Goal: Task Accomplishment & Management: Manage account settings

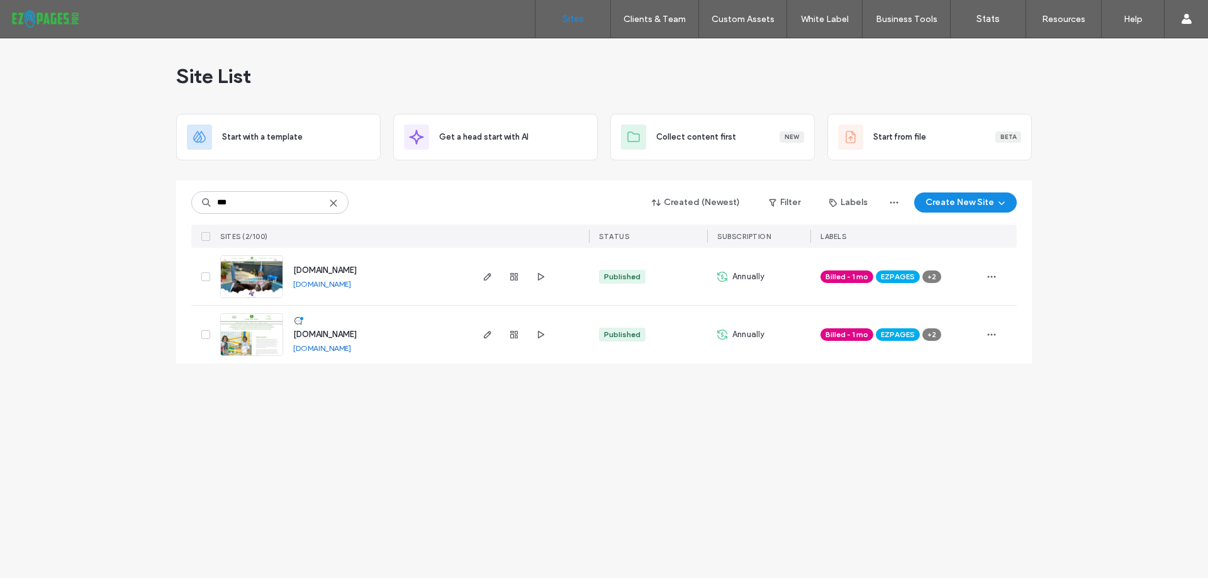
type input "***"
click at [335, 206] on icon at bounding box center [334, 203] width 10 height 10
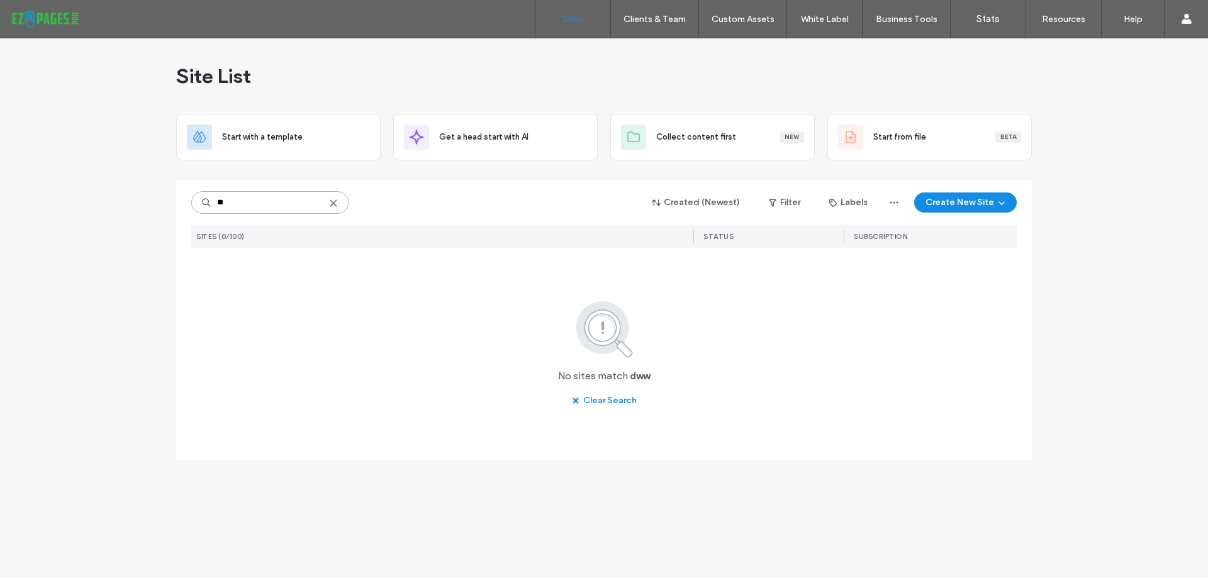
type input "**"
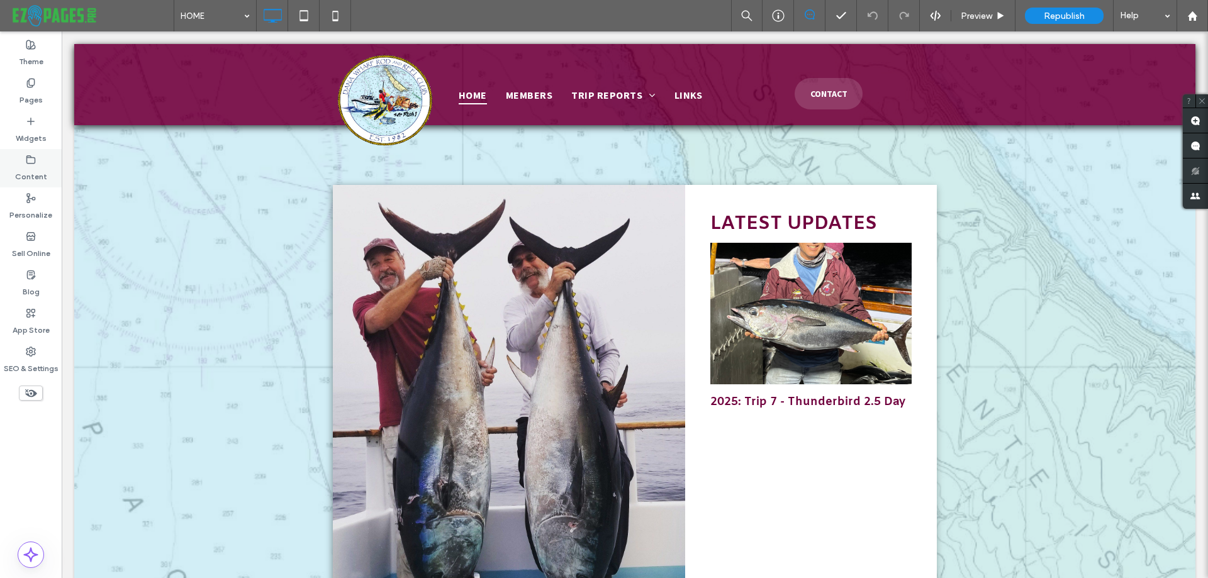
click at [28, 167] on label "Content" at bounding box center [31, 174] width 32 height 18
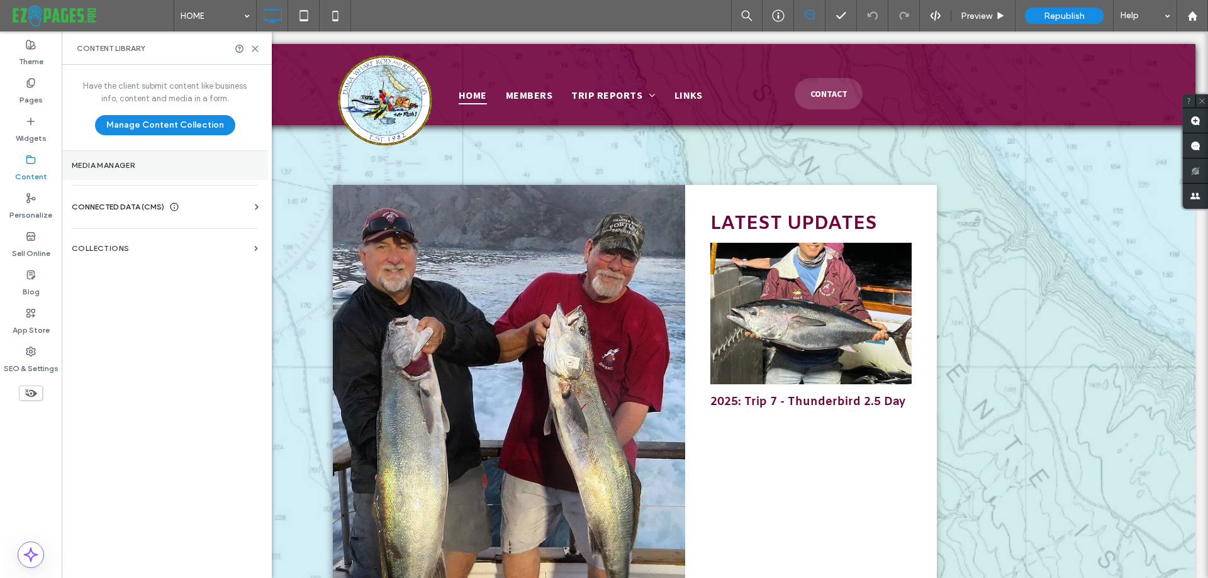
click at [115, 174] on section "Media Manager" at bounding box center [165, 165] width 206 height 29
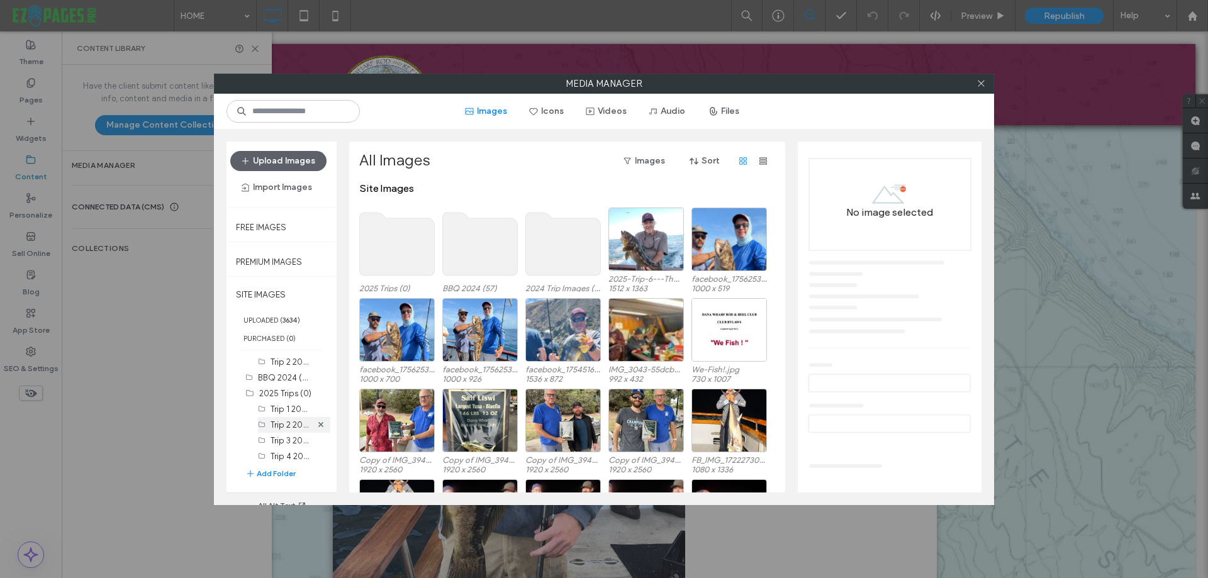
scroll to position [177, 0]
click at [279, 449] on label "Trip 7 2025 (27)" at bounding box center [300, 452] width 58 height 12
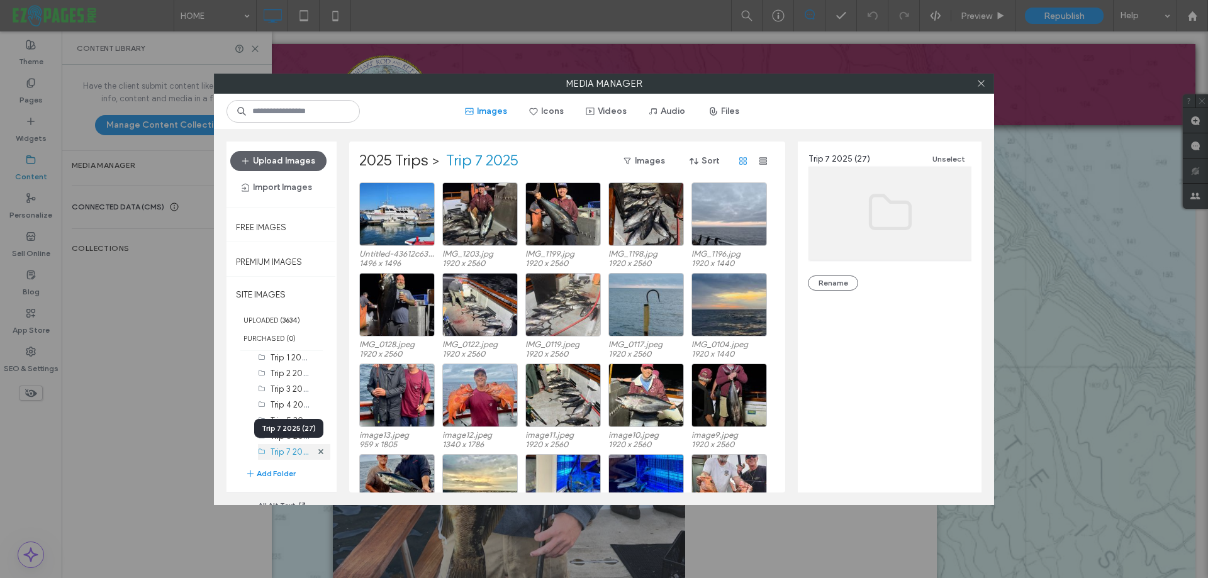
click at [278, 454] on label "Trip 7 2025 (27)" at bounding box center [300, 452] width 58 height 12
drag, startPoint x: 448, startPoint y: 172, endPoint x: 529, endPoint y: 176, distance: 81.2
click at [529, 176] on div "2025 Trips > Trip 7 2025 Images Sort" at bounding box center [566, 166] width 414 height 31
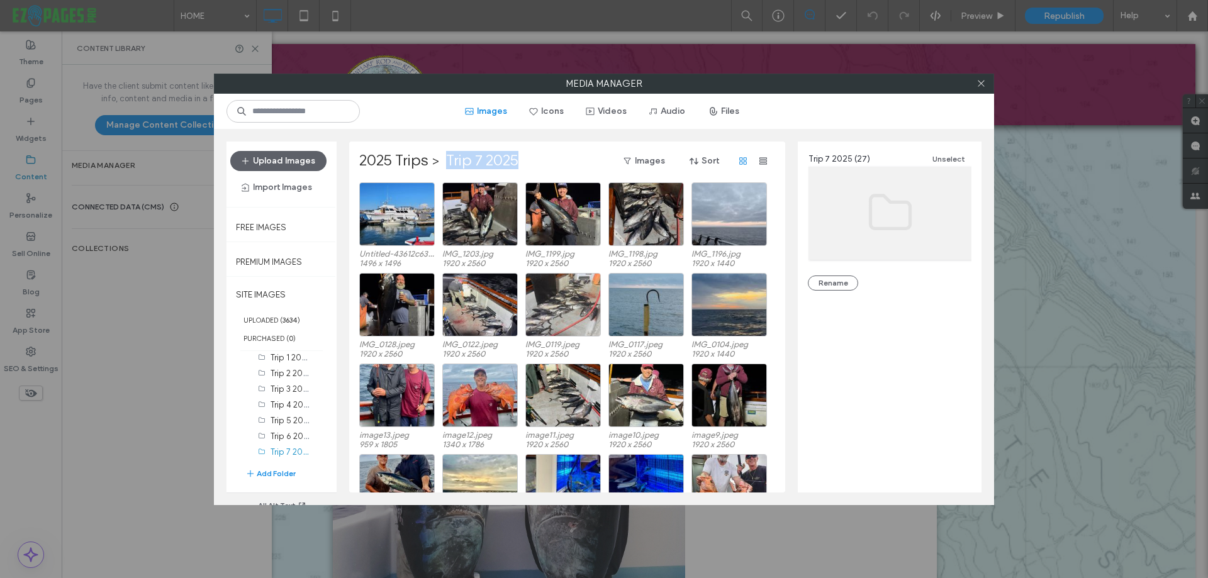
copy label "Trip 7 2025"
click at [291, 475] on button "Add Folder" at bounding box center [270, 474] width 50 height 13
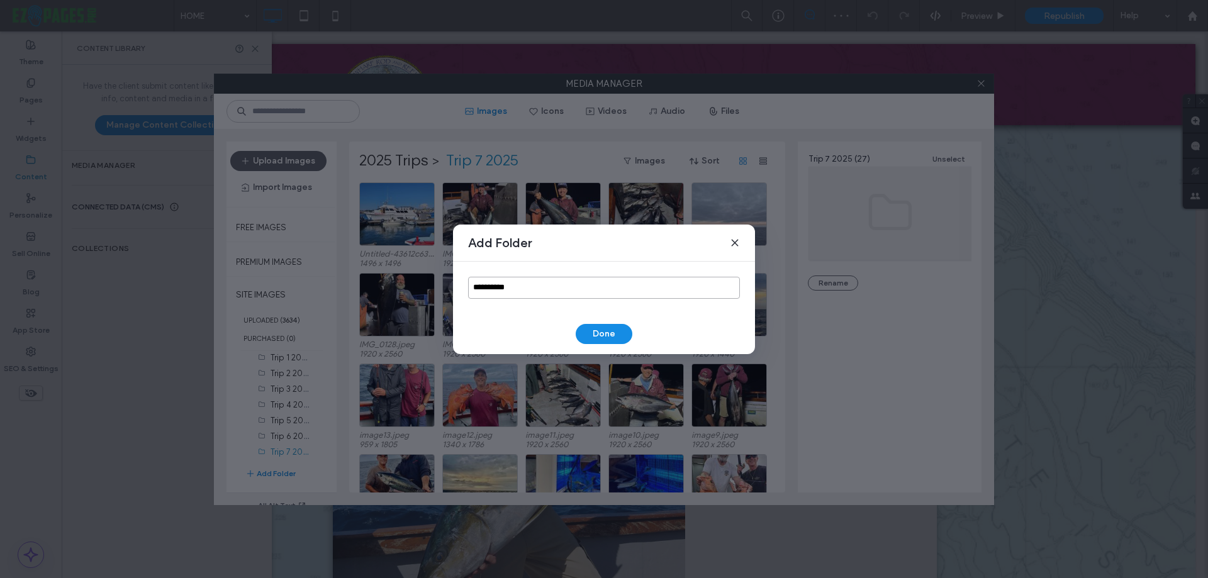
drag, startPoint x: 517, startPoint y: 288, endPoint x: 432, endPoint y: 286, distance: 84.4
click at [432, 286] on div "**********" at bounding box center [604, 289] width 1208 height 578
paste input "*"
click at [491, 284] on input "**********" at bounding box center [604, 288] width 272 height 22
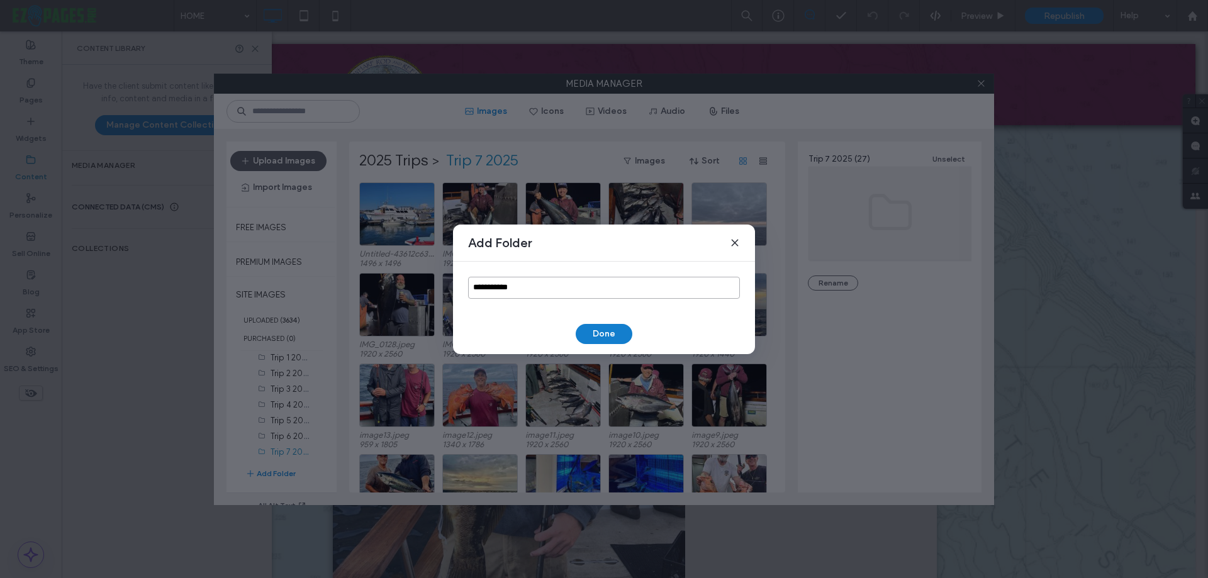
type input "**********"
click at [589, 328] on button "Done" at bounding box center [604, 334] width 57 height 20
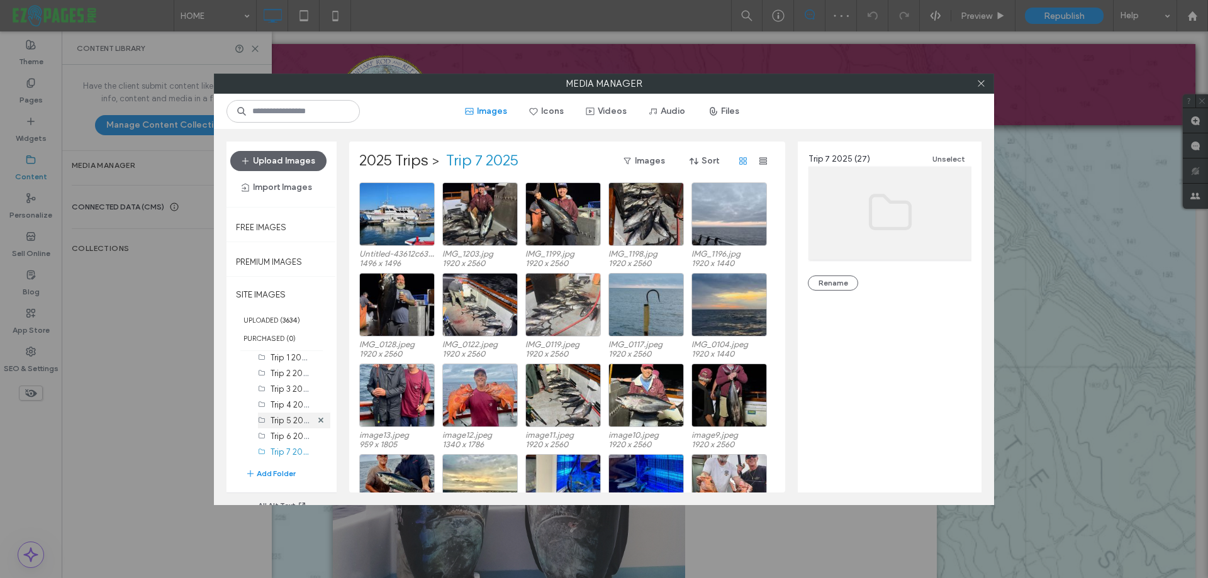
scroll to position [193, 0]
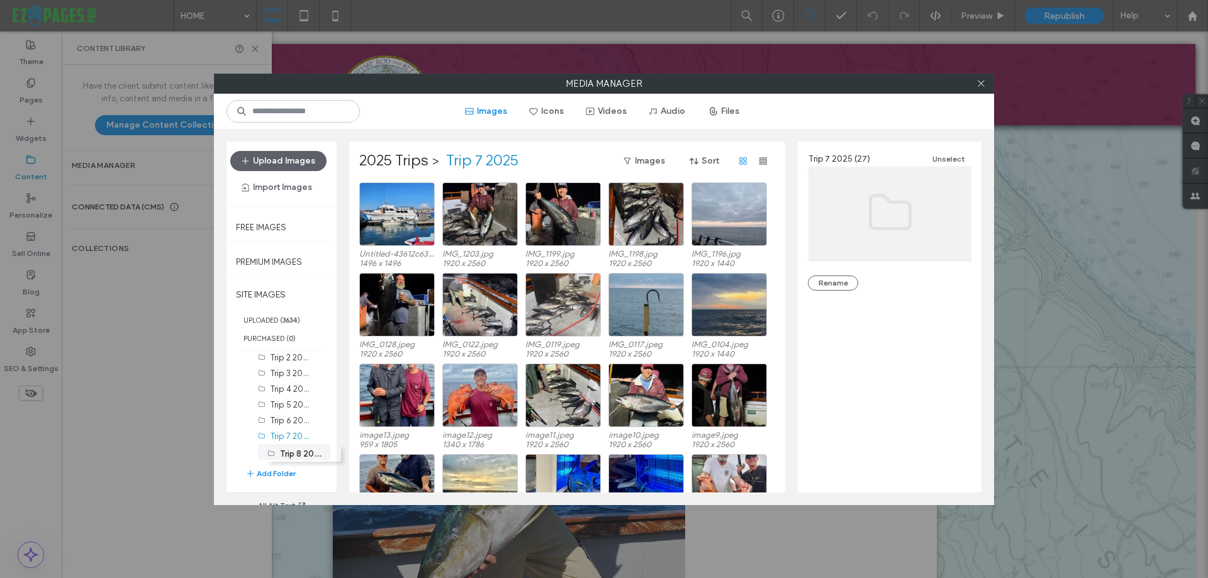
drag, startPoint x: 260, startPoint y: 452, endPoint x: 266, endPoint y: 447, distance: 7.7
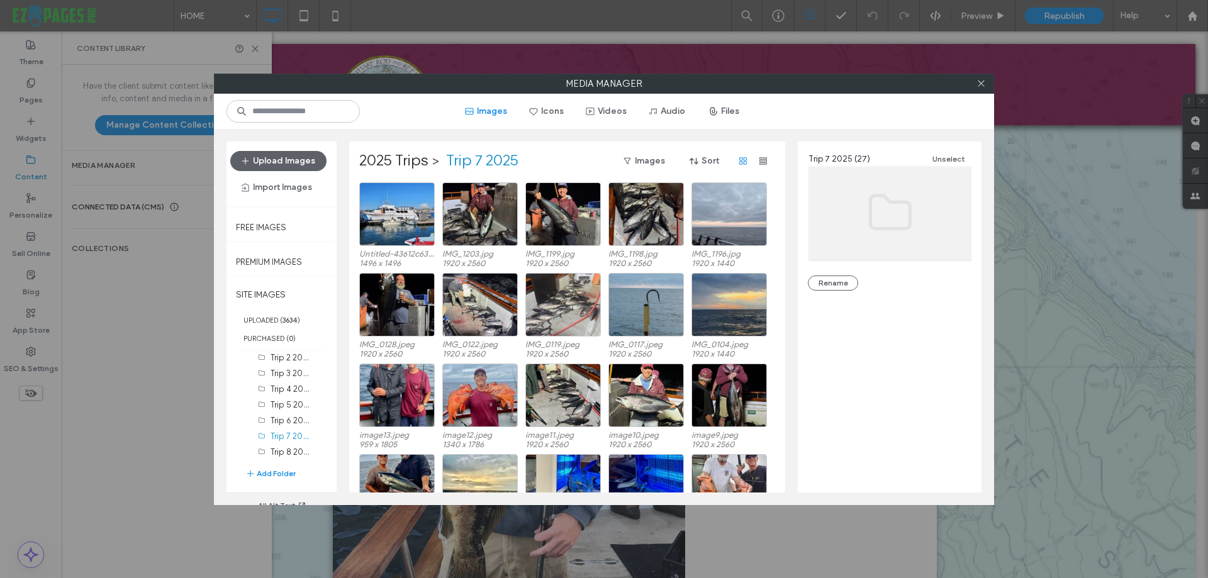
click at [266, 447] on div "Trip 8 2025 (0)" at bounding box center [294, 452] width 72 height 16
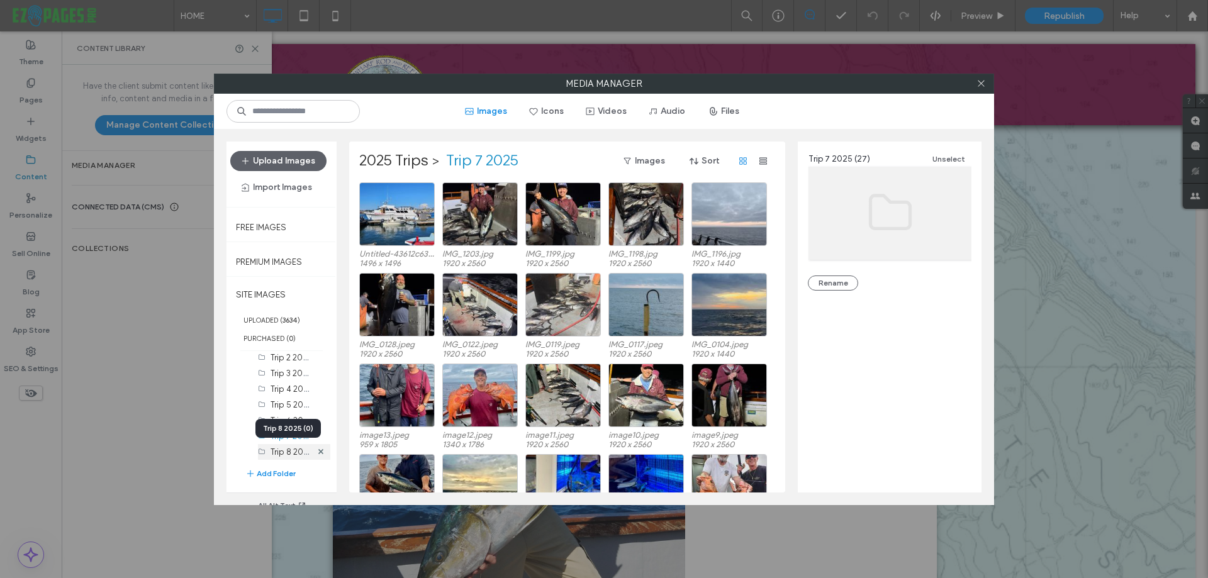
click at [282, 454] on label "Trip 8 2025 (0)" at bounding box center [298, 452] width 55 height 12
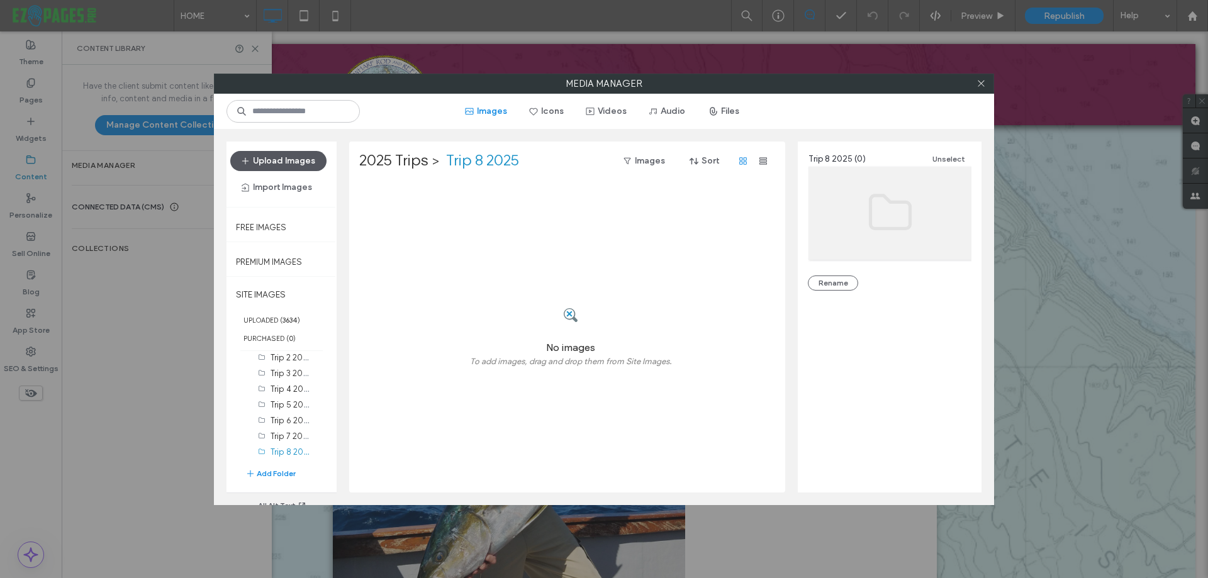
click at [281, 155] on button "Upload Images" at bounding box center [278, 161] width 96 height 20
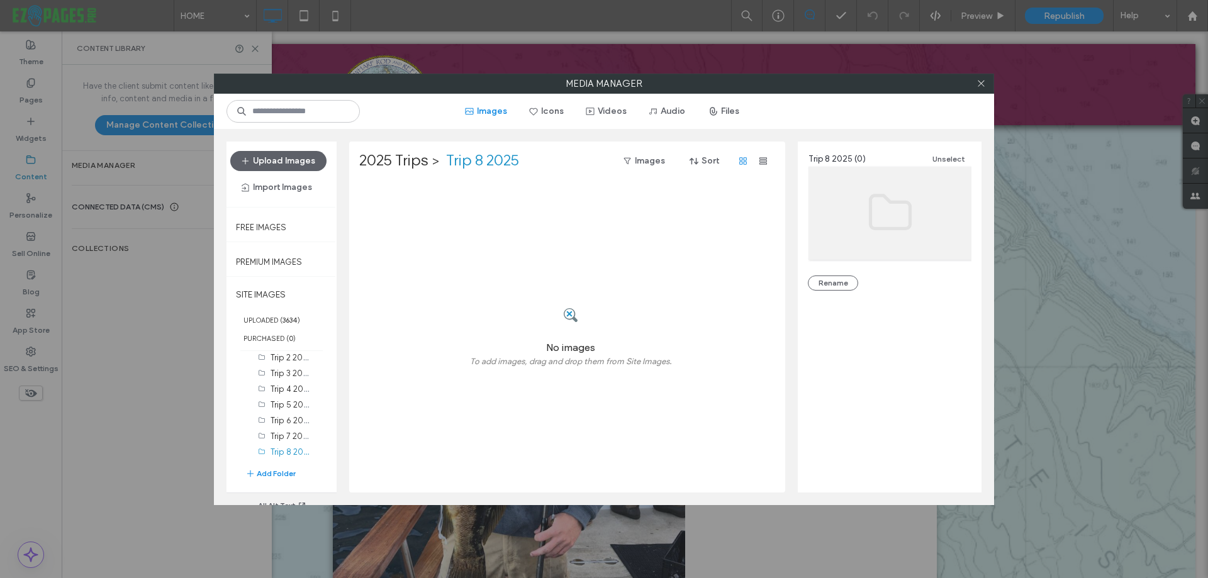
click at [151, 427] on div "Media Manager Images Icons Videos Audio Files Upload Images Import Images Free …" at bounding box center [604, 289] width 1208 height 578
click at [274, 157] on button "Upload Images" at bounding box center [278, 161] width 96 height 20
drag, startPoint x: 982, startPoint y: 84, endPoint x: 751, endPoint y: 3, distance: 244.8
click at [982, 83] on icon at bounding box center [981, 83] width 9 height 9
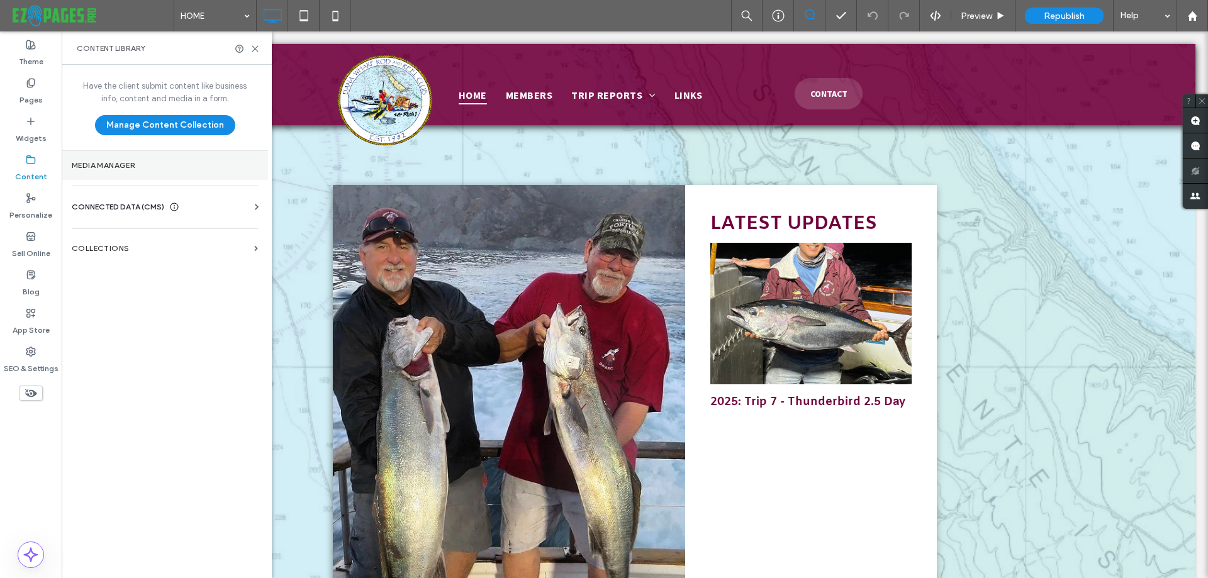
click at [110, 164] on label "Media Manager" at bounding box center [165, 165] width 186 height 9
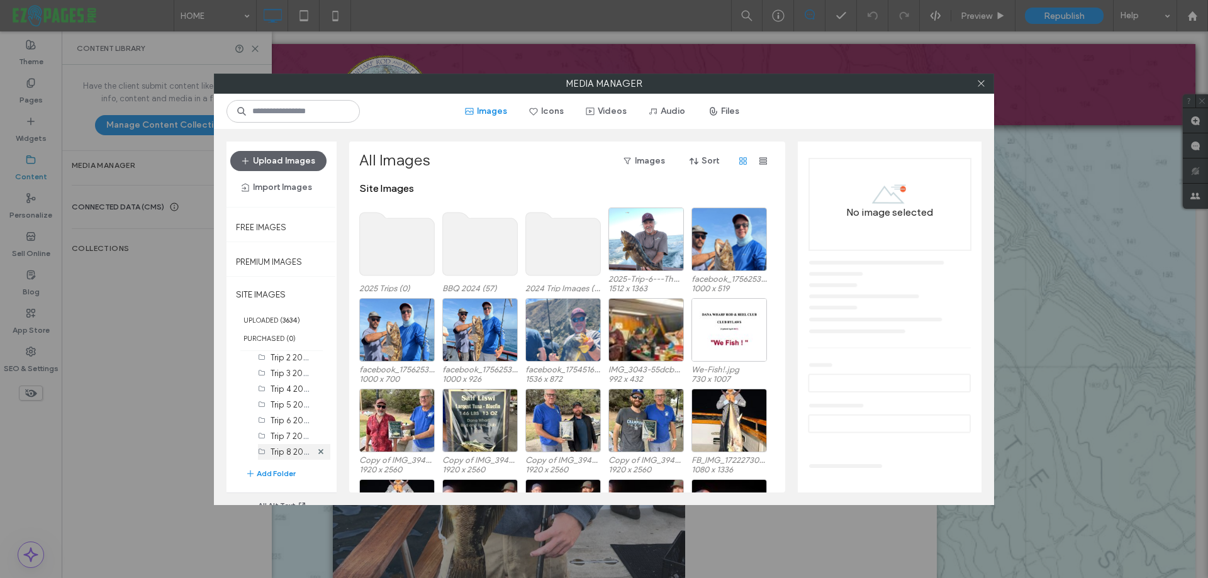
click at [276, 459] on div "Trip 8 2025 (0)" at bounding box center [291, 452] width 41 height 16
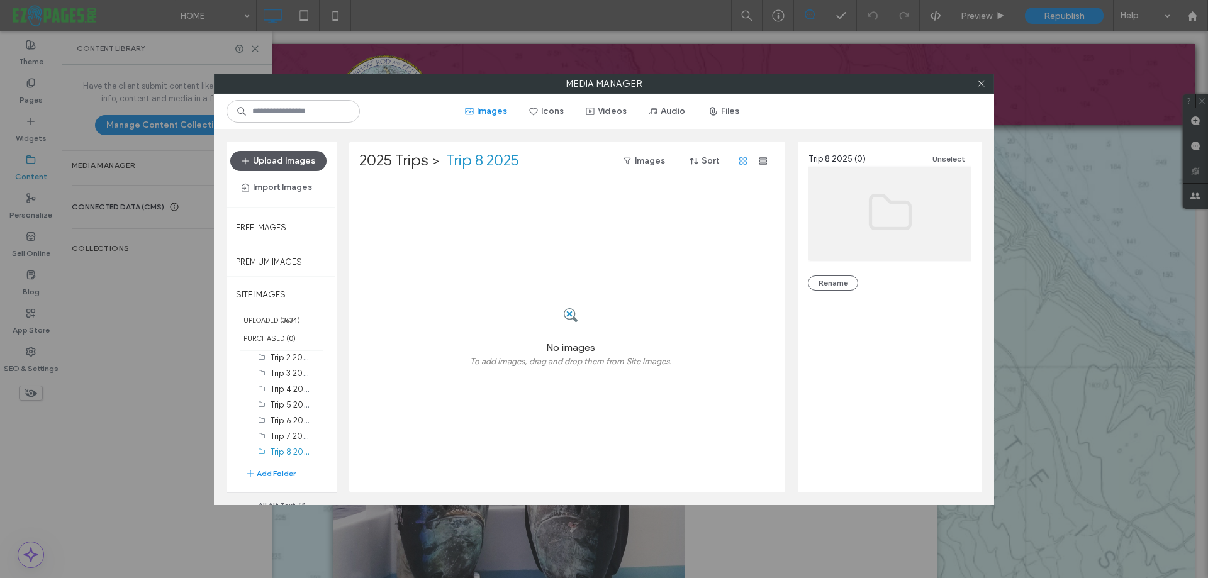
click at [302, 159] on button "Upload Images" at bounding box center [278, 161] width 96 height 20
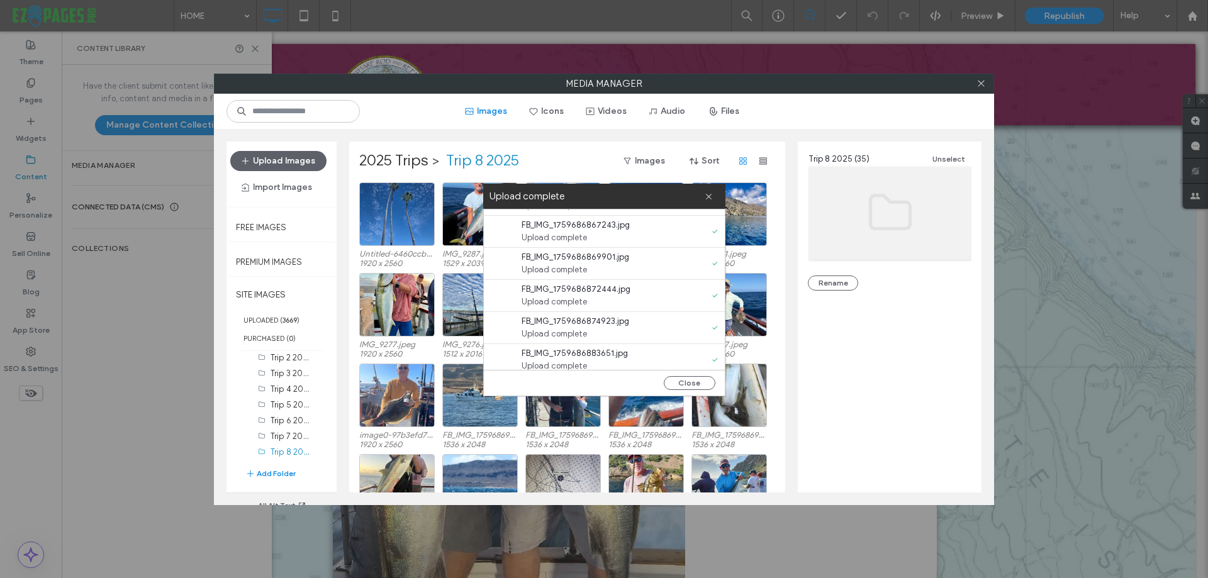
scroll to position [629, 0]
click at [685, 385] on button "Close" at bounding box center [690, 383] width 52 height 14
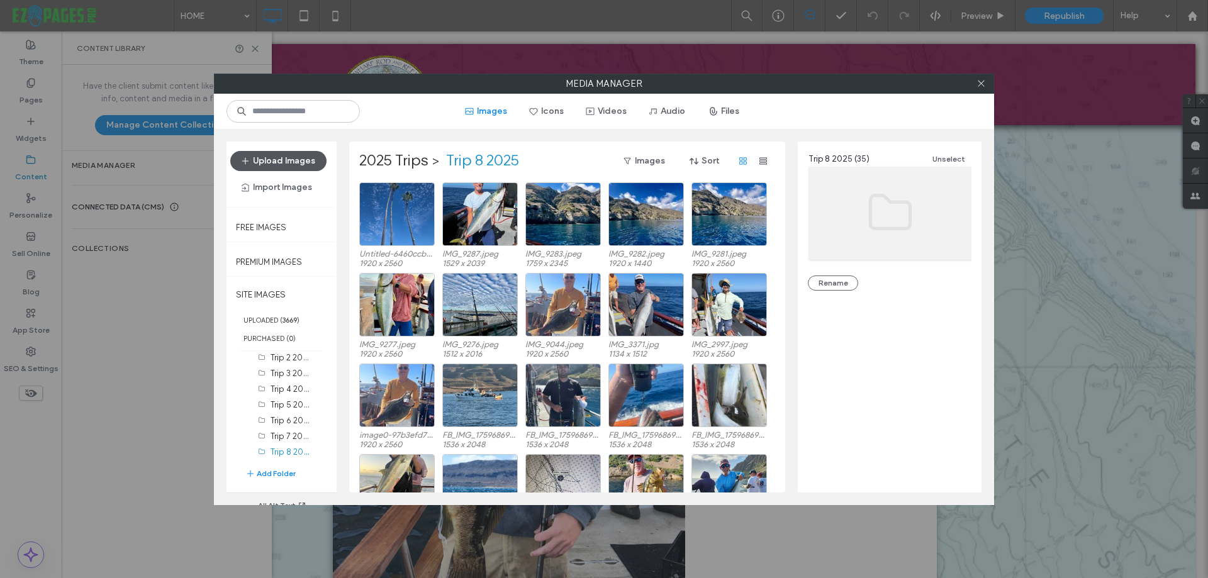
click at [295, 164] on button "Upload Images" at bounding box center [278, 161] width 96 height 20
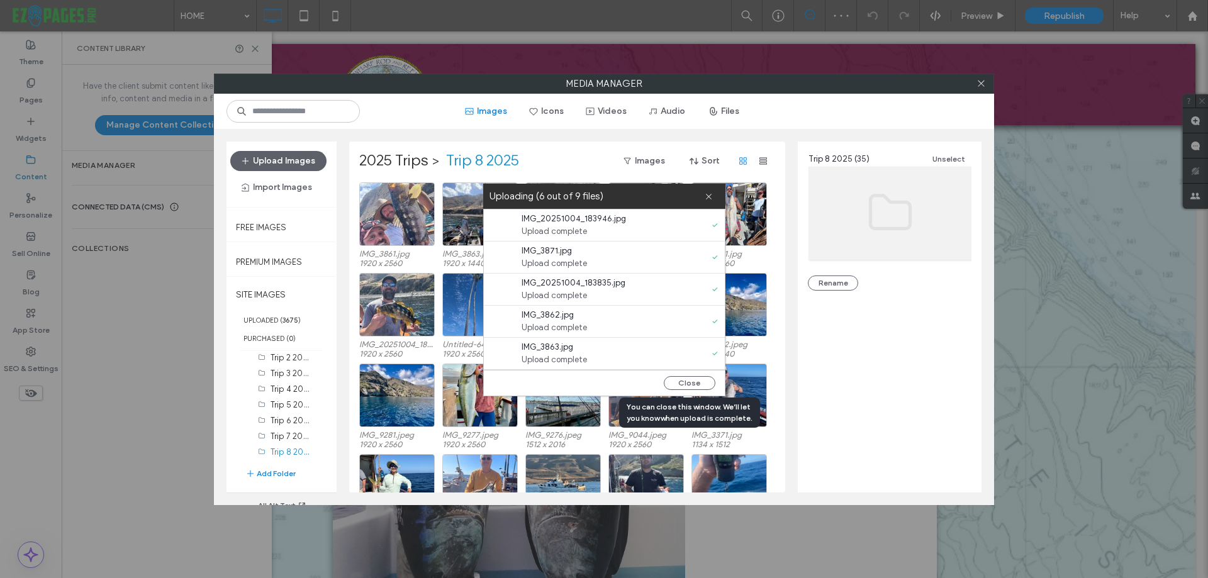
drag, startPoint x: 698, startPoint y: 378, endPoint x: 1204, endPoint y: 355, distance: 506.5
click at [698, 378] on button "Close" at bounding box center [690, 383] width 52 height 14
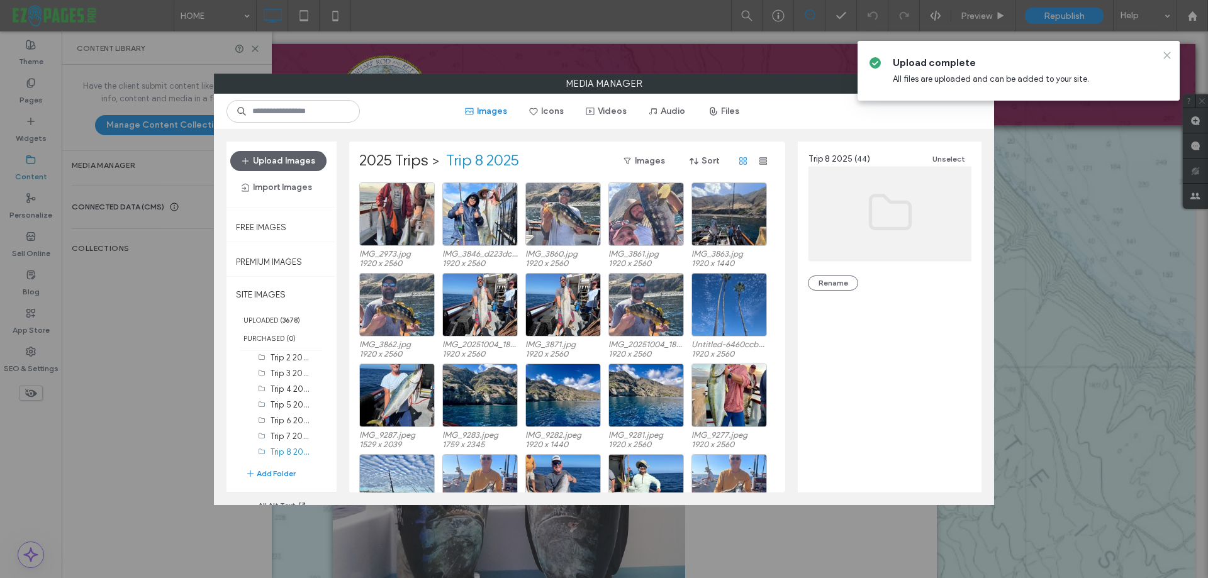
click at [1170, 55] on icon at bounding box center [1167, 55] width 10 height 10
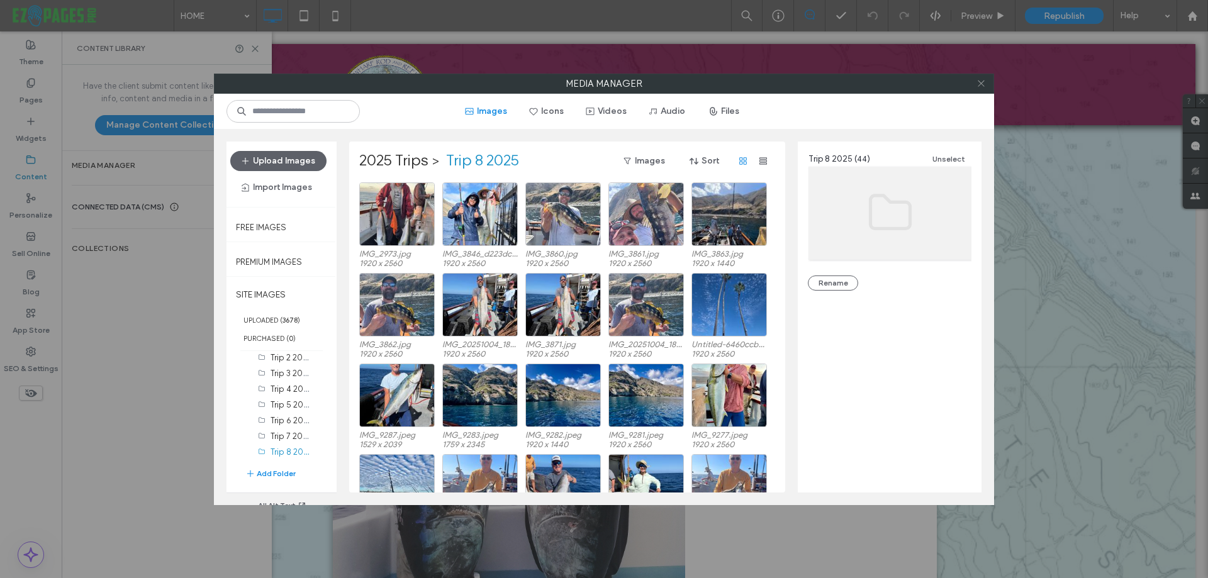
click at [980, 82] on icon at bounding box center [981, 83] width 9 height 9
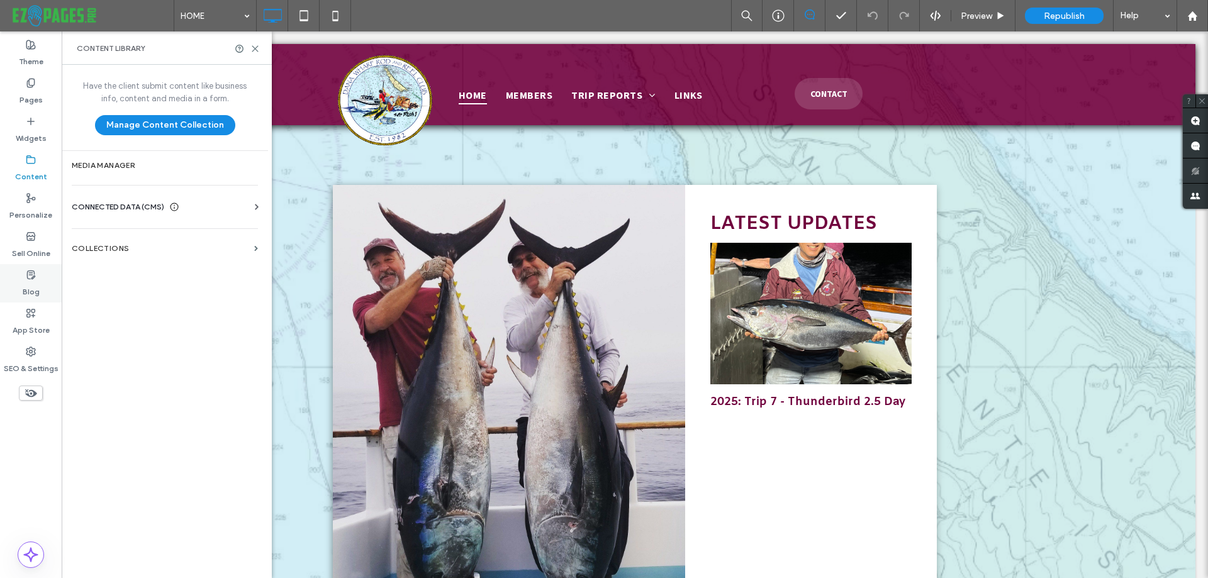
click at [43, 278] on div "Blog" at bounding box center [31, 283] width 62 height 38
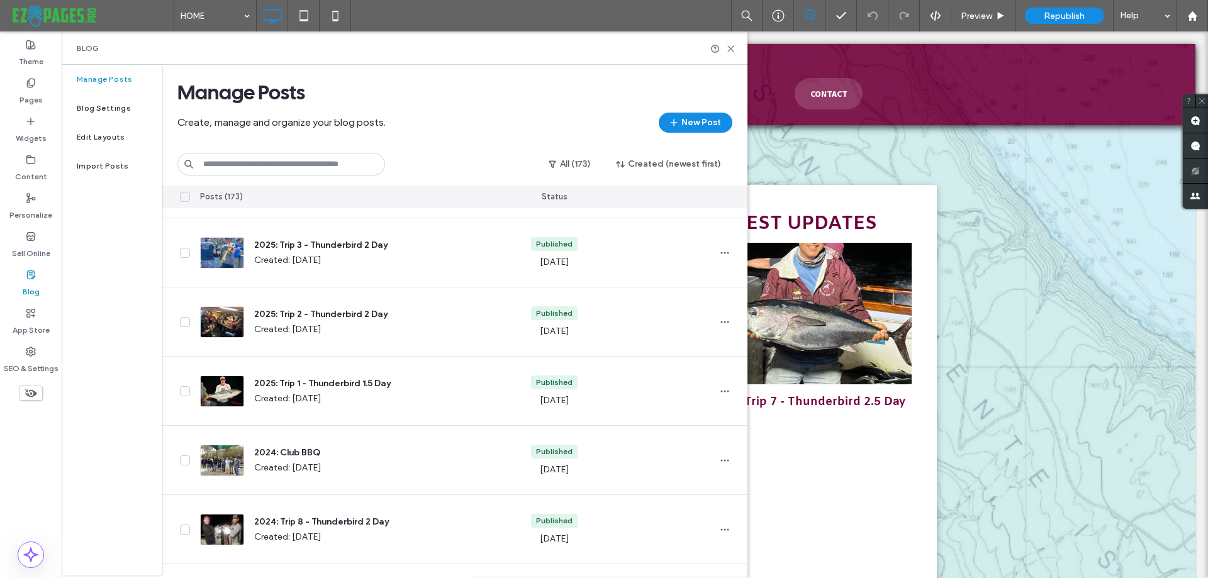
scroll to position [315, 0]
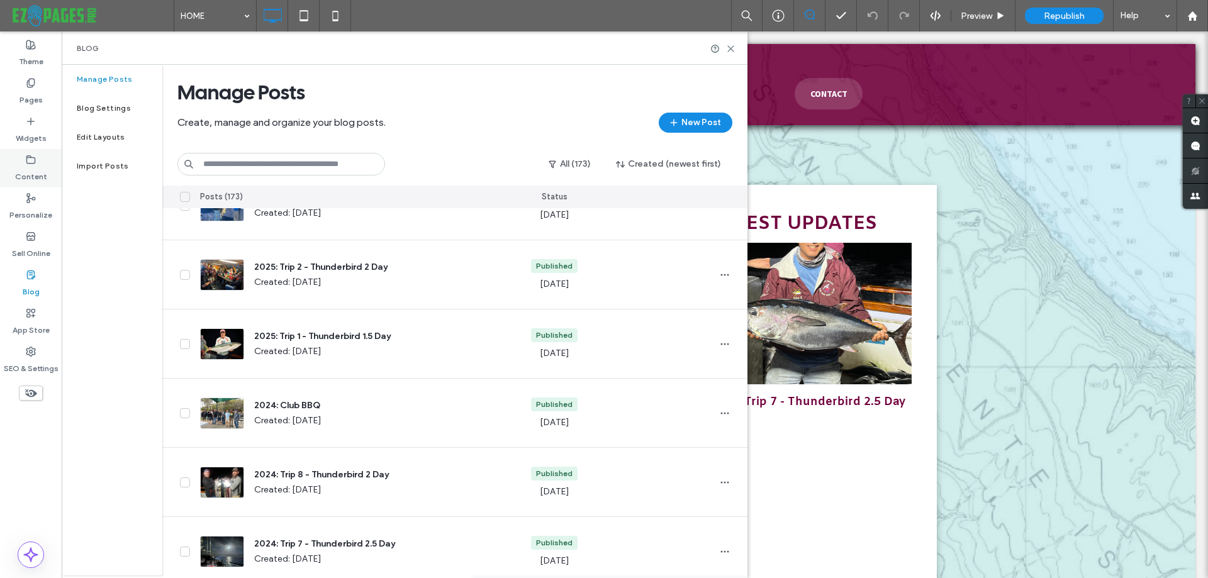
click at [25, 166] on label "Content" at bounding box center [31, 174] width 32 height 18
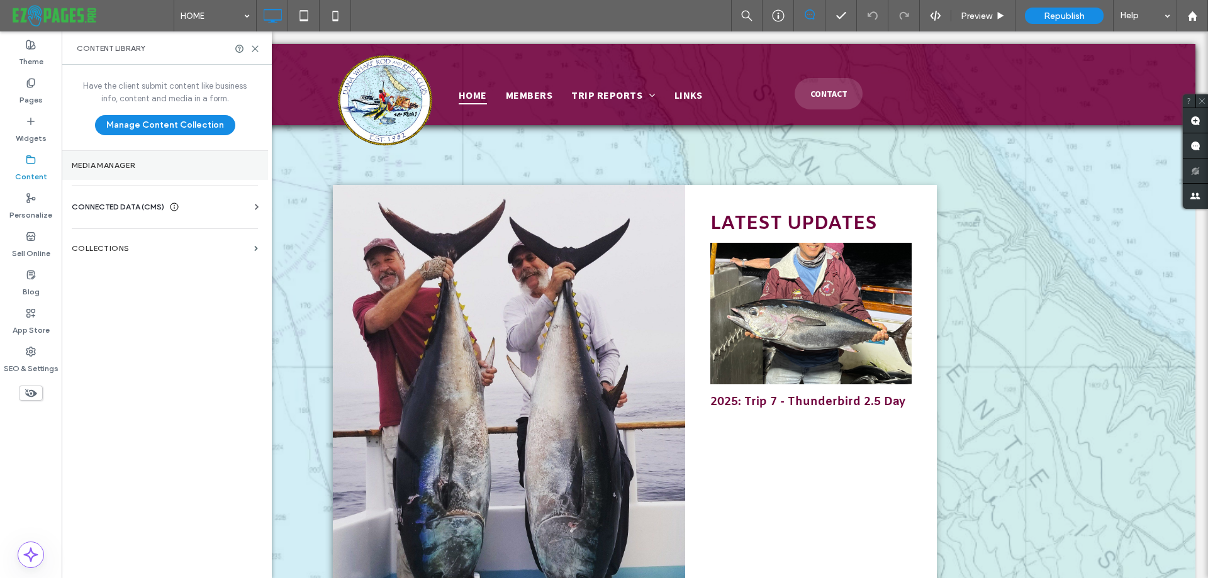
click at [116, 163] on label "Media Manager" at bounding box center [165, 165] width 186 height 9
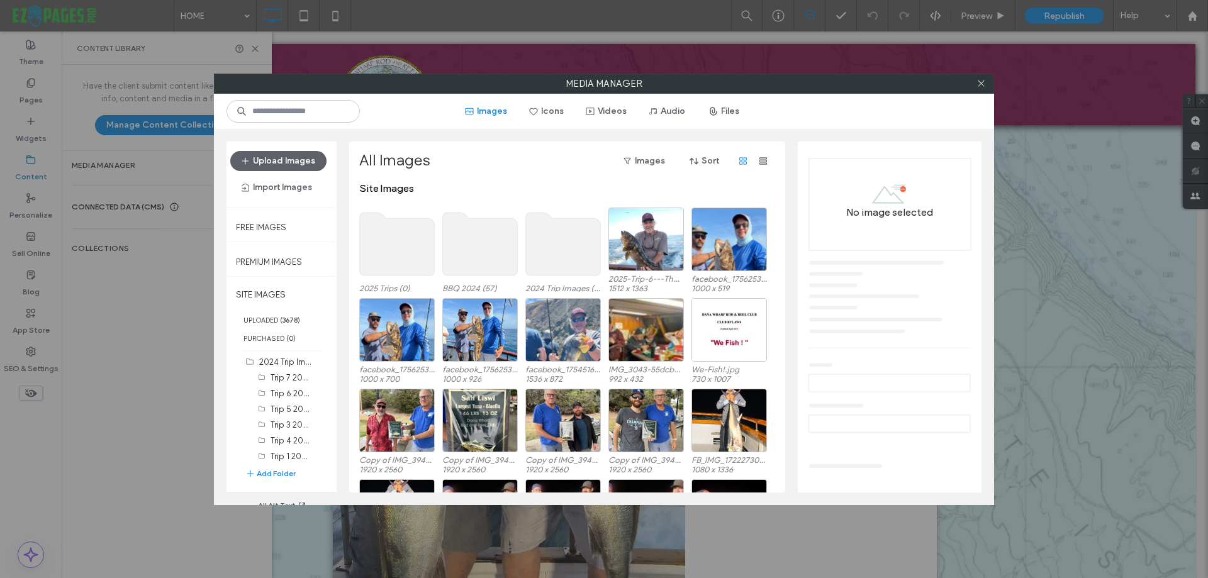
click at [389, 252] on use at bounding box center [397, 244] width 75 height 63
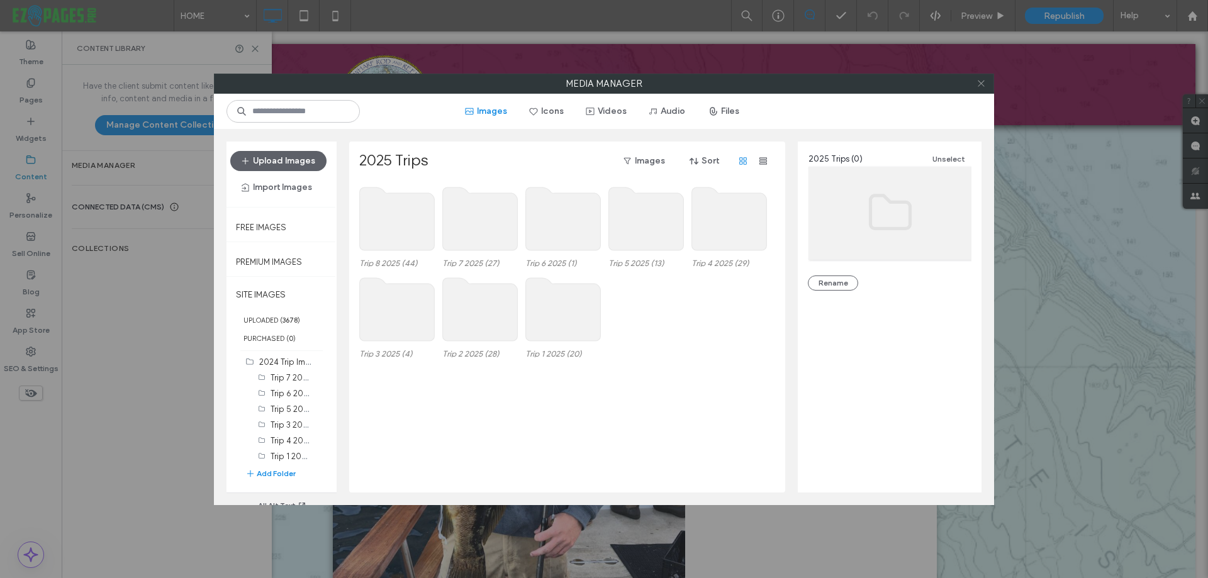
click at [982, 83] on use at bounding box center [981, 84] width 6 height 6
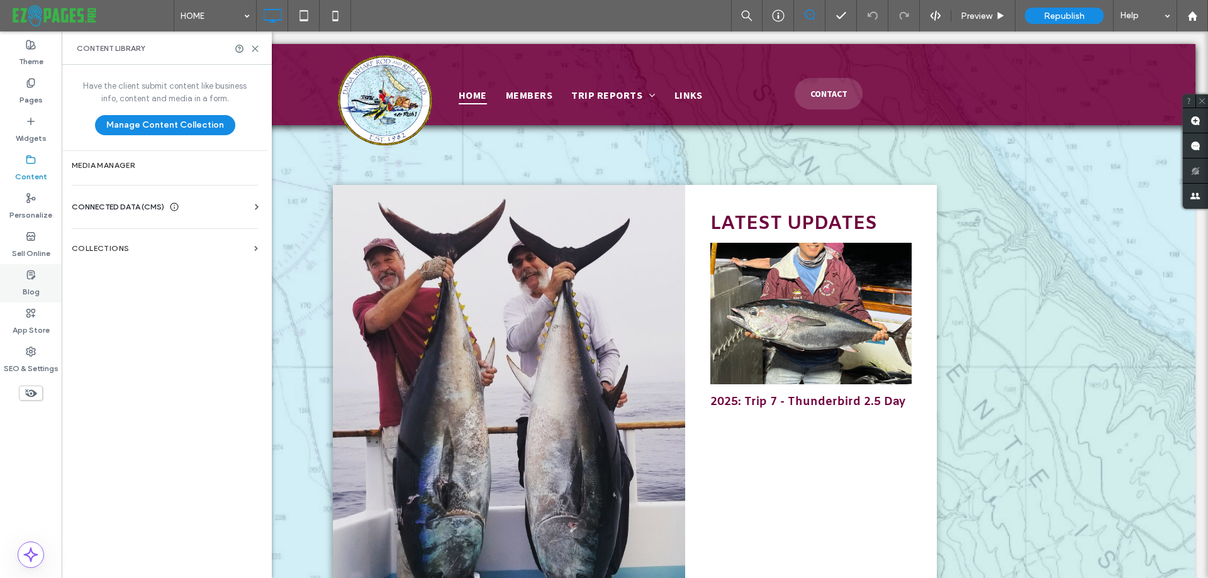
click at [17, 282] on div "Blog" at bounding box center [31, 283] width 62 height 38
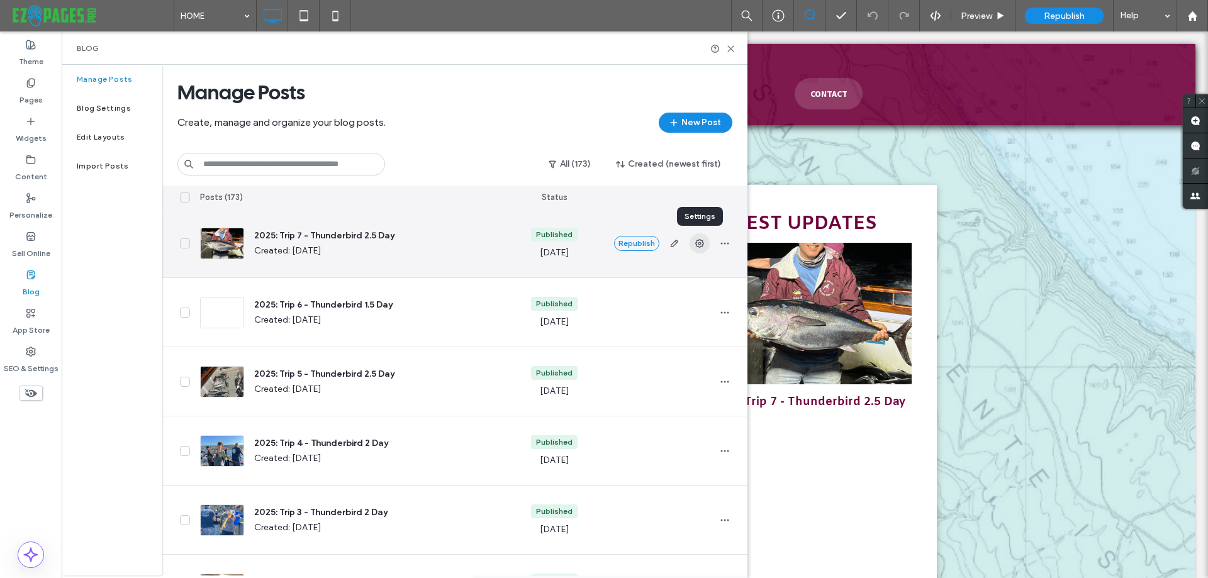
click at [696, 244] on use "button" at bounding box center [699, 243] width 9 height 9
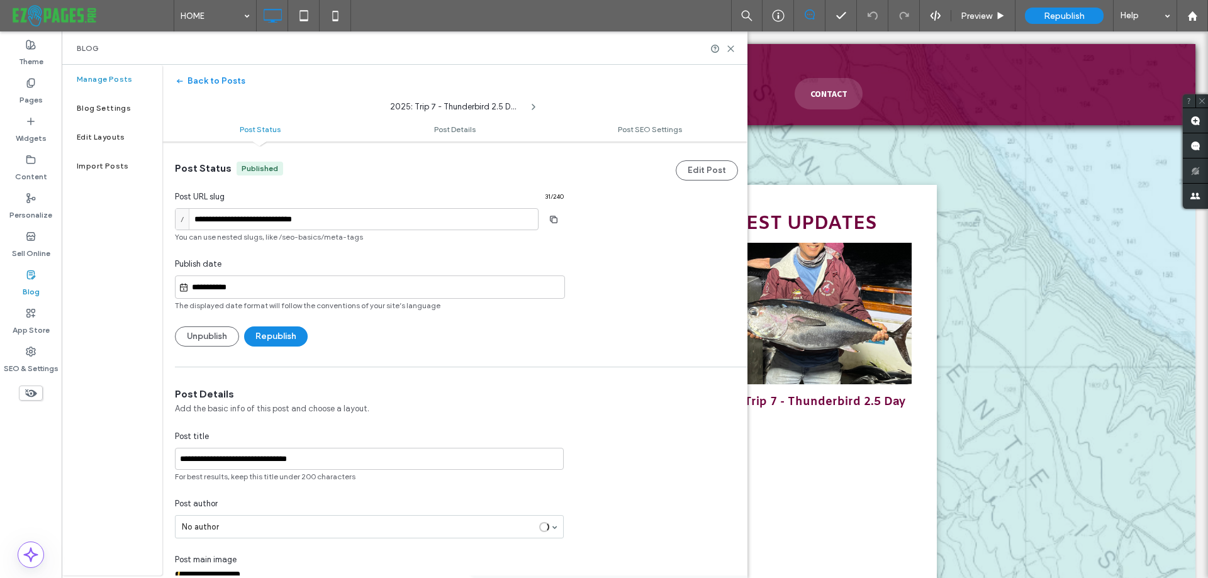
scroll to position [1, 0]
click at [30, 276] on icon at bounding box center [31, 275] width 10 height 10
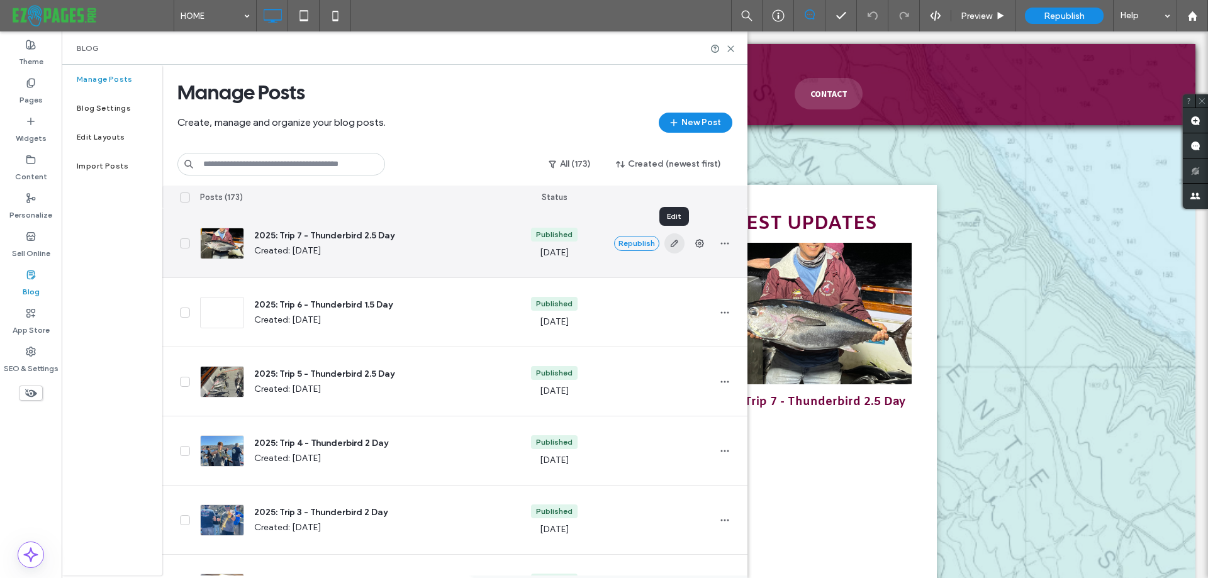
click at [671, 246] on use "button" at bounding box center [674, 244] width 8 height 8
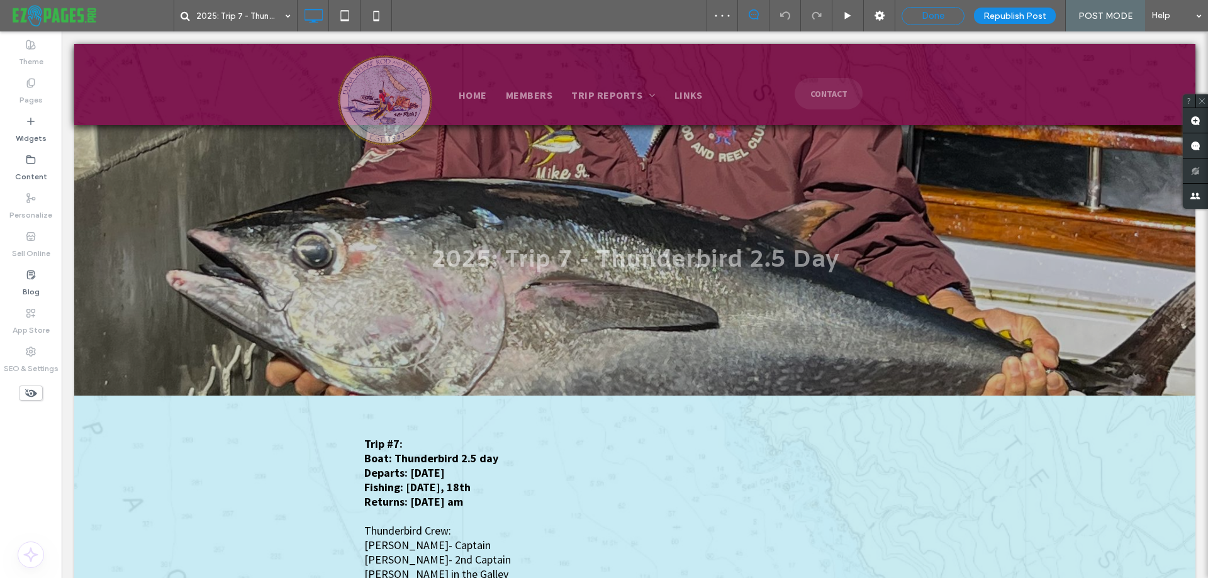
click at [913, 17] on div "Done" at bounding box center [934, 15] width 62 height 11
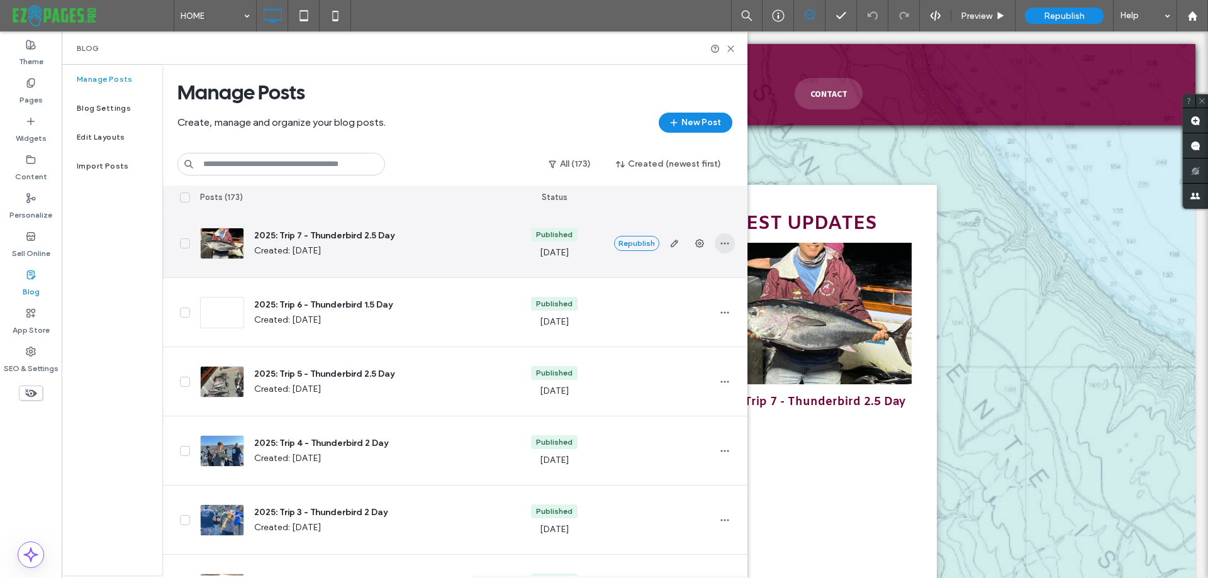
click at [728, 247] on icon "button" at bounding box center [725, 244] width 10 height 10
click at [685, 294] on div "Duplicate" at bounding box center [678, 300] width 112 height 24
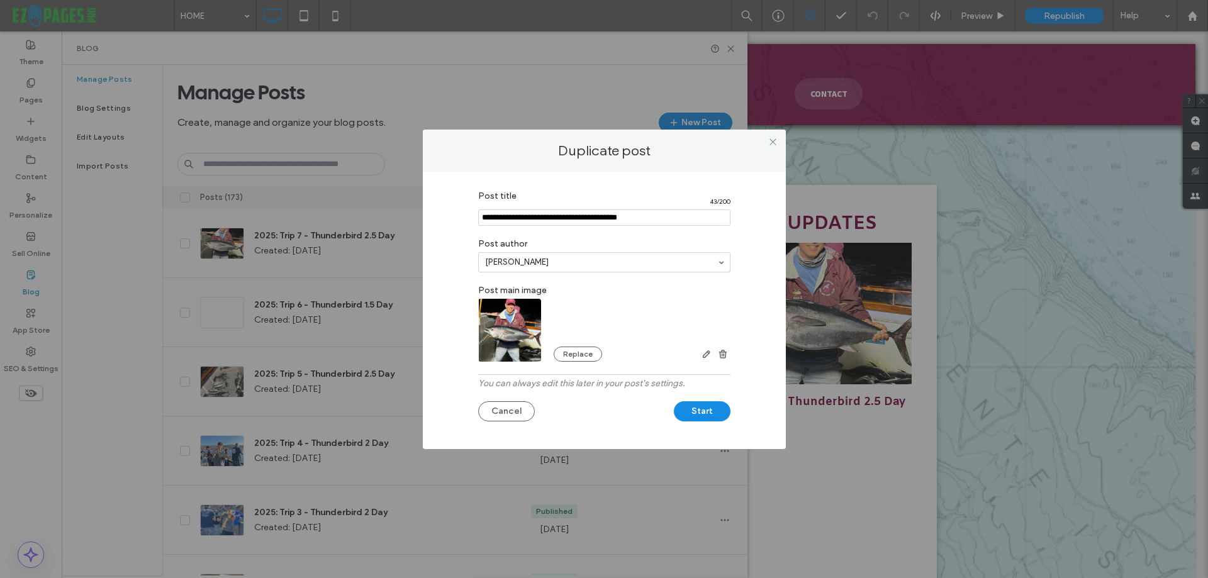
drag, startPoint x: 515, startPoint y: 215, endPoint x: 456, endPoint y: 227, distance: 60.2
click at [456, 227] on div "Post title 43 / 200 Post author Michelle Burson Post main image Replace You can…" at bounding box center [604, 307] width 325 height 246
click at [520, 213] on input "Post title" at bounding box center [604, 218] width 252 height 16
drag, startPoint x: 585, startPoint y: 216, endPoint x: 593, endPoint y: 218, distance: 8.4
click at [593, 218] on input "Post title" at bounding box center [604, 218] width 252 height 16
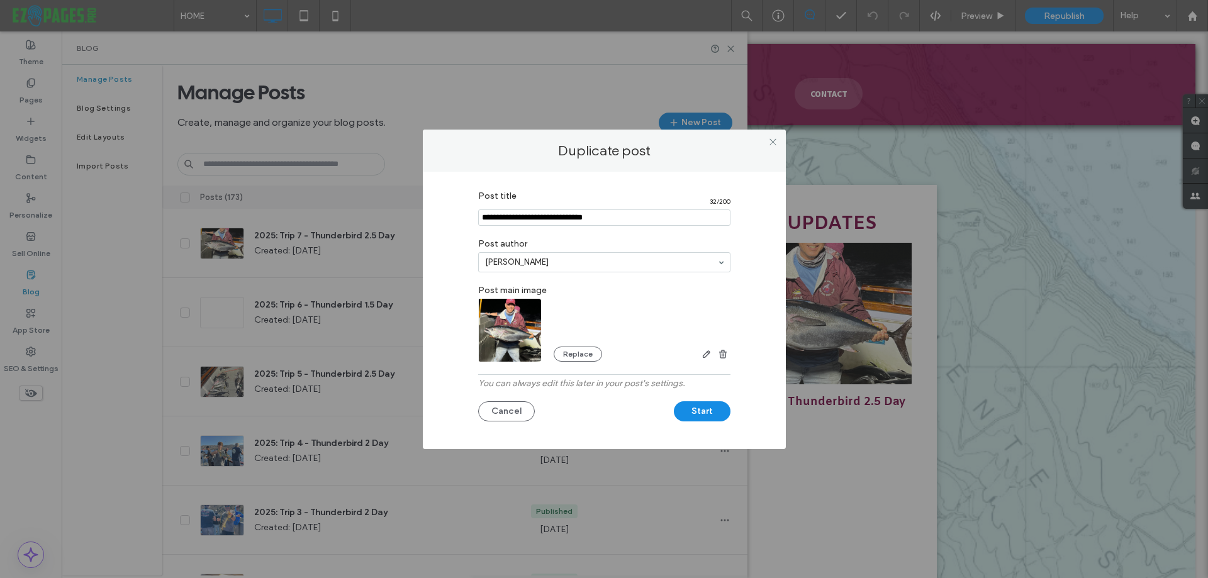
type input "**********"
click at [512, 320] on img at bounding box center [510, 330] width 64 height 85
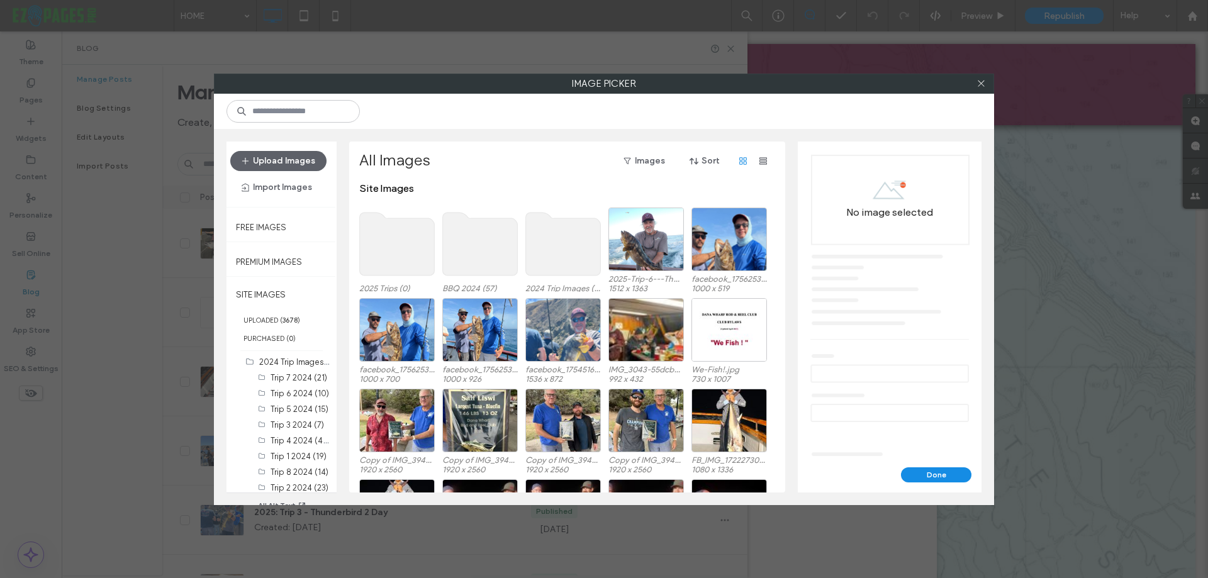
click at [388, 267] on use at bounding box center [397, 244] width 75 height 63
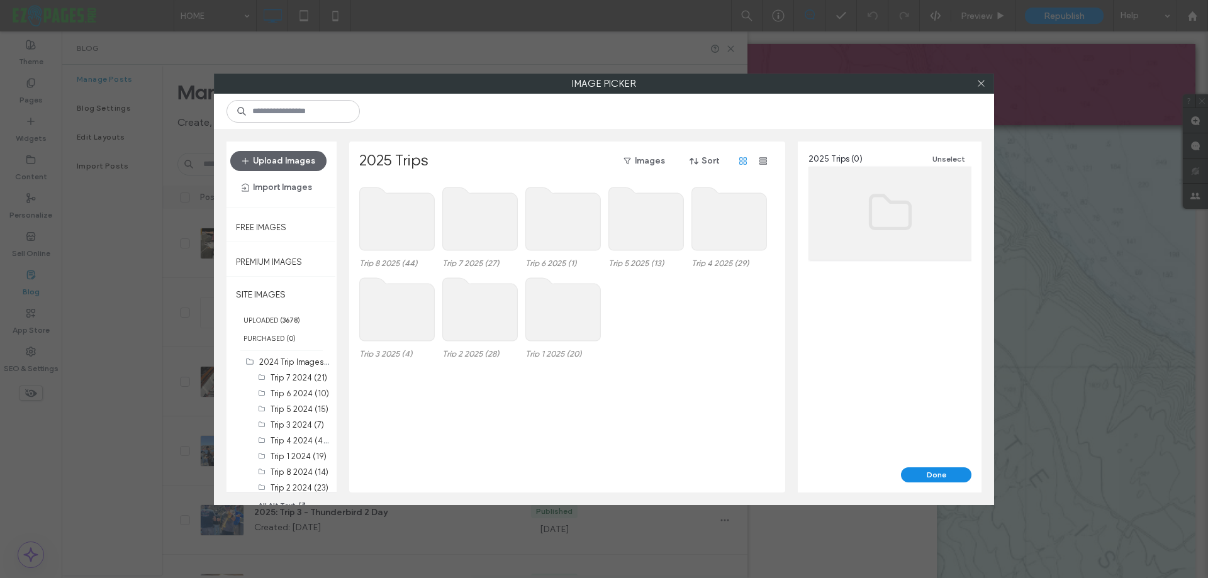
click at [388, 267] on div "Trip 8 2025 (44) Trip 7 2025 (27) Trip 6 2025 (1) Trip 5 2025 (13) Trip 4 2025 …" at bounding box center [570, 228] width 423 height 91
click at [395, 230] on use at bounding box center [397, 219] width 75 height 63
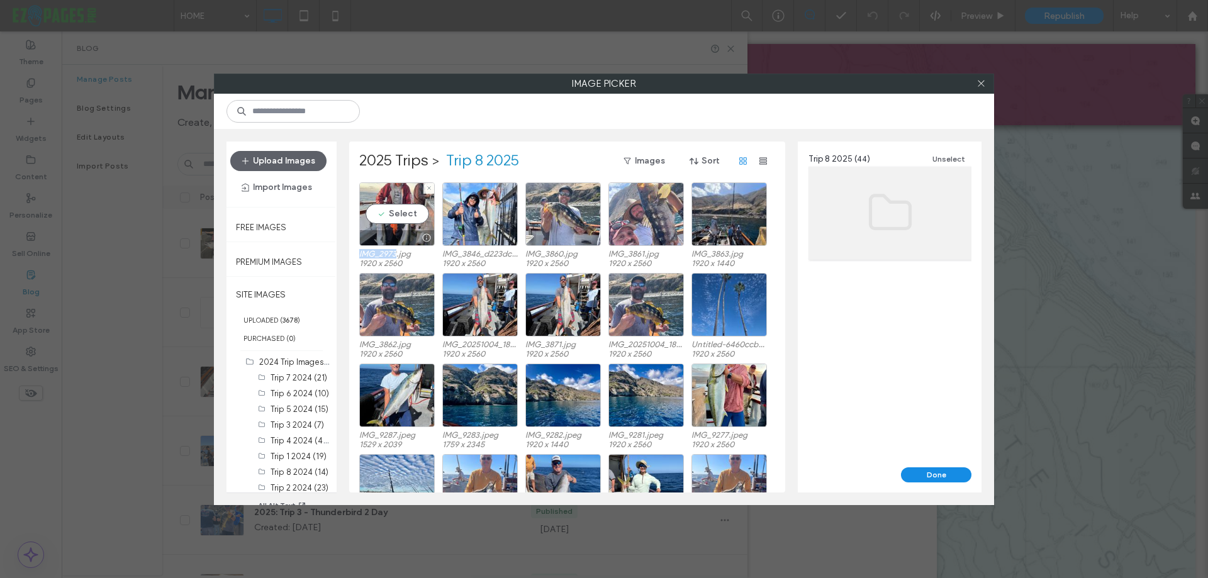
click at [395, 230] on div at bounding box center [397, 237] width 74 height 15
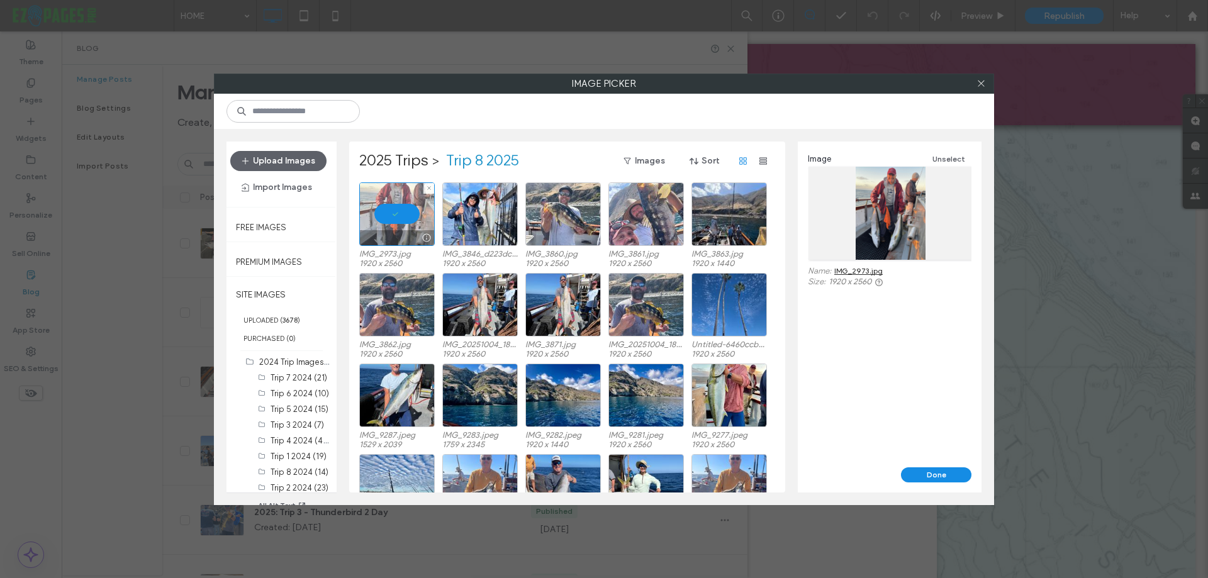
click at [397, 224] on div at bounding box center [397, 215] width 76 height 64
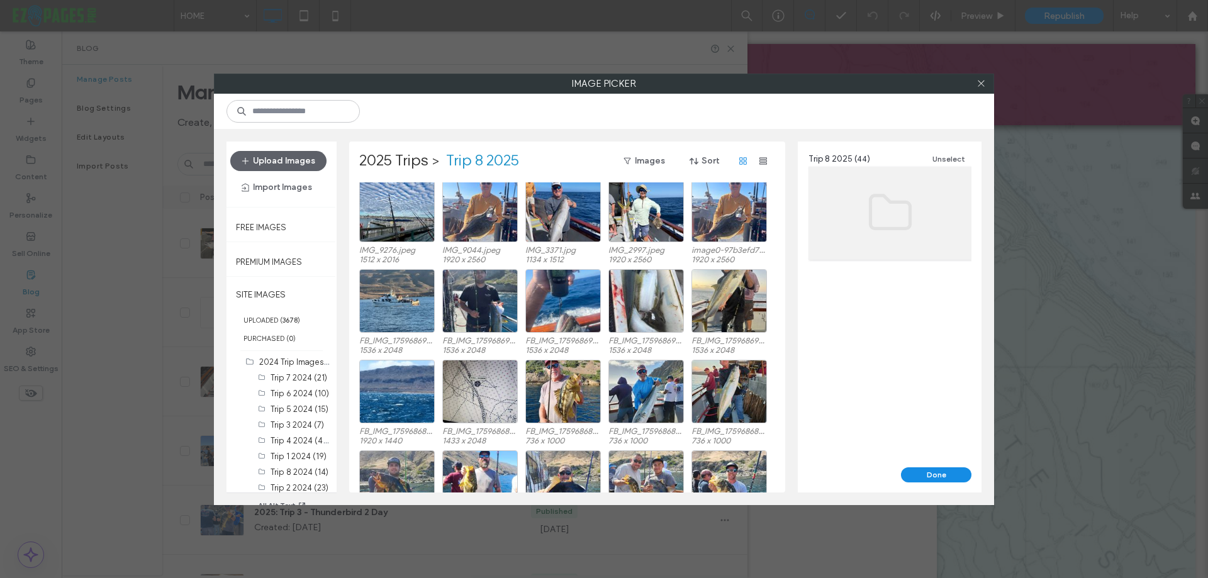
scroll to position [254, 0]
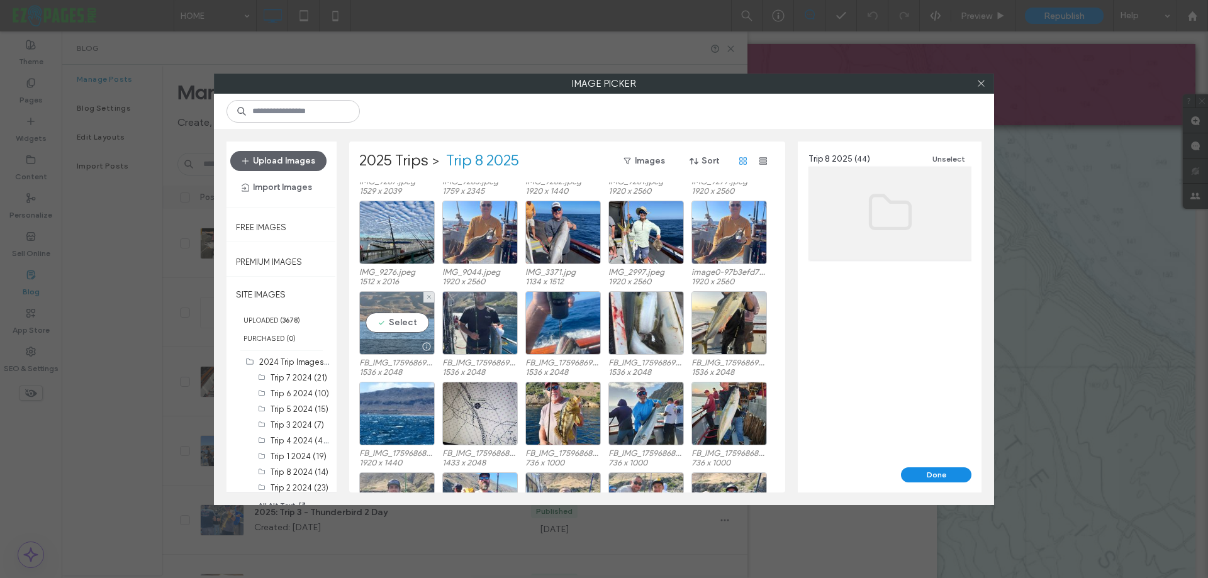
click at [384, 327] on div "Select" at bounding box center [397, 323] width 76 height 64
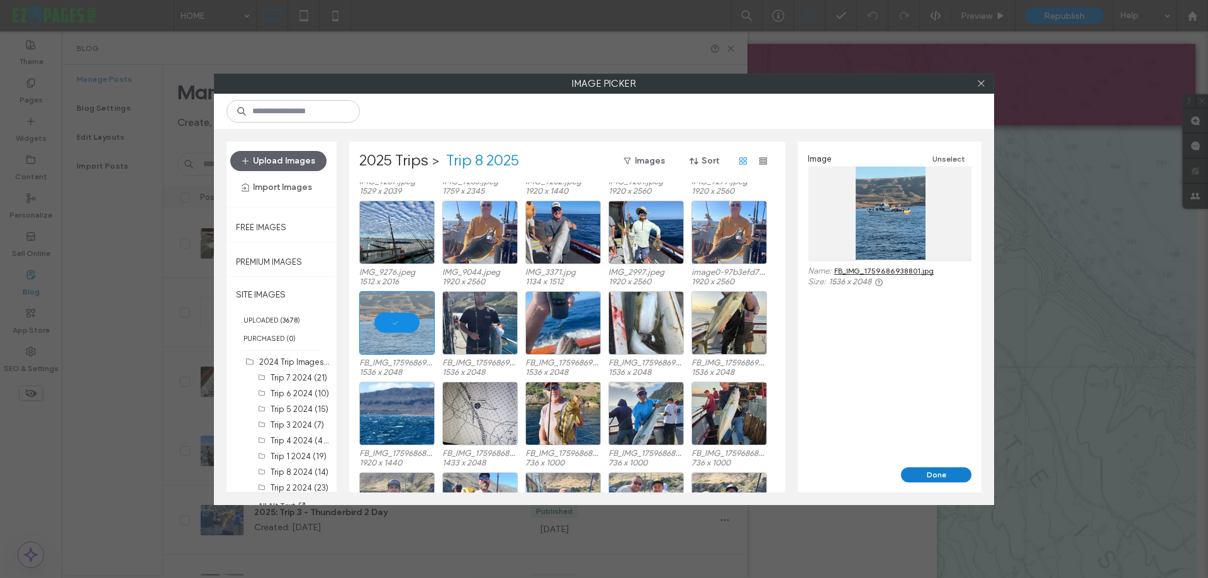
click at [960, 478] on button "Done" at bounding box center [936, 475] width 70 height 15
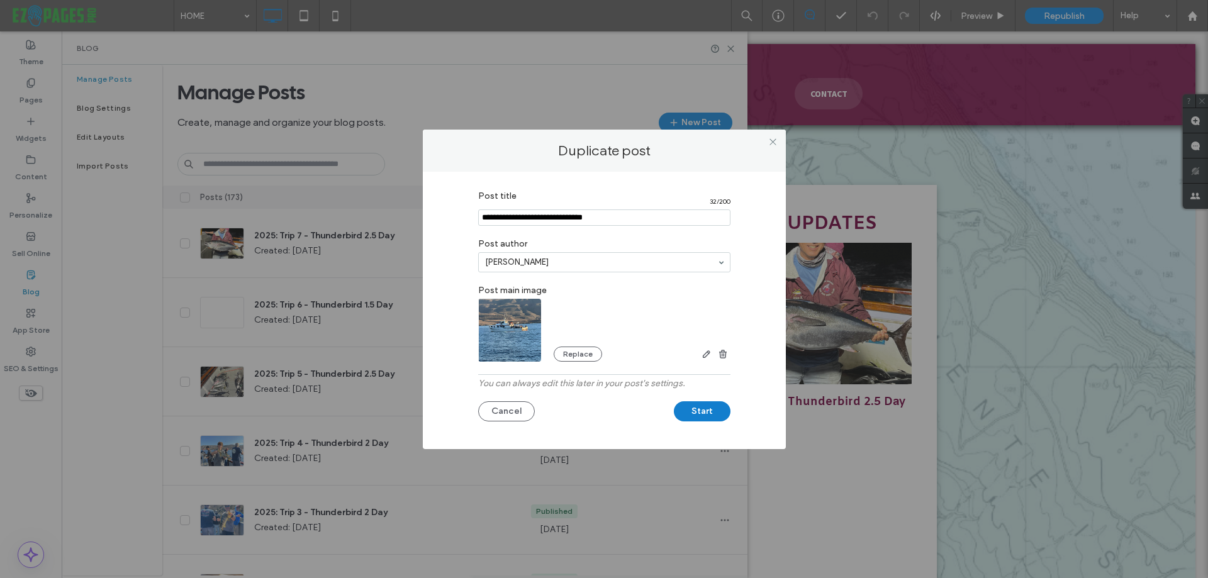
click at [711, 410] on button "Start" at bounding box center [702, 412] width 57 height 20
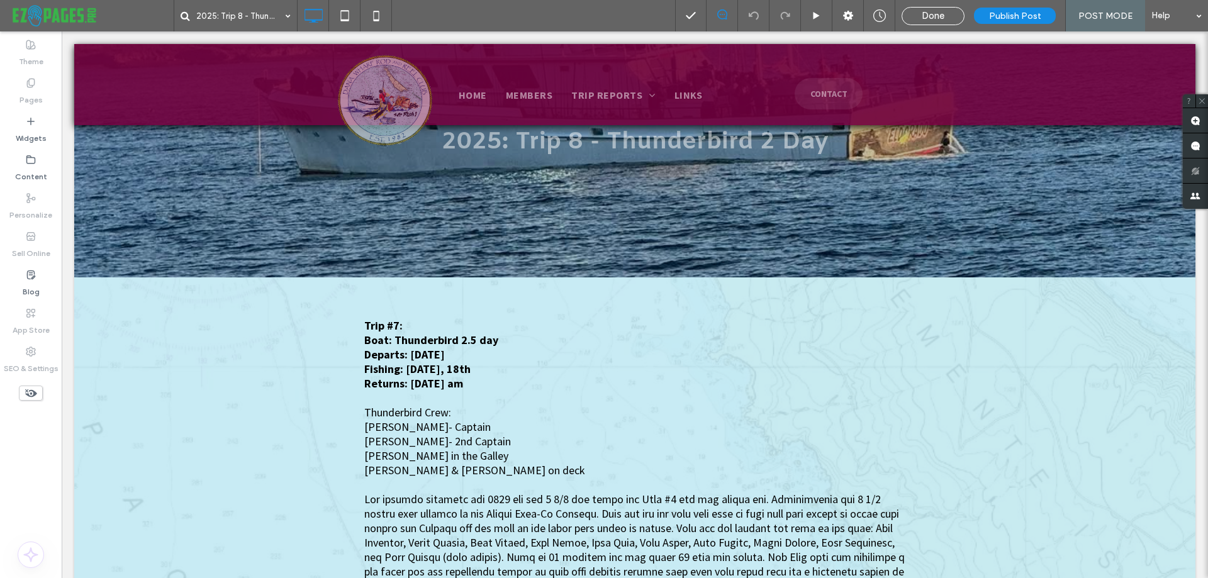
scroll to position [126, 0]
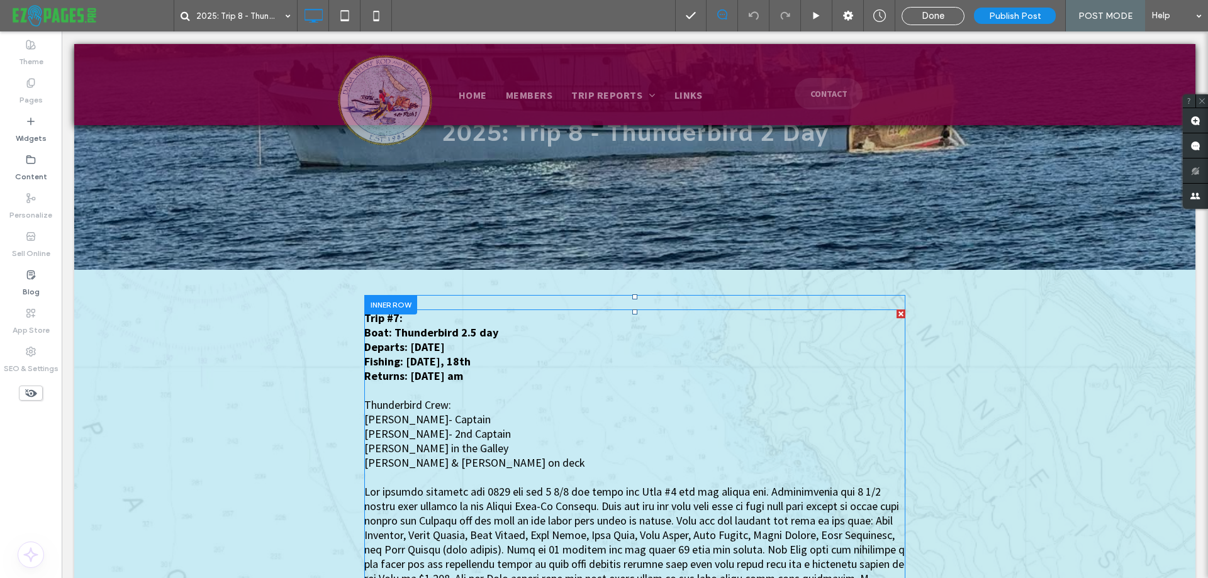
click at [393, 325] on strong "Boat: Thunderbird 2.5 day" at bounding box center [431, 332] width 134 height 14
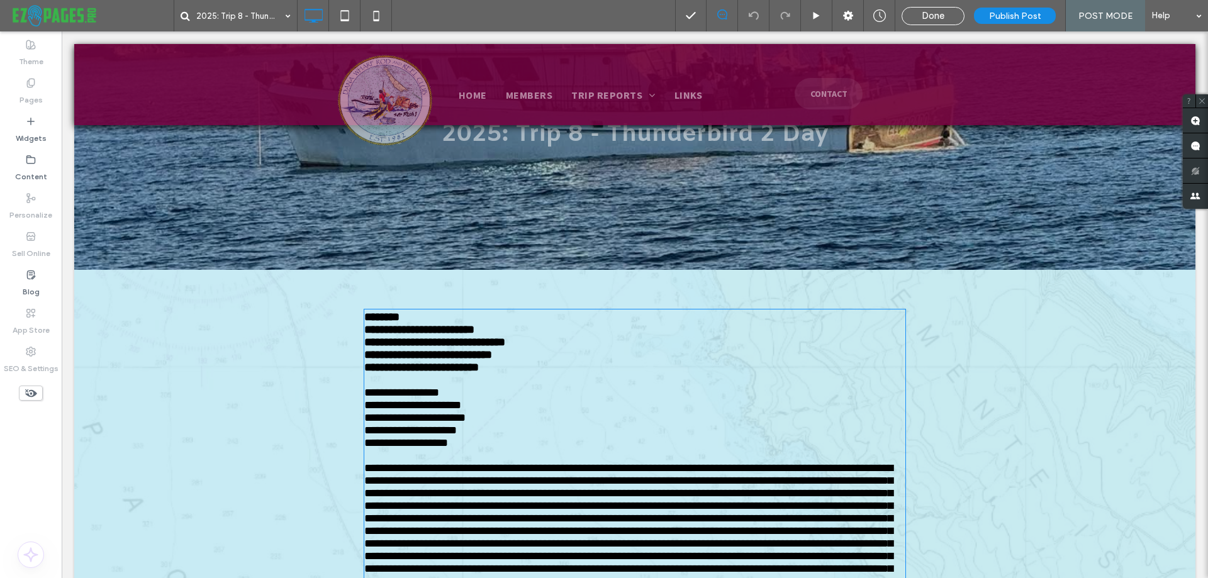
type input "**********"
type input "**"
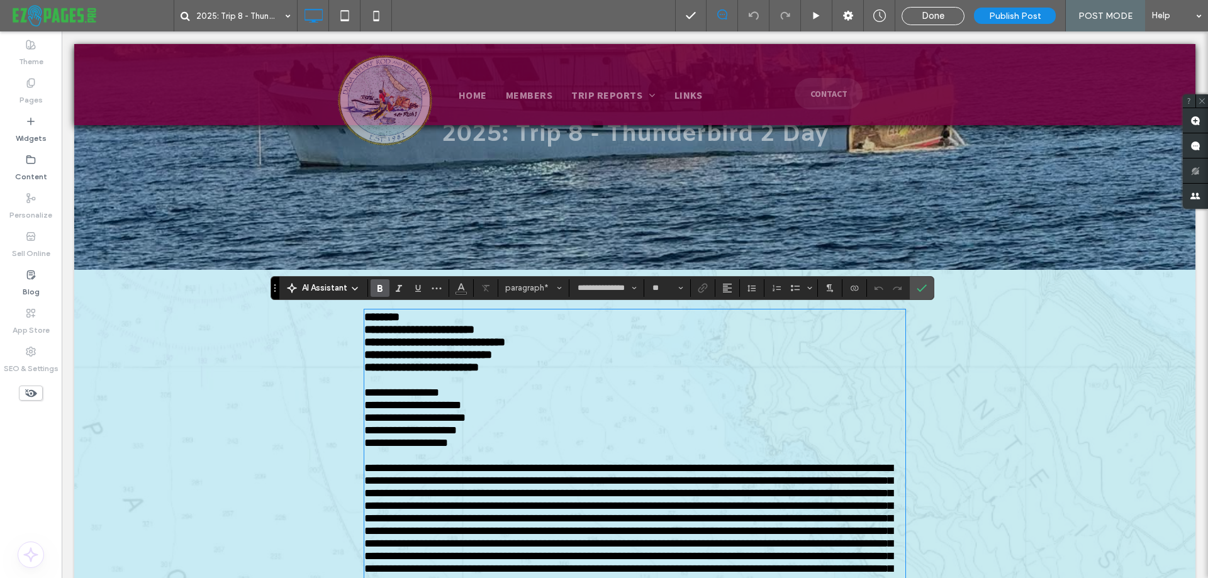
click at [393, 315] on strong "********" at bounding box center [381, 317] width 35 height 11
drag, startPoint x: 460, startPoint y: 332, endPoint x: 469, endPoint y: 331, distance: 8.8
click at [469, 331] on strong "**********" at bounding box center [419, 329] width 110 height 11
click at [466, 344] on strong "**********" at bounding box center [434, 342] width 141 height 11
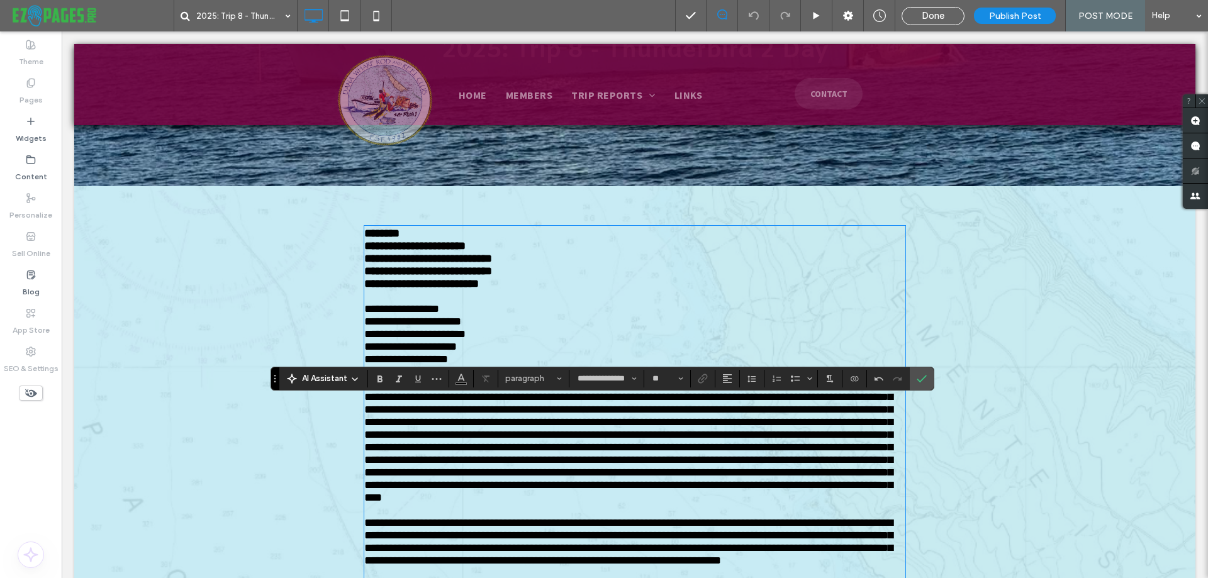
scroll to position [35, 0]
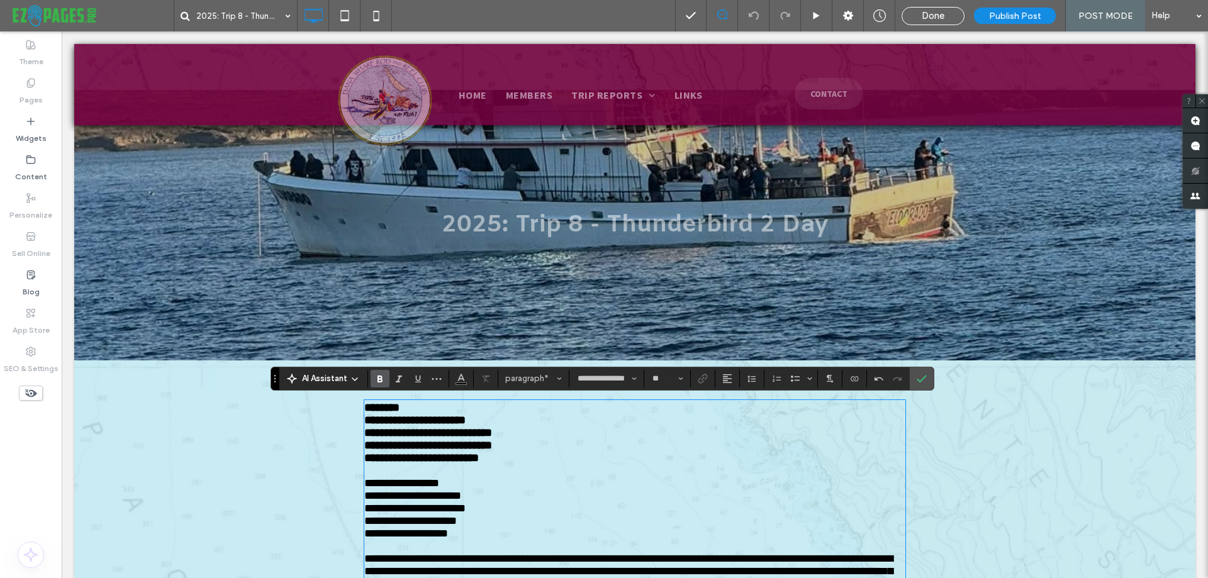
click at [492, 436] on strong "**********" at bounding box center [428, 432] width 128 height 11
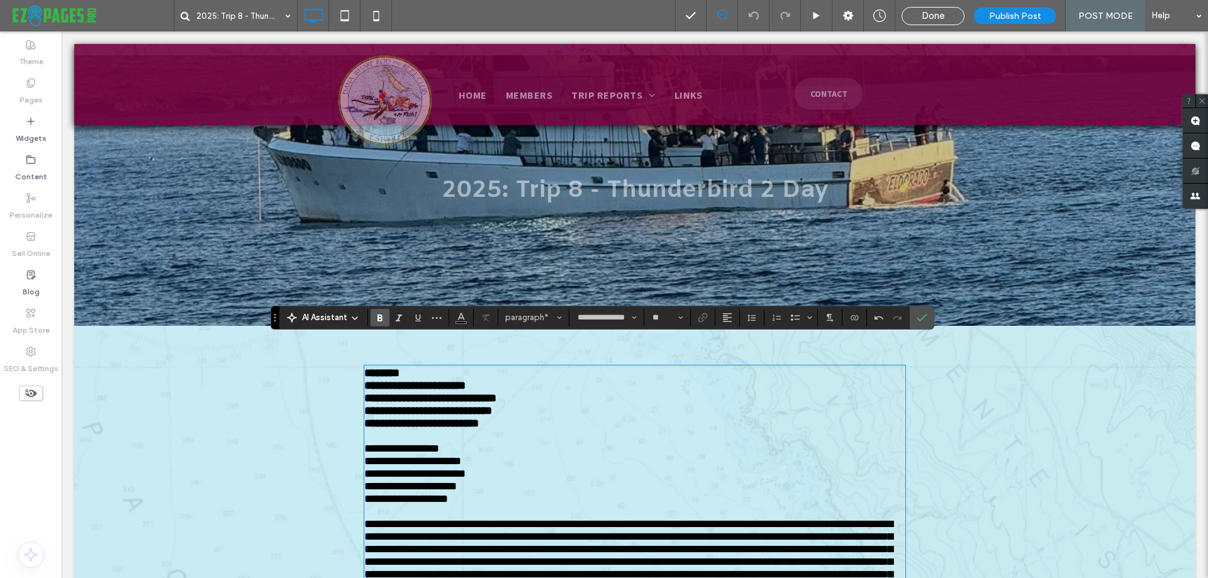
scroll to position [98, 0]
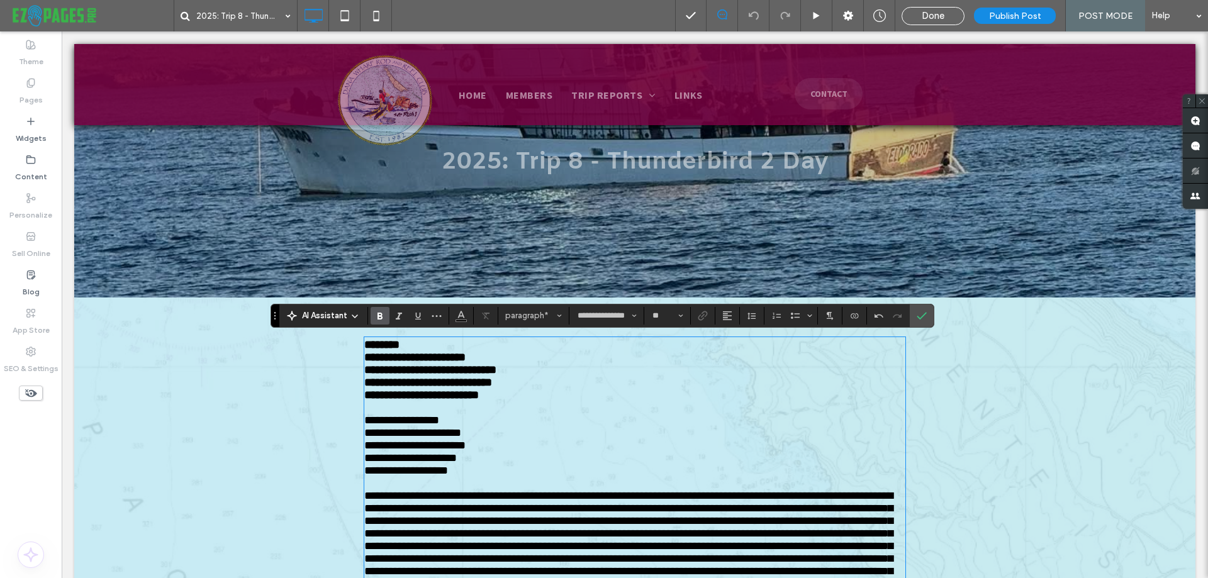
click at [418, 376] on strong "**********" at bounding box center [430, 369] width 132 height 11
drag, startPoint x: 510, startPoint y: 373, endPoint x: 502, endPoint y: 374, distance: 8.9
click at [501, 374] on strong "**********" at bounding box center [432, 369] width 137 height 11
click at [422, 387] on strong "**********" at bounding box center [428, 382] width 128 height 11
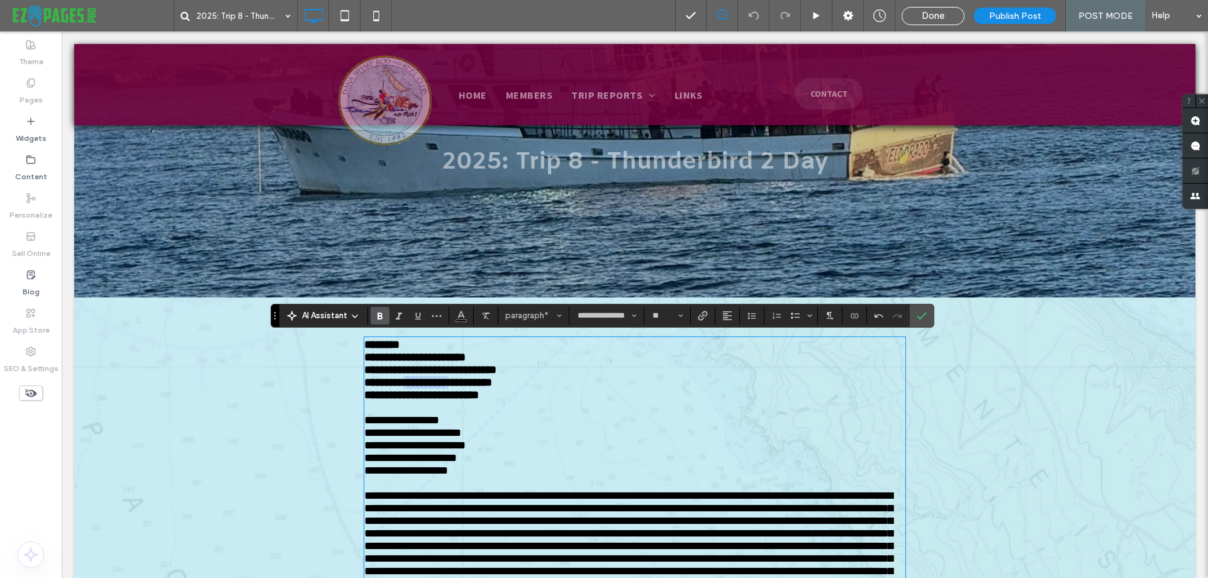
click at [422, 387] on strong "**********" at bounding box center [428, 382] width 128 height 11
drag, startPoint x: 455, startPoint y: 390, endPoint x: 446, endPoint y: 390, distance: 9.4
click at [446, 388] on strong "**********" at bounding box center [423, 382] width 119 height 11
drag, startPoint x: 478, startPoint y: 388, endPoint x: 468, endPoint y: 388, distance: 10.1
click at [468, 388] on strong "**********" at bounding box center [421, 382] width 115 height 11
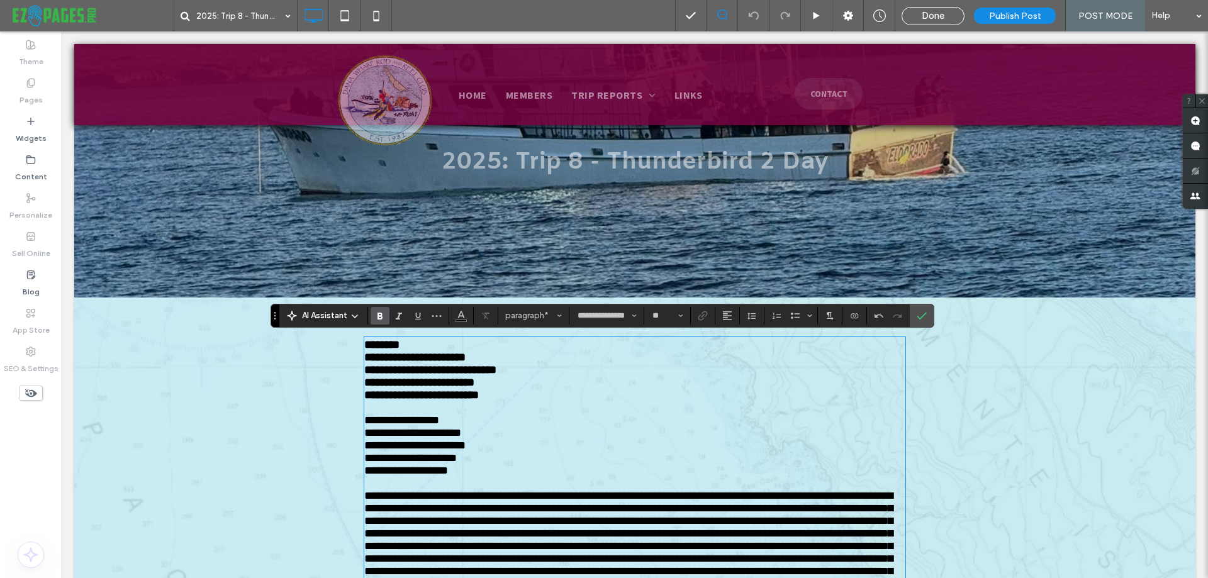
click at [432, 401] on strong "**********" at bounding box center [421, 395] width 115 height 11
click at [459, 401] on strong "**********" at bounding box center [417, 395] width 106 height 11
click at [466, 401] on strong "**********" at bounding box center [414, 395] width 101 height 11
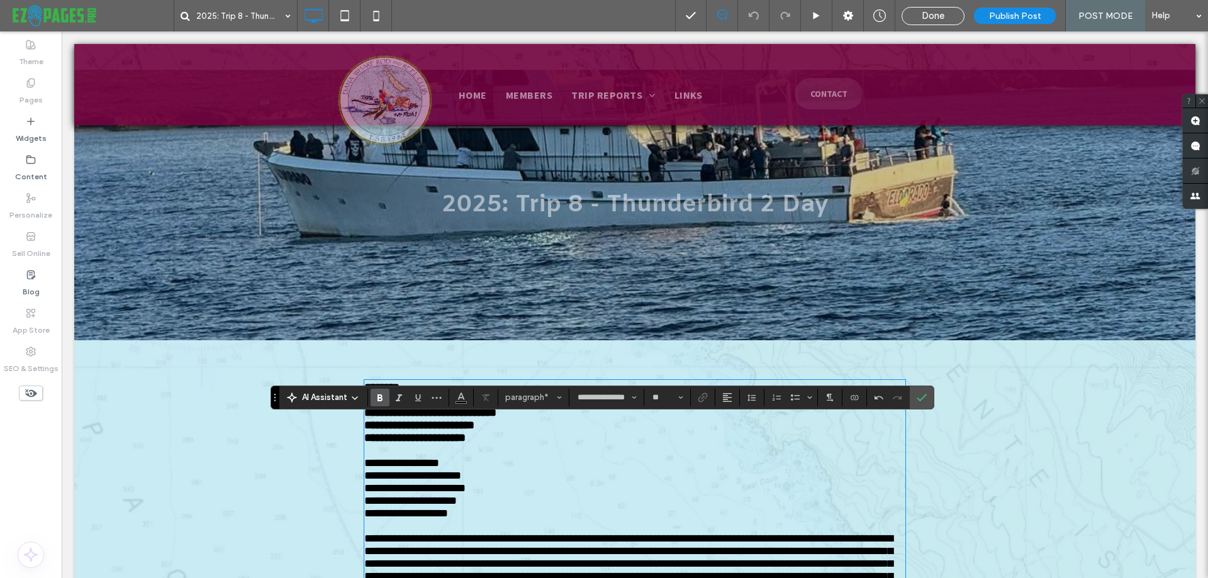
scroll to position [0, 0]
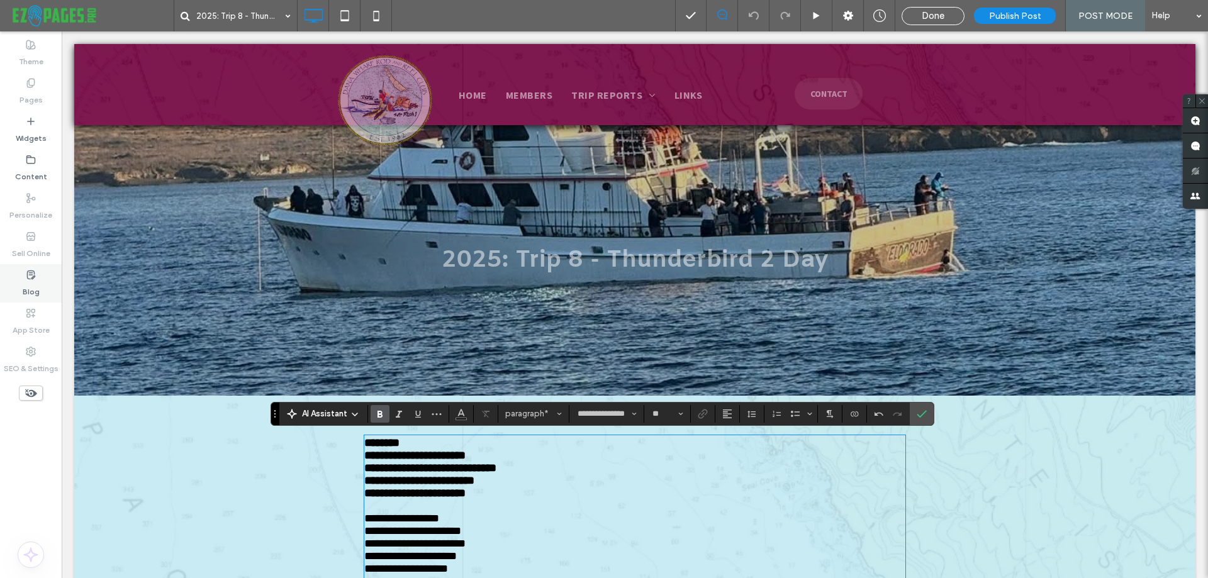
click at [27, 284] on label "Blog" at bounding box center [31, 289] width 17 height 18
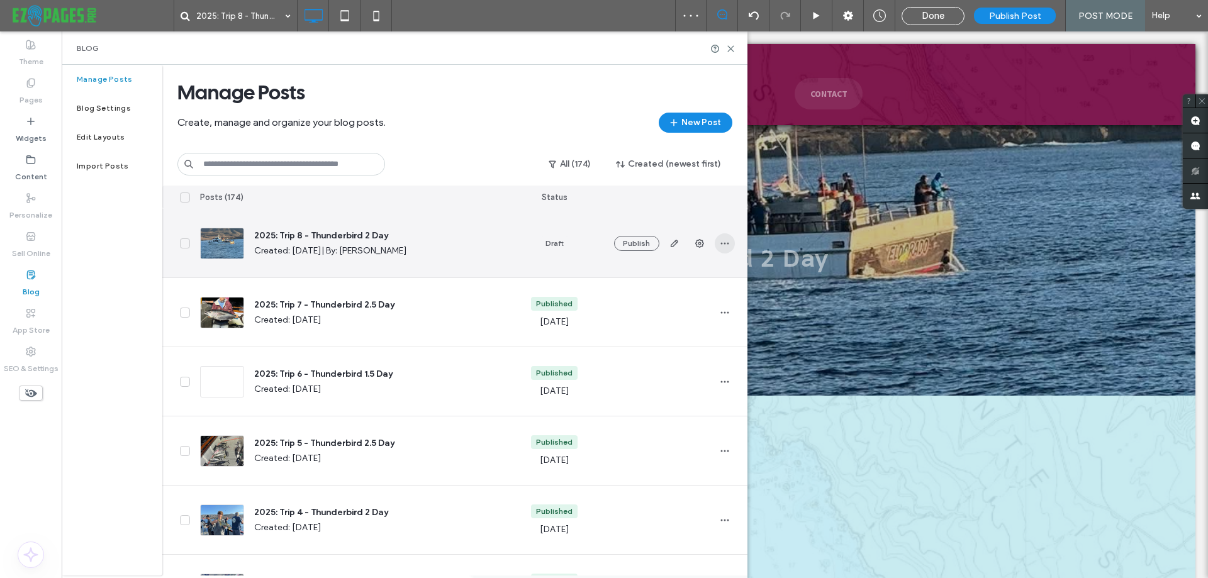
click at [717, 241] on span "button" at bounding box center [725, 243] width 20 height 20
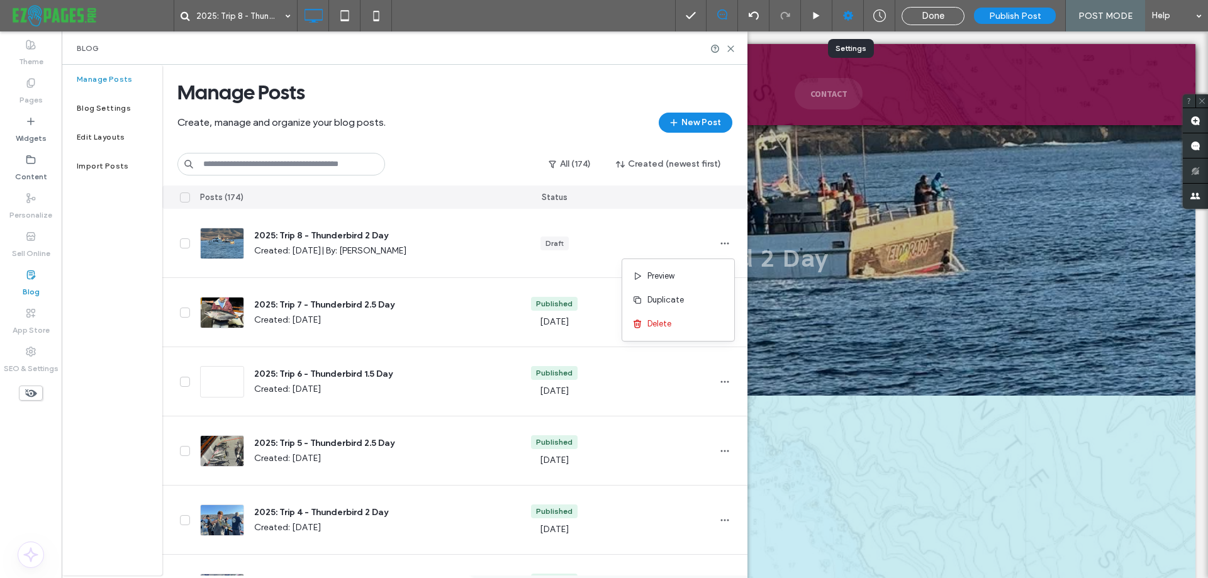
click at [842, 13] on div at bounding box center [848, 15] width 31 height 13
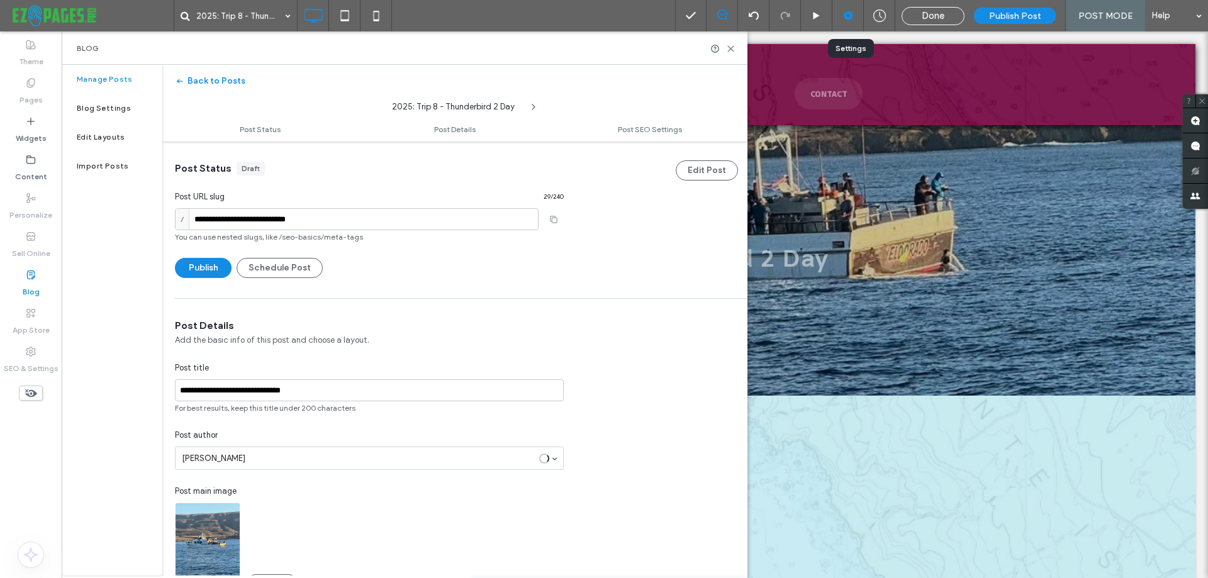
scroll to position [1, 0]
click at [292, 215] on input "**********" at bounding box center [357, 219] width 364 height 22
click at [28, 286] on label "Blog" at bounding box center [31, 289] width 17 height 18
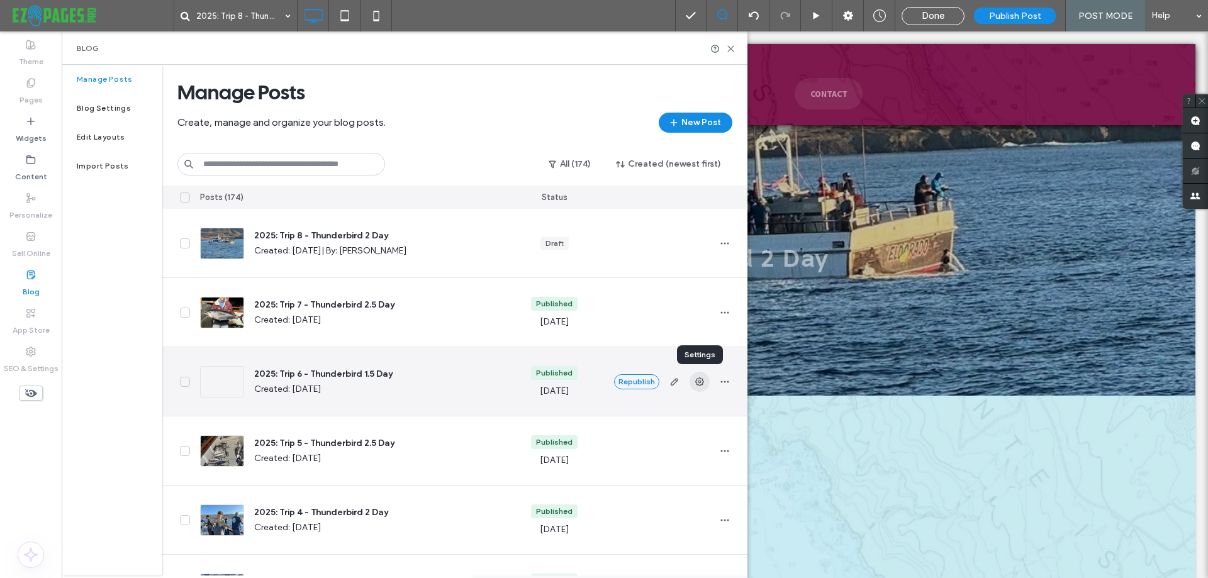
click at [691, 381] on span "button" at bounding box center [700, 382] width 20 height 20
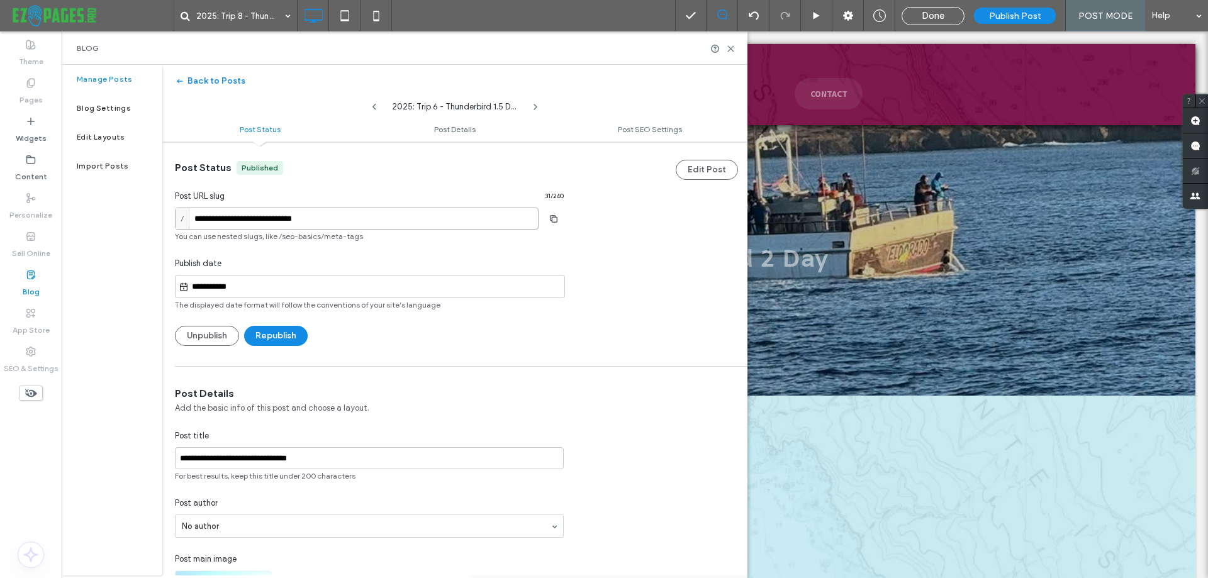
drag, startPoint x: 291, startPoint y: 217, endPoint x: 330, endPoint y: 216, distance: 39.0
click at [330, 216] on input "**********" at bounding box center [357, 219] width 364 height 22
click at [26, 286] on label "Blog" at bounding box center [31, 289] width 17 height 18
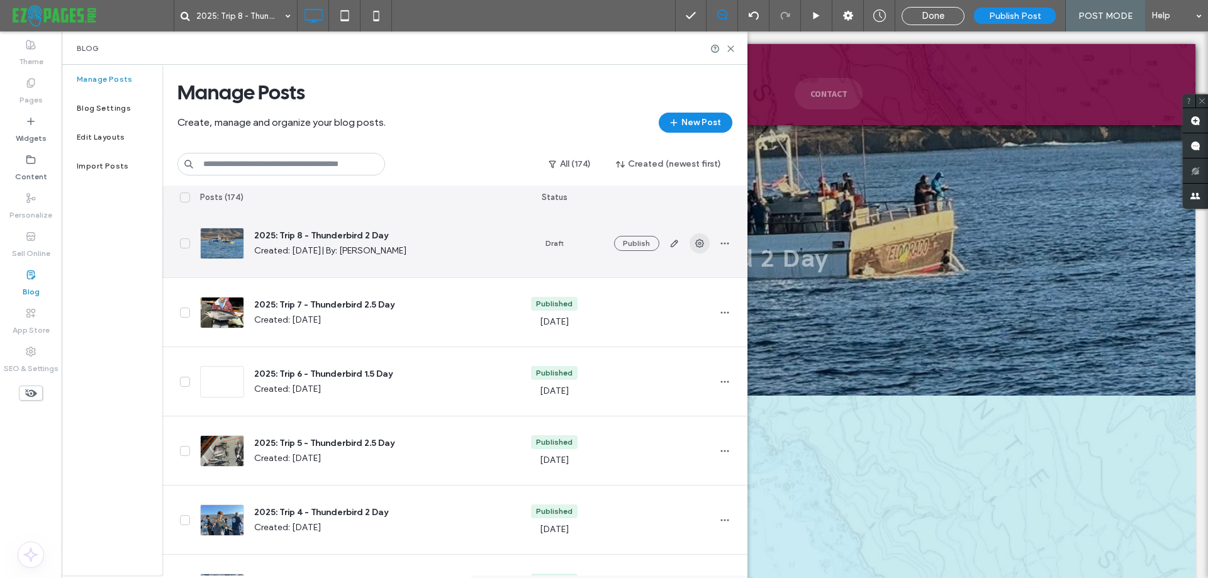
click at [692, 240] on span "button" at bounding box center [700, 243] width 20 height 20
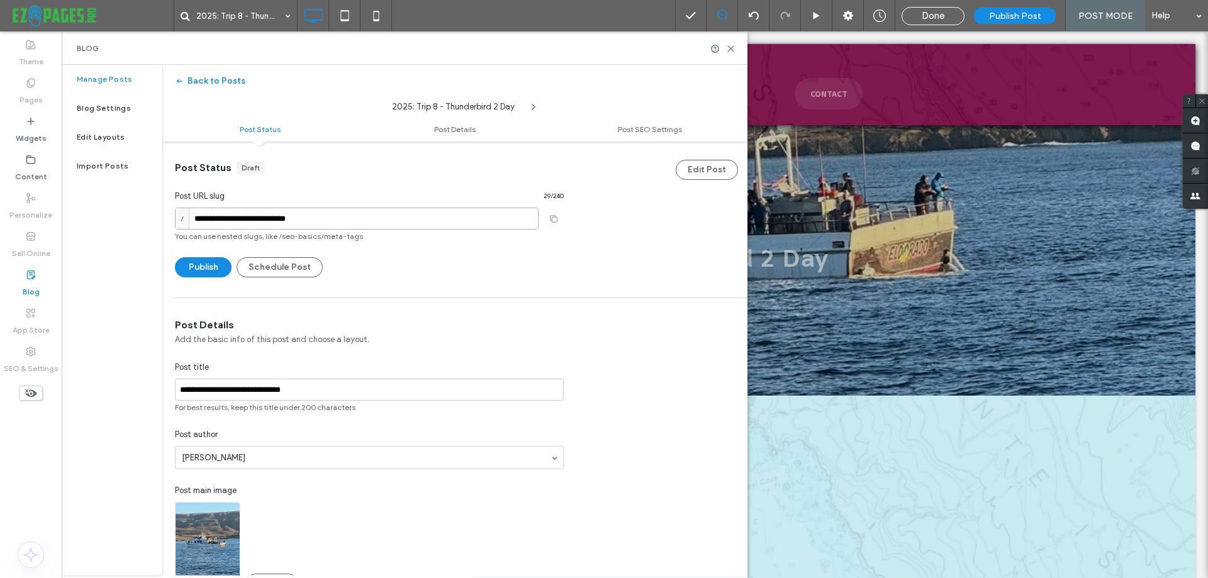
drag, startPoint x: 292, startPoint y: 217, endPoint x: 446, endPoint y: 216, distance: 154.2
click at [446, 216] on input "**********" at bounding box center [357, 219] width 364 height 22
paste input "**"
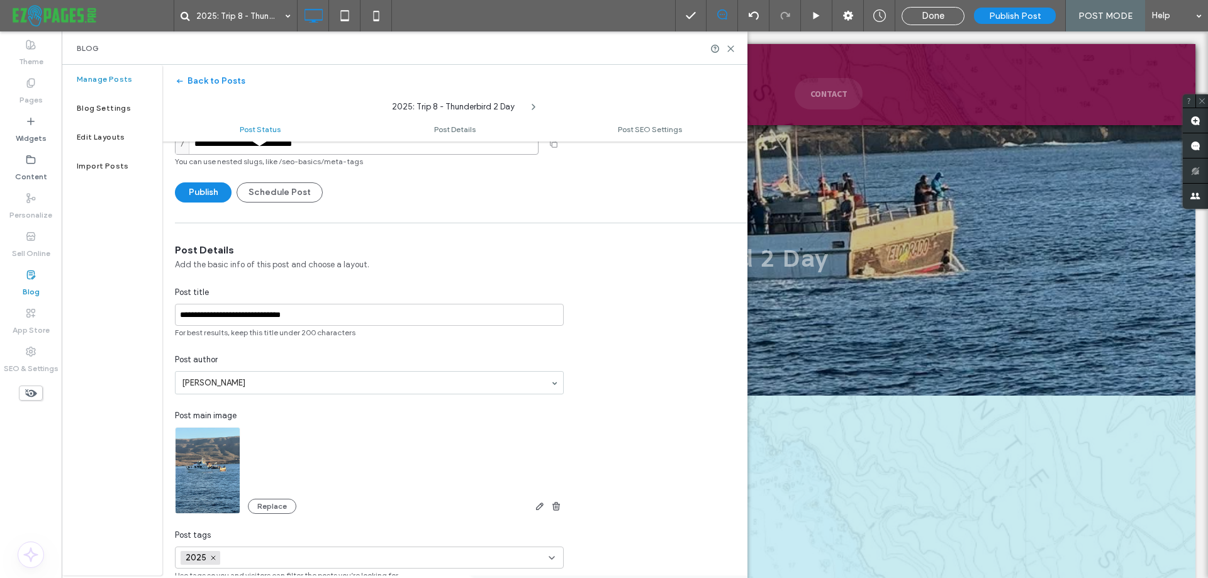
scroll to position [64, 0]
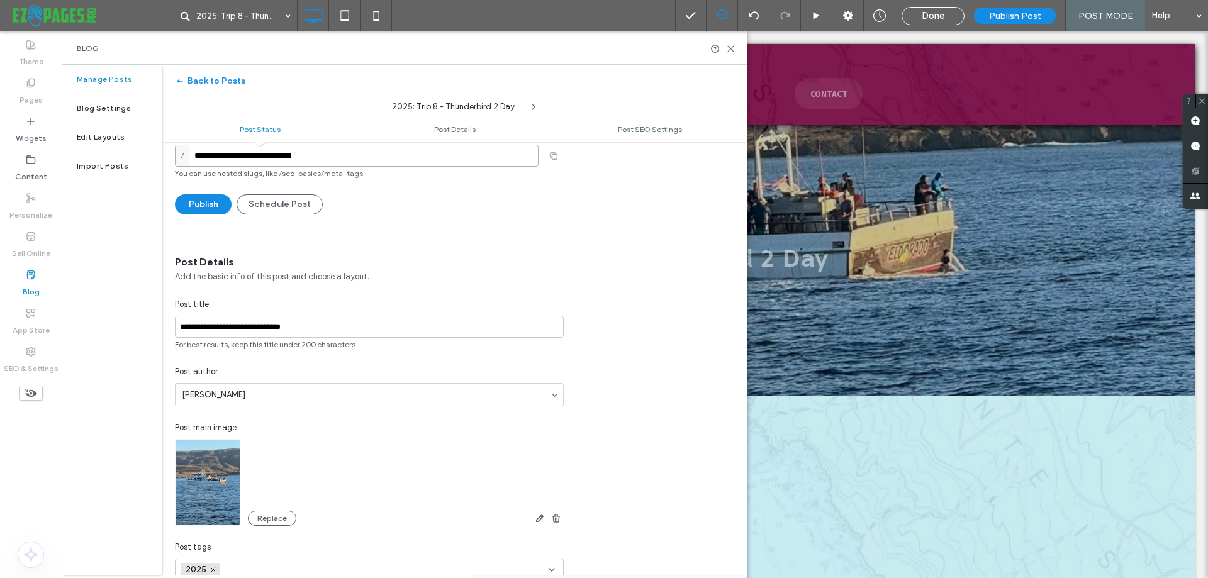
type input "**********"
click at [281, 325] on div "**********" at bounding box center [604, 289] width 1208 height 578
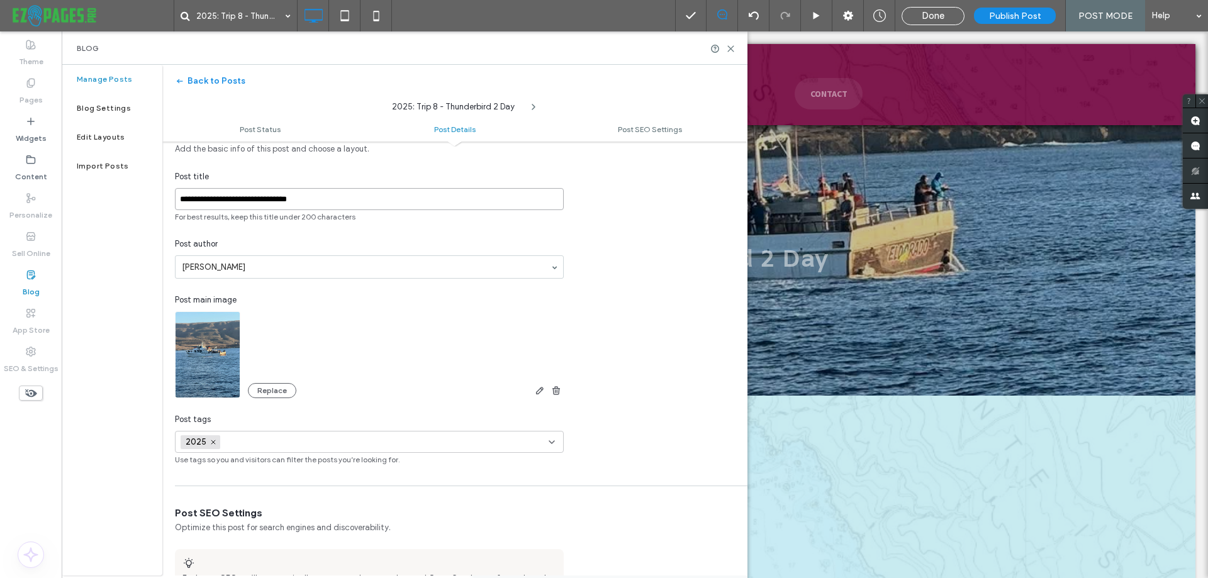
scroll to position [189, 0]
type input "**********"
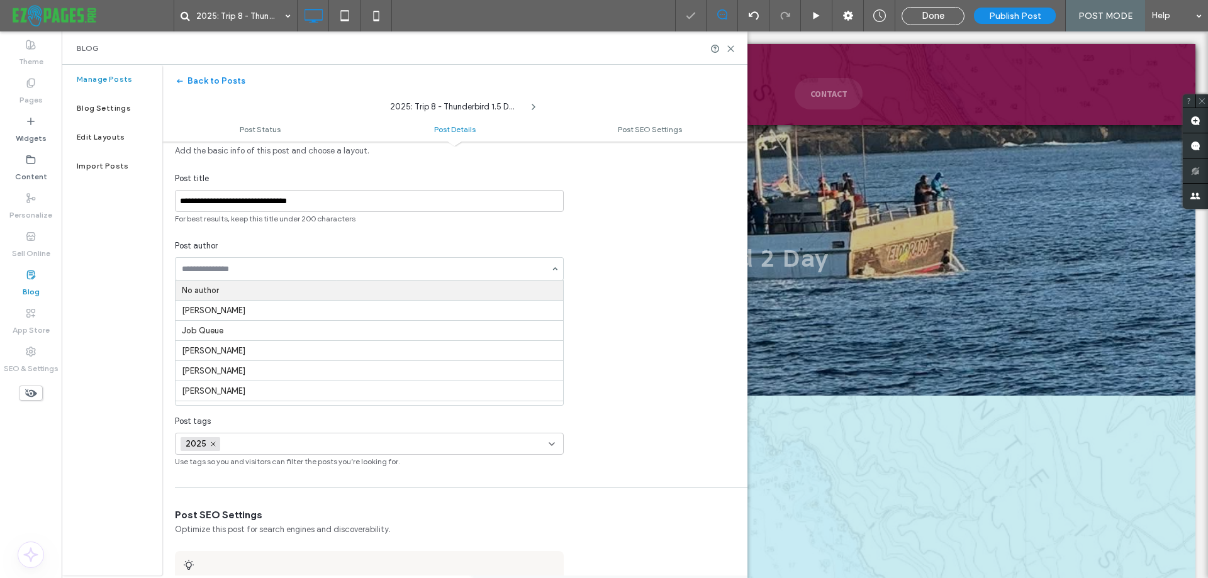
type input "**********"
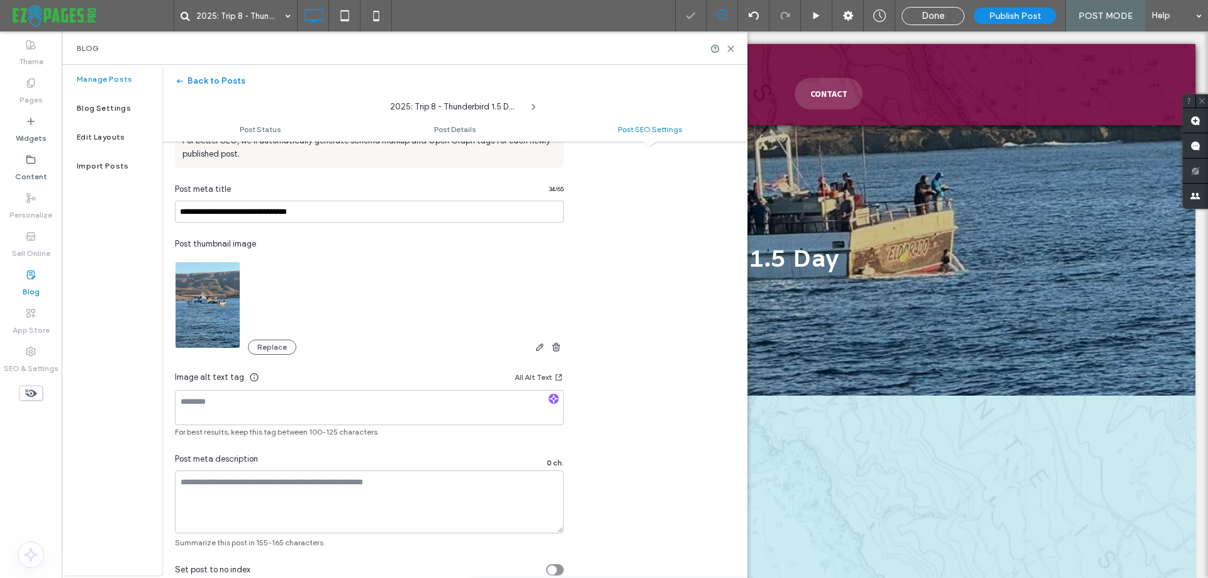
scroll to position [630, 0]
click at [551, 397] on icon "button" at bounding box center [553, 398] width 9 height 9
type textarea "**********"
click at [731, 51] on icon at bounding box center [730, 48] width 9 height 9
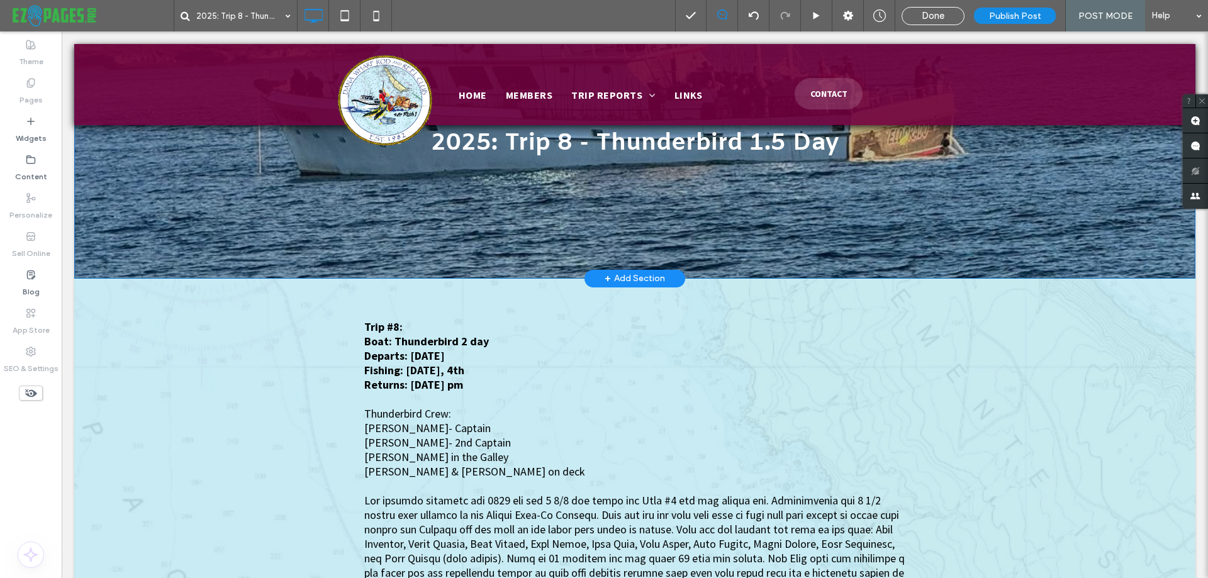
scroll to position [126, 0]
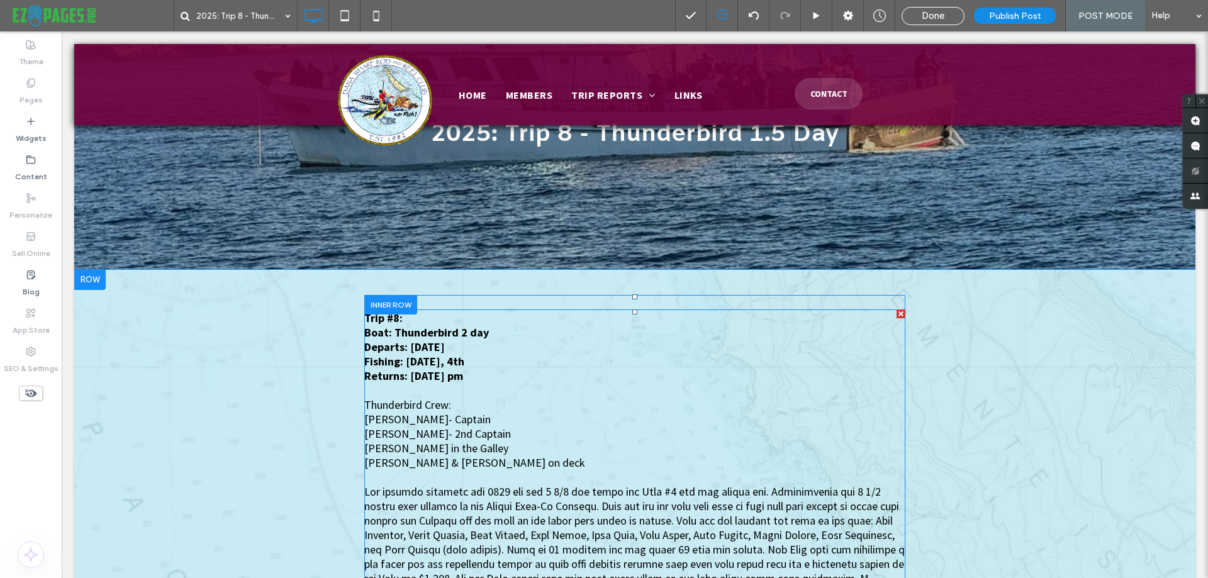
click at [374, 429] on span "Steve Raby- 2nd Captain" at bounding box center [437, 434] width 147 height 14
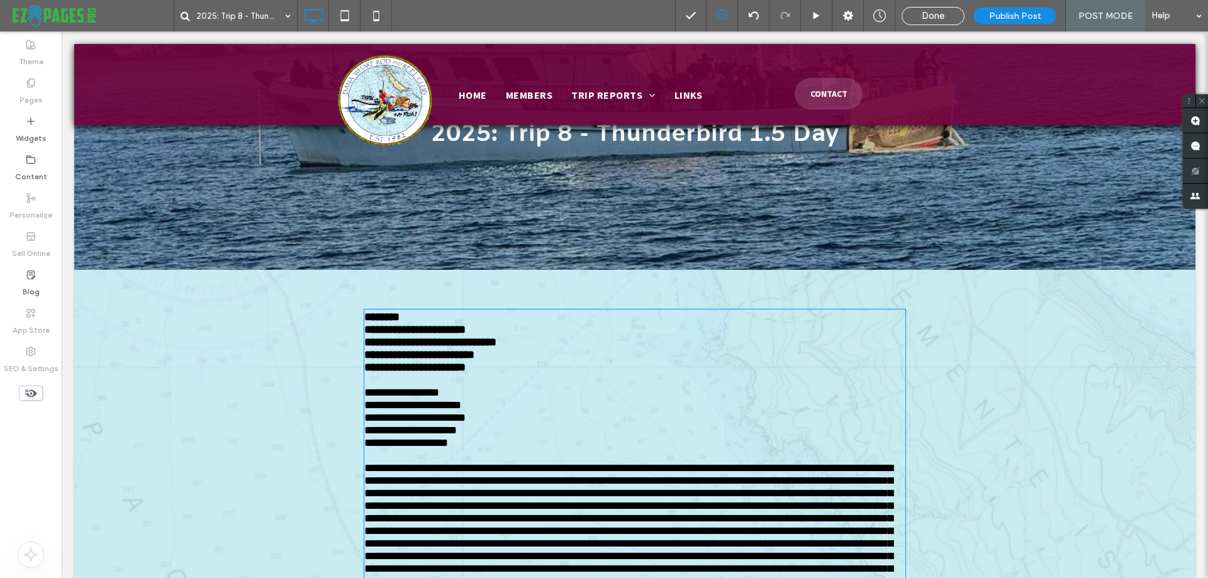
click at [397, 424] on span "**********" at bounding box center [414, 417] width 101 height 11
type input "**********"
type input "**"
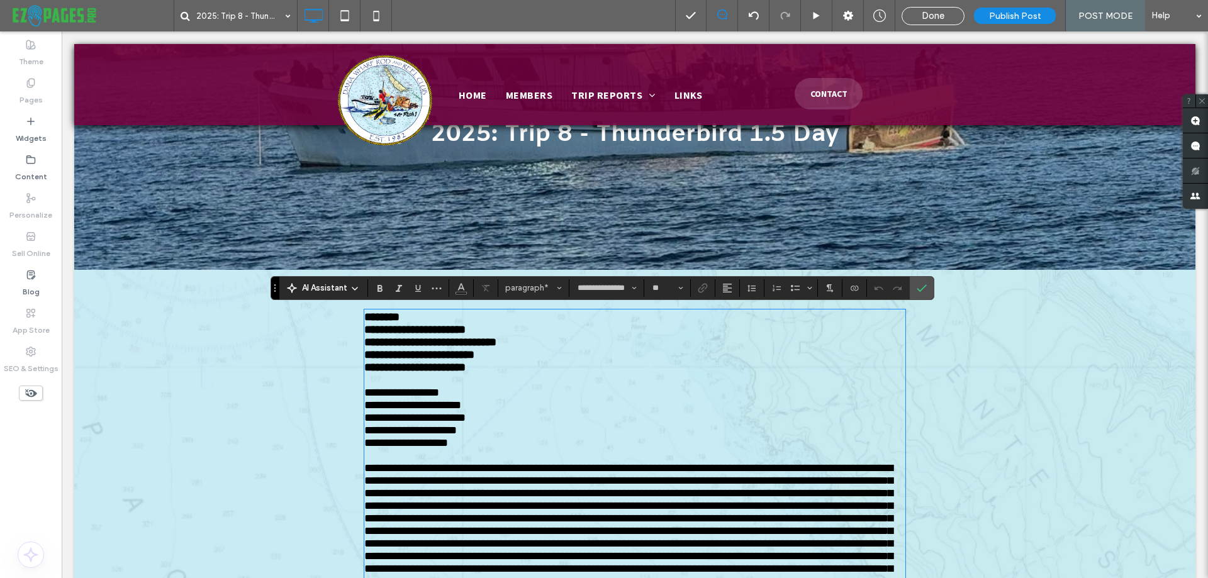
click at [423, 411] on span "**********" at bounding box center [412, 405] width 97 height 11
click at [410, 424] on span "**********" at bounding box center [414, 417] width 101 height 11
drag, startPoint x: 410, startPoint y: 432, endPoint x: 360, endPoint y: 431, distance: 49.7
click at [364, 424] on span "**********" at bounding box center [417, 417] width 106 height 11
click at [919, 286] on icon "Confirm" at bounding box center [922, 288] width 10 height 10
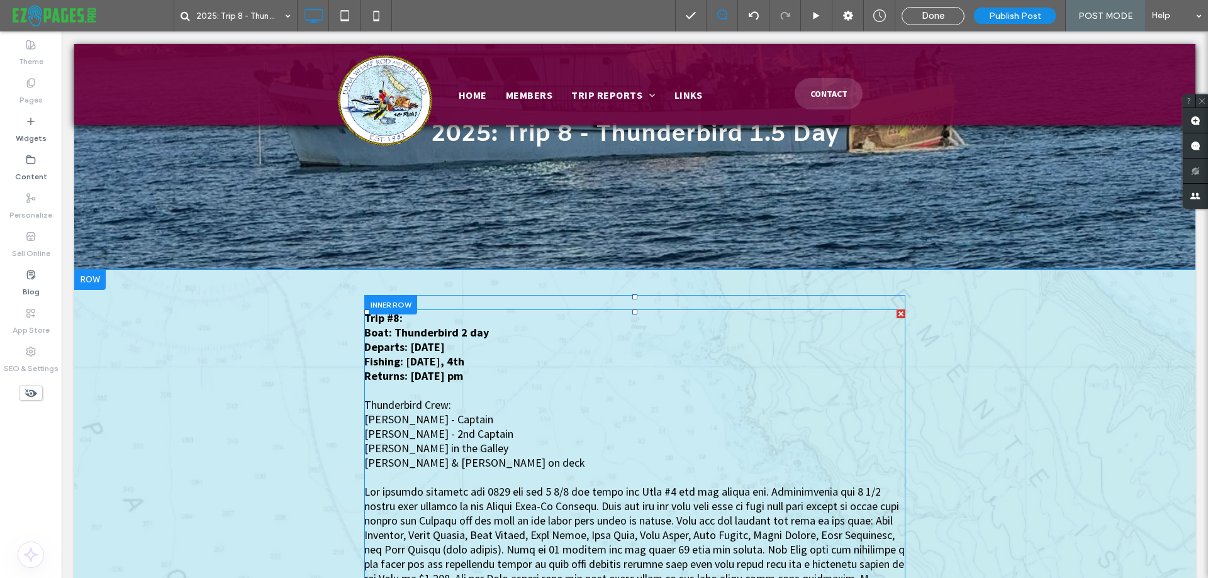
click at [397, 457] on span "Jose & Nate on deck" at bounding box center [474, 463] width 221 height 14
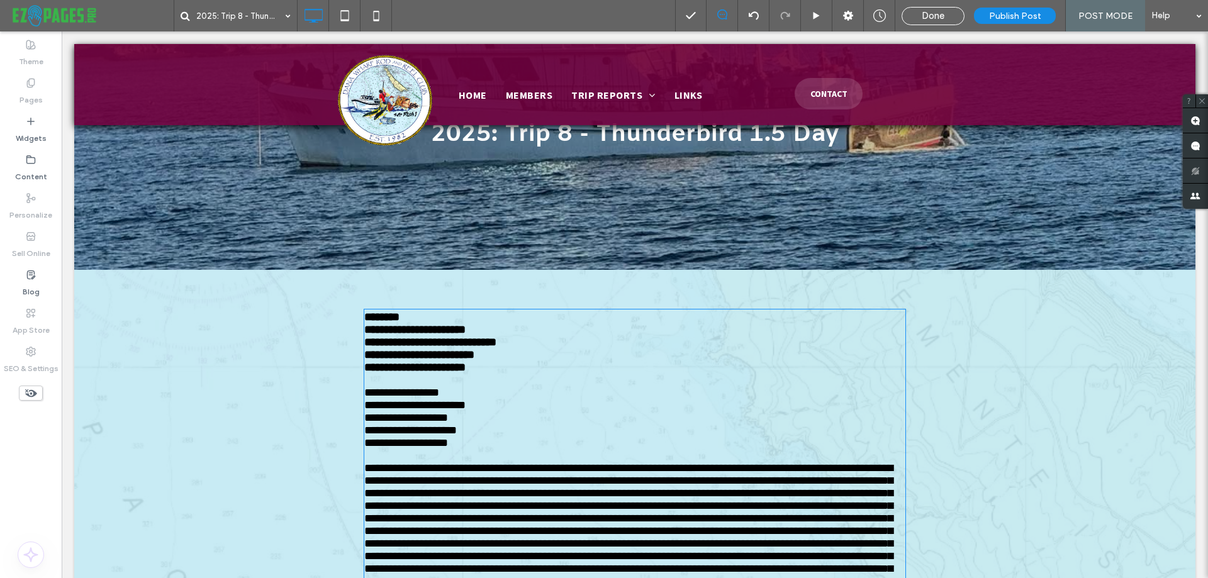
type input "**********"
type input "**"
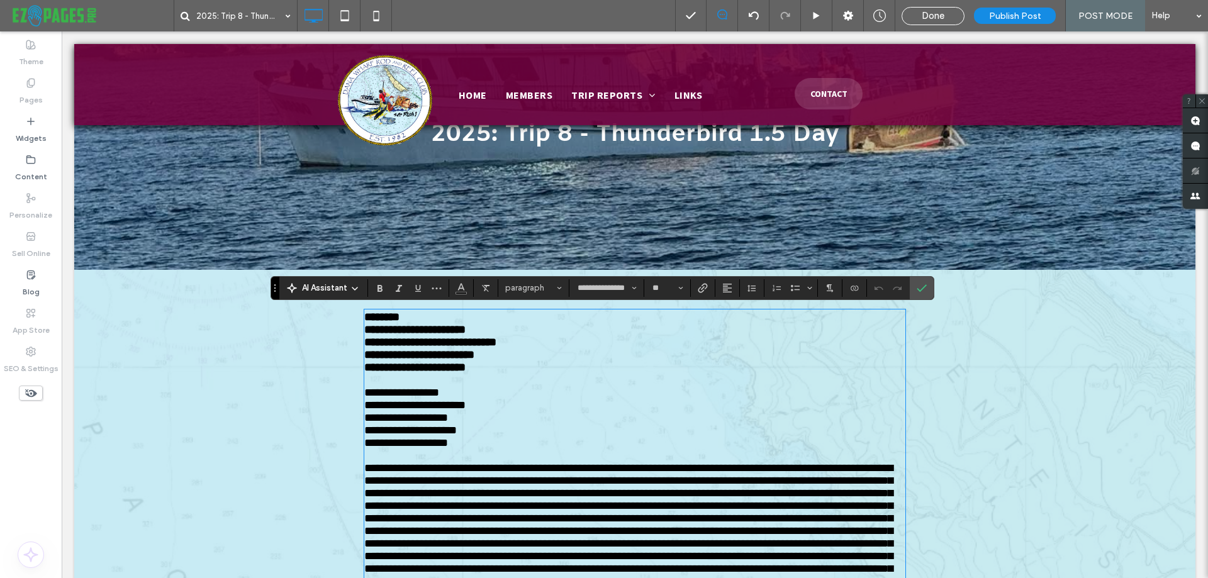
click at [448, 436] on span "**********" at bounding box center [410, 430] width 93 height 11
drag, startPoint x: 361, startPoint y: 417, endPoint x: 466, endPoint y: 414, distance: 105.2
click at [466, 411] on span "**********" at bounding box center [414, 405] width 101 height 11
click at [458, 424] on p "**********" at bounding box center [634, 418] width 541 height 13
click at [468, 437] on p "**********" at bounding box center [634, 430] width 541 height 13
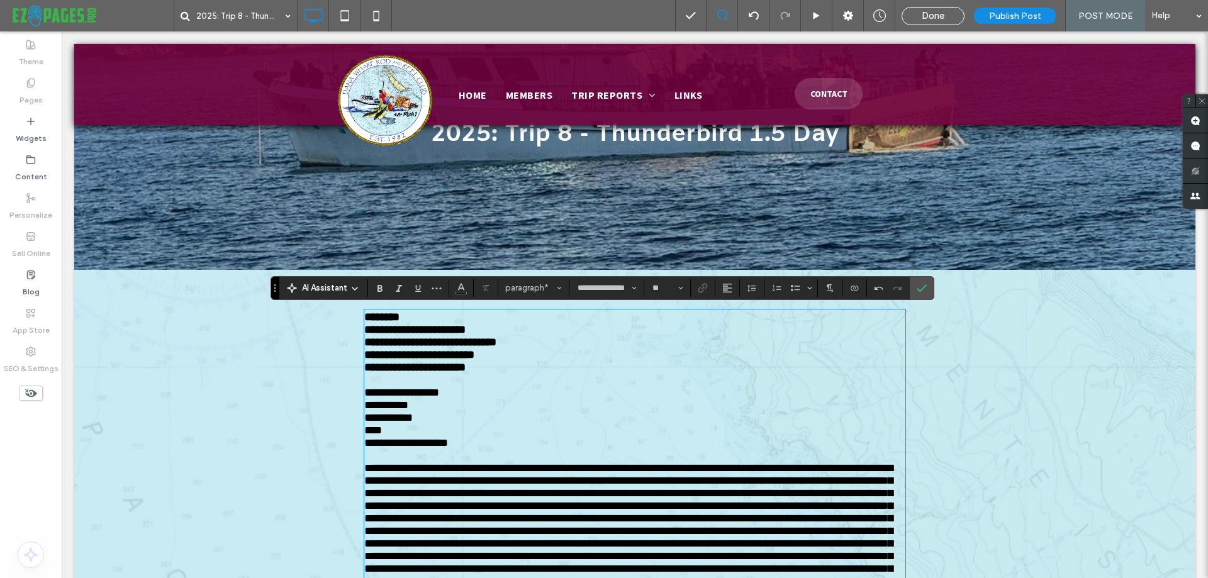
click at [467, 462] on p at bounding box center [634, 455] width 541 height 13
click at [478, 449] on p "**********" at bounding box center [634, 443] width 541 height 13
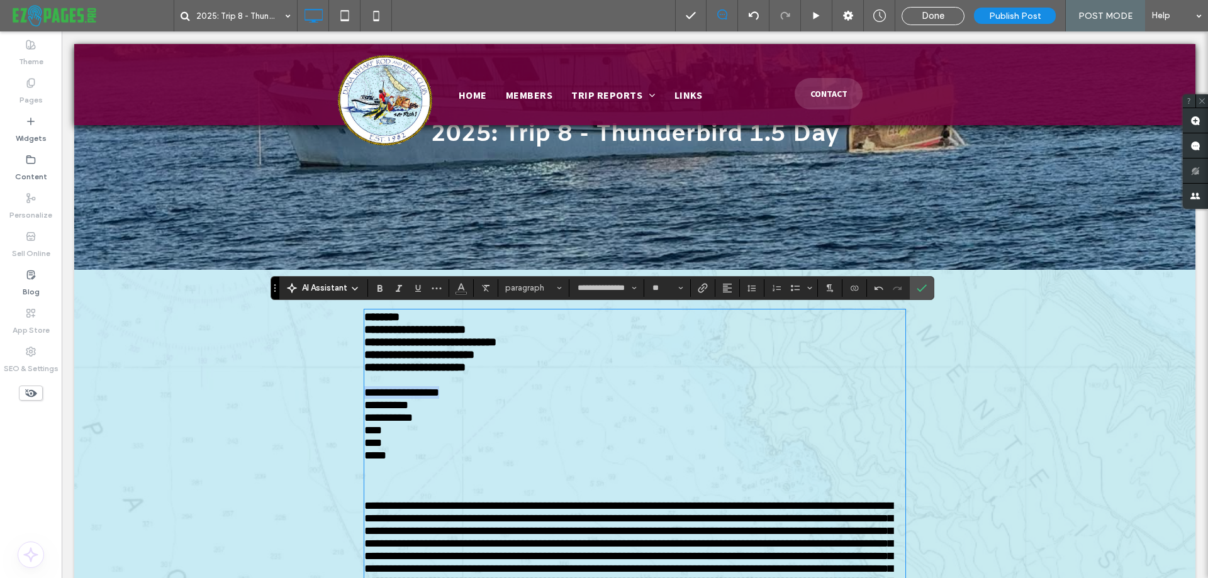
drag, startPoint x: 362, startPoint y: 405, endPoint x: 454, endPoint y: 407, distance: 91.9
click at [454, 399] on p "**********" at bounding box center [634, 392] width 541 height 13
copy span "**********"
click at [402, 487] on p at bounding box center [634, 481] width 541 height 13
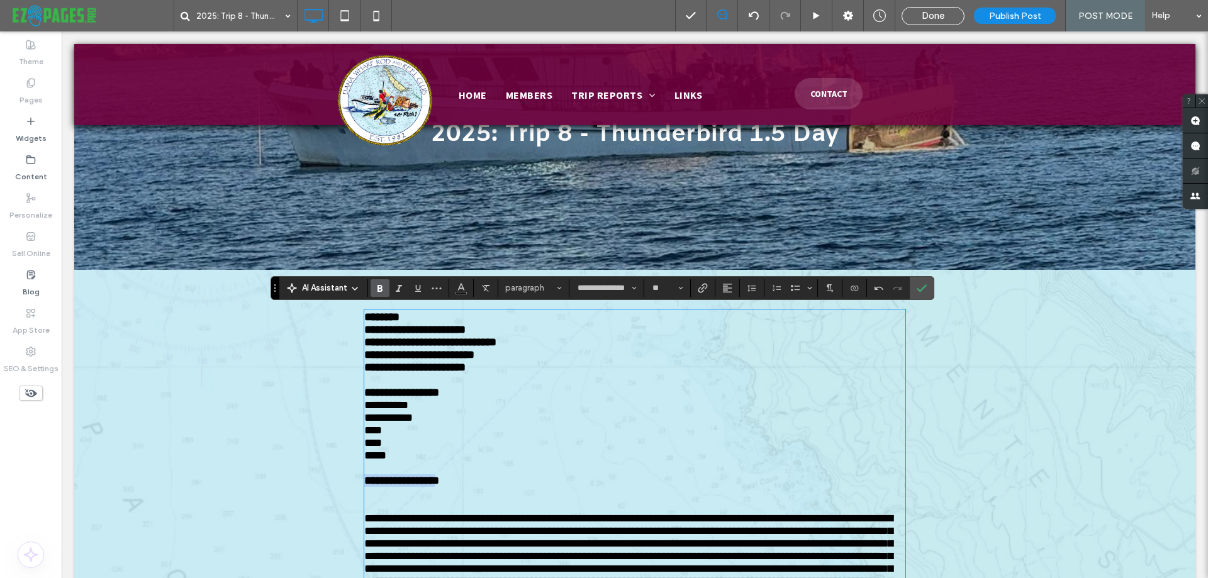
drag, startPoint x: 359, startPoint y: 505, endPoint x: 449, endPoint y: 502, distance: 89.4
click at [439, 487] on strong "**********" at bounding box center [401, 480] width 75 height 11
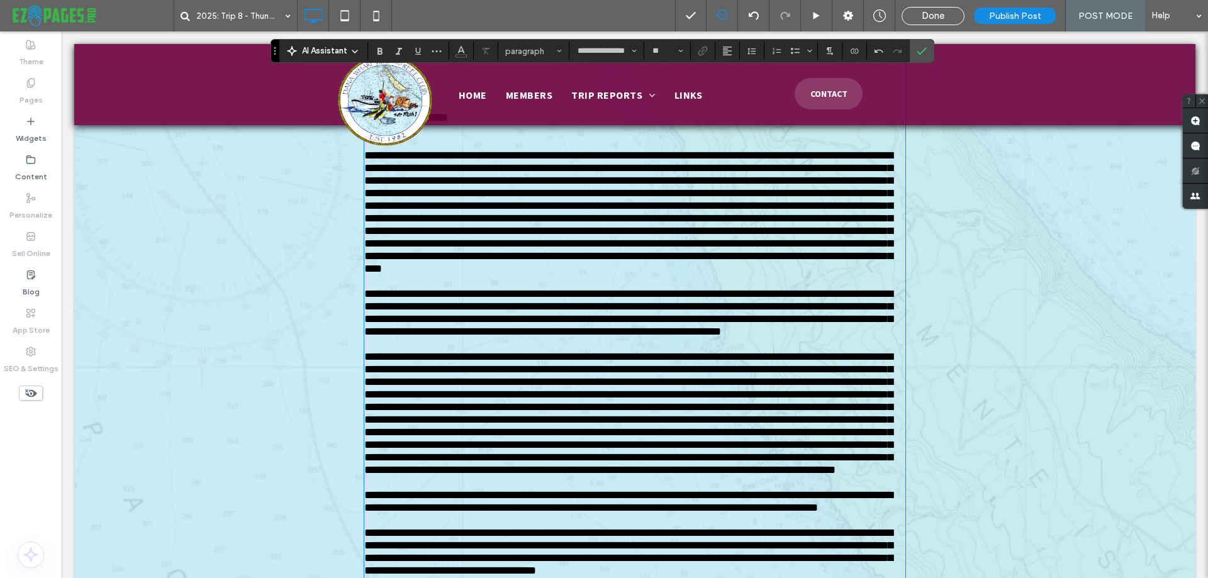
scroll to position [316, 0]
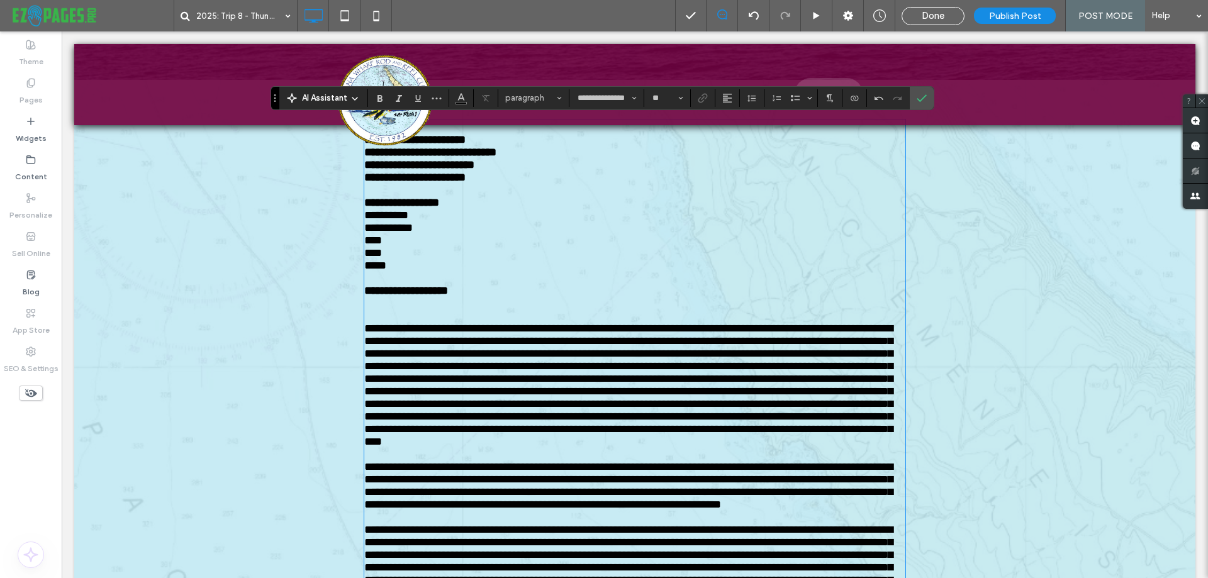
click at [382, 310] on p "﻿" at bounding box center [634, 303] width 541 height 13
drag, startPoint x: 361, startPoint y: 228, endPoint x: 405, endPoint y: 228, distance: 43.4
click at [405, 222] on p "**********" at bounding box center [634, 215] width 541 height 13
copy span "**********"
click at [371, 310] on p at bounding box center [634, 303] width 541 height 13
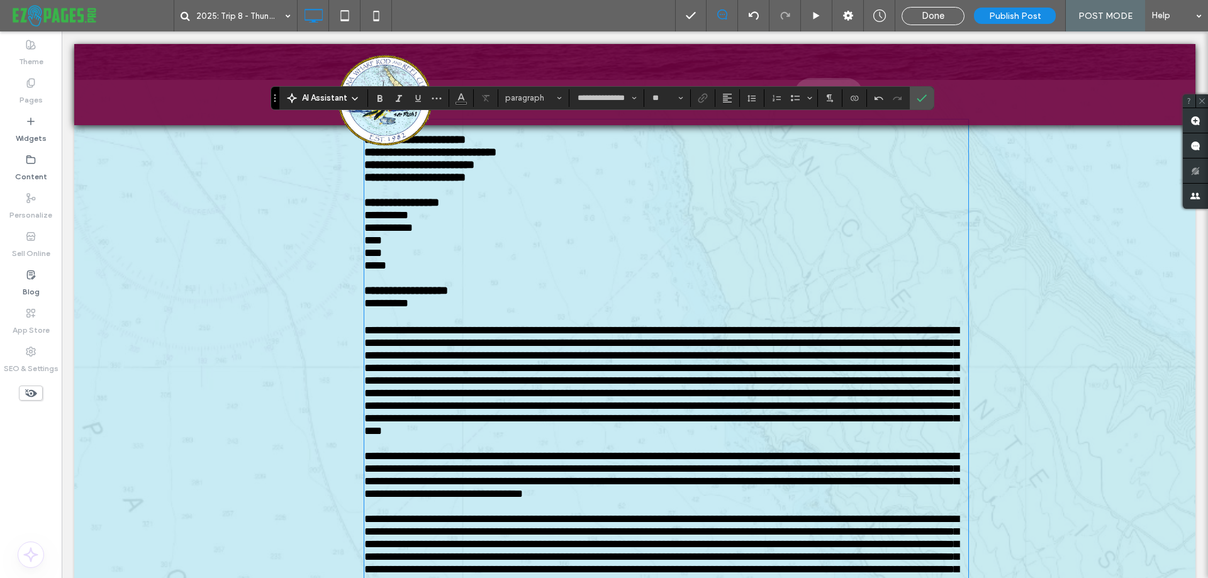
click at [409, 312] on p "**********" at bounding box center [634, 304] width 541 height 14
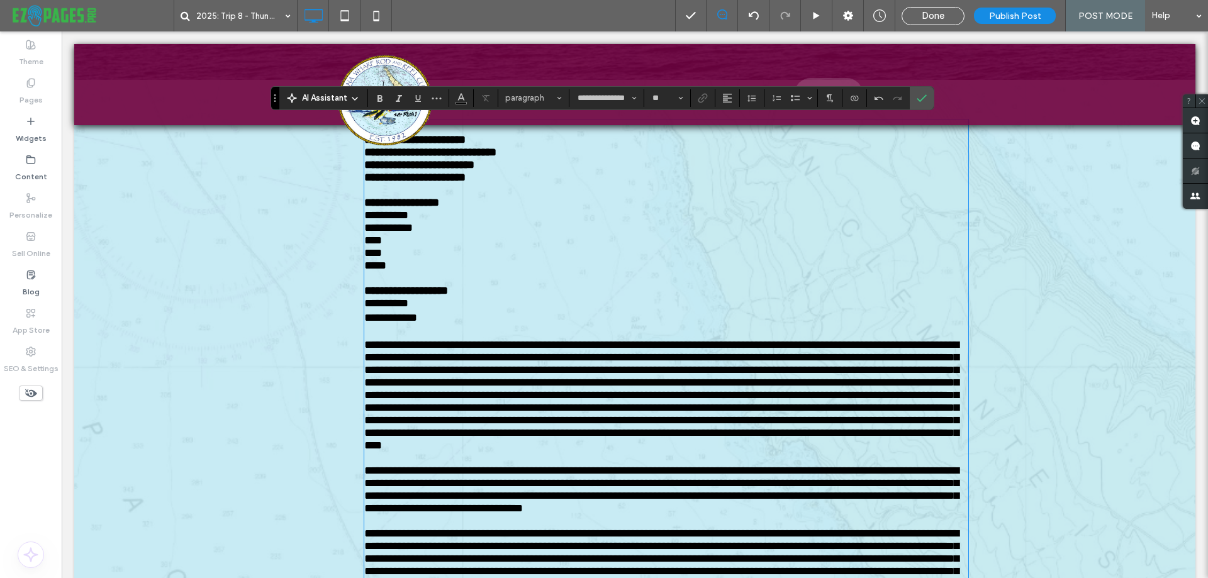
click at [463, 326] on p "**********" at bounding box center [634, 319] width 541 height 14
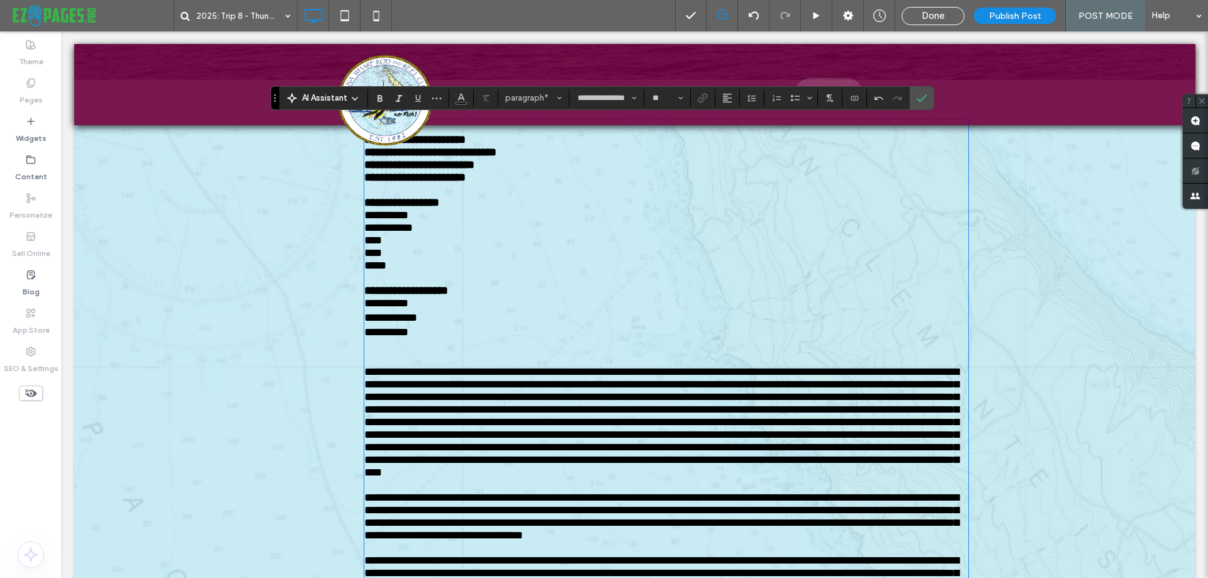
click at [368, 353] on p at bounding box center [666, 346] width 604 height 13
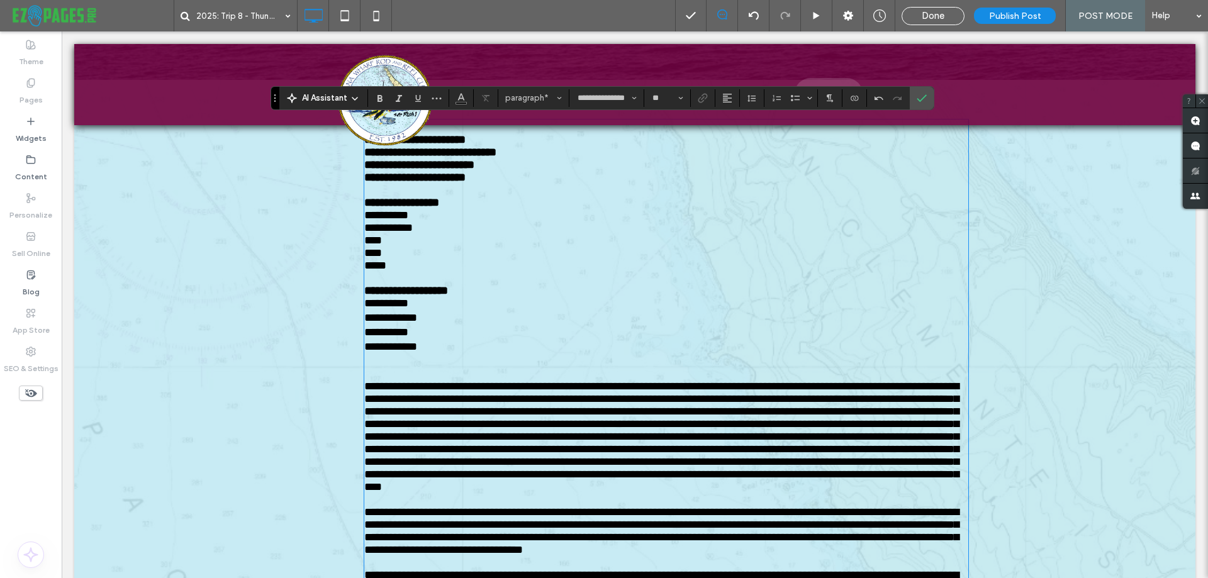
click at [373, 368] on p at bounding box center [666, 361] width 604 height 13
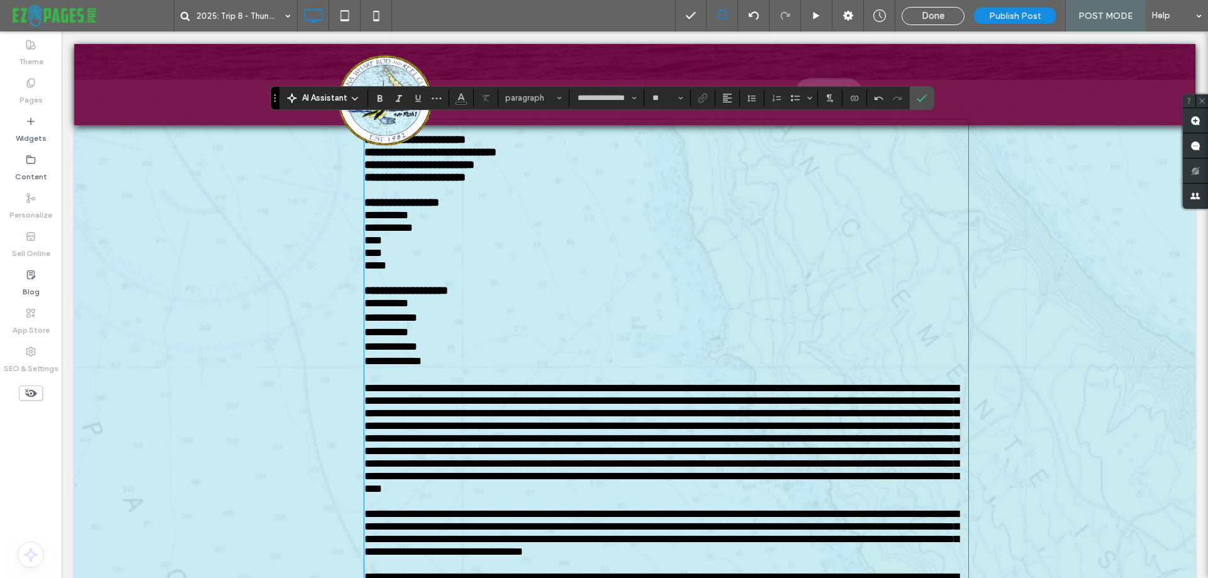
click at [453, 369] on p "**********" at bounding box center [634, 362] width 541 height 14
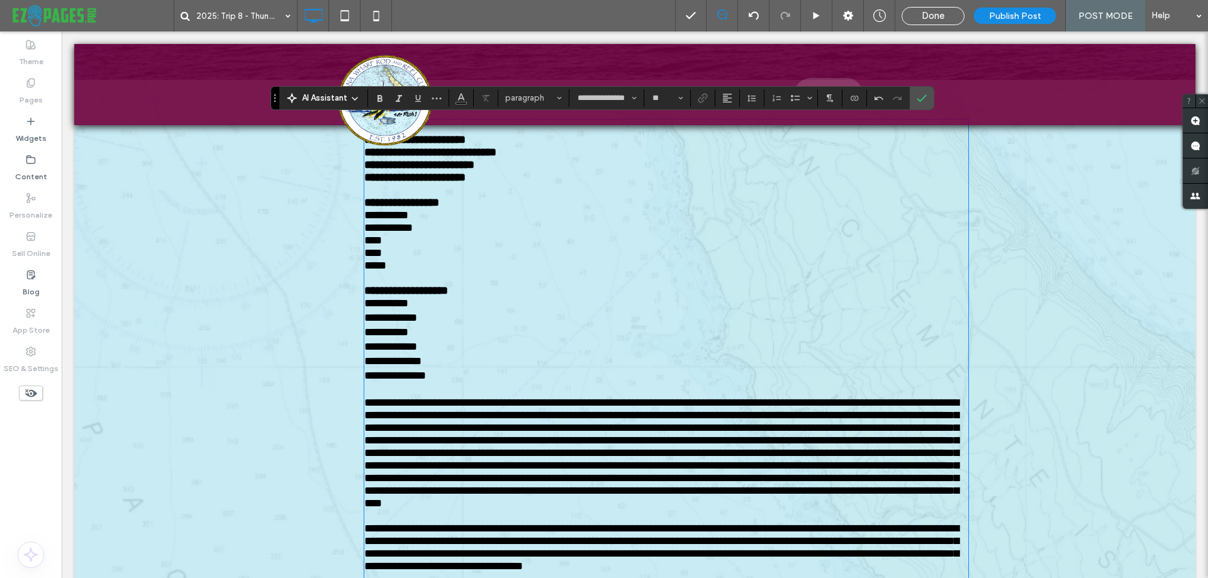
click at [504, 384] on p "**********" at bounding box center [634, 376] width 541 height 14
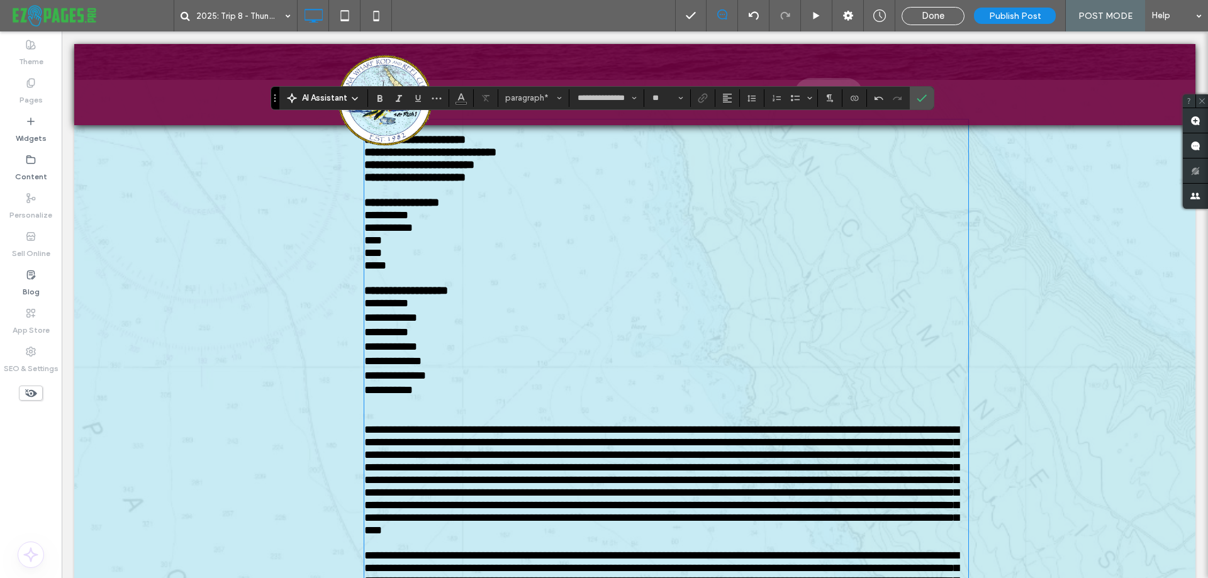
click at [371, 411] on p at bounding box center [666, 404] width 604 height 13
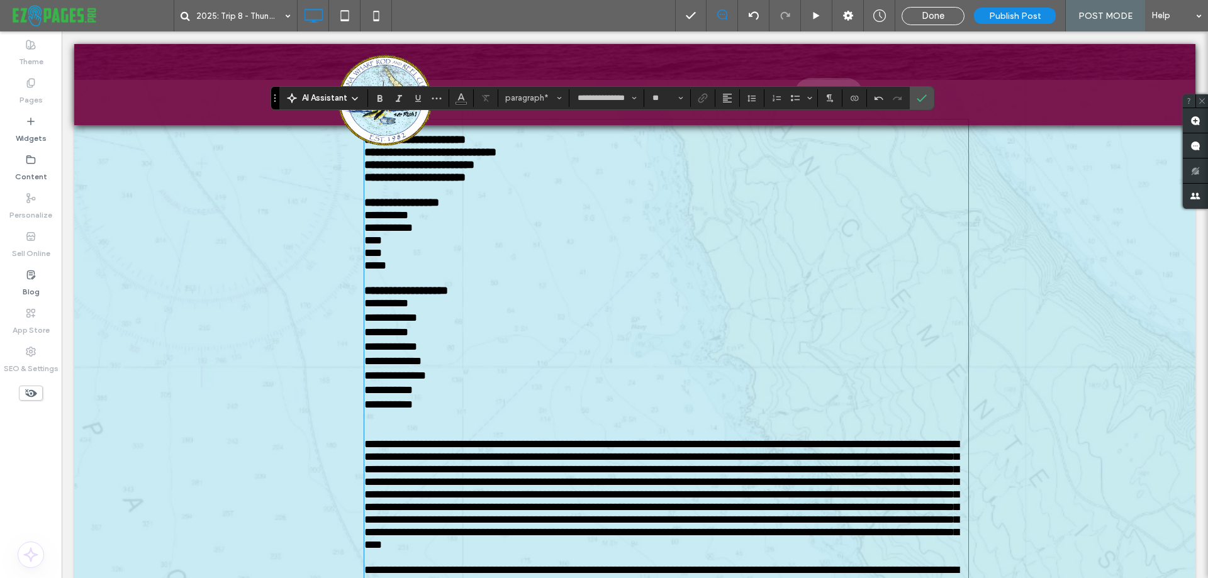
click at [395, 425] on p at bounding box center [666, 419] width 604 height 13
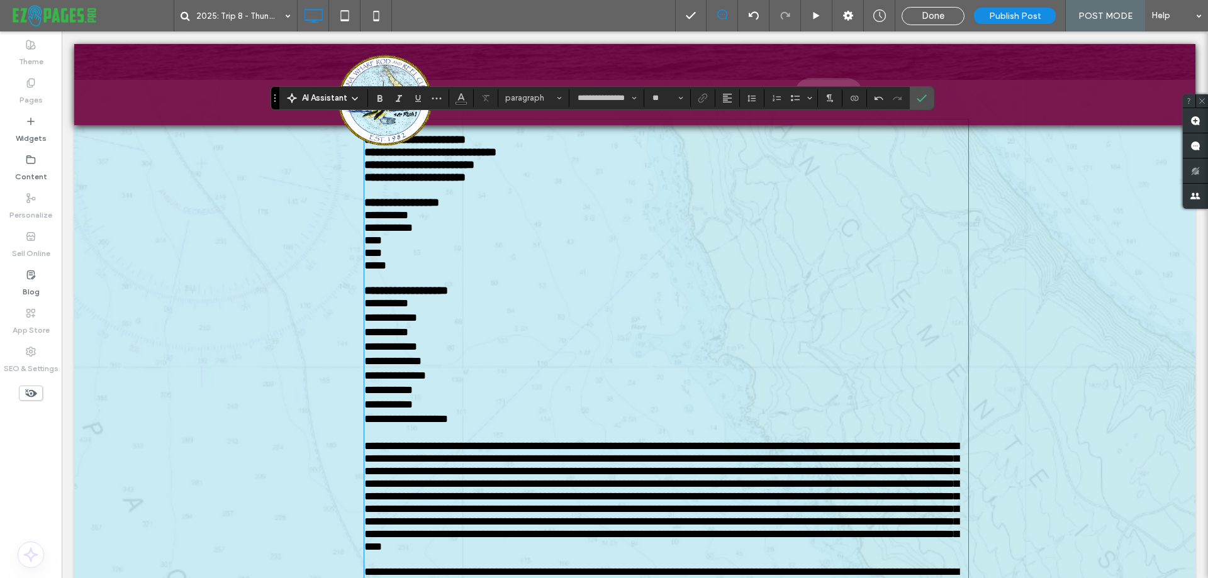
click at [461, 427] on p "**********" at bounding box center [634, 420] width 541 height 14
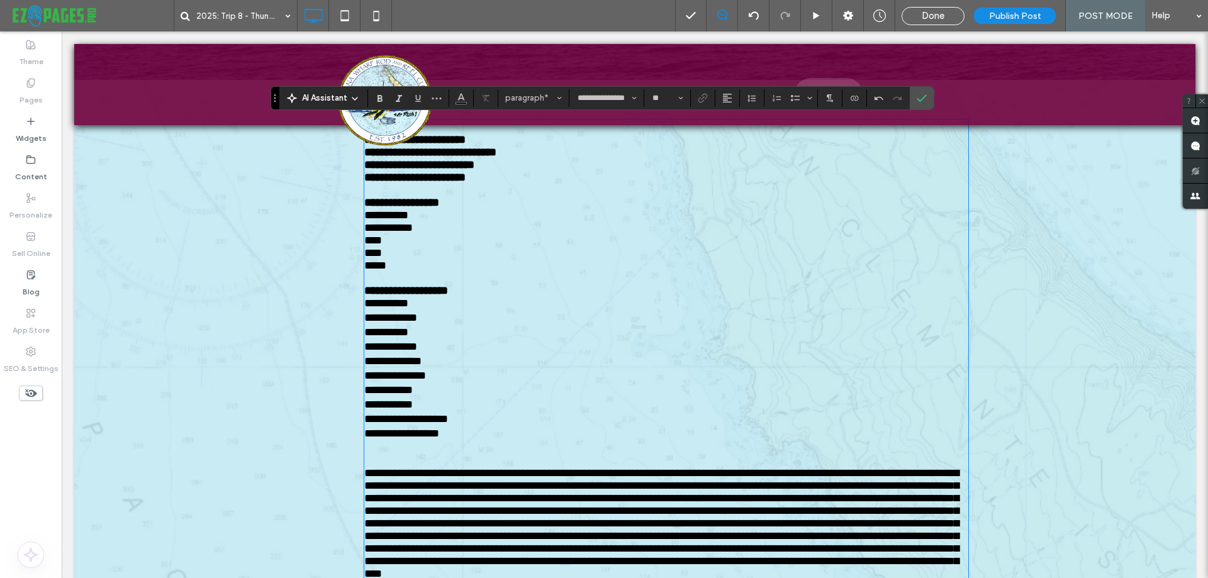
click at [378, 454] on p at bounding box center [666, 448] width 604 height 13
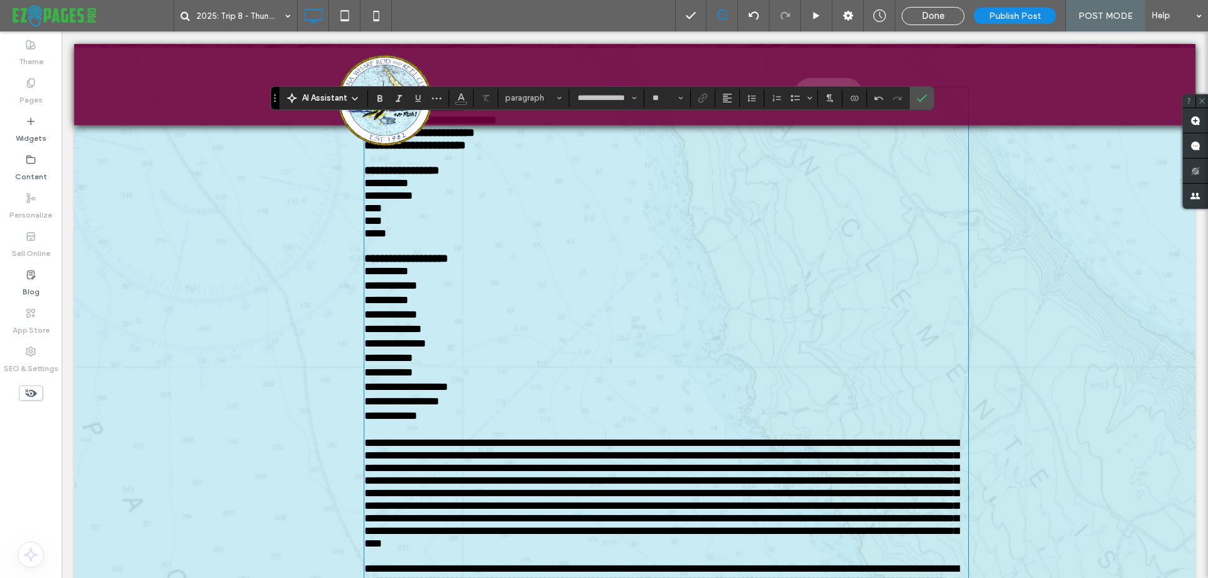
scroll to position [379, 0]
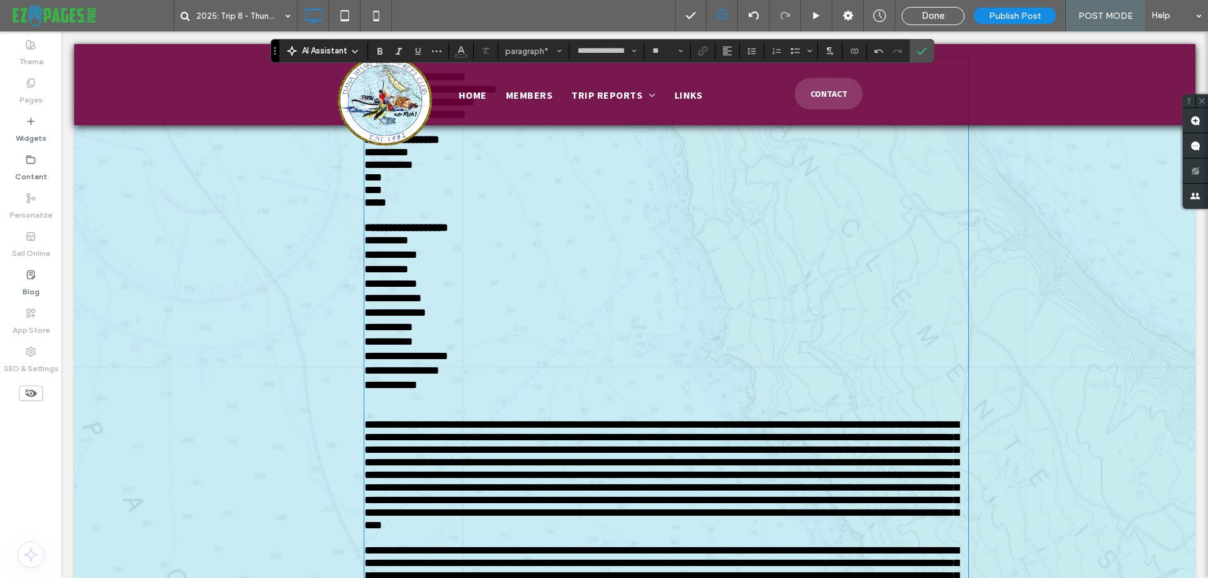
click at [369, 406] on p at bounding box center [666, 399] width 604 height 13
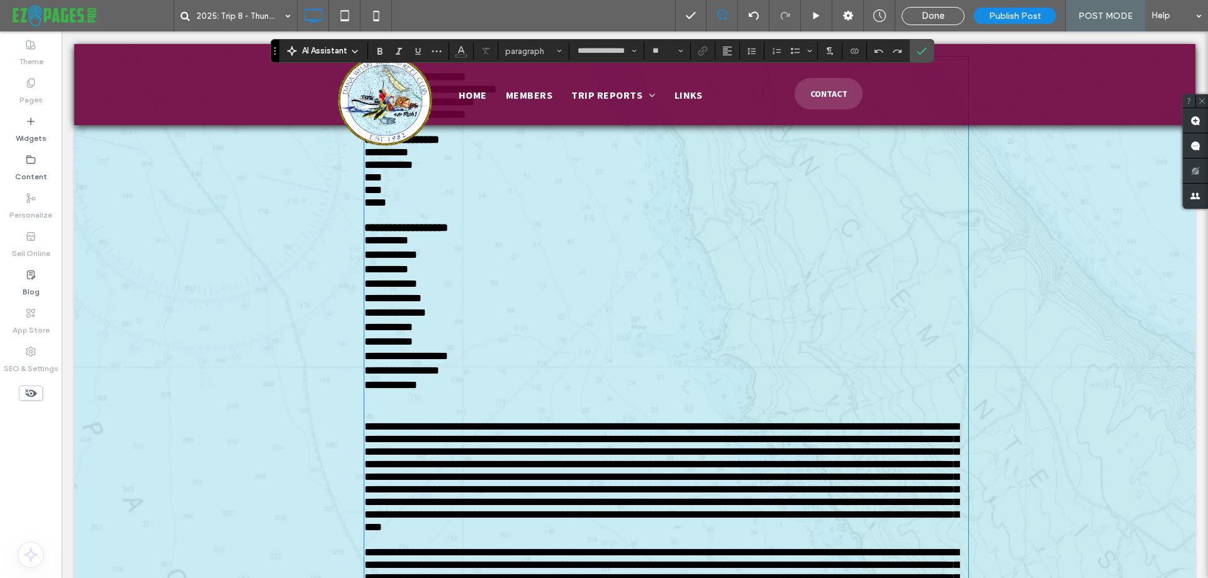
click at [376, 406] on p at bounding box center [666, 399] width 604 height 13
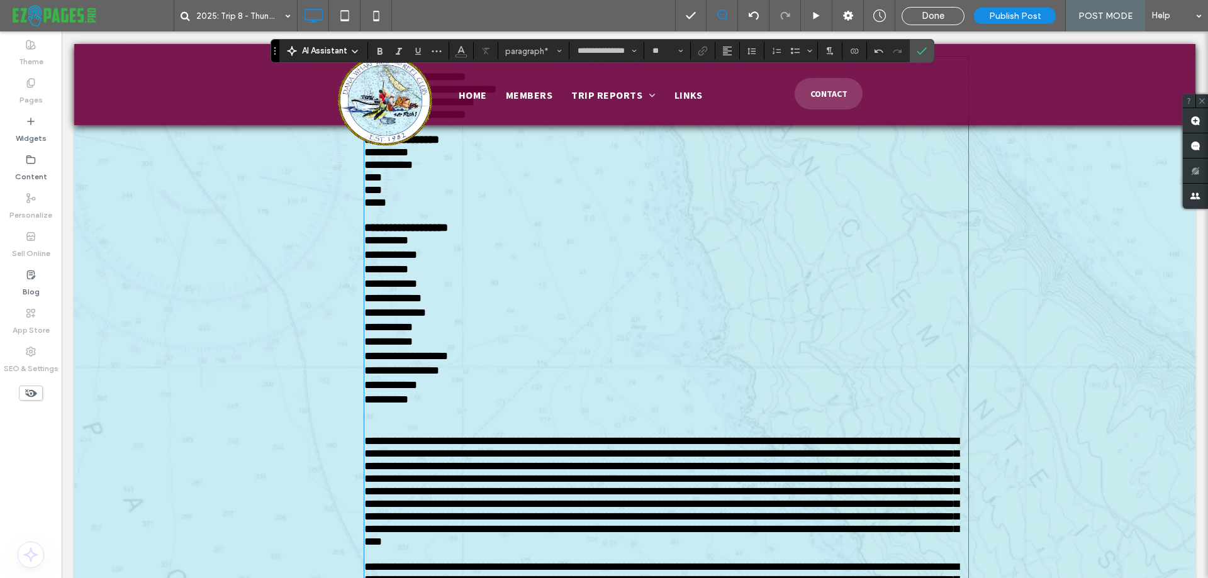
click at [365, 420] on p at bounding box center [666, 414] width 604 height 13
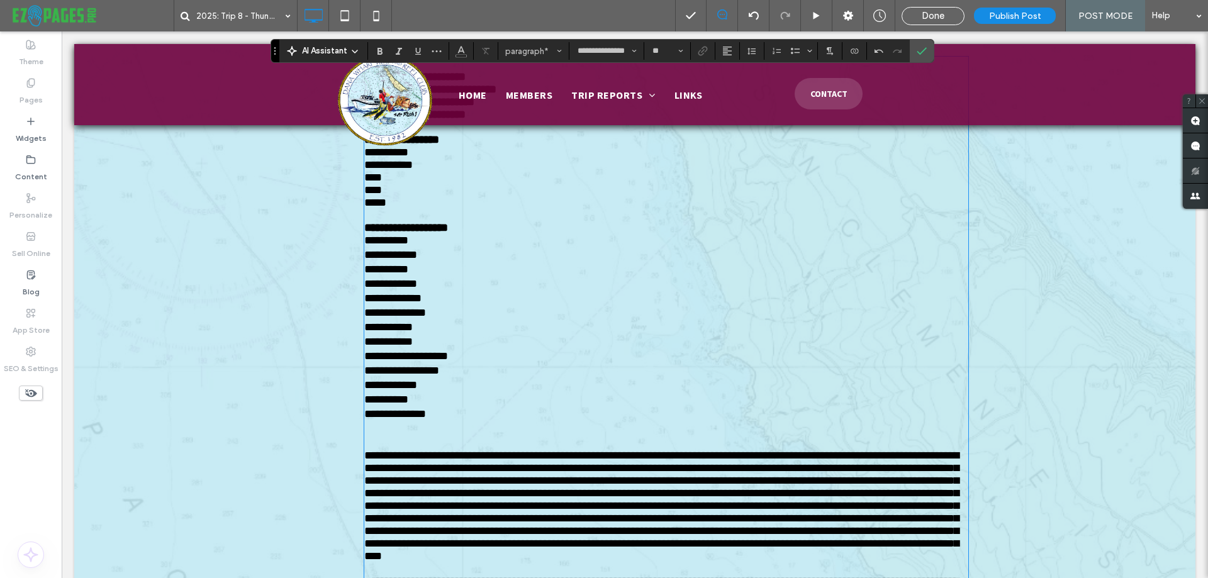
click at [371, 435] on p at bounding box center [666, 428] width 604 height 13
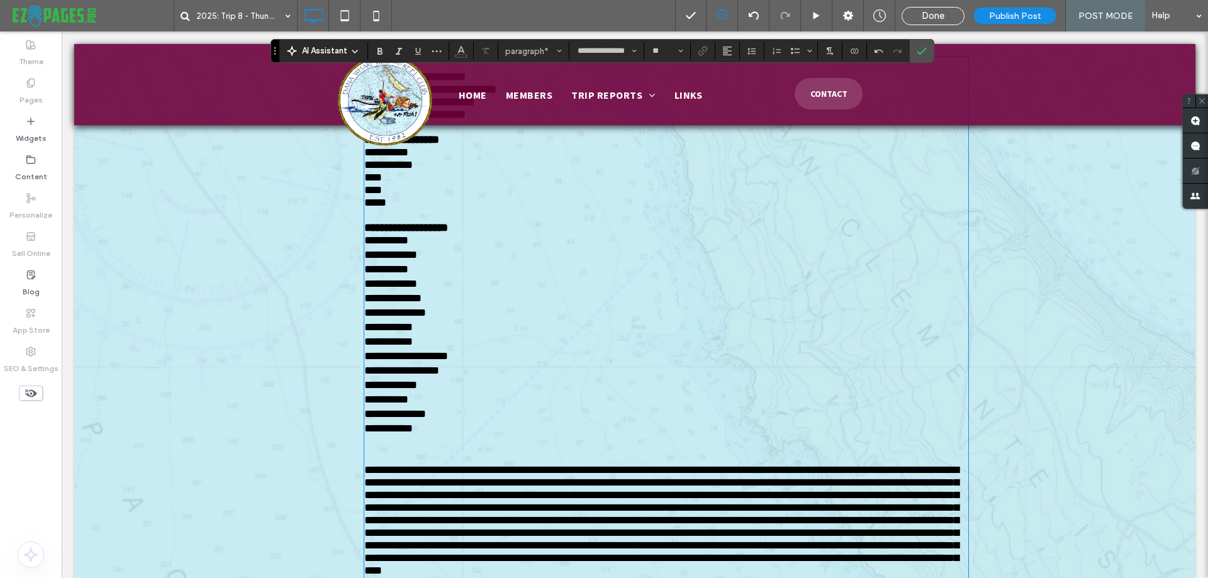
click at [398, 449] on p at bounding box center [666, 443] width 604 height 13
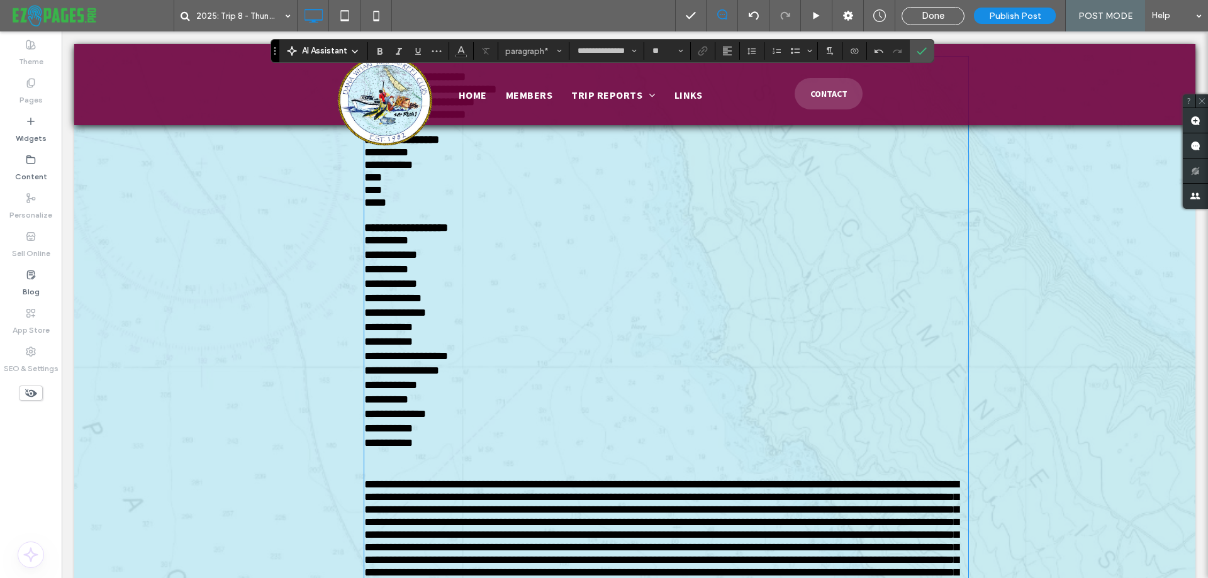
click at [412, 464] on p at bounding box center [666, 457] width 604 height 13
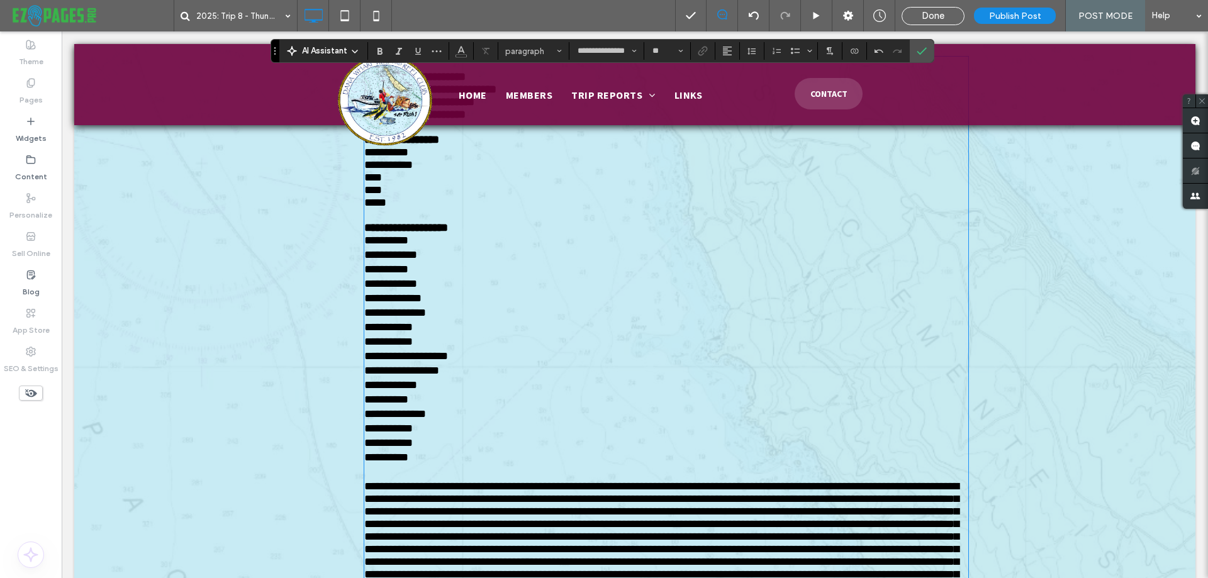
click at [509, 466] on p "**********" at bounding box center [634, 458] width 541 height 14
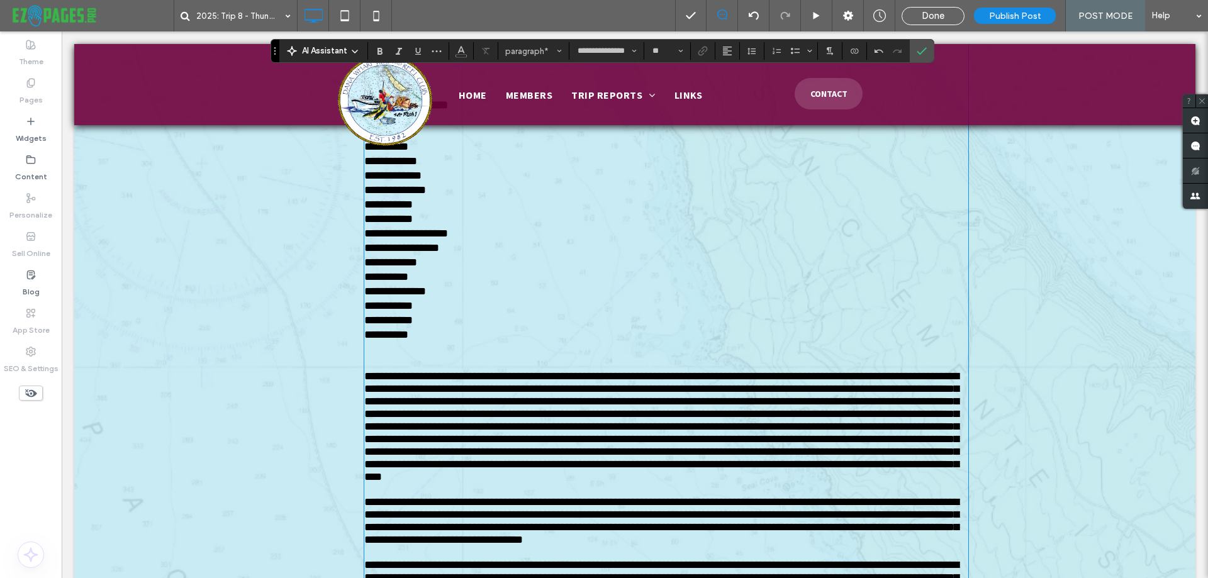
scroll to position [505, 0]
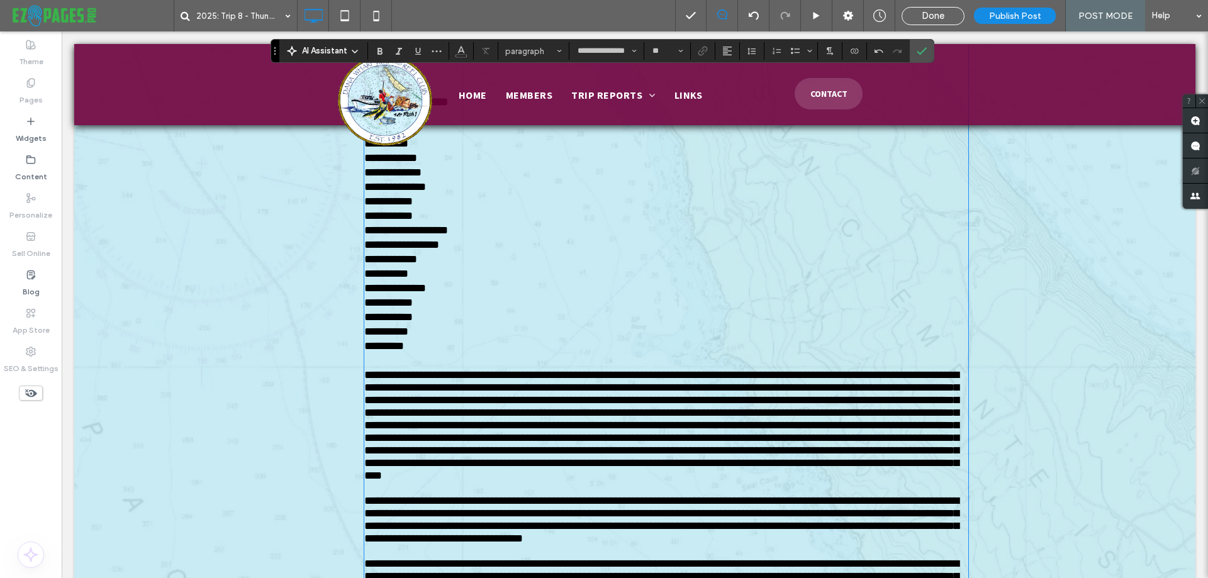
click at [402, 354] on p "*********" at bounding box center [634, 347] width 541 height 14
click at [378, 354] on p "*********" at bounding box center [634, 347] width 541 height 14
click at [431, 354] on p "** ** *****" at bounding box center [634, 347] width 541 height 14
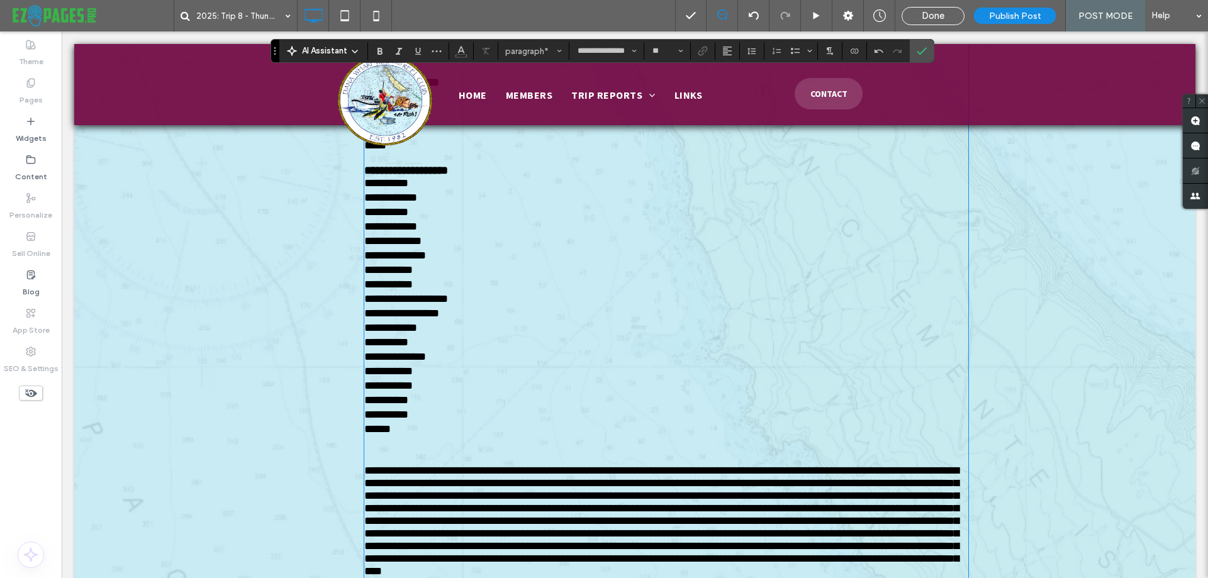
scroll to position [442, 0]
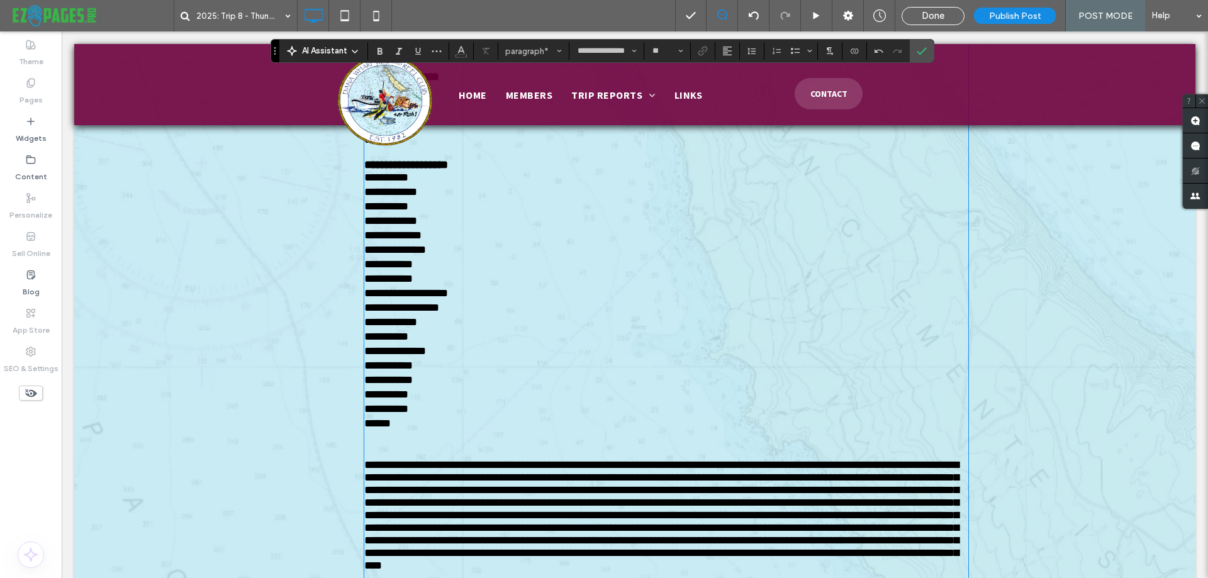
click at [366, 444] on p at bounding box center [666, 438] width 604 height 13
click at [427, 446] on p "**********" at bounding box center [634, 439] width 541 height 14
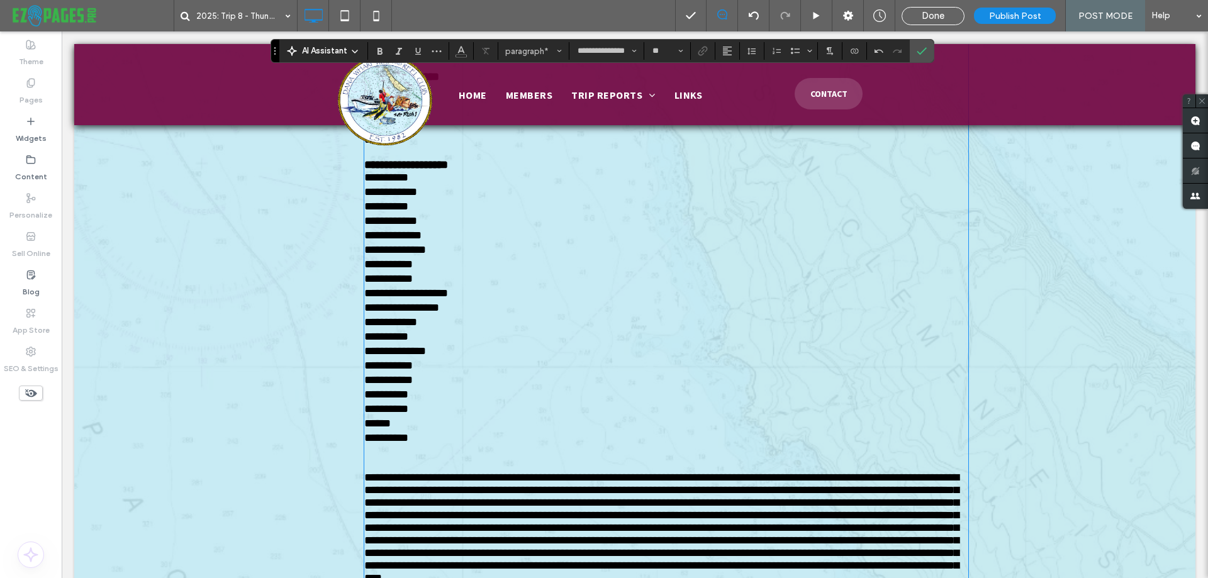
click at [375, 459] on p "﻿" at bounding box center [666, 452] width 604 height 13
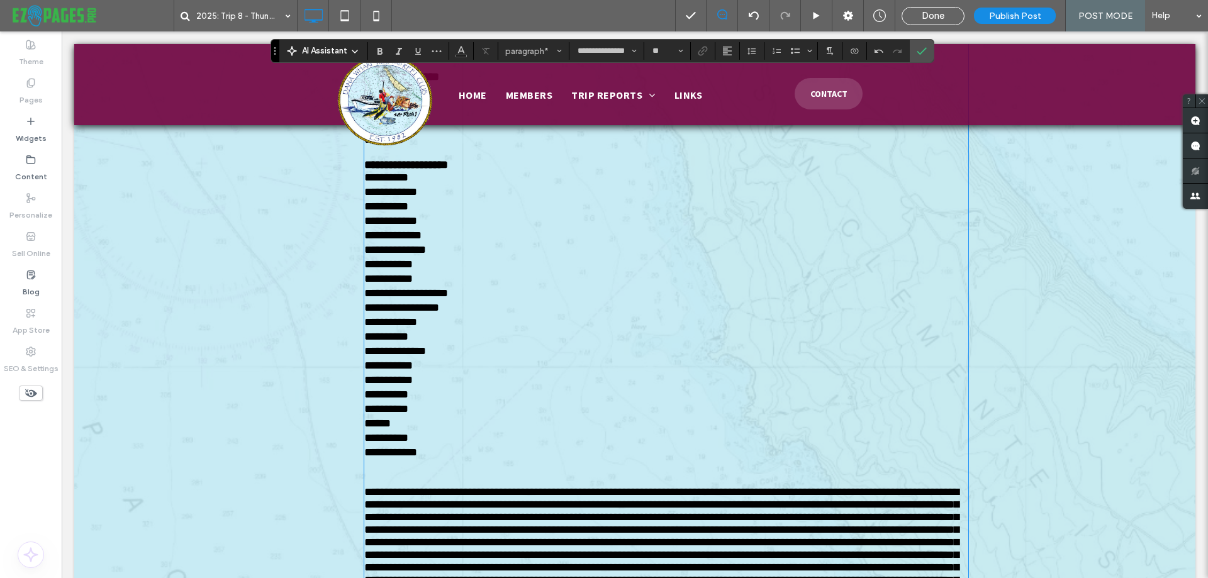
click at [368, 473] on p at bounding box center [666, 467] width 604 height 13
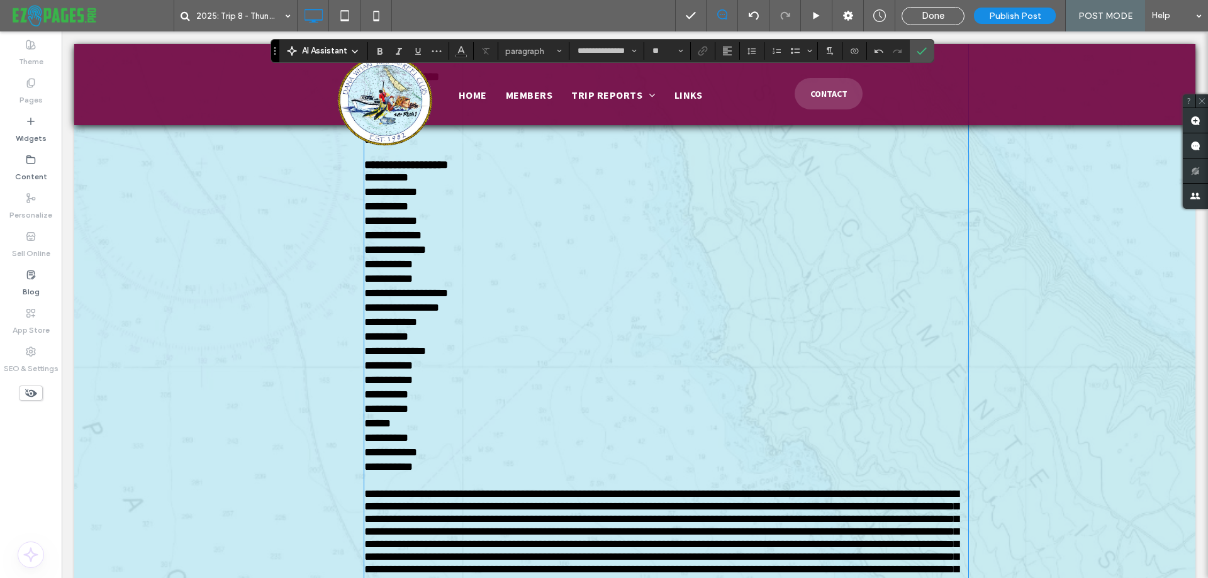
click at [434, 475] on p "**********" at bounding box center [634, 468] width 541 height 14
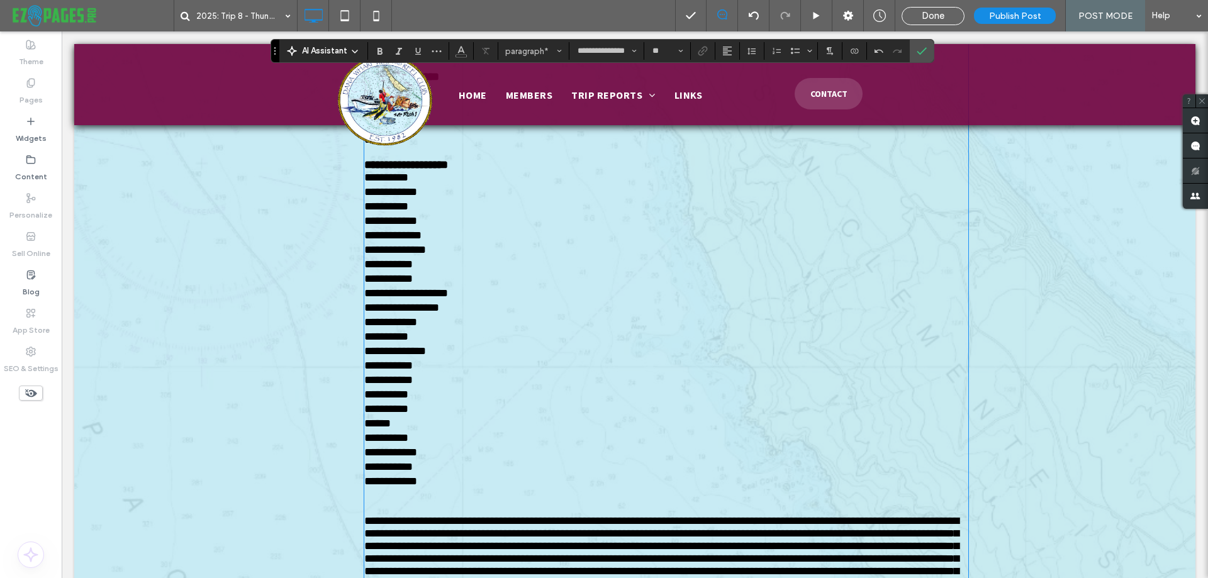
click at [369, 502] on p at bounding box center [666, 496] width 604 height 13
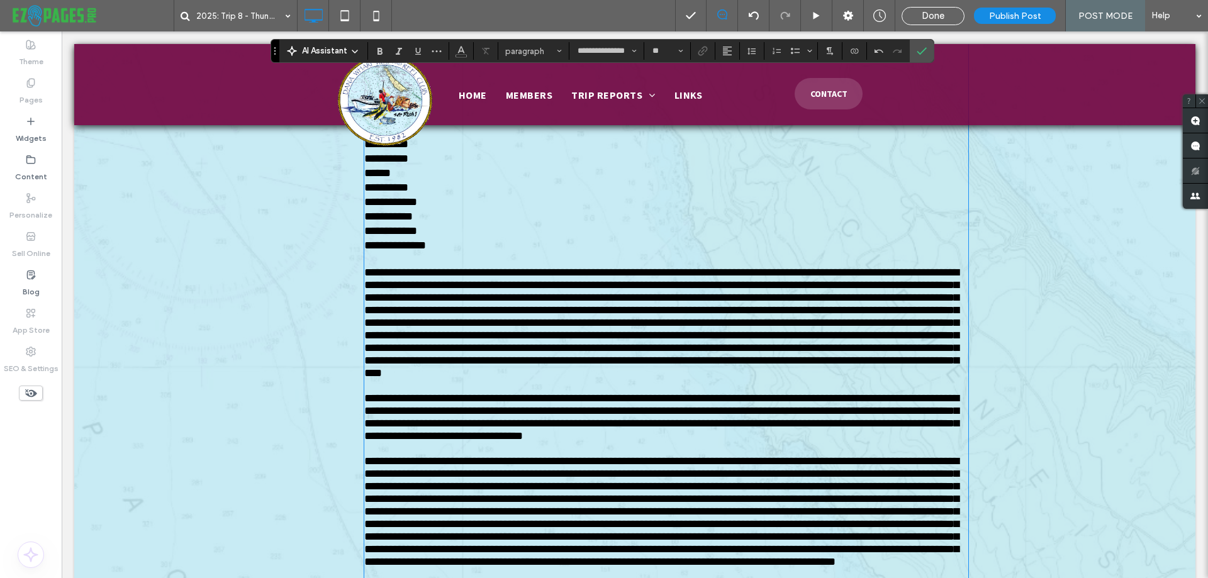
scroll to position [756, 0]
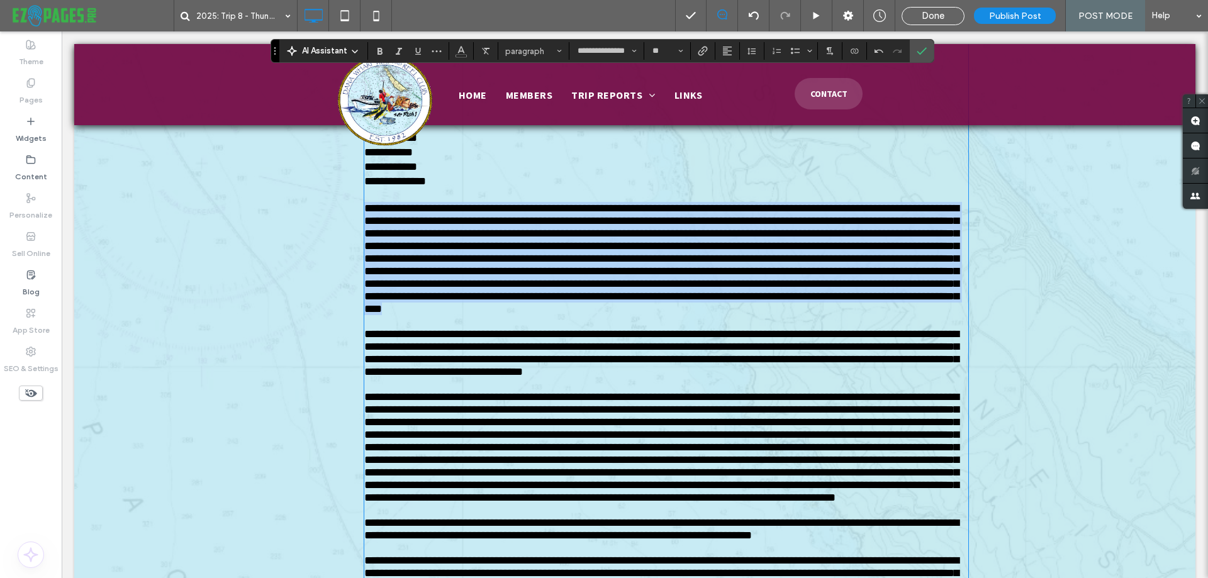
drag, startPoint x: 361, startPoint y: 235, endPoint x: 680, endPoint y: 364, distance: 344.2
click at [680, 315] on p at bounding box center [666, 258] width 604 height 113
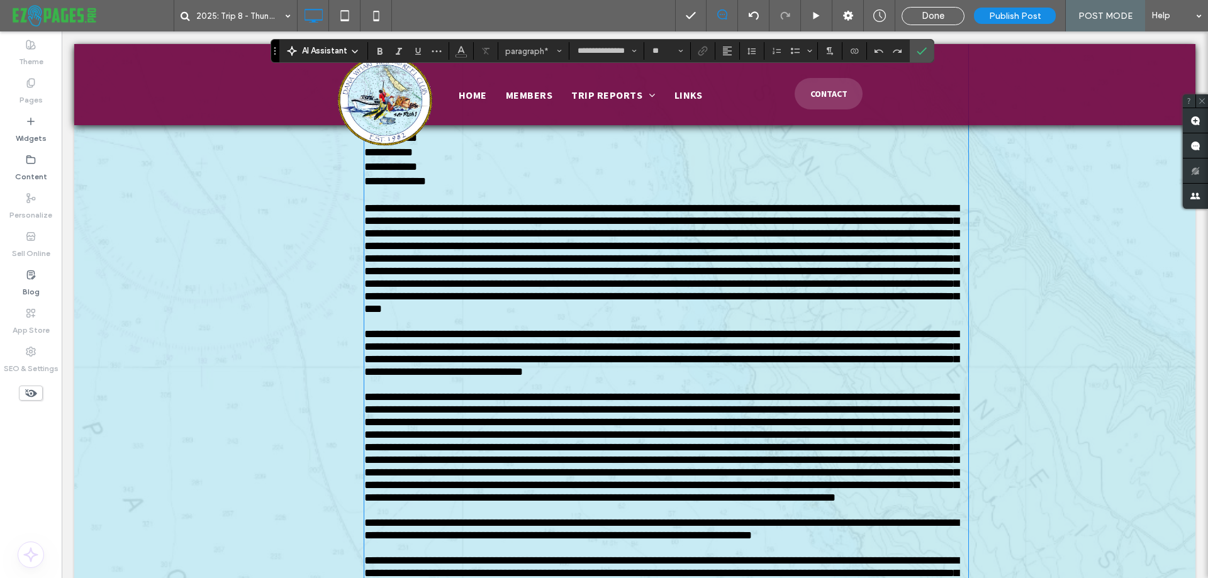
click at [554, 315] on span at bounding box center [661, 259] width 595 height 112
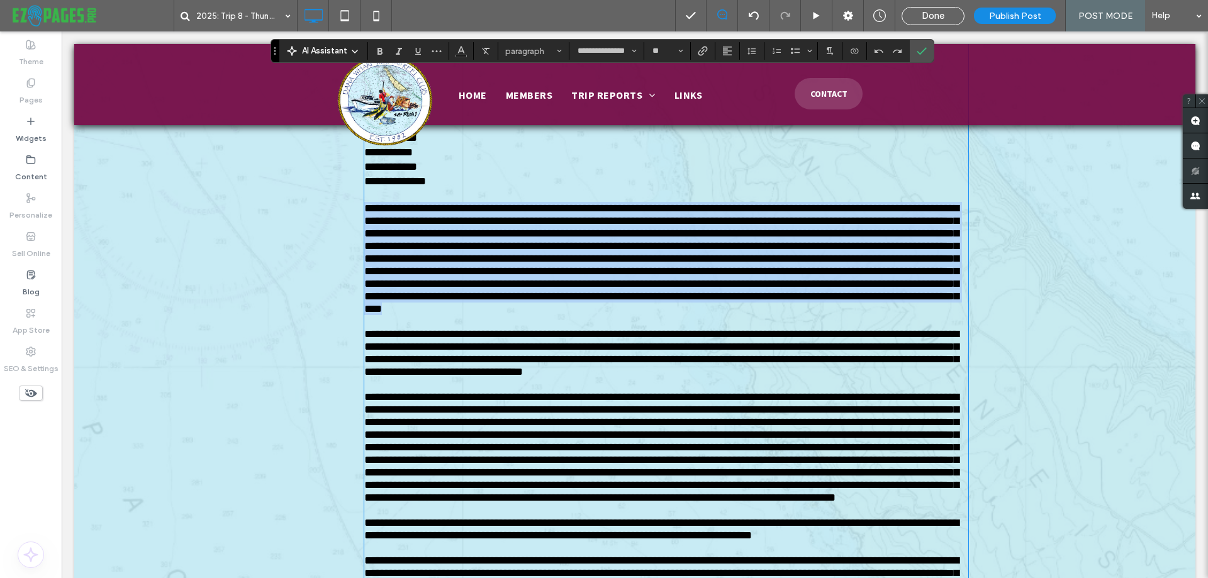
drag, startPoint x: 360, startPoint y: 234, endPoint x: 675, endPoint y: 366, distance: 341.6
click at [675, 315] on p at bounding box center [666, 258] width 604 height 113
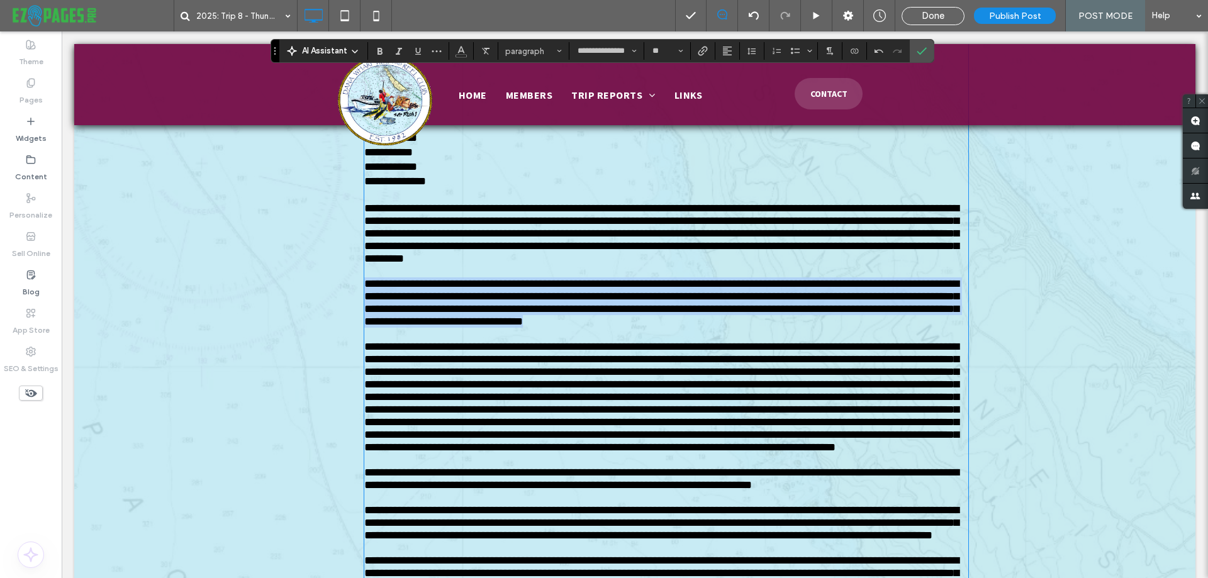
drag, startPoint x: 360, startPoint y: 325, endPoint x: 847, endPoint y: 368, distance: 489.0
click at [847, 328] on p "**********" at bounding box center [666, 303] width 604 height 50
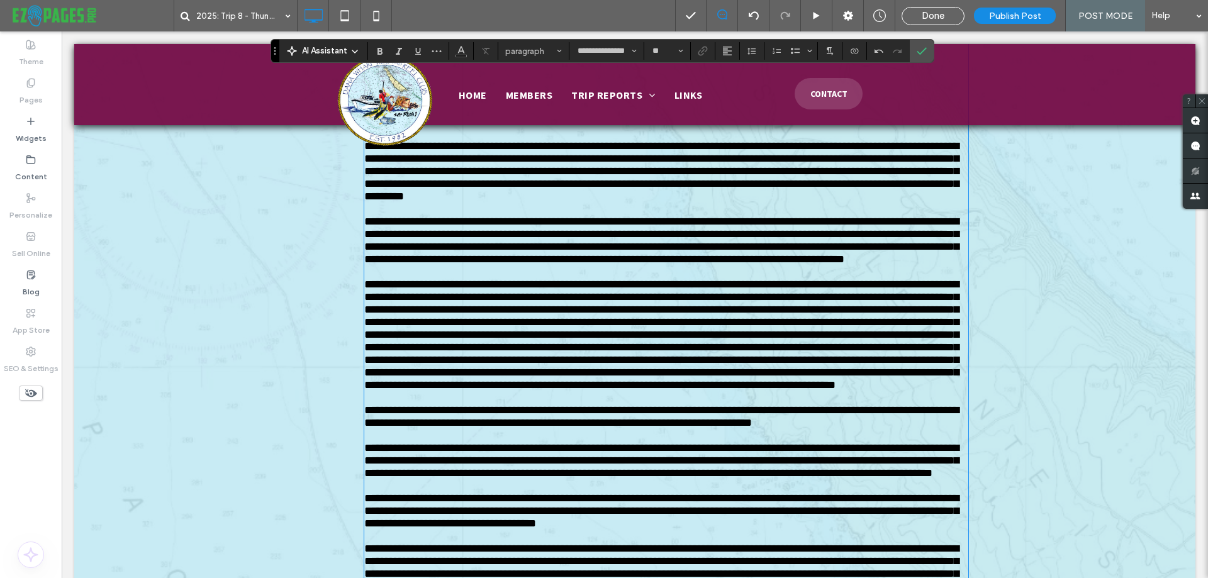
scroll to position [882, 0]
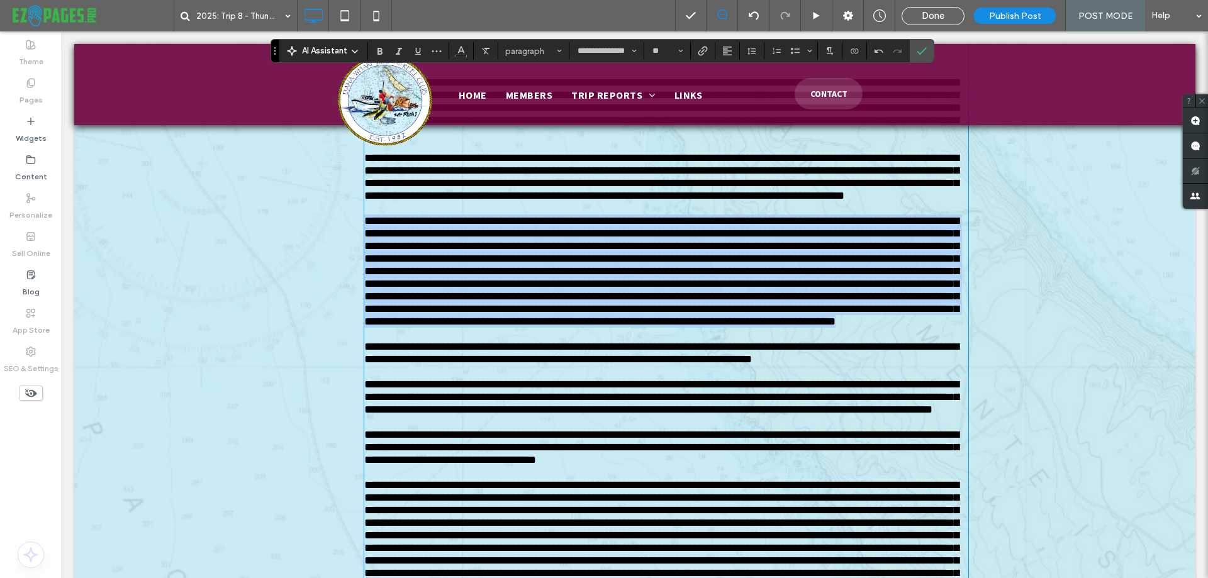
drag, startPoint x: 362, startPoint y: 283, endPoint x: 619, endPoint y: 429, distance: 295.9
click at [619, 328] on p at bounding box center [666, 271] width 604 height 113
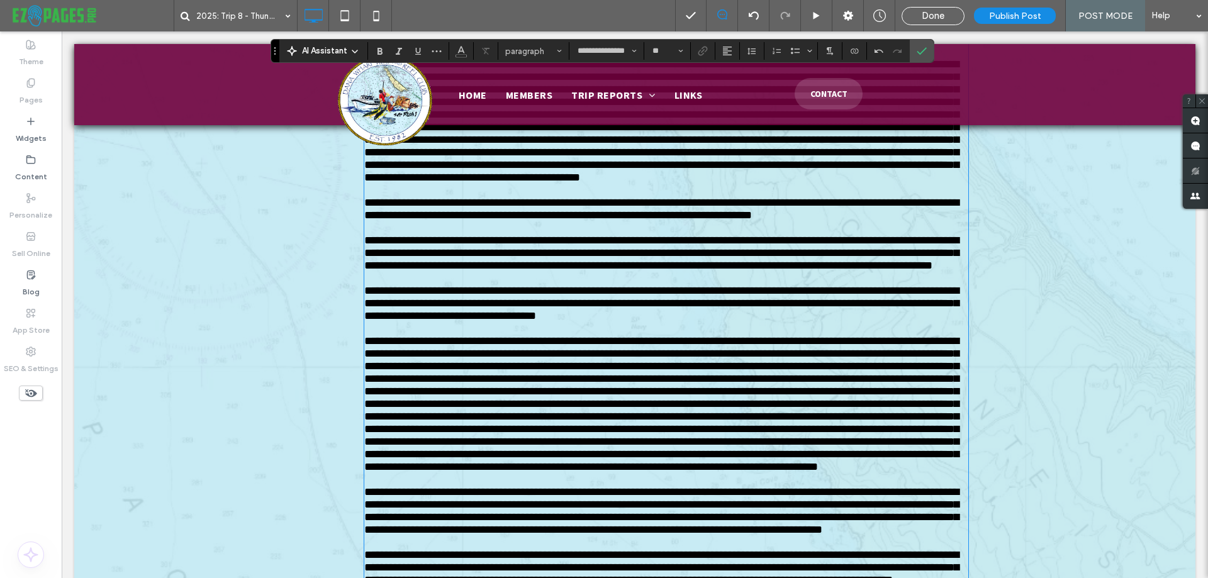
scroll to position [1071, 0]
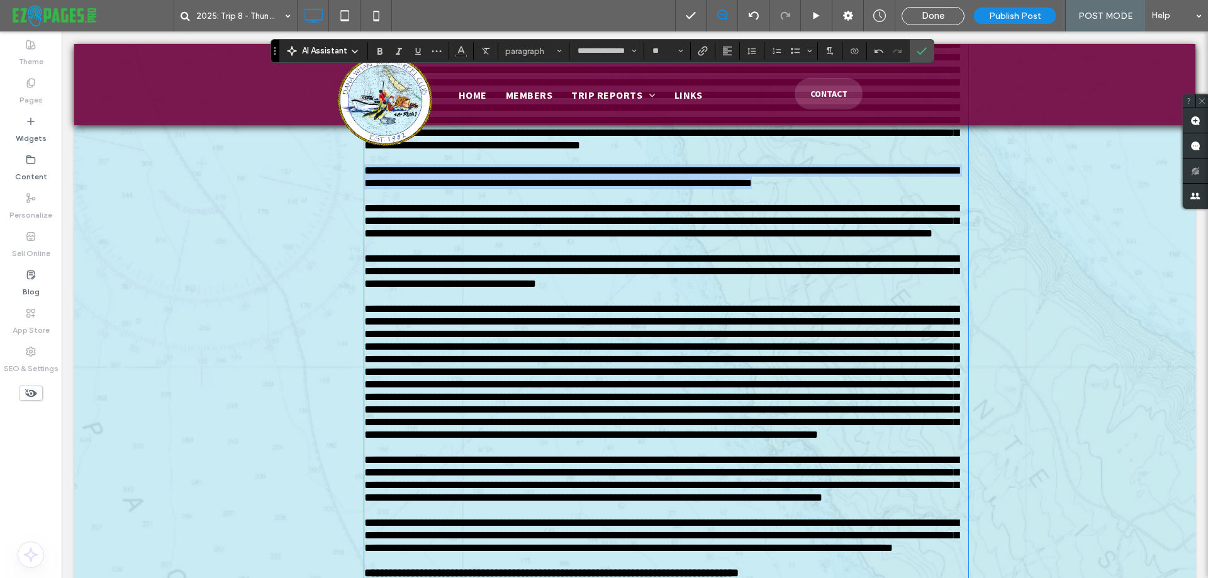
drag, startPoint x: 361, startPoint y: 285, endPoint x: 885, endPoint y: 304, distance: 524.0
click at [885, 189] on span "**********" at bounding box center [661, 177] width 595 height 24
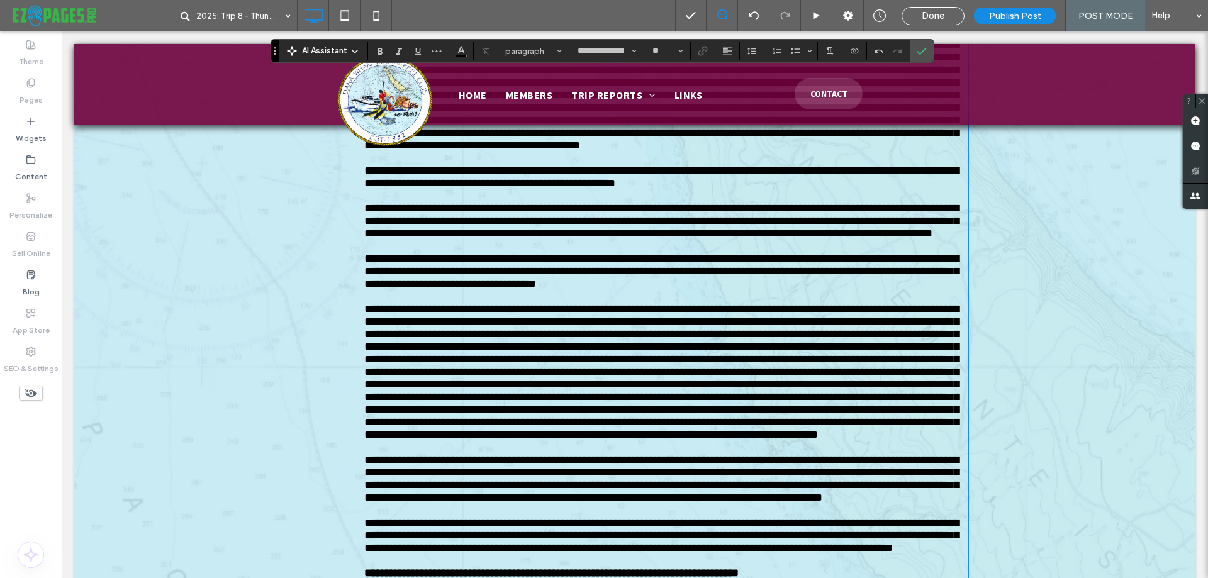
click at [682, 189] on span "**********" at bounding box center [661, 177] width 595 height 24
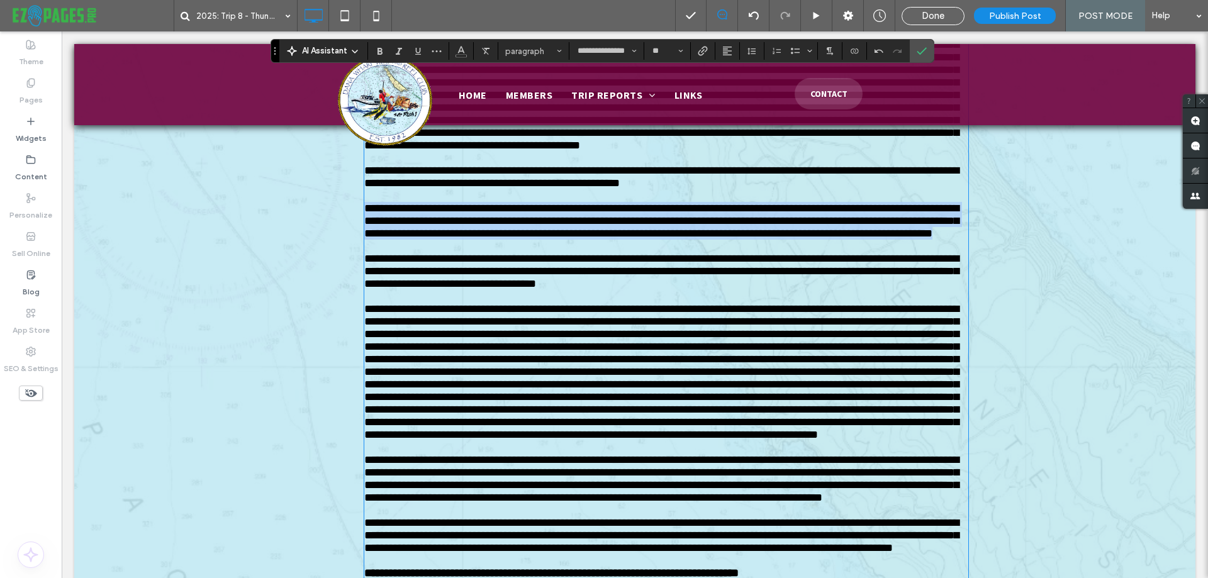
drag, startPoint x: 361, startPoint y: 327, endPoint x: 631, endPoint y: 368, distance: 272.5
click at [631, 239] on span "**********" at bounding box center [661, 221] width 595 height 37
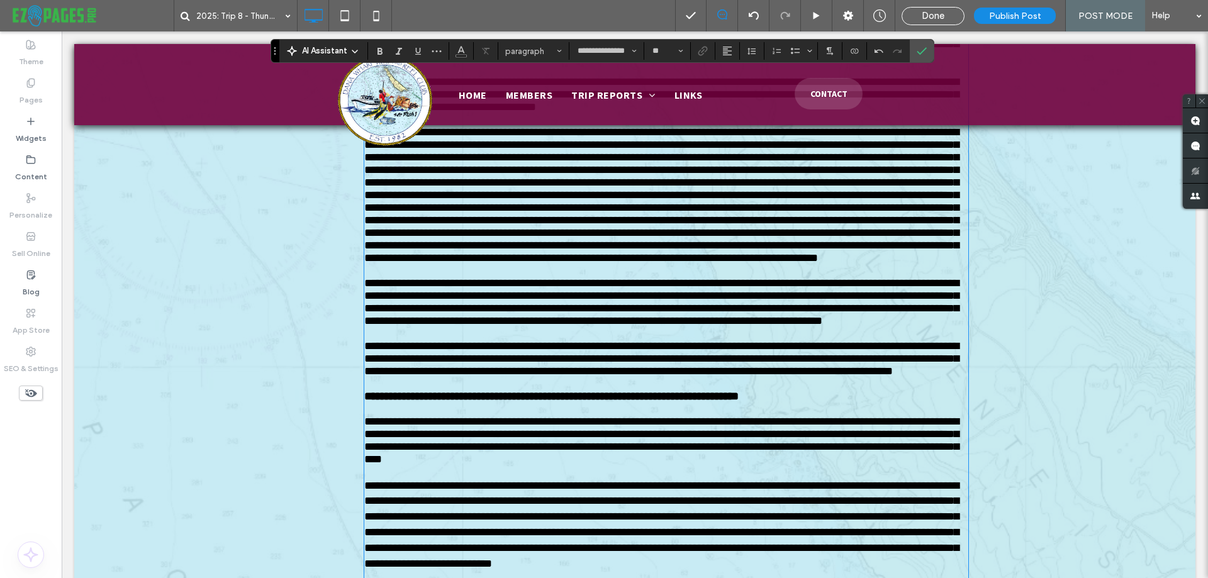
scroll to position [1134, 0]
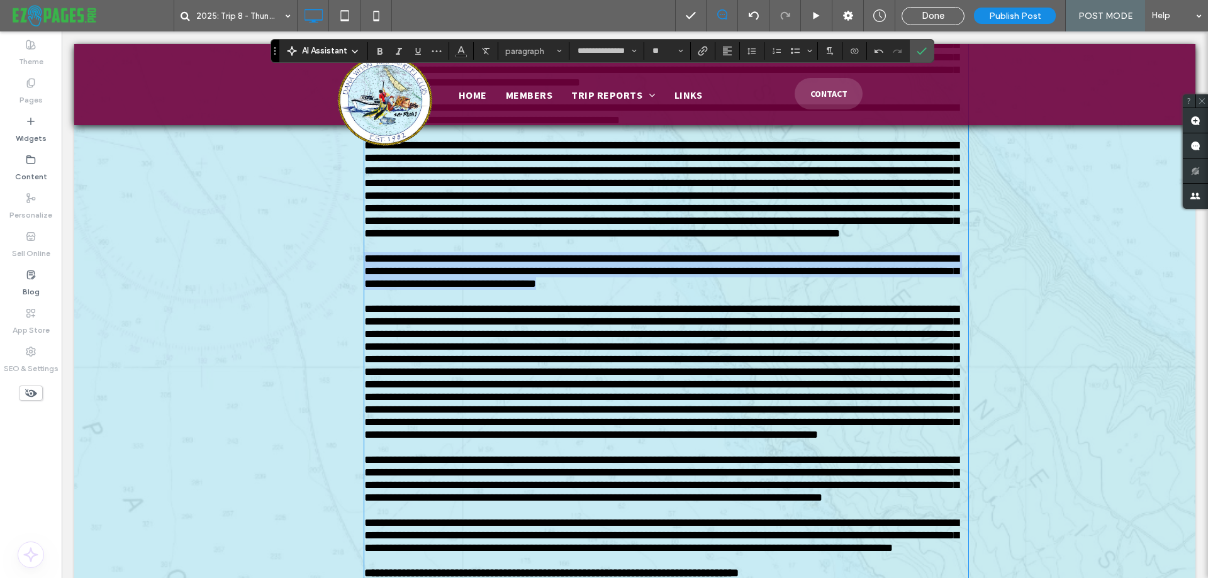
drag, startPoint x: 362, startPoint y: 427, endPoint x: 731, endPoint y: 452, distance: 370.3
click at [731, 290] on span "**********" at bounding box center [661, 271] width 595 height 37
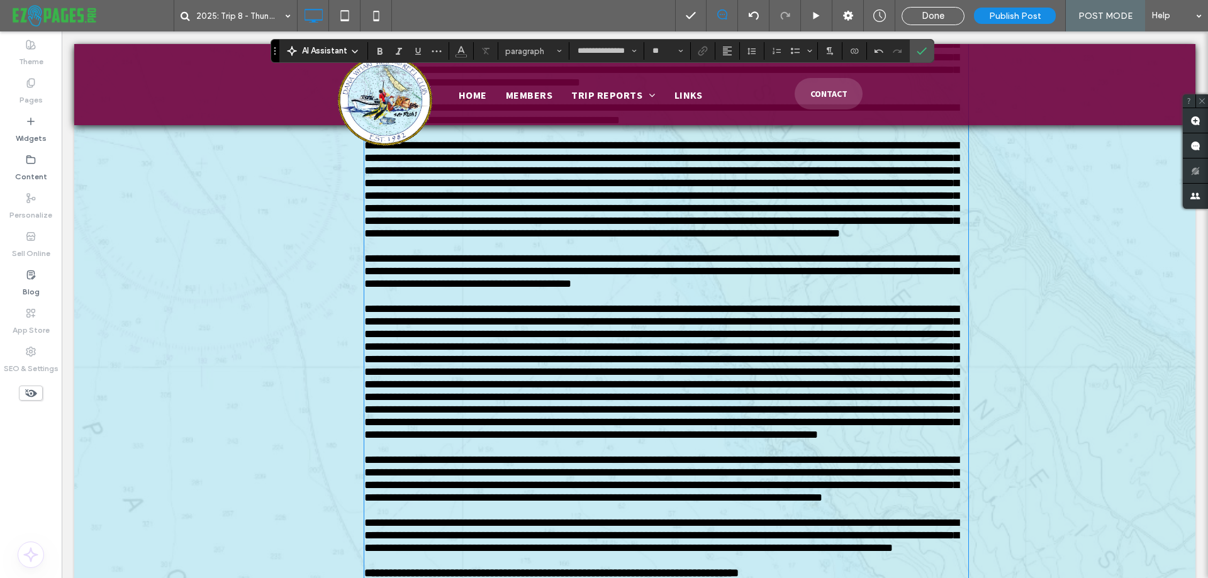
scroll to position [1260, 0]
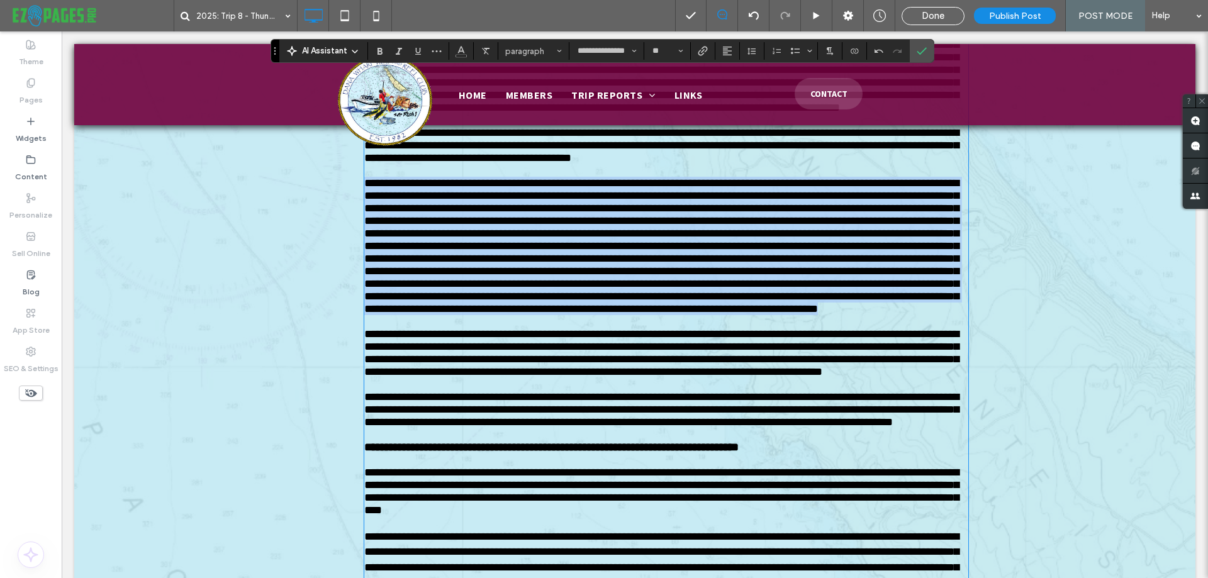
drag, startPoint x: 362, startPoint y: 354, endPoint x: 670, endPoint y: 528, distance: 353.7
click at [670, 315] on p at bounding box center [666, 246] width 604 height 138
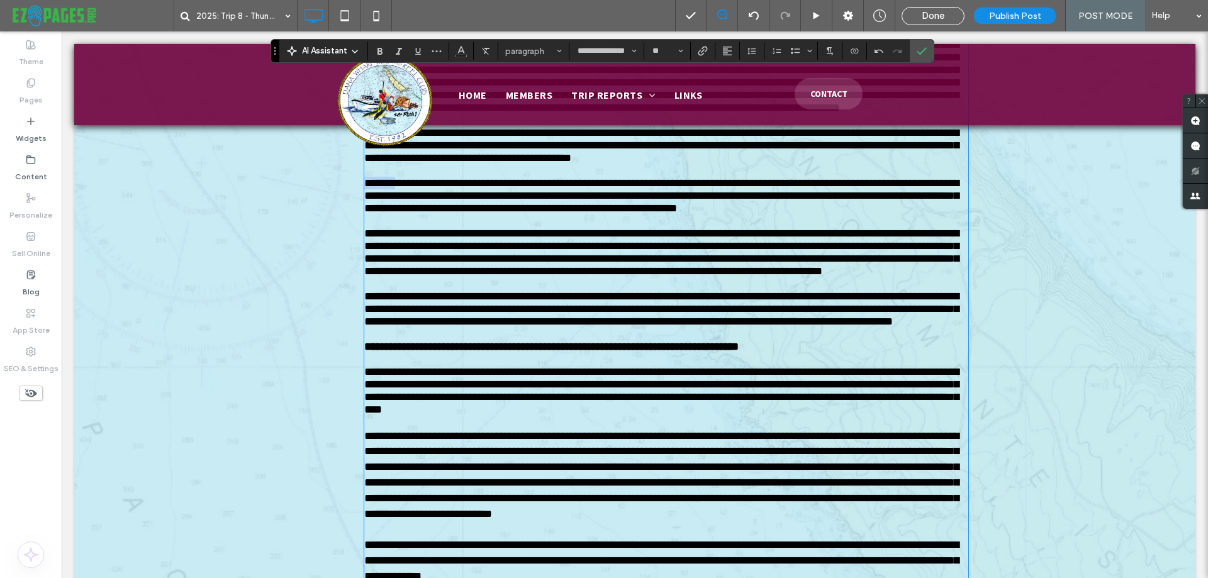
drag, startPoint x: 360, startPoint y: 355, endPoint x: 396, endPoint y: 357, distance: 35.9
click at [396, 214] on span "**********" at bounding box center [661, 195] width 595 height 37
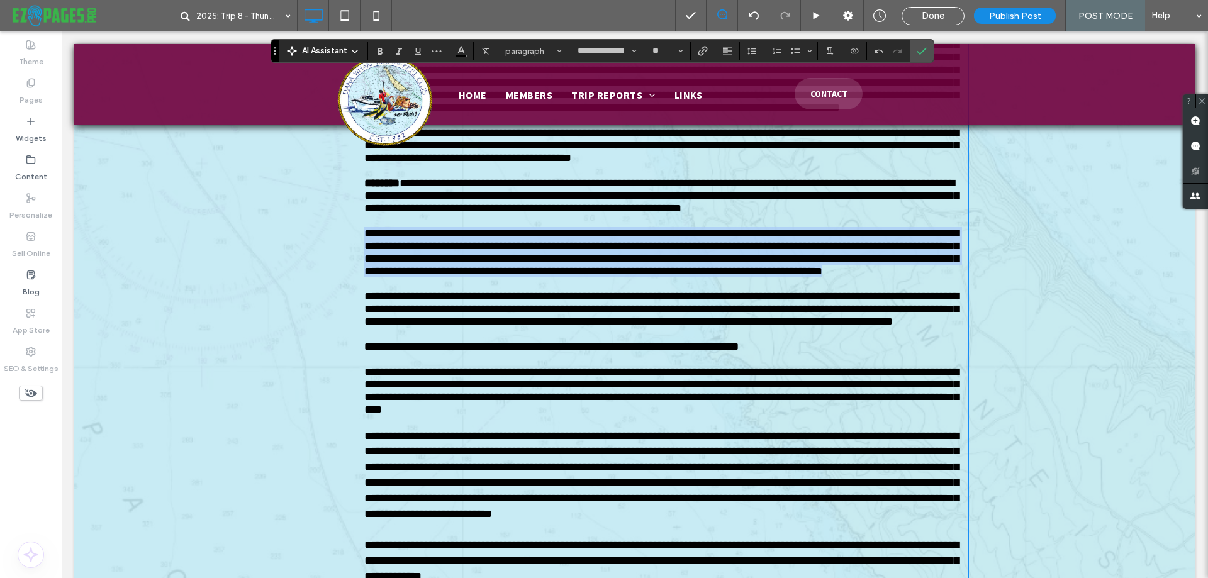
drag, startPoint x: 361, startPoint y: 415, endPoint x: 636, endPoint y: 468, distance: 280.1
click at [636, 278] on p "**********" at bounding box center [666, 252] width 604 height 50
drag, startPoint x: 575, startPoint y: 460, endPoint x: 368, endPoint y: 418, distance: 210.7
click at [379, 277] on span "**********" at bounding box center [661, 252] width 595 height 49
drag, startPoint x: 361, startPoint y: 412, endPoint x: 629, endPoint y: 470, distance: 274.3
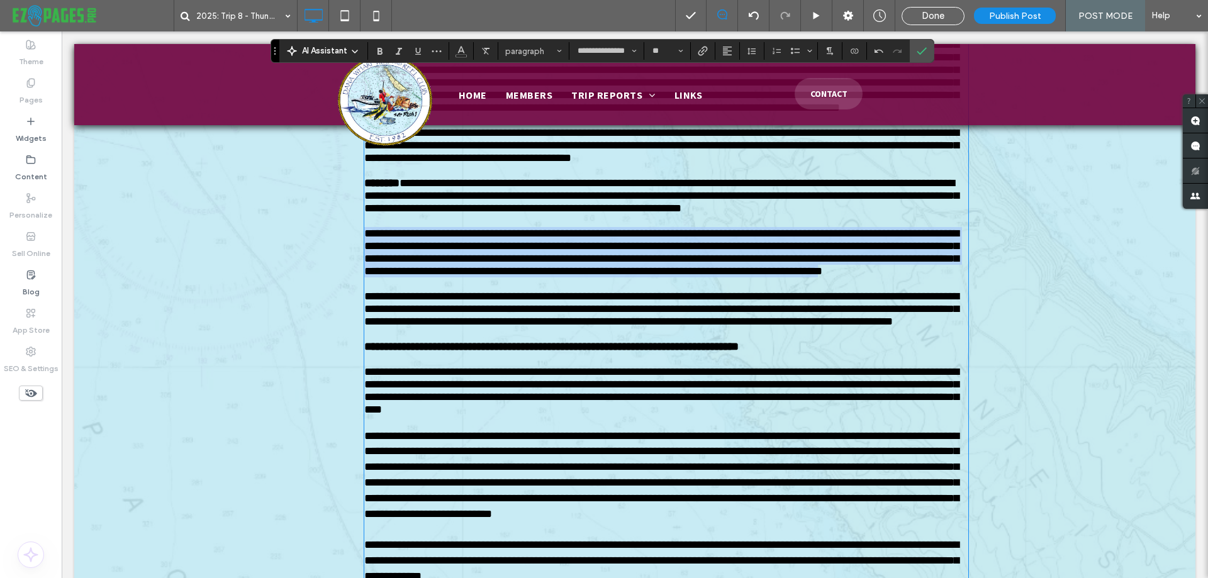
click at [629, 277] on span "**********" at bounding box center [661, 252] width 595 height 49
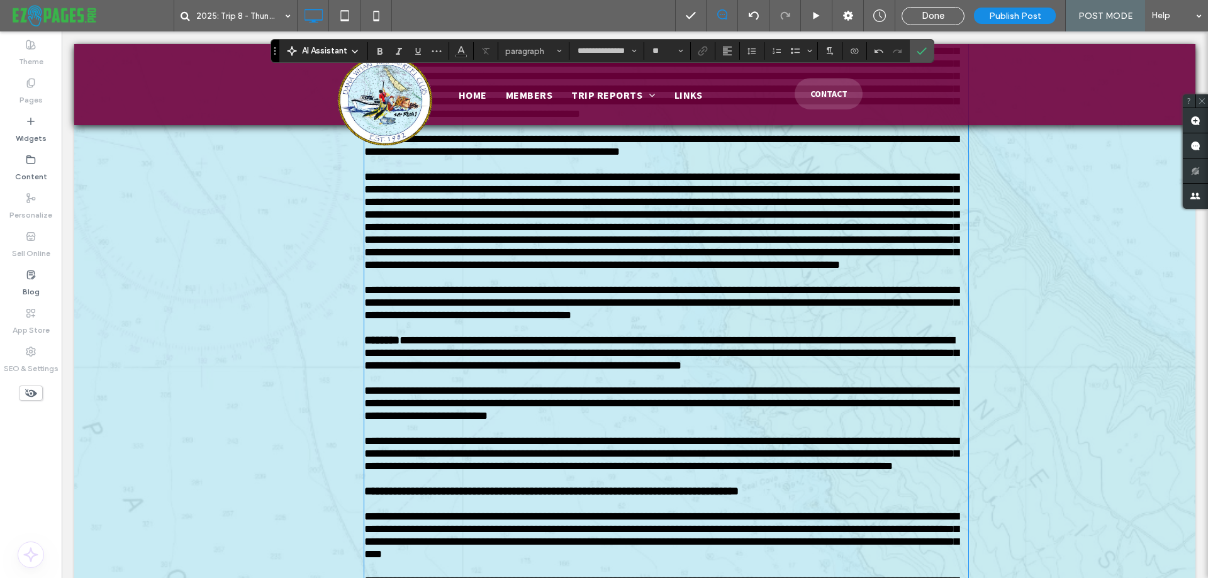
scroll to position [1354, 0]
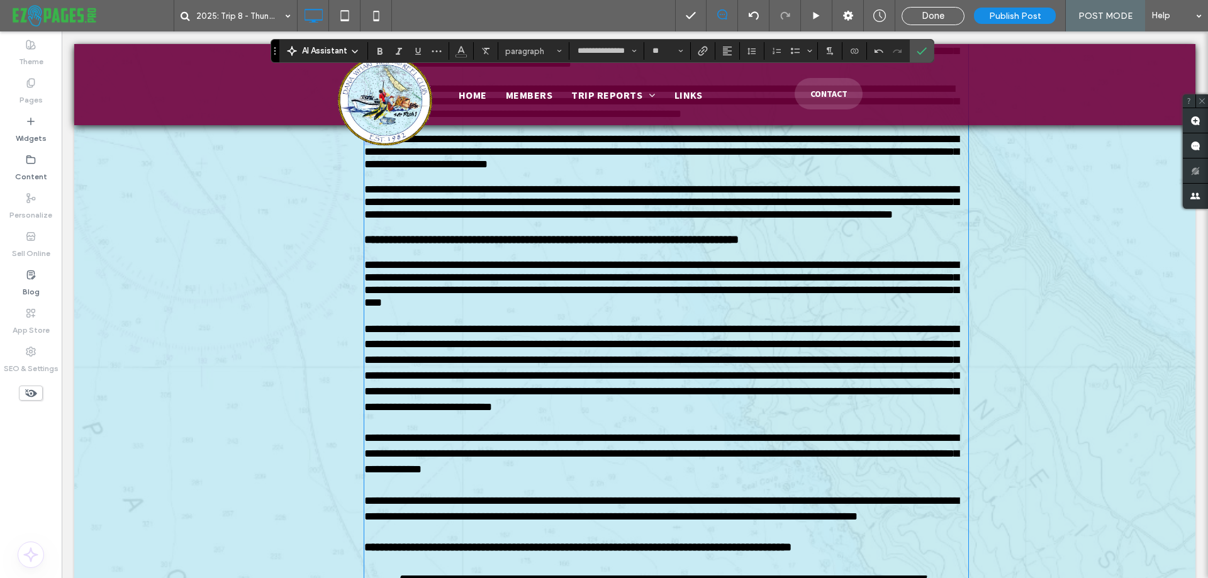
drag, startPoint x: 395, startPoint y: 320, endPoint x: 359, endPoint y: 324, distance: 35.5
click at [364, 170] on span "**********" at bounding box center [661, 151] width 595 height 37
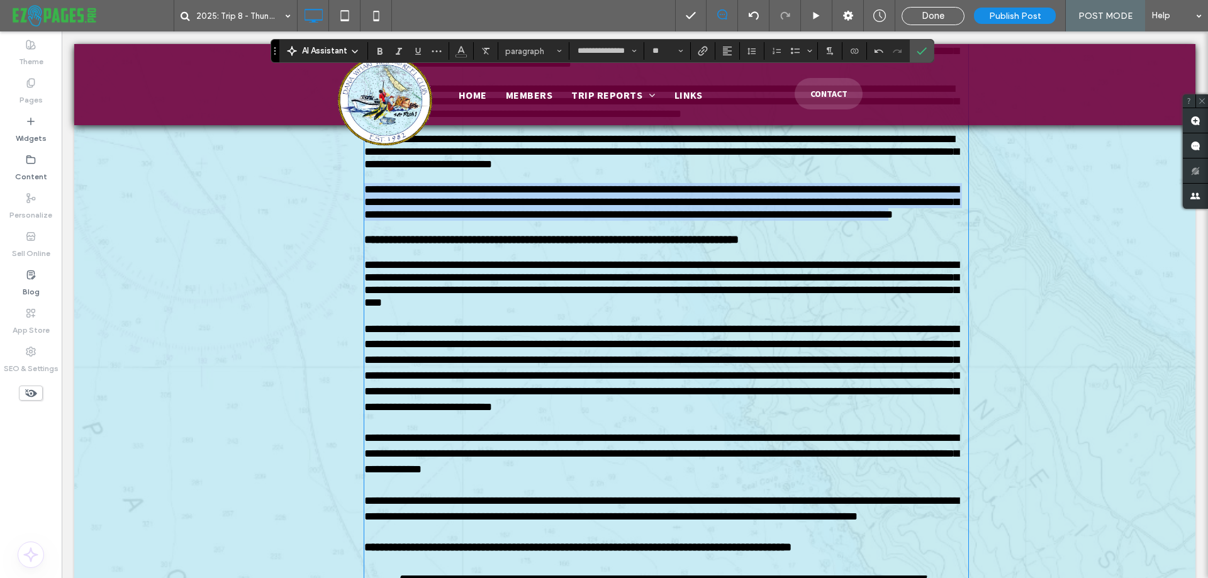
drag, startPoint x: 361, startPoint y: 378, endPoint x: 588, endPoint y: 426, distance: 231.6
click at [588, 220] on span "**********" at bounding box center [661, 202] width 595 height 37
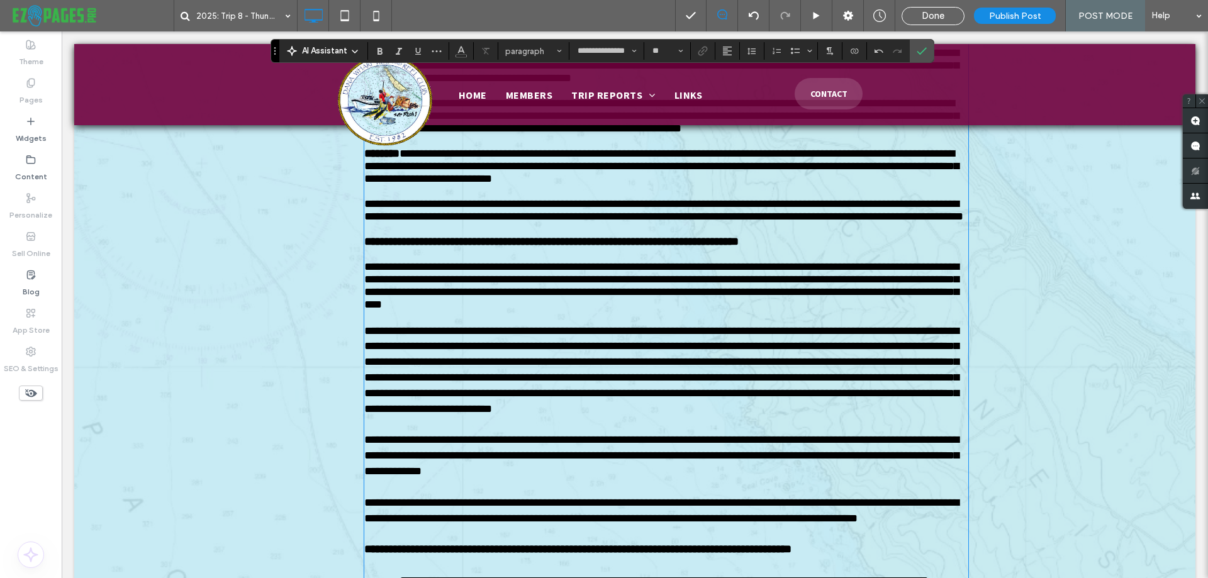
scroll to position [1473, 0]
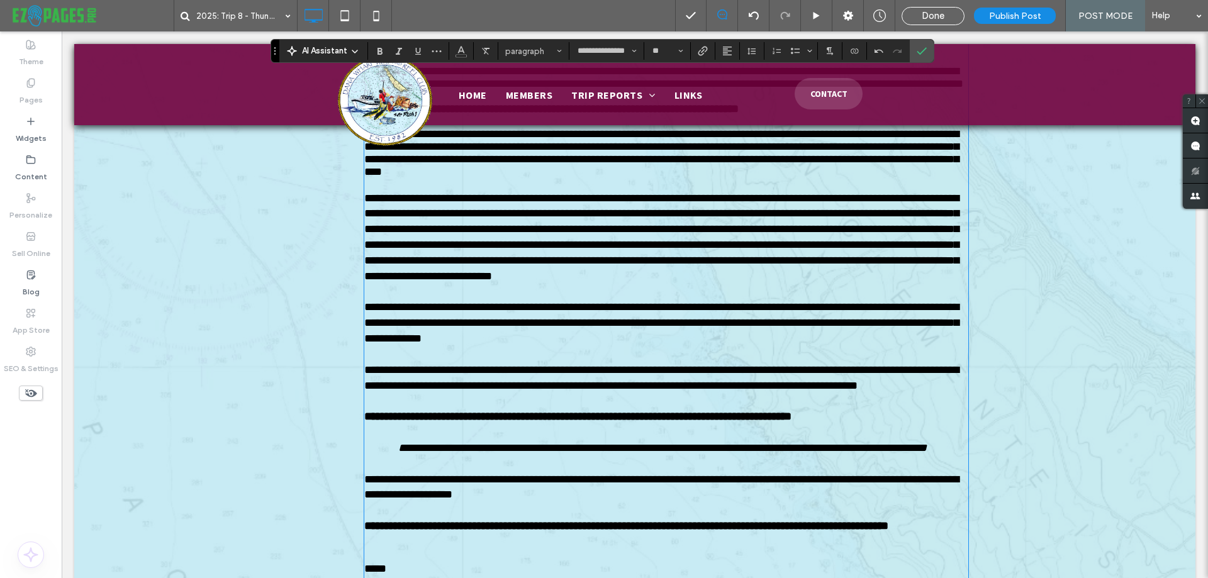
drag, startPoint x: 361, startPoint y: 261, endPoint x: 399, endPoint y: 259, distance: 37.8
click at [399, 89] on span "**********" at bounding box center [663, 77] width 599 height 24
click at [624, 90] on p "**********" at bounding box center [666, 77] width 604 height 25
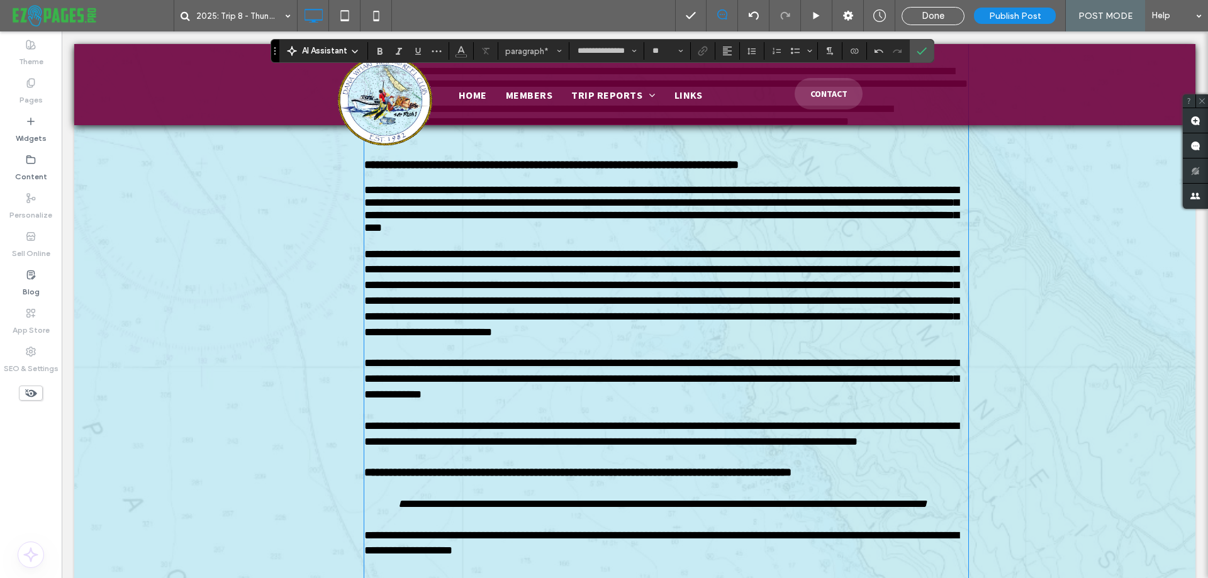
drag, startPoint x: 397, startPoint y: 318, endPoint x: 351, endPoint y: 318, distance: 45.9
click at [351, 318] on div "**********" at bounding box center [635, 304] width 604 height 2713
drag, startPoint x: 399, startPoint y: 318, endPoint x: 362, endPoint y: 325, distance: 37.7
click at [364, 146] on p "**********" at bounding box center [634, 124] width 541 height 43
click at [373, 115] on span "**********" at bounding box center [613, 108] width 480 height 11
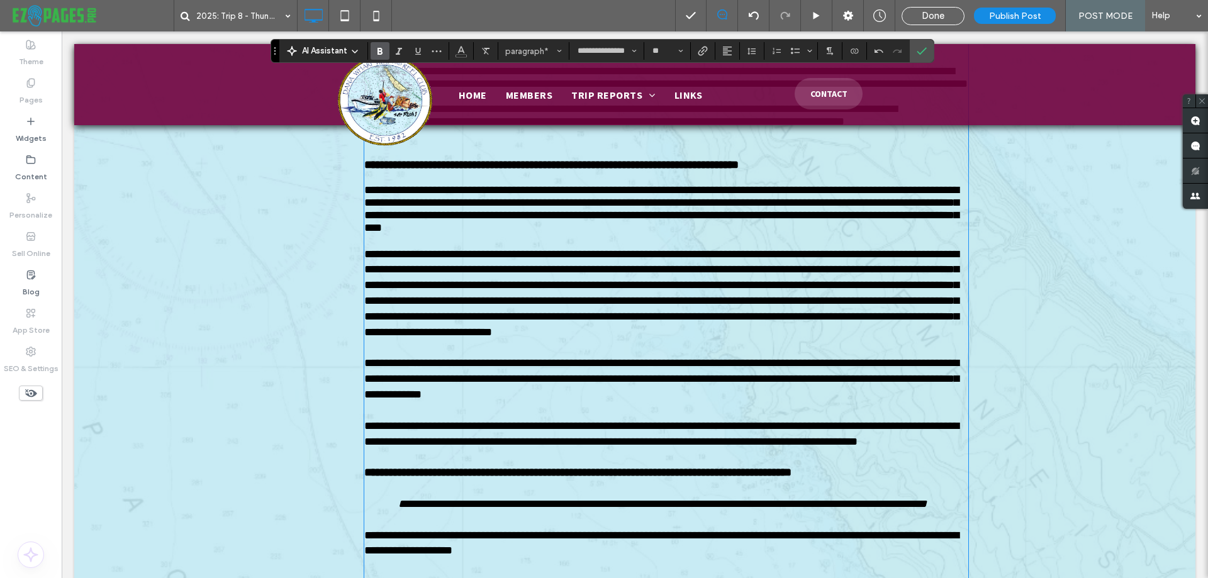
click at [395, 146] on p "**********" at bounding box center [634, 124] width 541 height 43
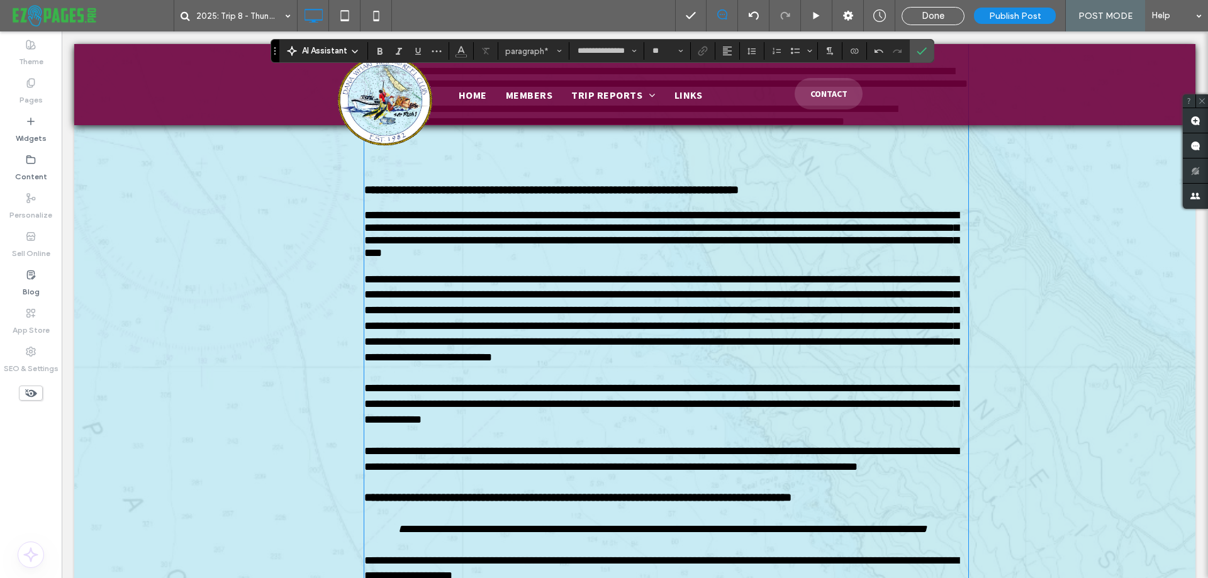
click at [374, 171] on p "﻿" at bounding box center [666, 165] width 604 height 13
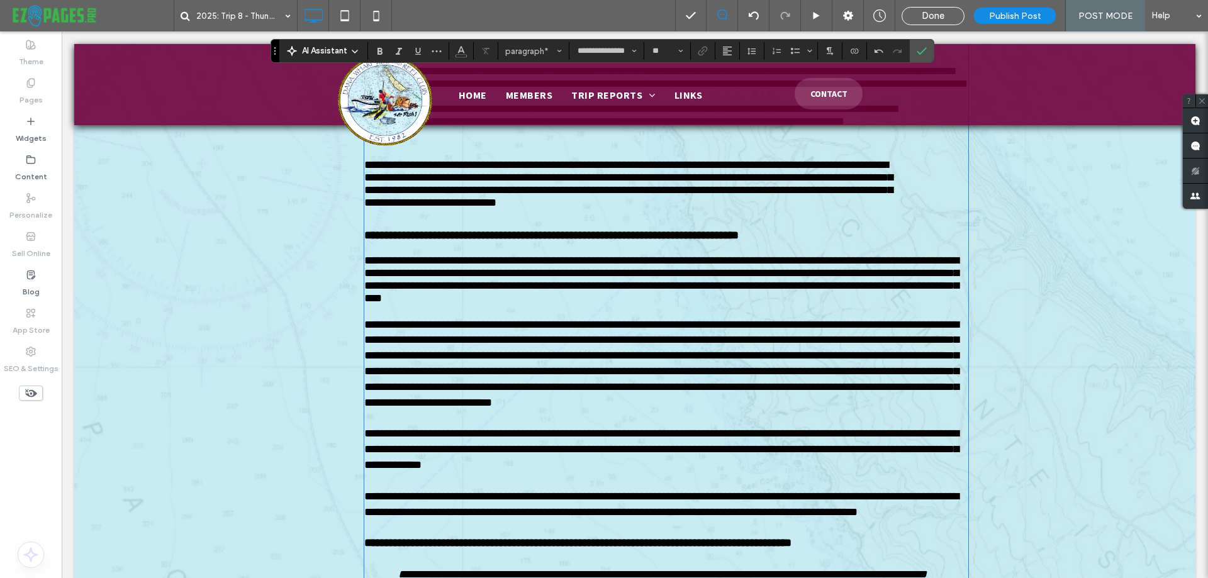
drag, startPoint x: 398, startPoint y: 373, endPoint x: 367, endPoint y: 373, distance: 31.5
click at [366, 217] on p "**********" at bounding box center [634, 188] width 541 height 58
drag, startPoint x: 362, startPoint y: 377, endPoint x: 398, endPoint y: 381, distance: 36.8
click at [398, 217] on p "**********" at bounding box center [634, 188] width 541 height 58
click at [640, 217] on p "**********" at bounding box center [634, 188] width 541 height 58
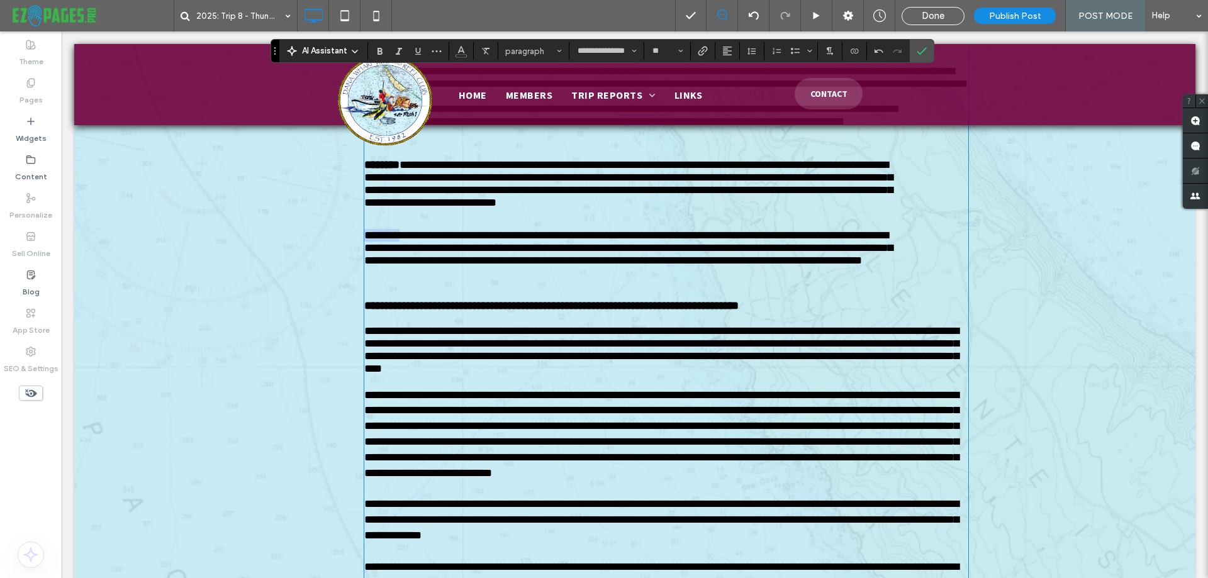
drag, startPoint x: 361, startPoint y: 444, endPoint x: 397, endPoint y: 444, distance: 35.9
click at [397, 287] on p "**********" at bounding box center [634, 258] width 541 height 58
click at [491, 287] on p "**********" at bounding box center [634, 258] width 541 height 58
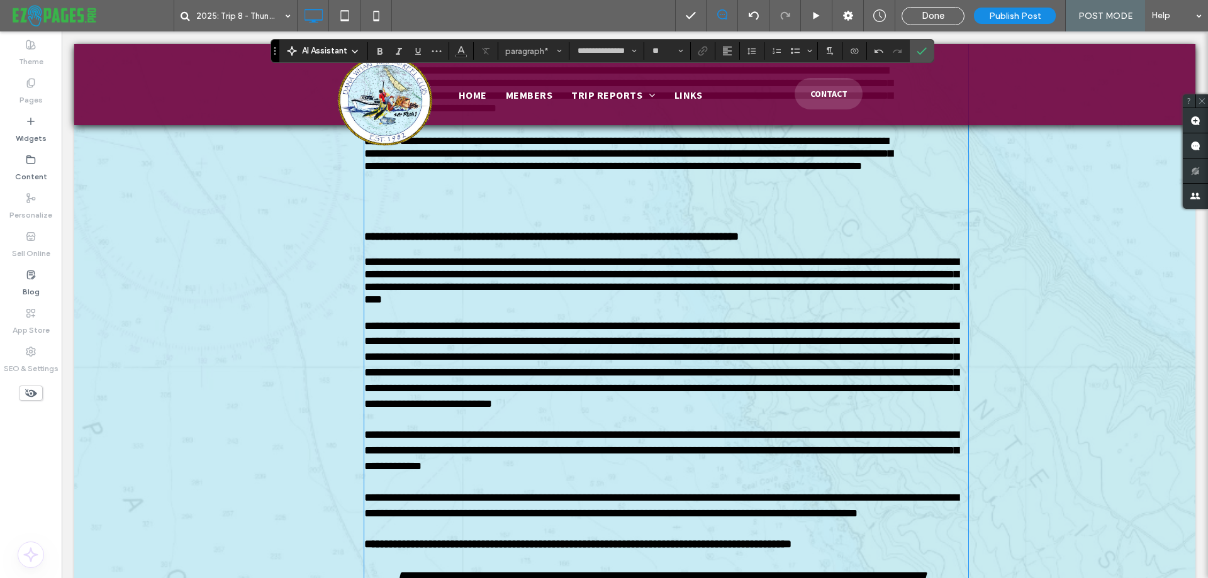
scroll to position [1662, 0]
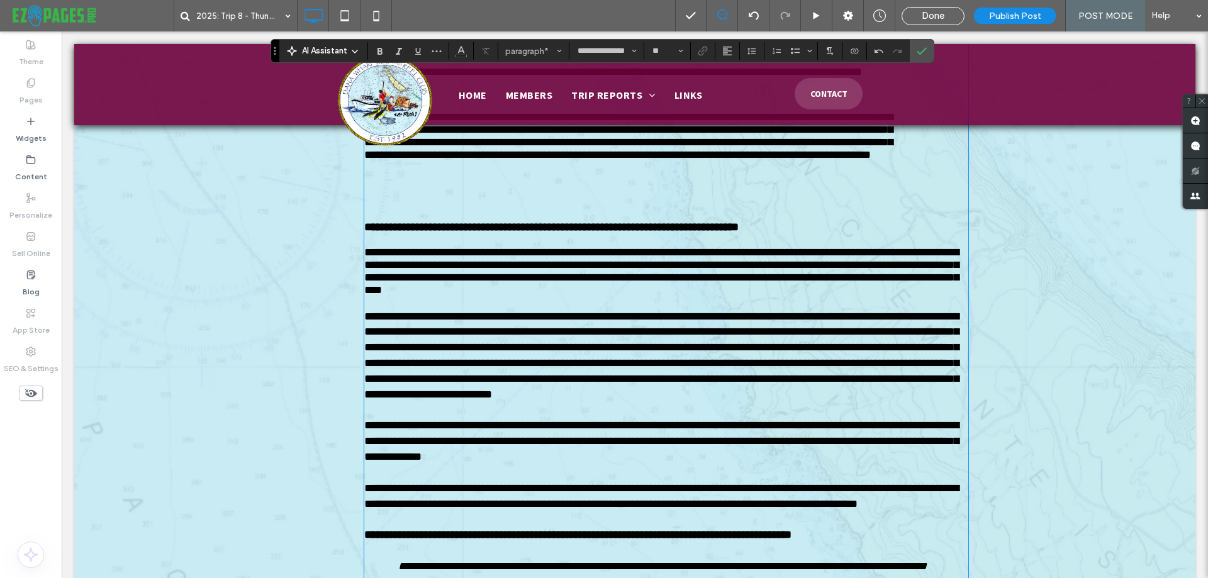
click at [374, 208] on p at bounding box center [666, 202] width 604 height 13
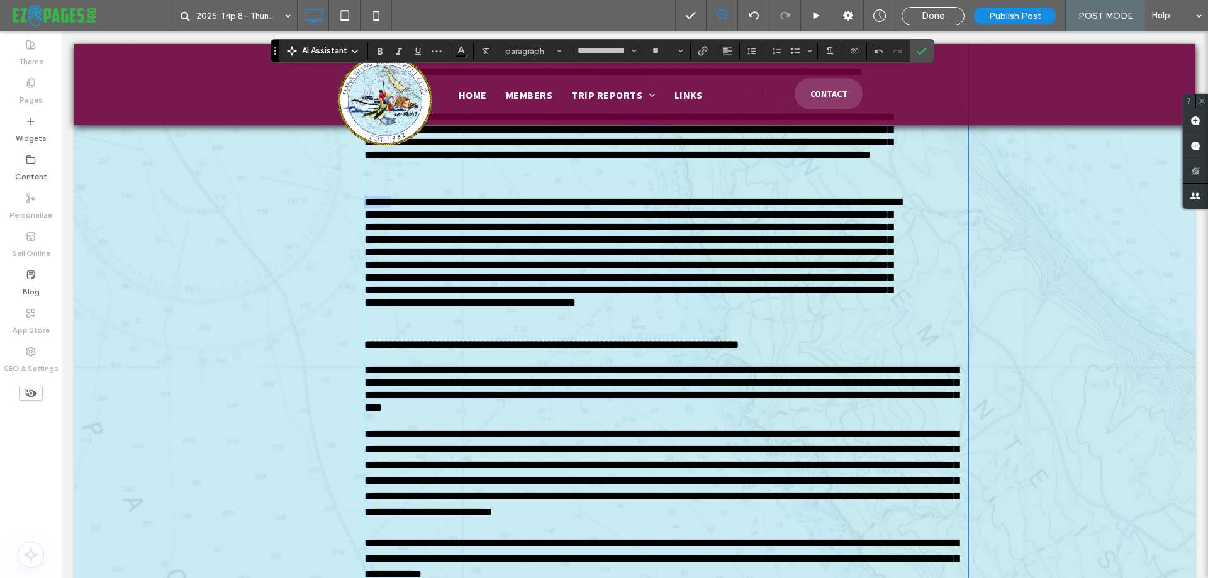
drag, startPoint x: 360, startPoint y: 417, endPoint x: 389, endPoint y: 416, distance: 29.0
click at [389, 326] on p "**********" at bounding box center [634, 261] width 541 height 130
drag, startPoint x: 670, startPoint y: 534, endPoint x: 712, endPoint y: 534, distance: 42.2
click at [712, 326] on p "**********" at bounding box center [634, 261] width 541 height 130
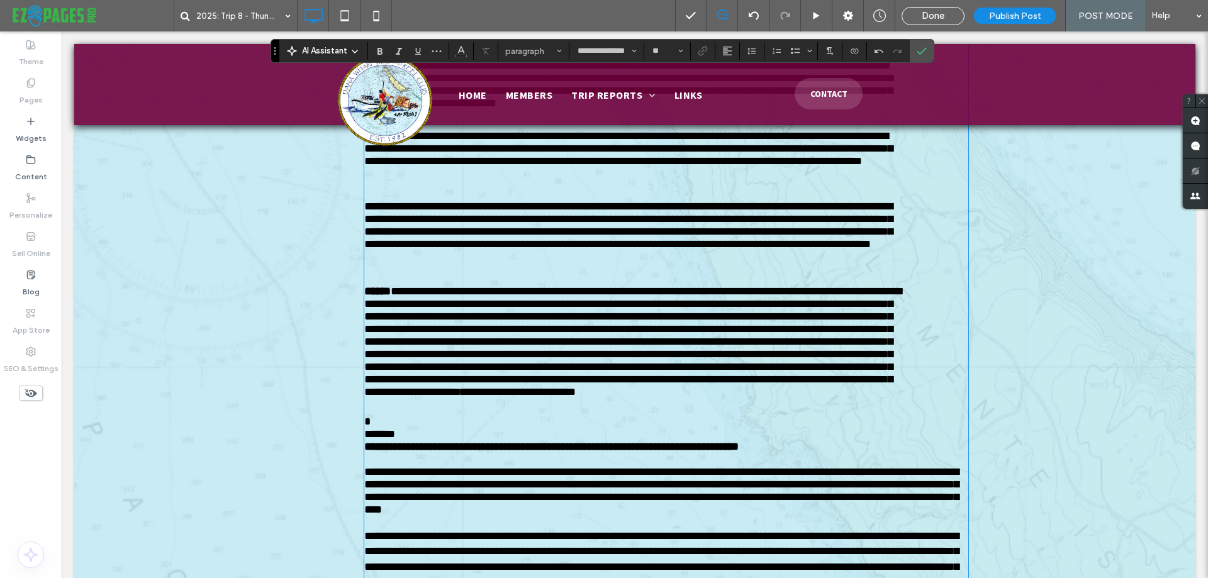
scroll to position [1697, 0]
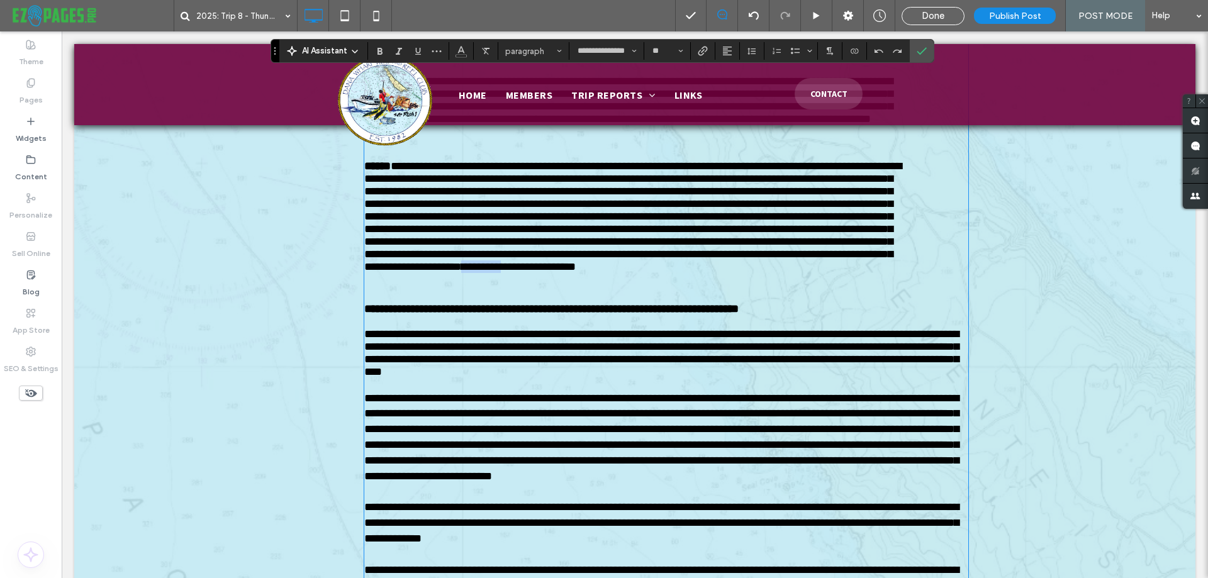
drag, startPoint x: 670, startPoint y: 500, endPoint x: 710, endPoint y: 500, distance: 40.3
click at [501, 273] on span "﻿ *********" at bounding box center [481, 266] width 40 height 11
drag, startPoint x: 669, startPoint y: 499, endPoint x: 711, endPoint y: 503, distance: 42.4
click at [831, 290] on p "**********" at bounding box center [634, 225] width 541 height 130
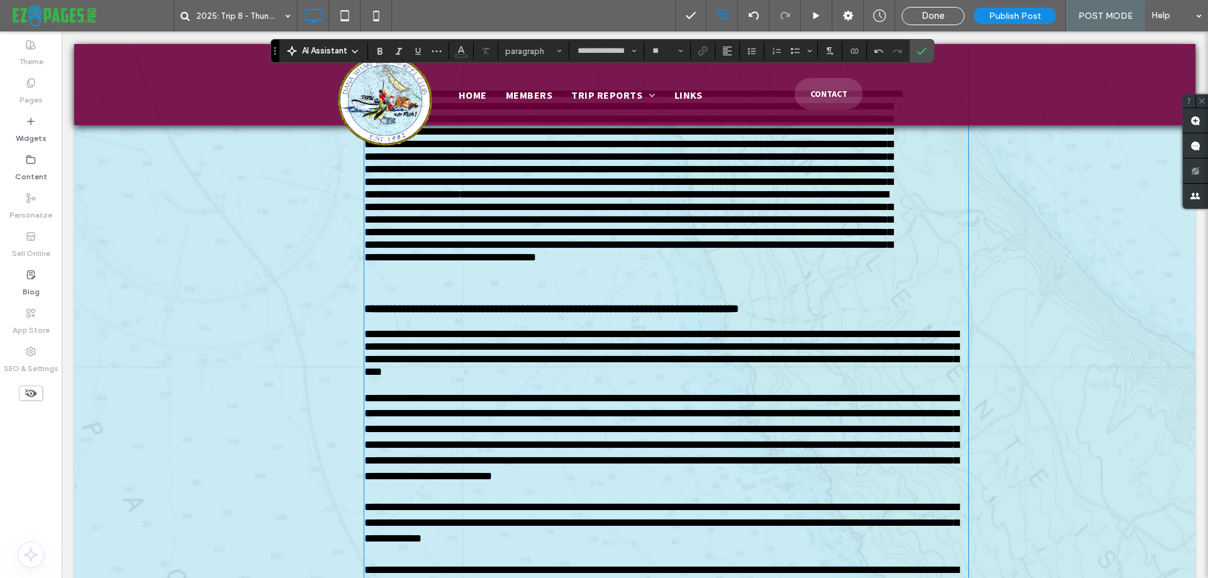
scroll to position [1949, 0]
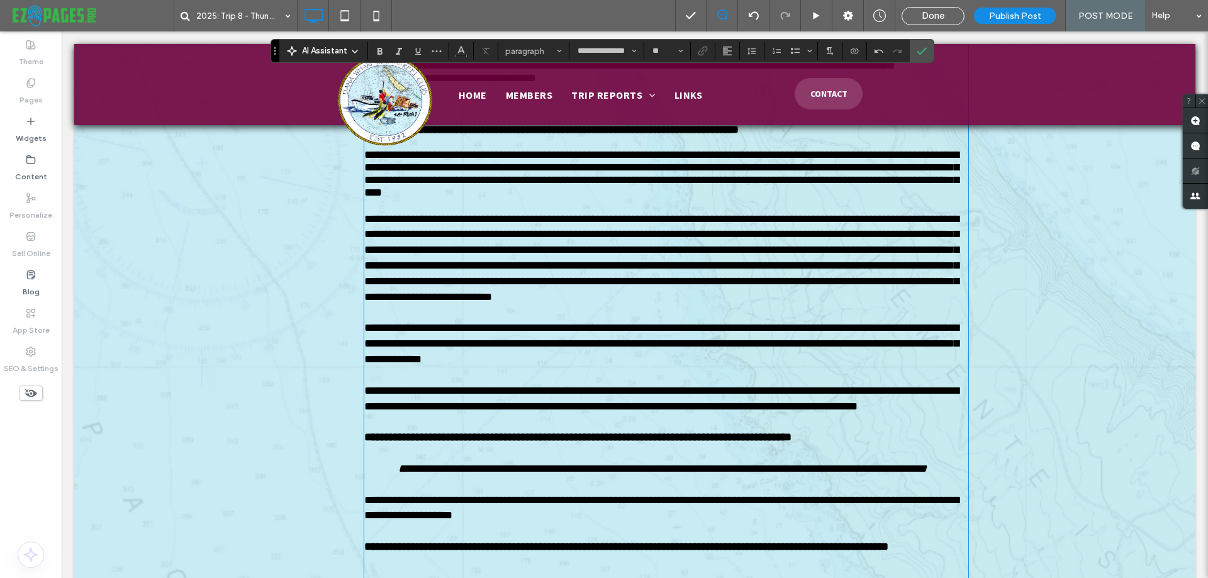
click at [891, 111] on p "**********" at bounding box center [634, 9] width 541 height 203
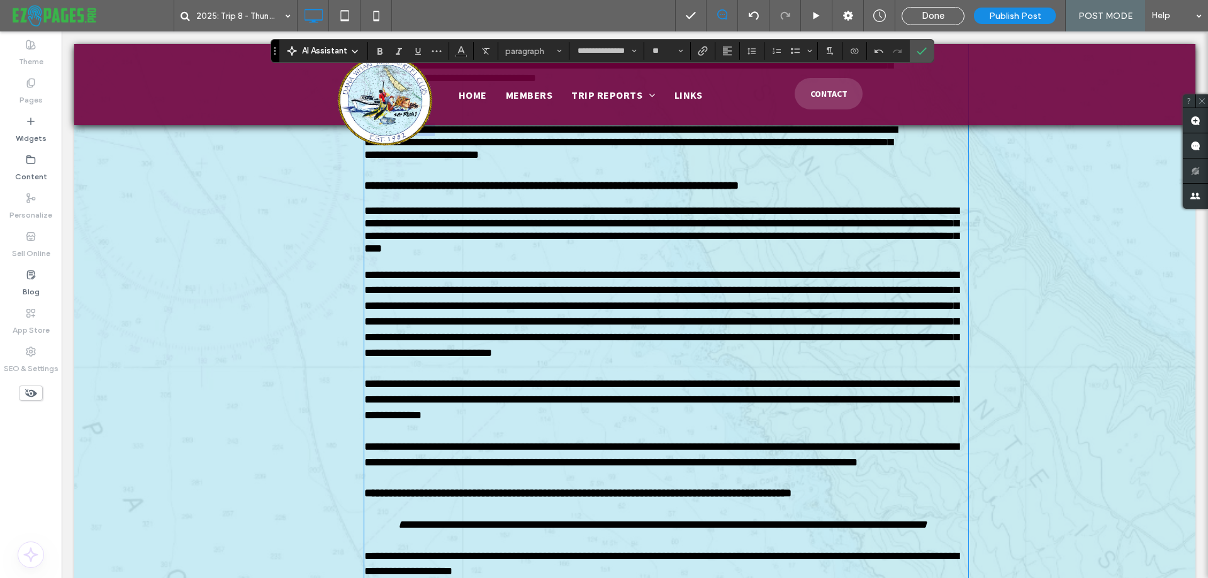
drag, startPoint x: 361, startPoint y: 351, endPoint x: 431, endPoint y: 347, distance: 70.6
click at [431, 167] on p "**********" at bounding box center [634, 144] width 541 height 43
click at [638, 167] on p "**********" at bounding box center [634, 144] width 541 height 43
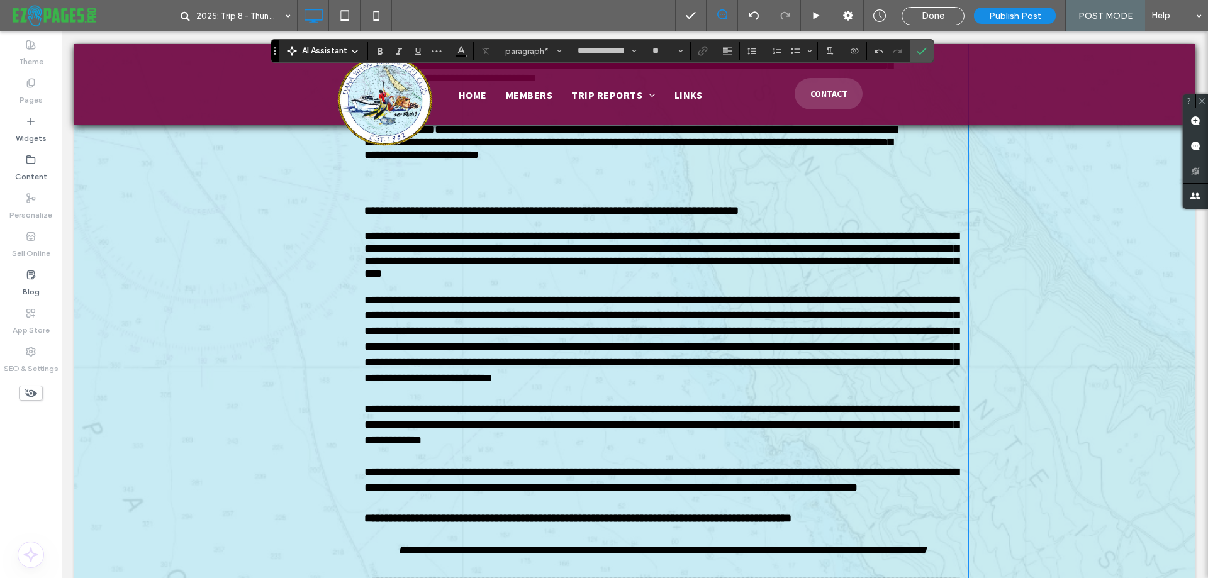
click at [370, 192] on p "﻿" at bounding box center [666, 185] width 604 height 13
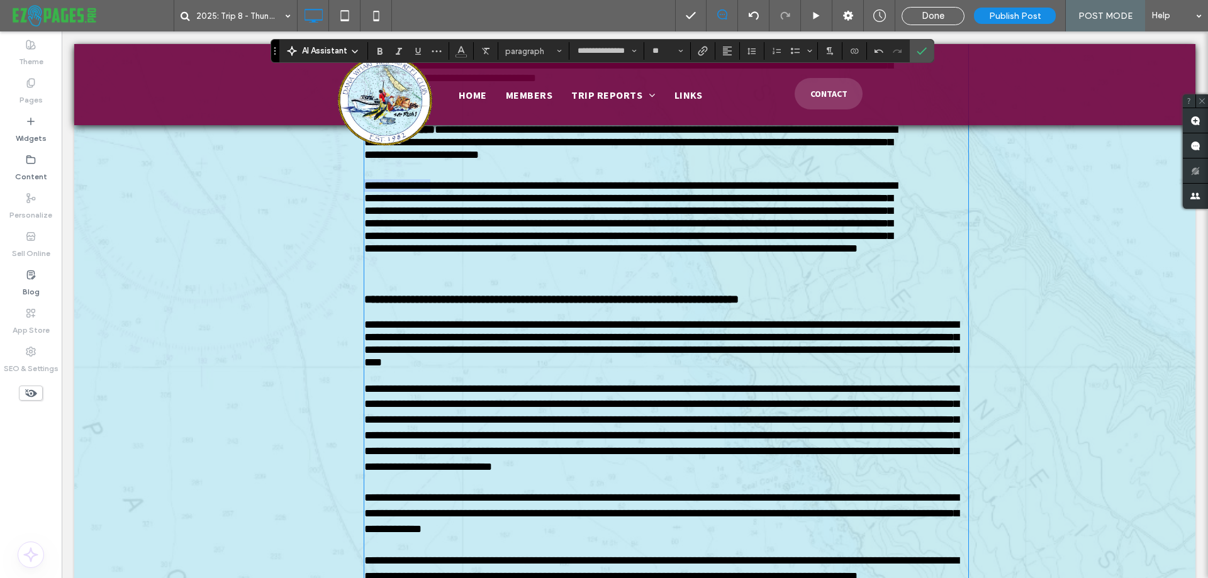
drag, startPoint x: 362, startPoint y: 403, endPoint x: 429, endPoint y: 403, distance: 67.3
click at [429, 281] on p "**********" at bounding box center [634, 229] width 541 height 101
click at [579, 281] on p "**********" at bounding box center [634, 229] width 541 height 101
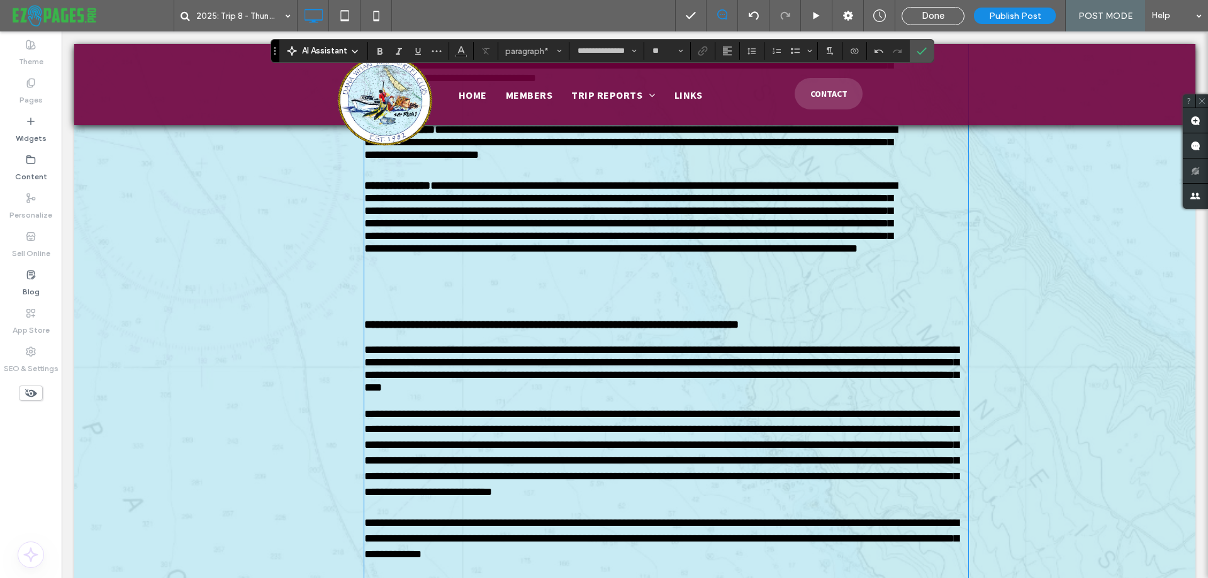
click at [415, 306] on p "﻿" at bounding box center [666, 299] width 604 height 13
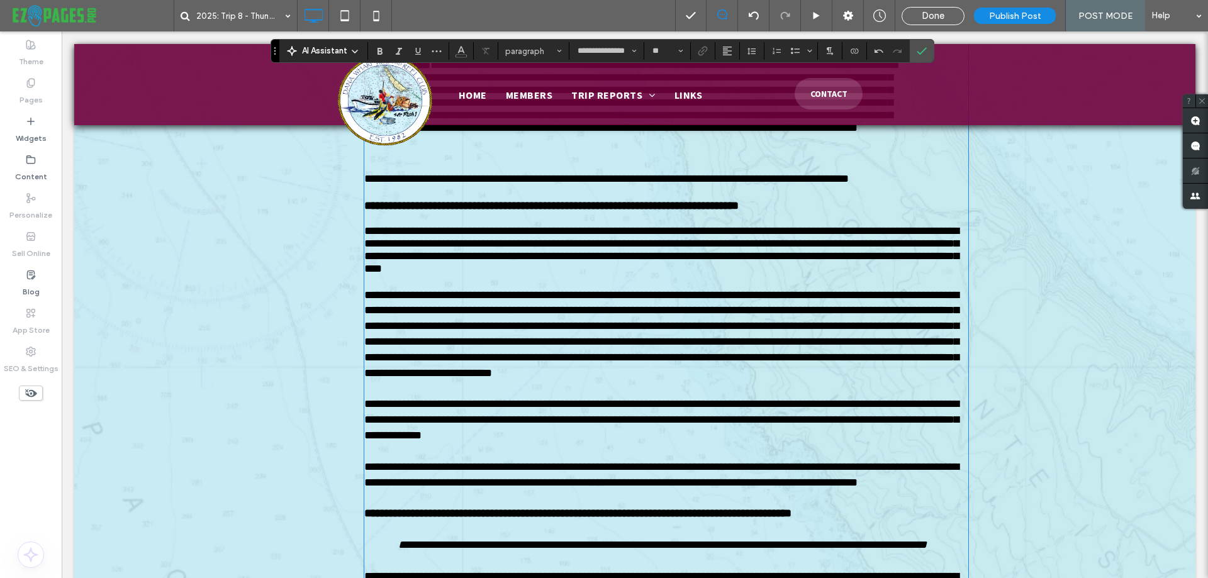
scroll to position [2075, 0]
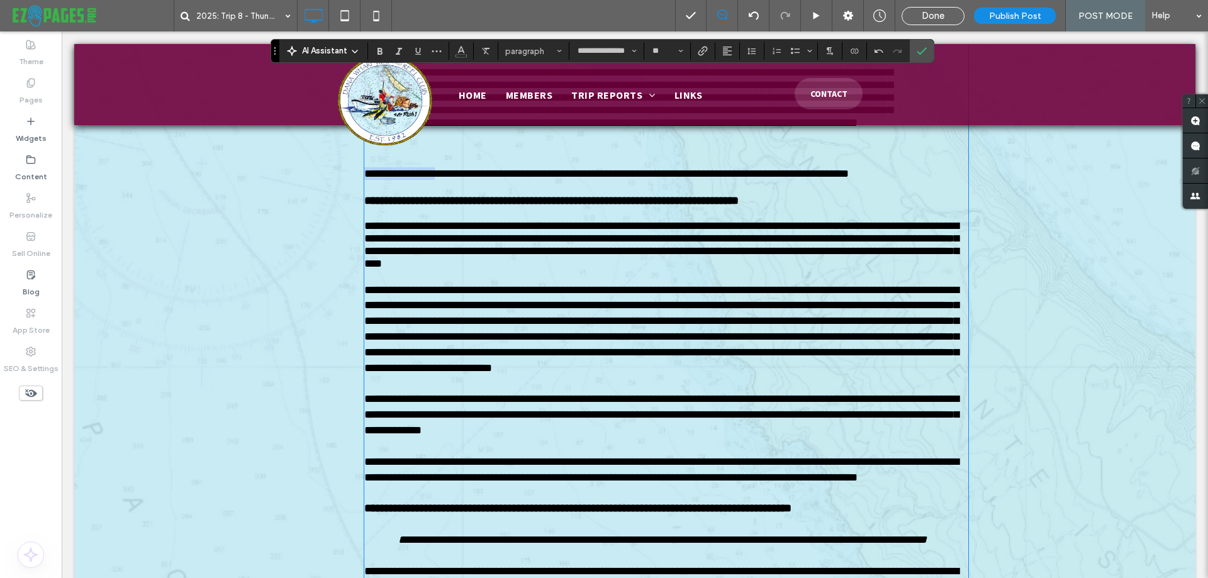
drag, startPoint x: 361, startPoint y: 393, endPoint x: 431, endPoint y: 393, distance: 69.9
click at [431, 182] on p "**********" at bounding box center [634, 174] width 541 height 14
click at [896, 194] on p at bounding box center [666, 188] width 604 height 13
click at [894, 182] on p "**********" at bounding box center [634, 174] width 541 height 14
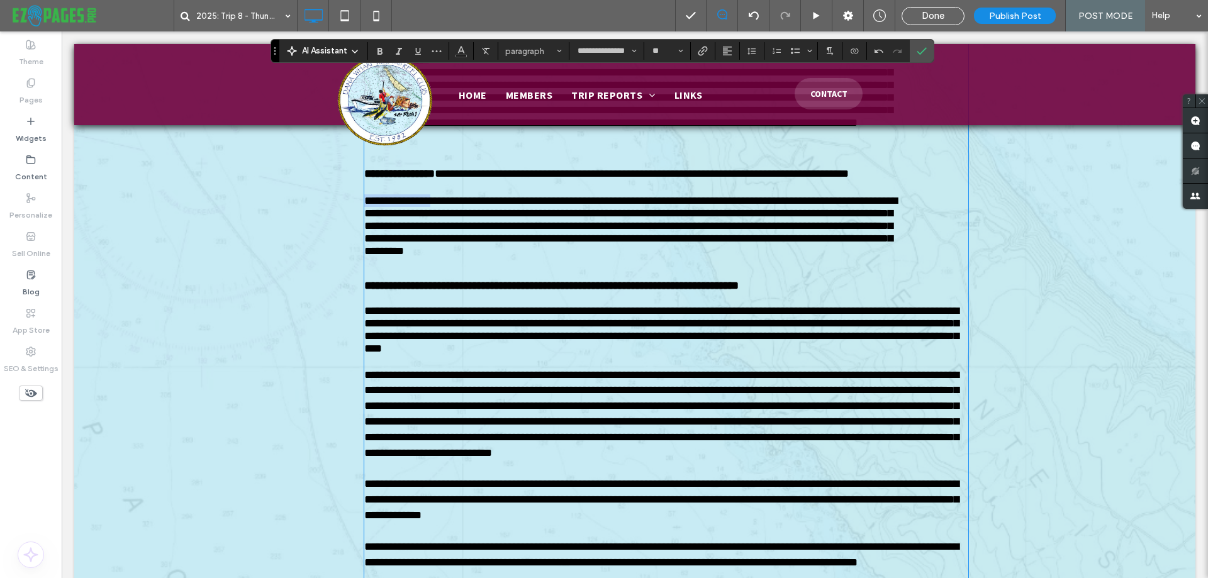
drag, startPoint x: 361, startPoint y: 425, endPoint x: 429, endPoint y: 424, distance: 68.0
click at [429, 267] on p "**********" at bounding box center [634, 230] width 541 height 72
click at [555, 279] on p at bounding box center [666, 273] width 604 height 13
click at [554, 267] on p "**********" at bounding box center [634, 230] width 541 height 72
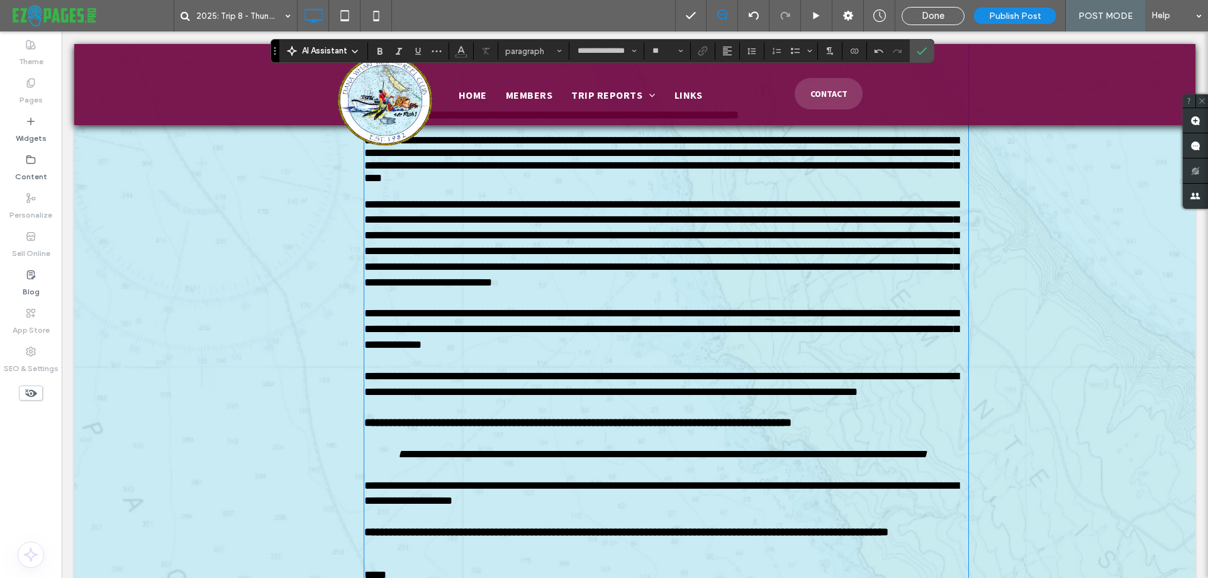
scroll to position [2320, 0]
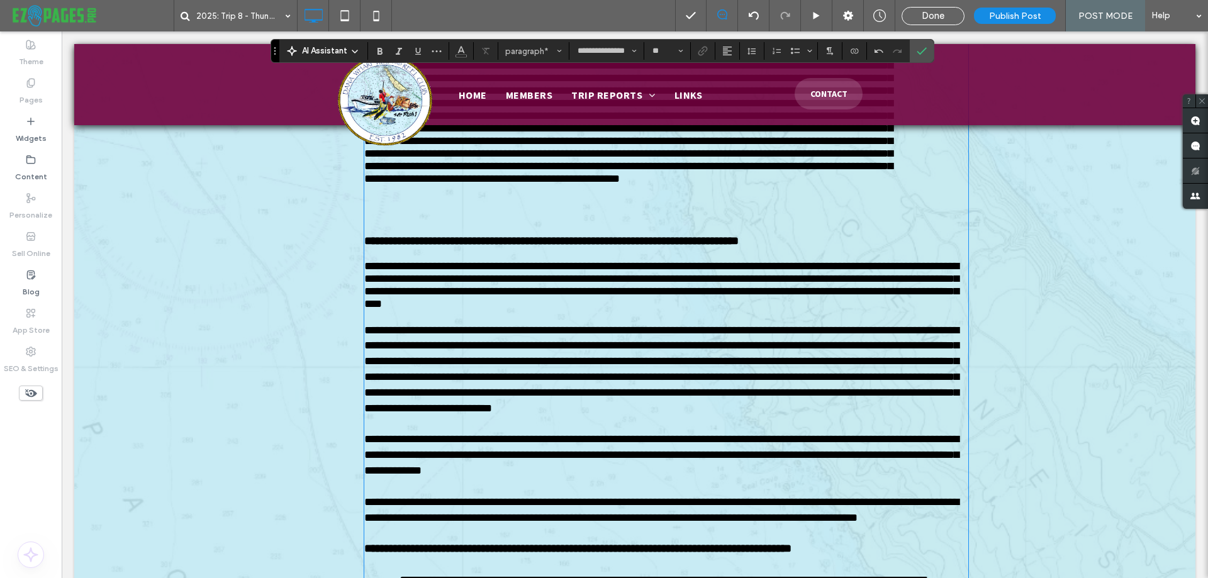
drag, startPoint x: 364, startPoint y: 264, endPoint x: 392, endPoint y: 266, distance: 28.4
click at [392, 222] on p "****** ﻿" at bounding box center [634, 128] width 541 height 188
drag, startPoint x: 363, startPoint y: 266, endPoint x: 432, endPoint y: 268, distance: 68.6
click at [432, 222] on p "**********" at bounding box center [634, 128] width 541 height 188
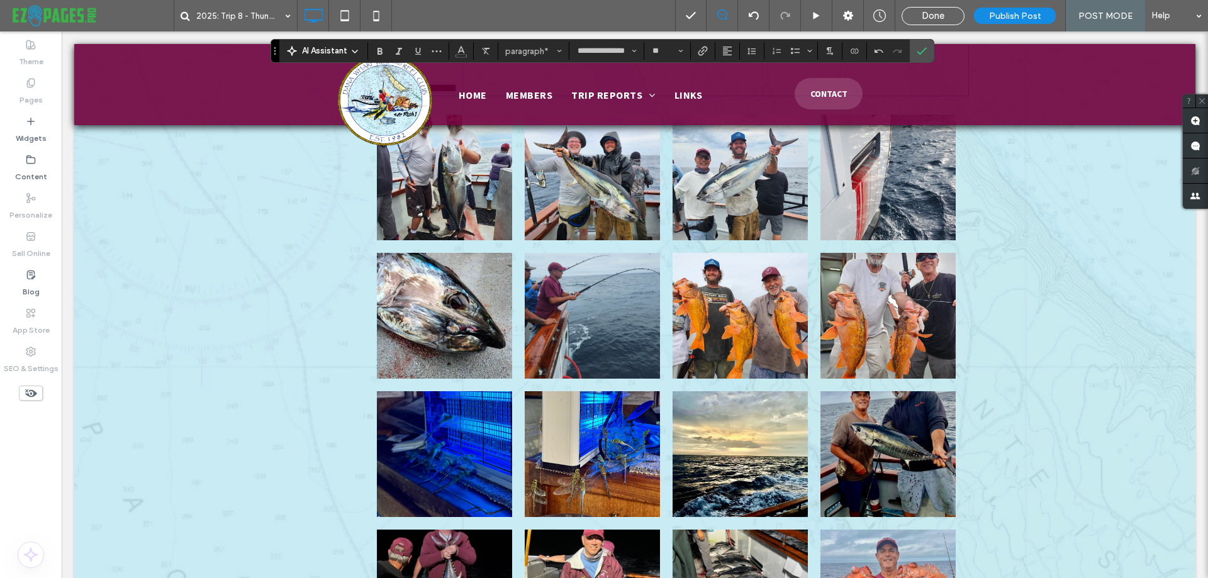
scroll to position [2968, 0]
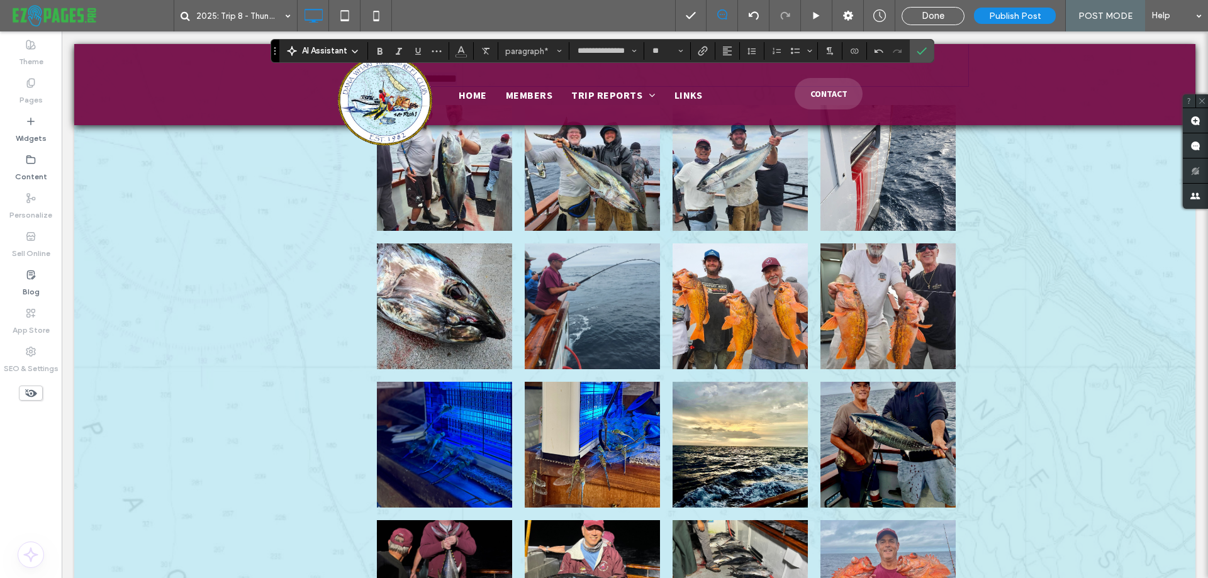
drag, startPoint x: 360, startPoint y: 343, endPoint x: 468, endPoint y: 385, distance: 115.9
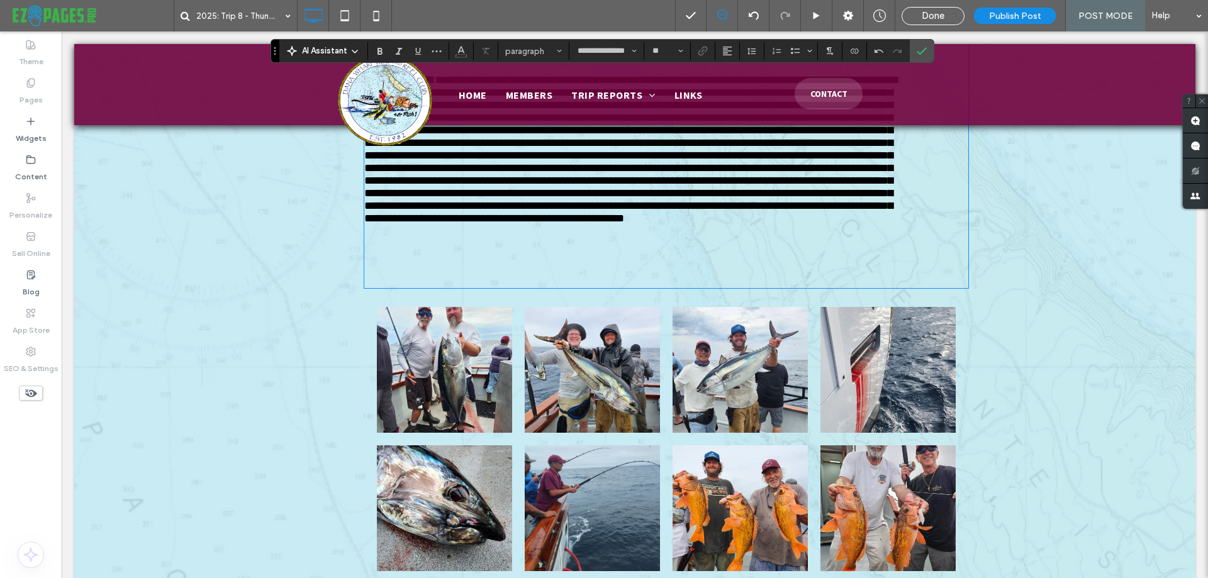
scroll to position [2276, 0]
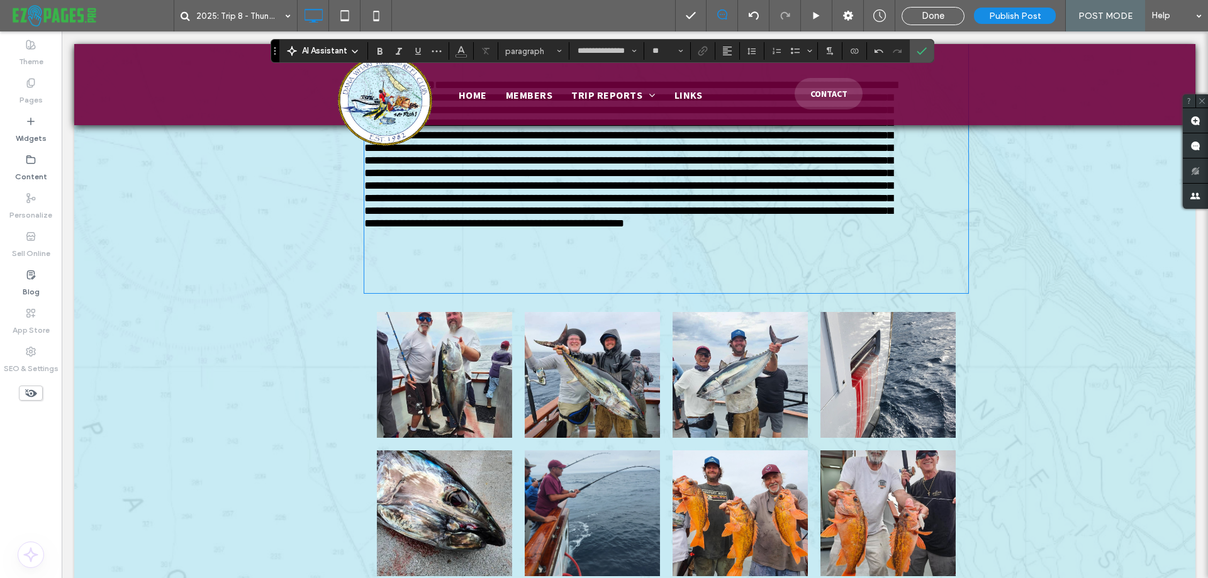
click at [371, 292] on p at bounding box center [666, 285] width 604 height 13
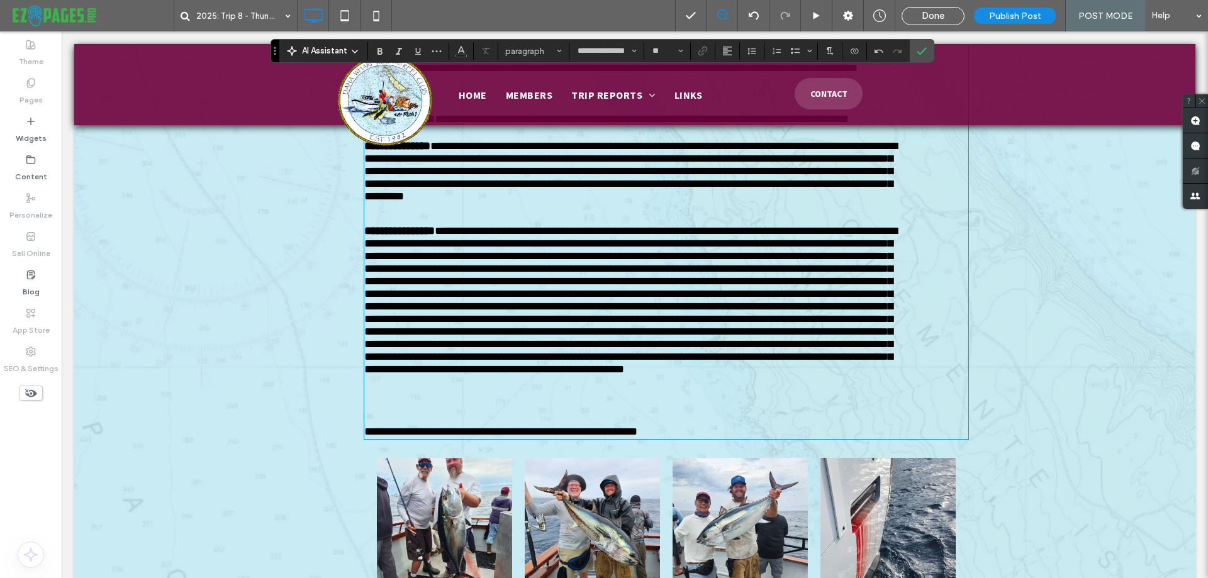
scroll to position [2507, 0]
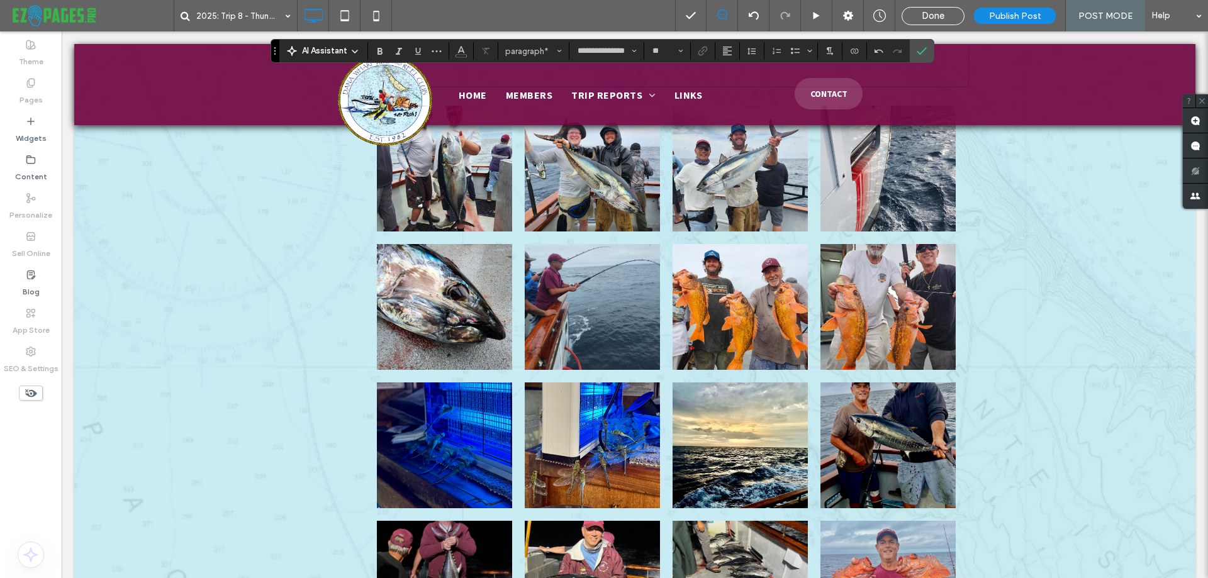
click at [380, 86] on p "﻿" at bounding box center [666, 79] width 604 height 13
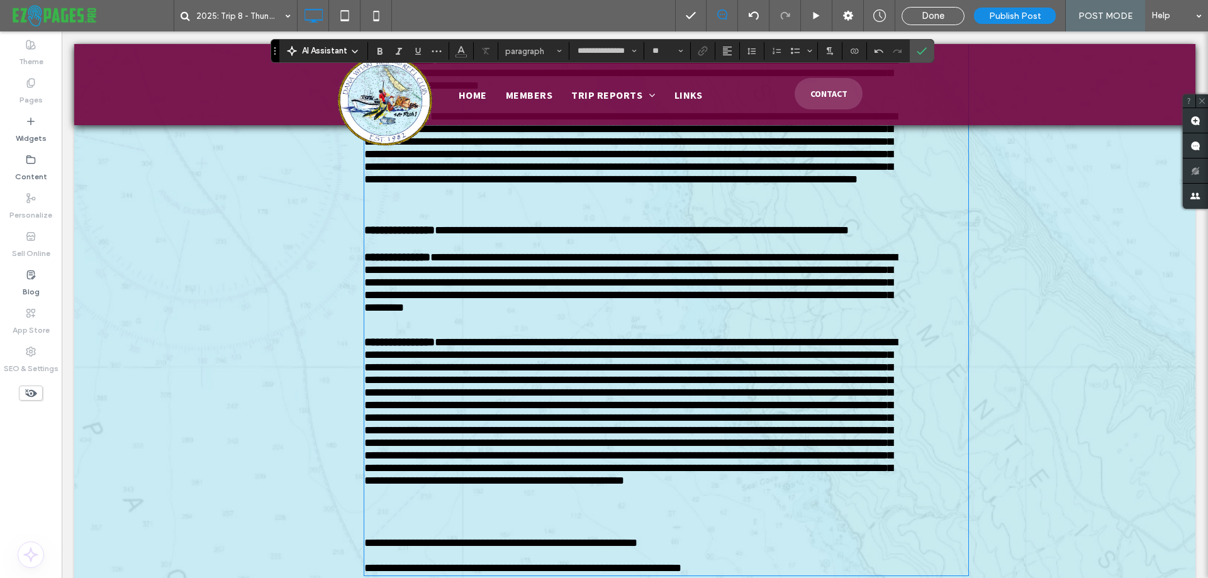
scroll to position [2333, 0]
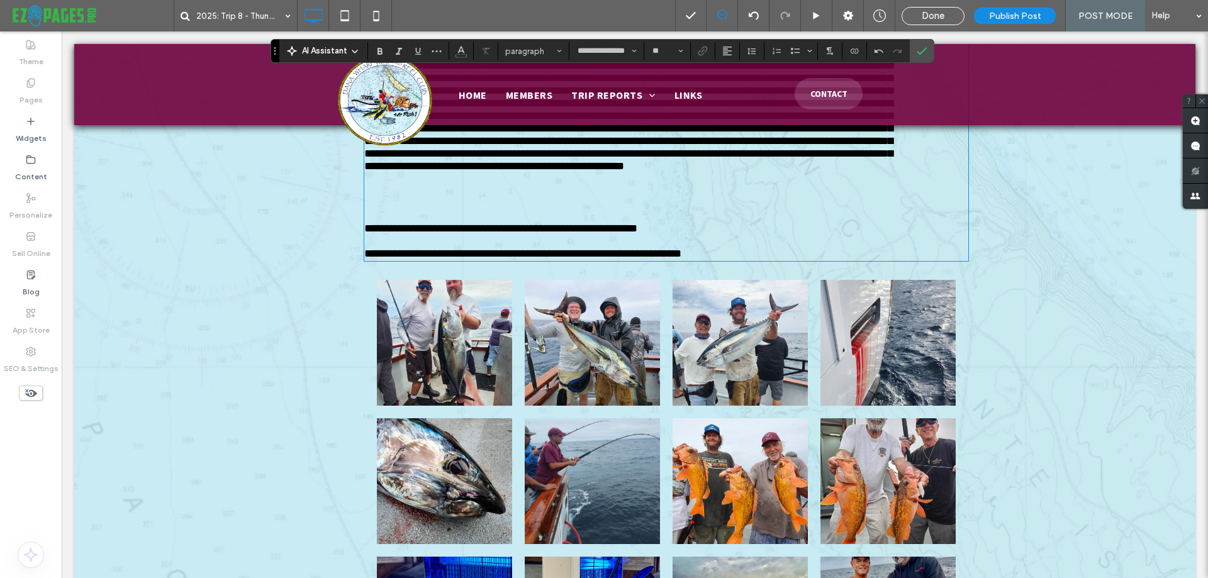
click at [717, 260] on p "**********" at bounding box center [666, 253] width 604 height 13
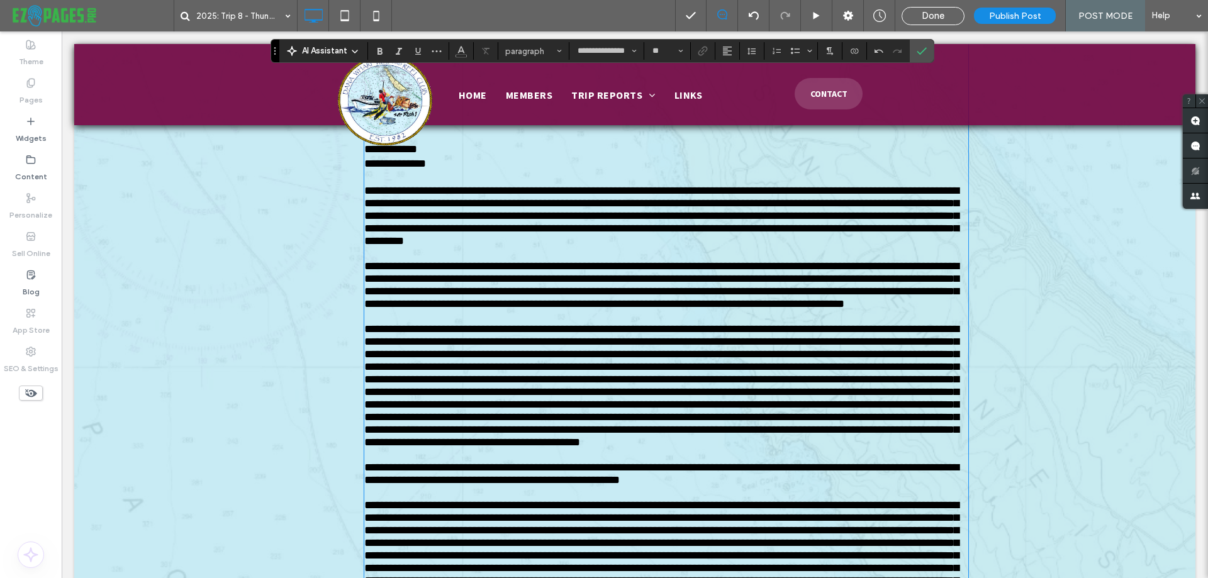
scroll to position [837, 0]
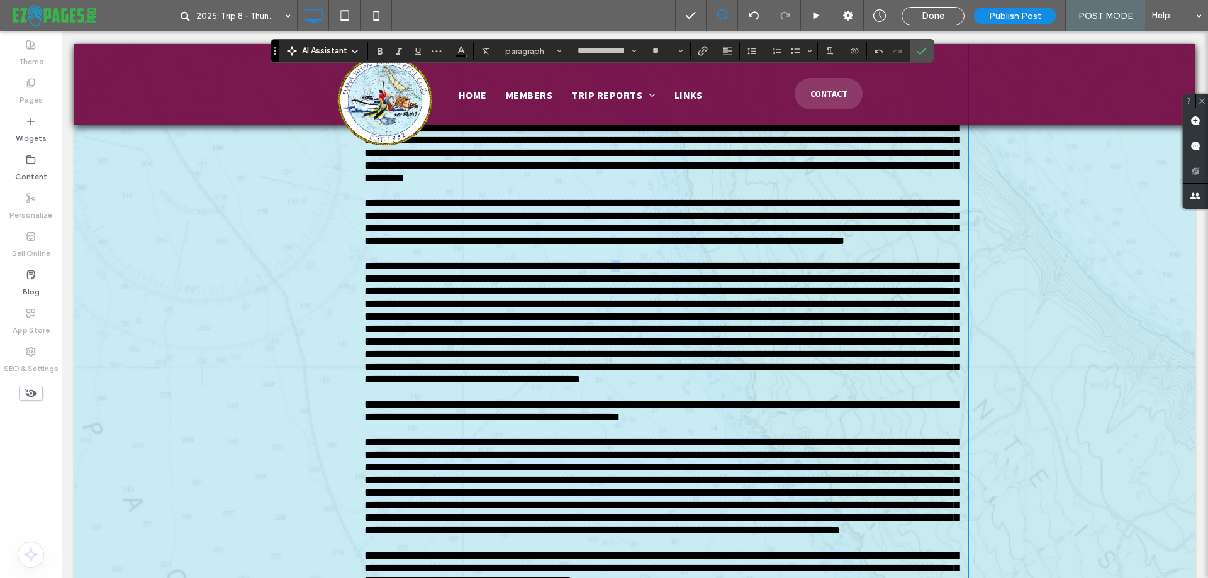
drag, startPoint x: 637, startPoint y: 329, endPoint x: 645, endPoint y: 329, distance: 8.2
click at [645, 329] on span at bounding box center [661, 323] width 595 height 125
click at [569, 340] on span at bounding box center [661, 323] width 595 height 125
click at [480, 385] on span at bounding box center [661, 323] width 595 height 125
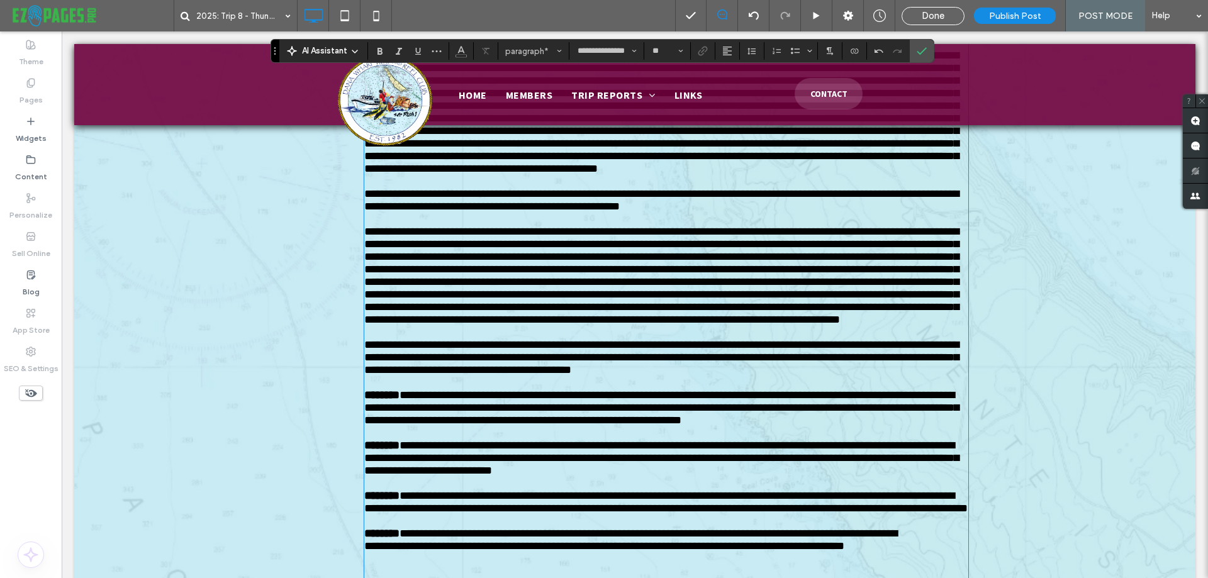
scroll to position [1089, 0]
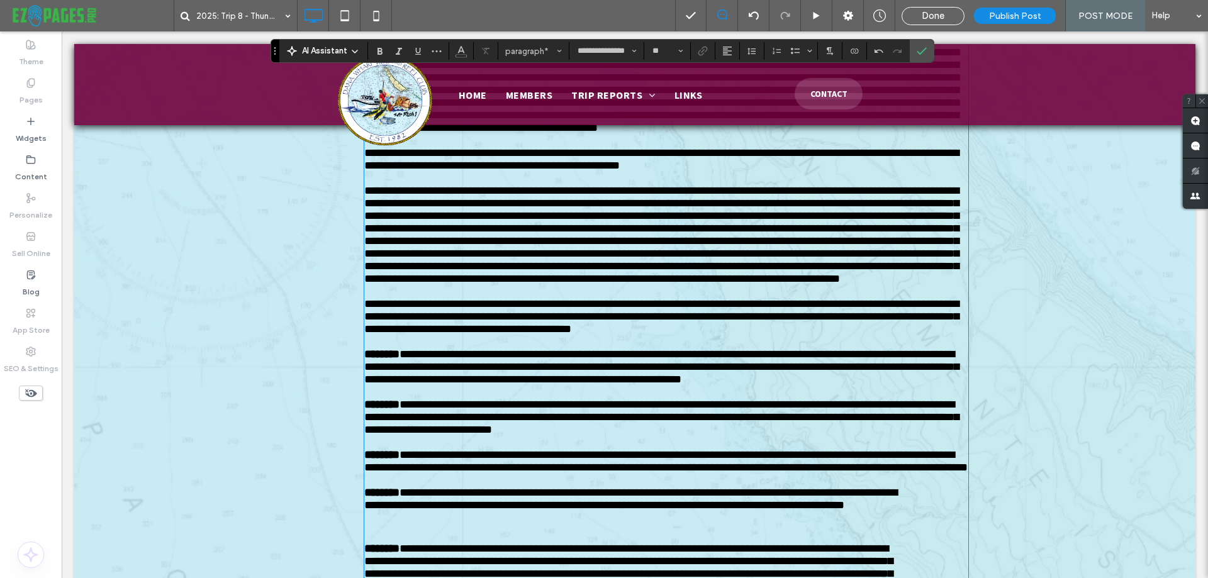
click at [634, 284] on span at bounding box center [661, 234] width 595 height 99
click at [659, 284] on span at bounding box center [661, 234] width 595 height 99
click at [735, 284] on span at bounding box center [661, 234] width 595 height 99
click at [625, 335] on span "**********" at bounding box center [661, 316] width 595 height 37
click at [541, 335] on span "**********" at bounding box center [661, 316] width 595 height 37
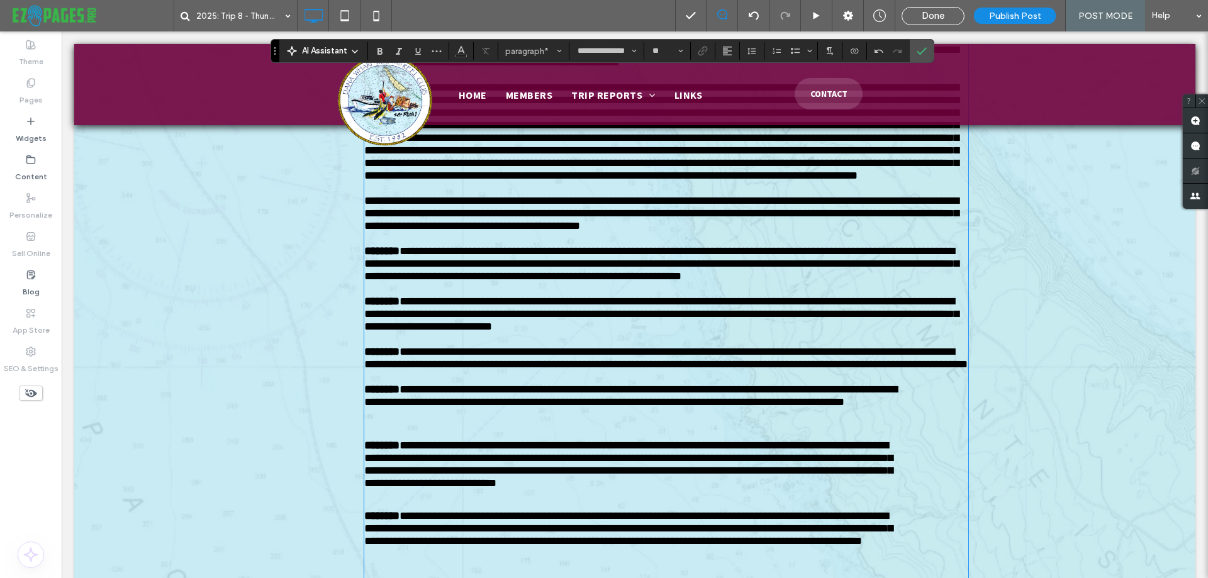
scroll to position [1215, 0]
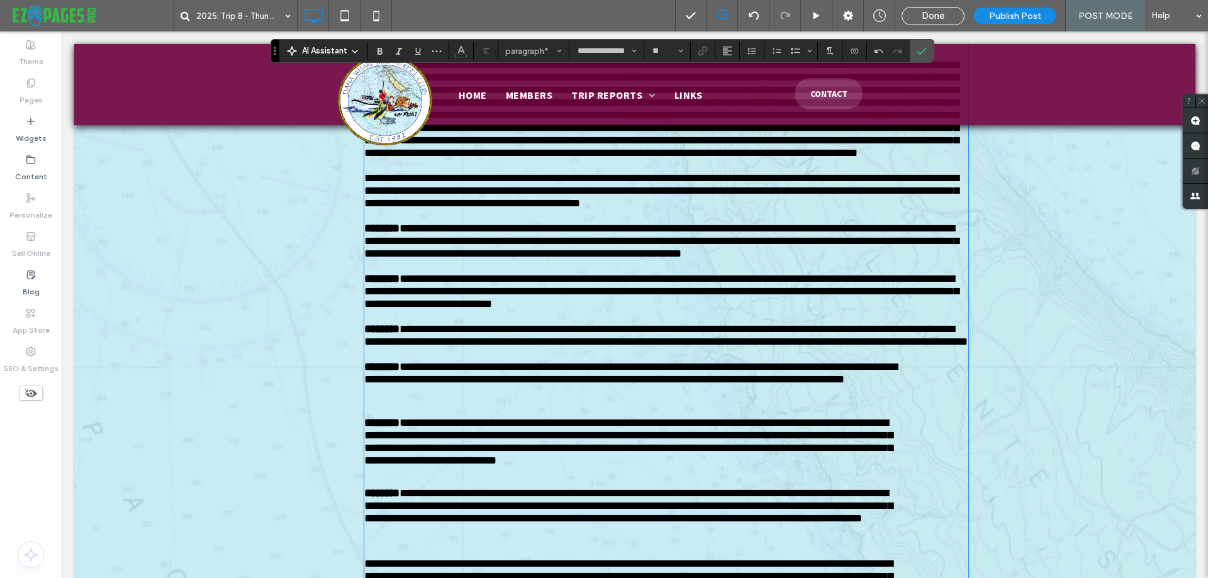
click at [524, 310] on span "**********" at bounding box center [661, 291] width 595 height 37
click at [491, 347] on span "**********" at bounding box center [666, 335] width 604 height 24
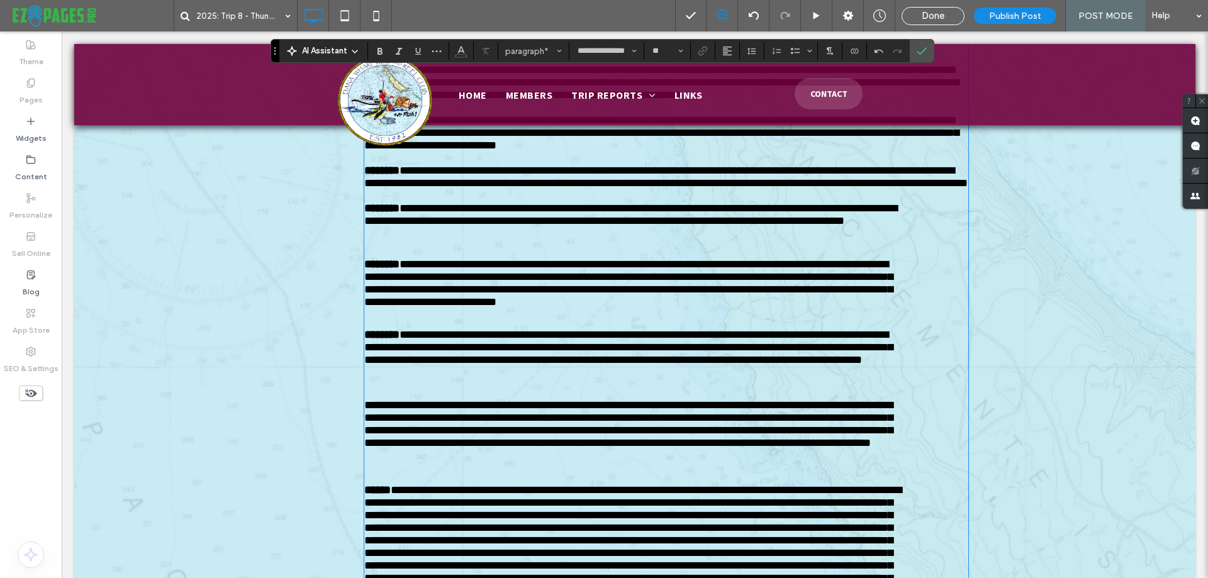
scroll to position [1403, 0]
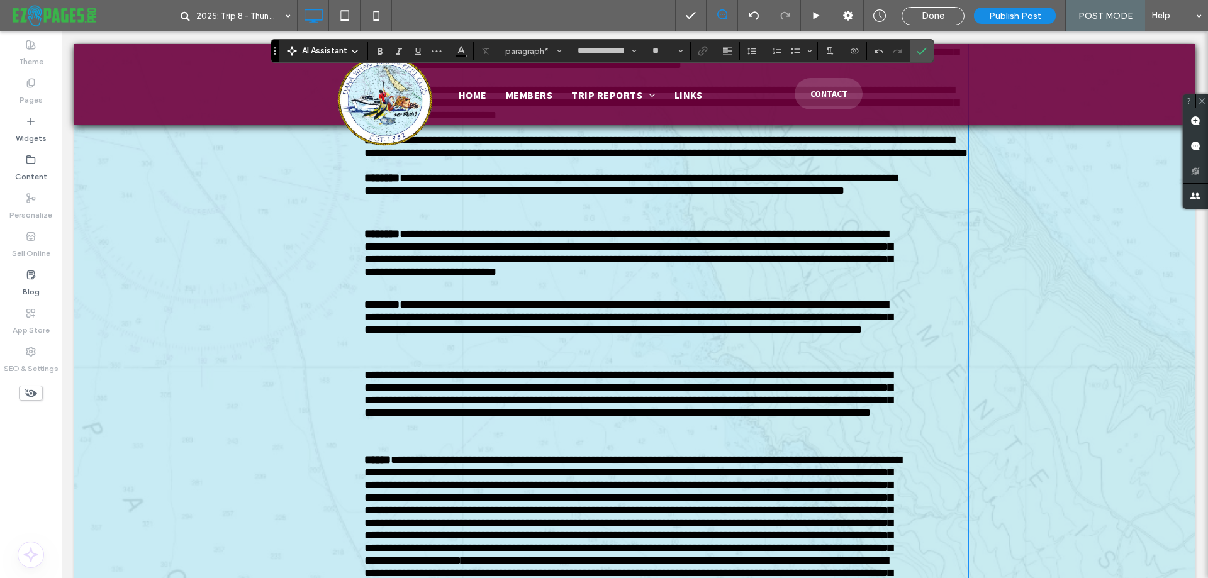
click at [382, 356] on p "**********" at bounding box center [634, 327] width 541 height 58
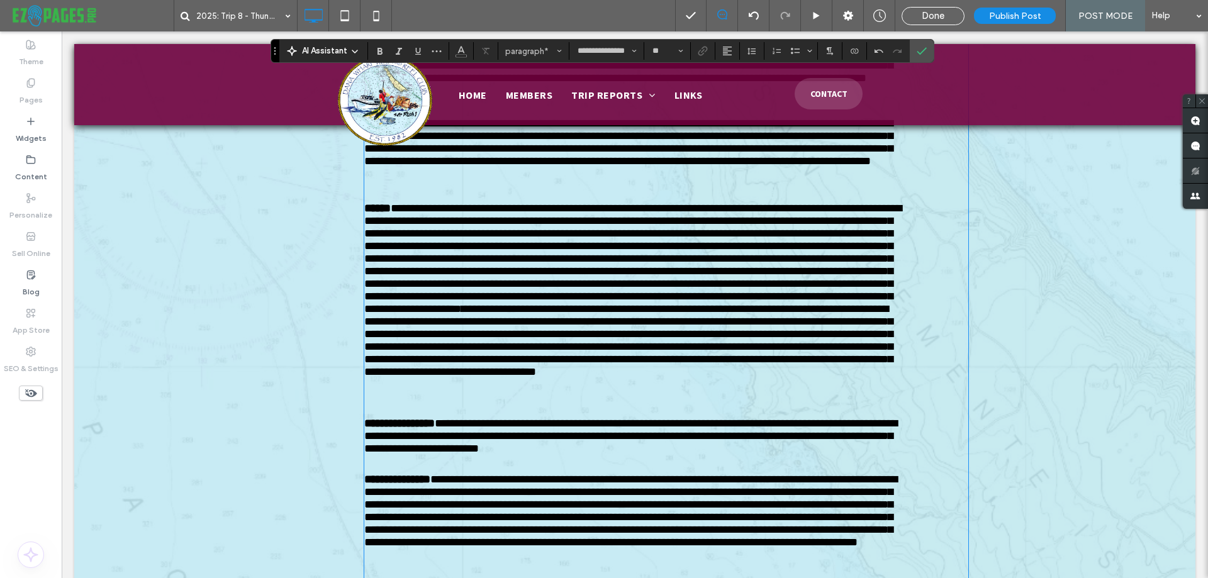
scroll to position [1718, 0]
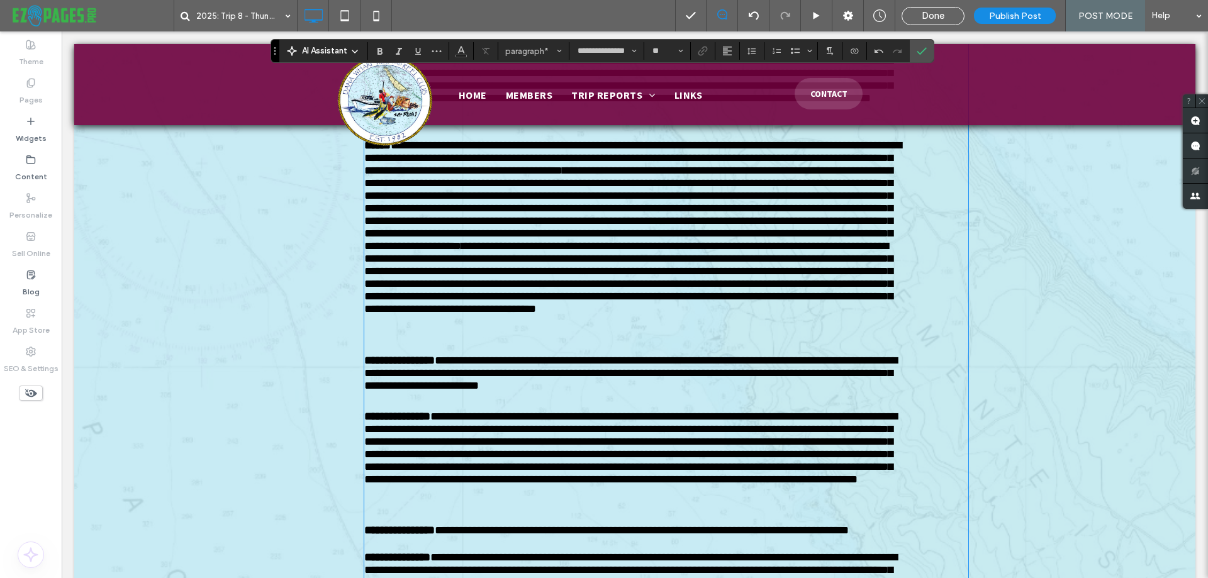
click at [621, 342] on p "**********" at bounding box center [634, 240] width 541 height 203
click at [622, 342] on p "**********" at bounding box center [634, 240] width 541 height 203
click at [701, 342] on p "**********" at bounding box center [634, 240] width 541 height 203
click at [447, 315] on span "**********" at bounding box center [630, 277] width 533 height 74
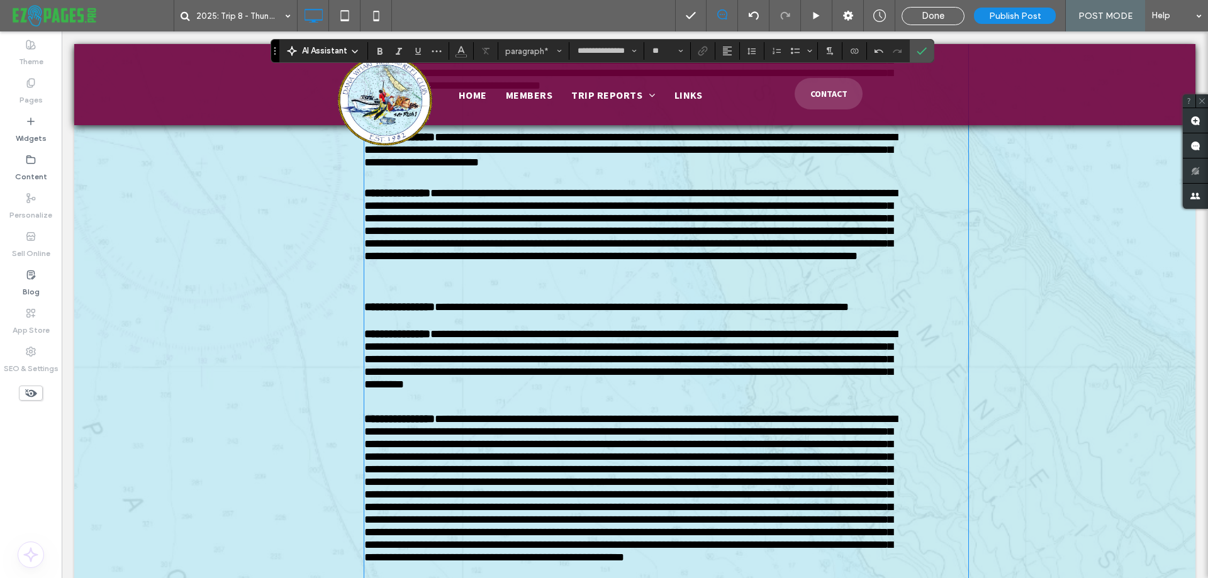
scroll to position [1970, 0]
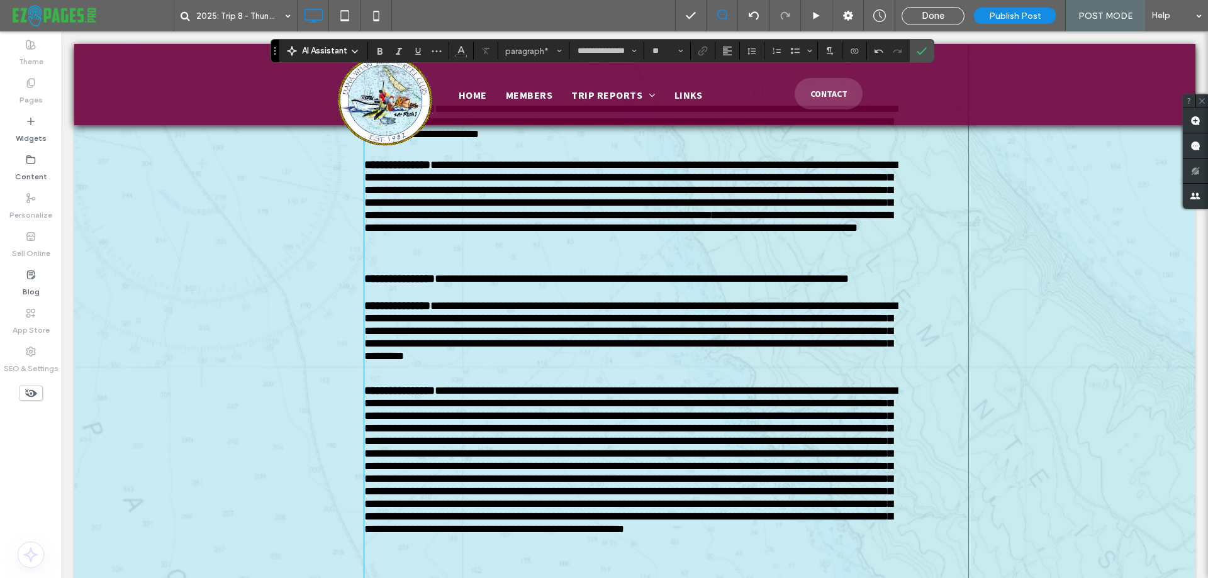
drag, startPoint x: 852, startPoint y: 443, endPoint x: 858, endPoint y: 442, distance: 6.4
click at [858, 260] on p "**********" at bounding box center [634, 209] width 541 height 101
click at [852, 260] on p "**********" at bounding box center [634, 209] width 541 height 101
copy span "*"
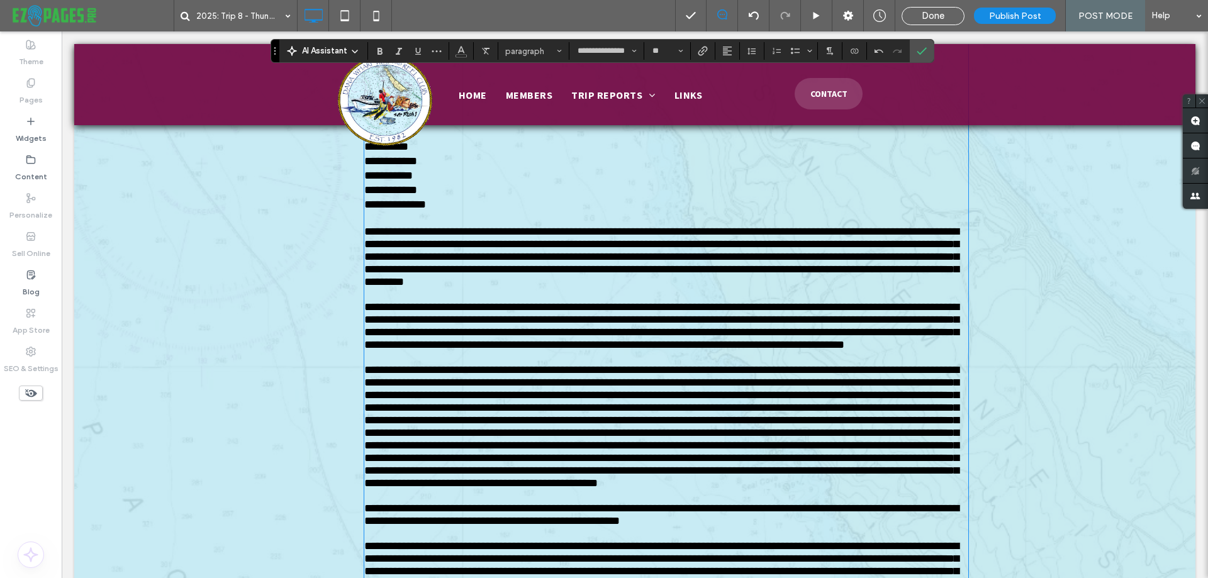
scroll to position [755, 0]
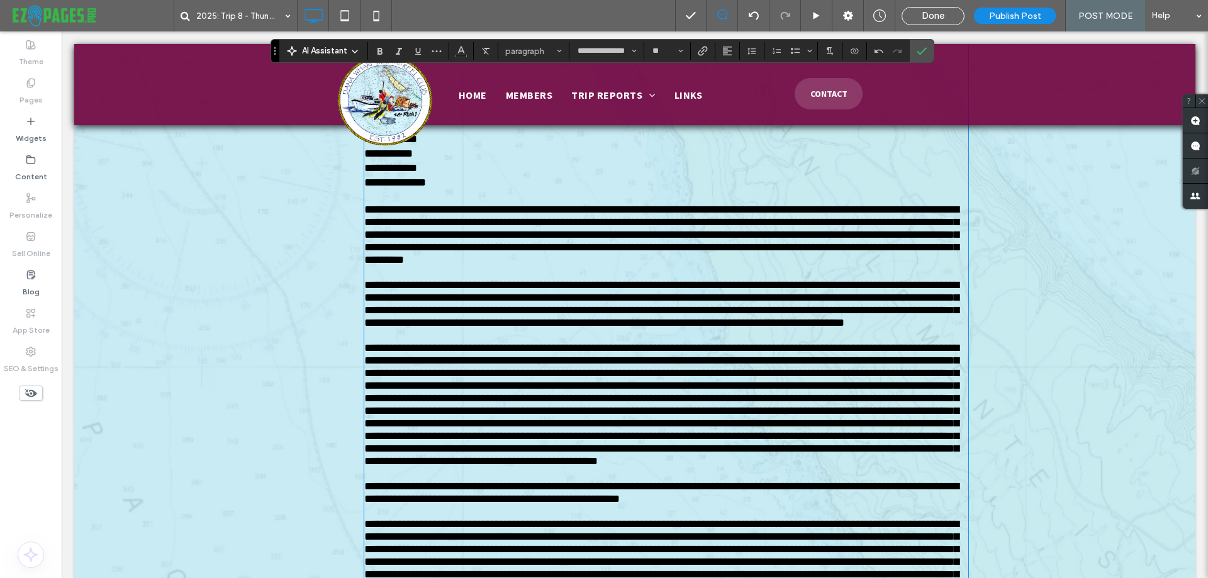
click at [636, 412] on span at bounding box center [661, 404] width 595 height 125
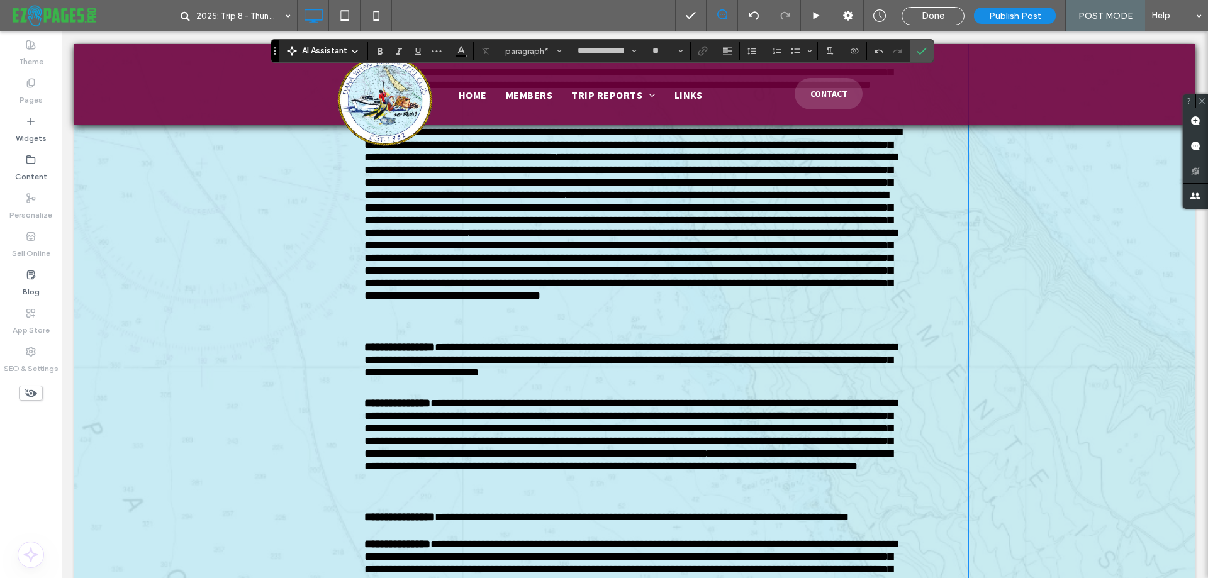
scroll to position [1762, 0]
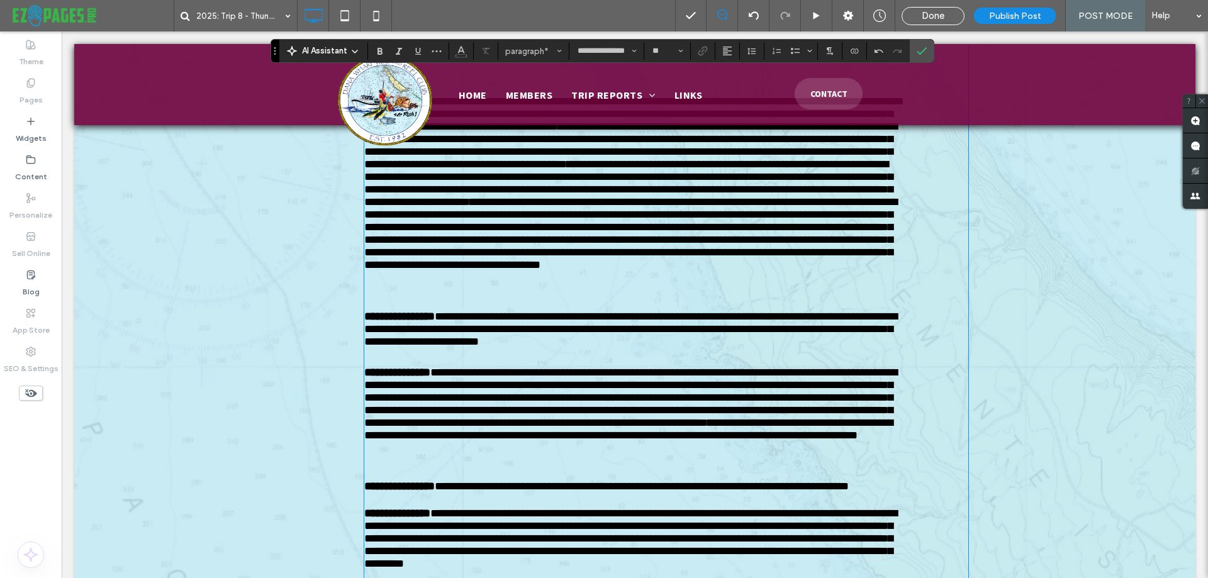
click at [624, 271] on span "**********" at bounding box center [630, 233] width 533 height 74
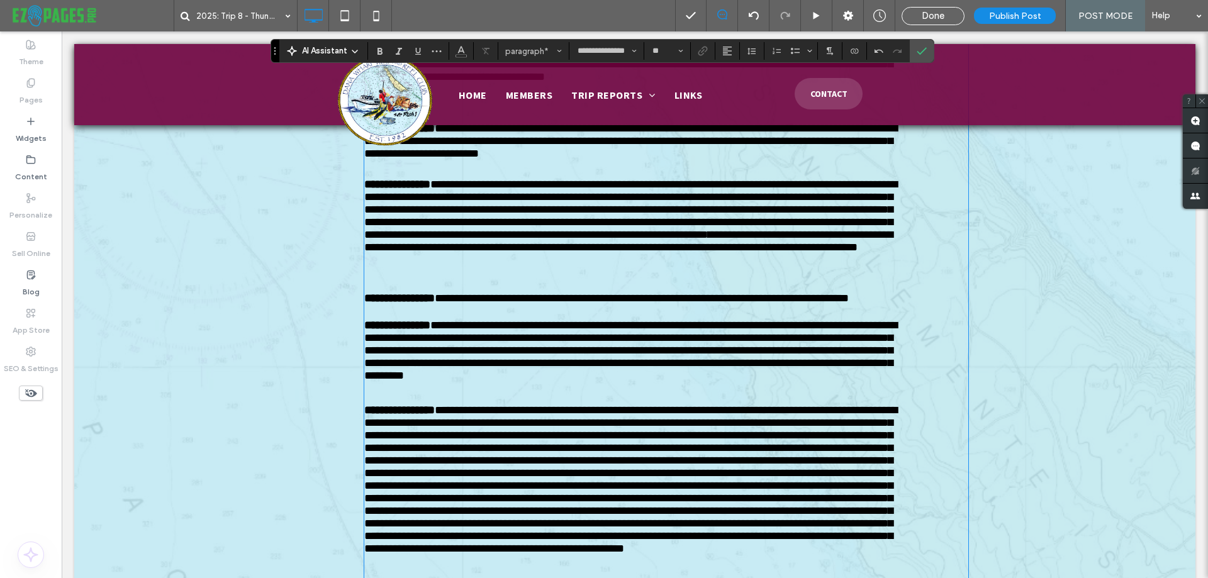
scroll to position [1951, 0]
click at [712, 240] on span "*" at bounding box center [710, 233] width 4 height 11
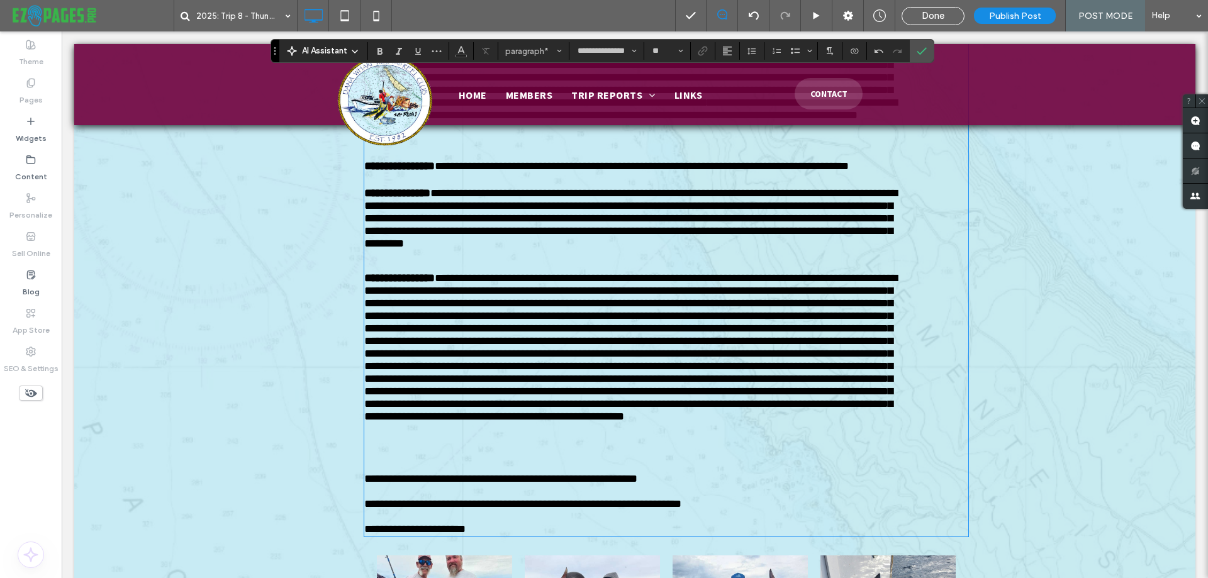
scroll to position [2266, 0]
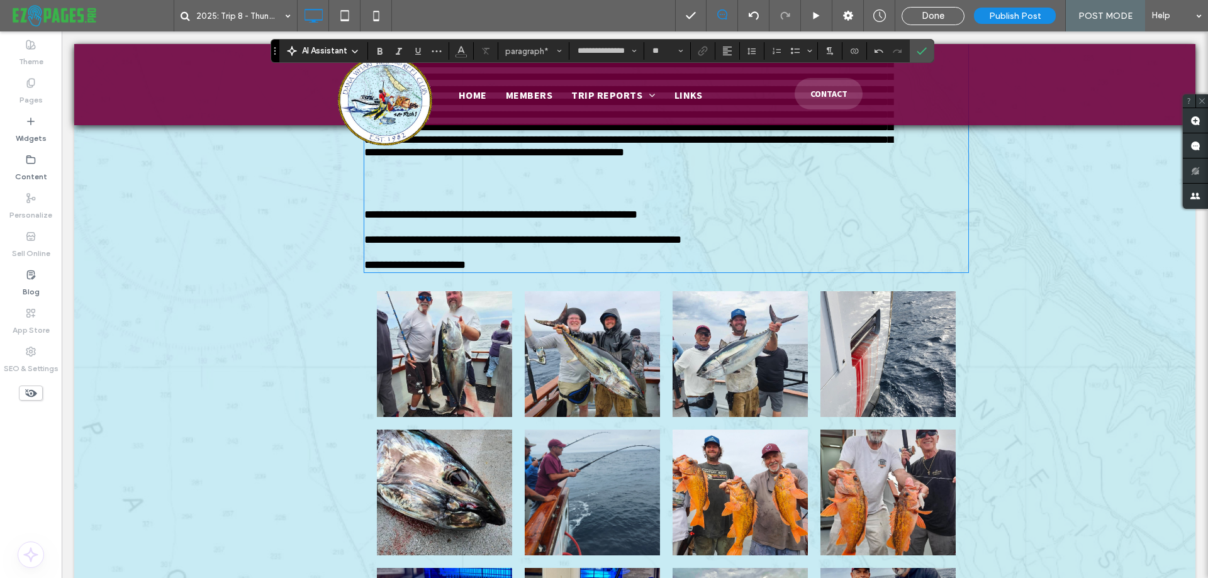
scroll to position [2455, 0]
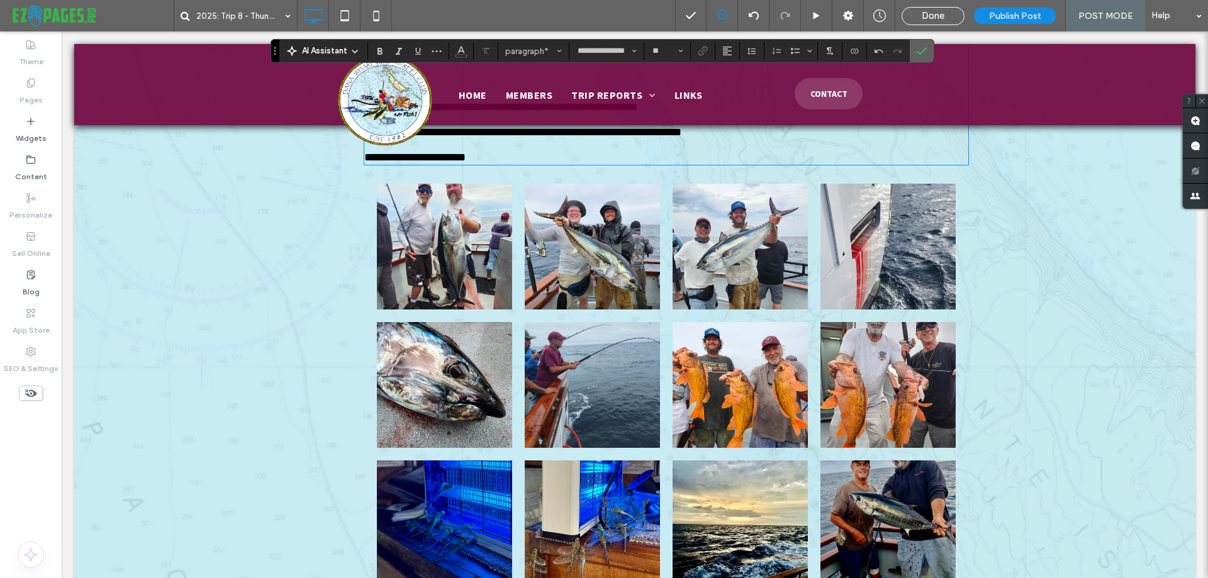
click at [920, 53] on icon "Confirm" at bounding box center [922, 51] width 10 height 10
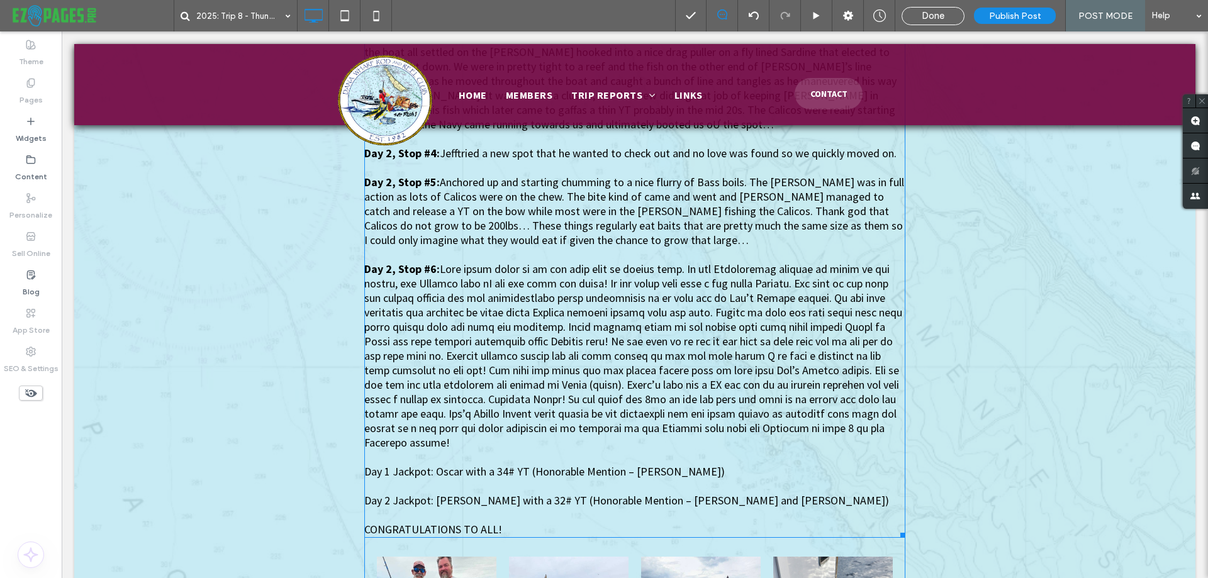
scroll to position [2392, 0]
click at [479, 463] on span "Day 1 Jackpot: Oscar with a 34# YT (Honorable Mention – James)" at bounding box center [544, 470] width 361 height 14
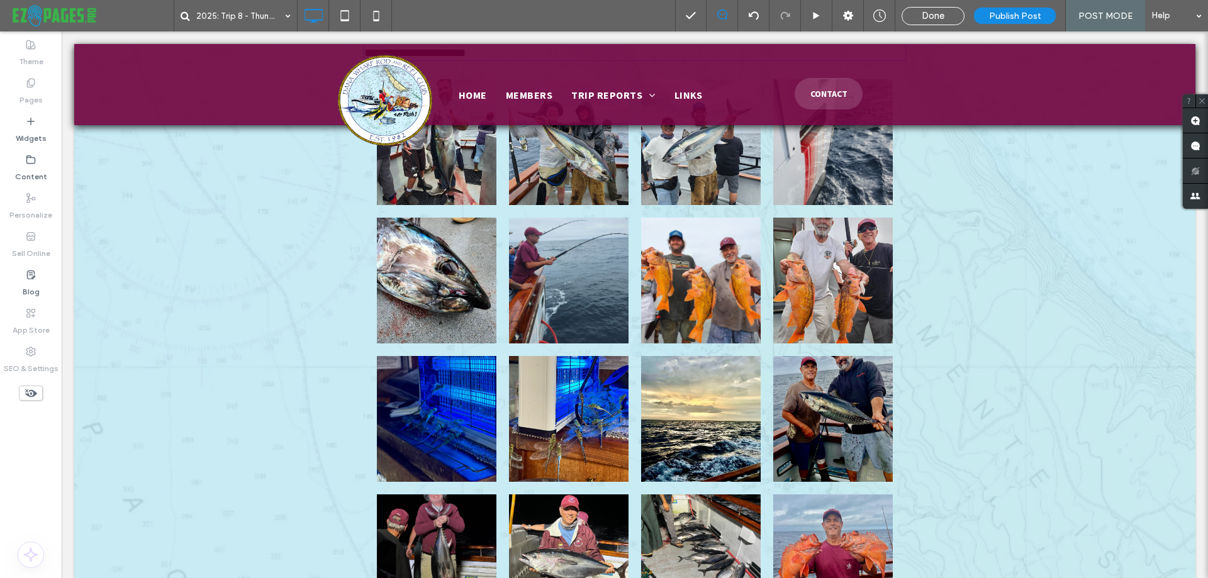
type input "**********"
type input "**"
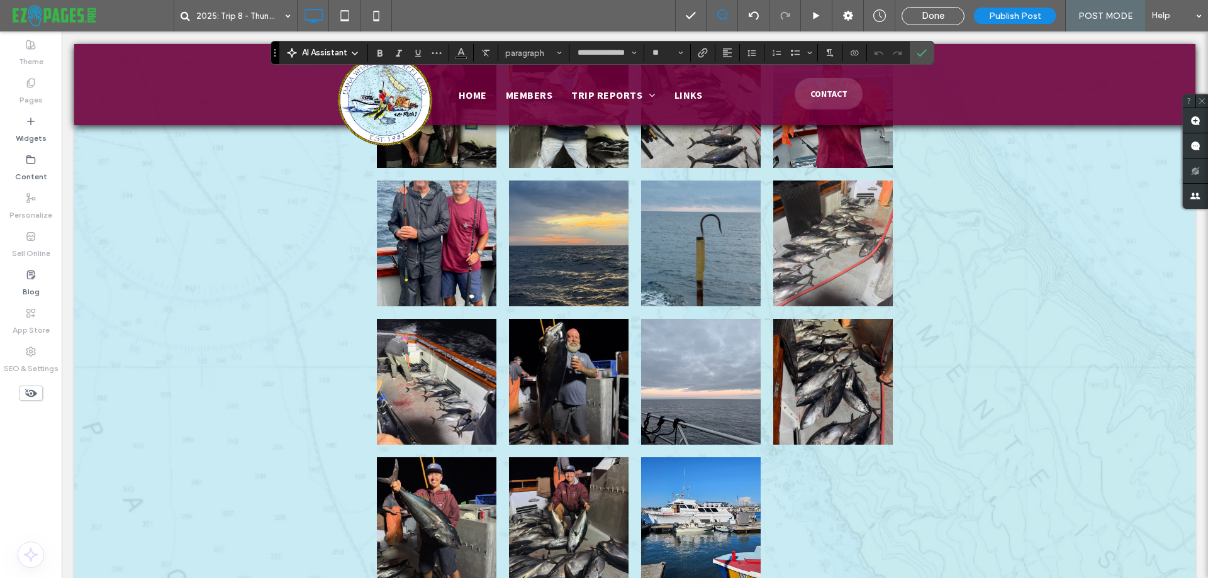
scroll to position [2531, 0]
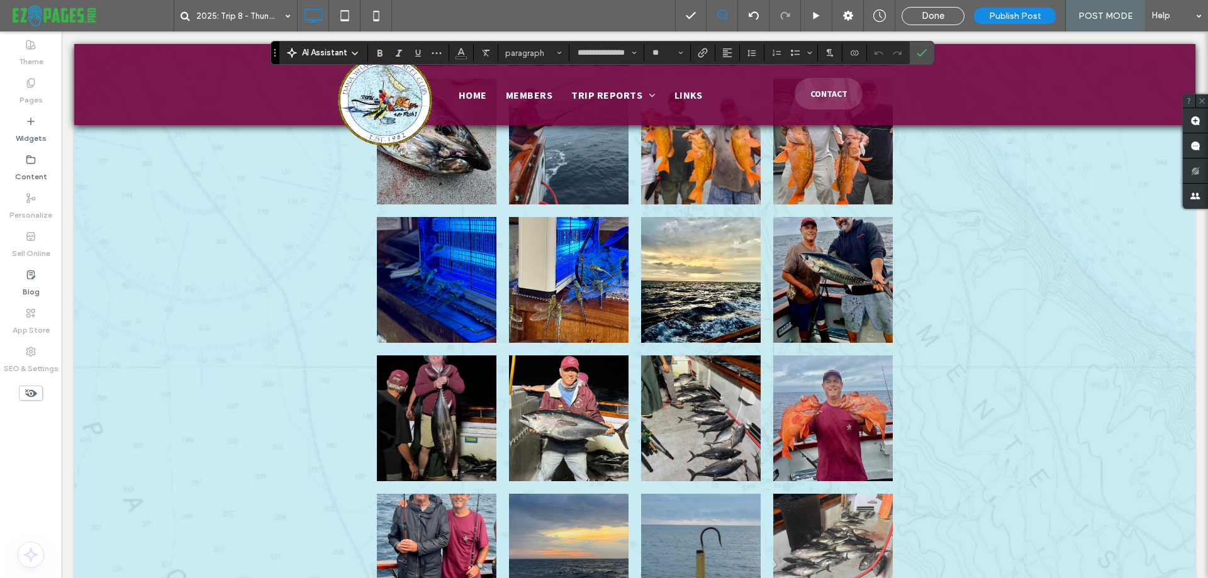
drag, startPoint x: 521, startPoint y: 256, endPoint x: 359, endPoint y: 260, distance: 162.4
drag, startPoint x: 519, startPoint y: 288, endPoint x: 357, endPoint y: 292, distance: 162.4
drag, startPoint x: 491, startPoint y: 313, endPoint x: 348, endPoint y: 316, distance: 142.9
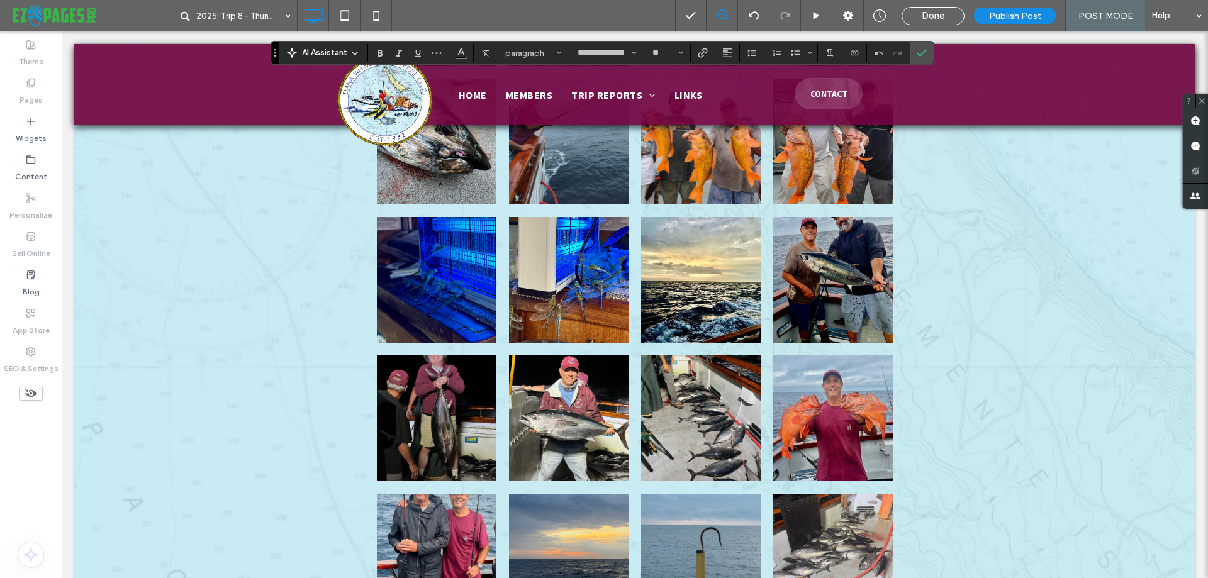
click at [432, 66] on link at bounding box center [437, 3] width 120 height 126
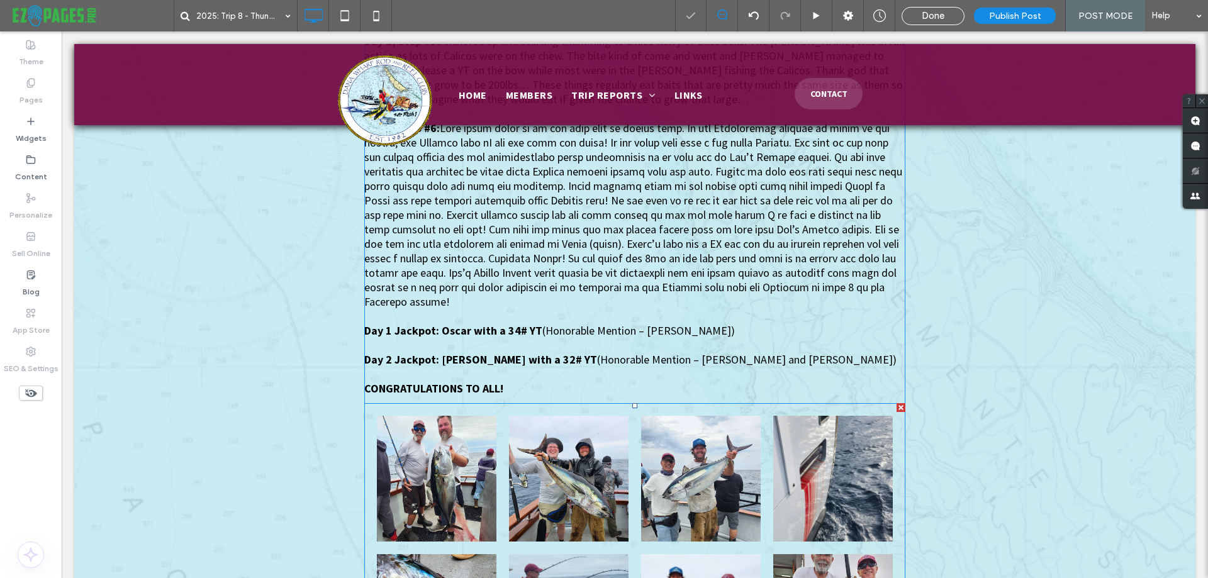
click at [432, 416] on link at bounding box center [437, 479] width 120 height 126
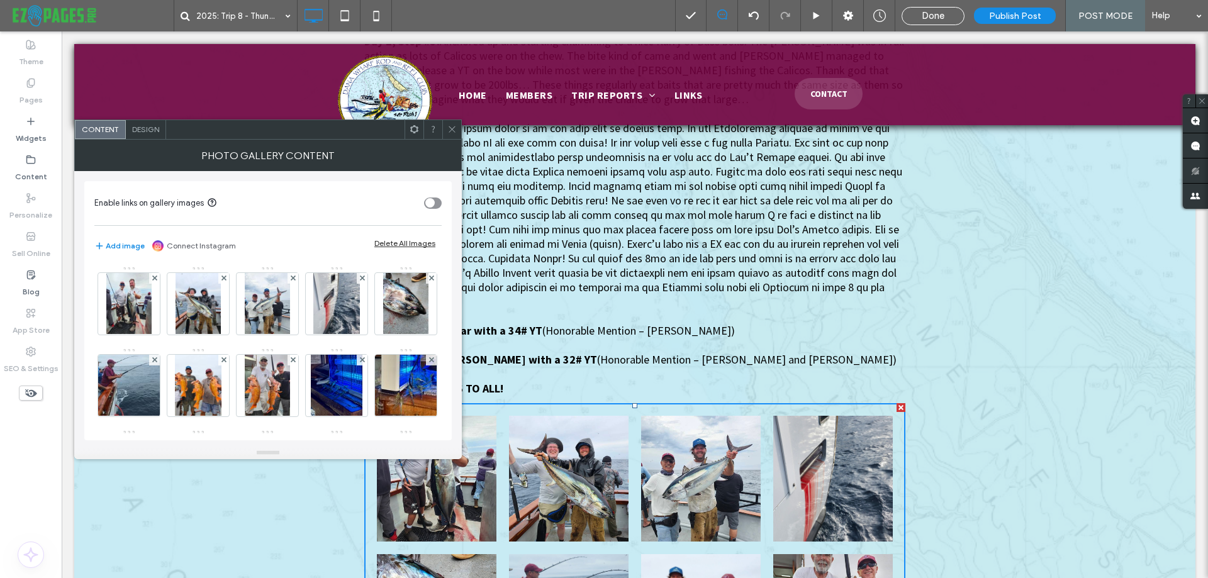
drag, startPoint x: 448, startPoint y: 127, endPoint x: 417, endPoint y: 101, distance: 40.2
click at [448, 127] on icon at bounding box center [451, 129] width 9 height 9
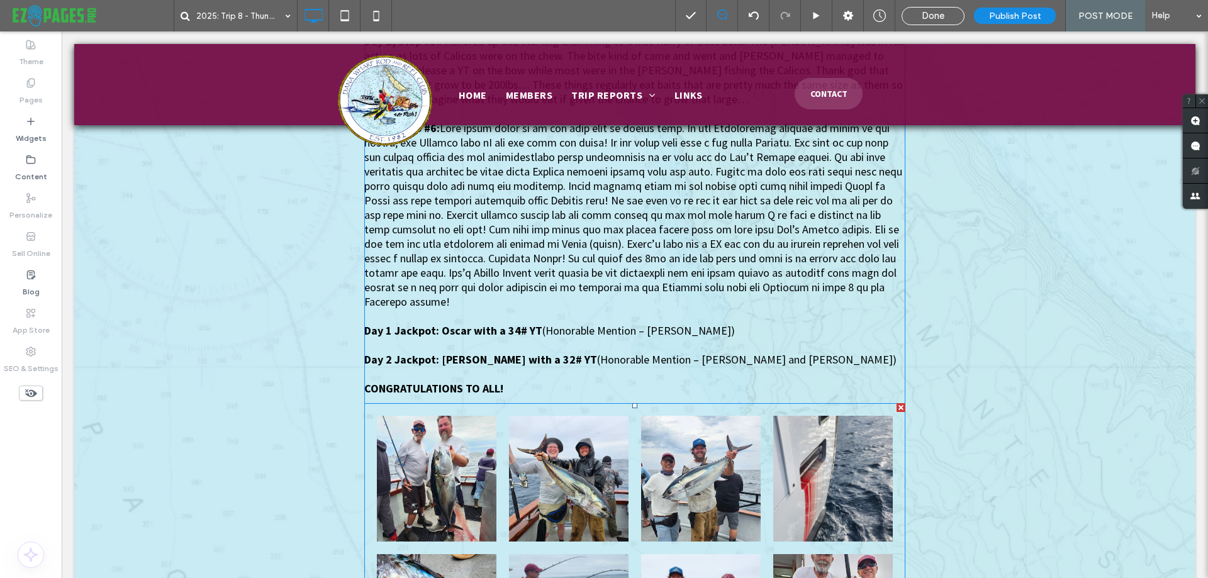
click at [415, 416] on link at bounding box center [437, 479] width 120 height 126
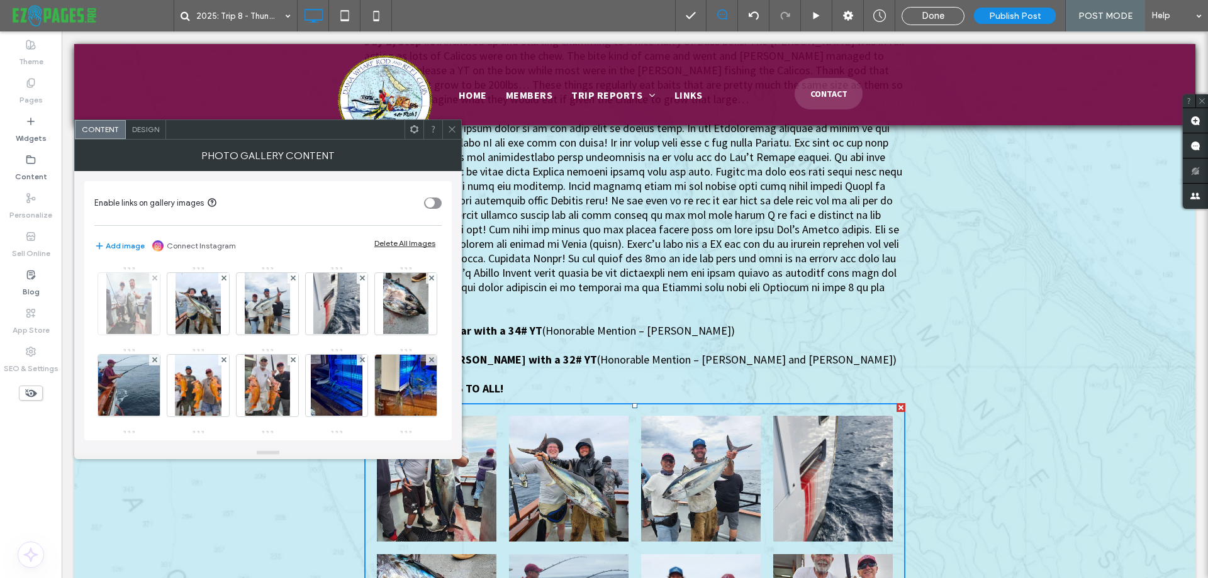
click at [128, 300] on img at bounding box center [128, 304] width 45 height 62
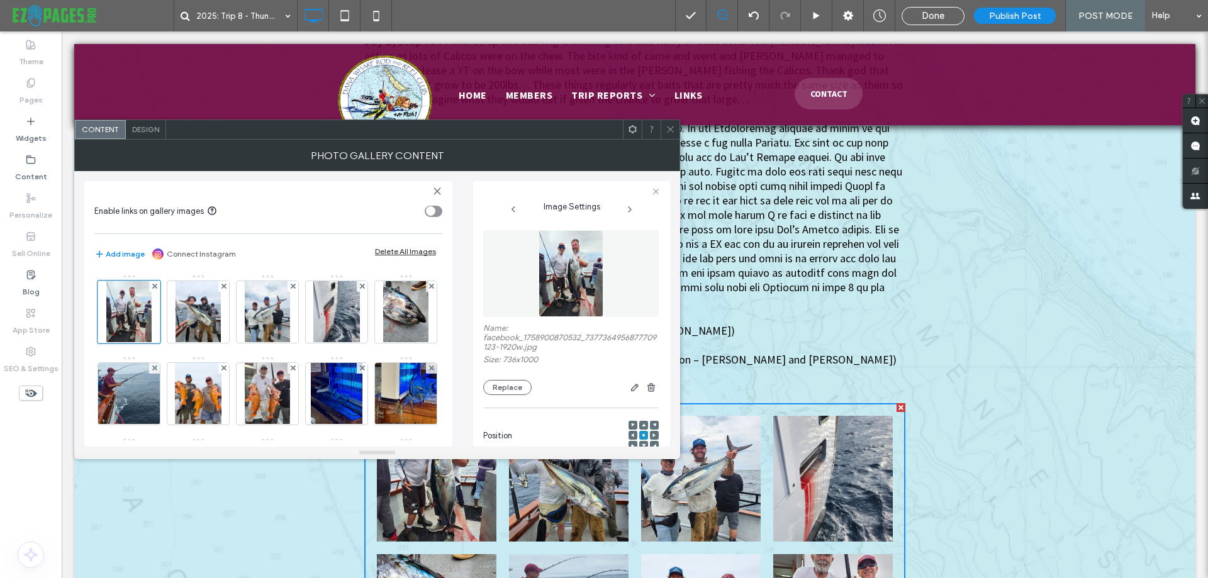
click at [573, 265] on img at bounding box center [571, 273] width 64 height 87
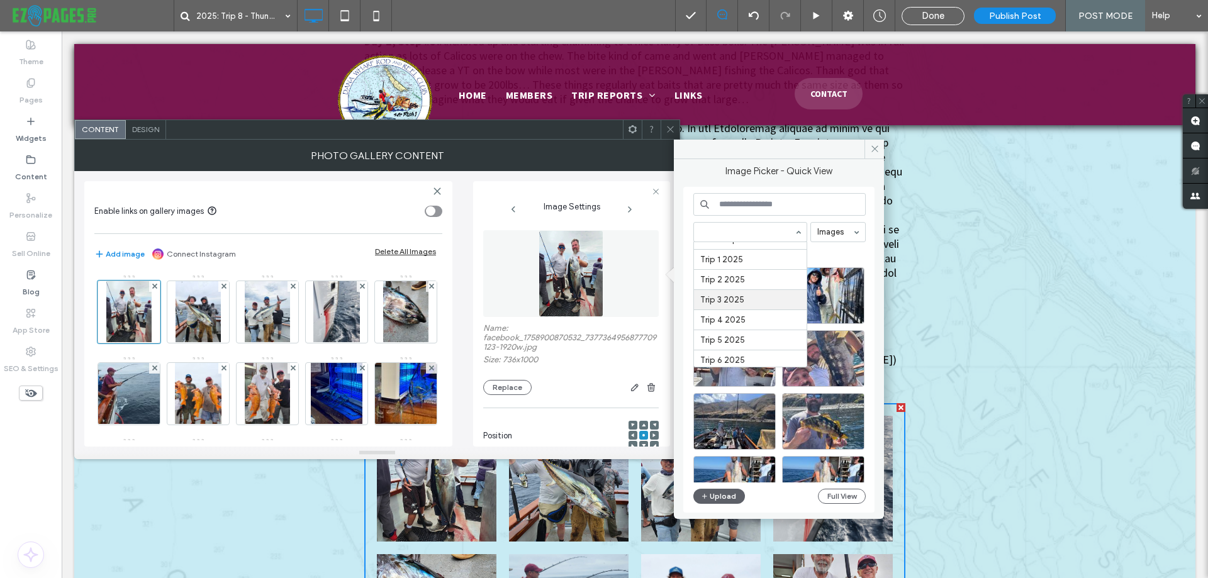
scroll to position [358, 0]
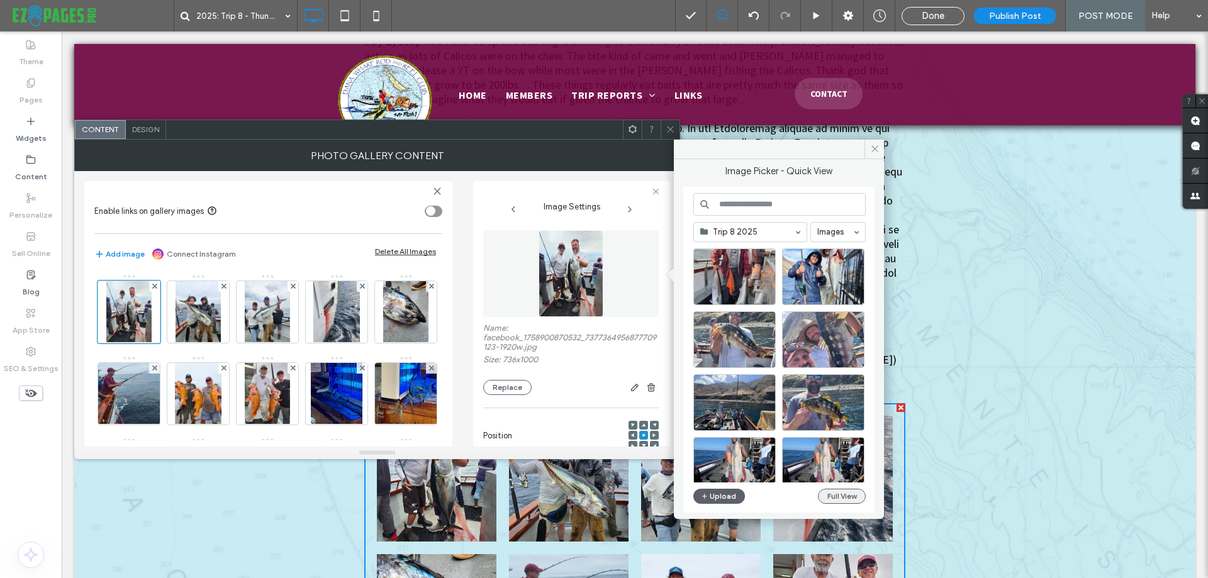
click at [855, 496] on button "Full View" at bounding box center [842, 496] width 48 height 15
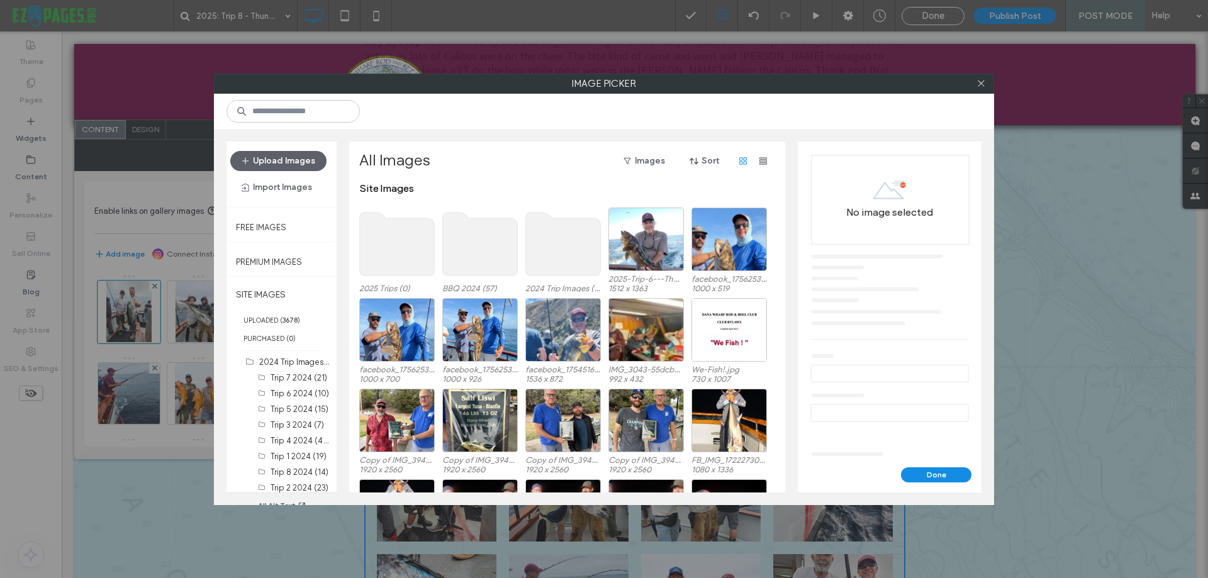
click at [417, 257] on use at bounding box center [397, 244] width 75 height 63
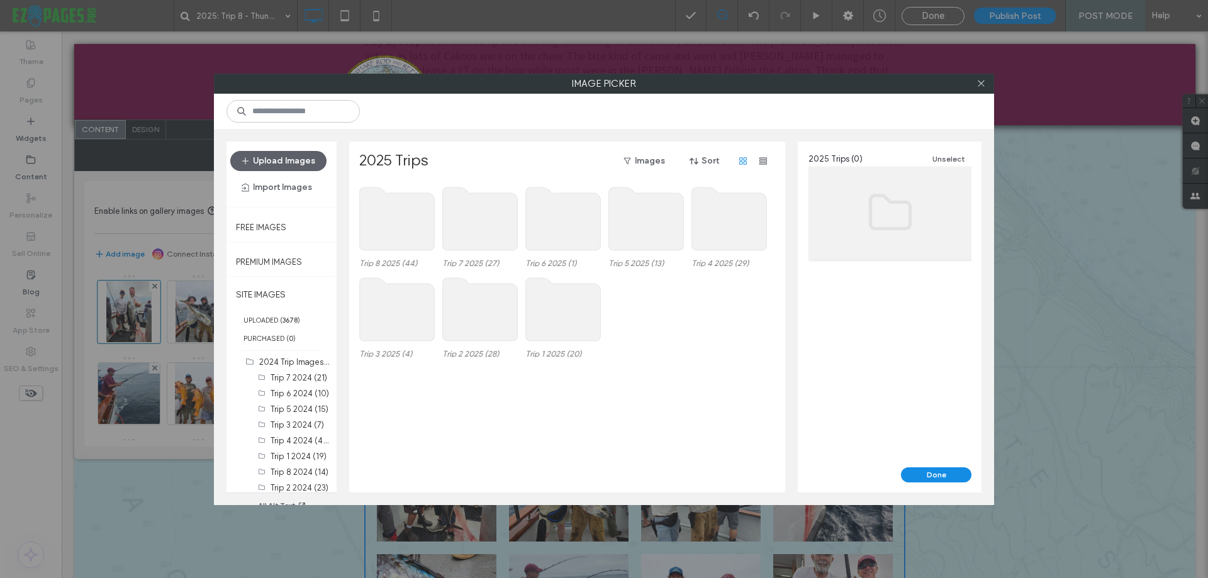
click at [413, 239] on use at bounding box center [397, 219] width 75 height 63
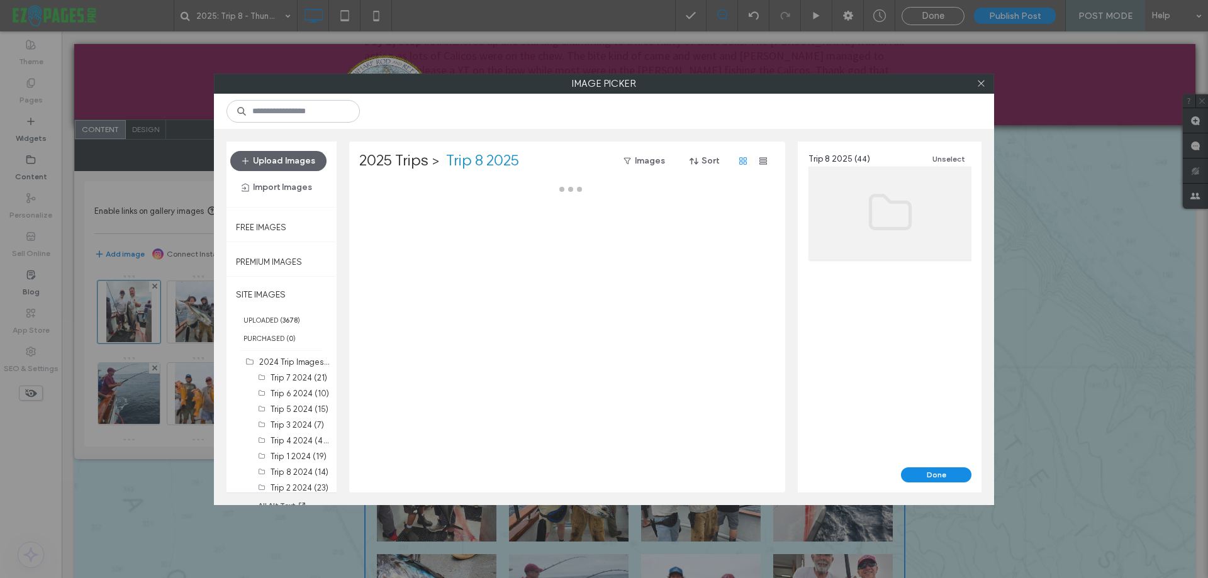
click at [413, 239] on div at bounding box center [570, 338] width 423 height 310
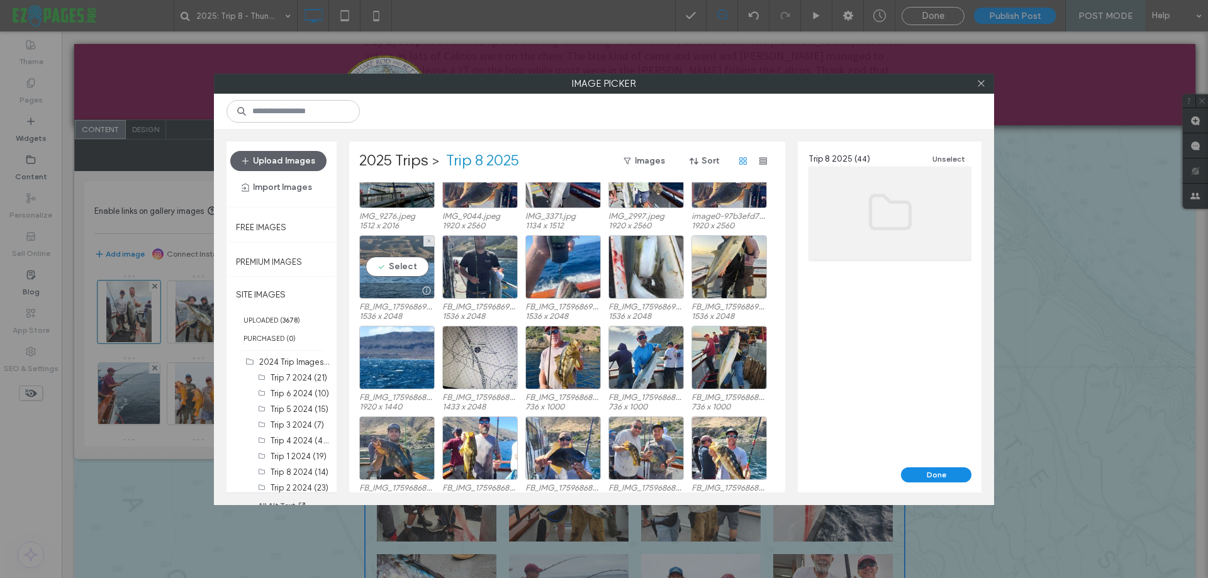
scroll to position [315, 0]
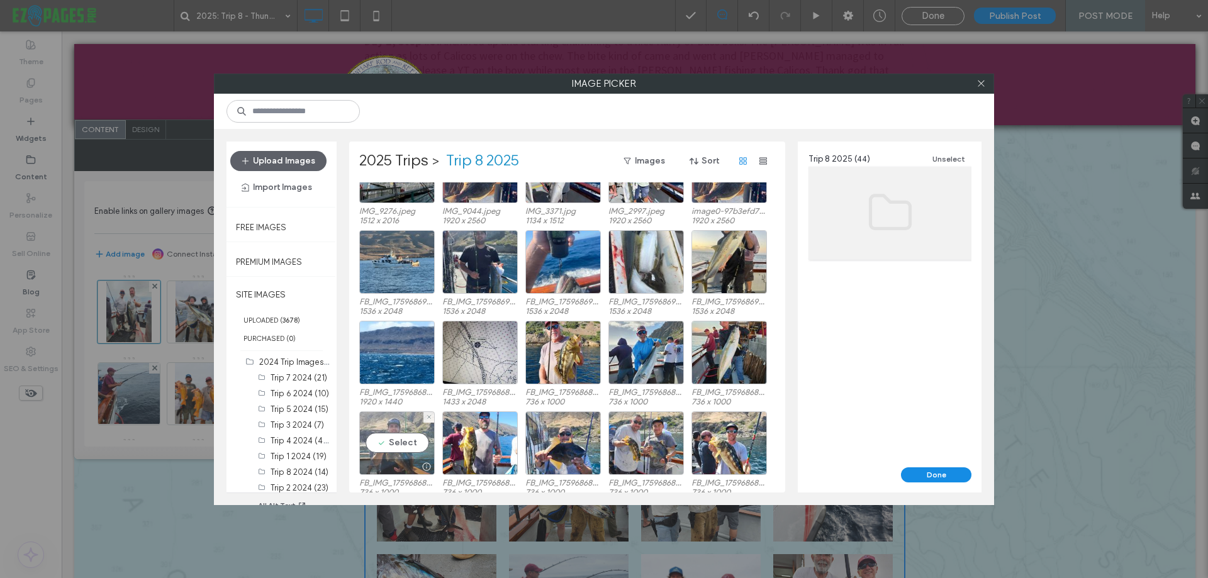
click at [391, 437] on div "Select" at bounding box center [397, 444] width 76 height 64
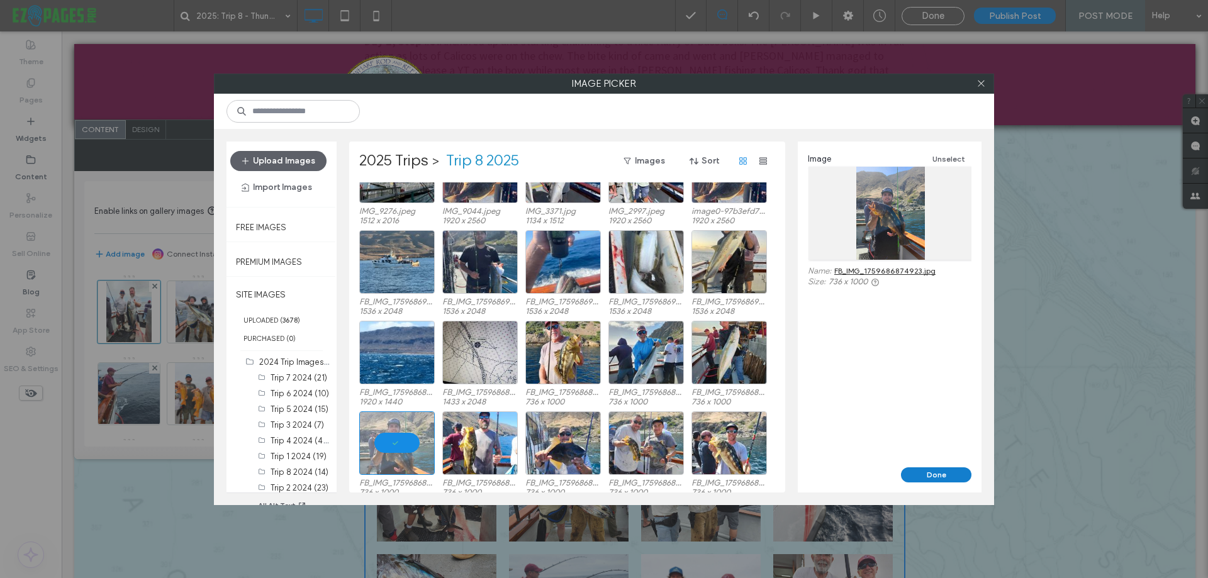
click at [947, 478] on button "Done" at bounding box center [936, 475] width 70 height 15
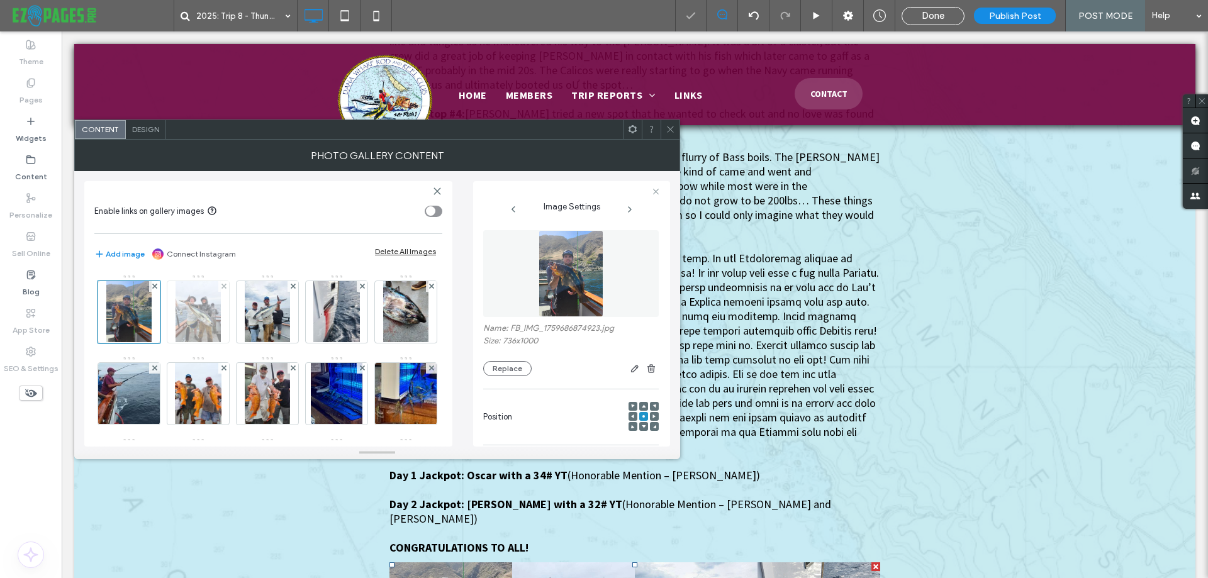
click at [201, 318] on img at bounding box center [198, 312] width 45 height 62
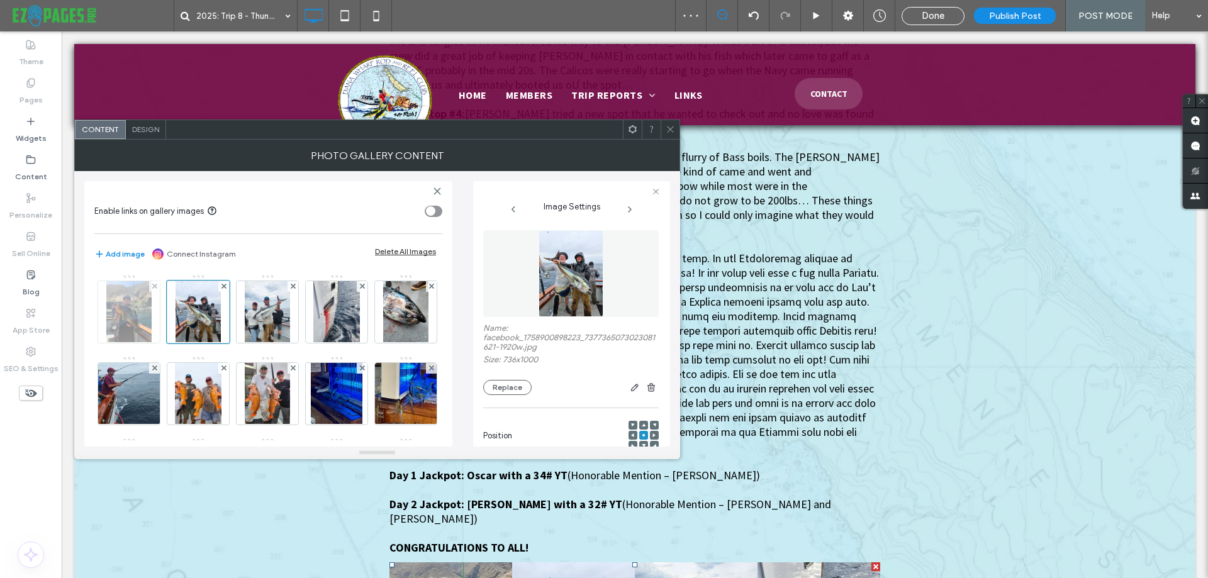
click at [123, 313] on img at bounding box center [128, 312] width 45 height 62
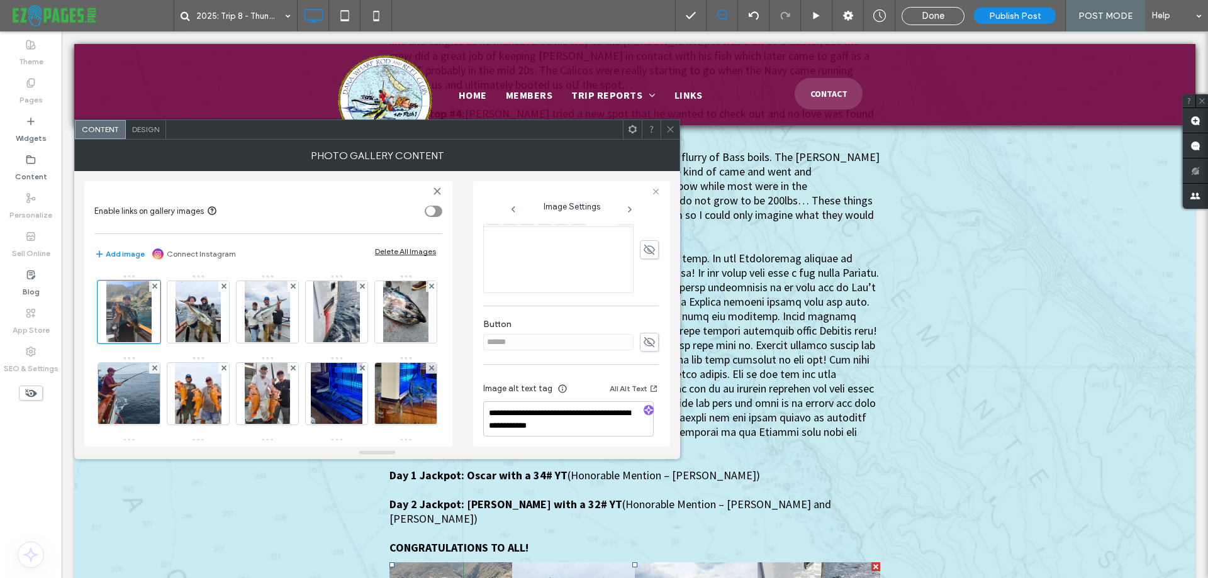
scroll to position [317, 0]
click at [644, 405] on icon "button" at bounding box center [648, 404] width 9 height 9
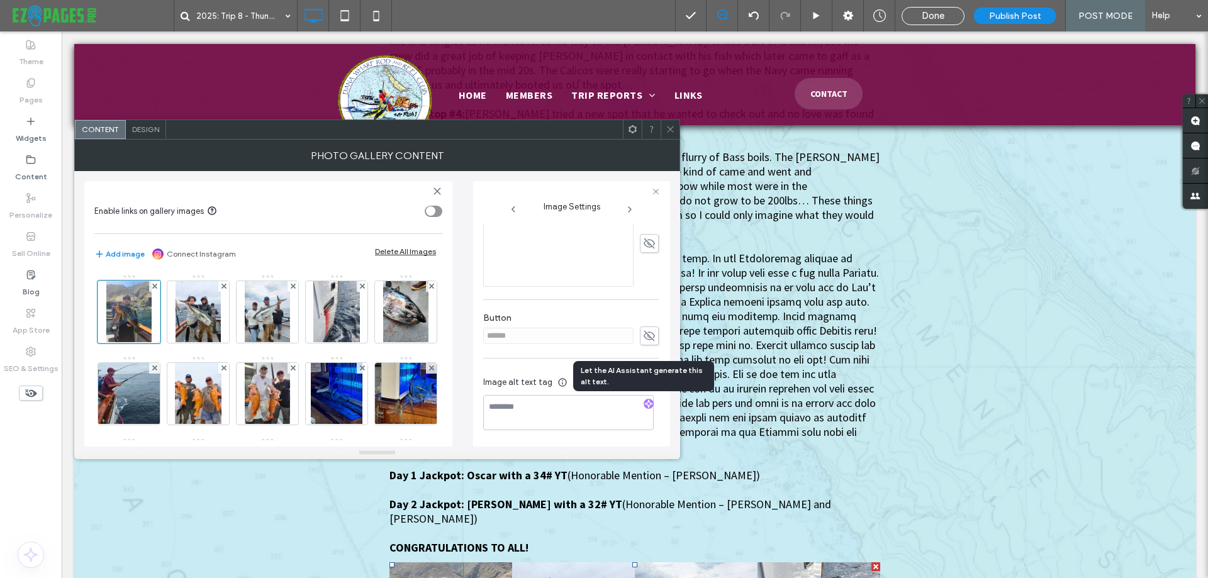
type textarea "**********"
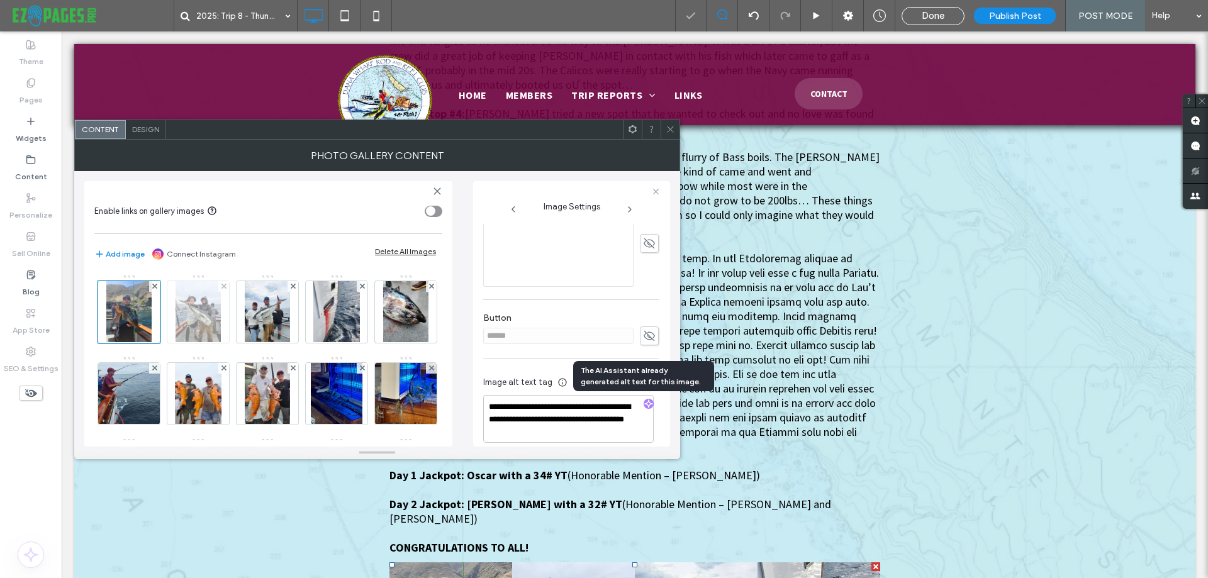
click at [188, 305] on img at bounding box center [198, 312] width 45 height 62
click at [188, 305] on div at bounding box center [198, 312] width 63 height 63
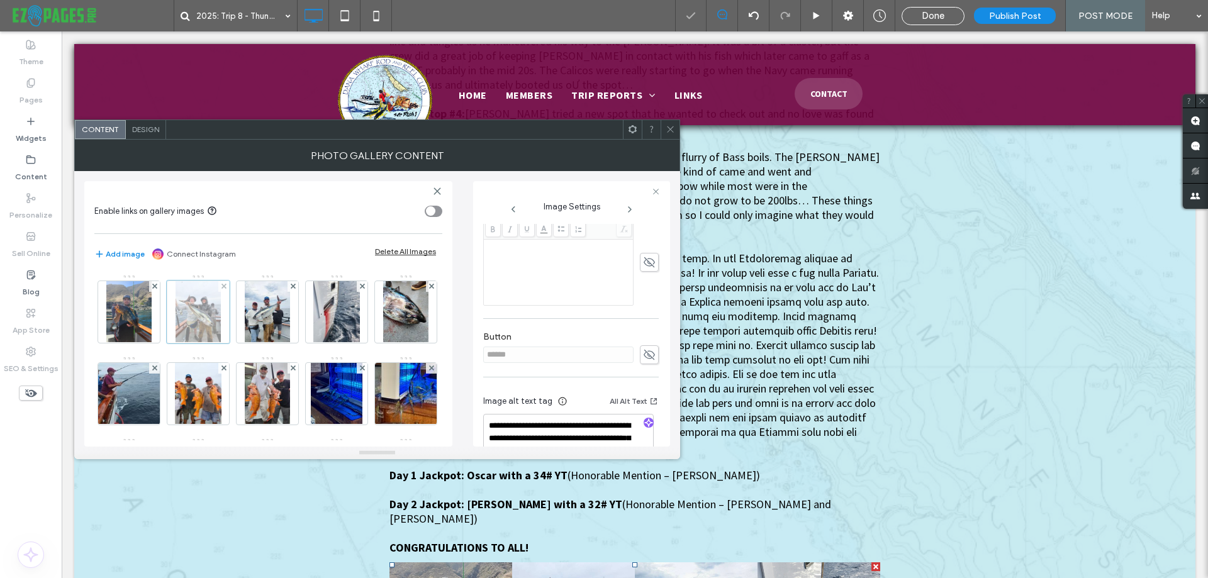
scroll to position [335, 0]
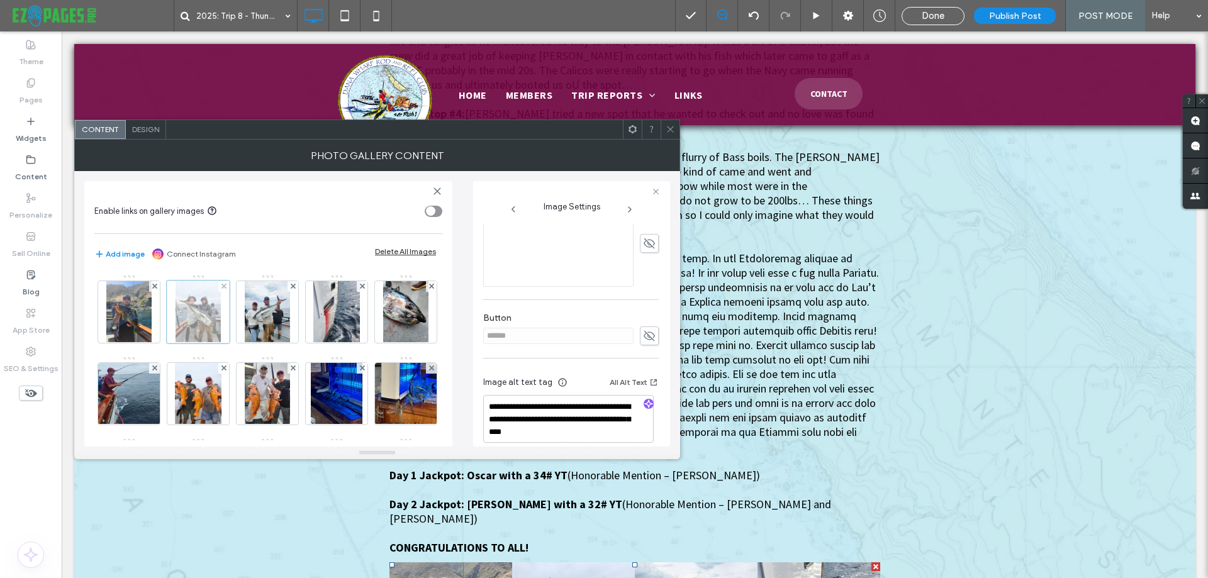
click at [198, 310] on div at bounding box center [198, 312] width 63 height 63
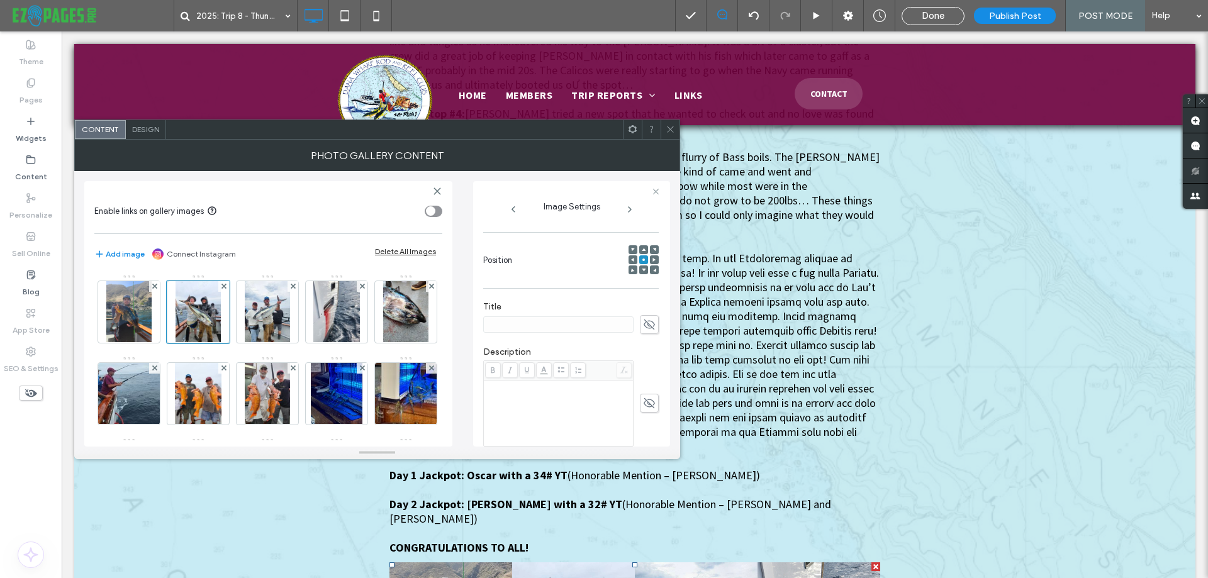
scroll to position [0, 0]
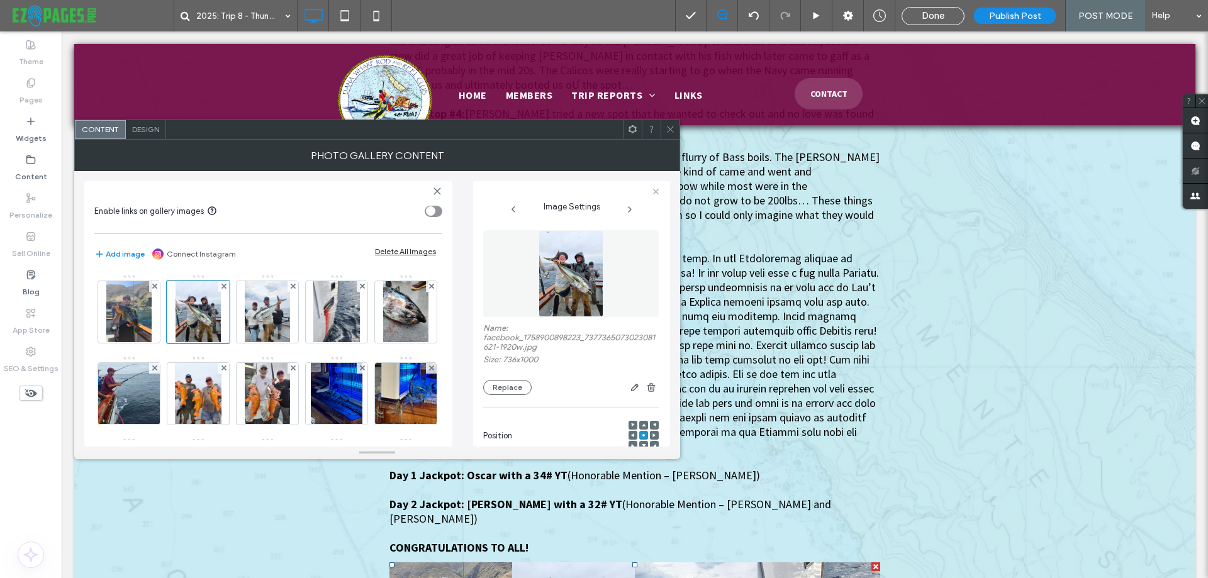
click at [566, 268] on img at bounding box center [571, 273] width 64 height 87
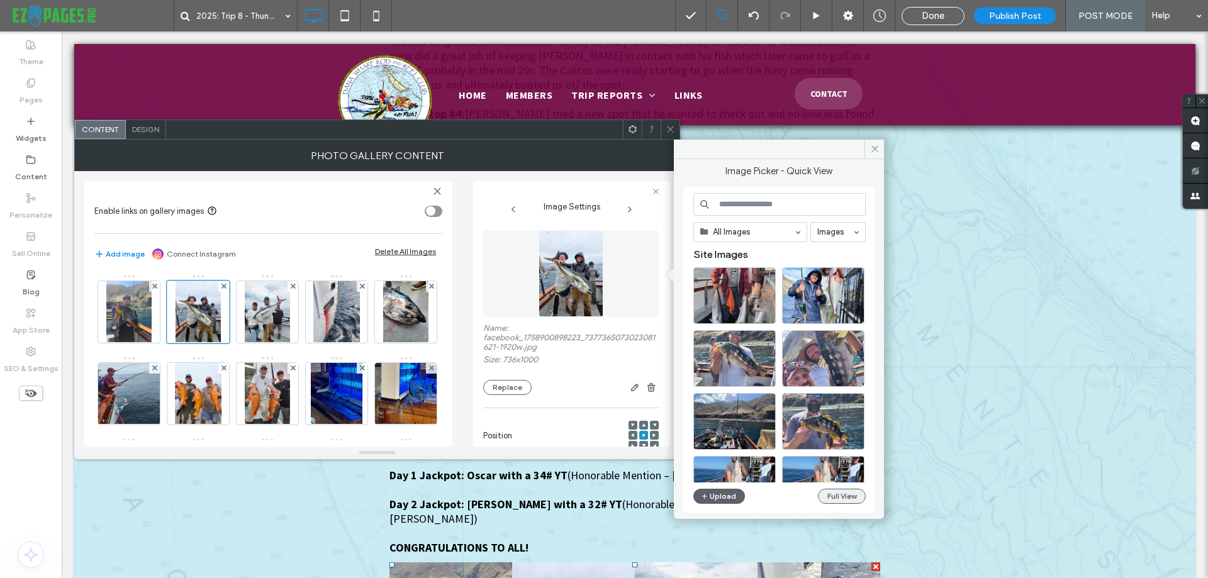
click at [845, 495] on button "Full View" at bounding box center [842, 496] width 48 height 15
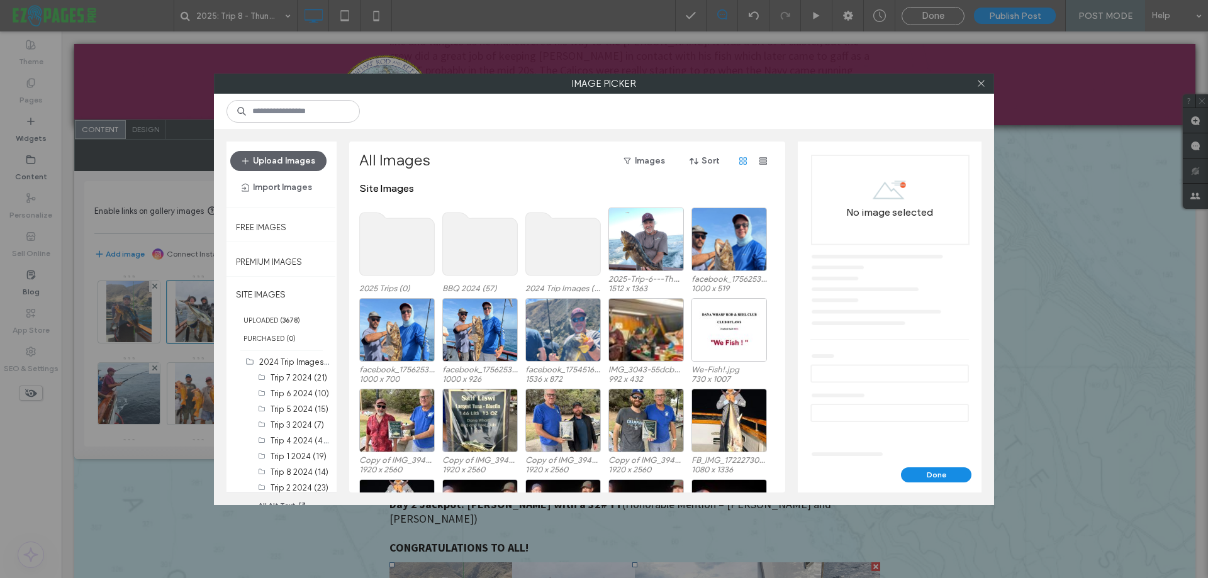
click at [399, 237] on use at bounding box center [397, 244] width 75 height 63
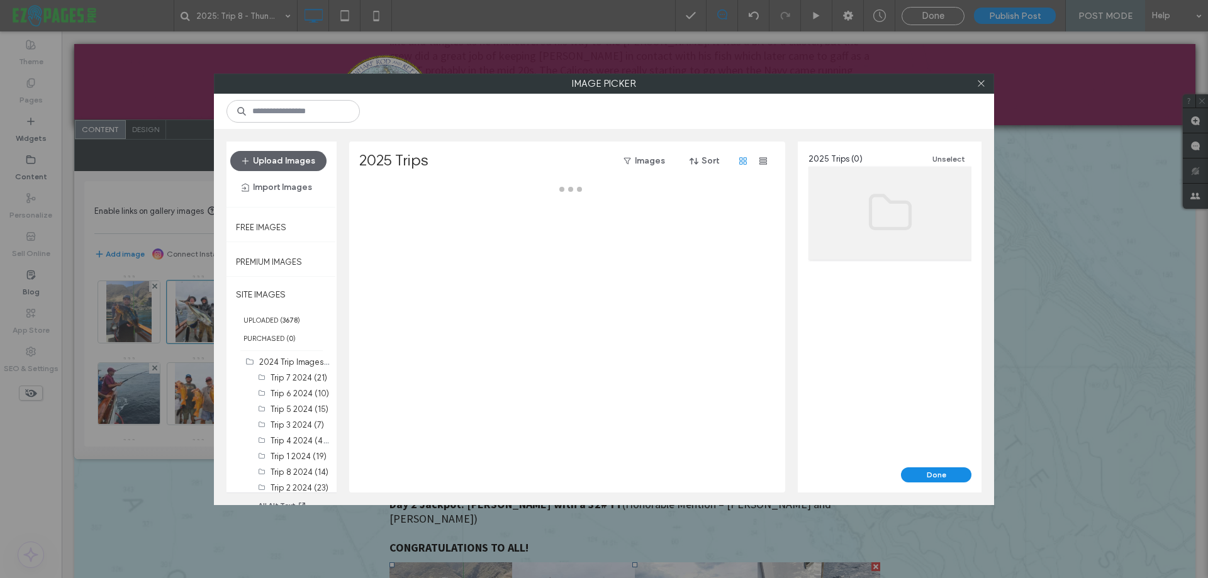
click at [399, 237] on div at bounding box center [570, 338] width 423 height 310
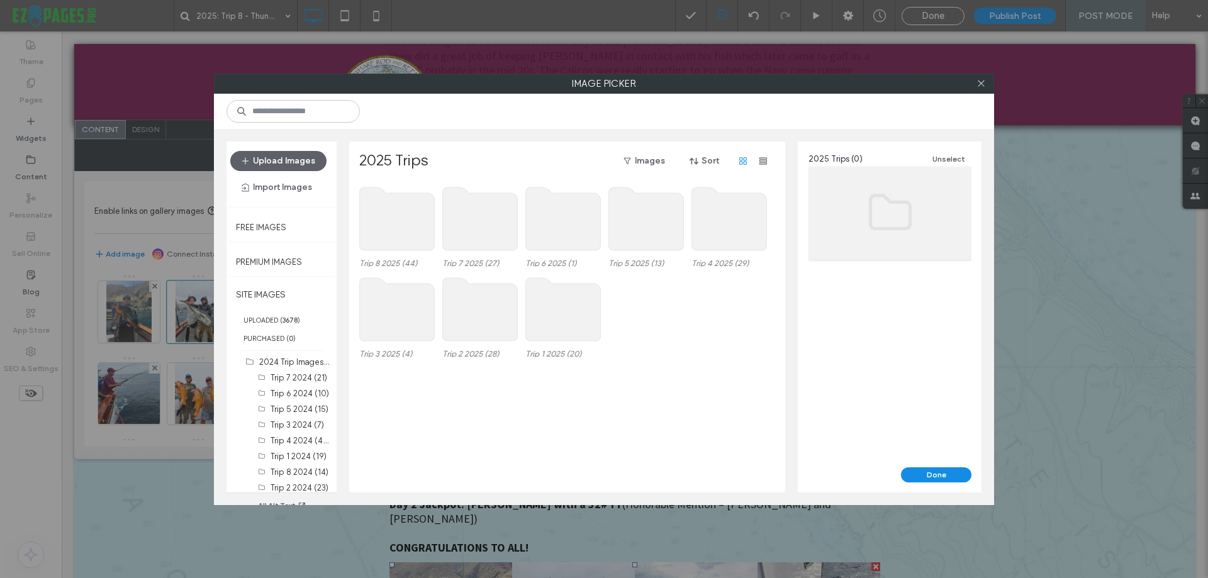
click at [401, 241] on use at bounding box center [397, 219] width 75 height 63
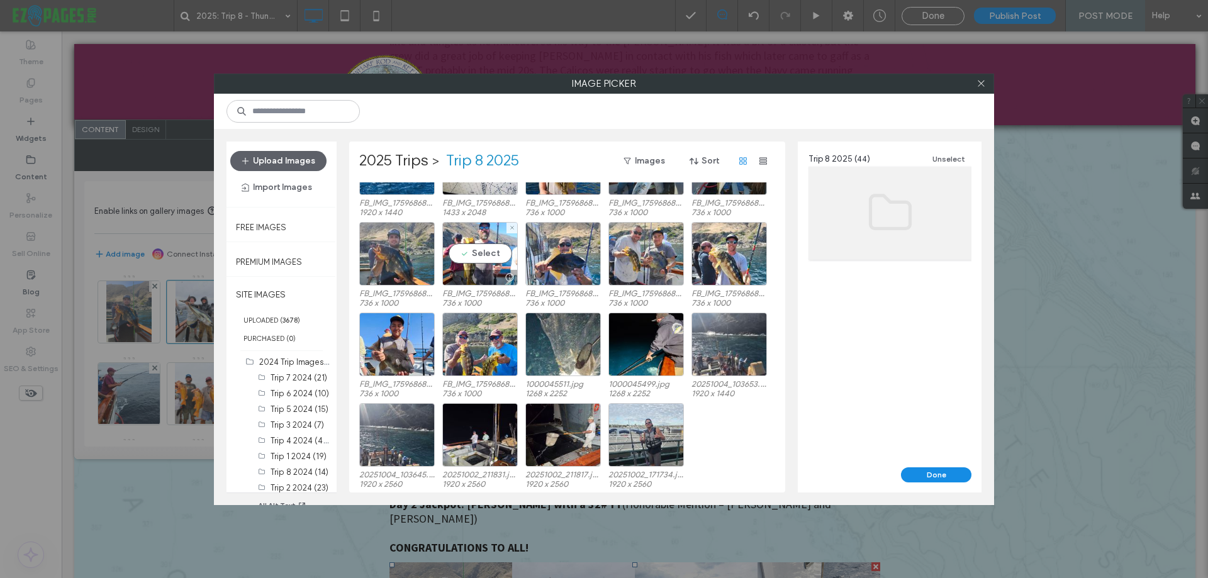
scroll to position [505, 0]
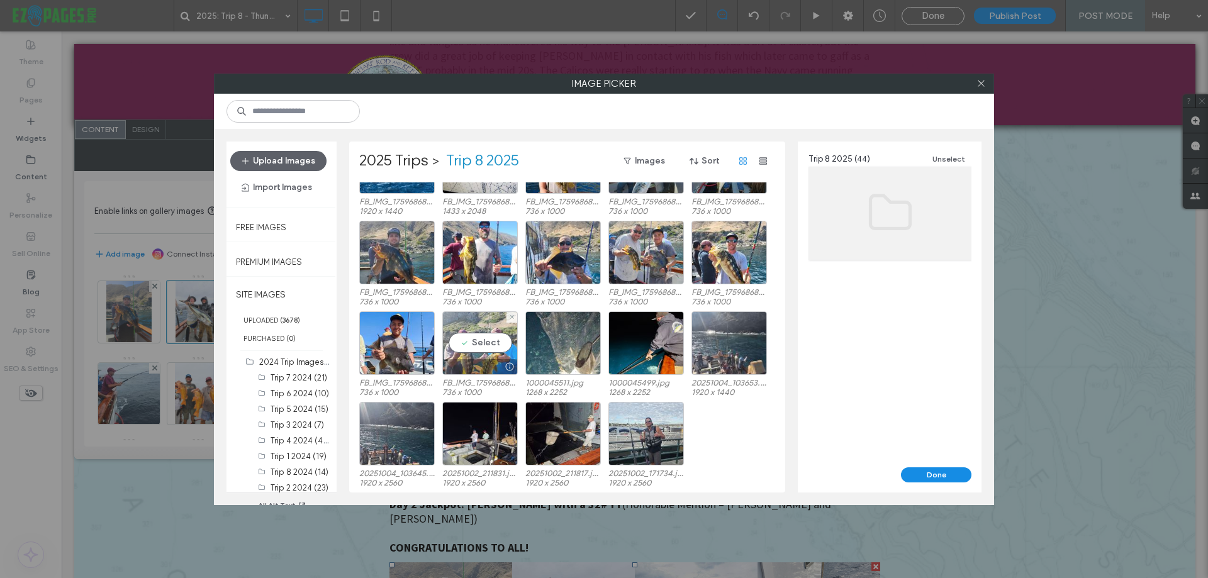
click at [462, 358] on div "Select" at bounding box center [480, 344] width 76 height 64
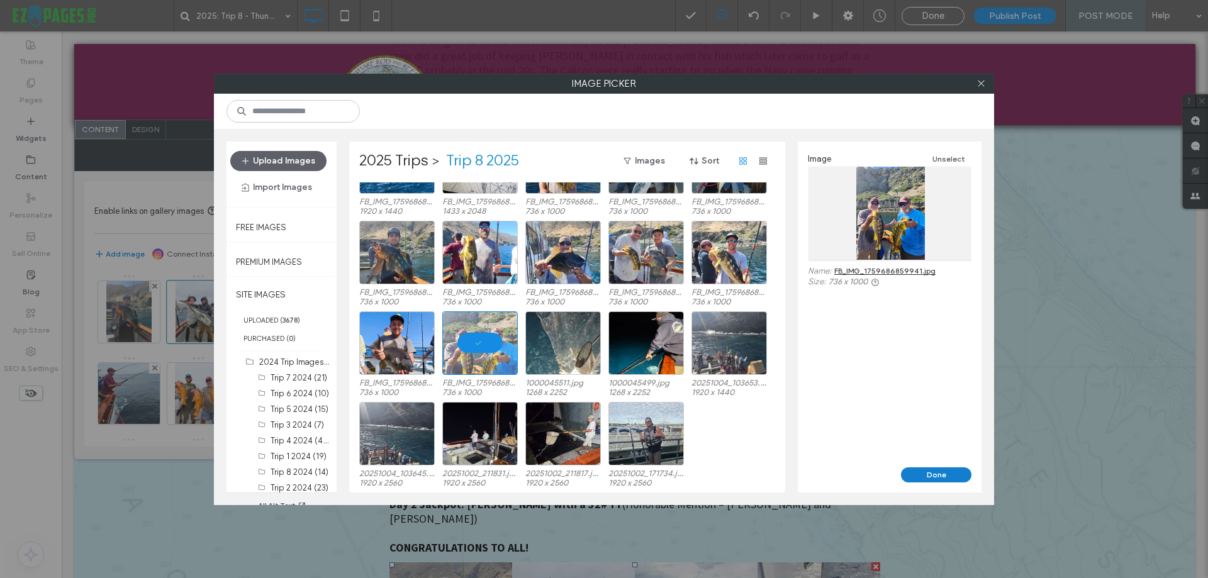
click at [953, 474] on button "Done" at bounding box center [936, 475] width 70 height 15
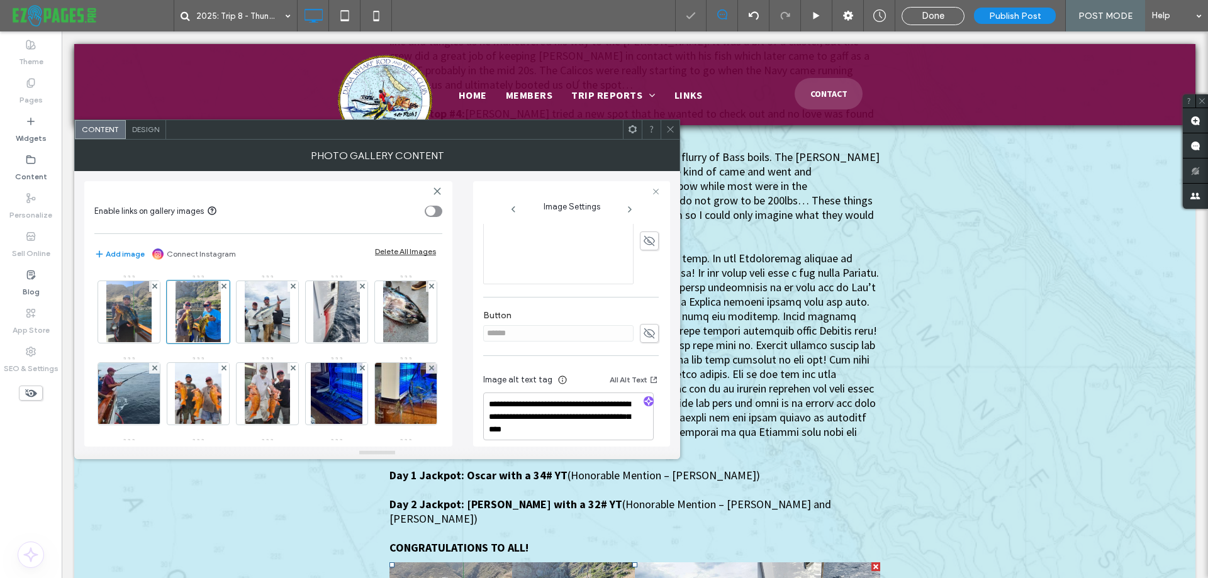
scroll to position [329, 0]
click at [645, 391] on use "button" at bounding box center [649, 392] width 8 height 8
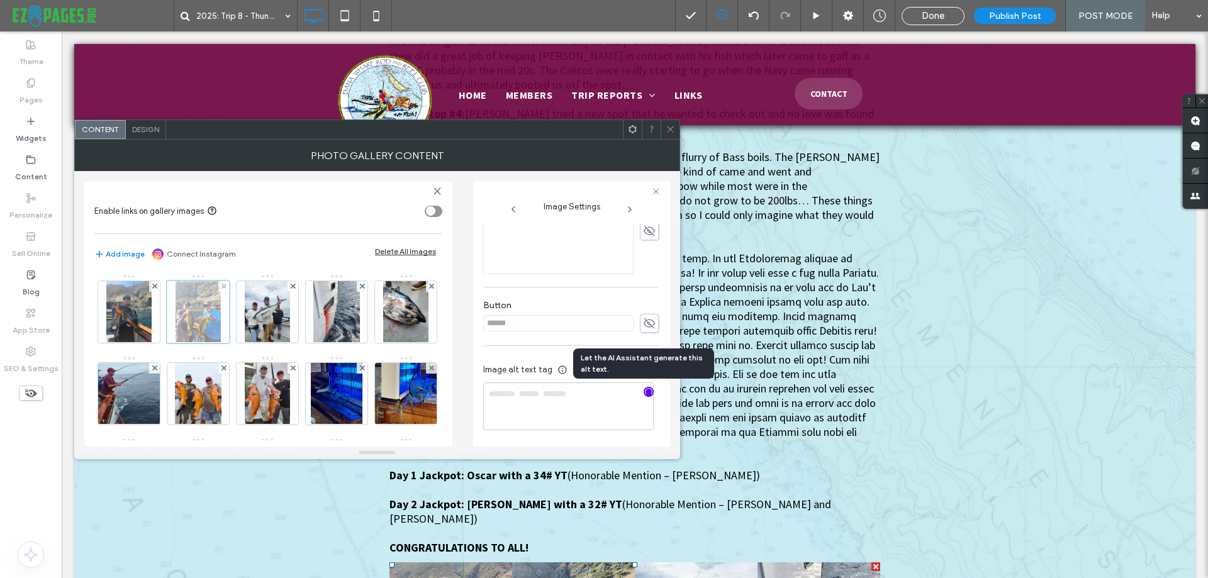
type textarea "**********"
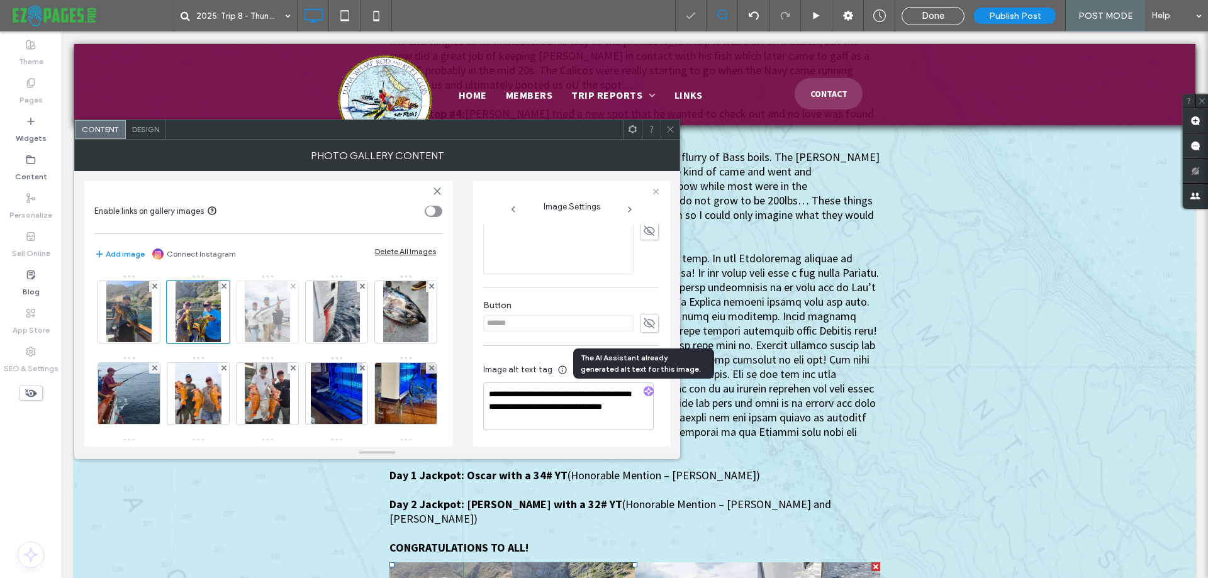
click at [268, 307] on img at bounding box center [267, 312] width 45 height 62
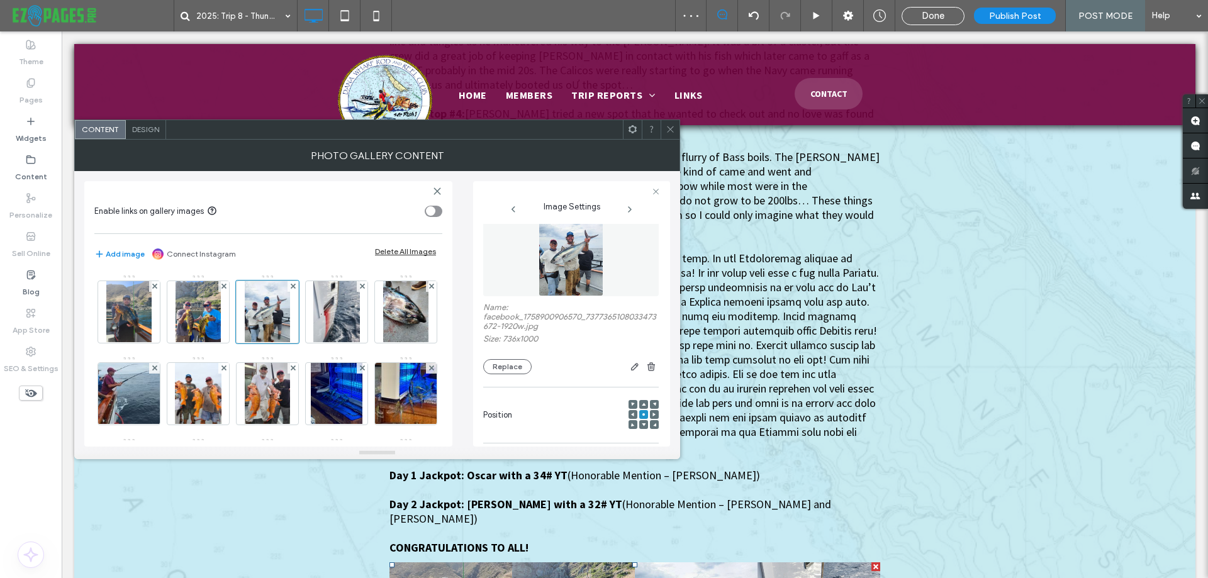
scroll to position [0, 0]
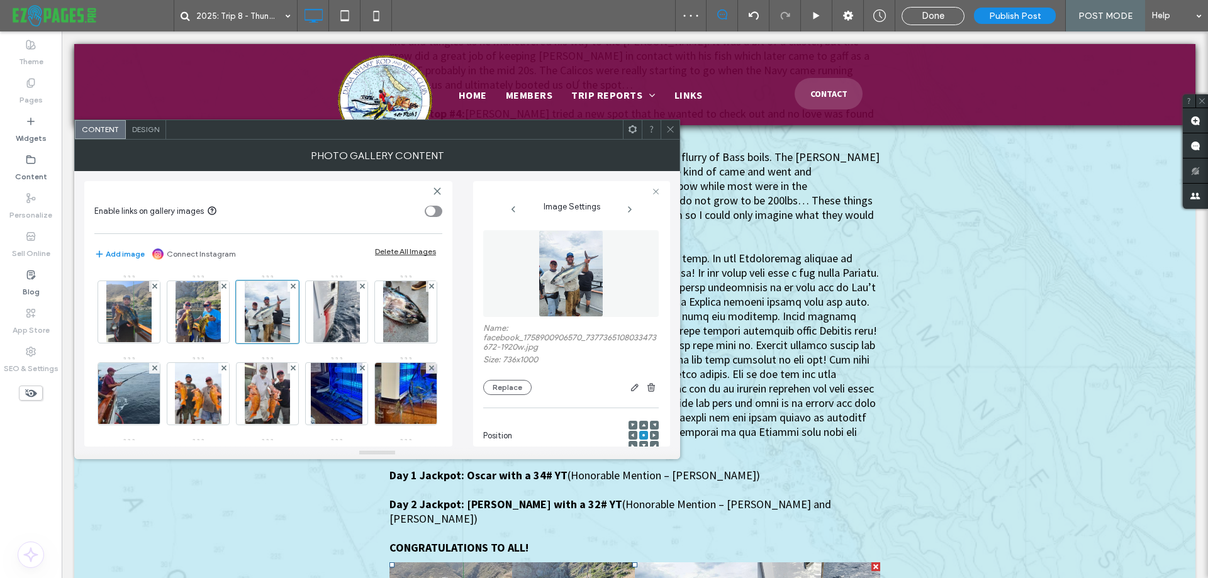
click at [570, 281] on img at bounding box center [571, 273] width 64 height 87
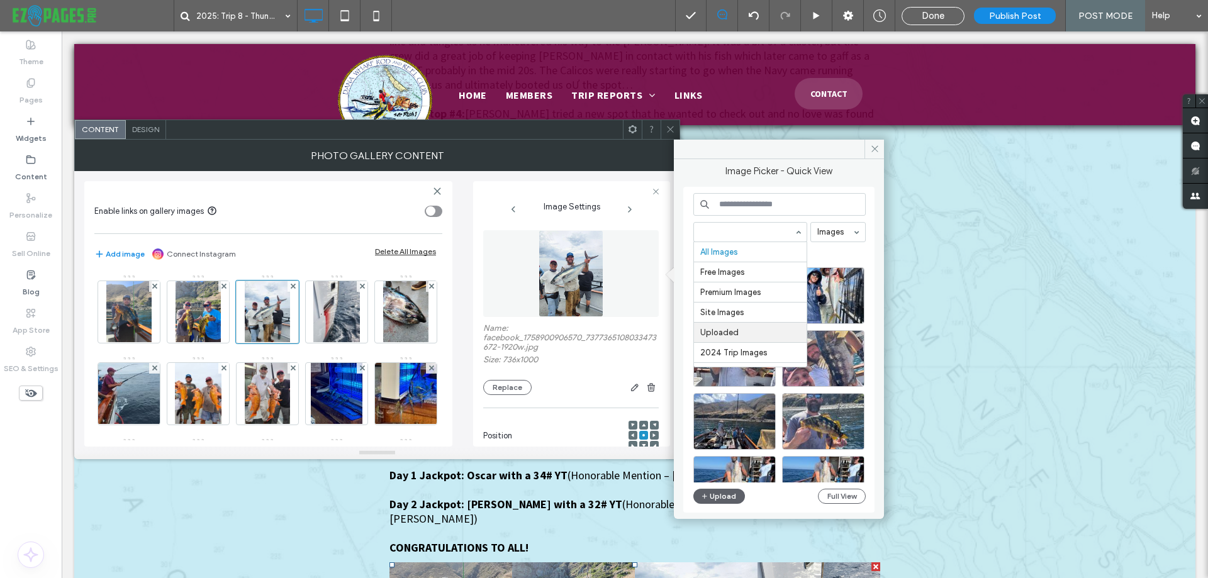
scroll to position [358, 0]
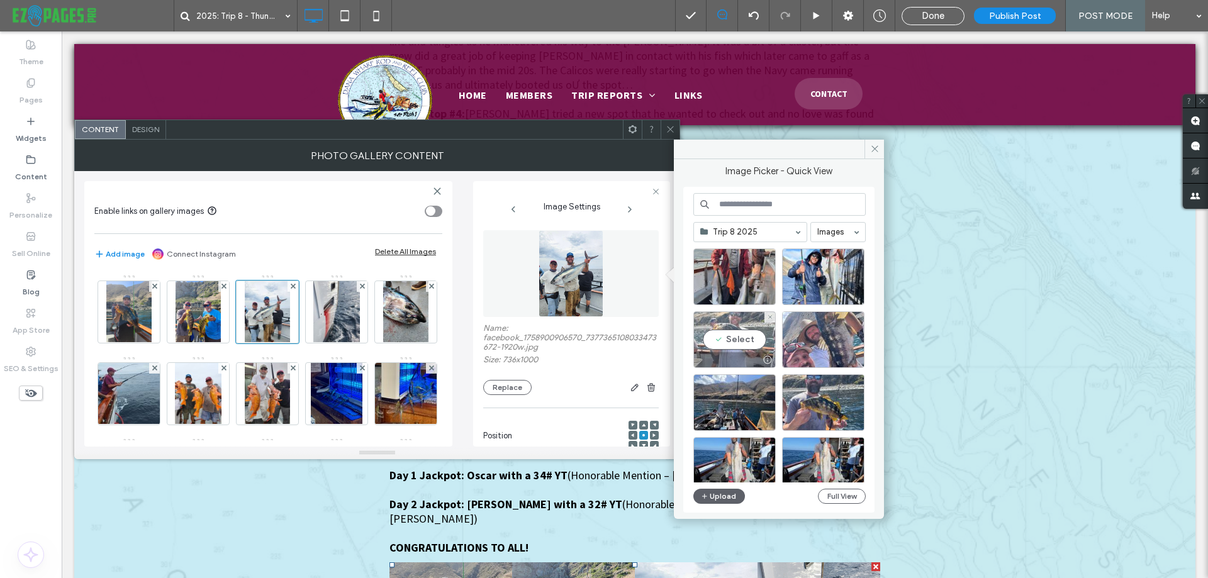
click at [716, 333] on div "Select" at bounding box center [735, 340] width 82 height 57
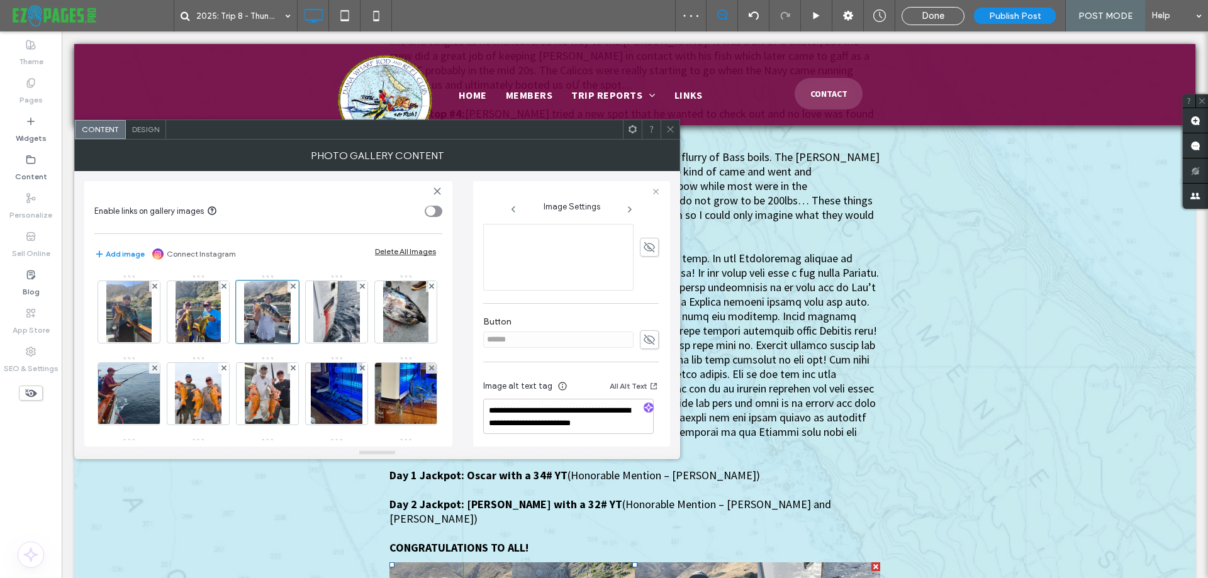
scroll to position [315, 0]
click at [645, 403] on icon "button" at bounding box center [648, 406] width 9 height 9
type textarea "**********"
click at [335, 299] on img at bounding box center [336, 312] width 47 height 62
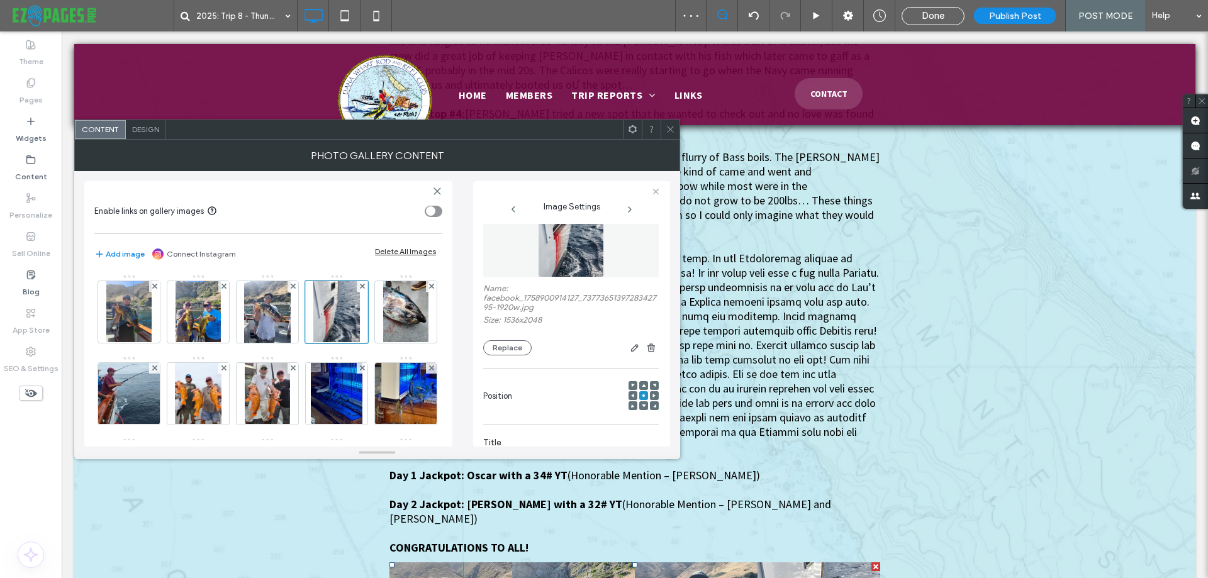
scroll to position [0, 0]
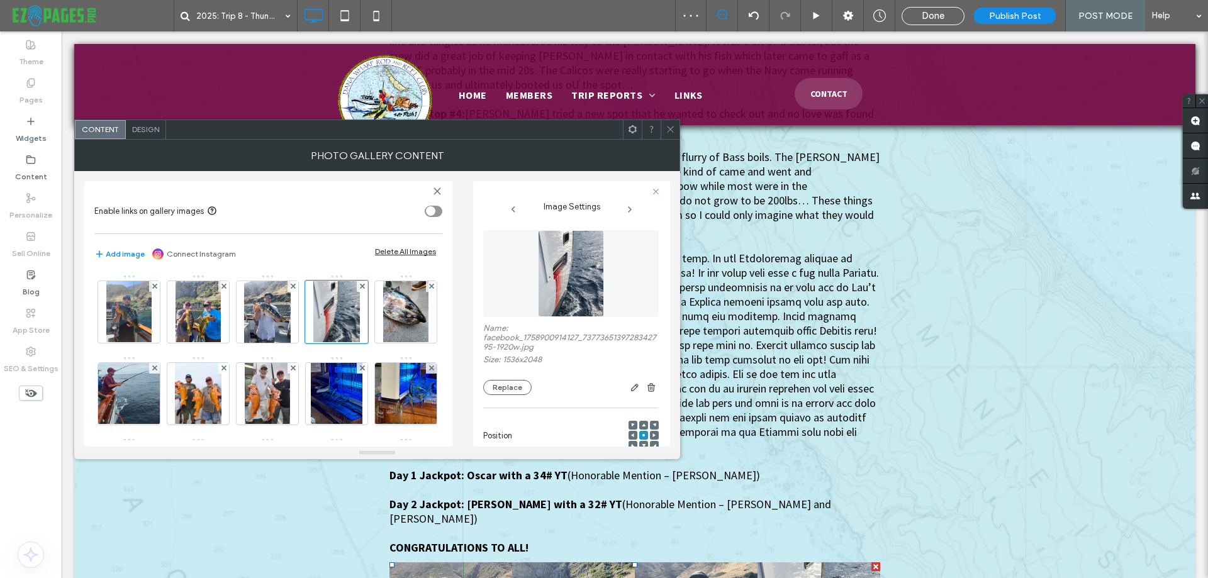
click at [570, 285] on img at bounding box center [570, 273] width 65 height 87
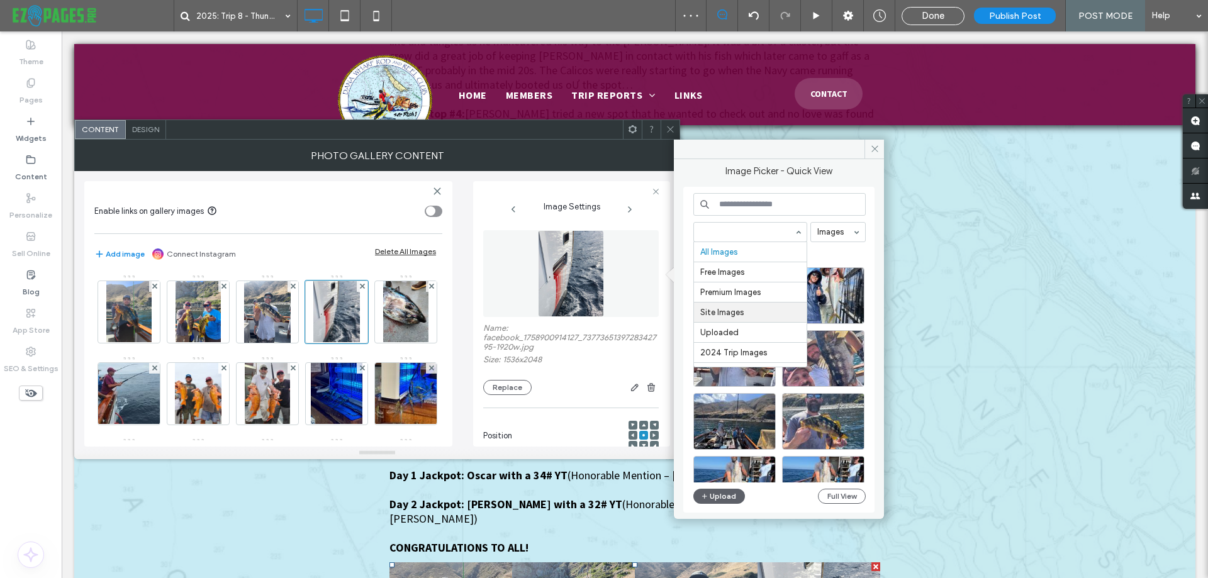
scroll to position [358, 0]
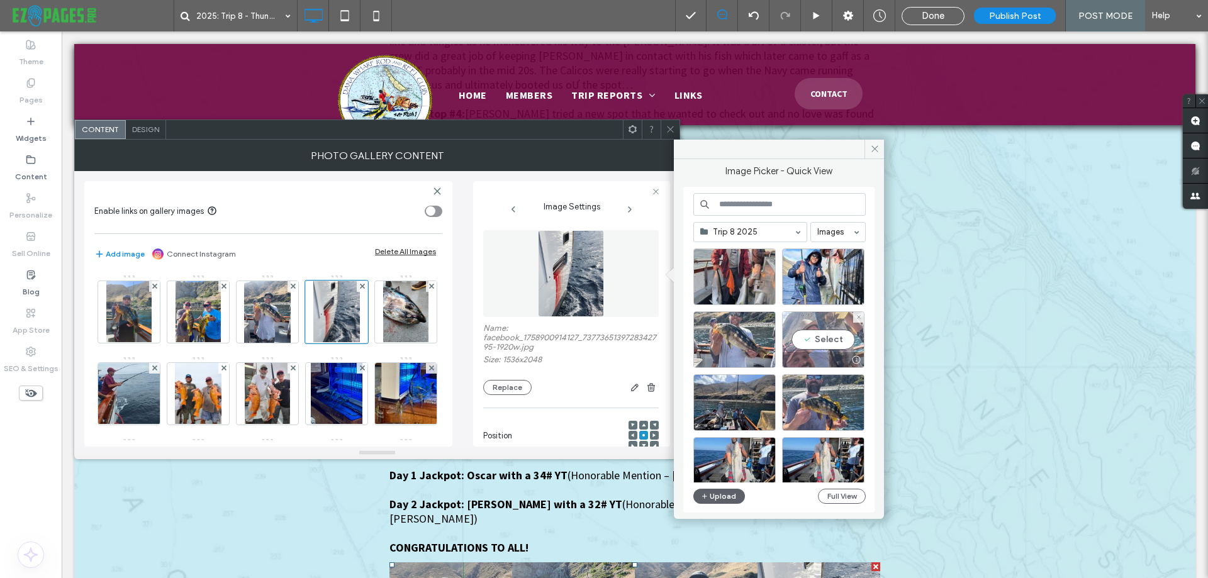
click at [828, 339] on div "Select" at bounding box center [823, 340] width 82 height 57
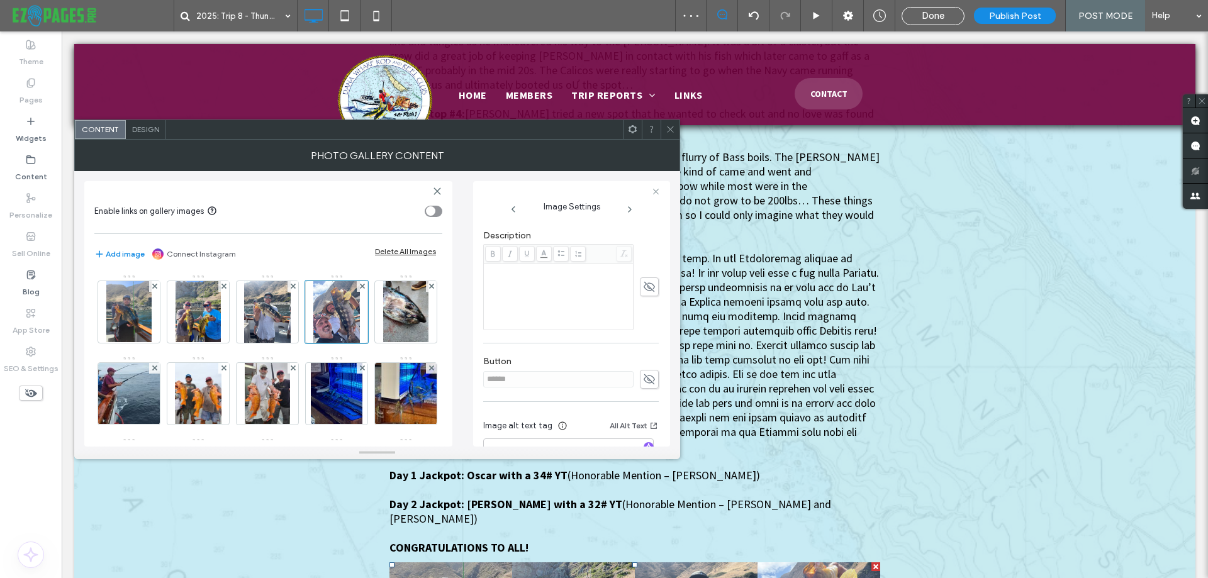
scroll to position [315, 0]
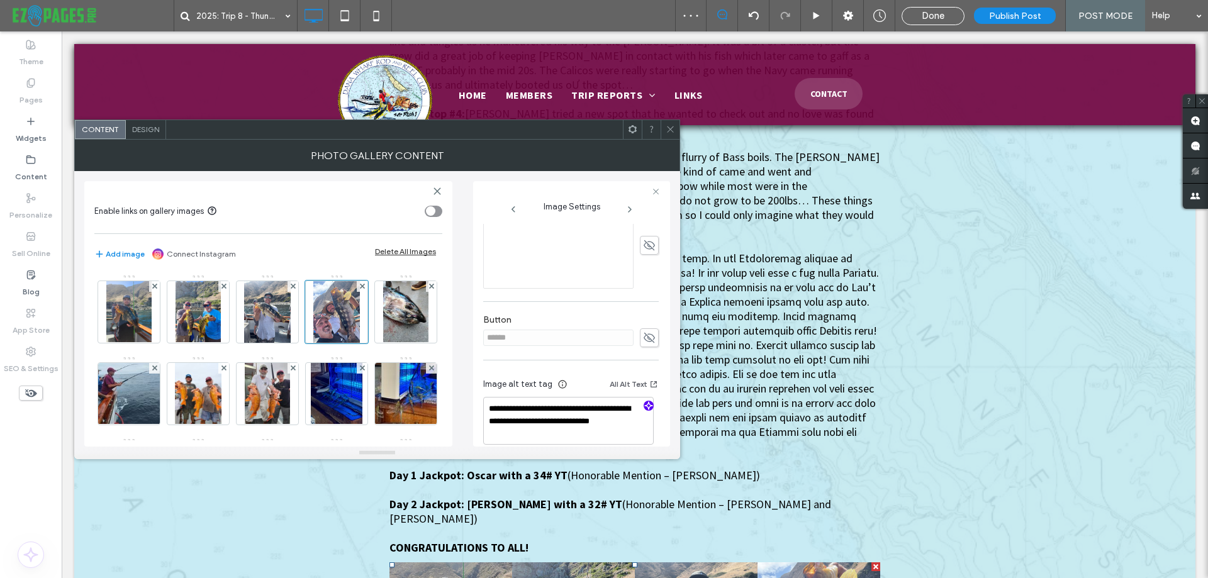
click at [644, 402] on icon "button" at bounding box center [648, 406] width 9 height 9
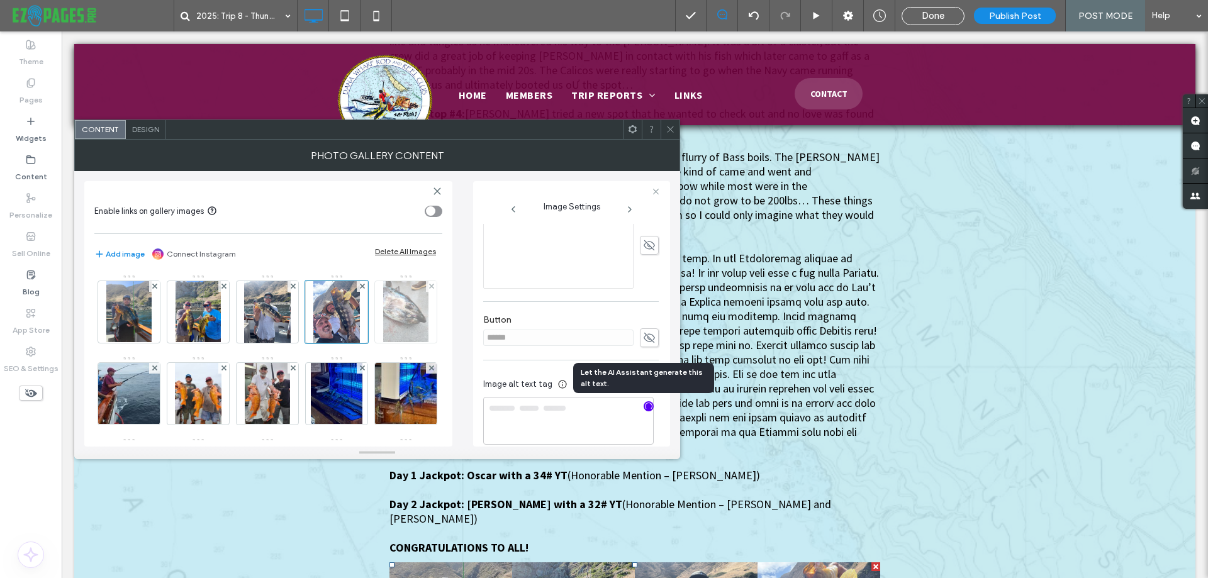
type textarea "**********"
click at [383, 343] on img at bounding box center [405, 312] width 45 height 62
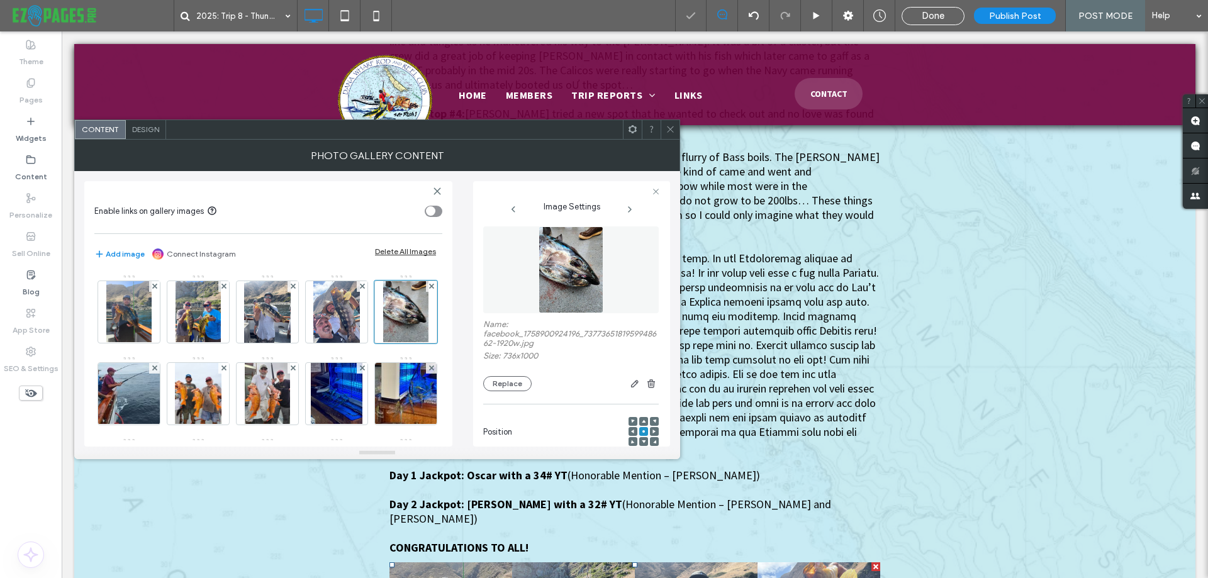
scroll to position [0, 0]
click at [563, 294] on img at bounding box center [571, 273] width 64 height 87
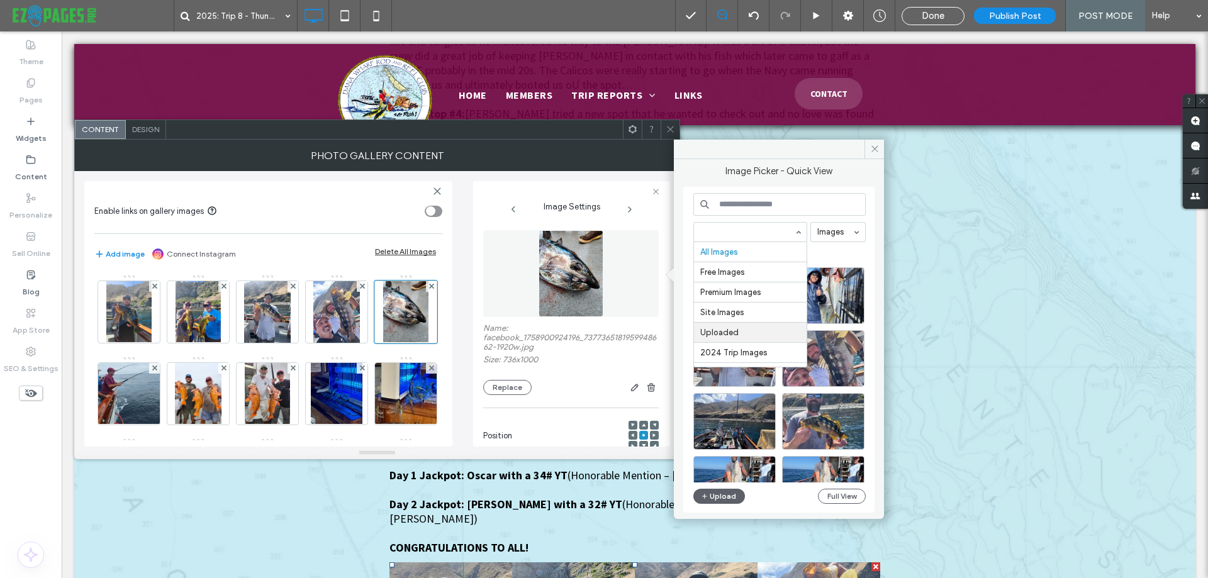
scroll to position [358, 0]
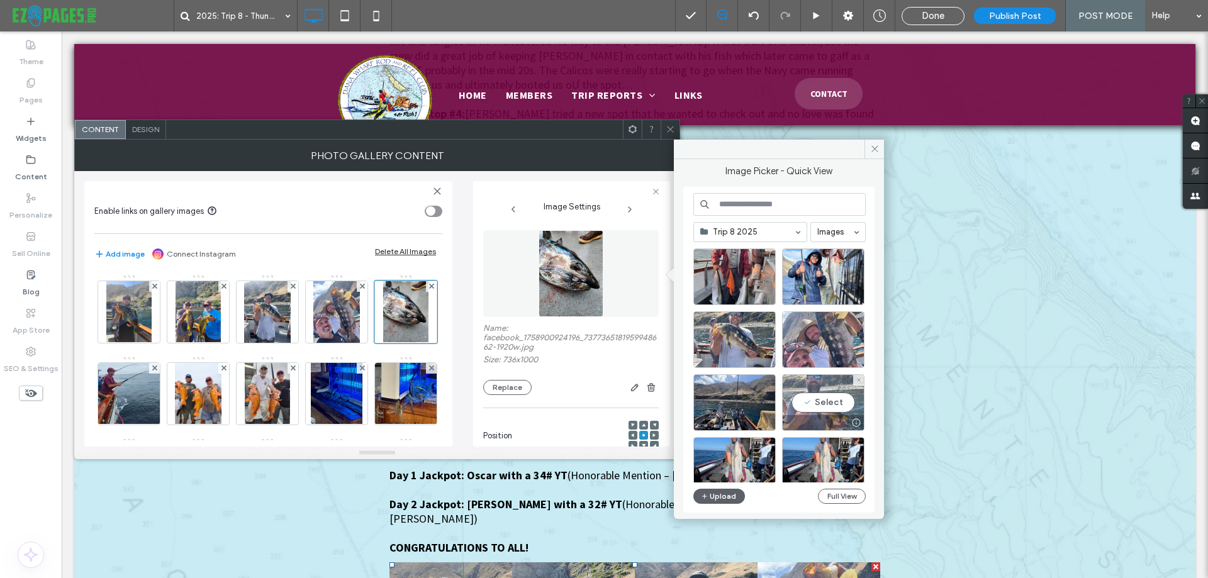
click at [829, 399] on div "Select" at bounding box center [823, 402] width 82 height 57
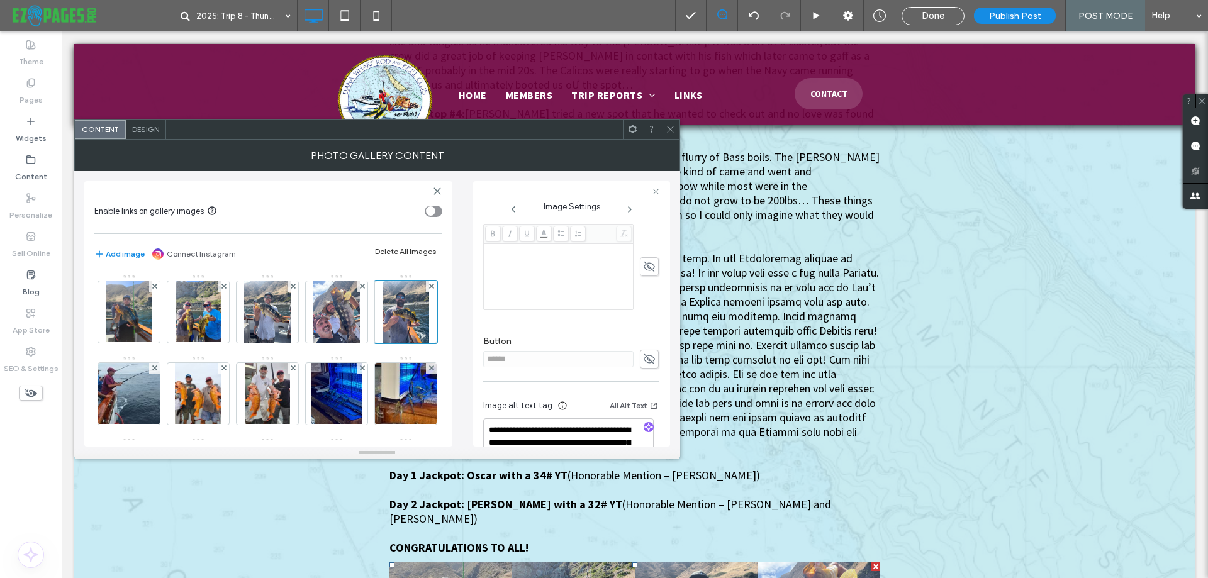
scroll to position [315, 0]
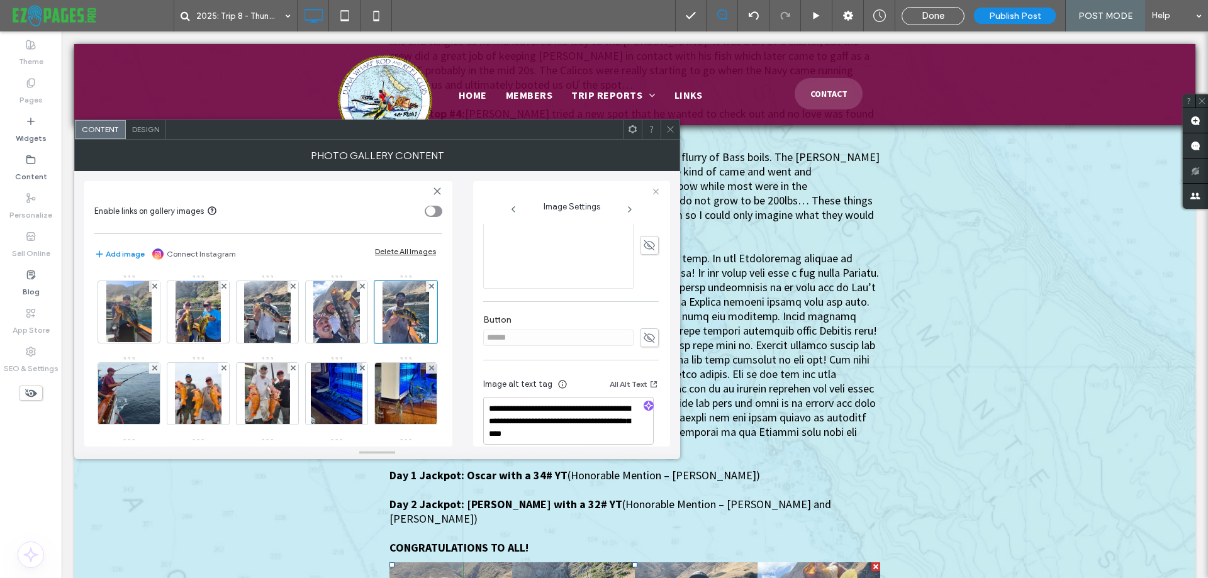
click at [644, 407] on icon "button" at bounding box center [648, 406] width 9 height 9
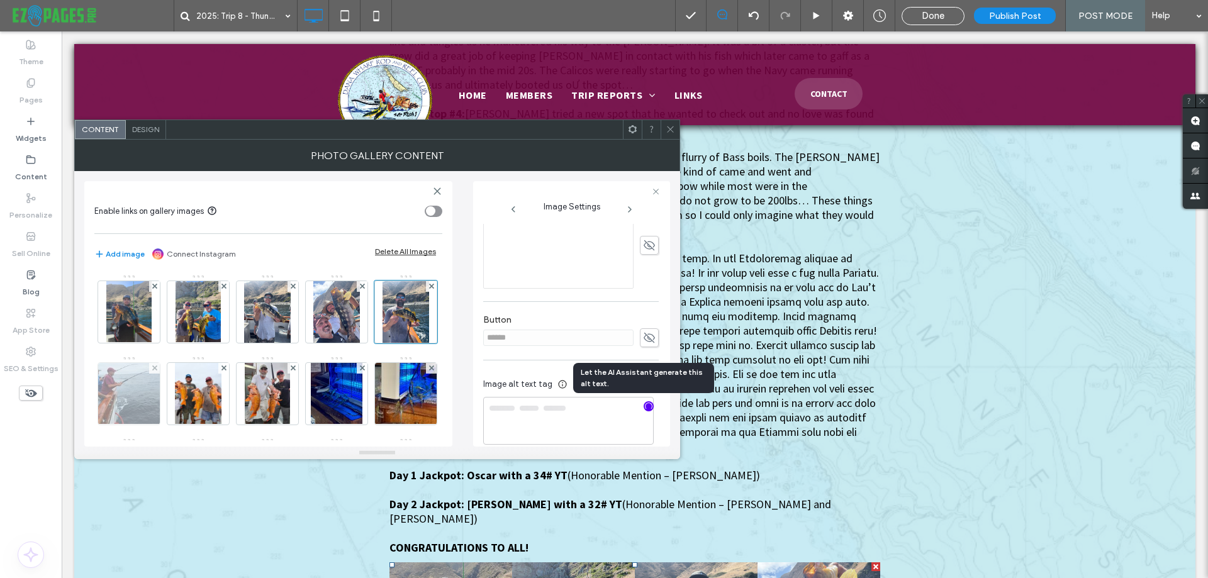
type textarea "**********"
click at [165, 408] on img at bounding box center [129, 394] width 72 height 62
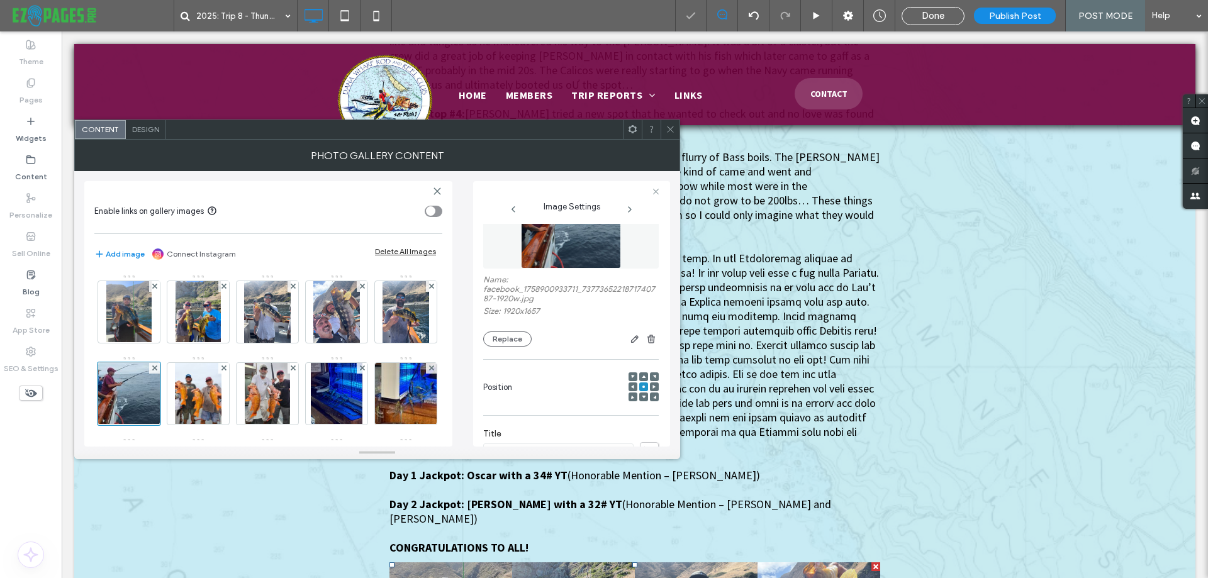
scroll to position [19, 0]
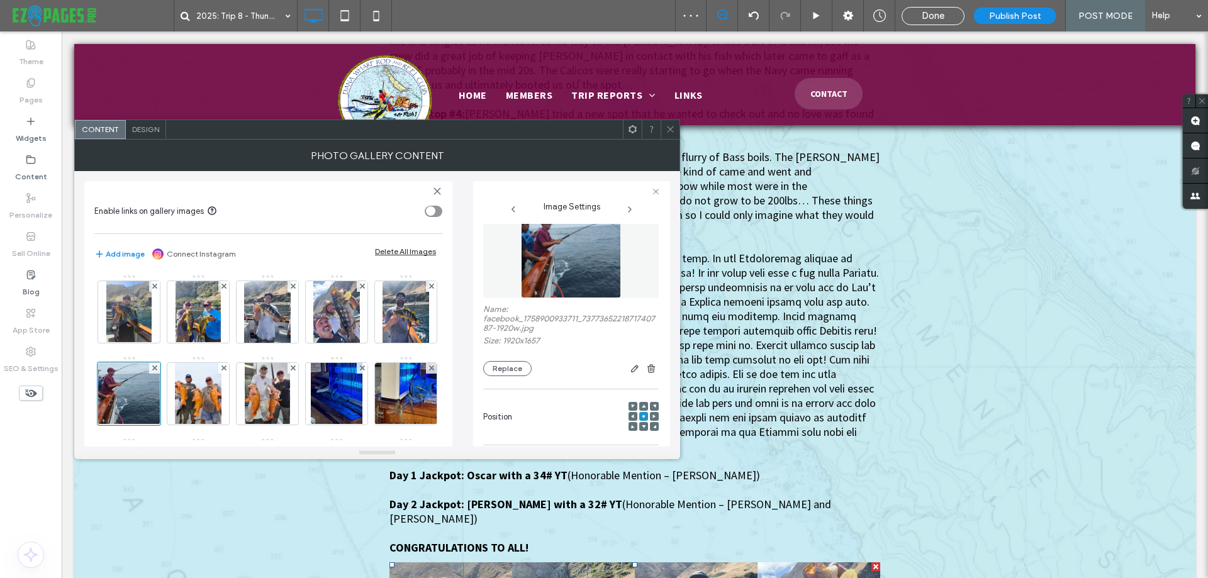
click at [555, 271] on img at bounding box center [571, 254] width 101 height 87
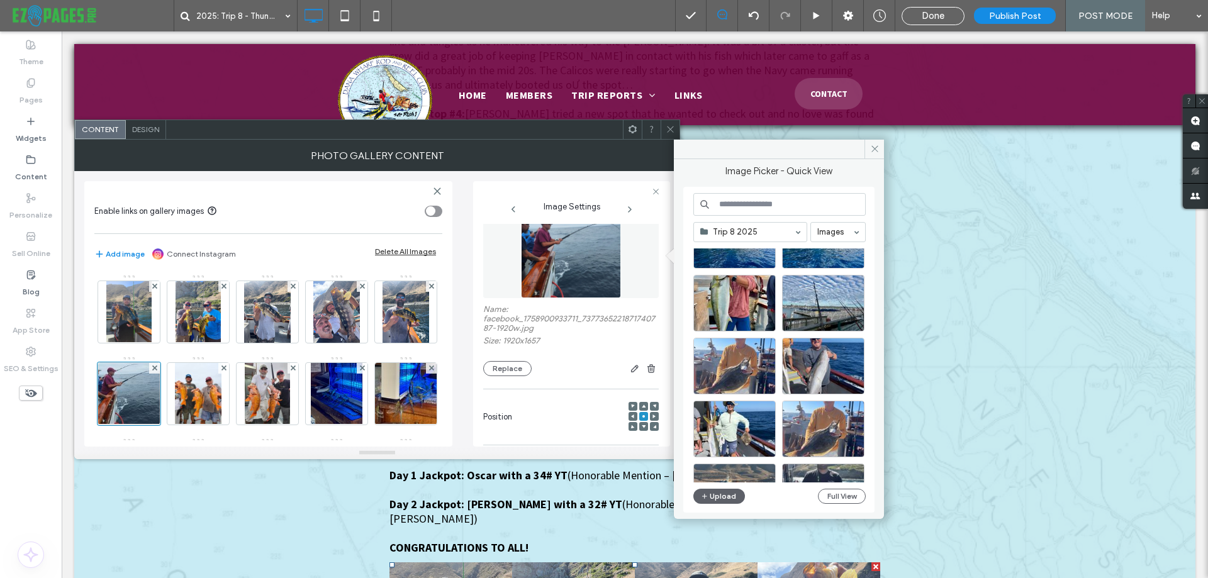
scroll to position [269, 0]
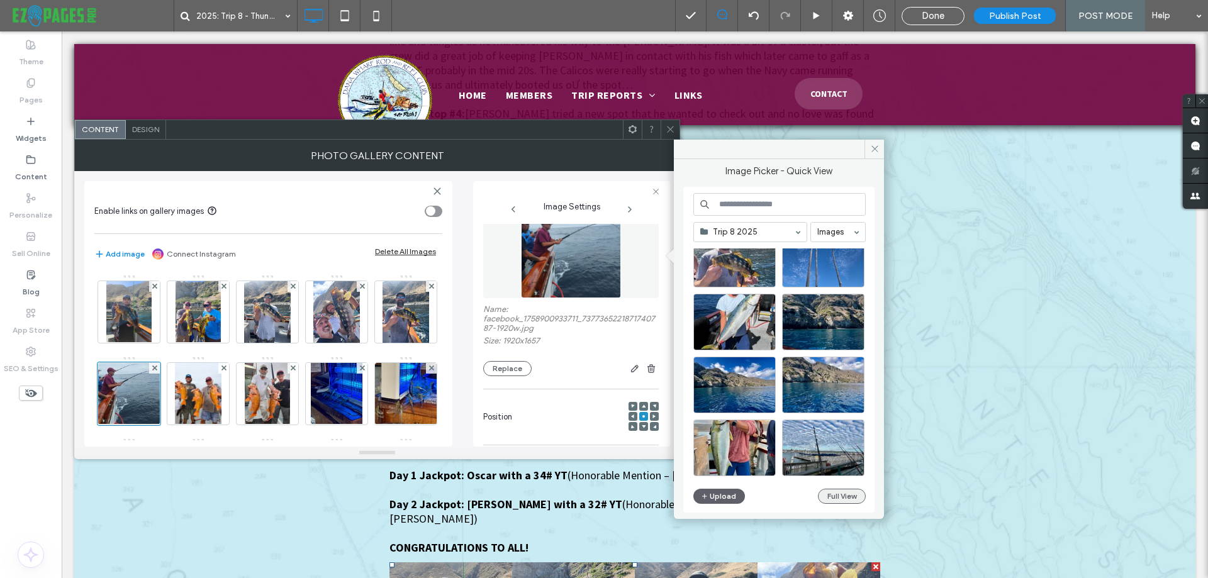
click at [838, 493] on button "Full View" at bounding box center [842, 496] width 48 height 15
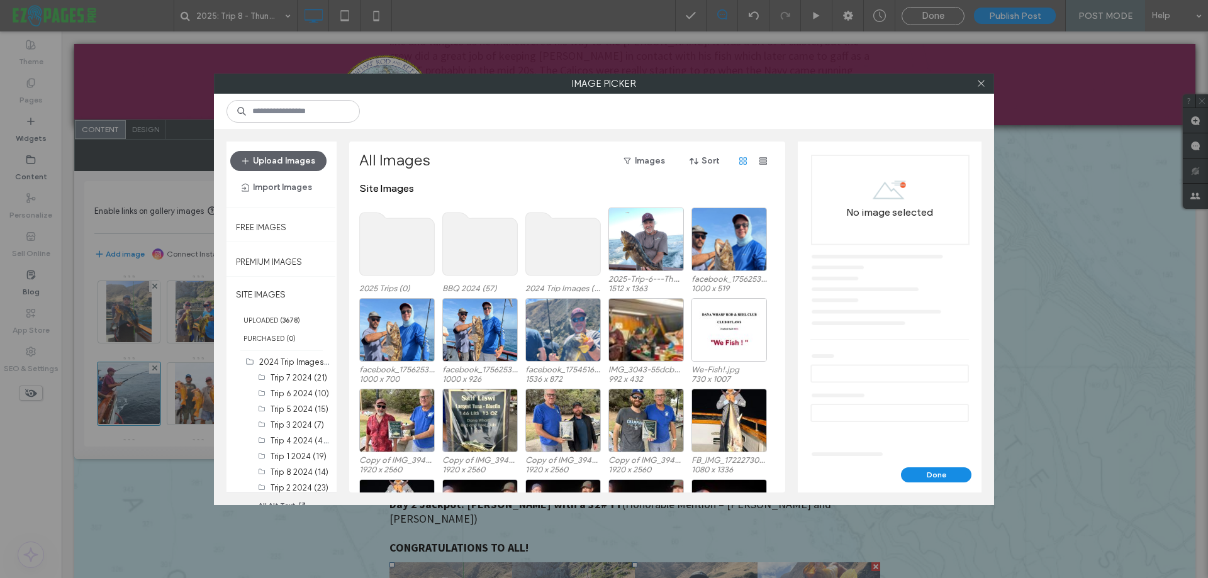
click at [391, 251] on use at bounding box center [397, 244] width 75 height 63
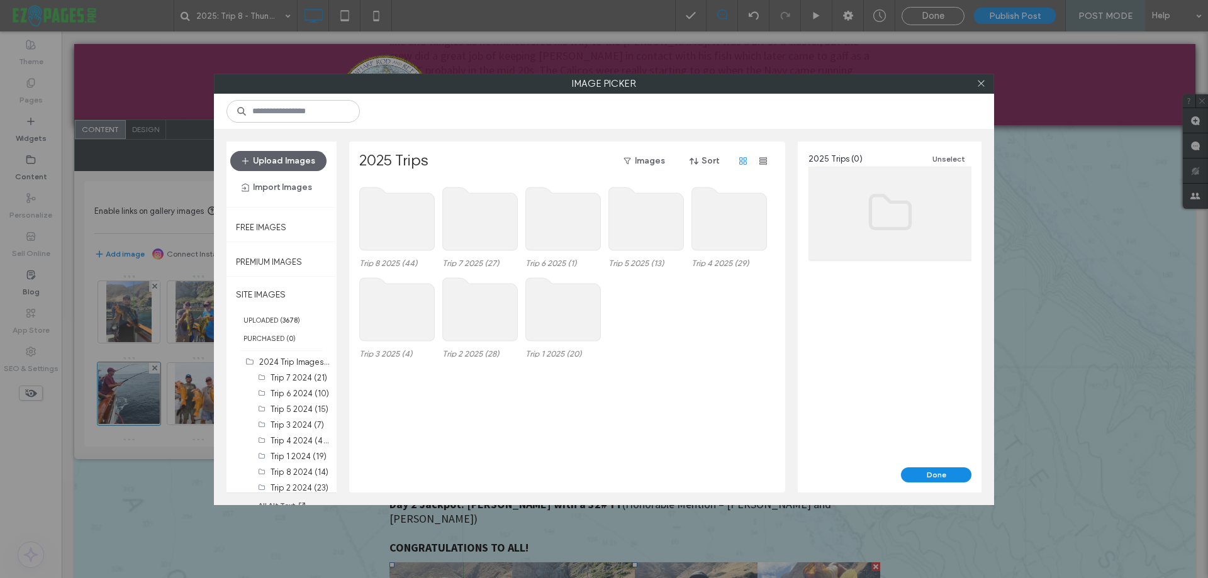
click at [393, 245] on use at bounding box center [397, 219] width 75 height 63
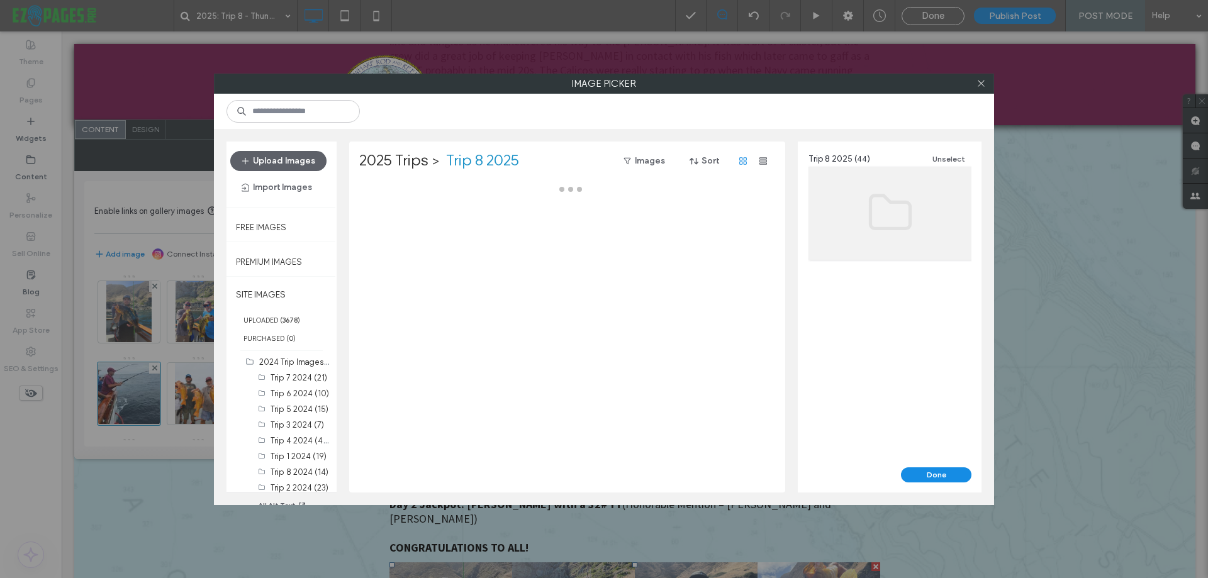
click at [393, 245] on div at bounding box center [570, 338] width 423 height 310
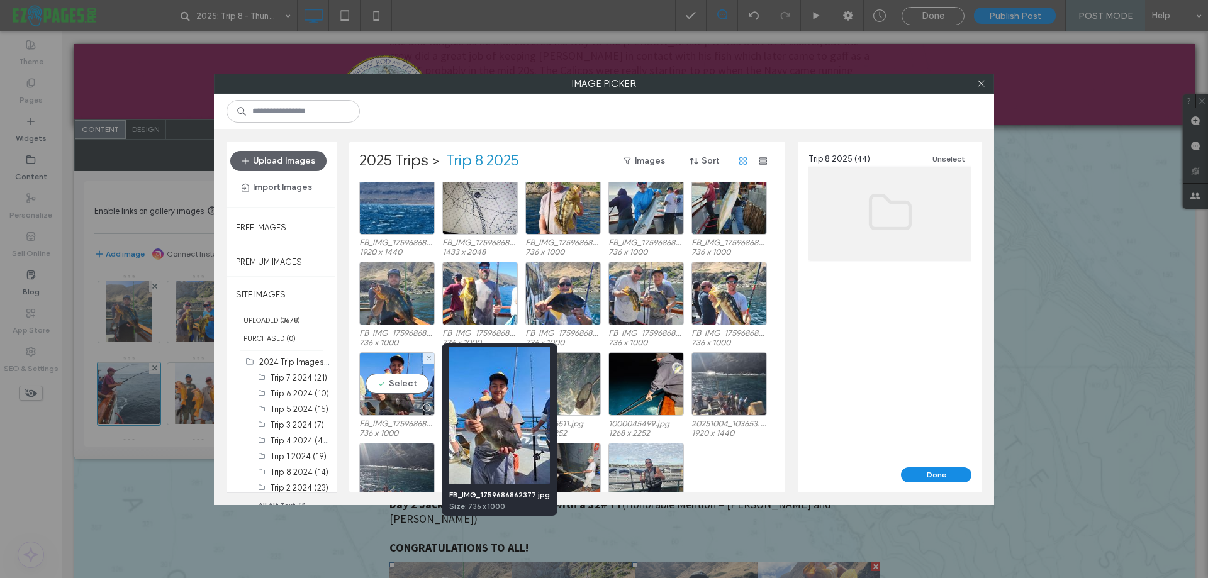
scroll to position [442, 0]
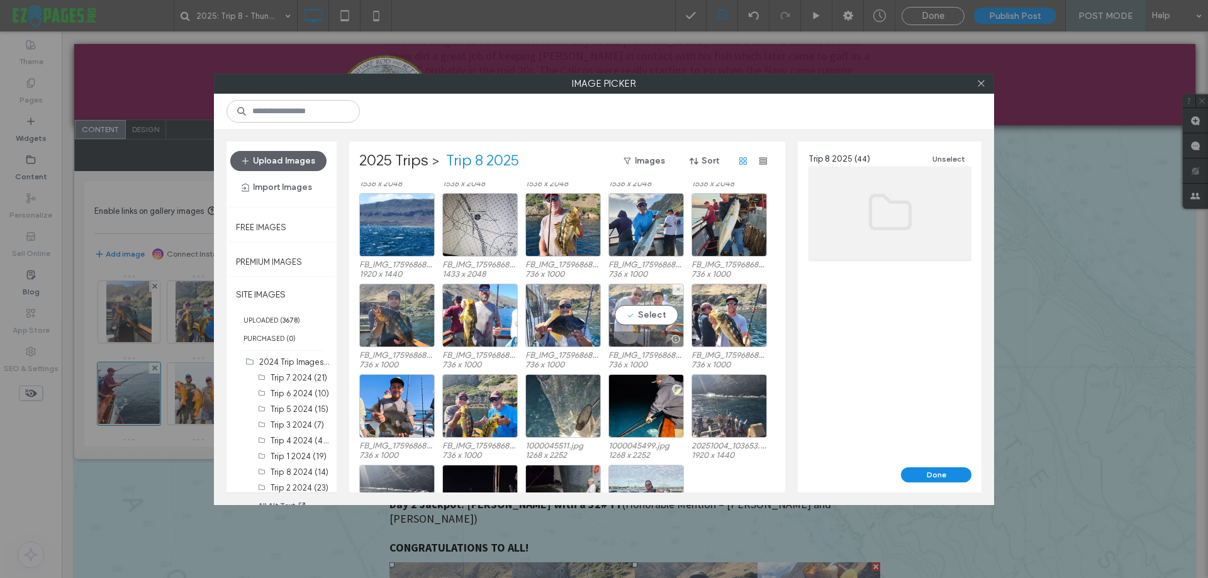
click at [666, 313] on div "Select" at bounding box center [647, 316] width 76 height 64
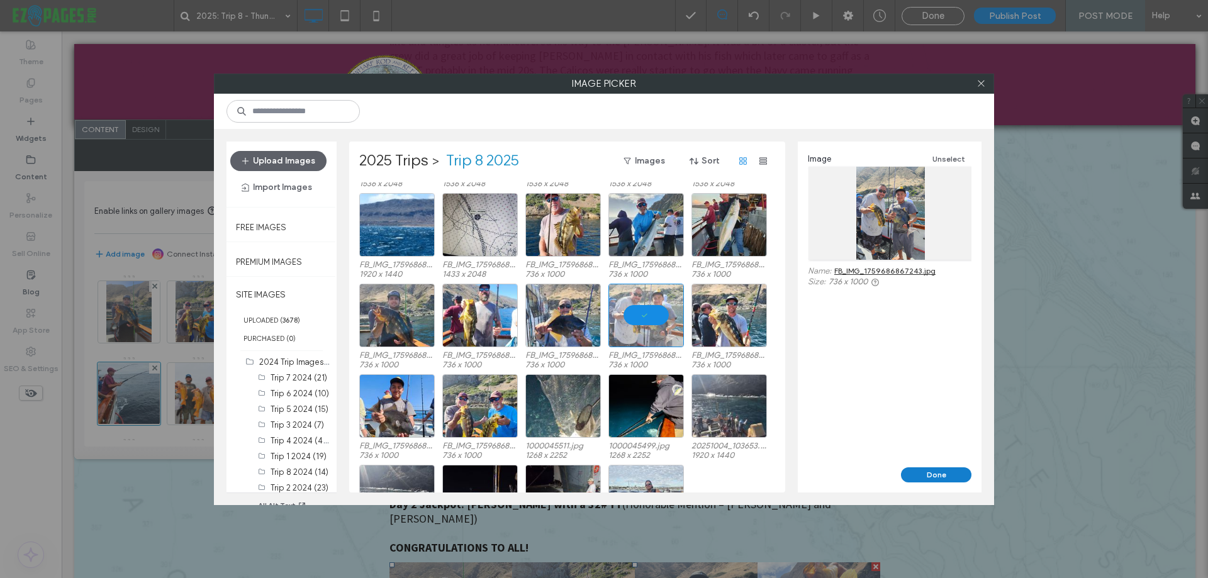
click at [938, 475] on button "Done" at bounding box center [936, 475] width 70 height 15
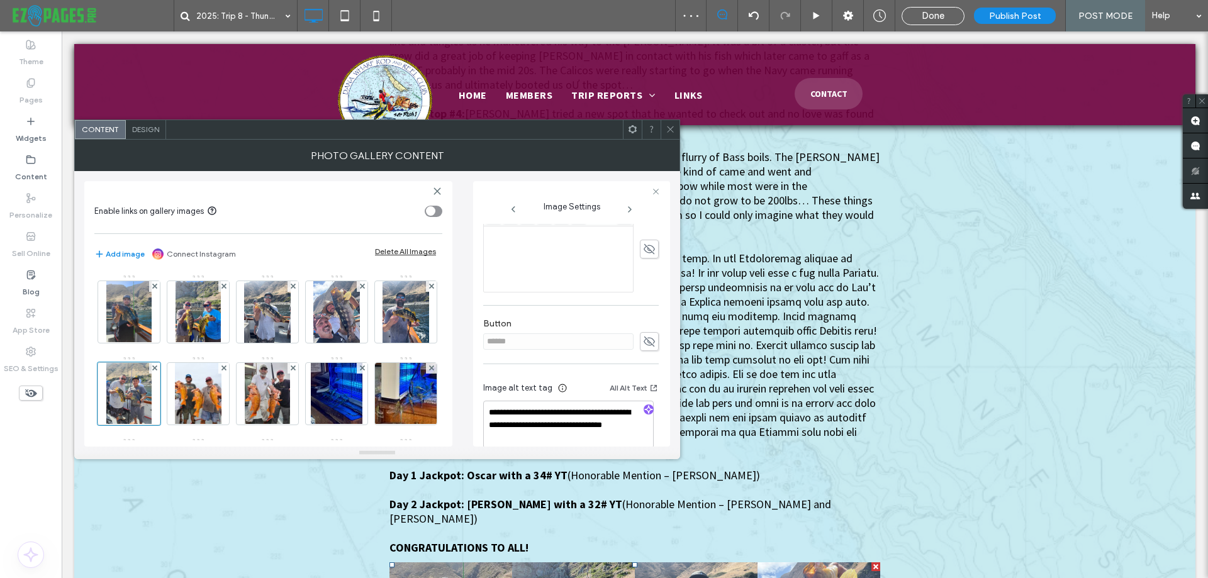
scroll to position [329, 0]
click at [645, 391] on icon "button" at bounding box center [648, 391] width 9 height 9
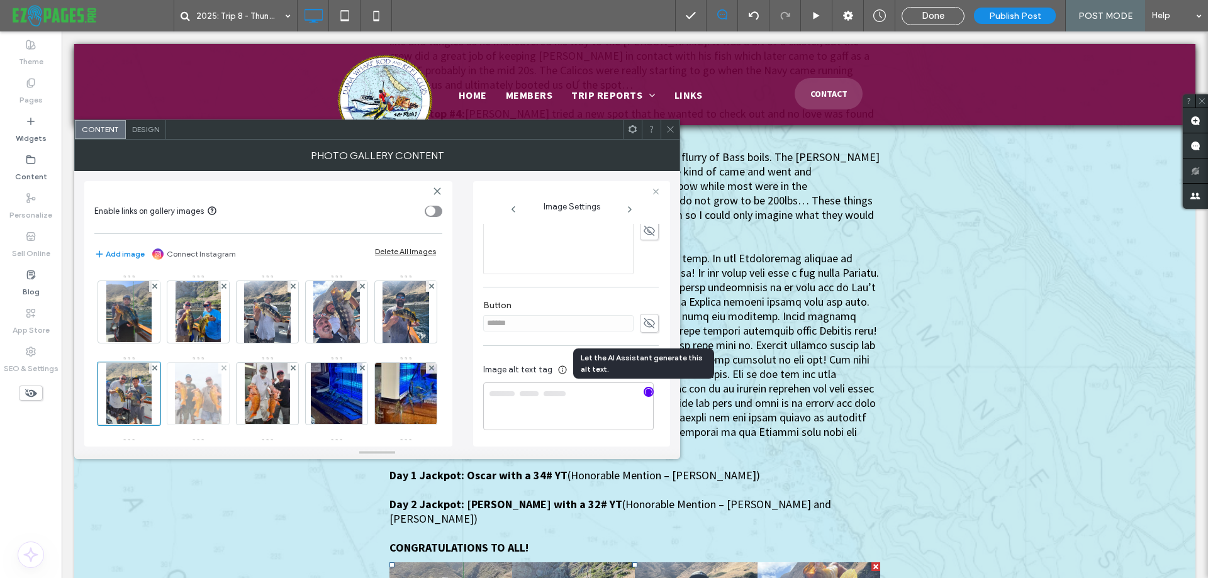
click at [222, 383] on img at bounding box center [198, 394] width 47 height 62
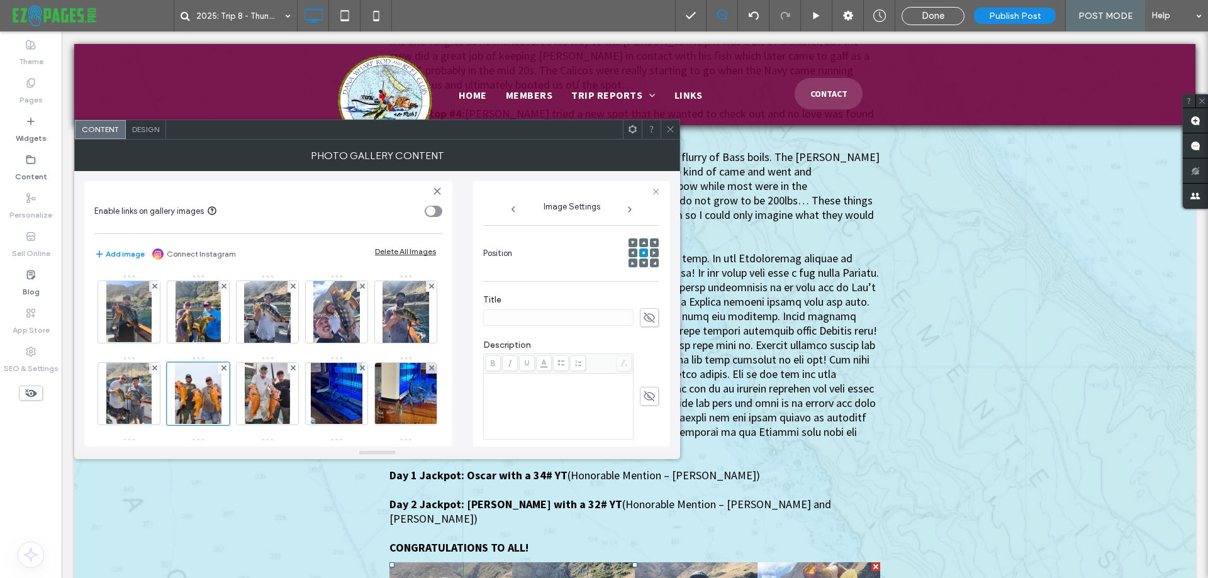
scroll to position [33, 0]
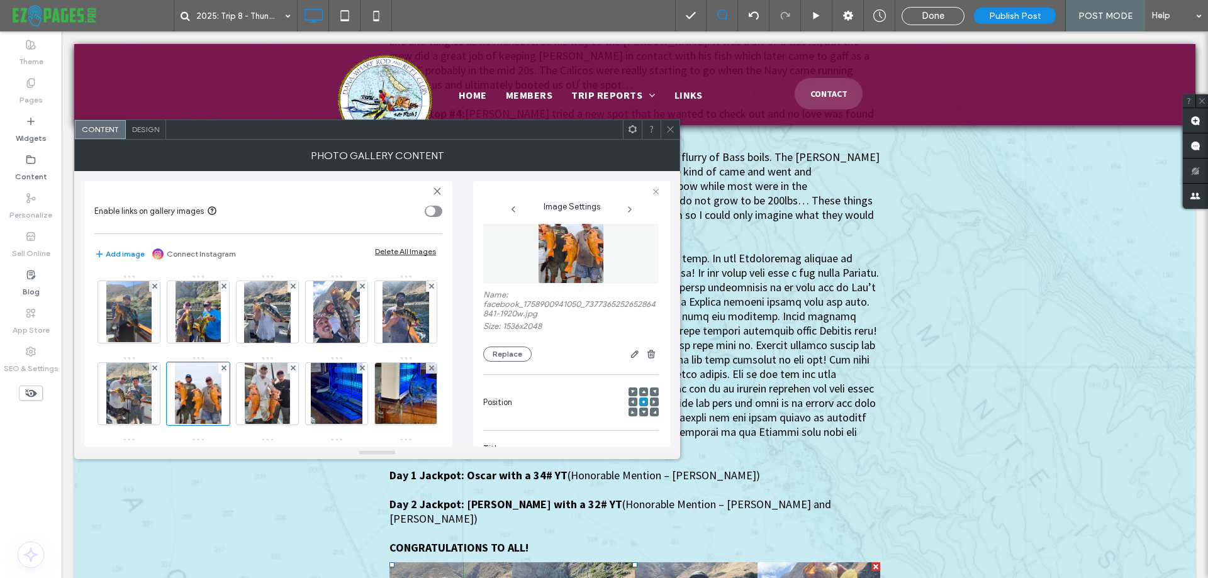
type textarea "**********"
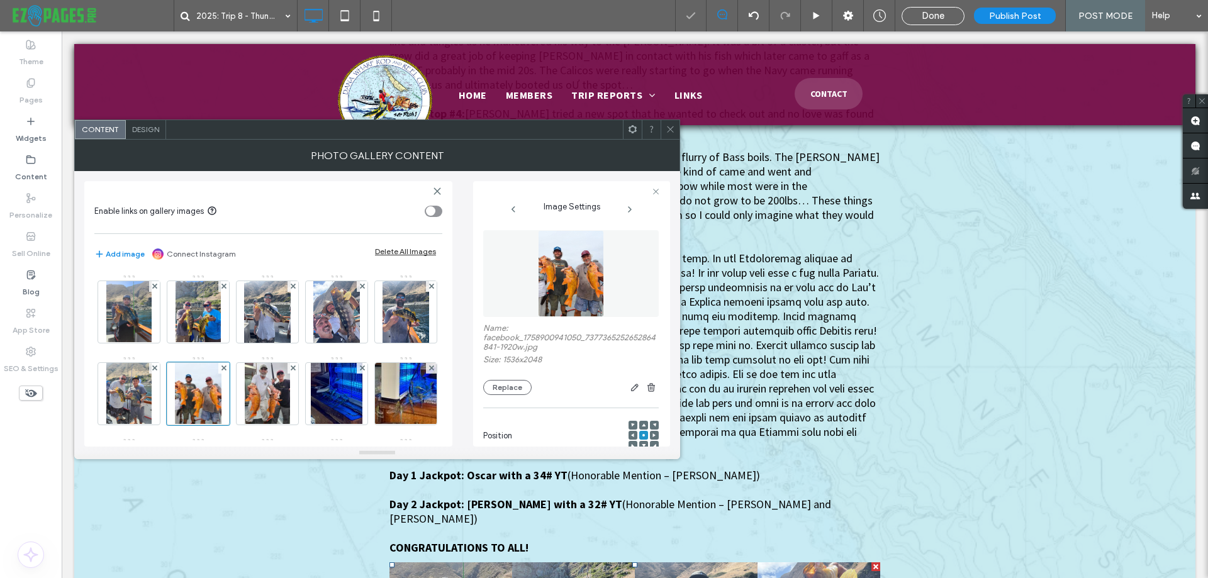
click at [568, 246] on img at bounding box center [570, 273] width 65 height 87
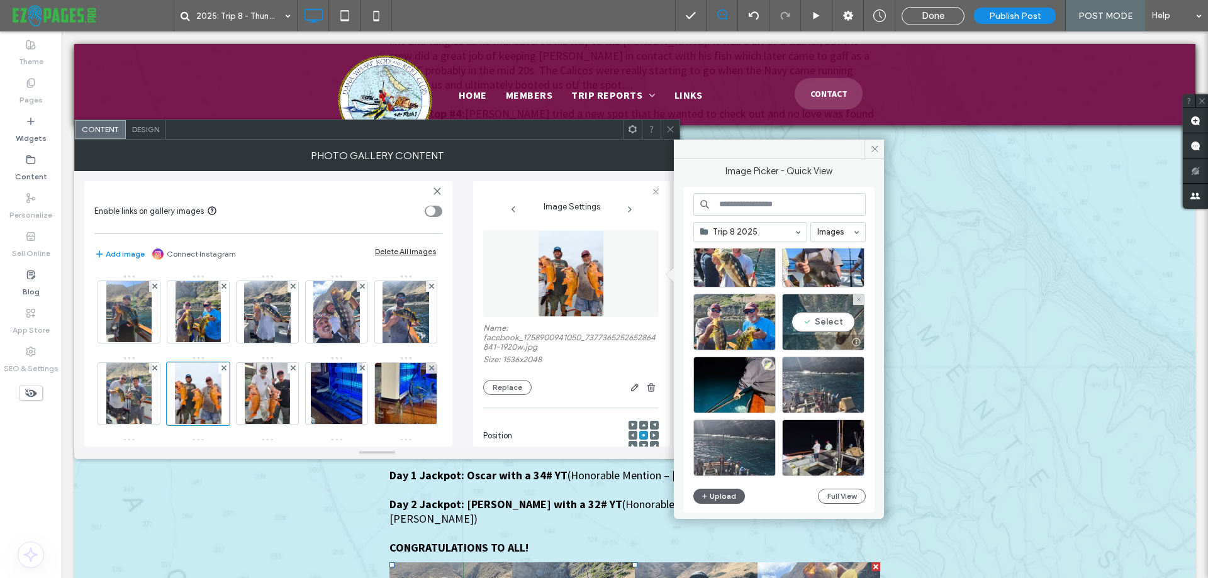
scroll to position [1150, 0]
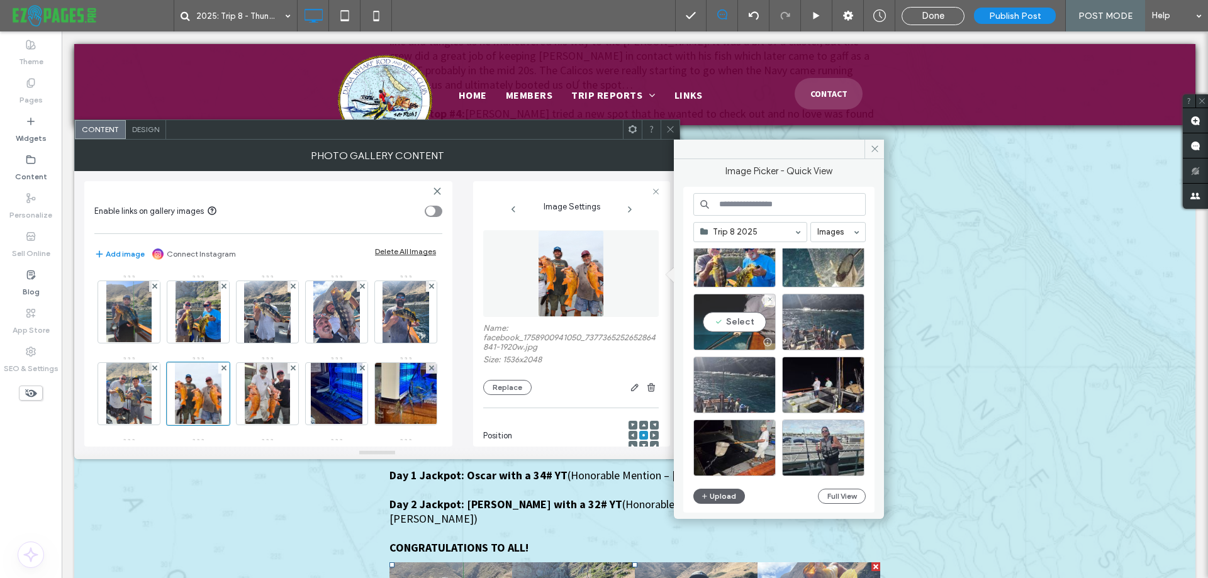
click at [708, 307] on div "Select" at bounding box center [735, 322] width 82 height 57
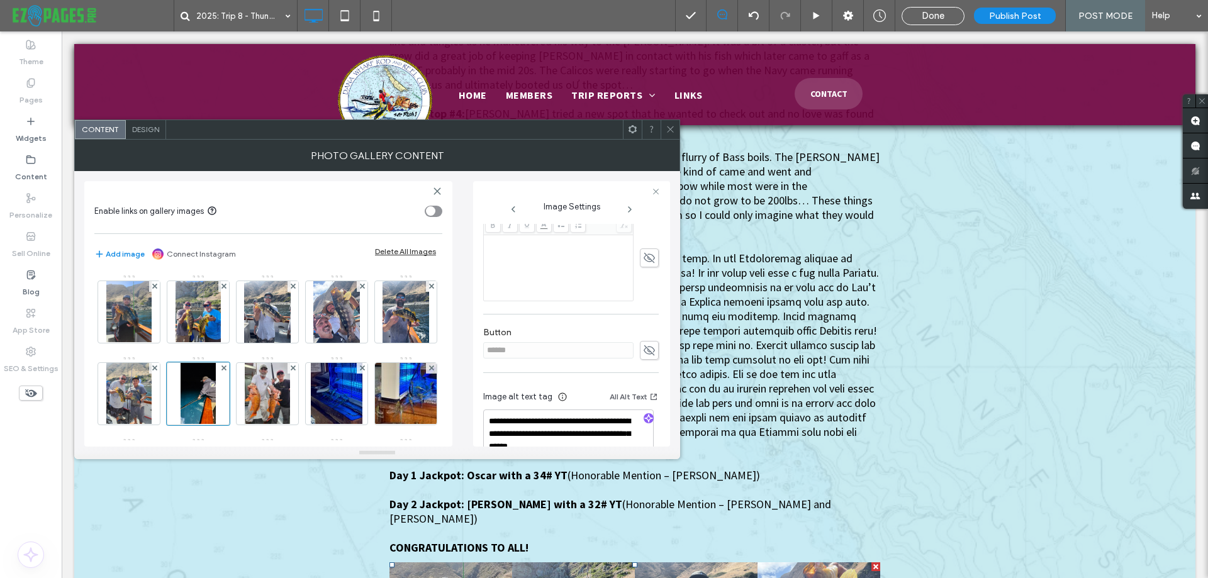
scroll to position [329, 0]
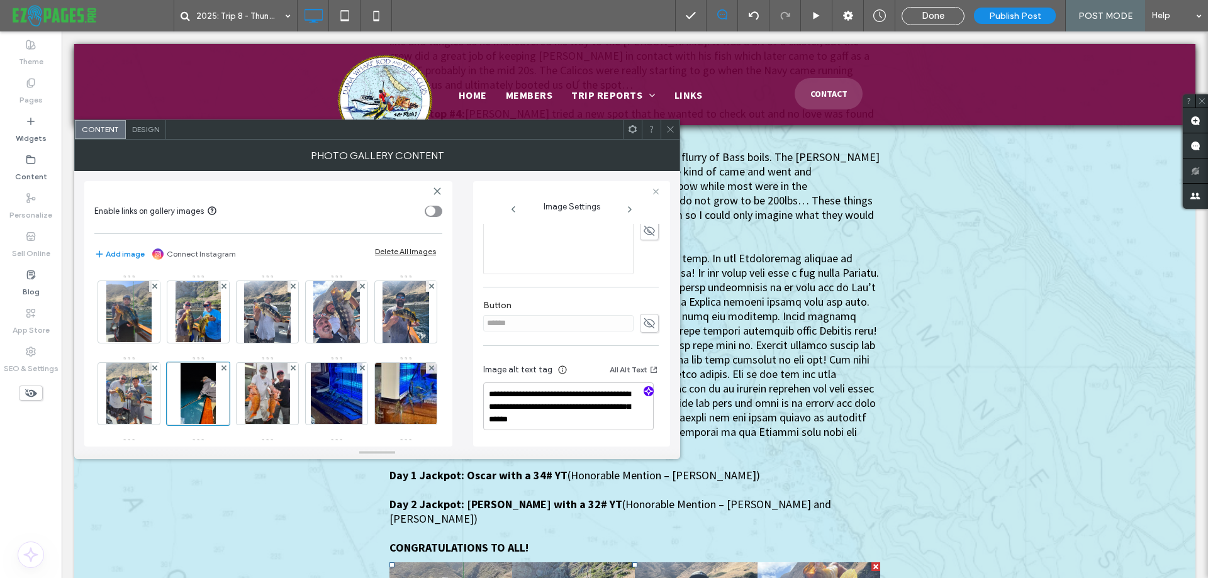
click at [644, 392] on icon "button" at bounding box center [648, 391] width 9 height 9
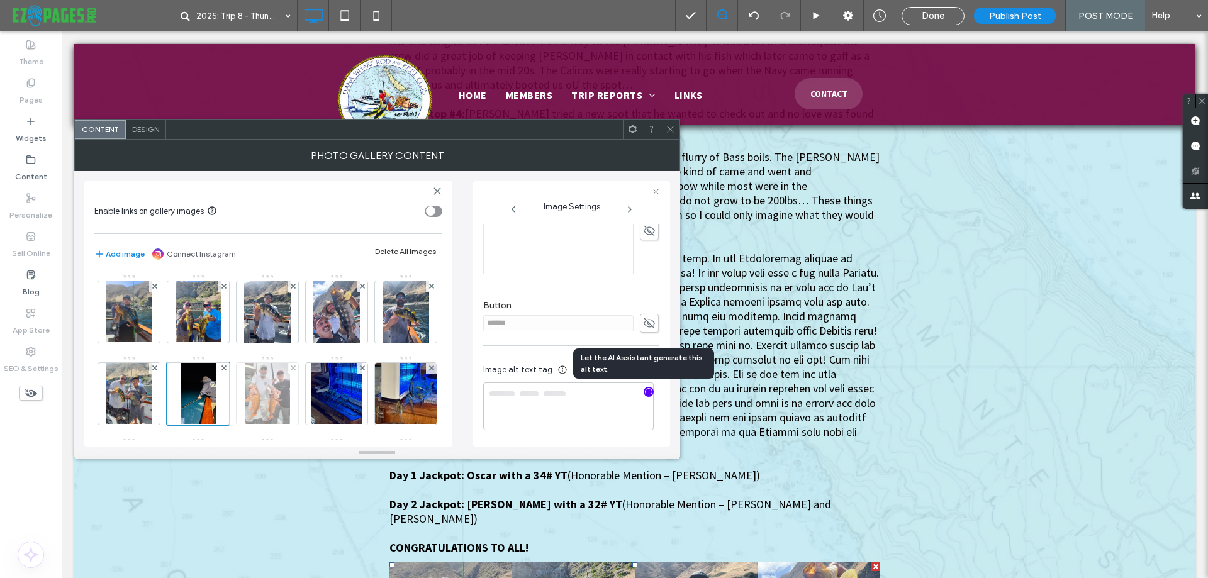
click at [290, 393] on img at bounding box center [267, 394] width 45 height 62
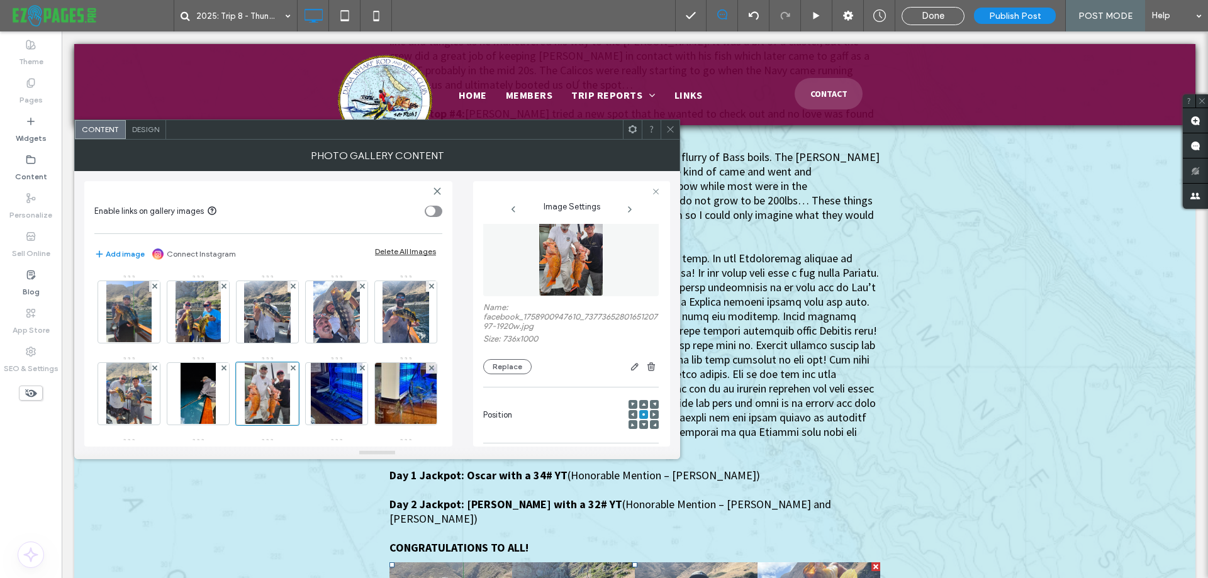
scroll to position [0, 0]
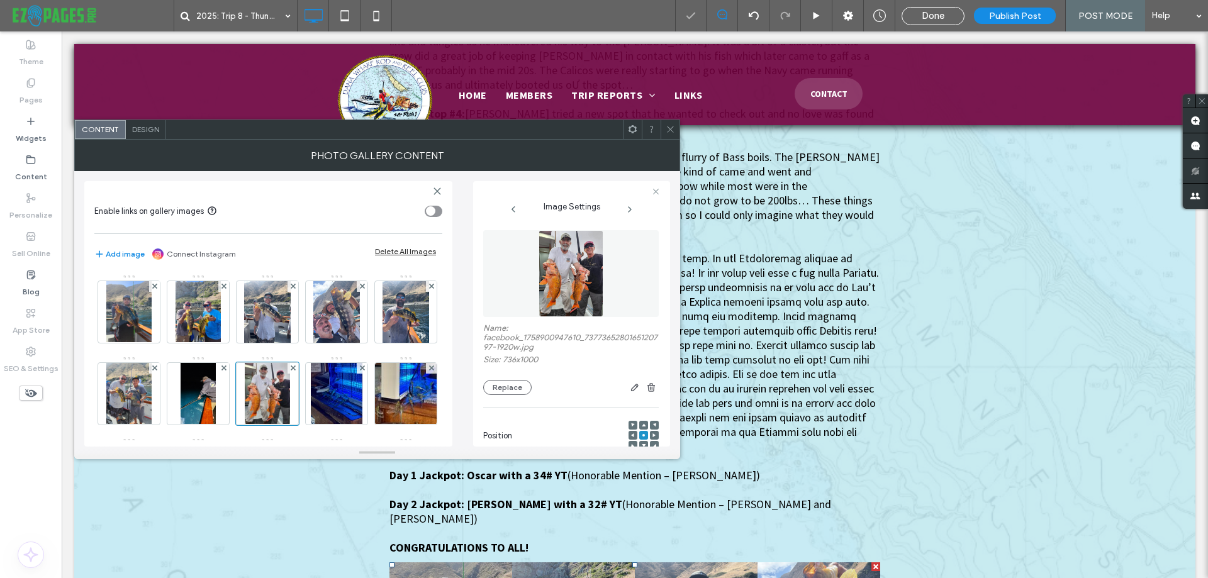
type textarea "**********"
click at [585, 300] on img at bounding box center [571, 273] width 64 height 87
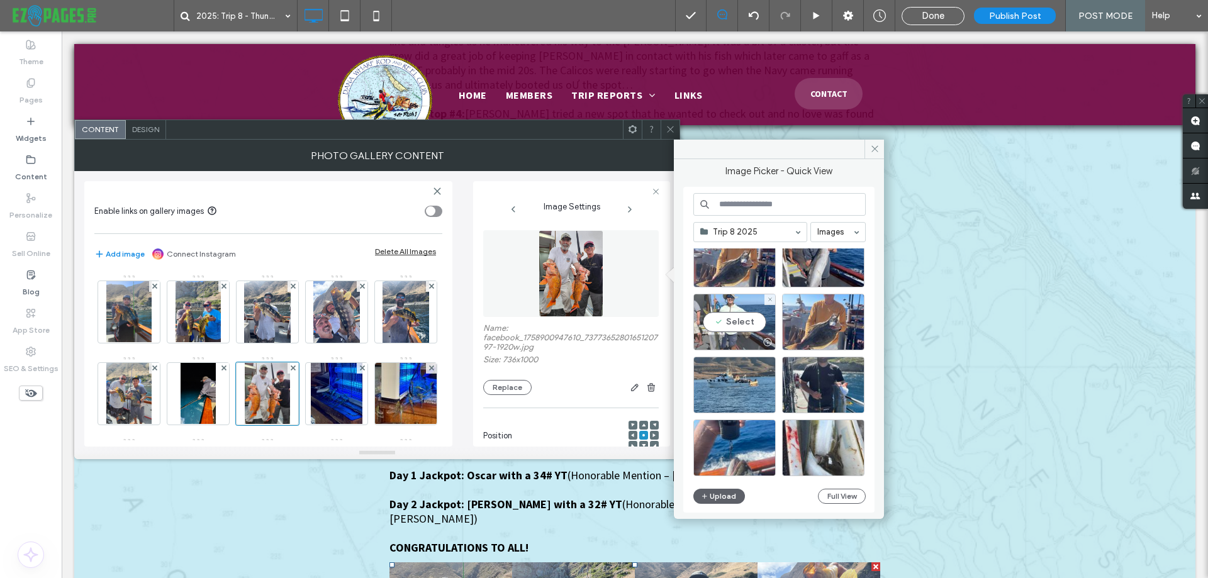
scroll to position [458, 0]
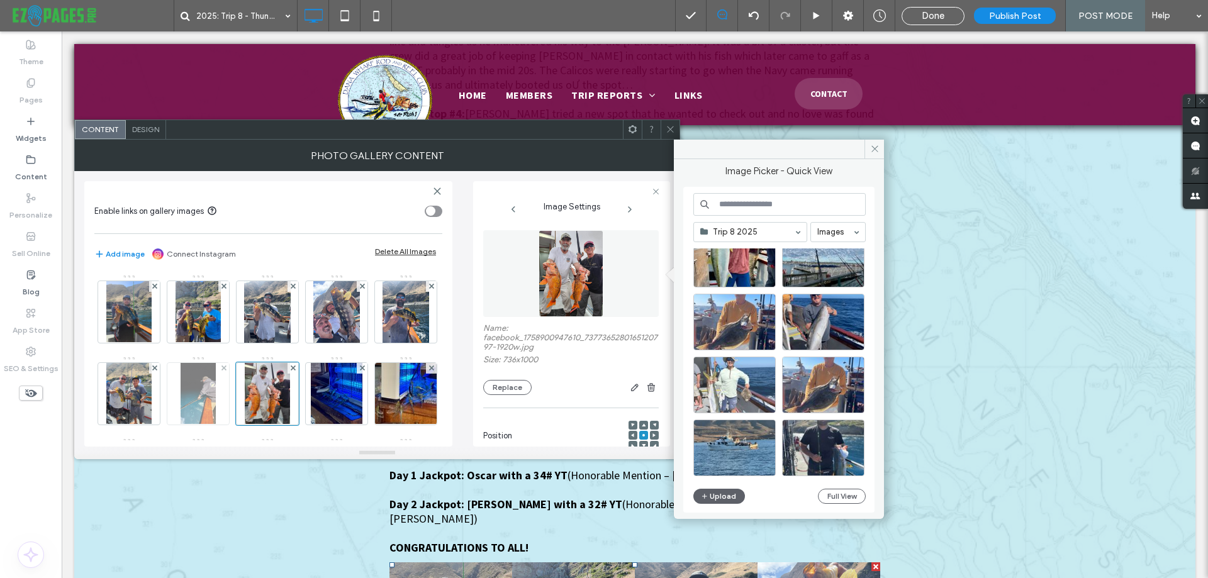
click at [215, 381] on img at bounding box center [198, 394] width 35 height 62
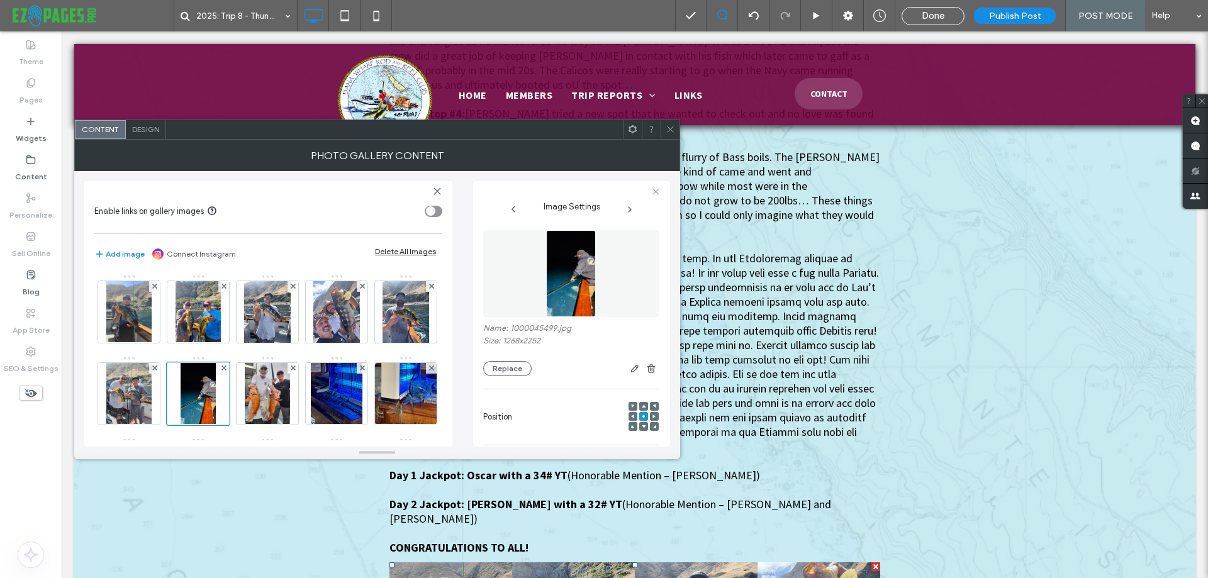
click at [589, 288] on img at bounding box center [571, 273] width 50 height 87
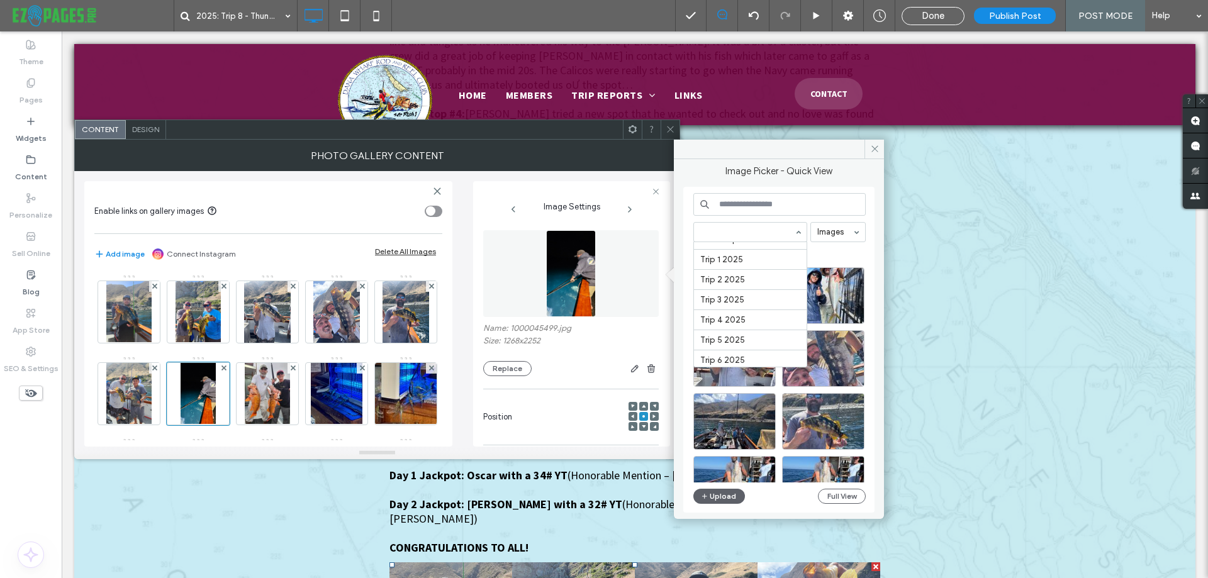
scroll to position [358, 0]
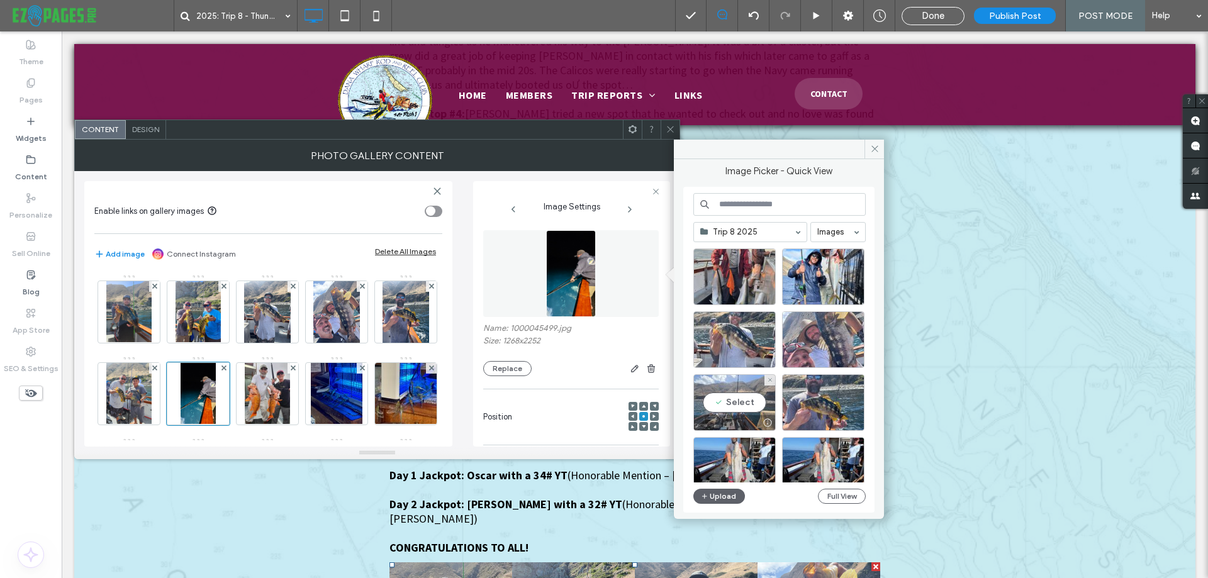
click at [746, 402] on div "Select" at bounding box center [735, 402] width 82 height 57
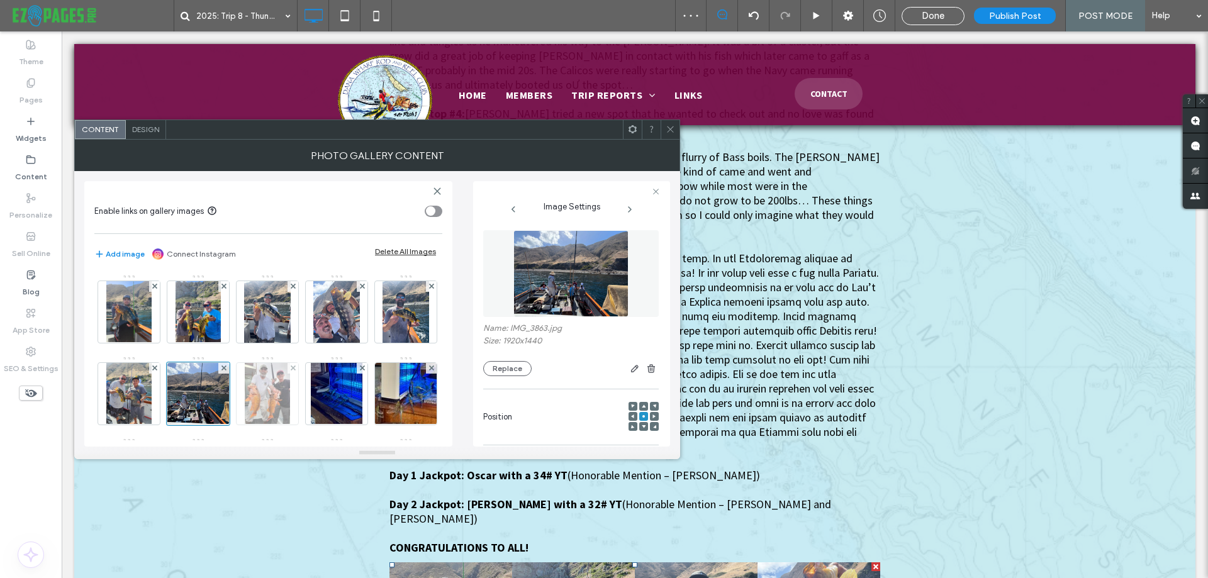
click at [290, 402] on img at bounding box center [267, 394] width 45 height 62
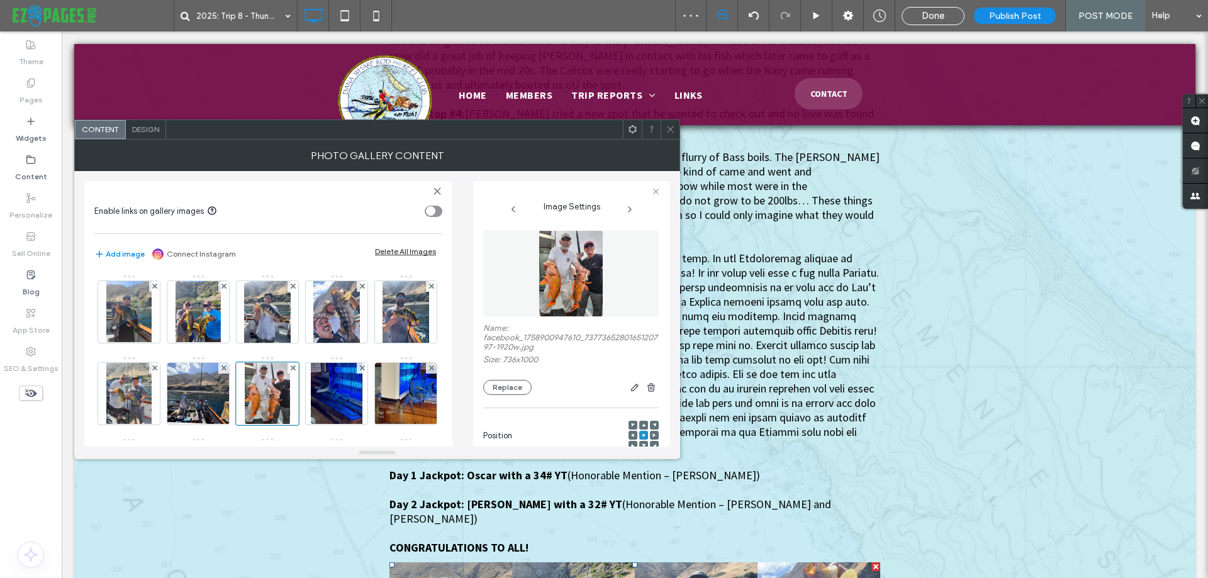
drag, startPoint x: 271, startPoint y: 395, endPoint x: 485, endPoint y: 386, distance: 214.2
click at [240, 395] on img at bounding box center [198, 394] width 82 height 62
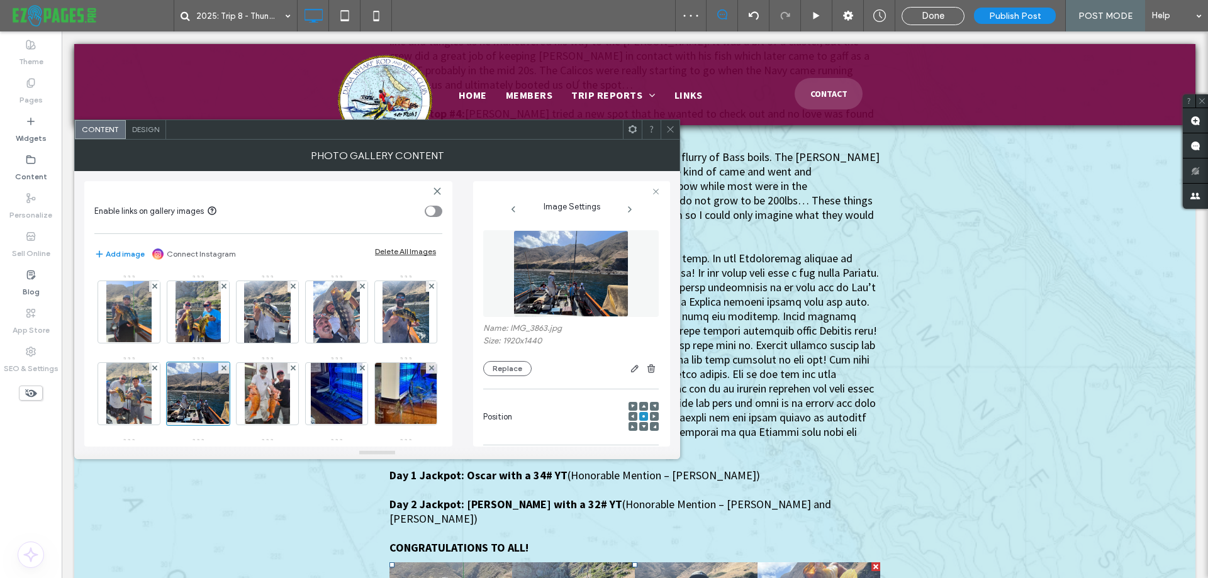
scroll to position [315, 0]
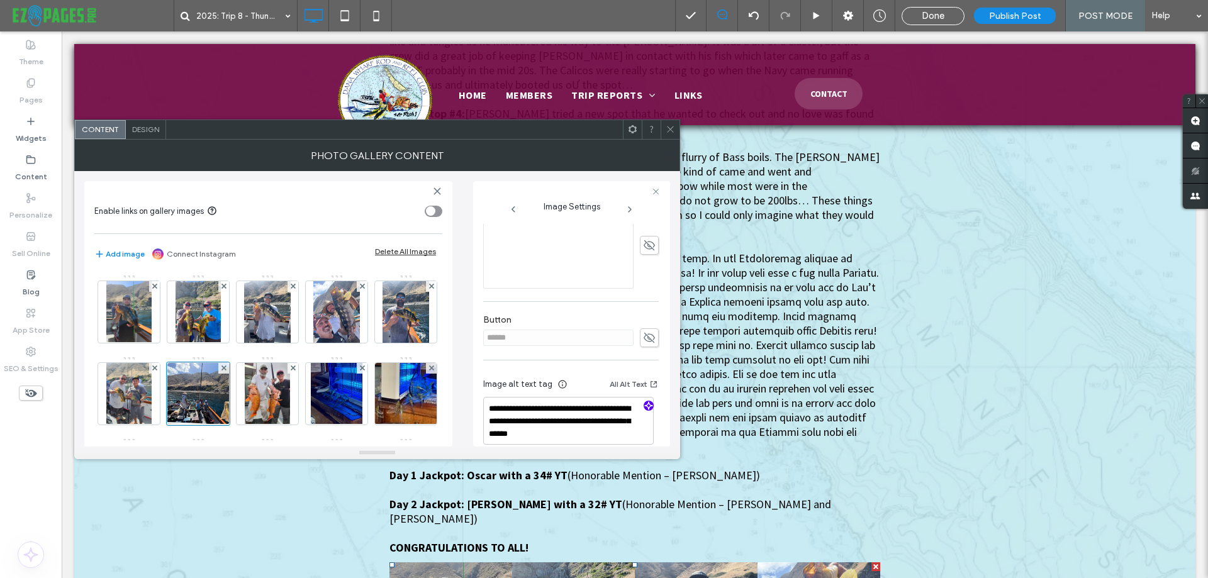
click at [648, 405] on span "button" at bounding box center [649, 406] width 10 height 10
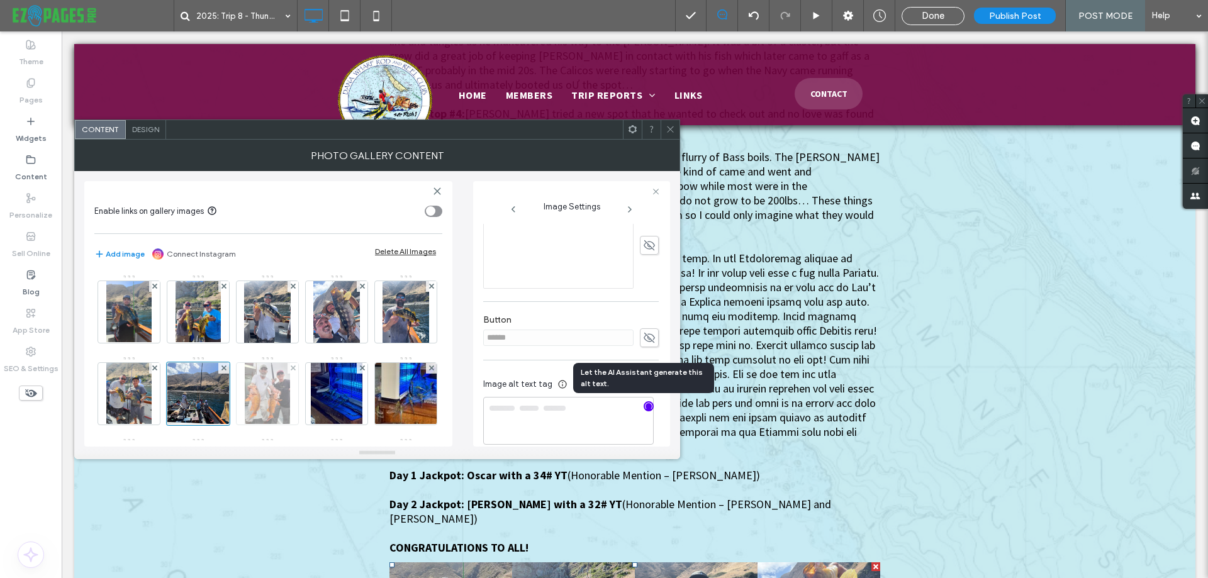
click at [290, 393] on img at bounding box center [267, 394] width 45 height 62
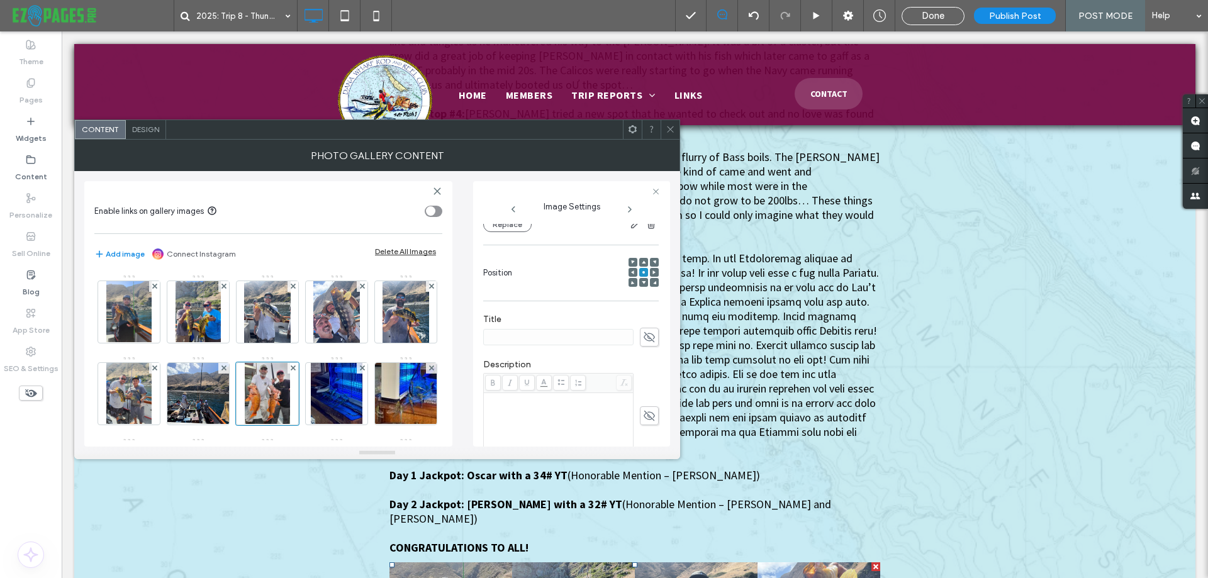
scroll to position [0, 0]
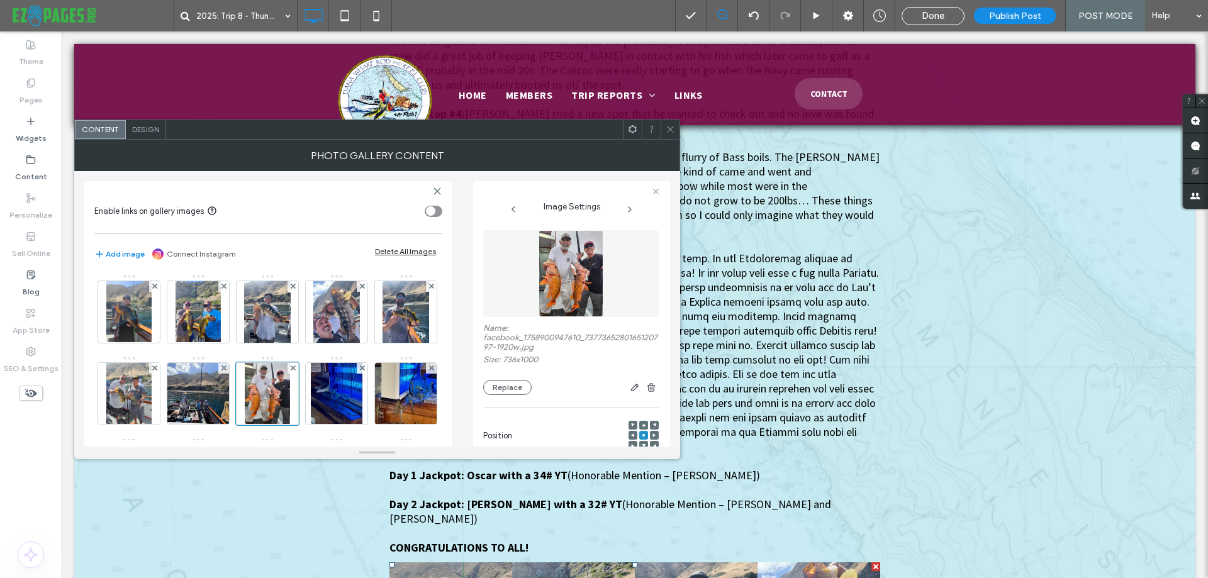
type textarea "**********"
click at [240, 397] on img at bounding box center [198, 394] width 82 height 62
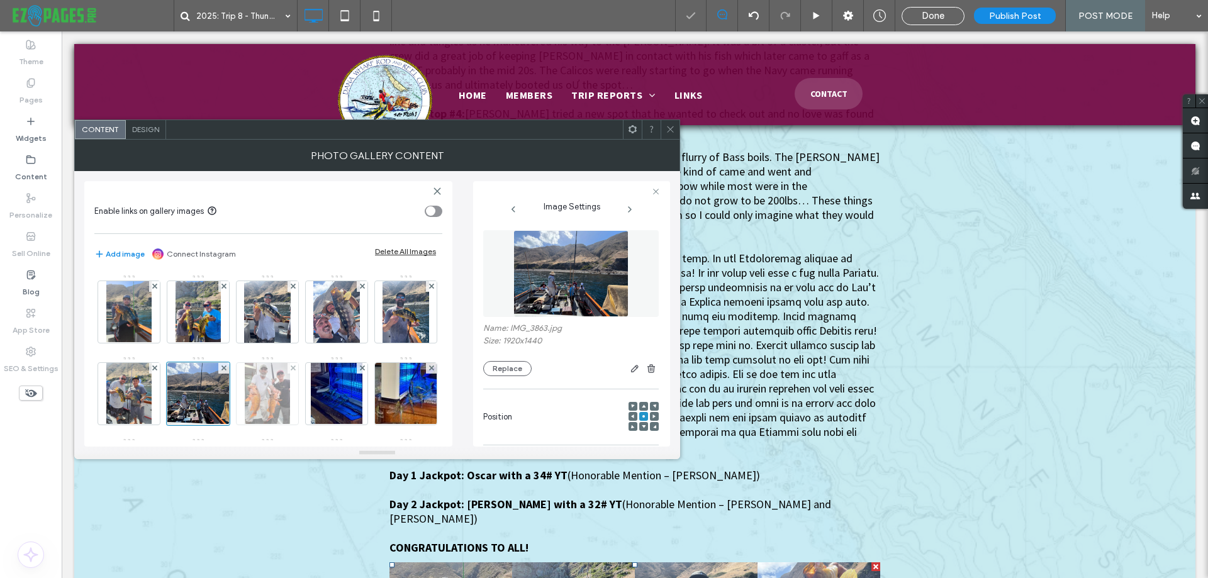
click at [290, 388] on img at bounding box center [267, 394] width 45 height 62
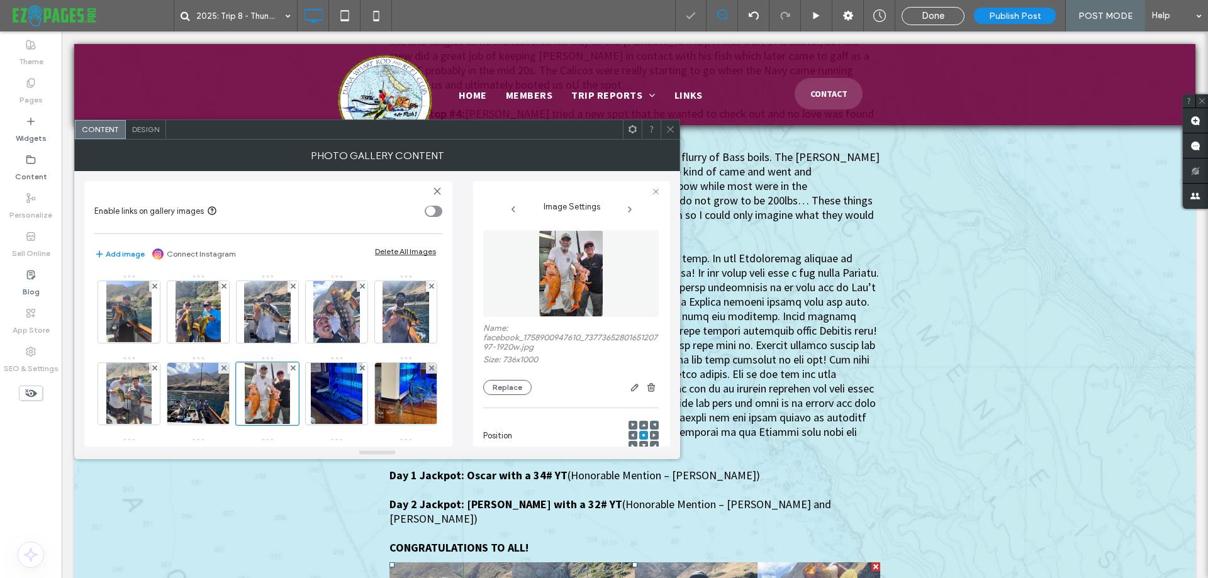
click at [566, 280] on img at bounding box center [571, 273] width 64 height 87
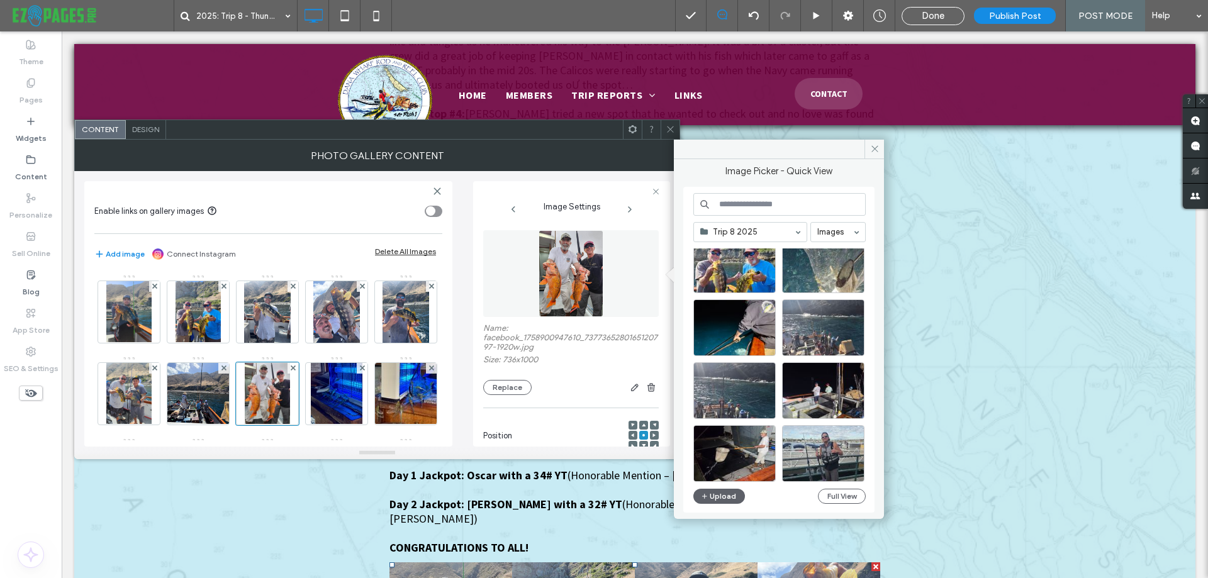
scroll to position [1150, 0]
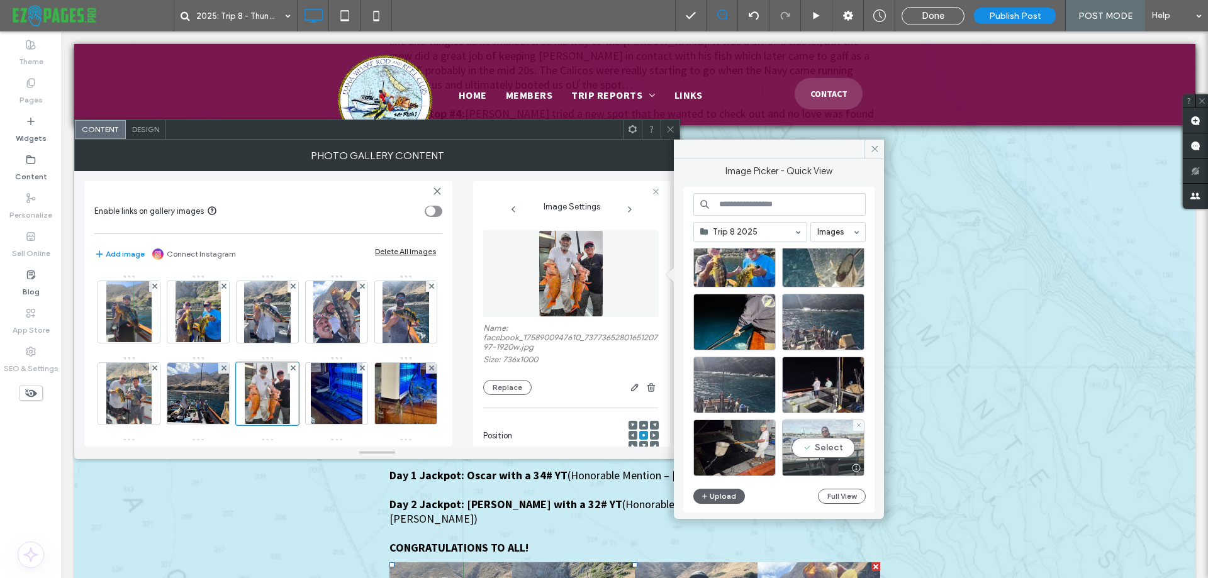
click at [814, 432] on div "Select" at bounding box center [823, 448] width 82 height 57
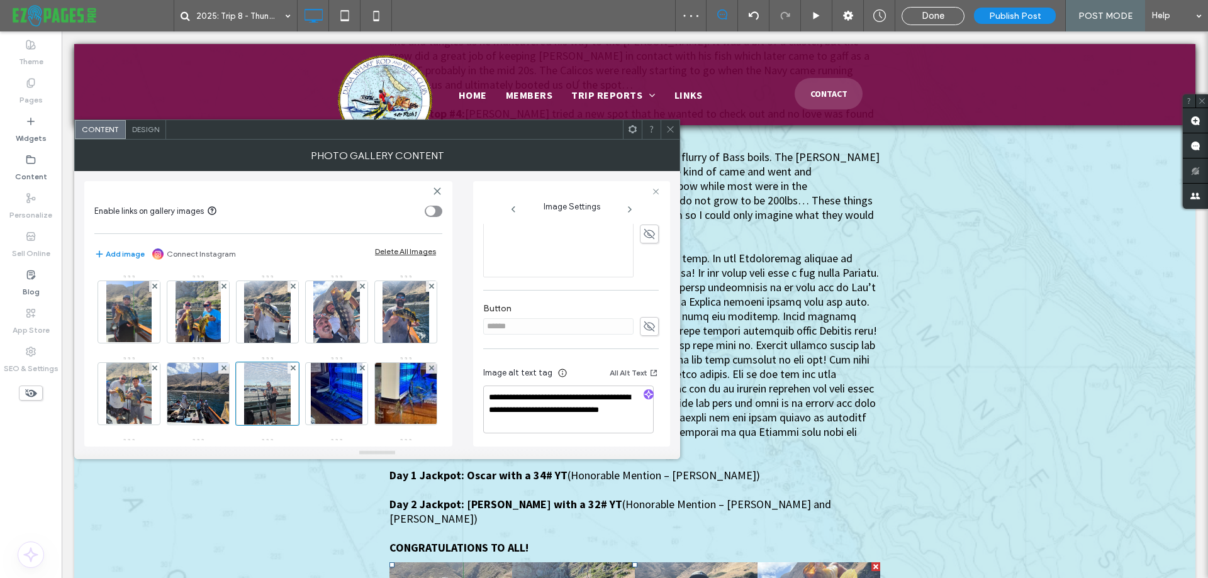
scroll to position [329, 0]
click at [646, 391] on use "button" at bounding box center [649, 392] width 8 height 8
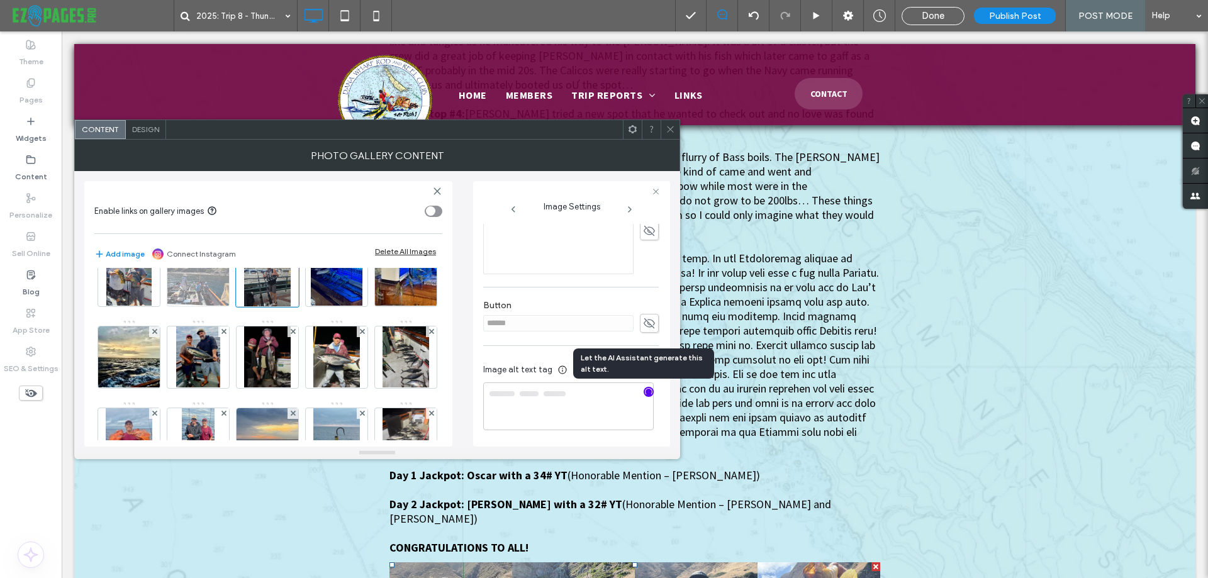
scroll to position [126, 0]
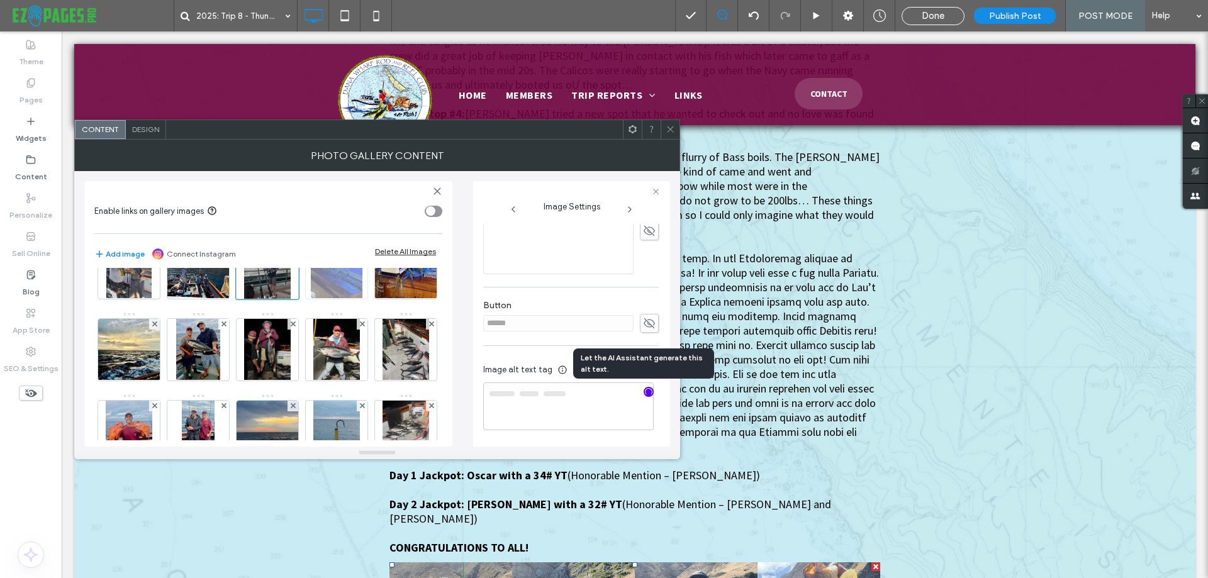
click at [311, 299] on img at bounding box center [337, 268] width 52 height 62
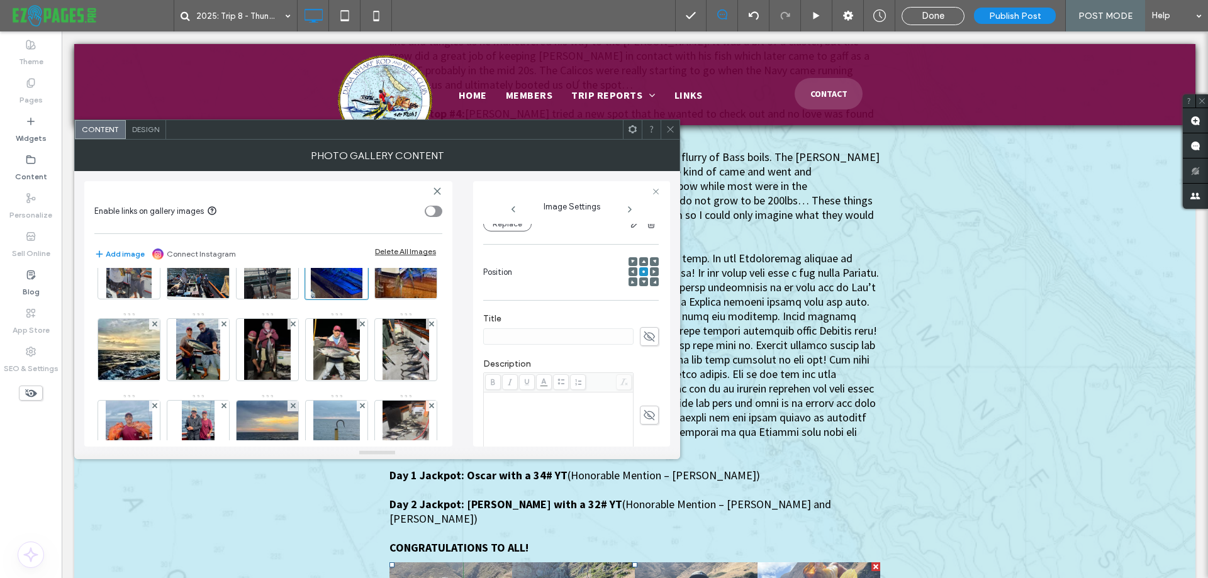
scroll to position [140, 0]
type textarea "**********"
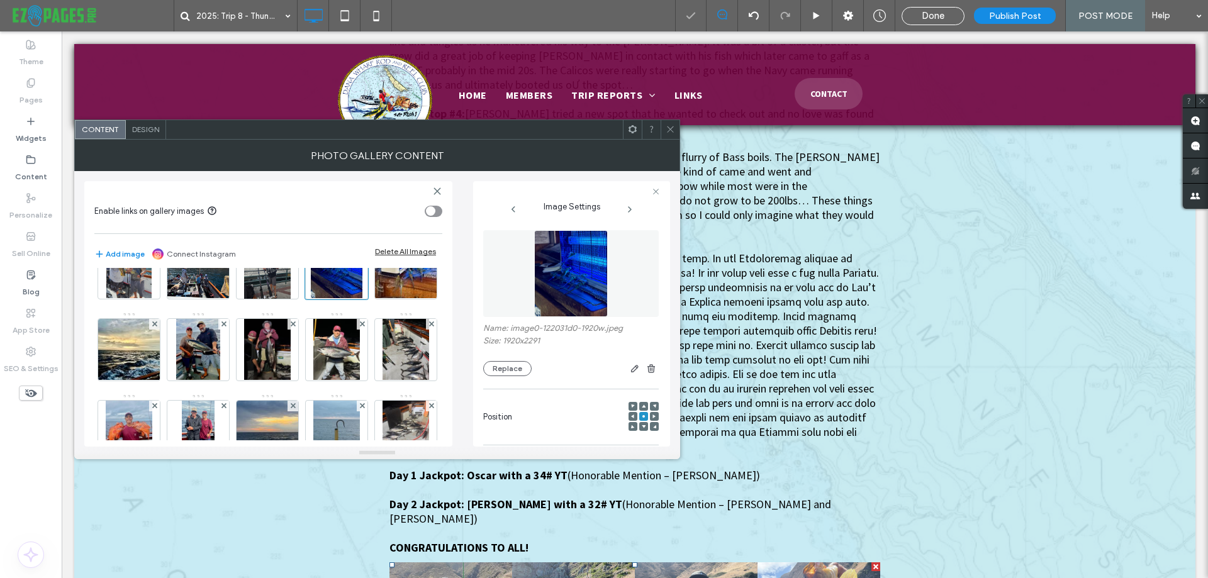
click at [556, 276] on img at bounding box center [570, 273] width 73 height 87
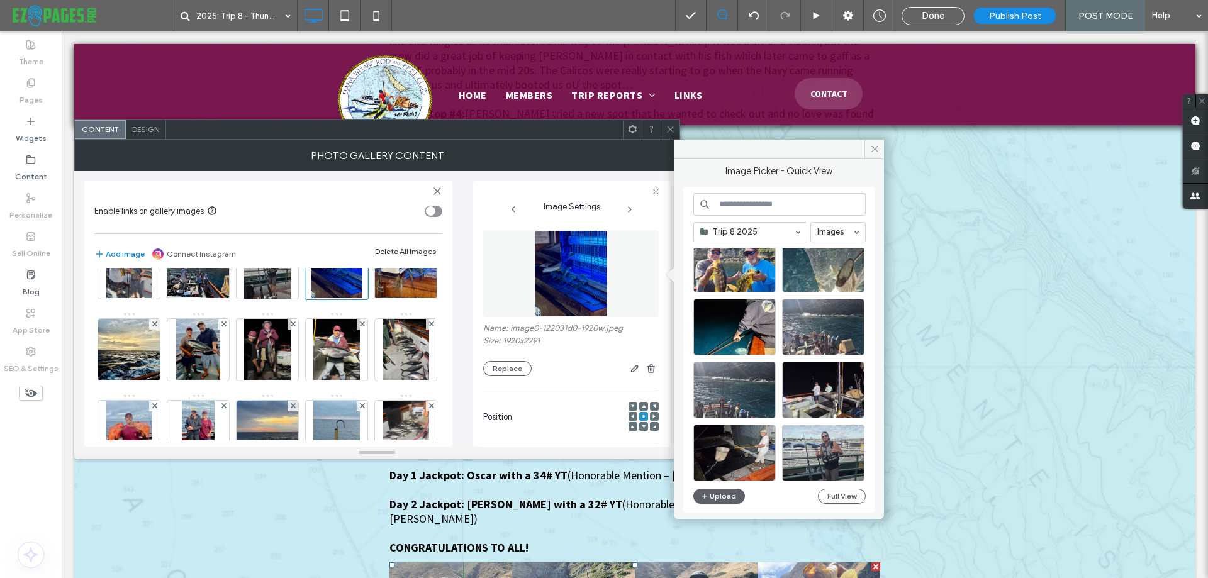
scroll to position [1150, 0]
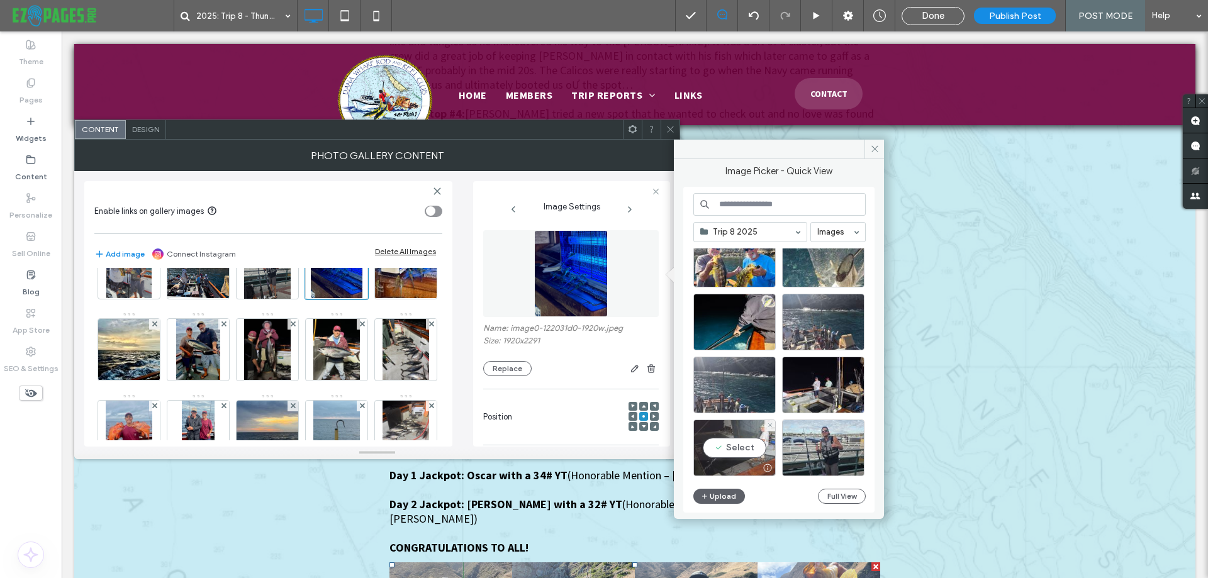
drag, startPoint x: 735, startPoint y: 439, endPoint x: 679, endPoint y: 415, distance: 60.9
click at [735, 439] on div "Select" at bounding box center [735, 448] width 82 height 57
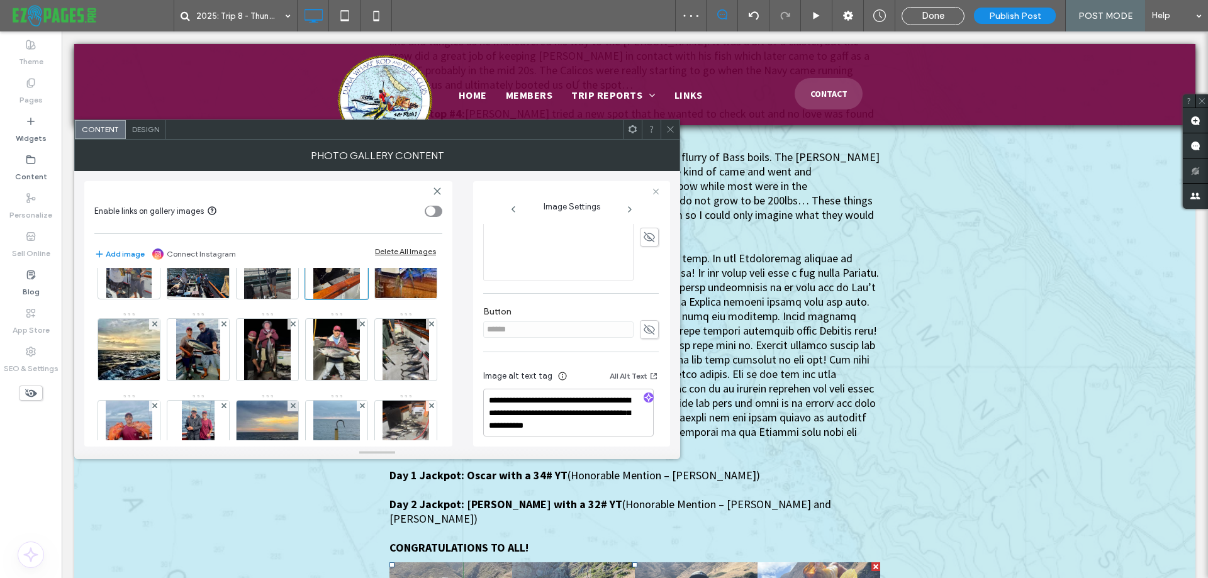
scroll to position [329, 0]
click at [647, 387] on icon "button" at bounding box center [648, 391] width 9 height 9
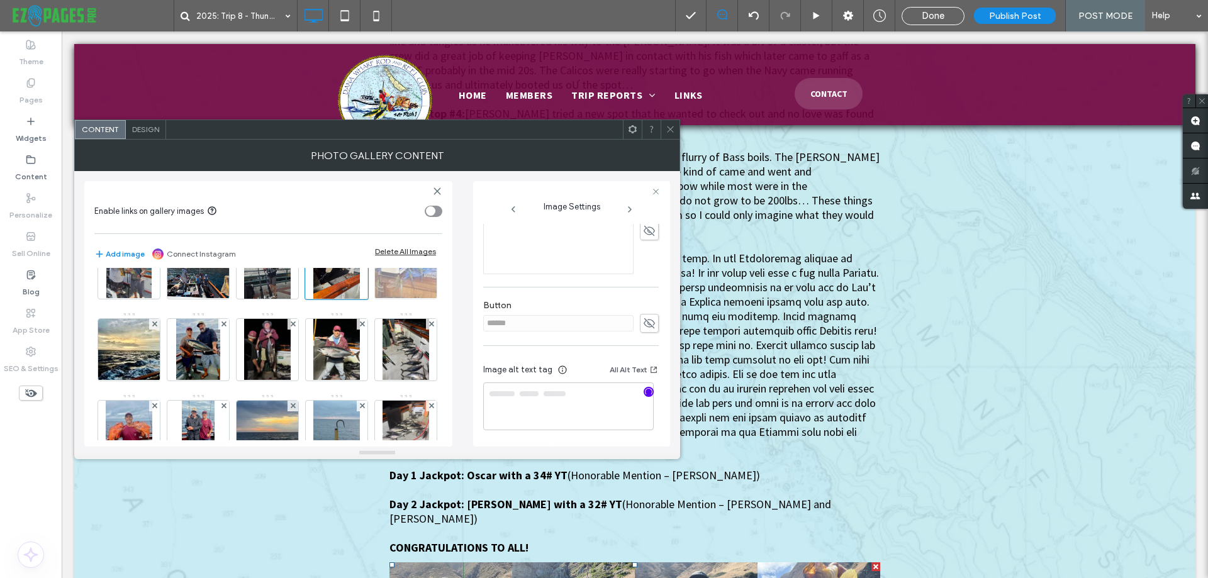
click at [364, 299] on img at bounding box center [406, 268] width 84 height 62
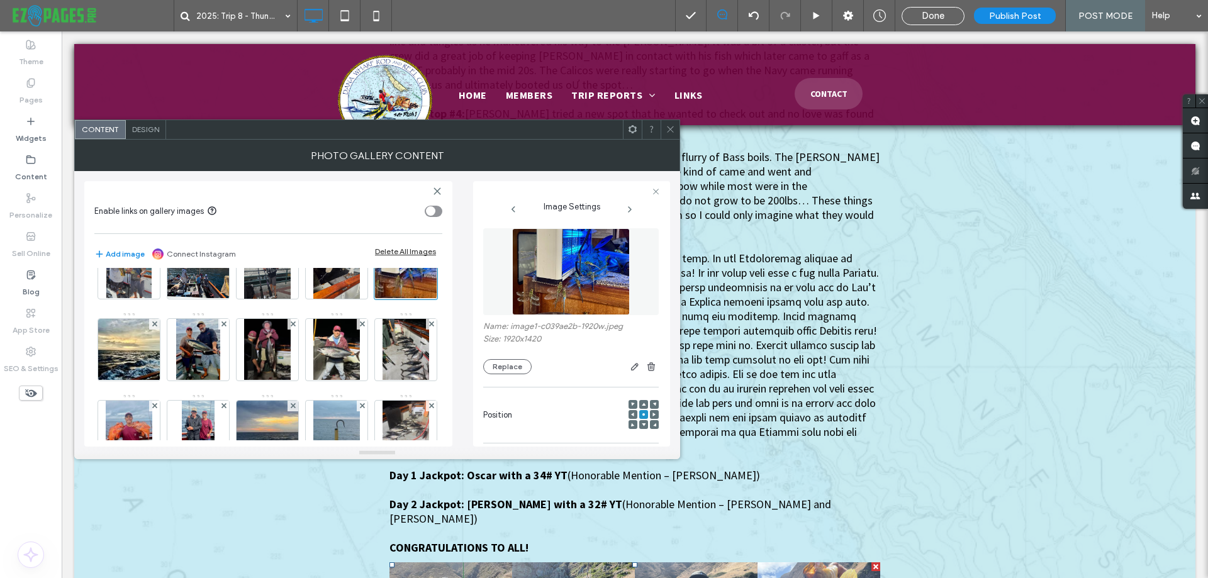
scroll to position [0, 0]
click at [575, 279] on img at bounding box center [570, 273] width 117 height 87
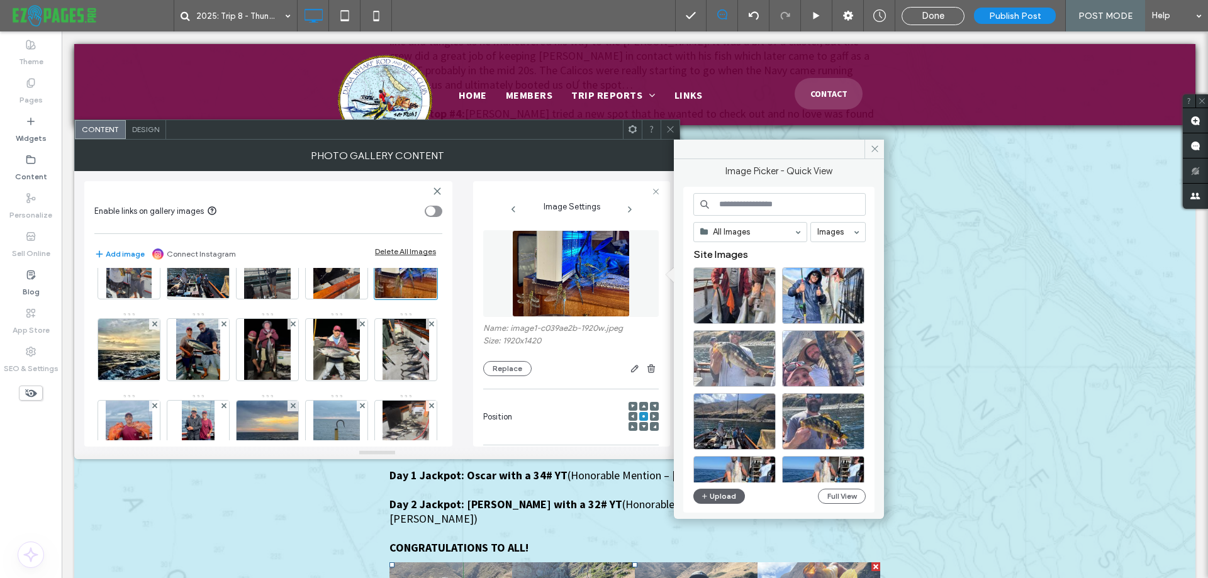
type textarea "**********"
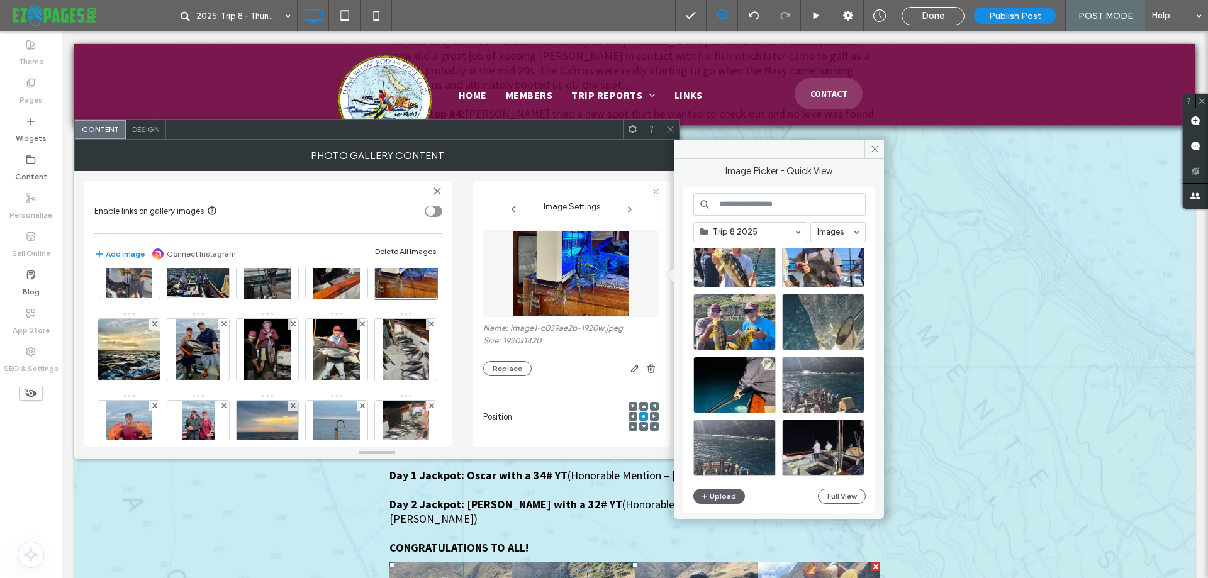
scroll to position [1150, 0]
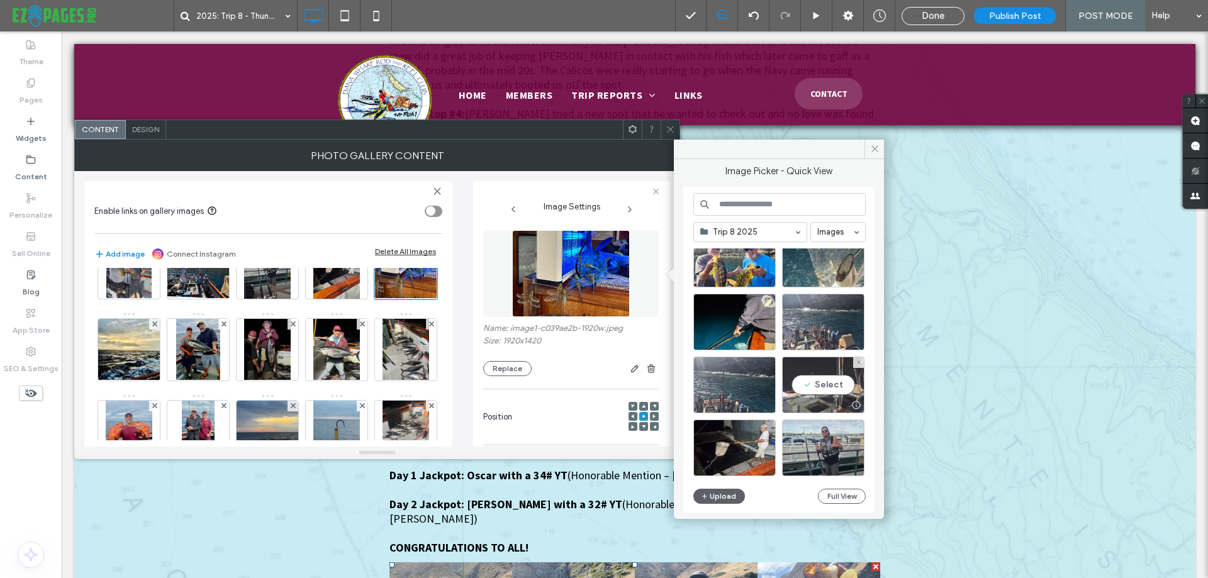
click at [809, 372] on div "Select" at bounding box center [823, 385] width 82 height 57
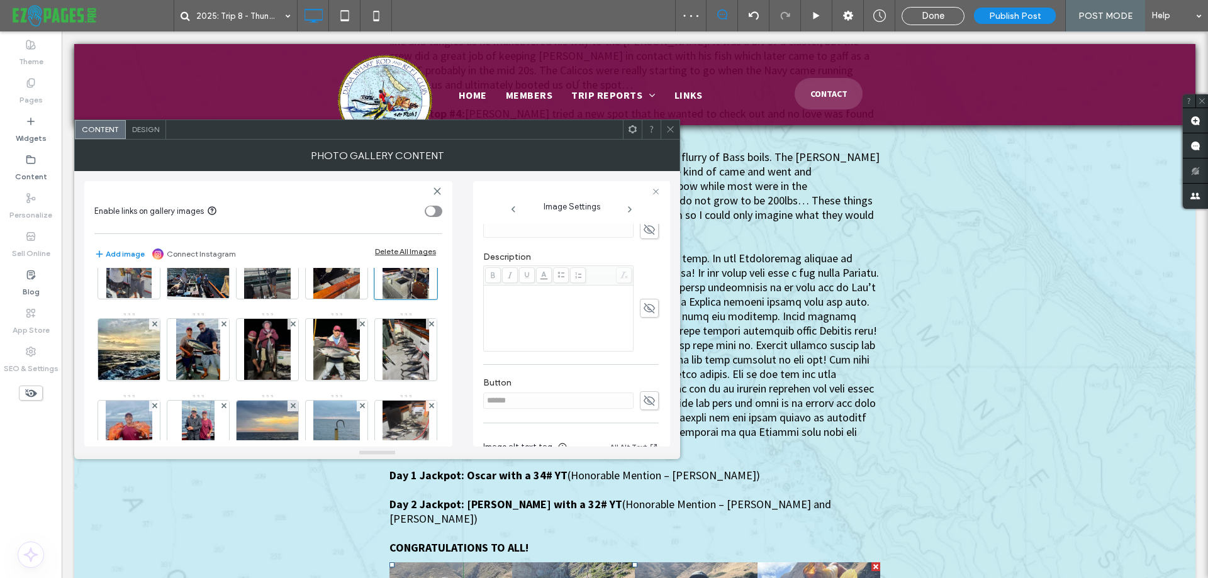
scroll to position [329, 0]
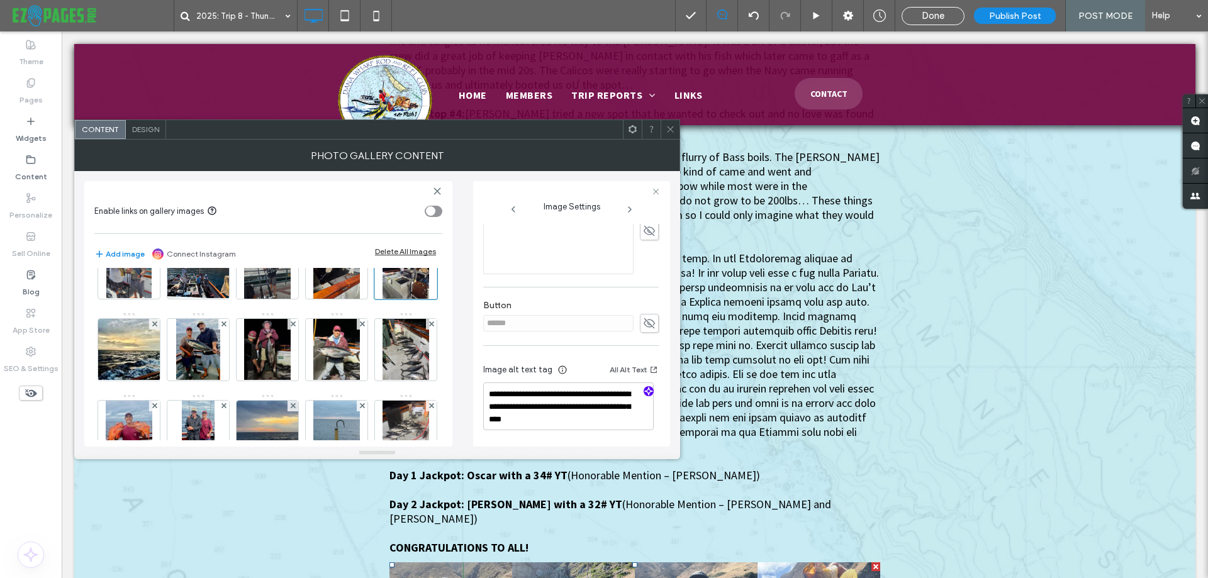
click at [644, 388] on icon "button" at bounding box center [648, 391] width 9 height 9
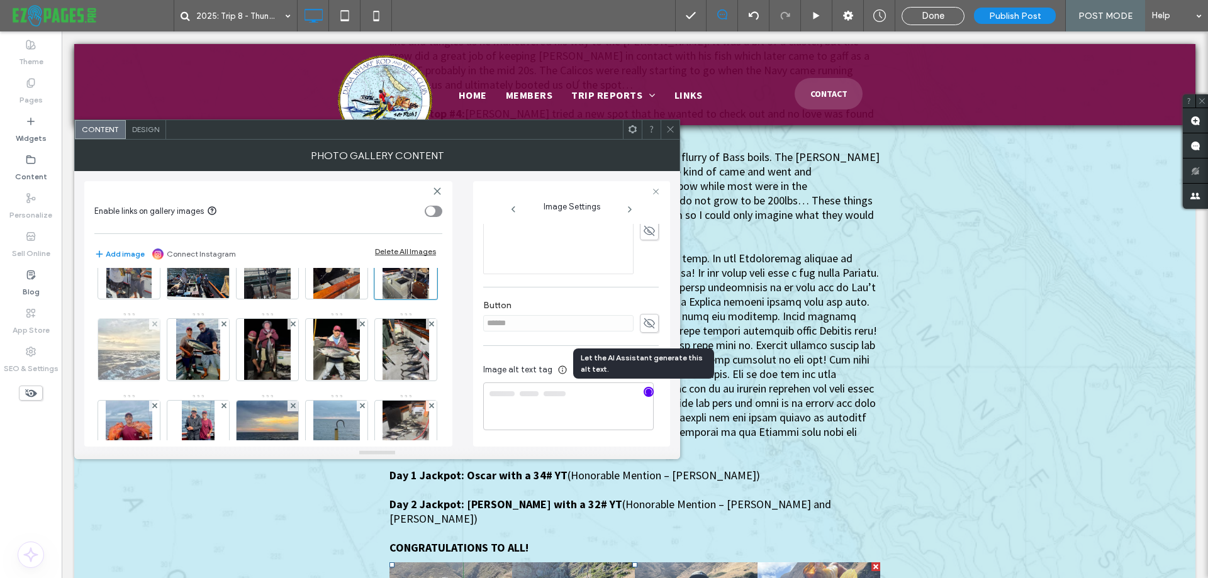
click at [167, 349] on img at bounding box center [128, 350] width 77 height 62
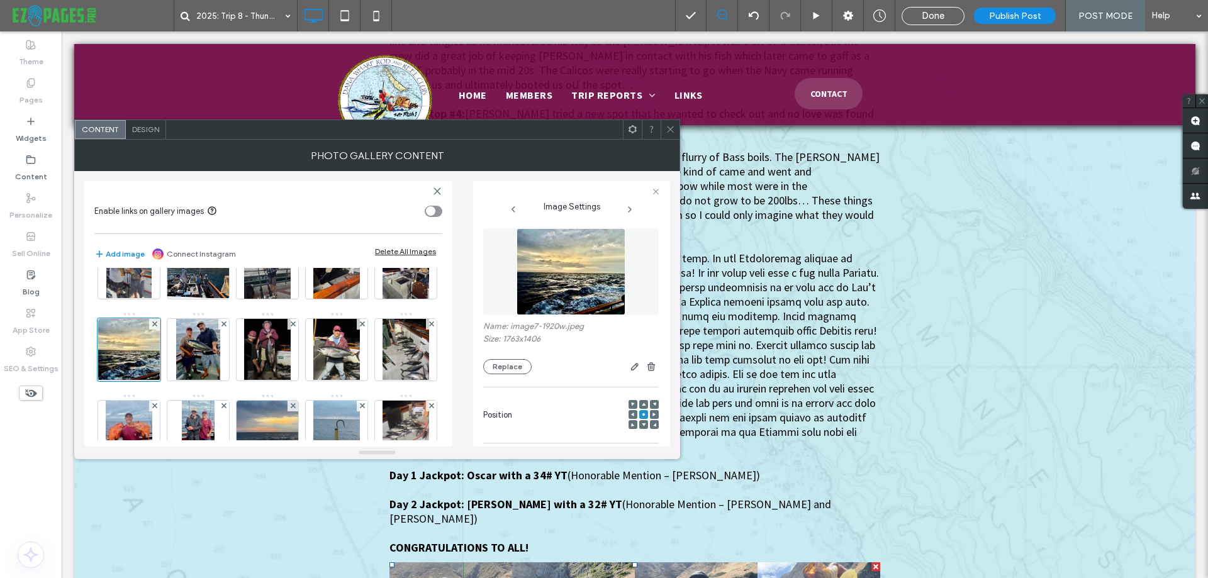
scroll to position [0, 0]
click at [572, 285] on img at bounding box center [571, 273] width 109 height 87
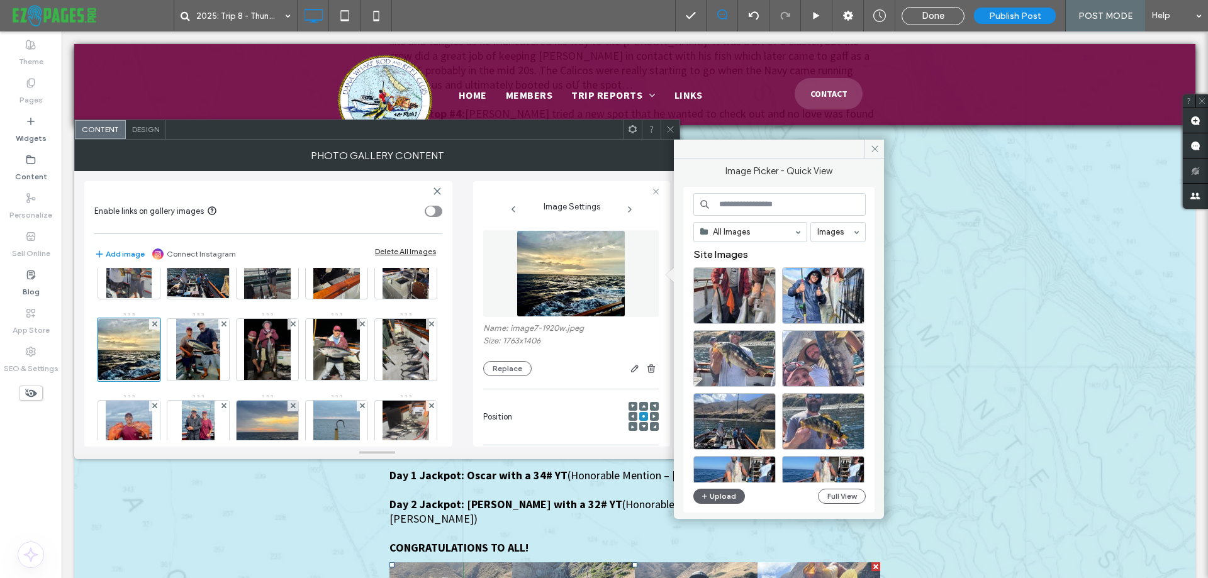
type textarea "**********"
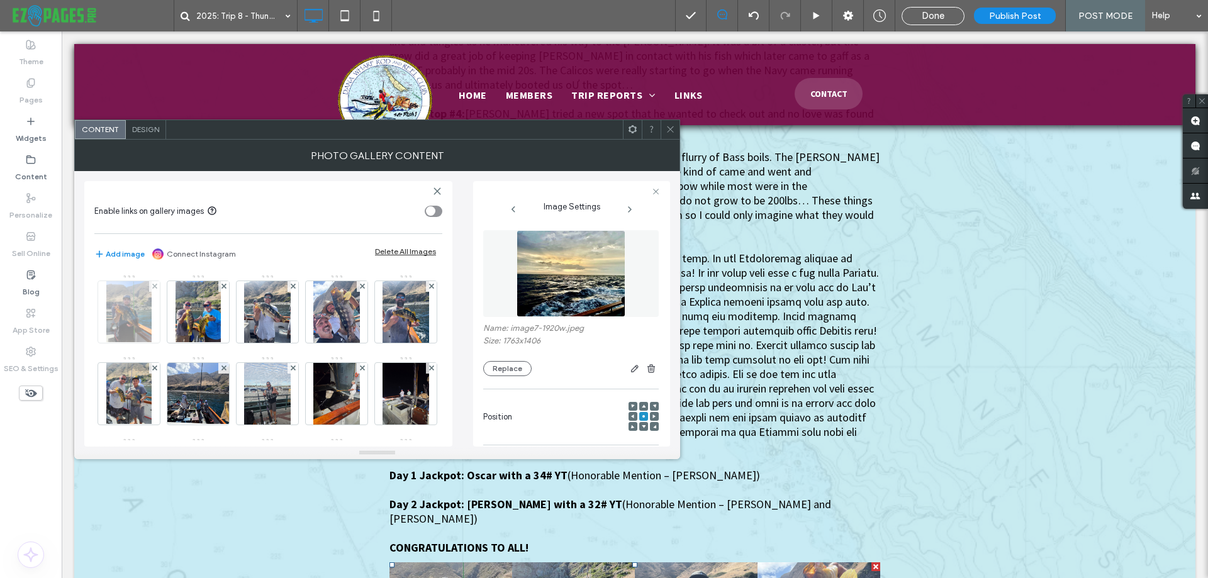
click at [125, 325] on img at bounding box center [128, 312] width 45 height 62
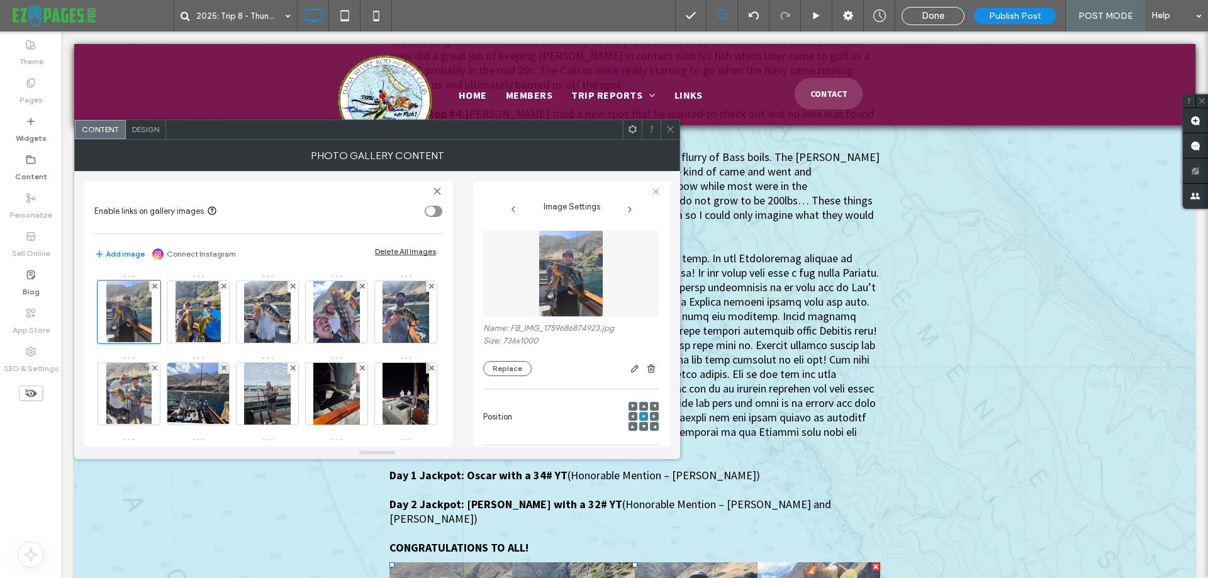
click at [566, 266] on img at bounding box center [571, 273] width 64 height 87
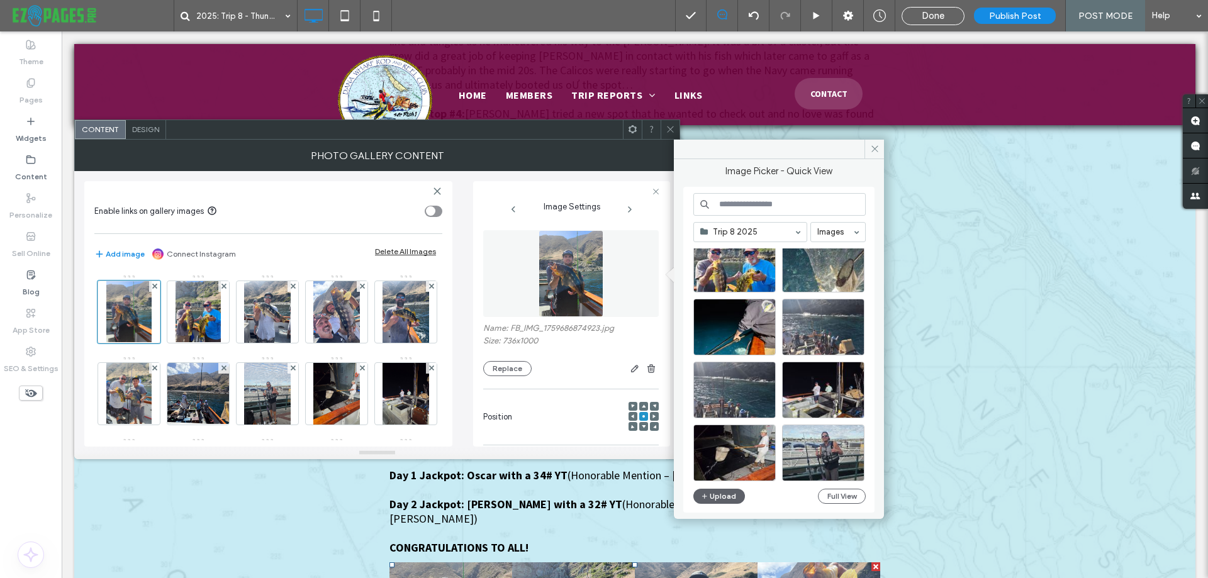
scroll to position [1150, 0]
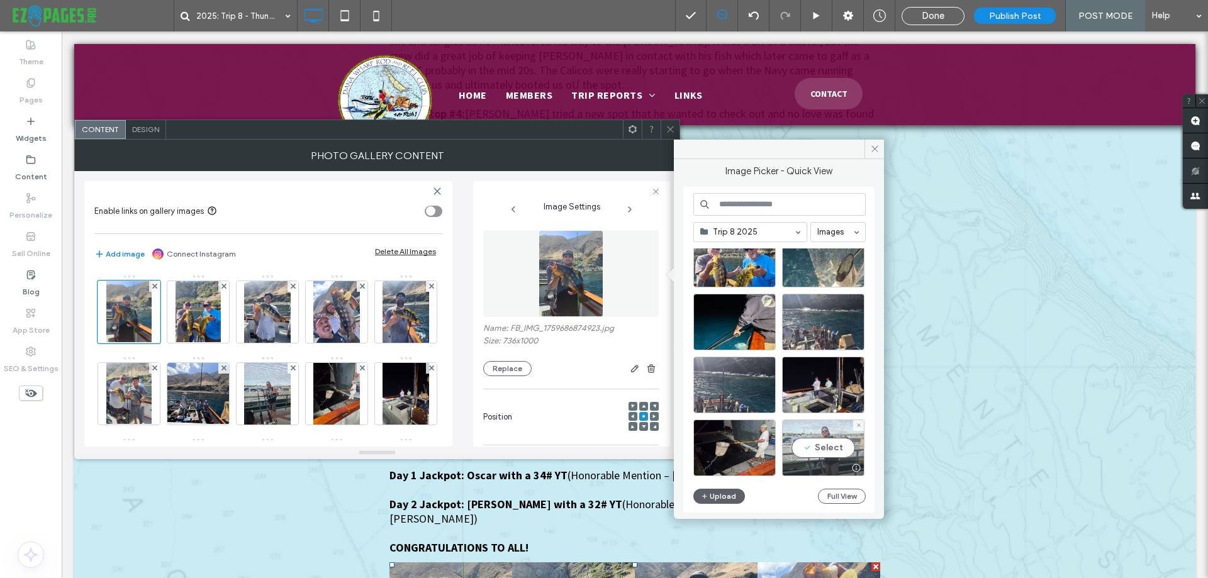
click at [817, 446] on div "Select" at bounding box center [823, 448] width 82 height 57
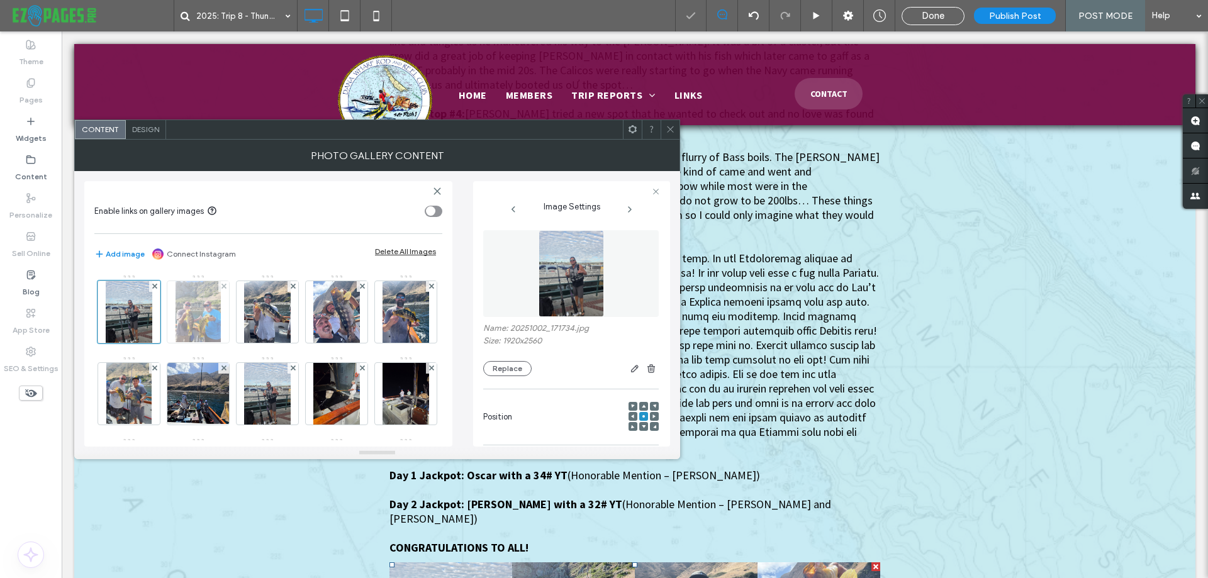
click at [193, 314] on img at bounding box center [198, 312] width 45 height 62
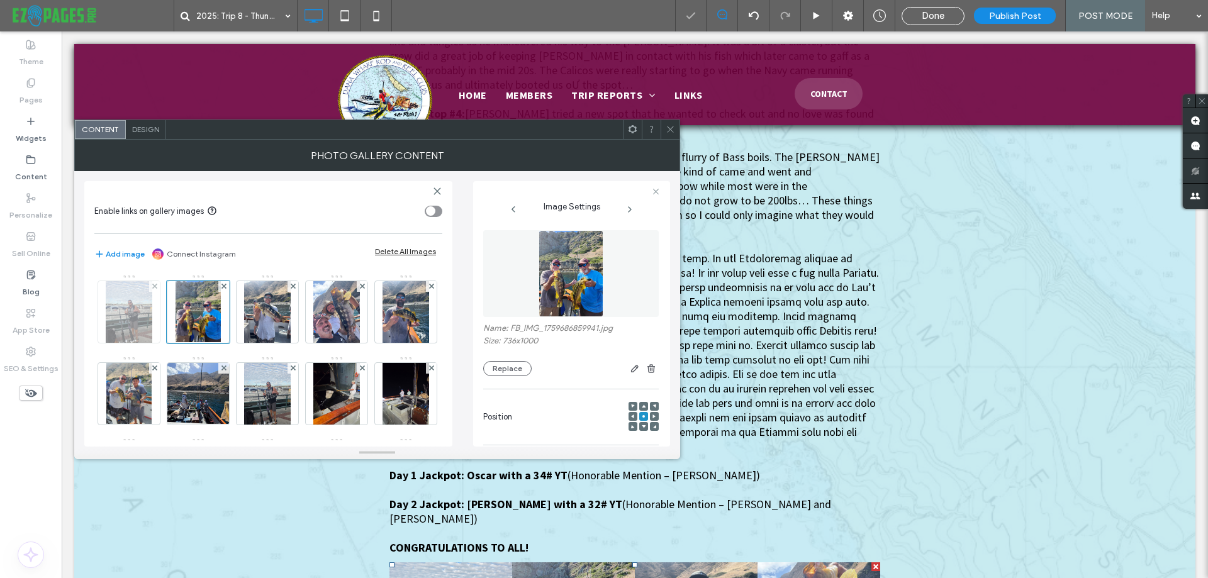
click at [120, 310] on img at bounding box center [129, 312] width 47 height 62
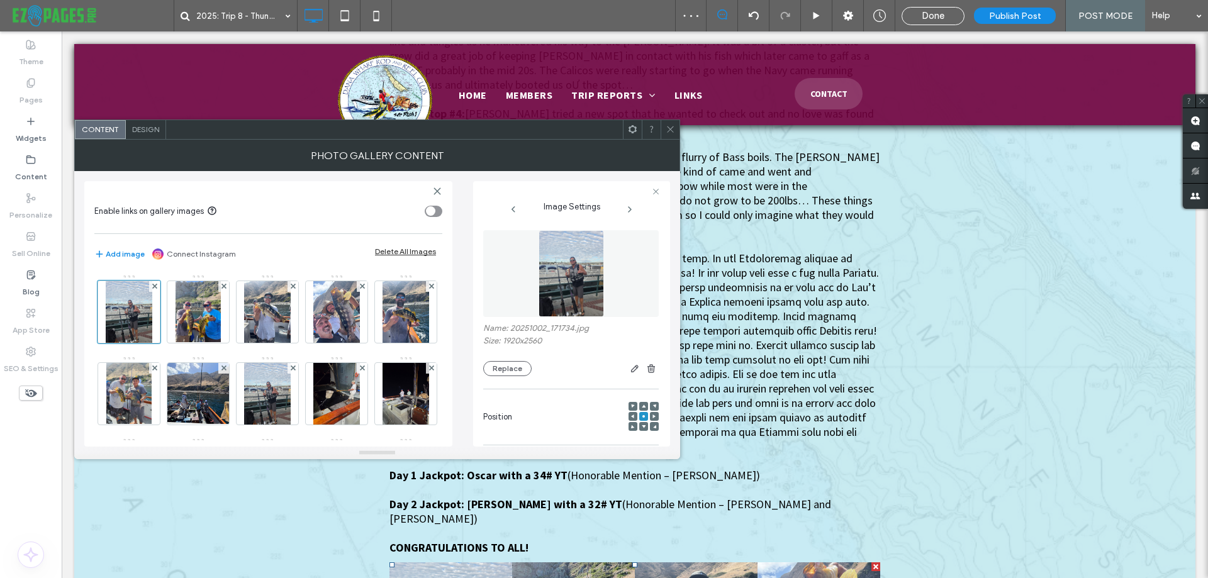
scroll to position [329, 0]
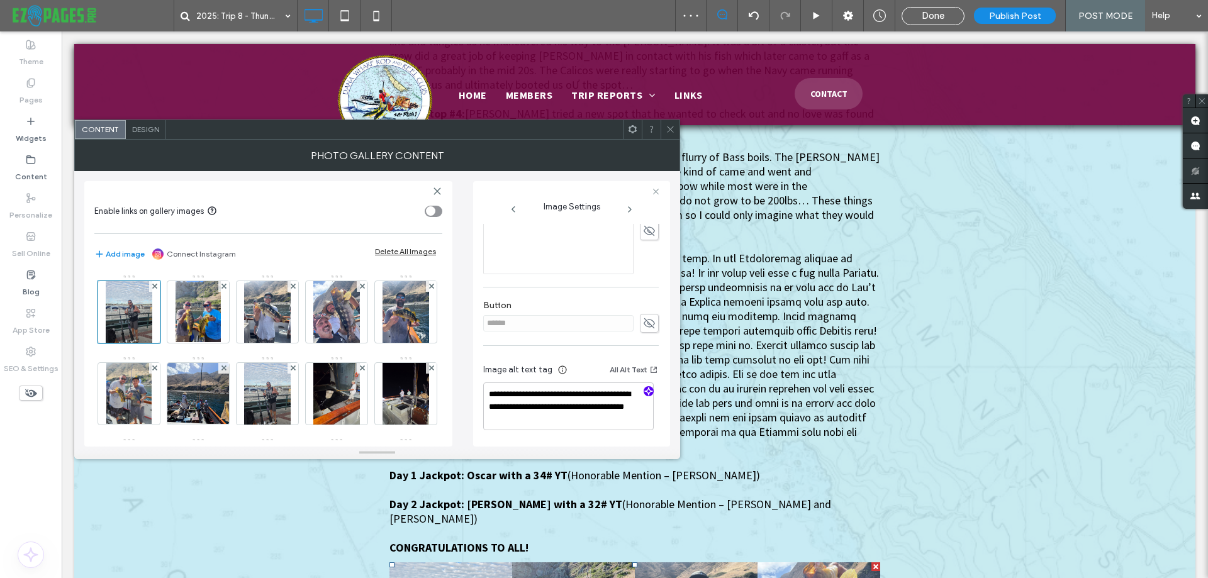
click at [645, 394] on use "button" at bounding box center [649, 392] width 8 height 8
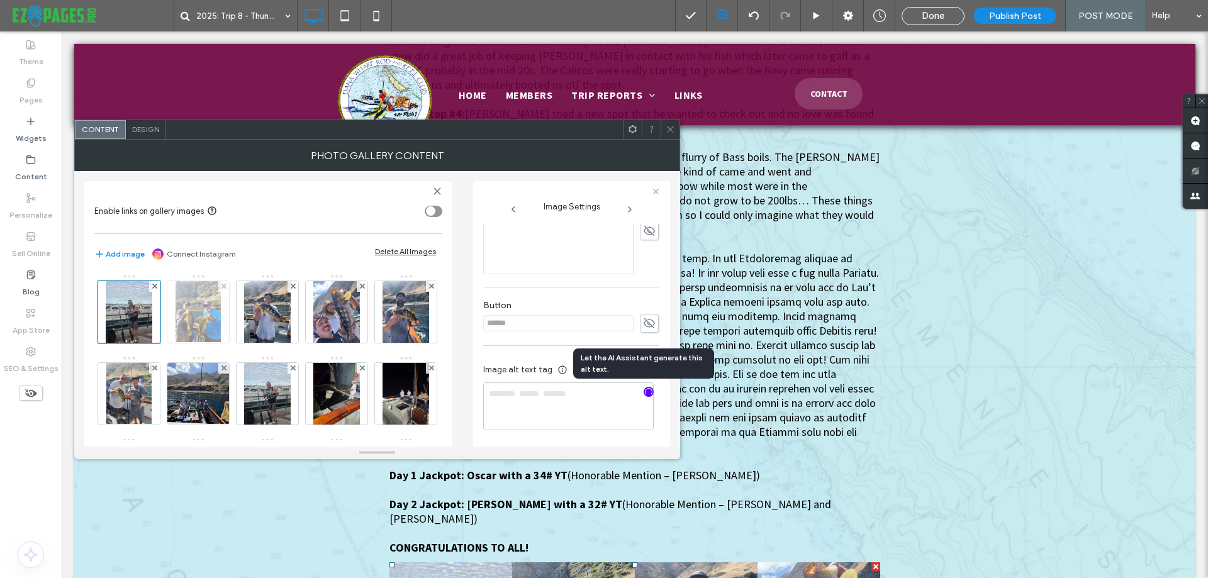
click at [186, 296] on img at bounding box center [198, 312] width 45 height 62
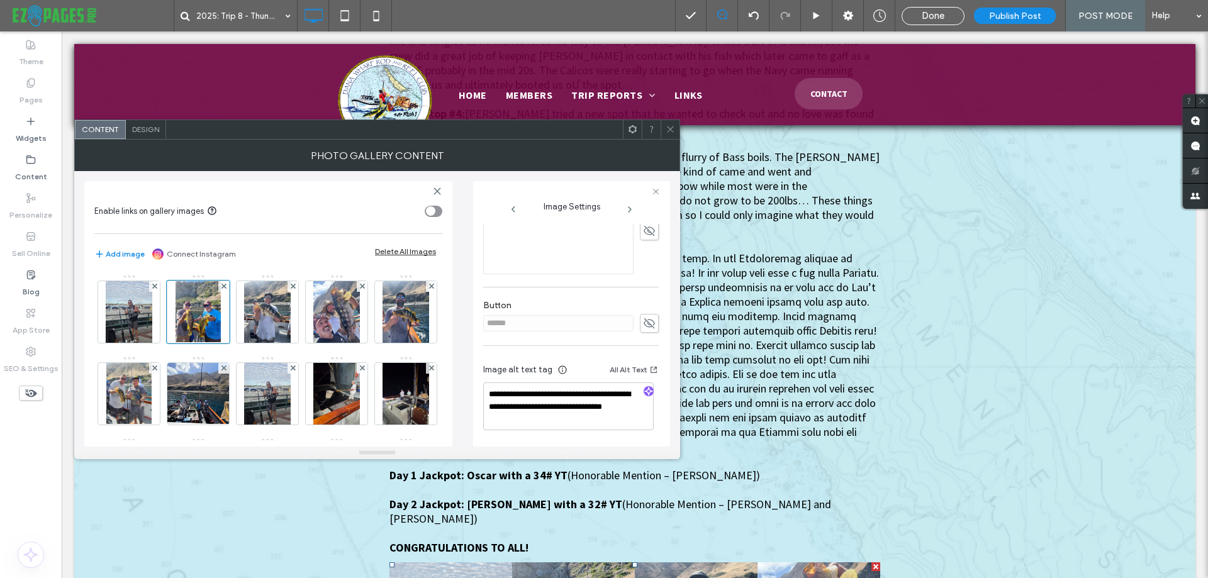
type textarea "**********"
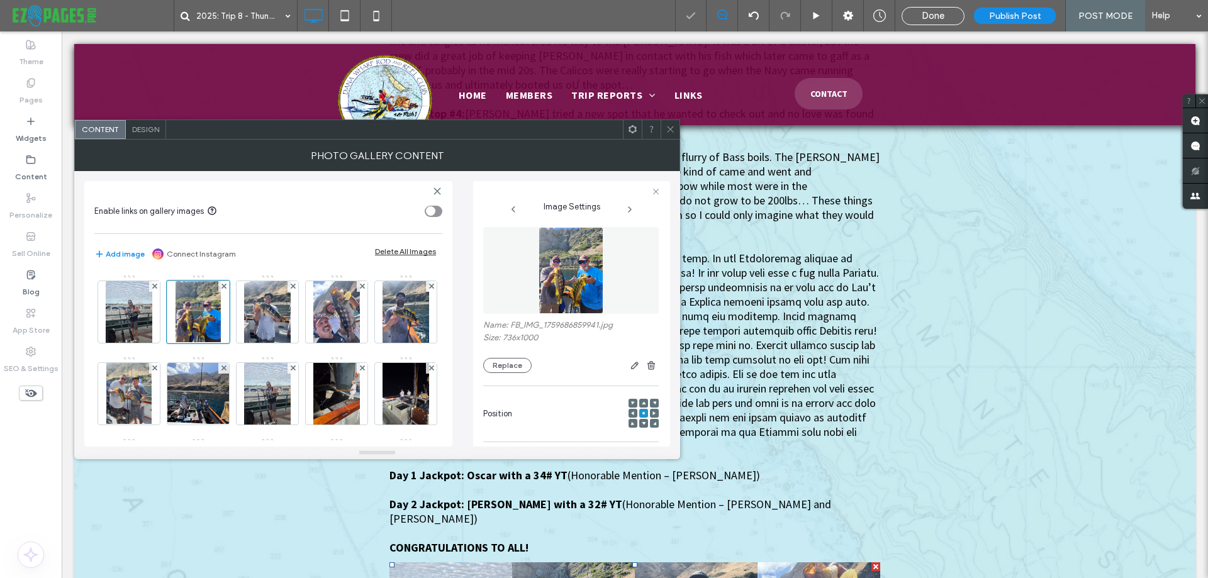
scroll to position [0, 0]
click at [583, 266] on img at bounding box center [571, 273] width 64 height 87
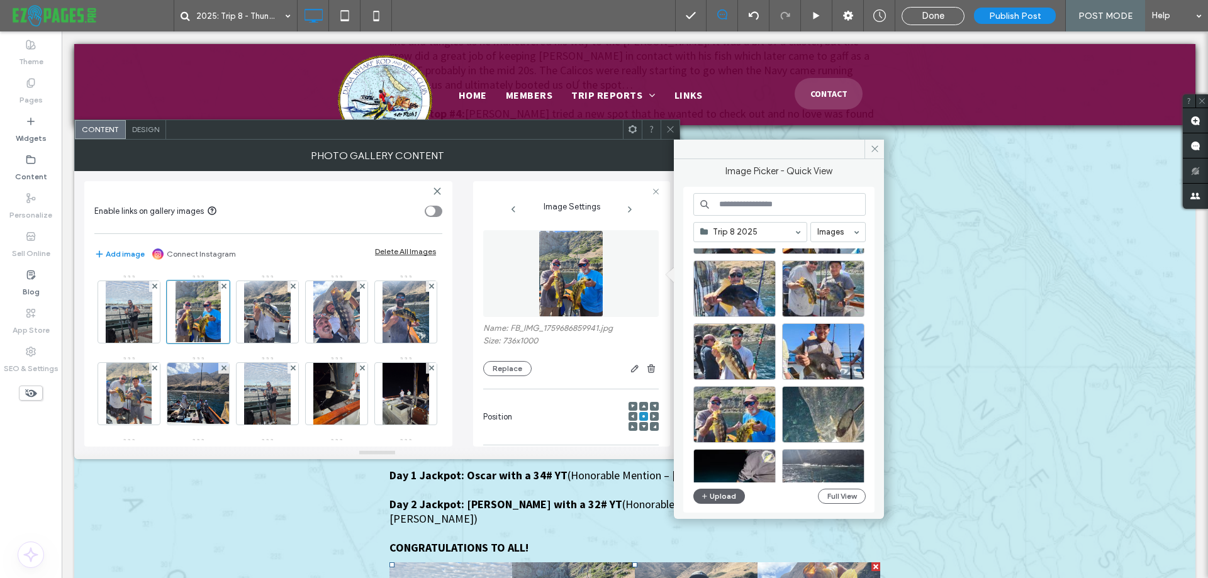
scroll to position [1150, 0]
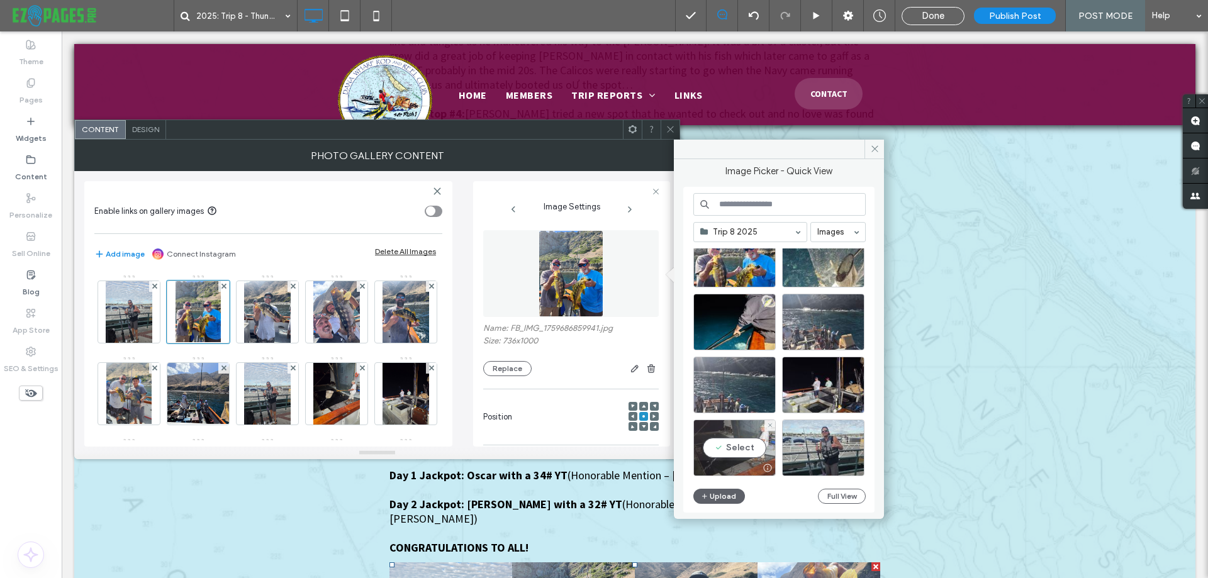
click at [748, 445] on div "Select" at bounding box center [735, 448] width 82 height 57
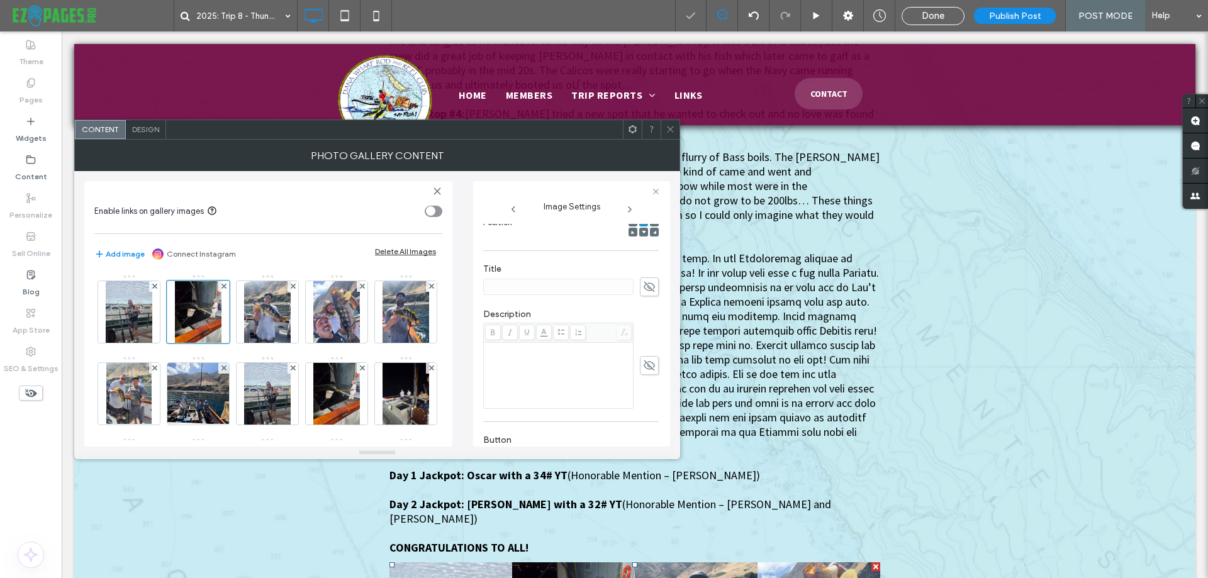
scroll to position [315, 0]
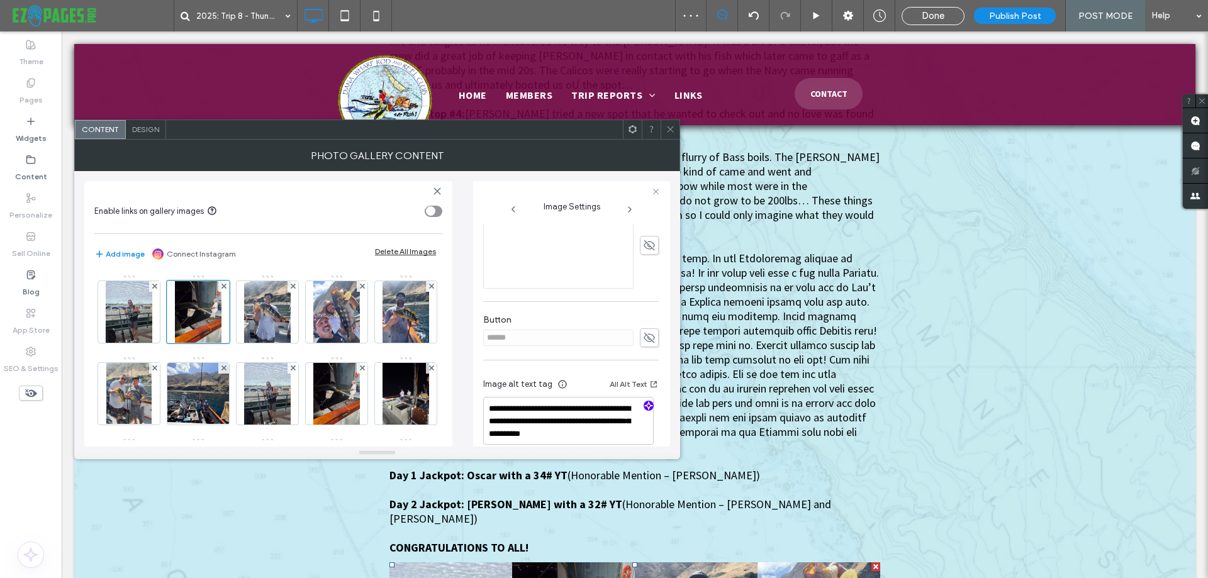
click at [645, 405] on use "button" at bounding box center [649, 406] width 8 height 8
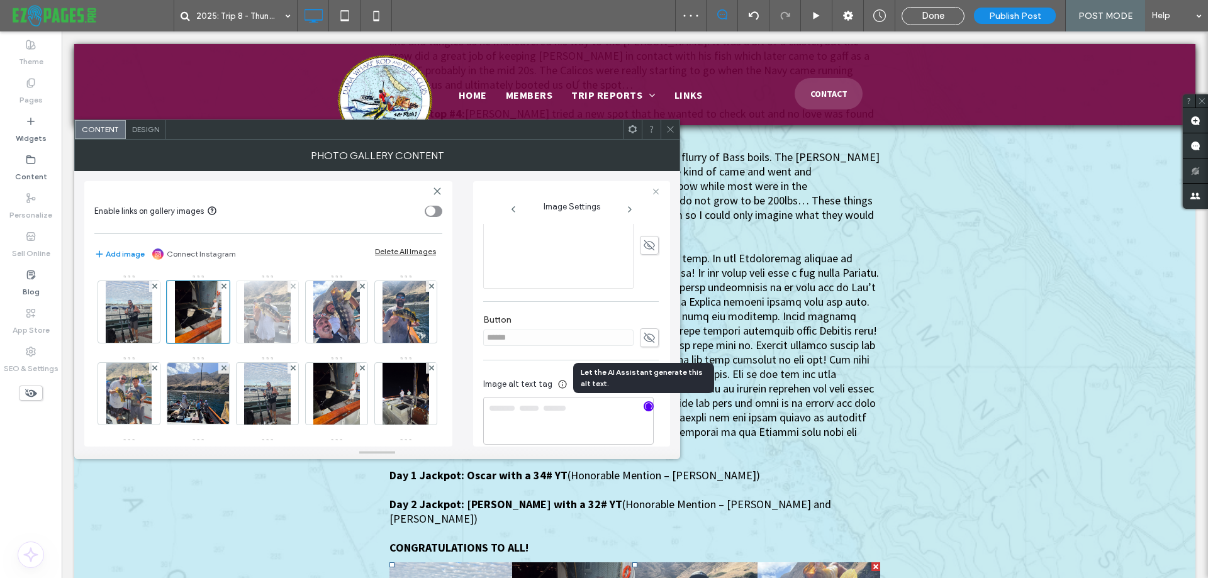
type textarea "**********"
click at [271, 303] on img at bounding box center [267, 312] width 47 height 62
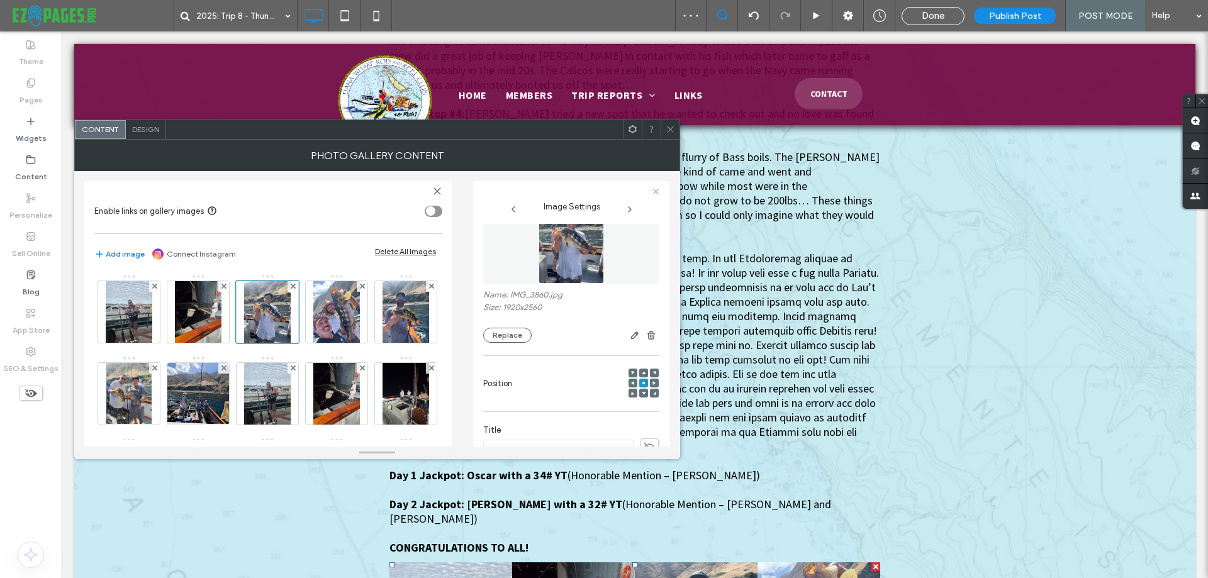
scroll to position [0, 0]
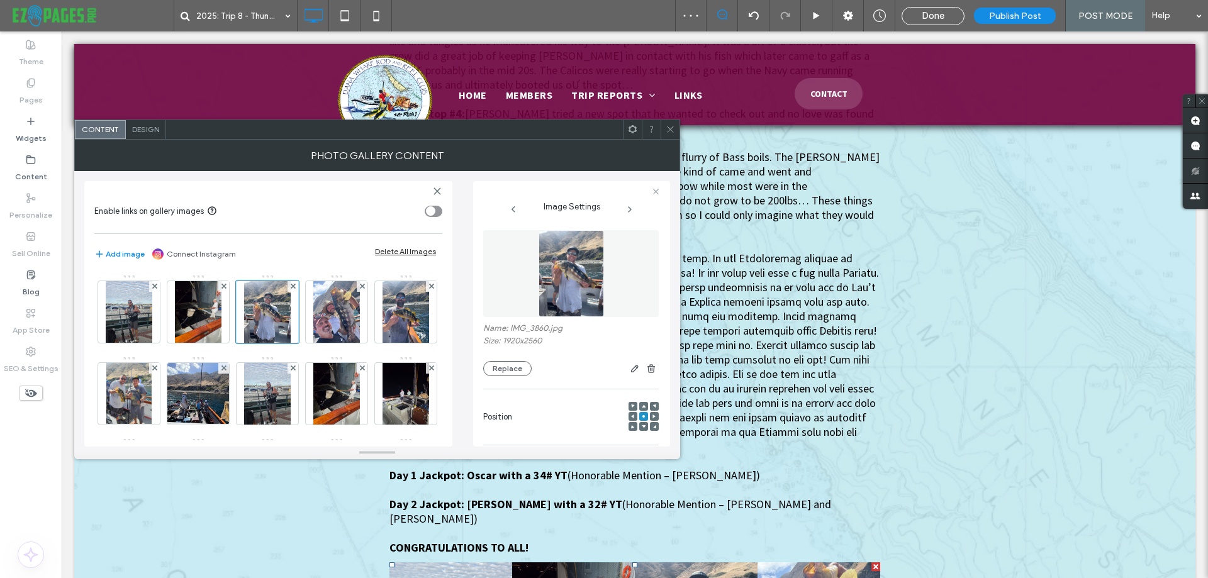
click at [544, 283] on img at bounding box center [571, 273] width 65 height 87
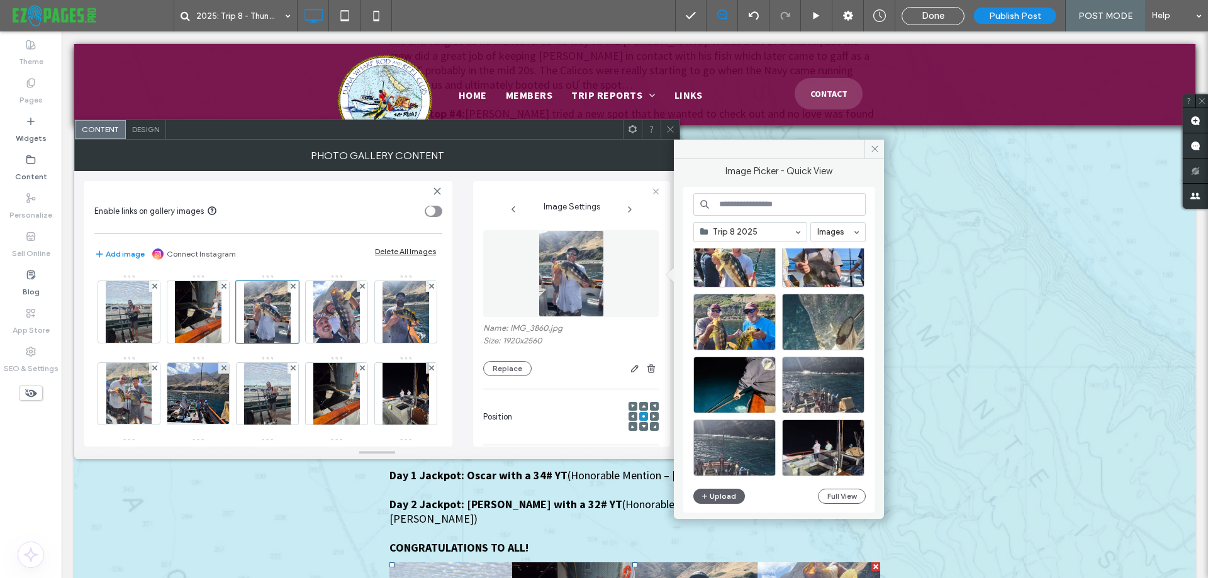
scroll to position [1150, 0]
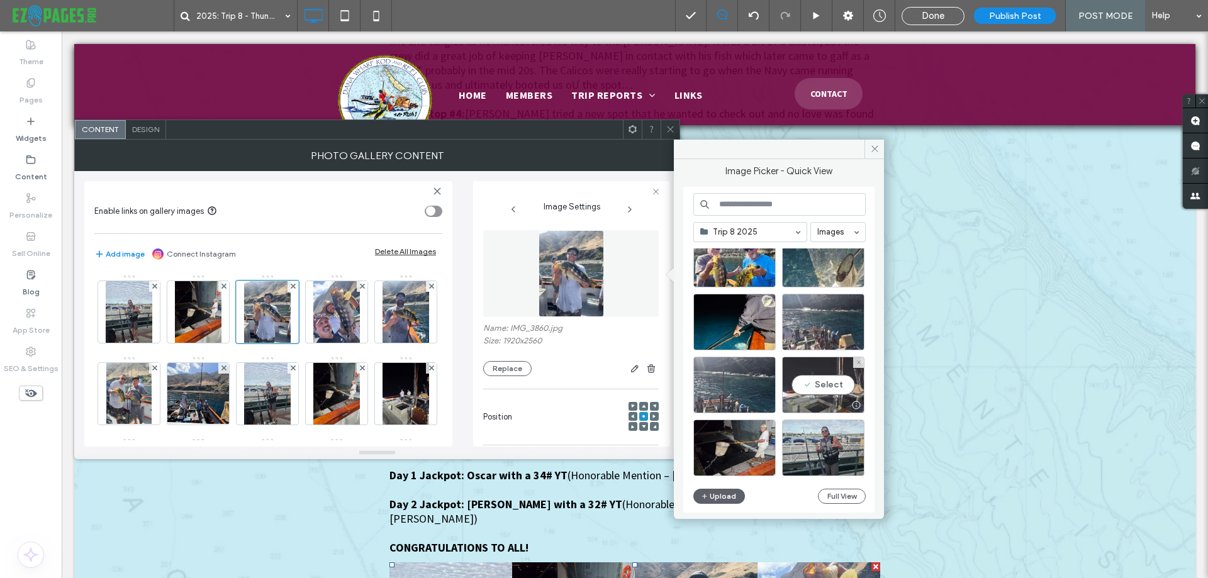
click at [838, 395] on div "Select" at bounding box center [823, 385] width 82 height 57
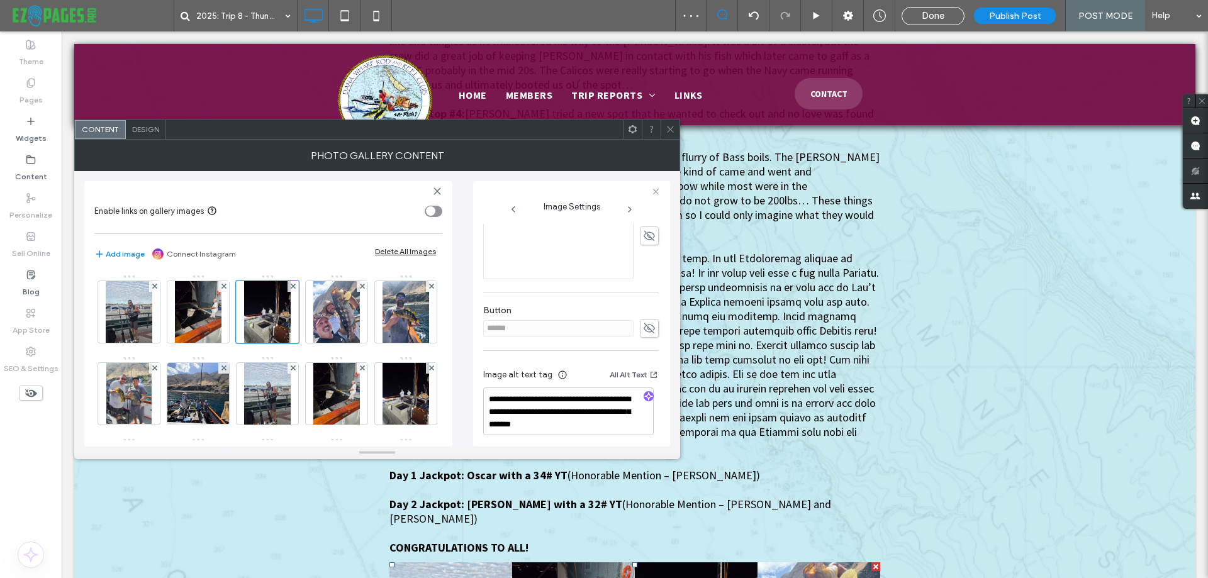
scroll to position [329, 0]
click at [645, 392] on use "button" at bounding box center [649, 392] width 8 height 8
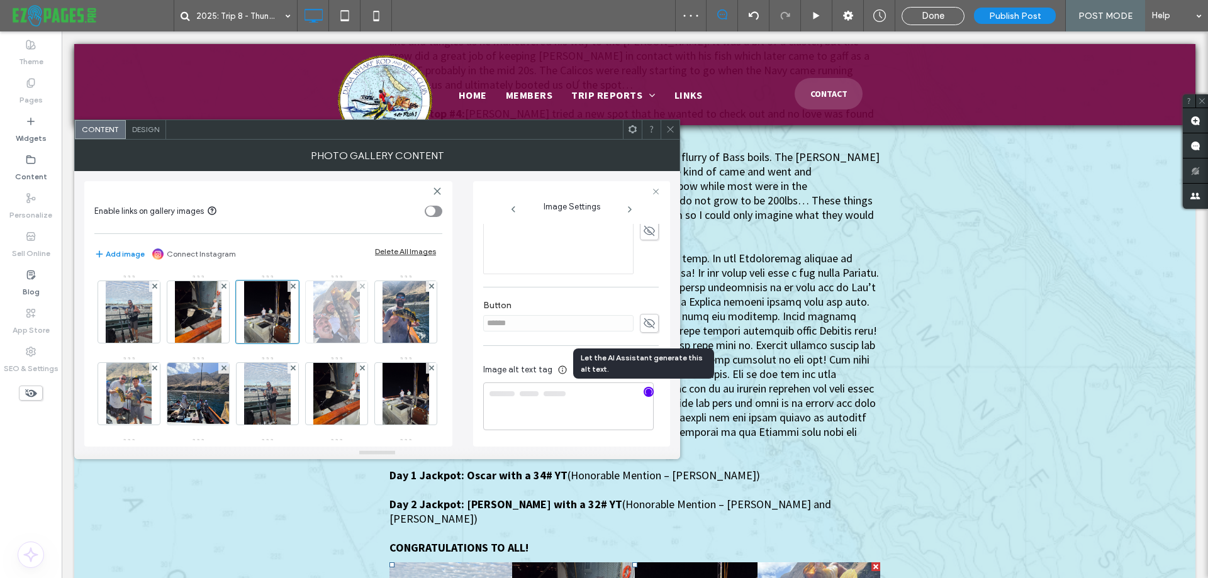
click at [337, 317] on img at bounding box center [336, 312] width 47 height 62
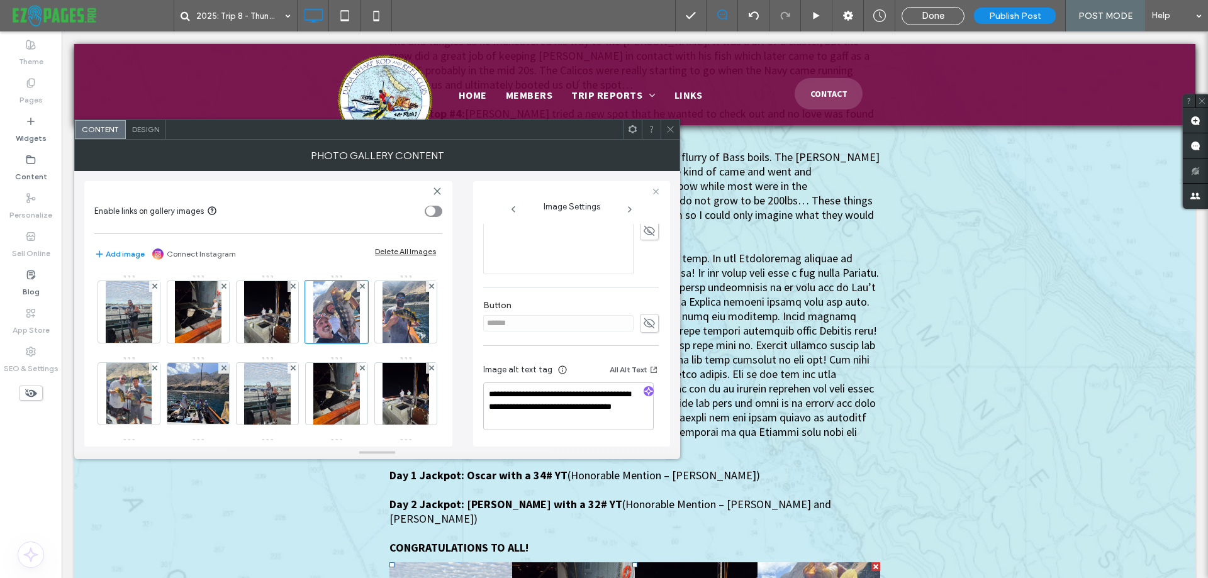
type textarea "**********"
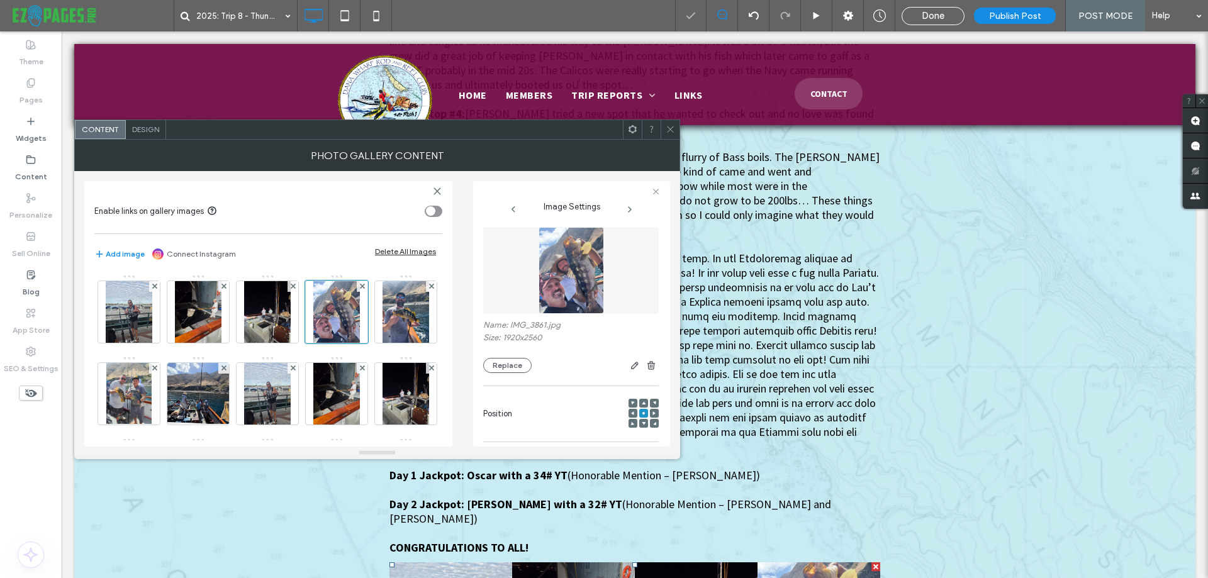
scroll to position [0, 0]
click at [576, 267] on img at bounding box center [571, 273] width 65 height 87
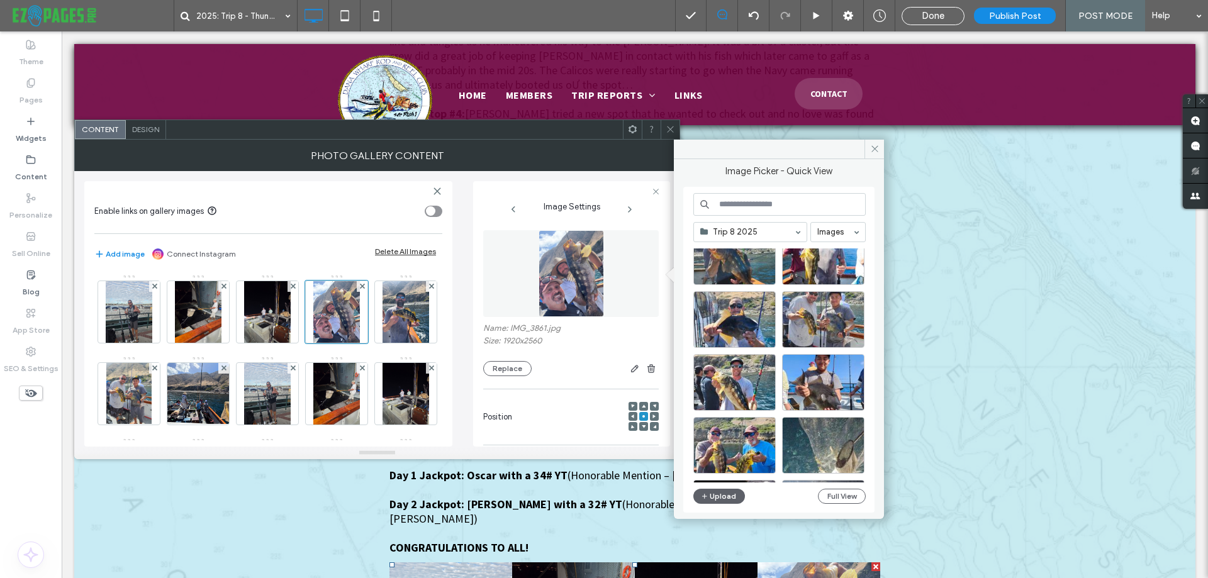
scroll to position [1150, 0]
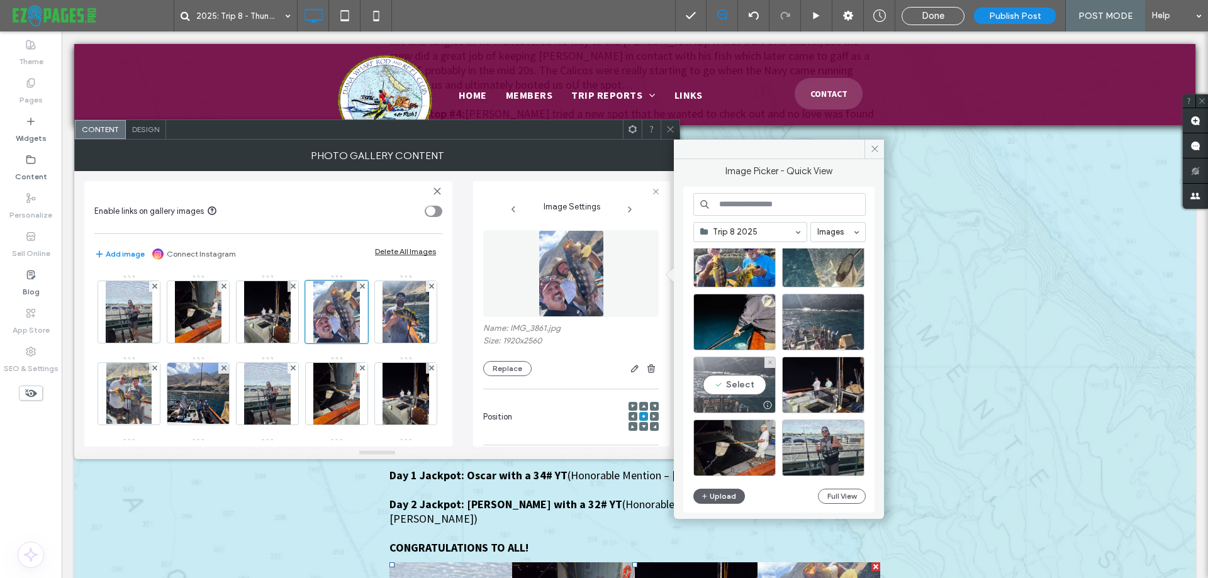
click at [730, 388] on div "Select" at bounding box center [735, 385] width 82 height 57
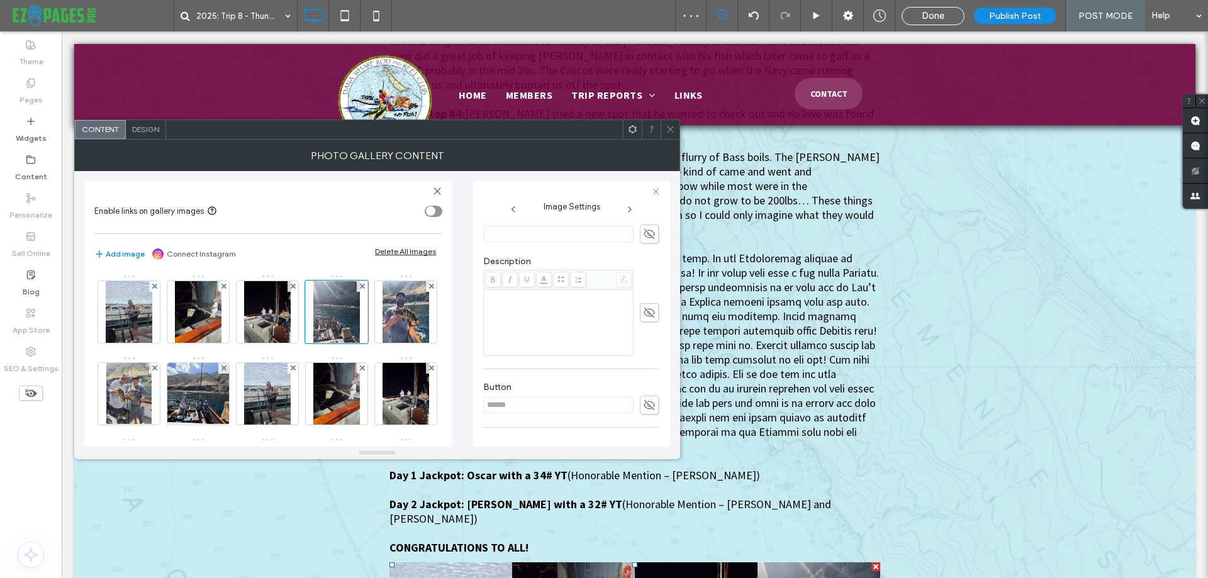
scroll to position [315, 0]
click at [645, 402] on use "button" at bounding box center [649, 406] width 8 height 8
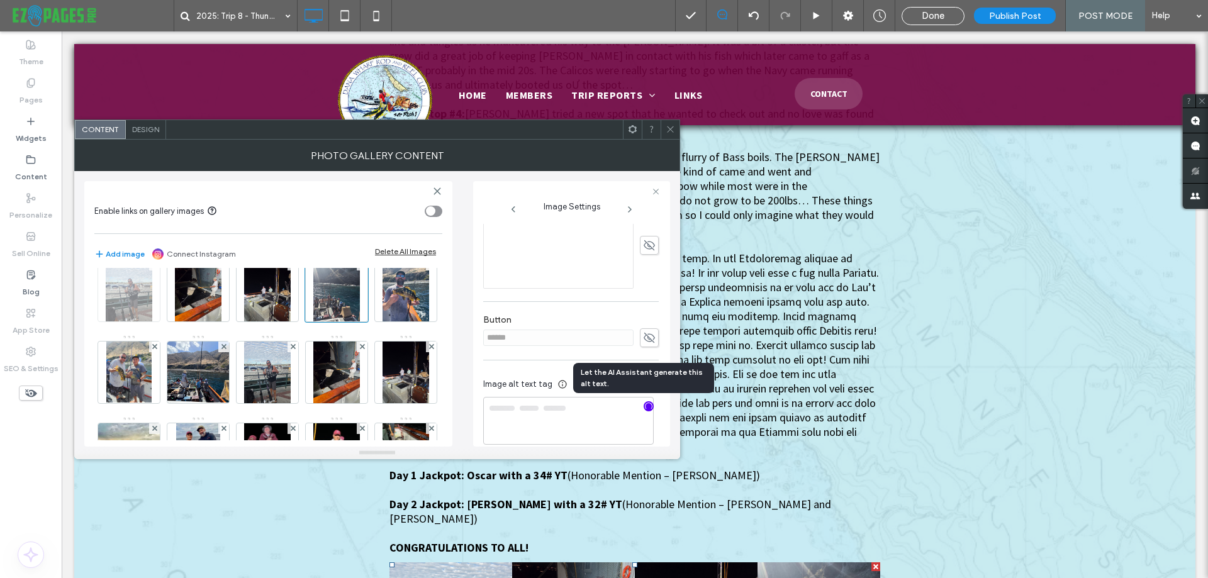
scroll to position [0, 0]
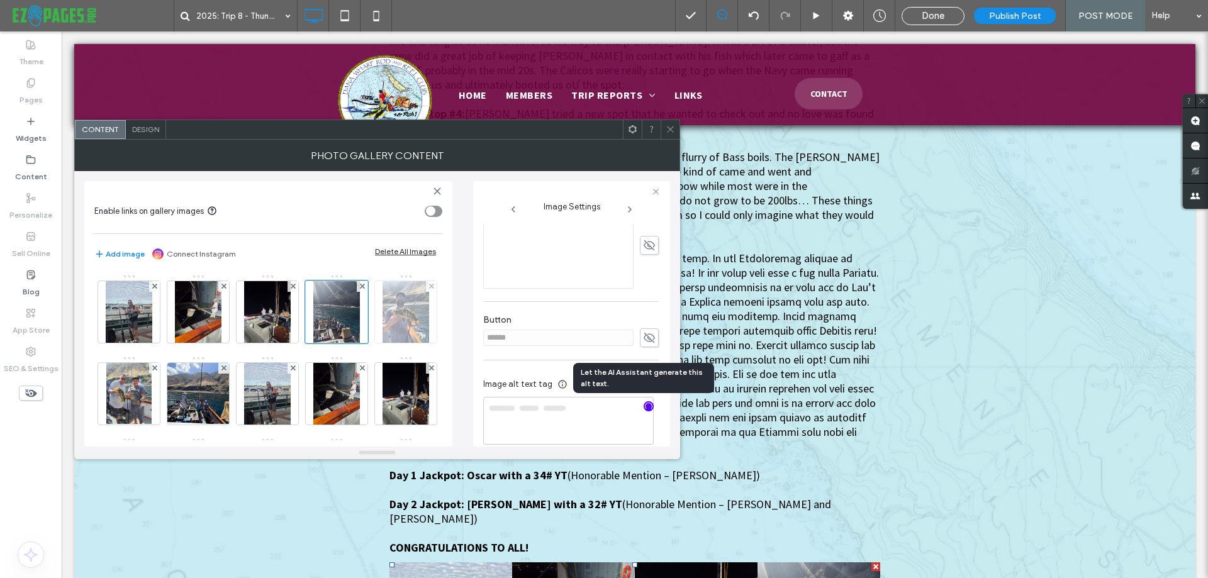
click at [383, 343] on img at bounding box center [406, 312] width 47 height 62
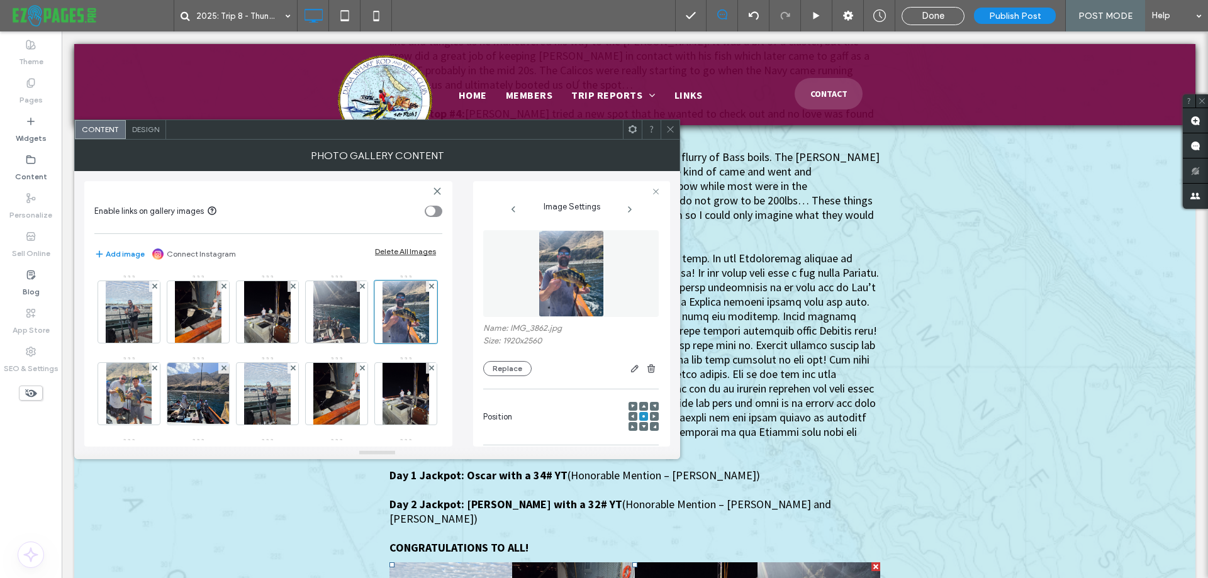
type textarea "**********"
click at [573, 291] on img at bounding box center [571, 273] width 65 height 87
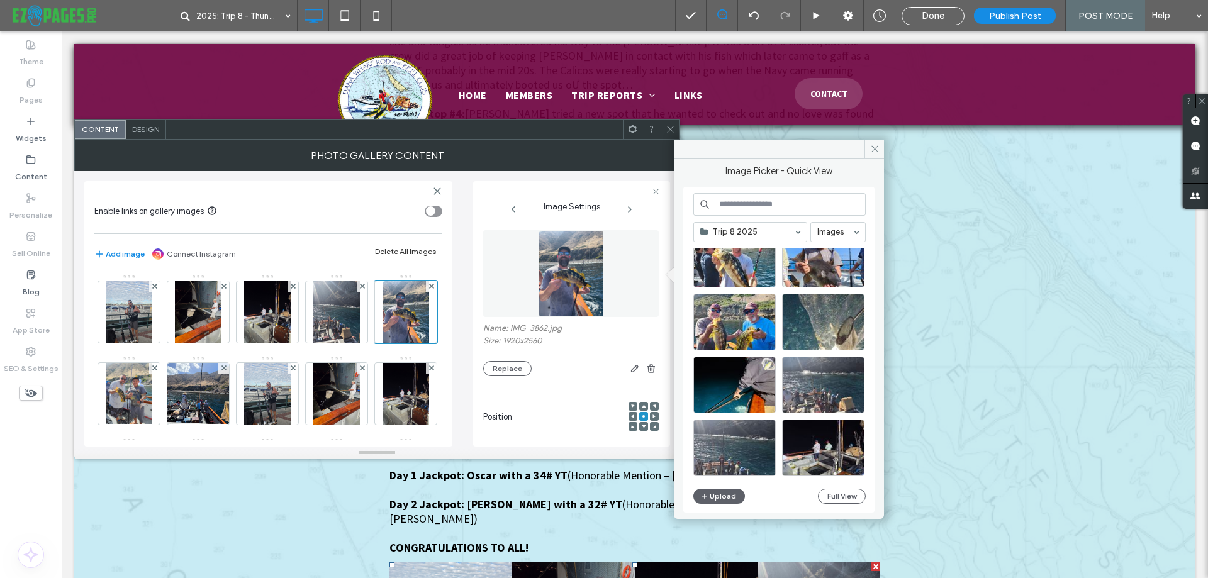
scroll to position [1150, 0]
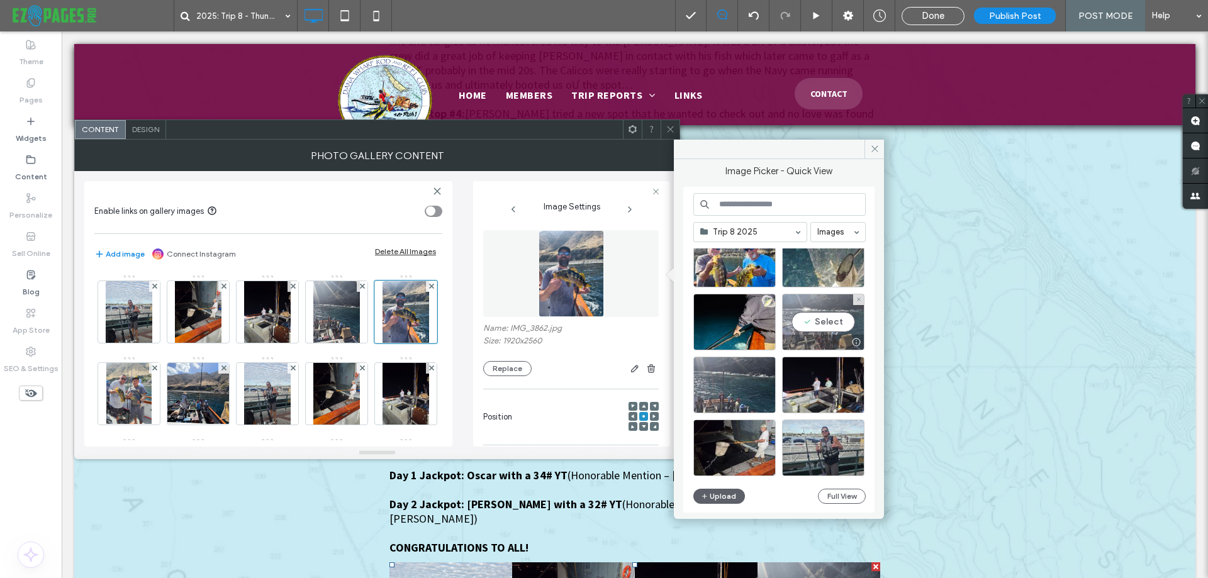
click at [811, 320] on div "Select" at bounding box center [823, 322] width 82 height 57
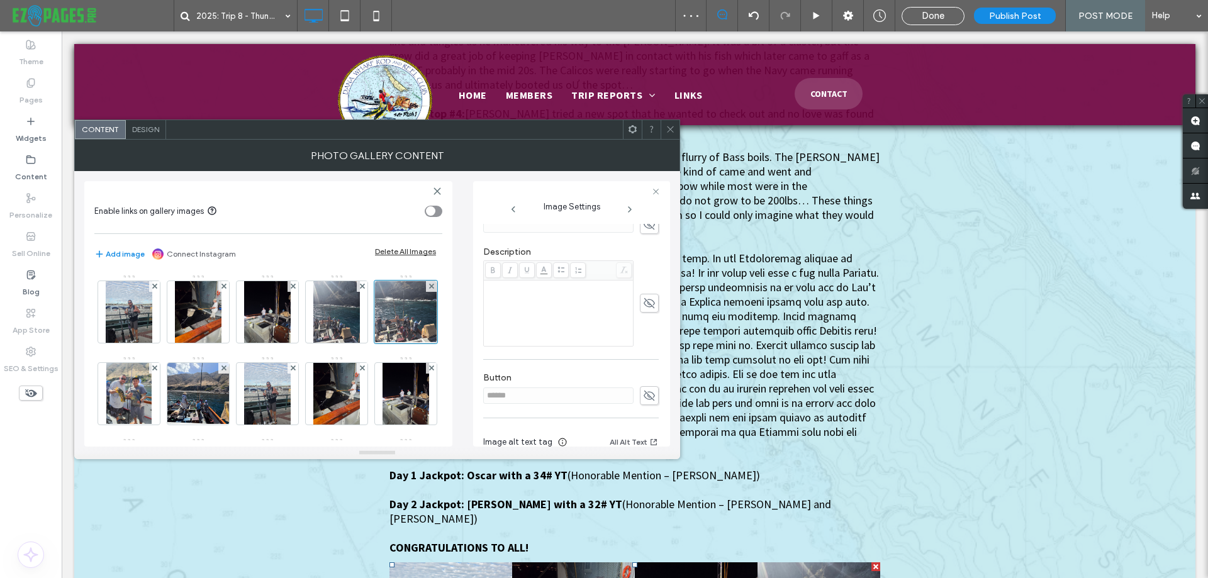
scroll to position [315, 0]
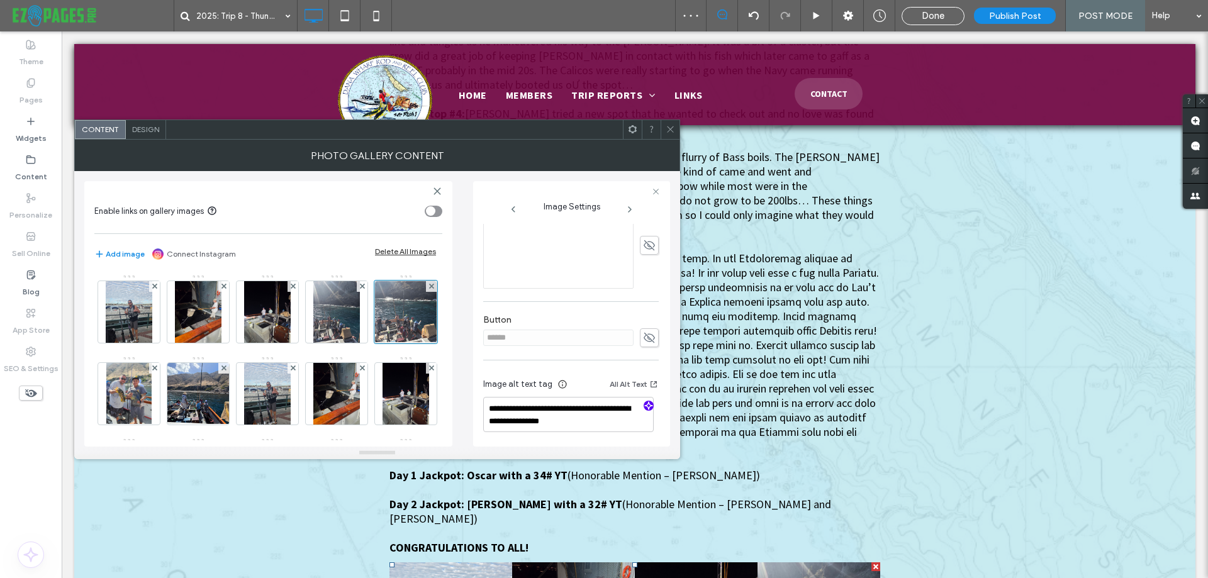
click at [646, 407] on icon "button" at bounding box center [648, 406] width 9 height 9
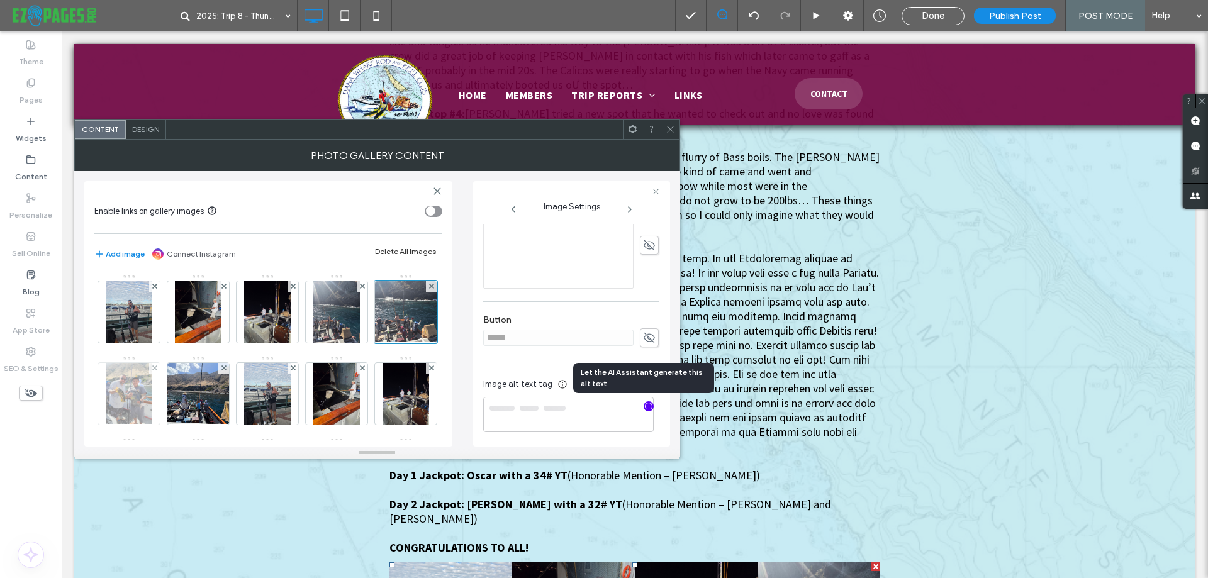
click at [152, 400] on img at bounding box center [128, 394] width 45 height 62
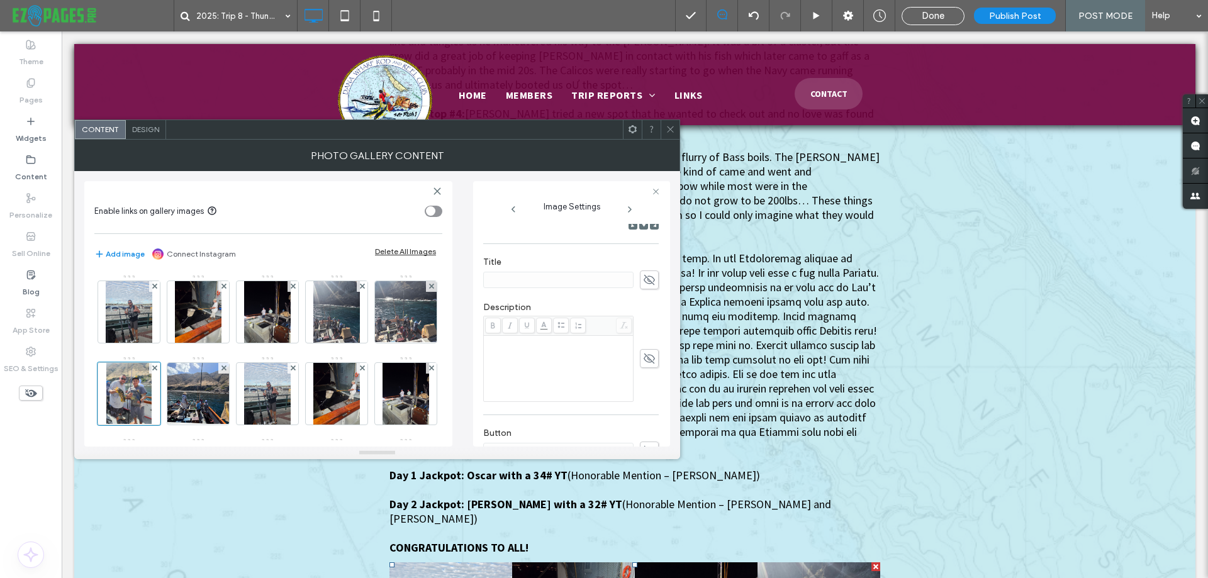
scroll to position [0, 0]
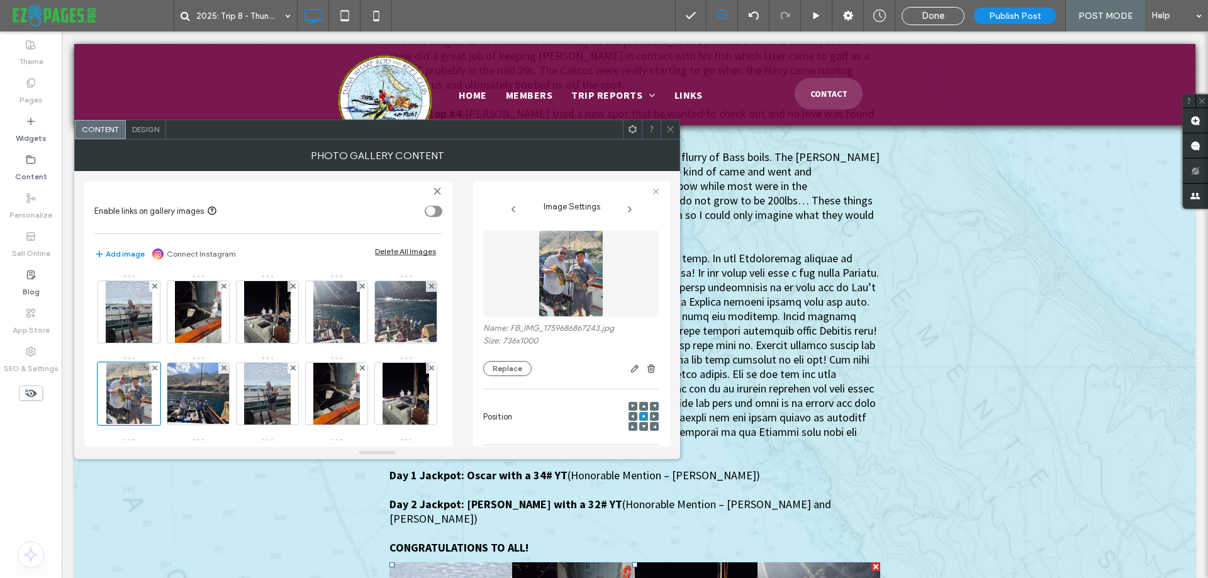
click at [583, 283] on img at bounding box center [571, 273] width 64 height 87
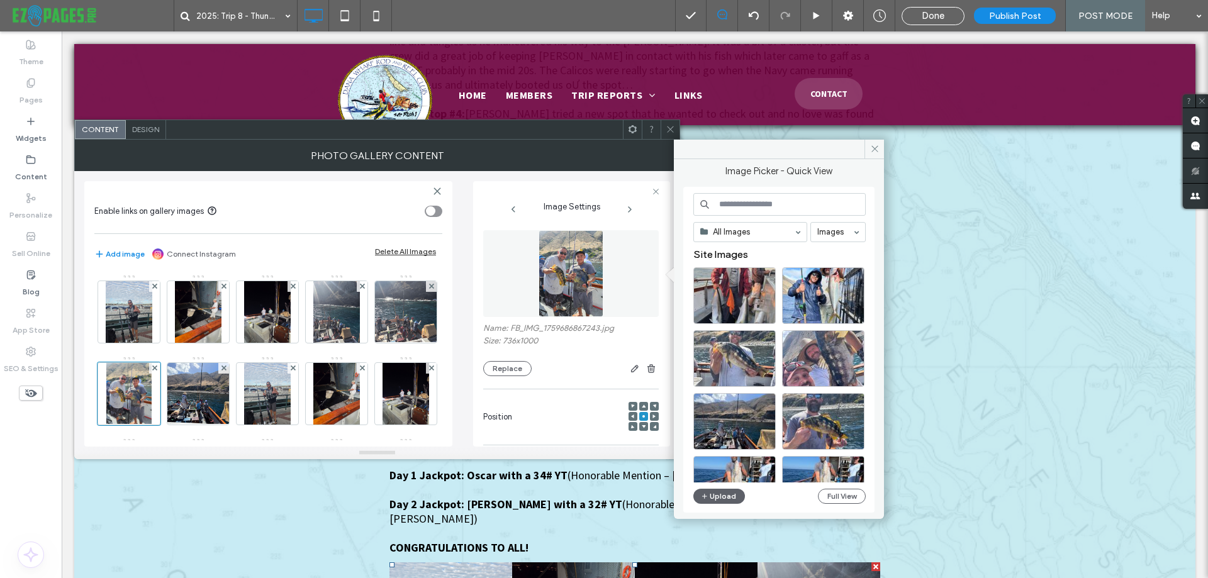
type textarea "**********"
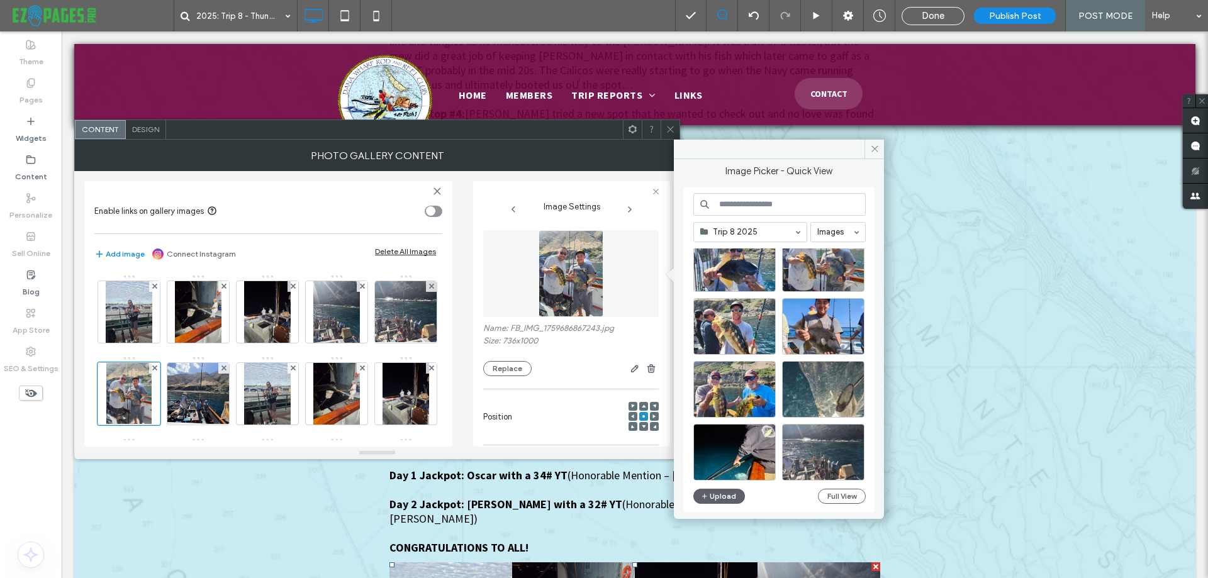
scroll to position [1150, 0]
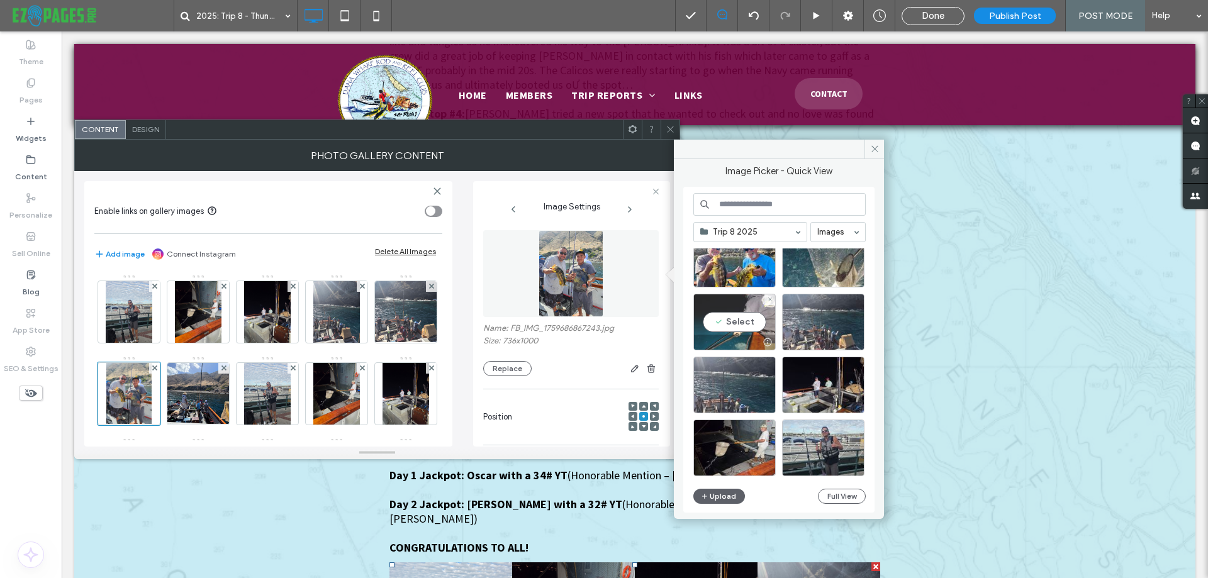
click at [730, 323] on div "Select" at bounding box center [735, 322] width 82 height 57
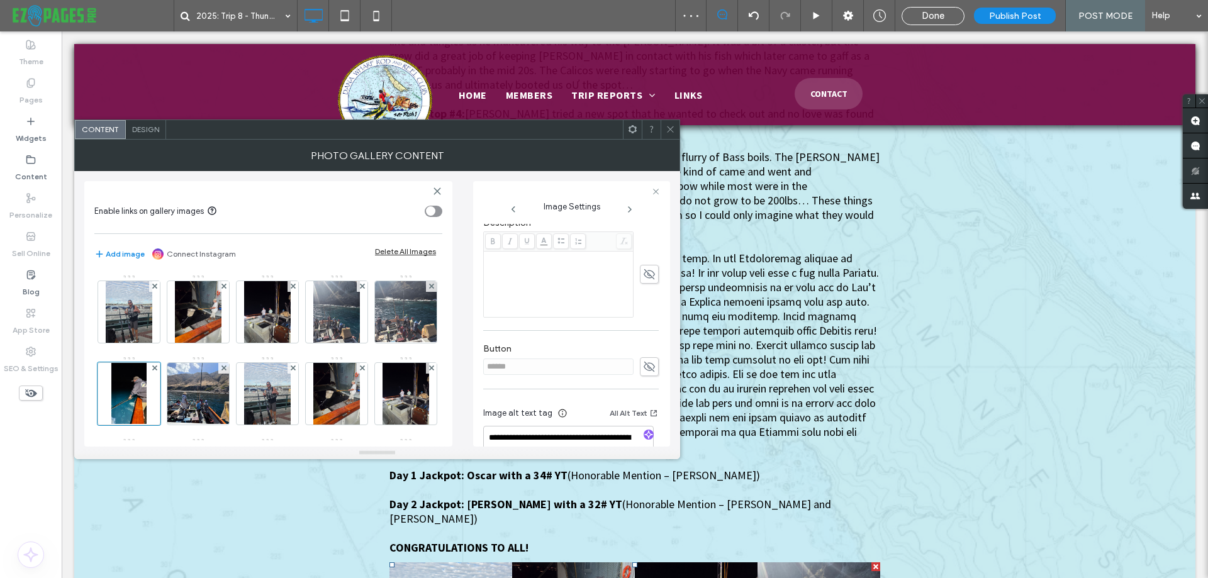
scroll to position [317, 0]
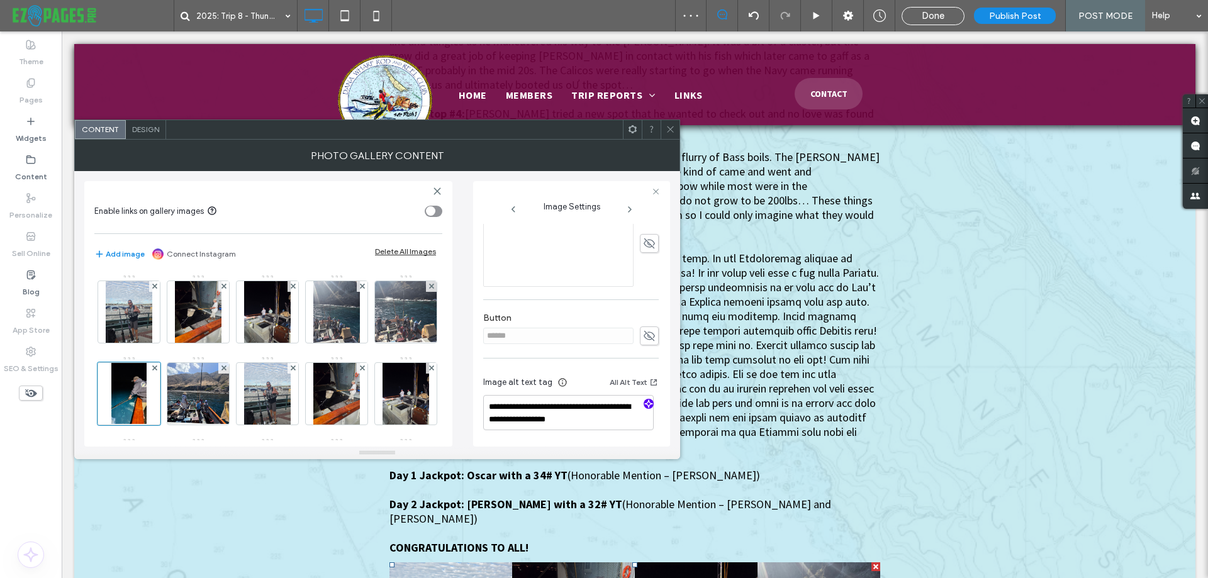
click at [644, 405] on icon "button" at bounding box center [648, 404] width 9 height 9
click at [240, 402] on img at bounding box center [198, 394] width 82 height 62
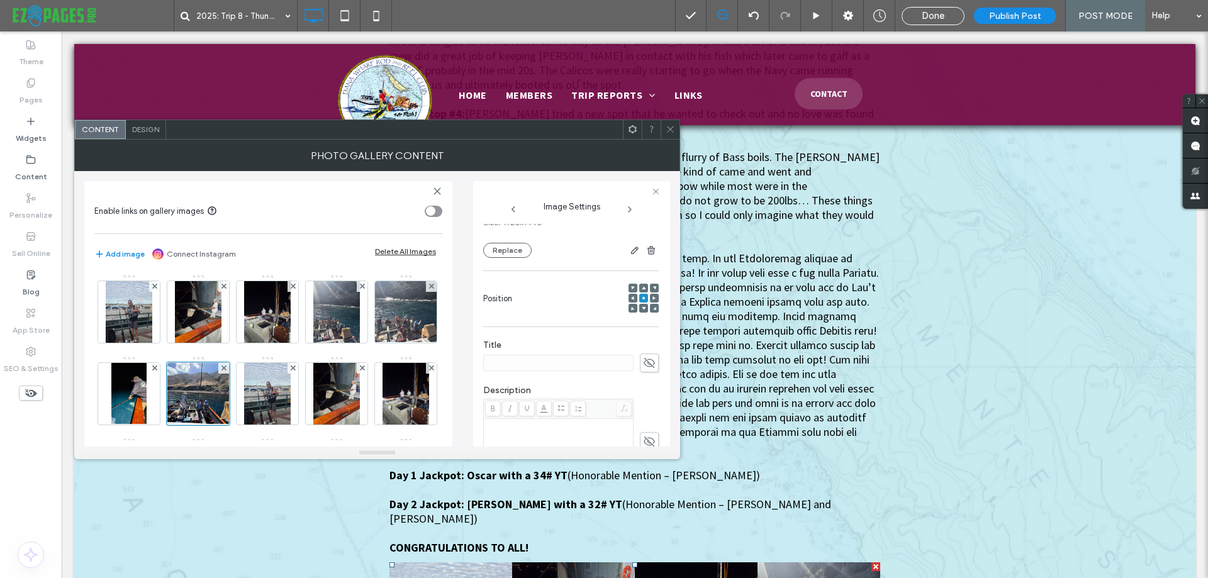
type textarea "**********"
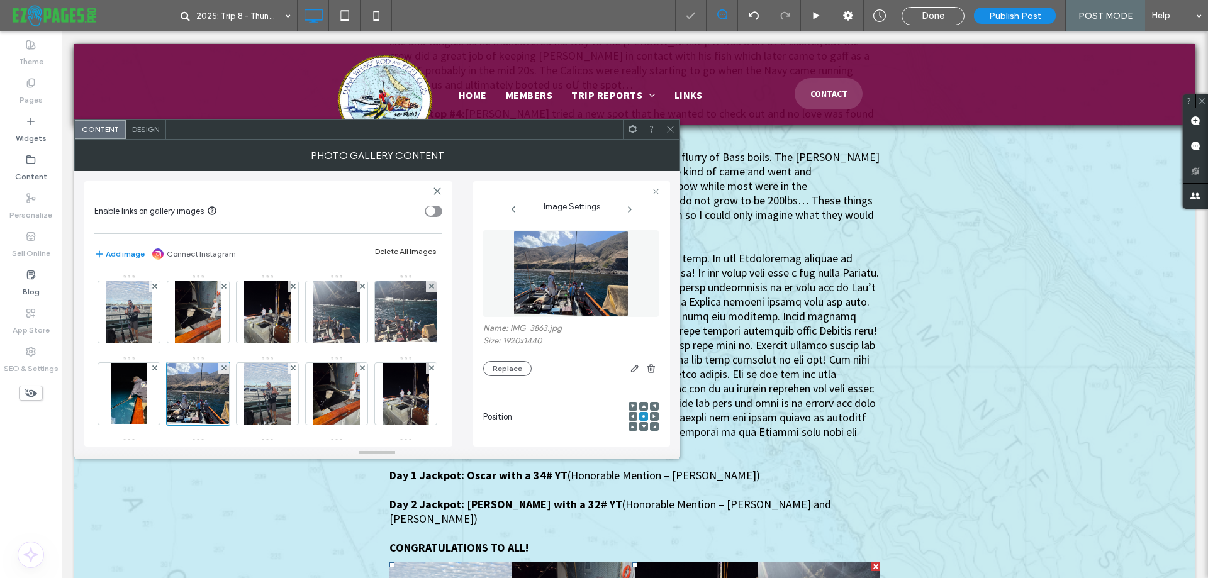
click at [578, 276] on img at bounding box center [571, 273] width 115 height 87
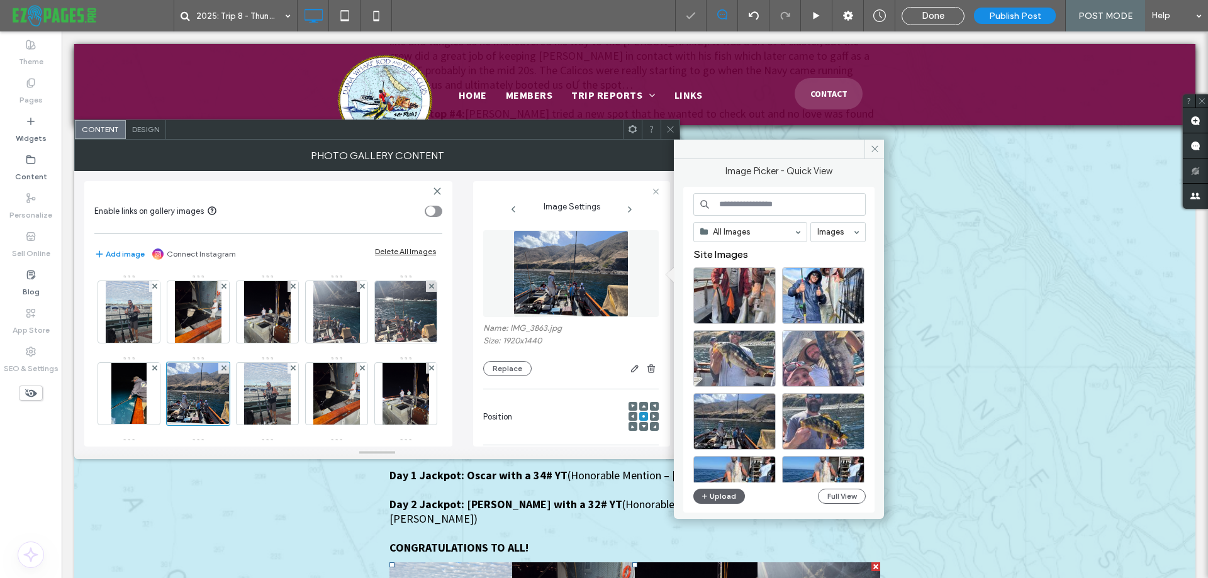
click at [723, 206] on input at bounding box center [780, 204] width 172 height 23
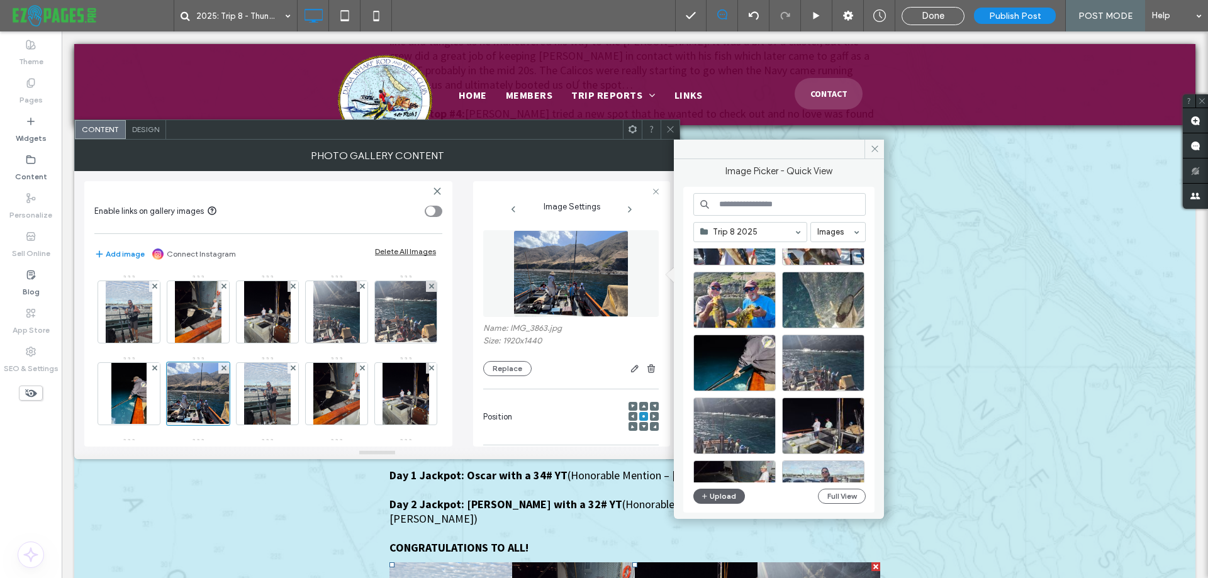
scroll to position [1088, 0]
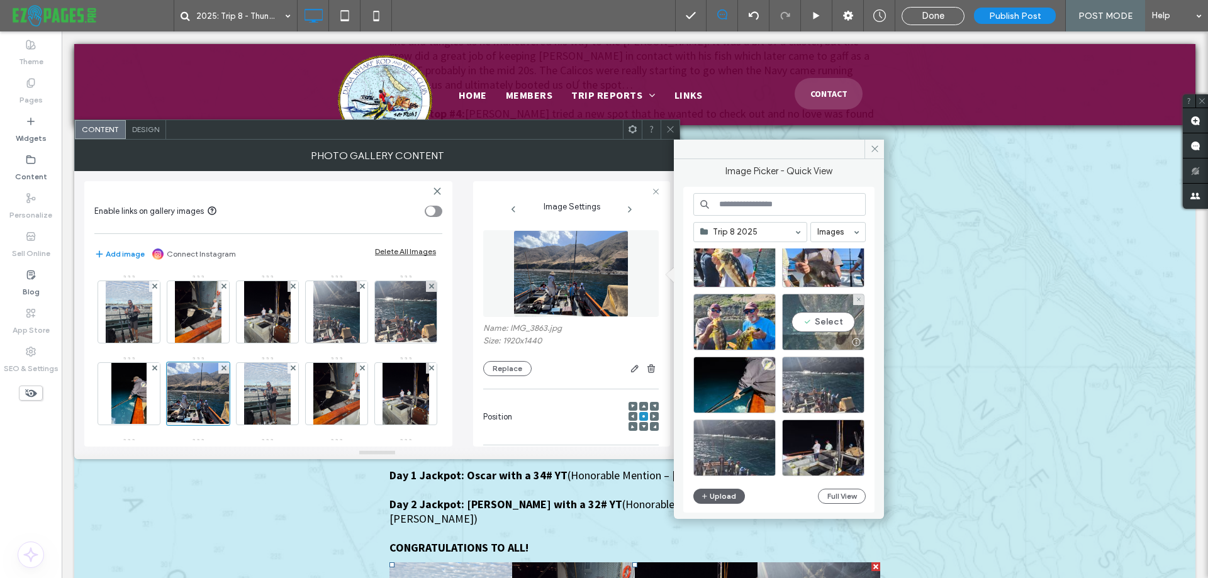
click at [812, 325] on div "Select" at bounding box center [823, 322] width 82 height 57
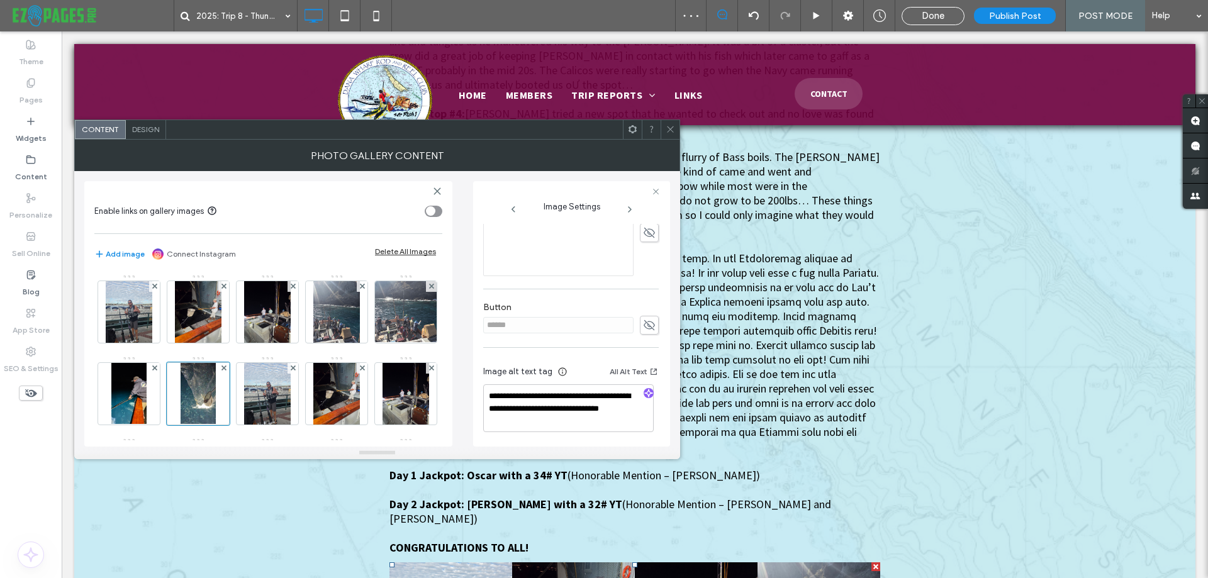
scroll to position [329, 0]
click at [645, 388] on icon "button" at bounding box center [648, 391] width 9 height 9
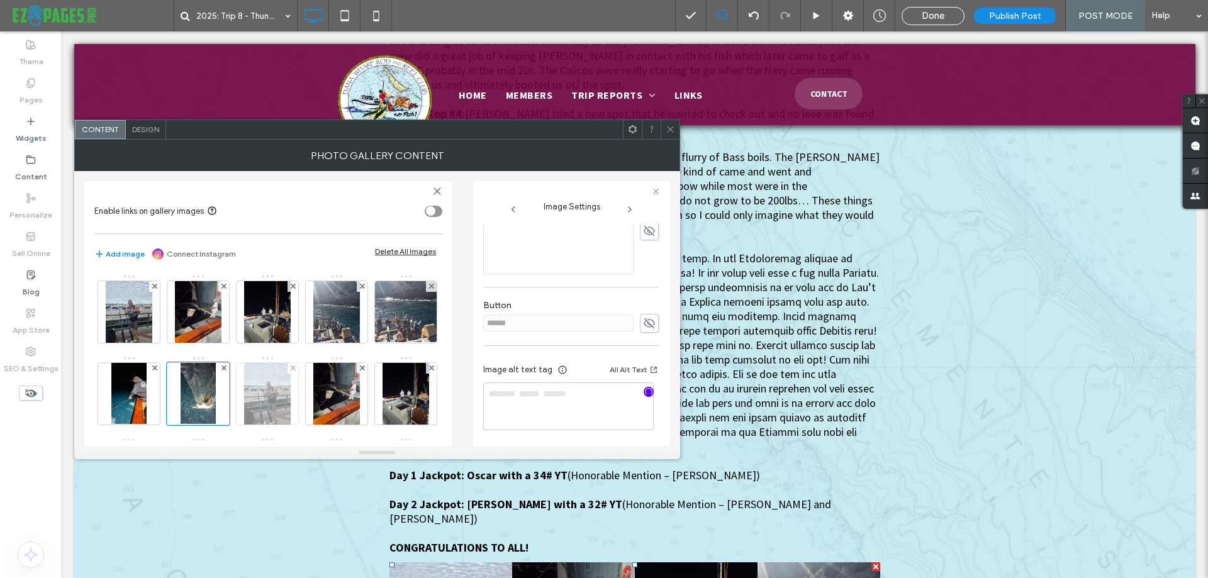
click at [291, 408] on img at bounding box center [267, 394] width 47 height 62
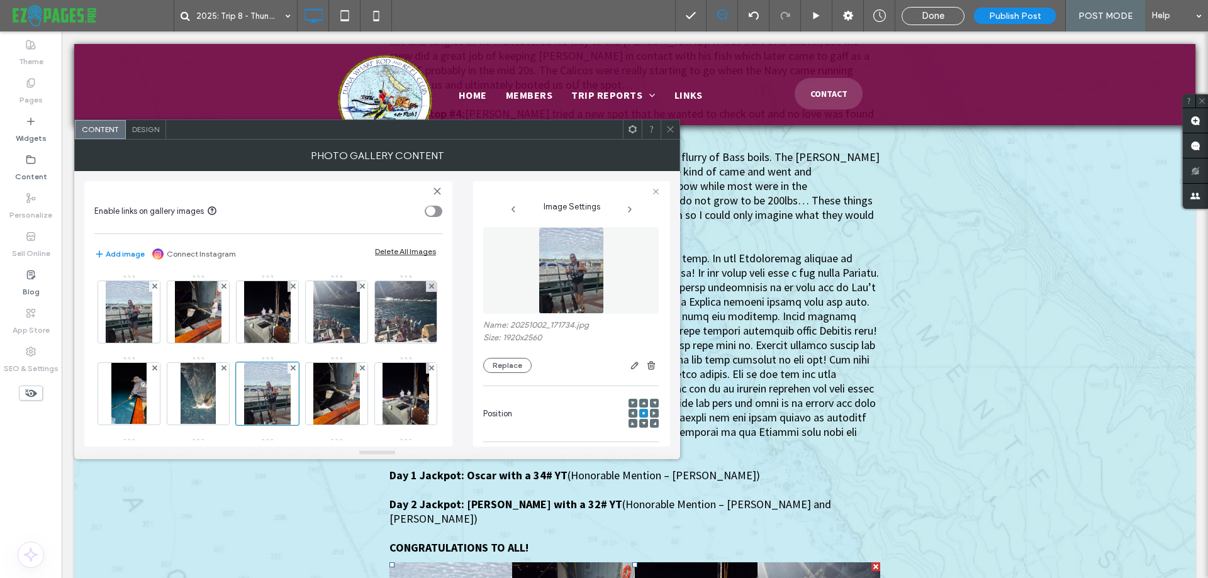
scroll to position [0, 0]
click at [572, 279] on img at bounding box center [571, 273] width 65 height 87
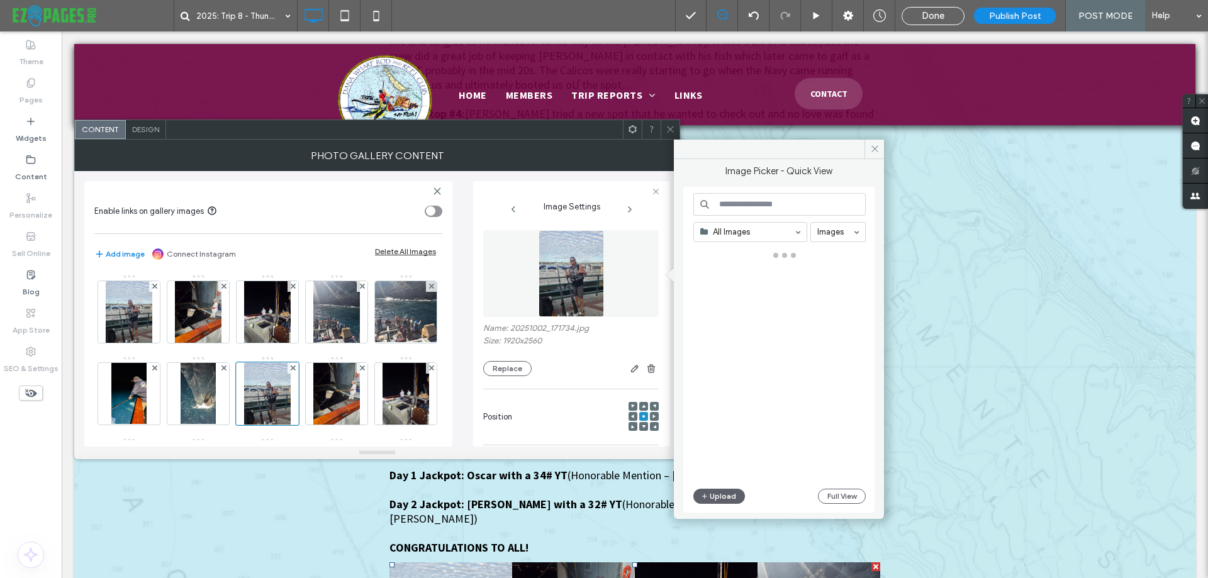
type textarea "**********"
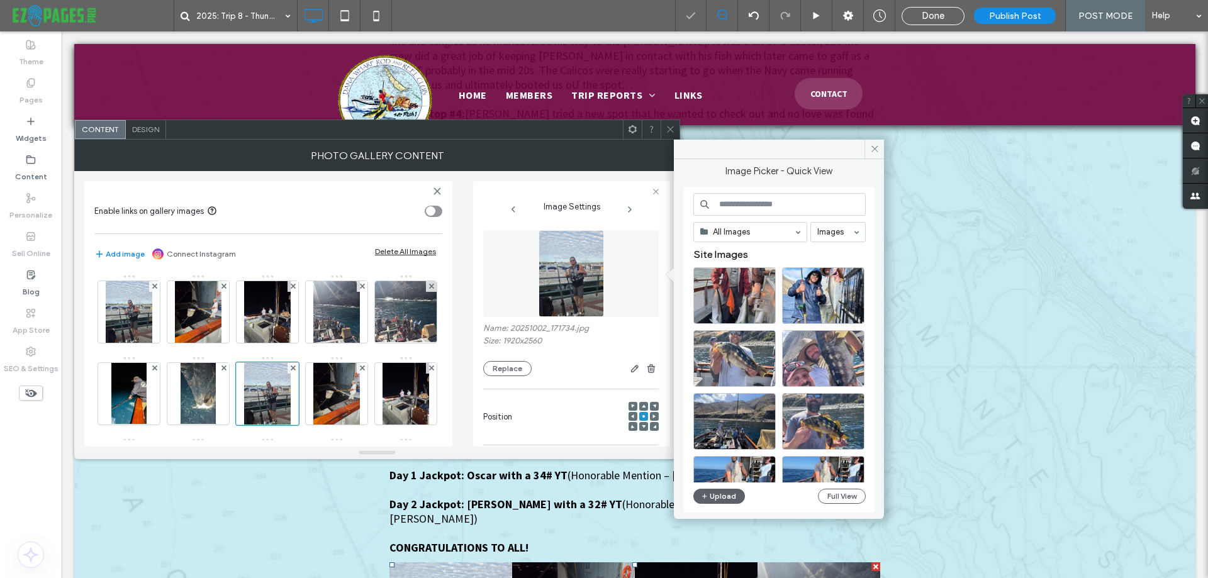
scroll to position [315, 0]
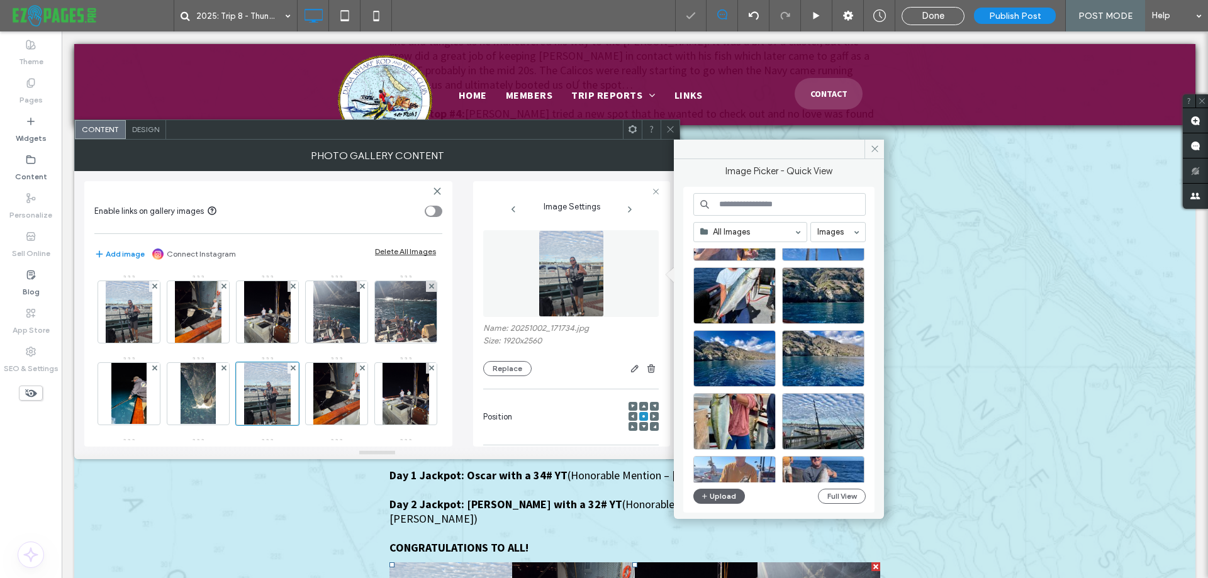
click at [771, 242] on div "All Images Images Site Images Upload Full View" at bounding box center [780, 350] width 172 height 314
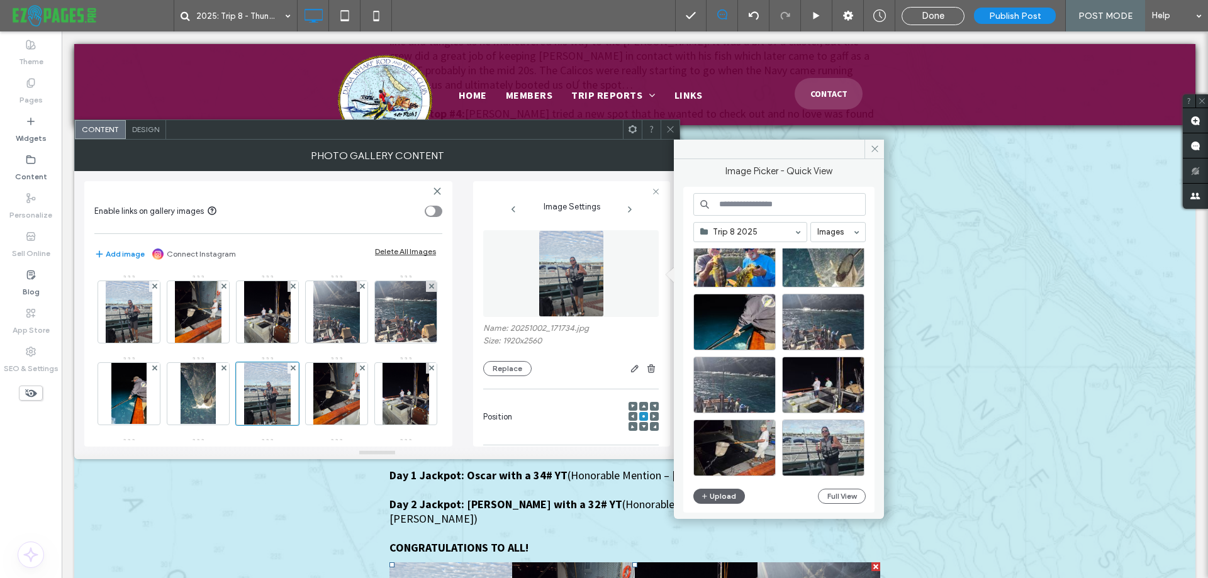
scroll to position [1088, 0]
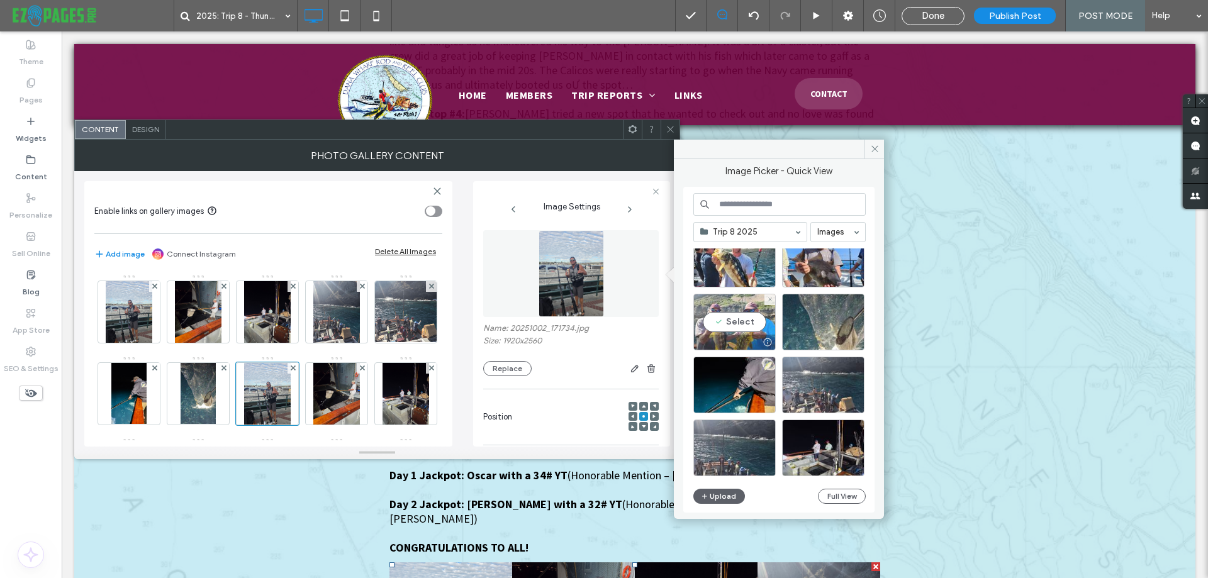
click at [760, 322] on div "Select" at bounding box center [735, 322] width 82 height 57
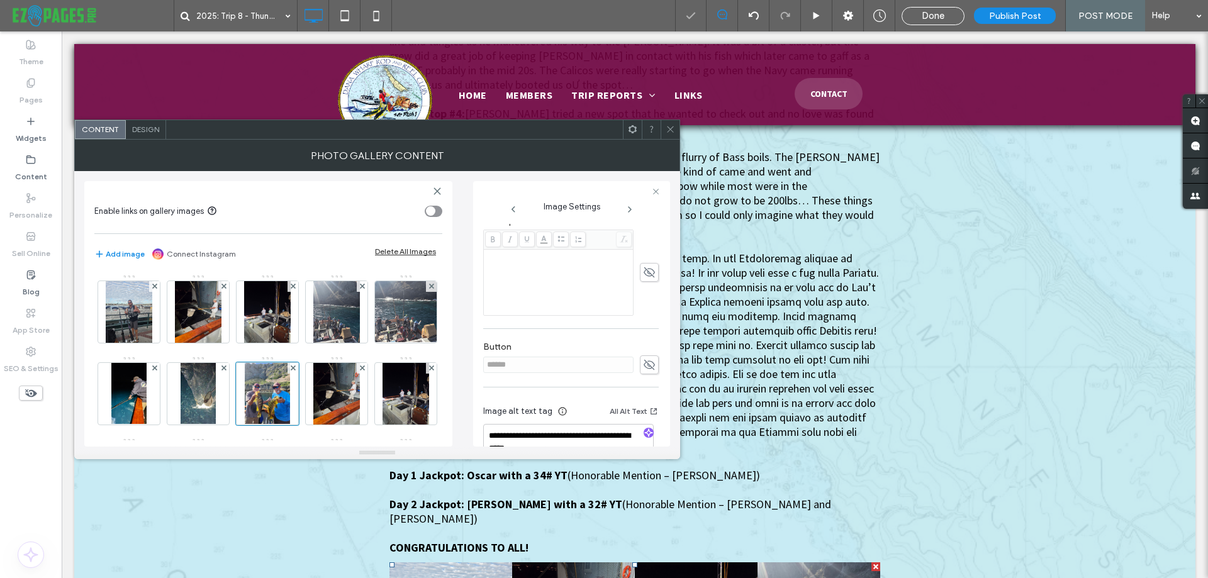
scroll to position [315, 0]
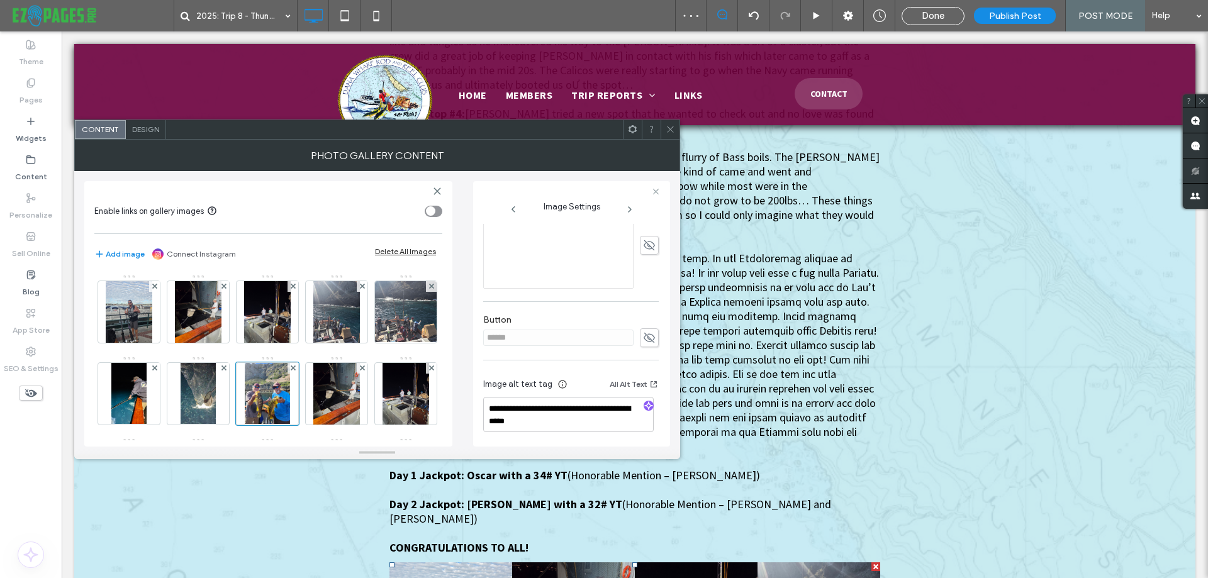
click at [650, 408] on div at bounding box center [649, 407] width 20 height 12
click at [645, 409] on icon "button" at bounding box center [648, 406] width 9 height 9
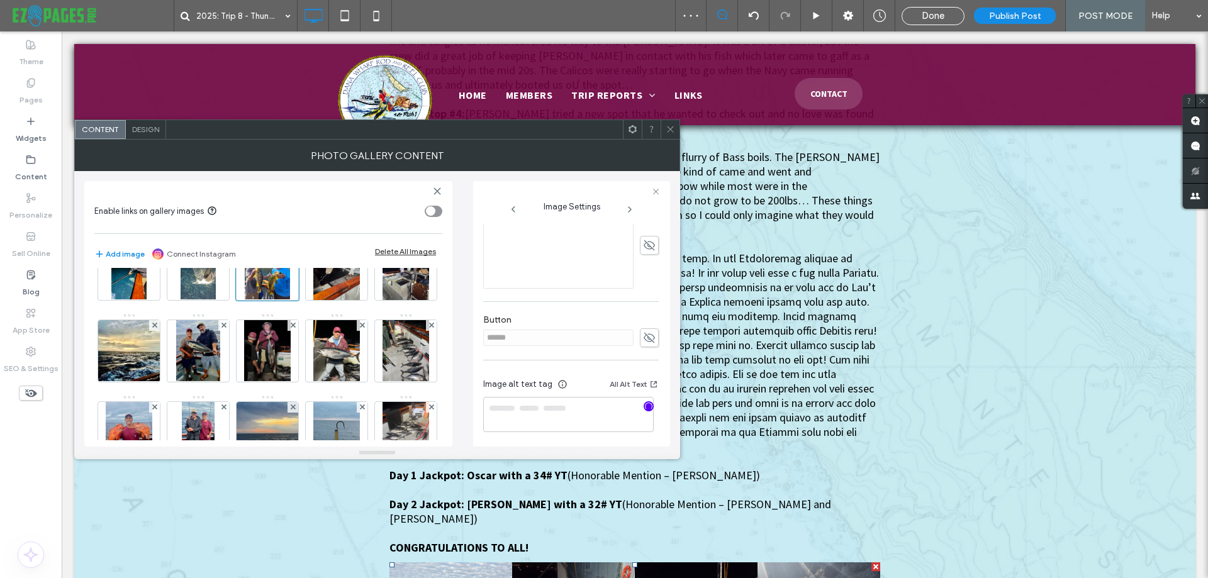
scroll to position [126, 0]
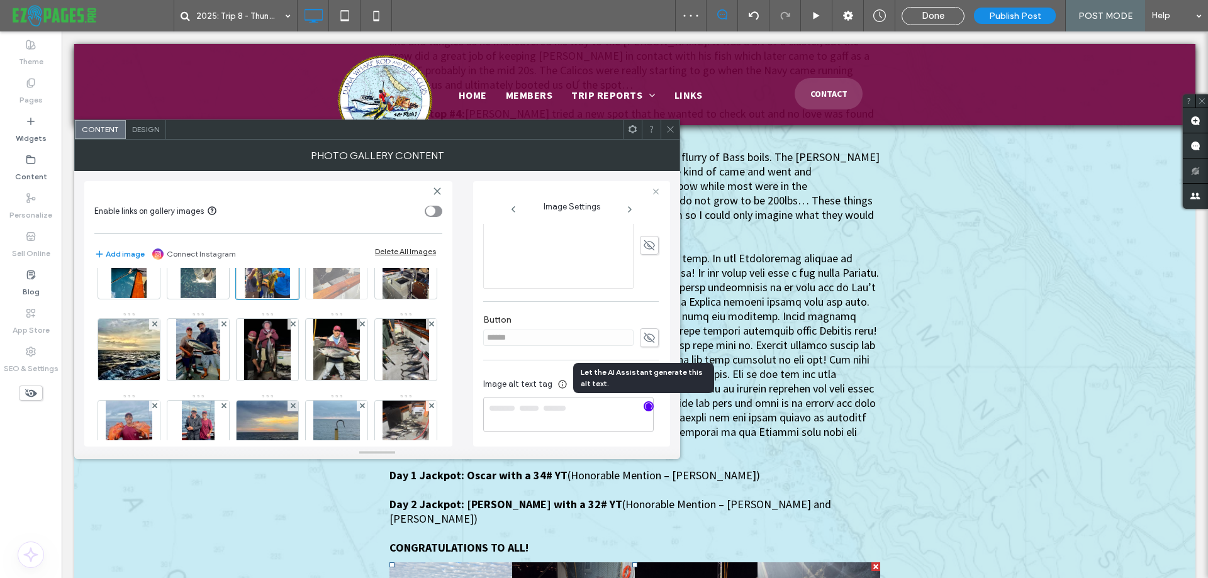
click at [313, 299] on img at bounding box center [336, 268] width 47 height 62
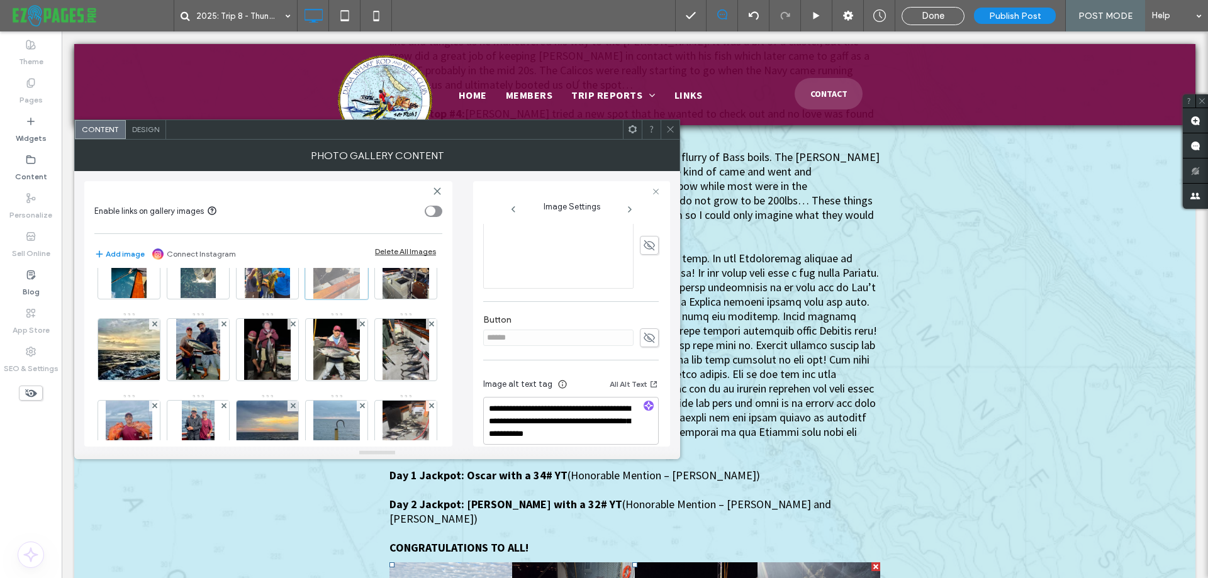
type textarea "**********"
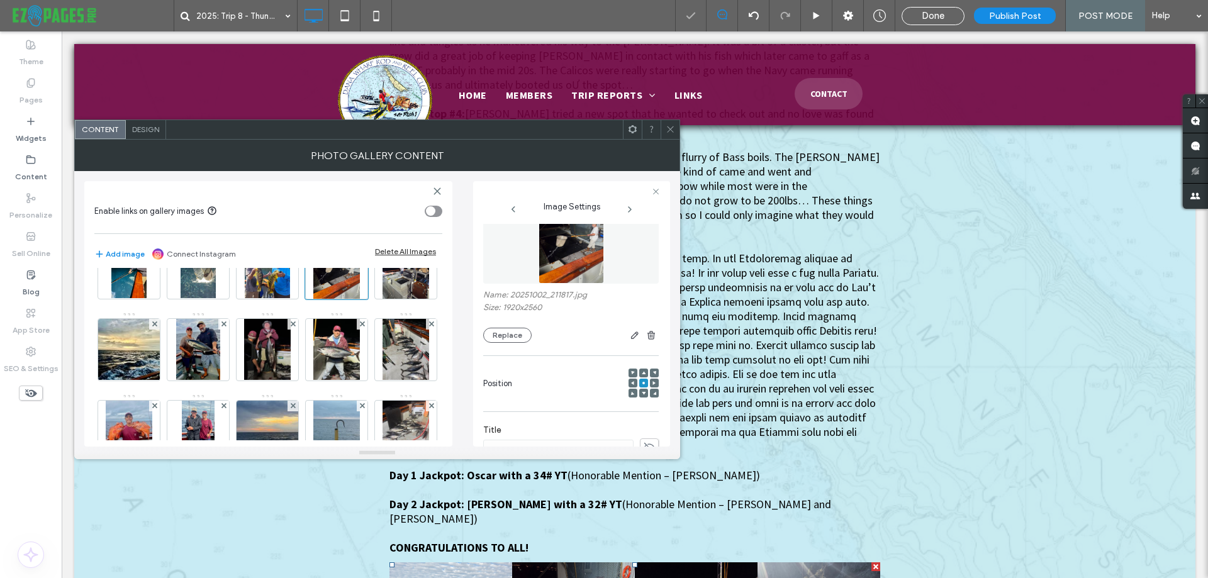
scroll to position [0, 0]
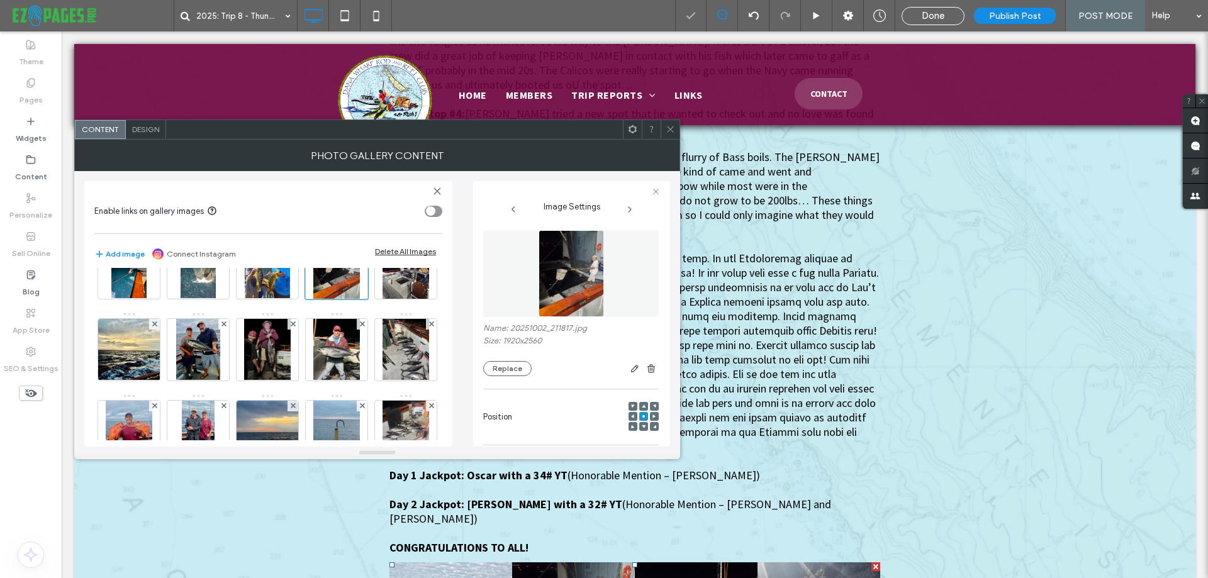
click at [570, 279] on img at bounding box center [571, 273] width 65 height 87
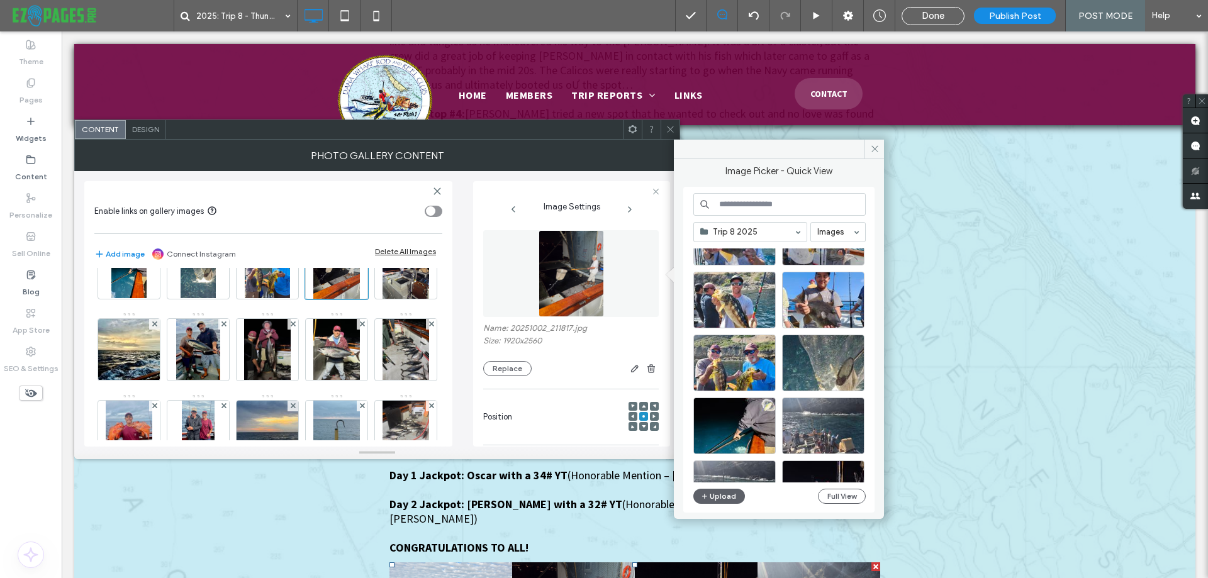
scroll to position [1025, 0]
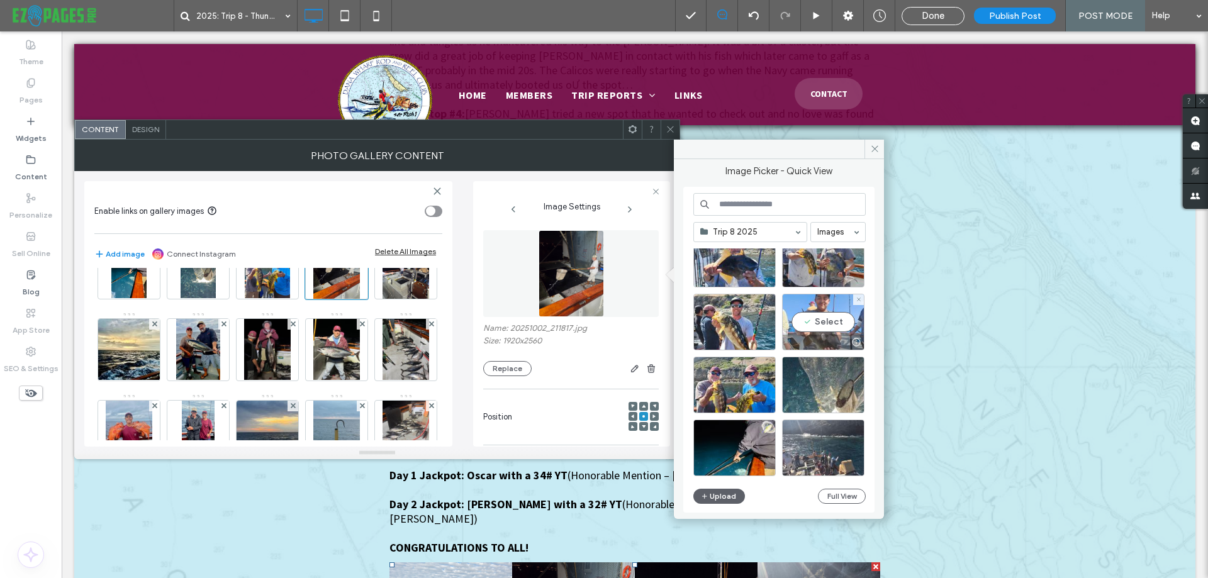
click at [817, 312] on div "Select" at bounding box center [823, 322] width 82 height 57
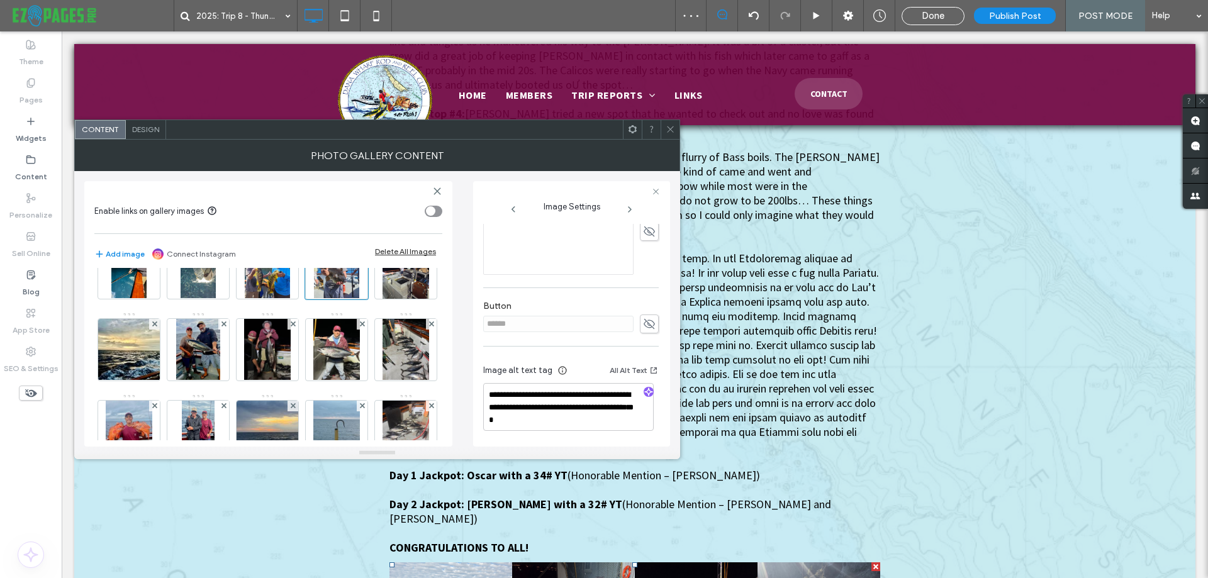
scroll to position [329, 0]
click at [644, 391] on icon "button" at bounding box center [648, 391] width 9 height 9
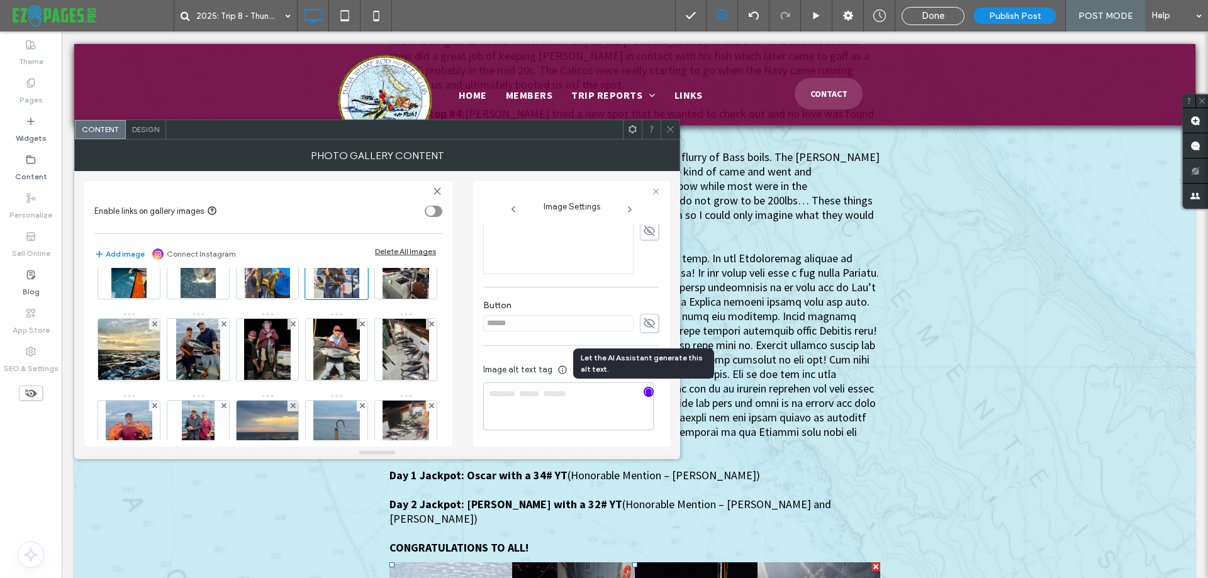
type textarea "**********"
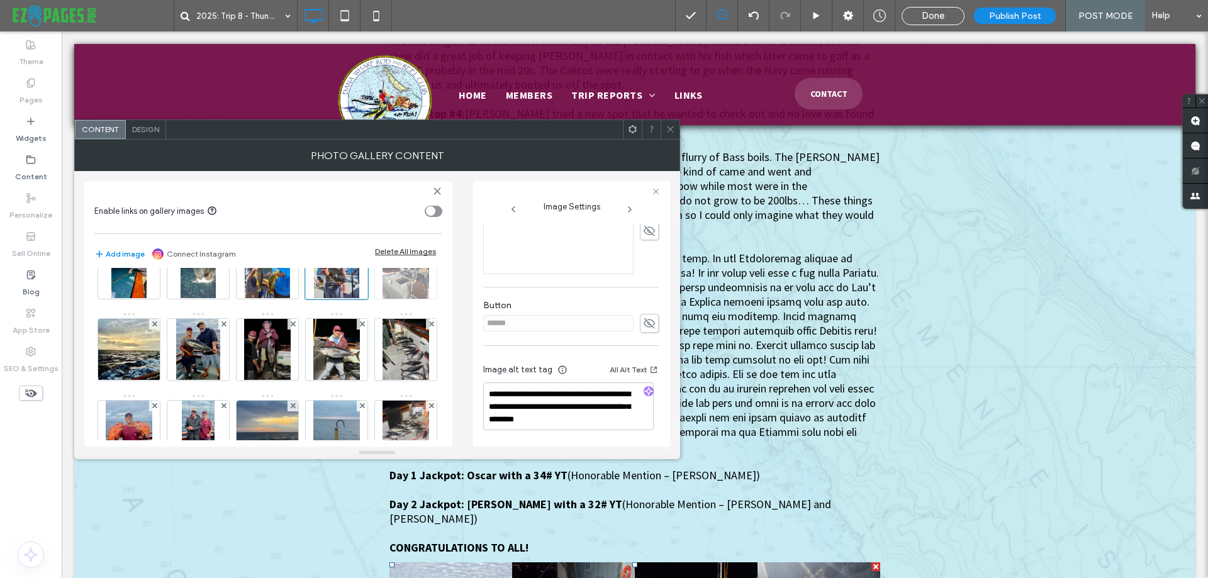
click at [383, 299] on img at bounding box center [406, 268] width 47 height 62
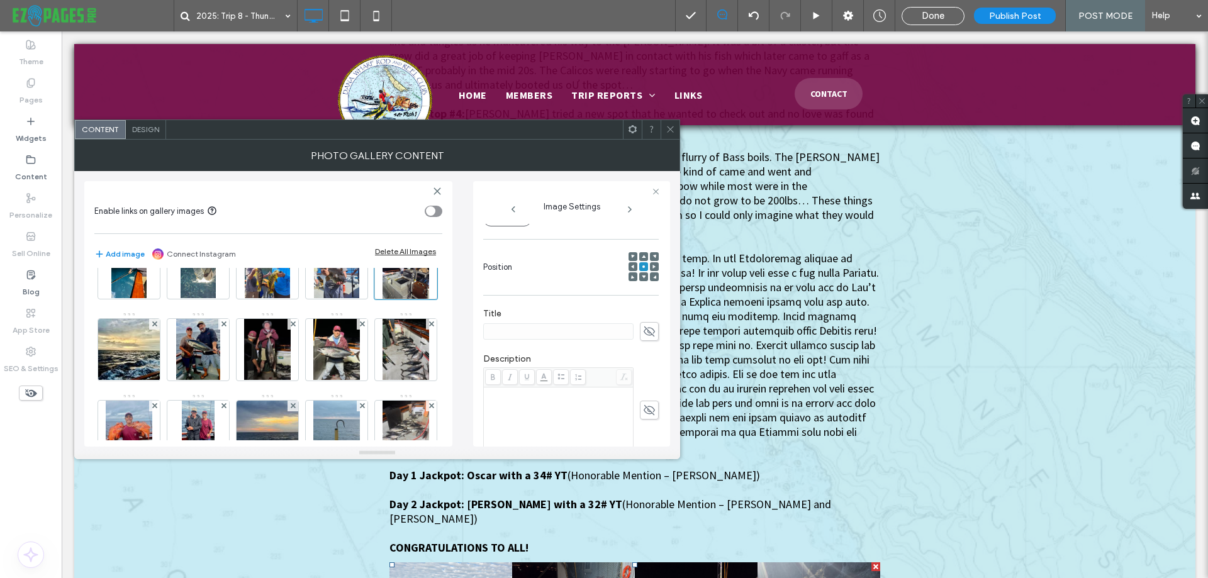
scroll to position [0, 0]
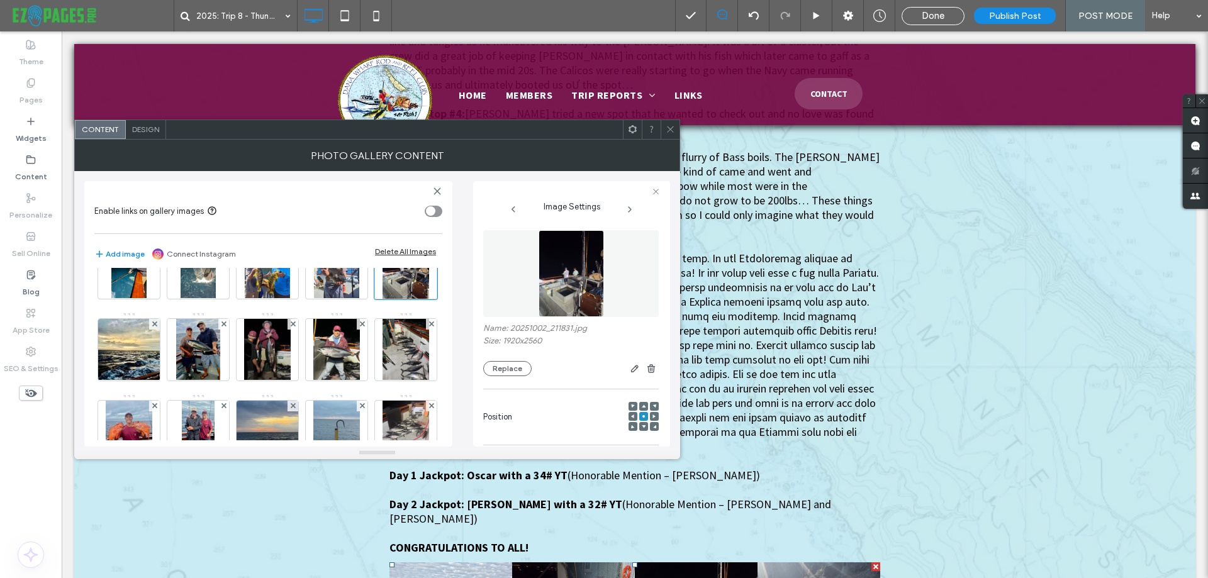
click at [582, 270] on img at bounding box center [571, 273] width 65 height 87
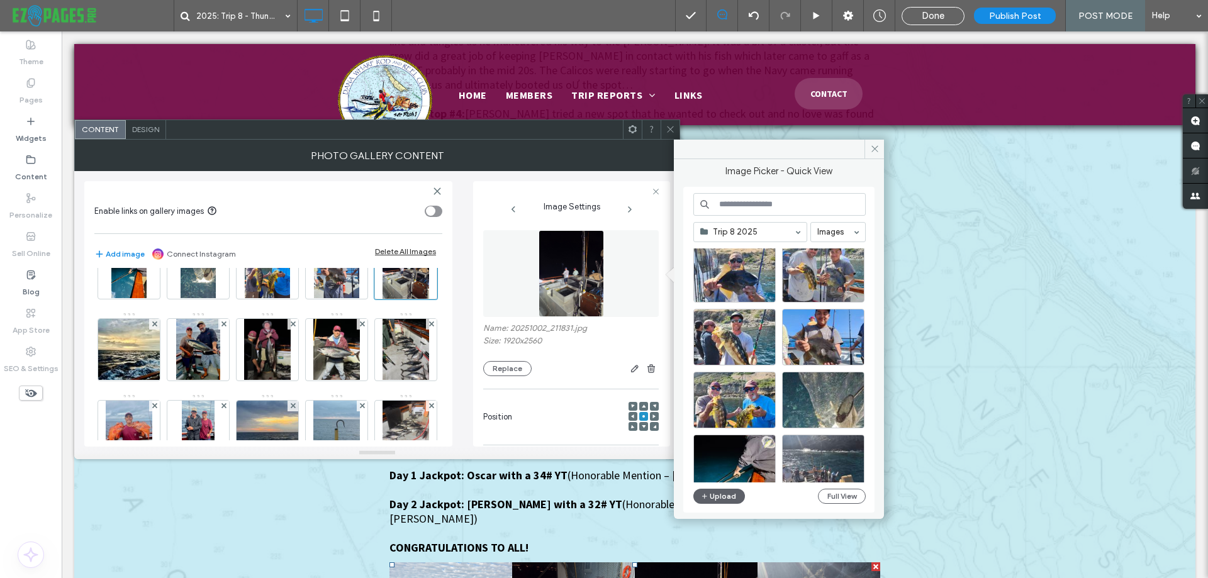
scroll to position [1025, 0]
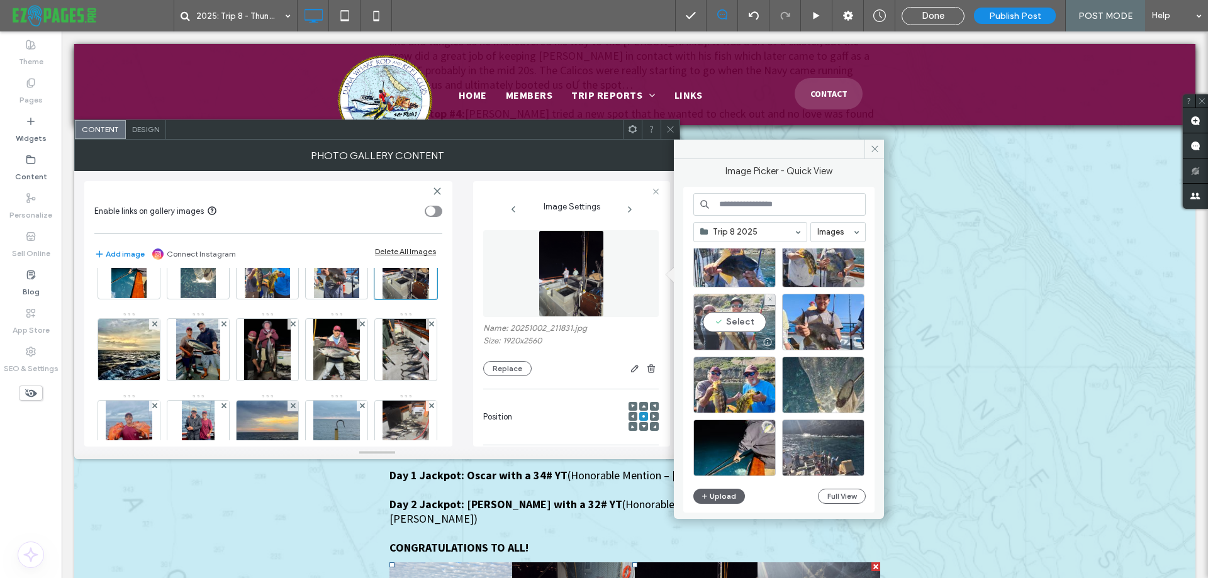
click at [740, 323] on div "Select" at bounding box center [735, 322] width 82 height 57
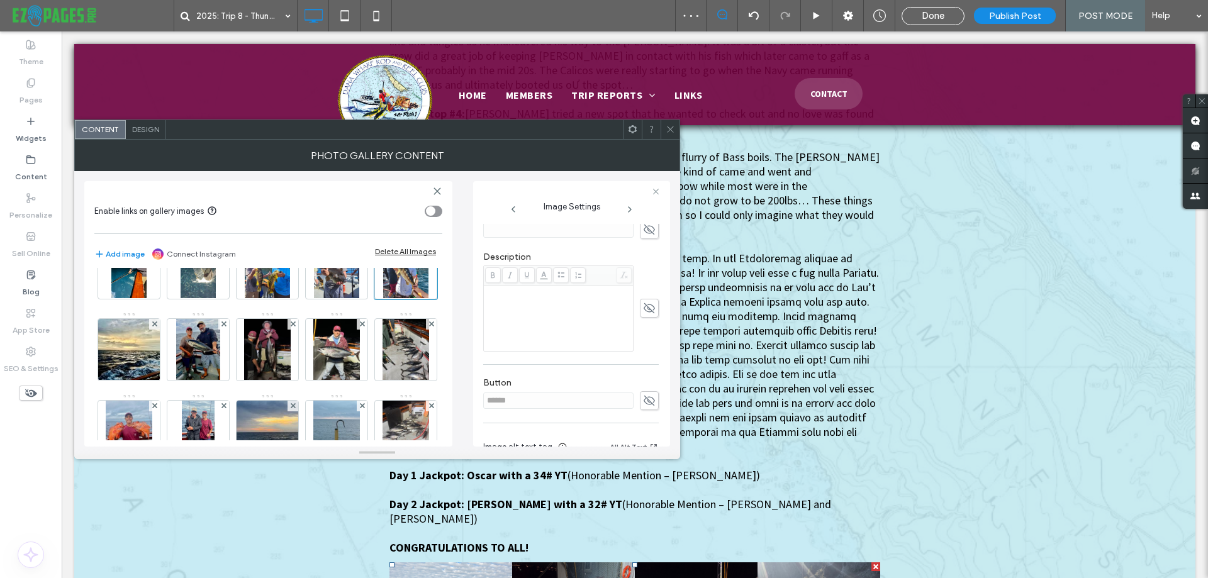
scroll to position [329, 0]
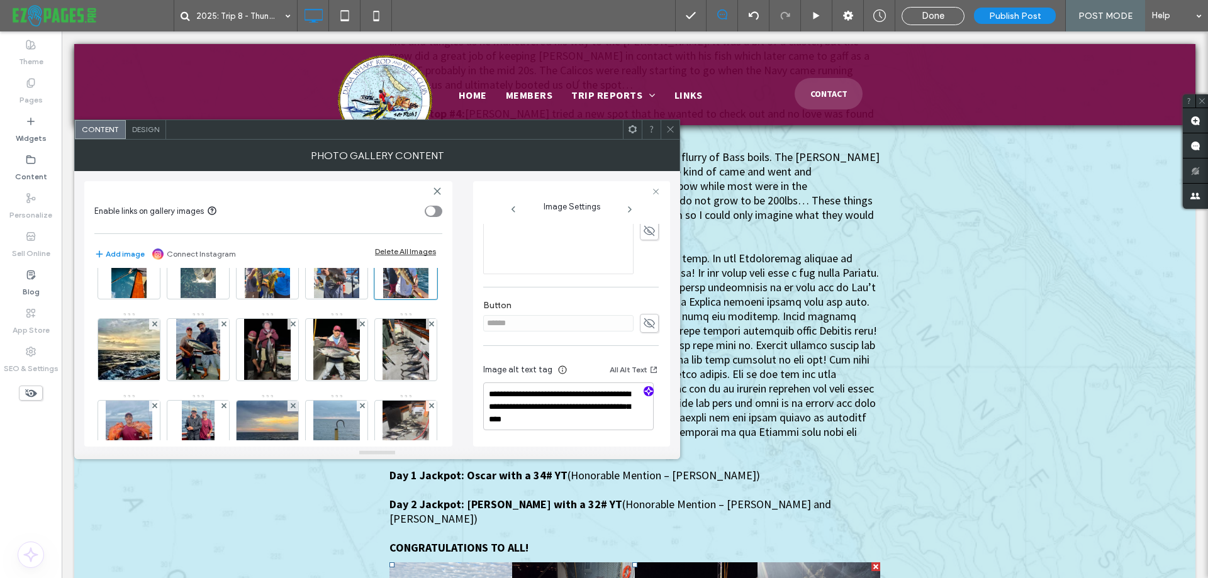
click at [645, 392] on use "button" at bounding box center [649, 392] width 8 height 8
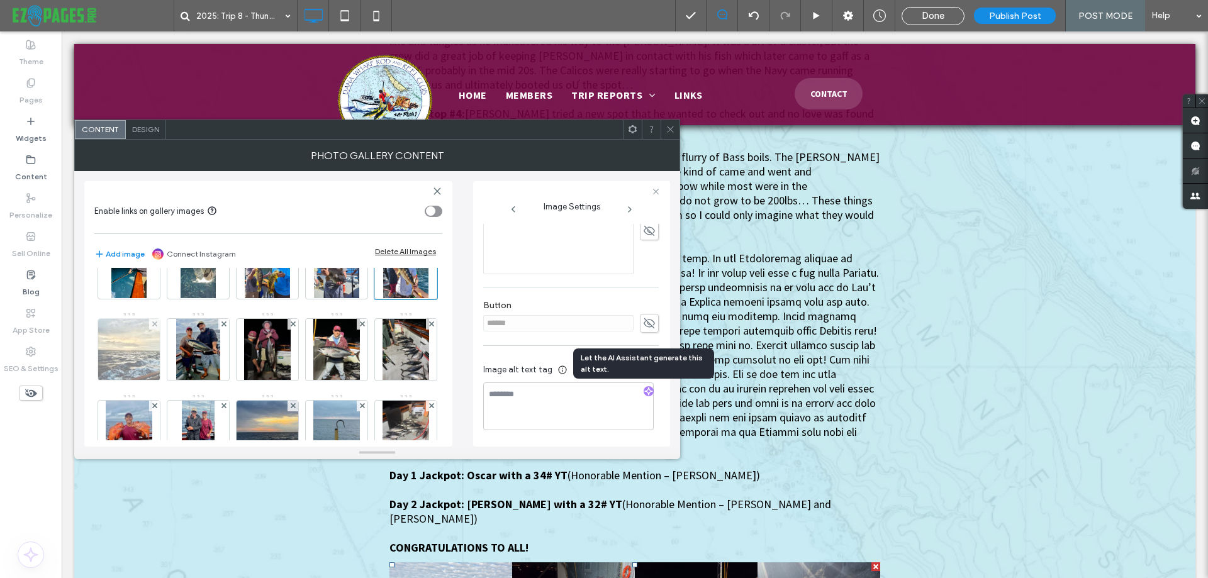
type textarea "**********"
click at [167, 348] on img at bounding box center [128, 350] width 77 height 62
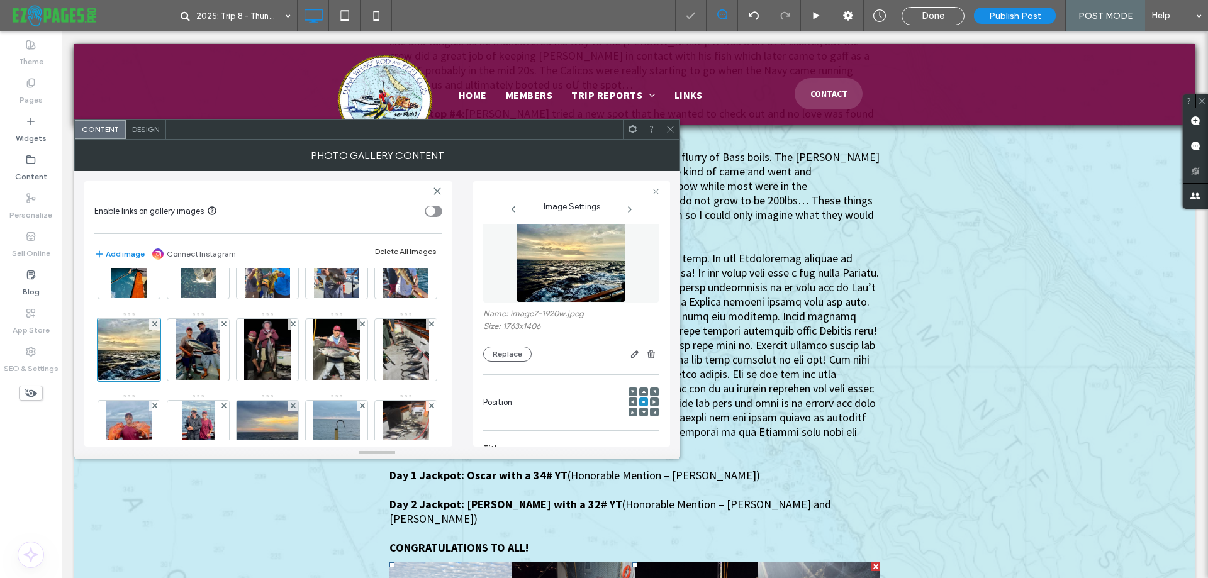
scroll to position [0, 0]
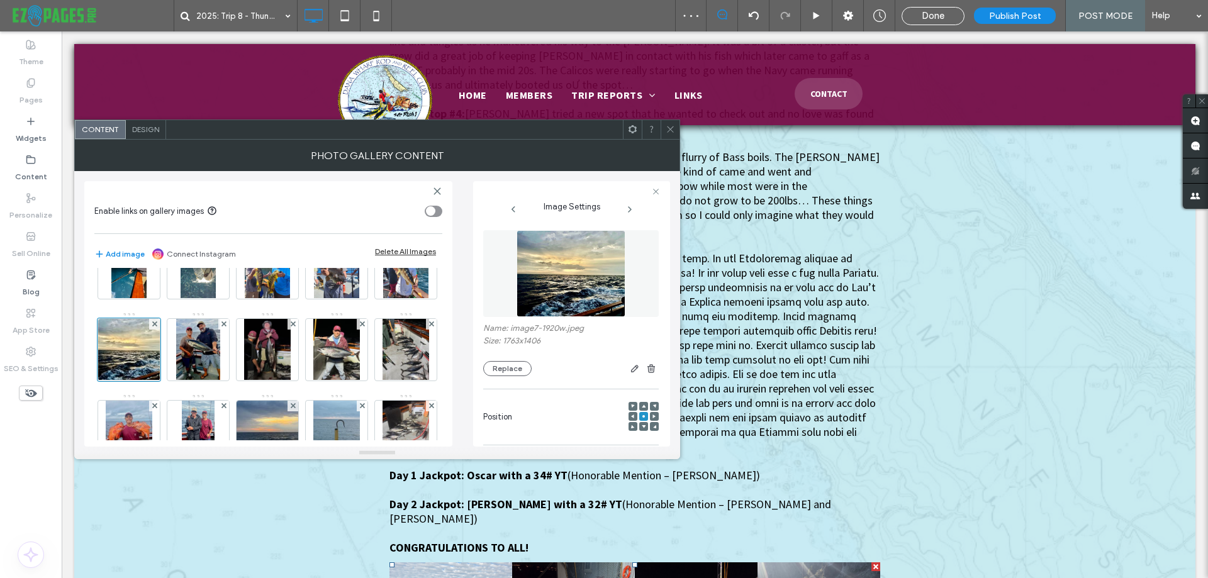
click at [559, 265] on img at bounding box center [571, 273] width 109 height 87
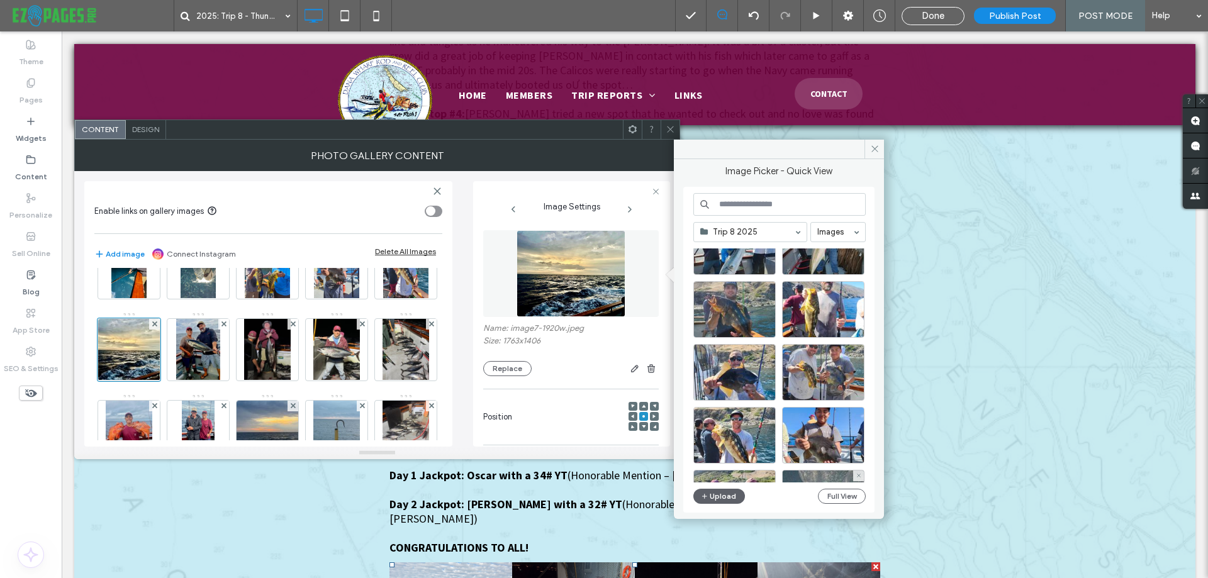
scroll to position [911, 0]
click at [831, 364] on div "Select" at bounding box center [823, 373] width 82 height 57
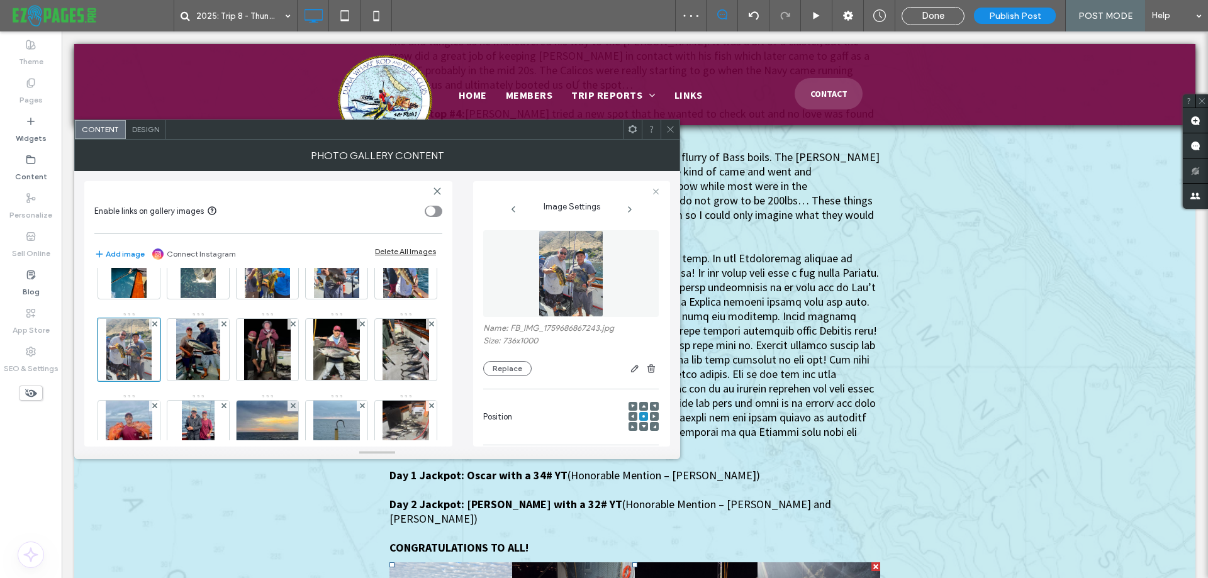
scroll to position [315, 0]
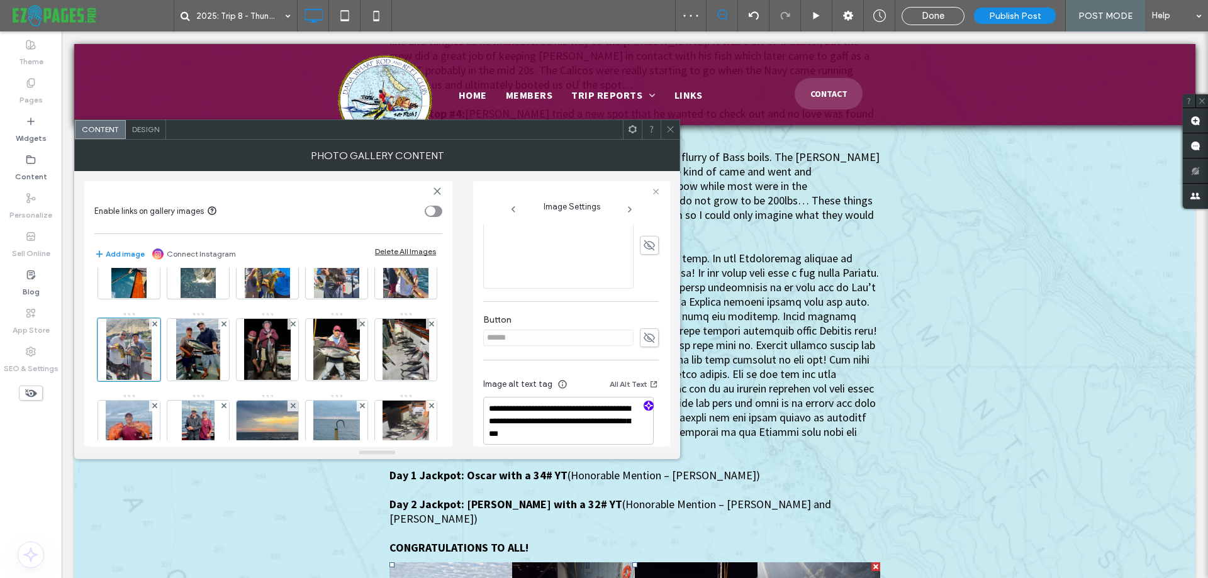
click at [646, 407] on icon "button" at bounding box center [648, 406] width 9 height 9
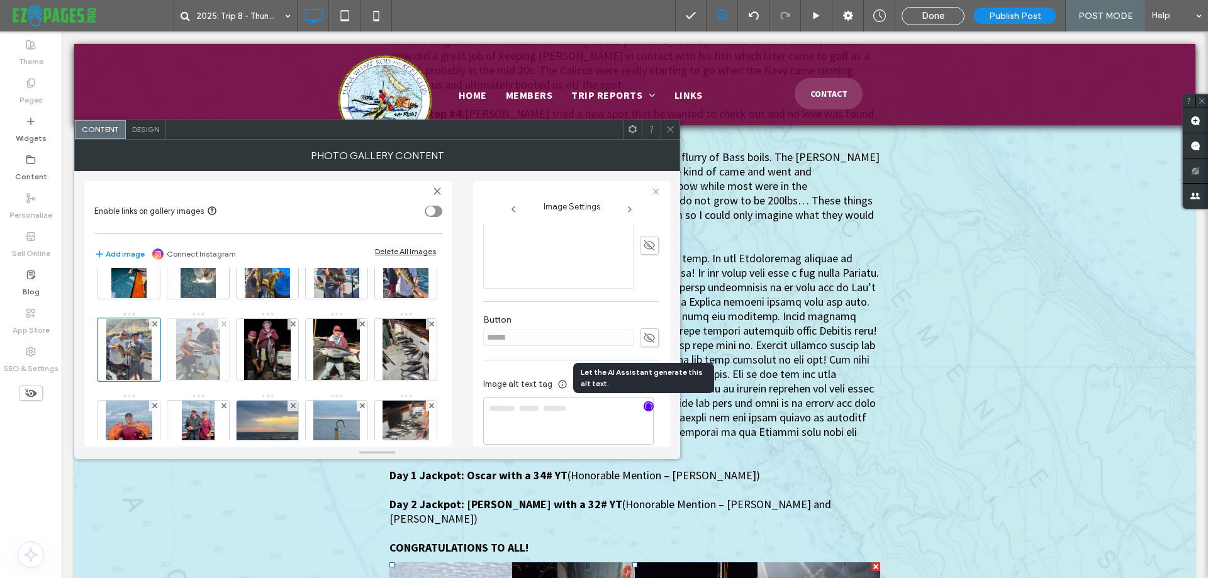
click at [220, 354] on img at bounding box center [197, 350] width 43 height 62
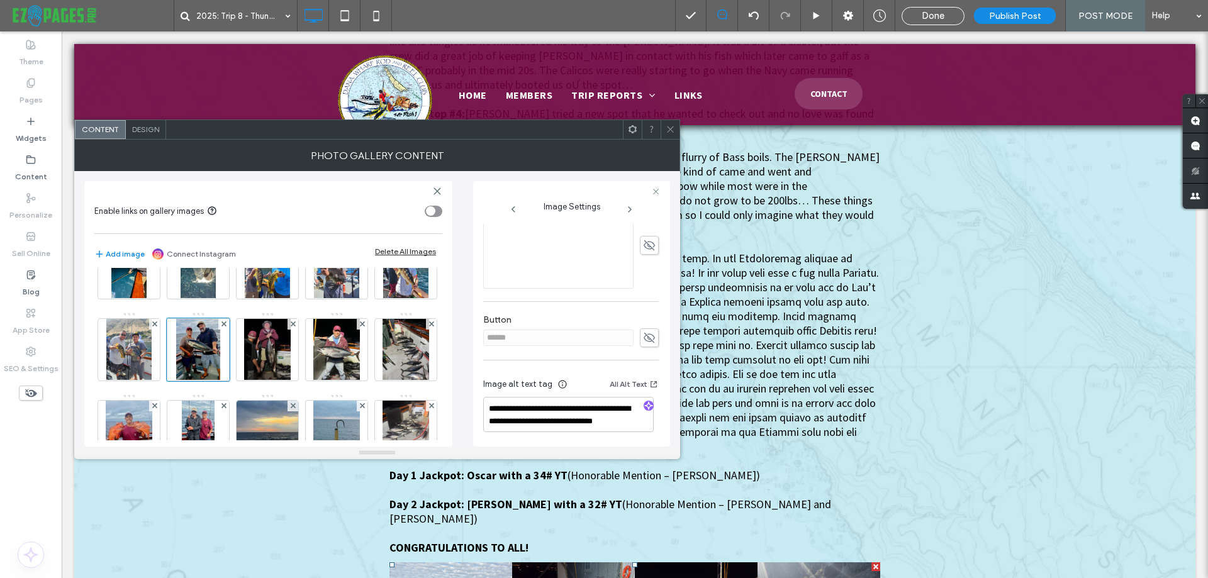
type textarea "**********"
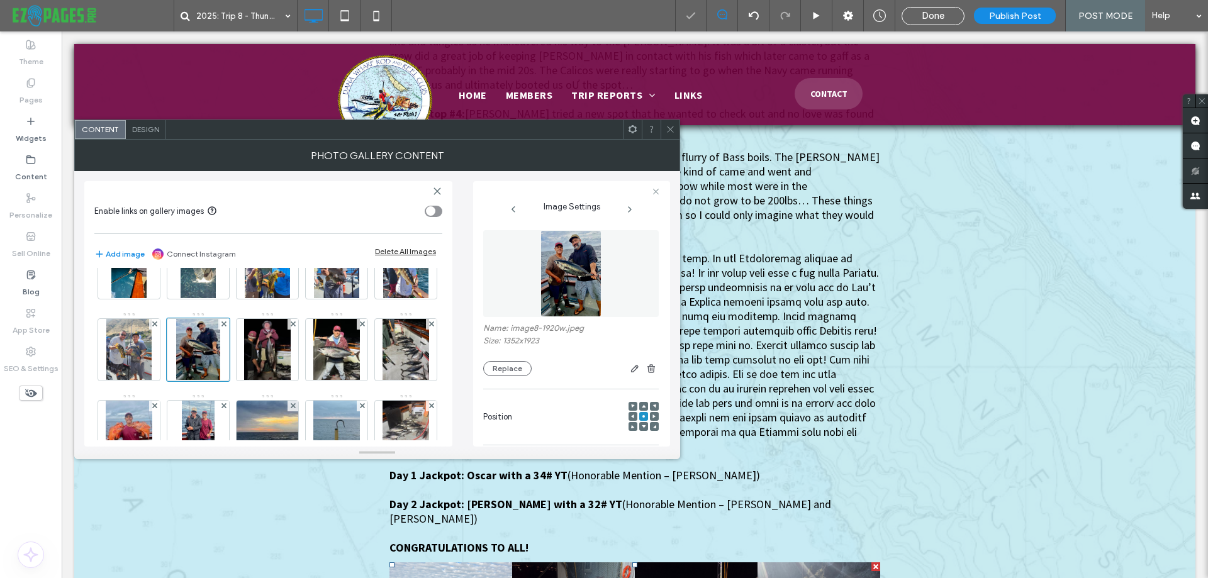
click at [589, 278] on img at bounding box center [572, 273] width 62 height 87
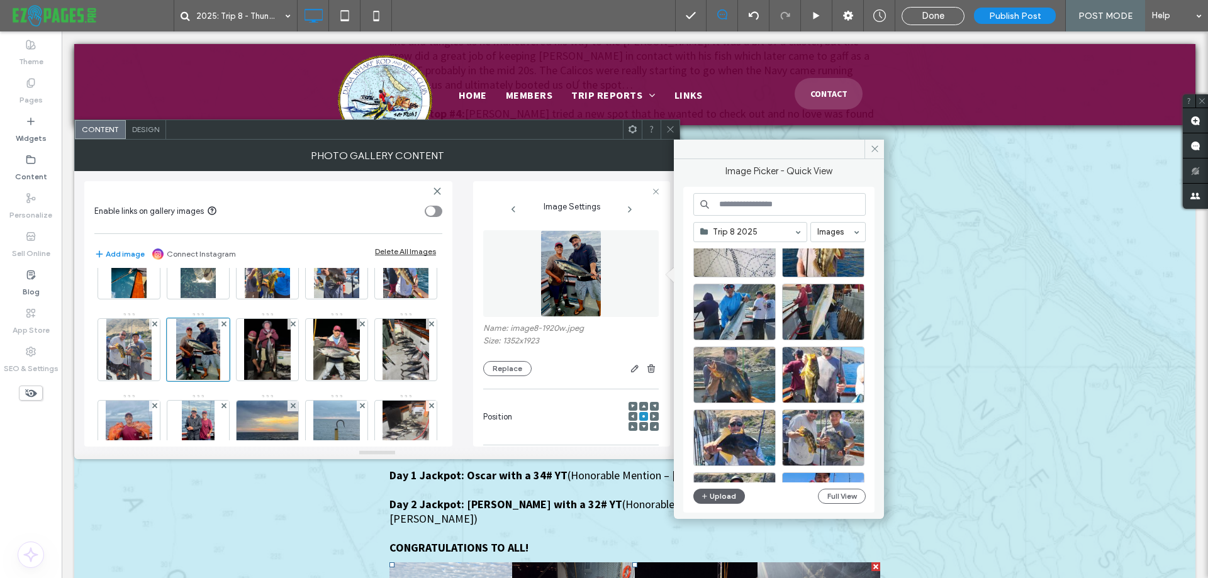
scroll to position [848, 0]
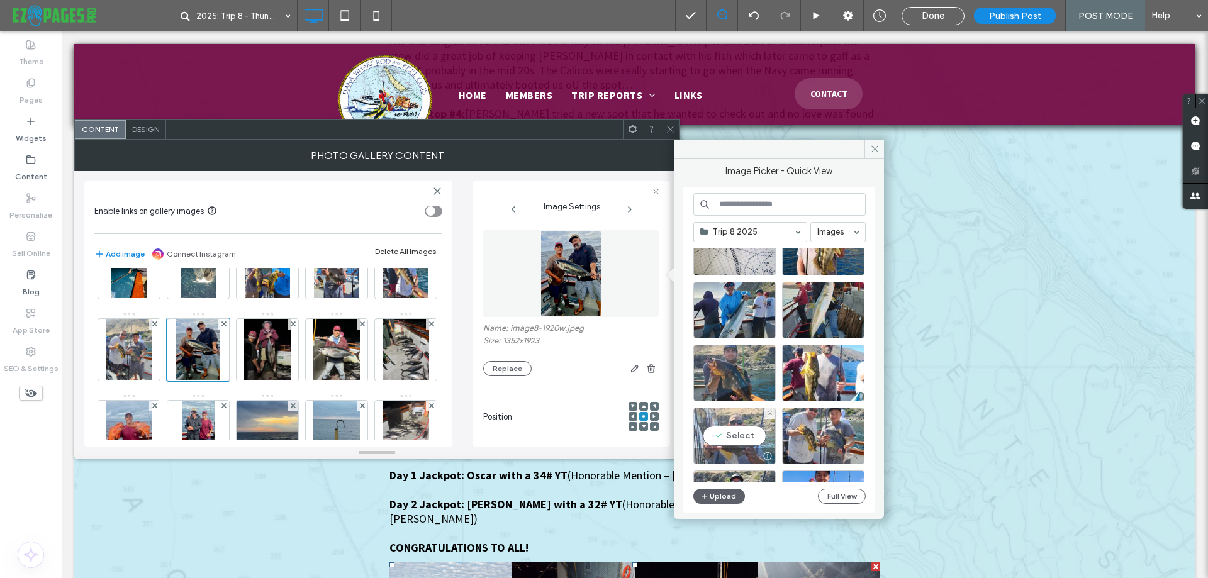
click at [729, 435] on div "Select" at bounding box center [735, 436] width 82 height 57
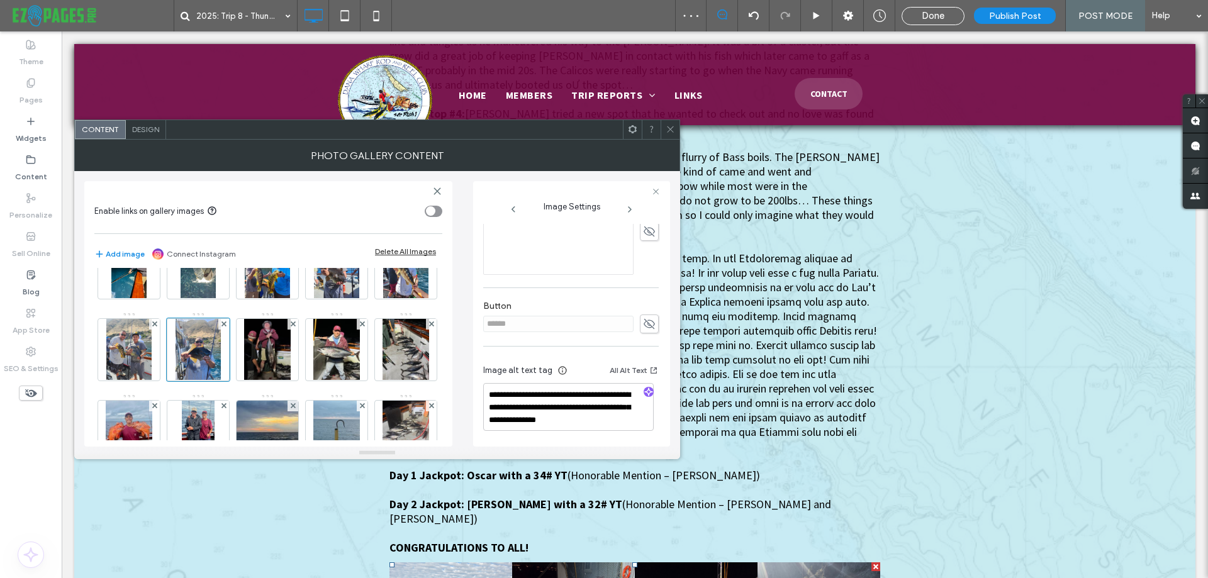
scroll to position [329, 0]
click at [646, 391] on use "button" at bounding box center [649, 392] width 8 height 8
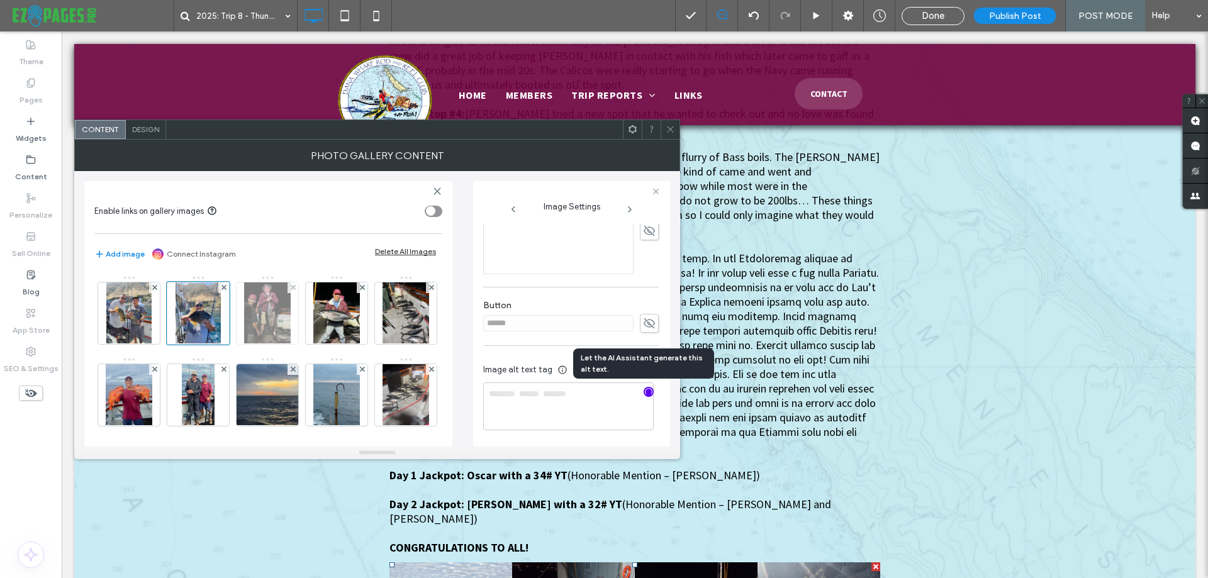
type textarea "**********"
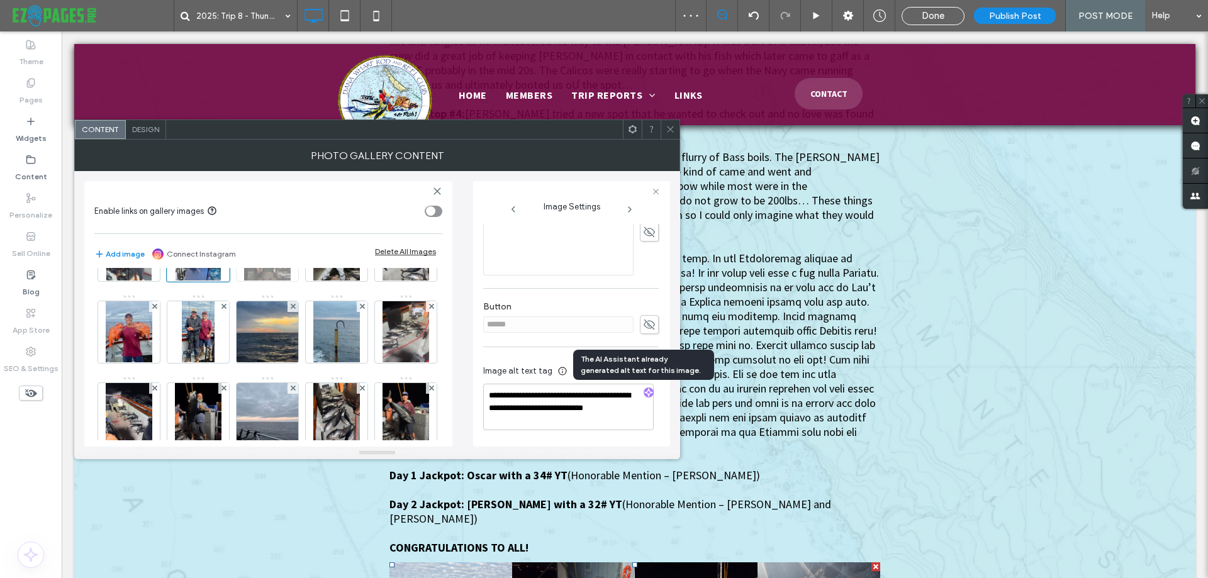
click at [244, 281] on img at bounding box center [267, 251] width 47 height 62
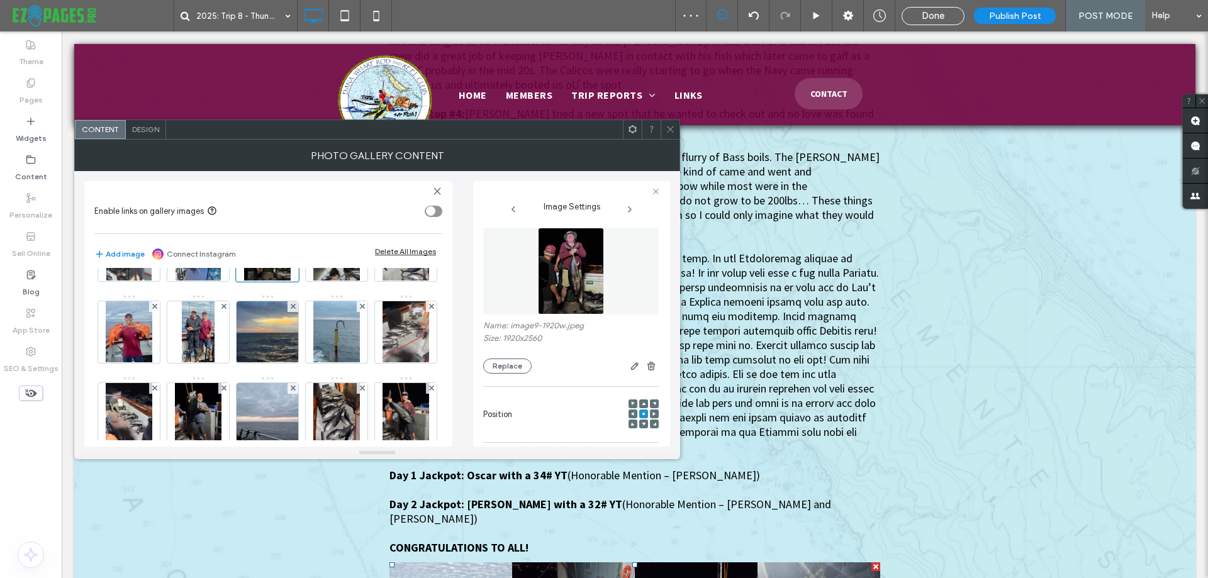
scroll to position [0, 0]
click at [576, 269] on img at bounding box center [570, 273] width 65 height 87
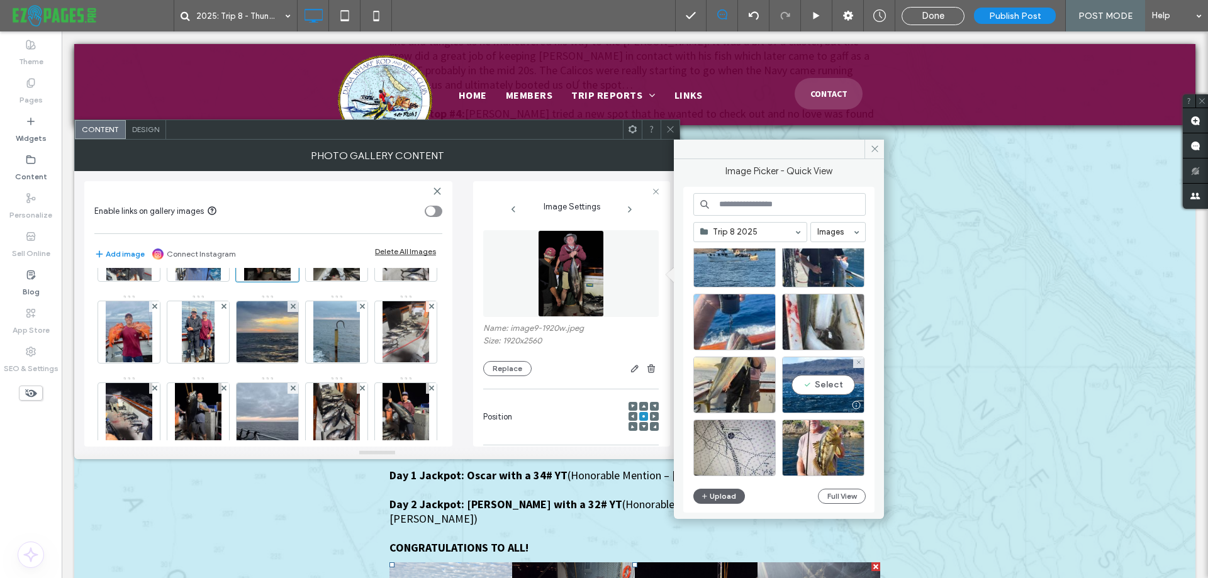
scroll to position [899, 0]
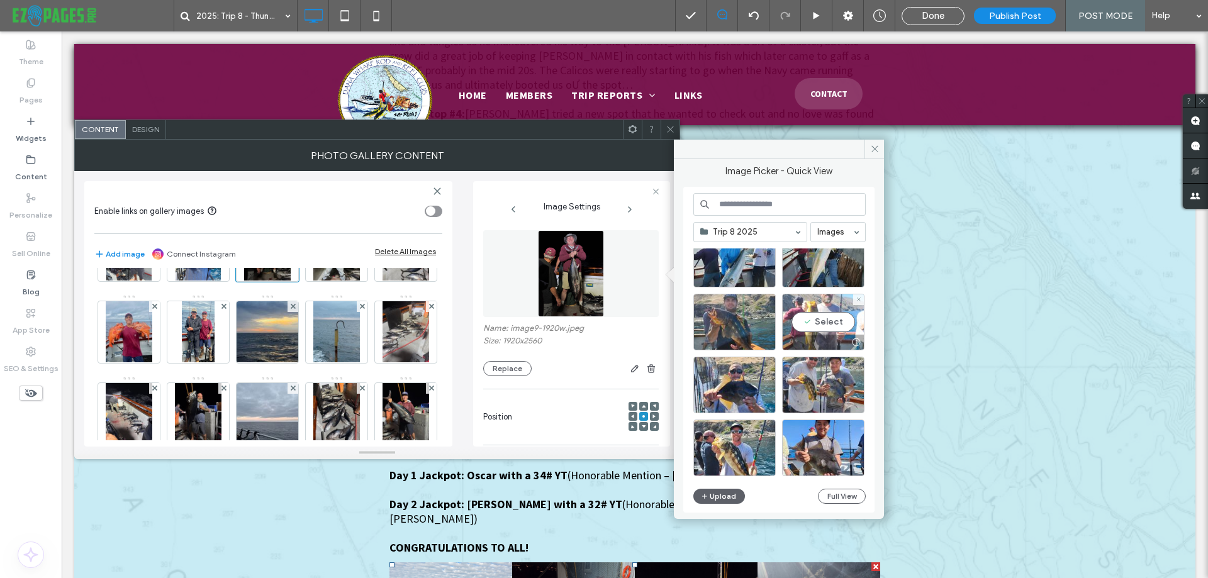
click at [831, 300] on div "Select" at bounding box center [823, 322] width 82 height 57
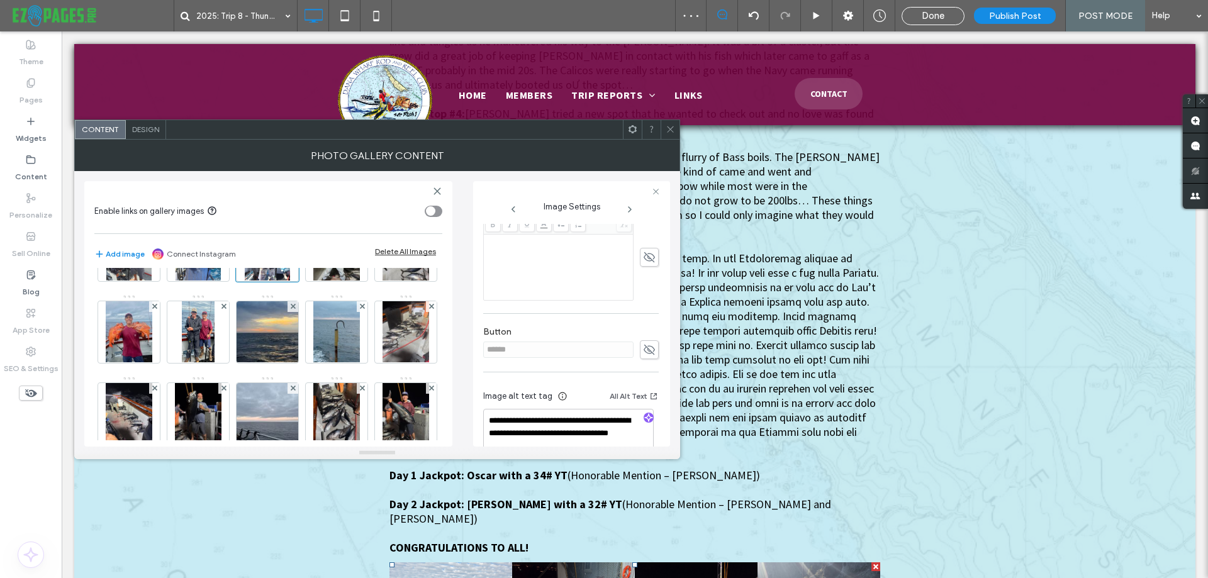
scroll to position [315, 0]
click at [649, 408] on div at bounding box center [649, 407] width 20 height 12
click at [644, 407] on icon "button" at bounding box center [648, 406] width 9 height 9
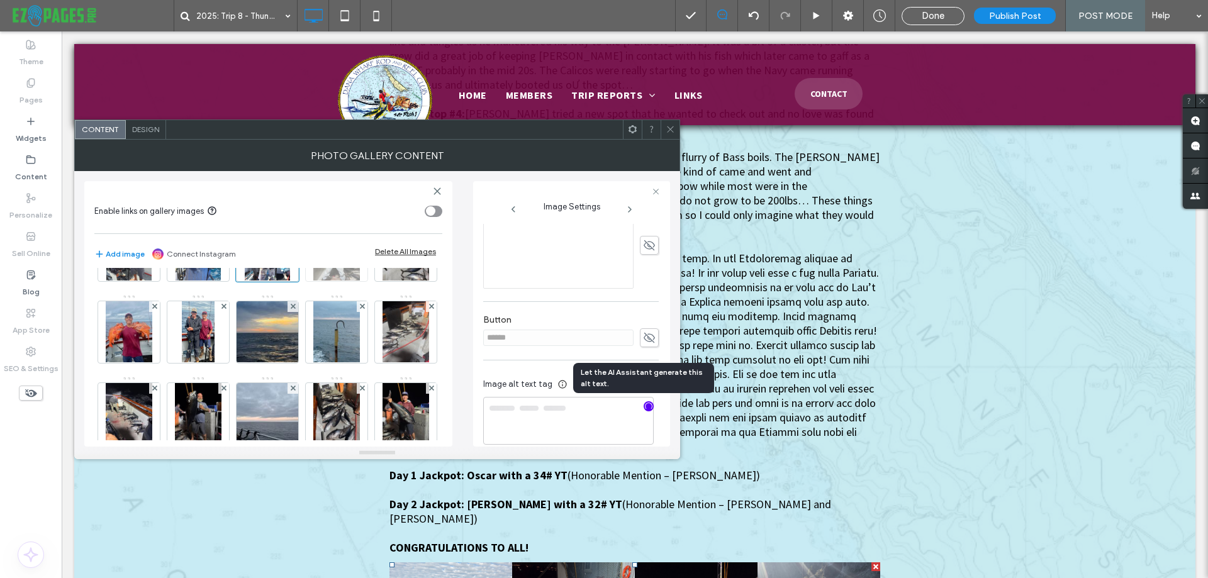
type textarea "**********"
click at [313, 281] on img at bounding box center [336, 251] width 47 height 62
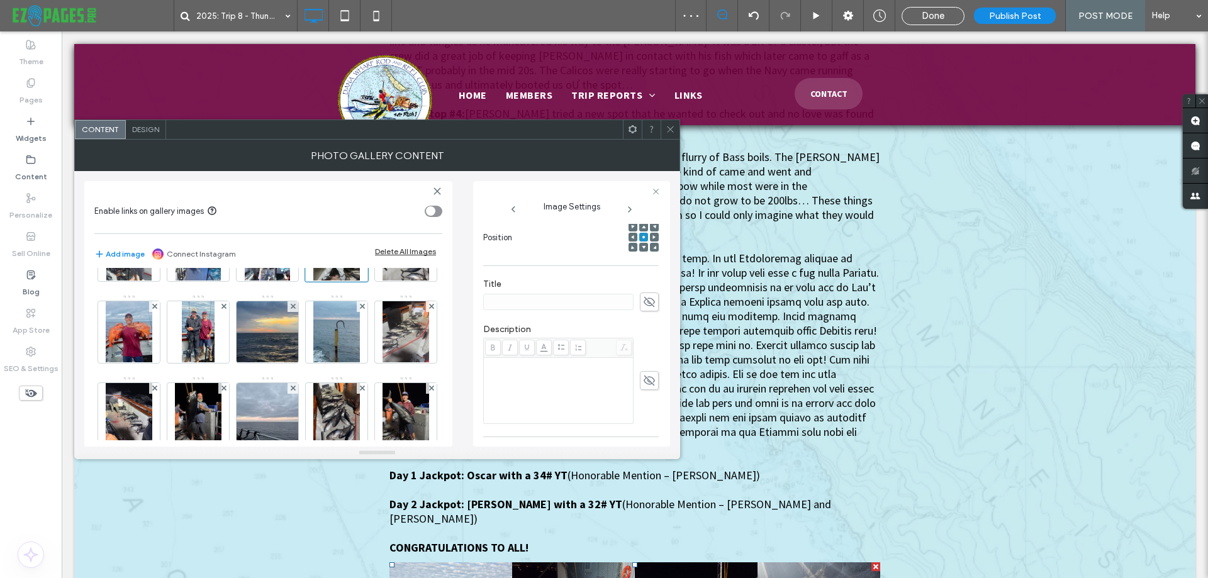
scroll to position [0, 0]
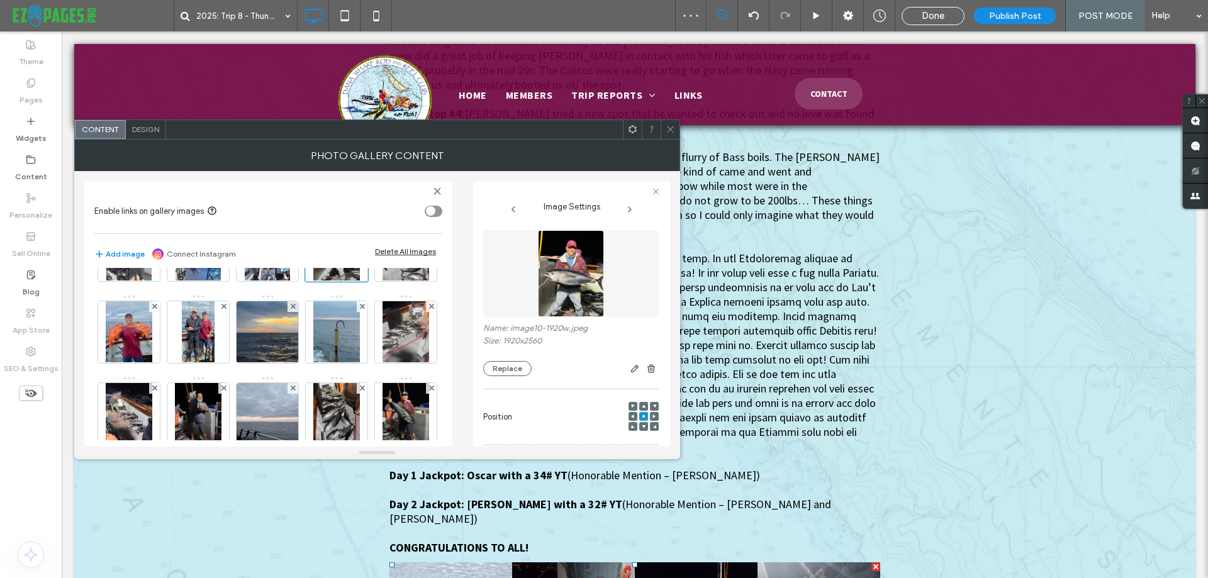
click at [576, 299] on img at bounding box center [570, 273] width 65 height 87
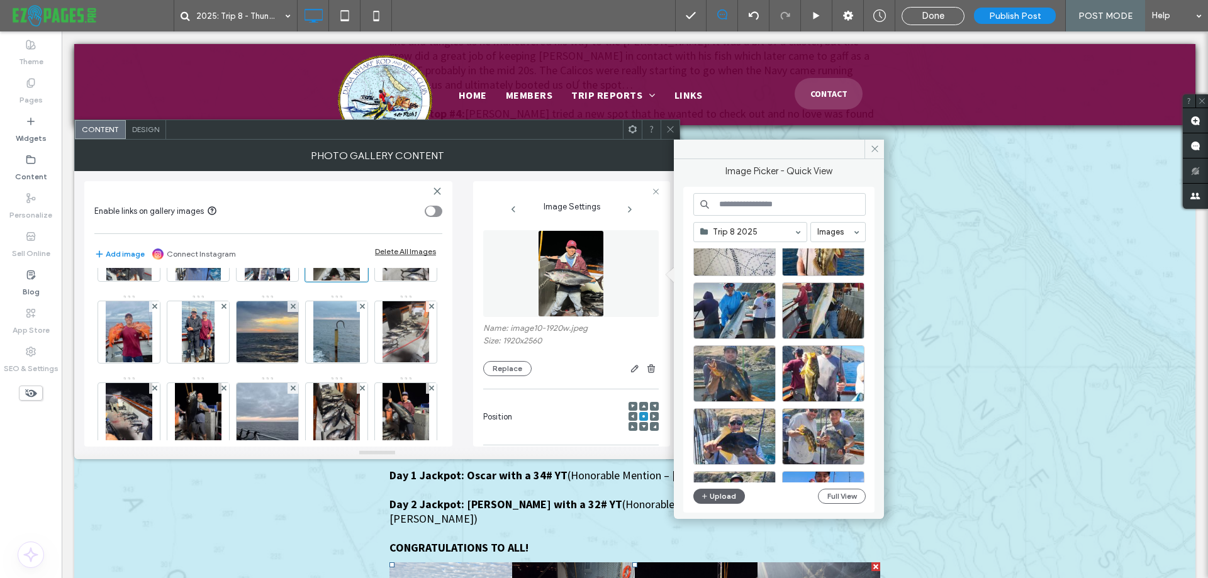
scroll to position [899, 0]
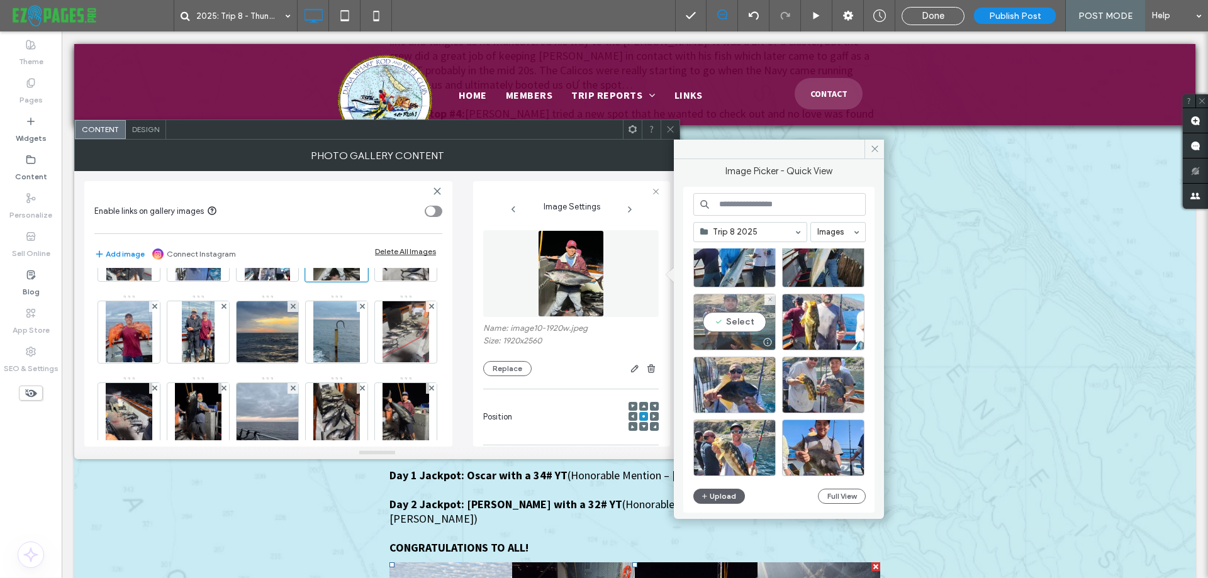
click at [731, 325] on div "Select" at bounding box center [735, 322] width 82 height 57
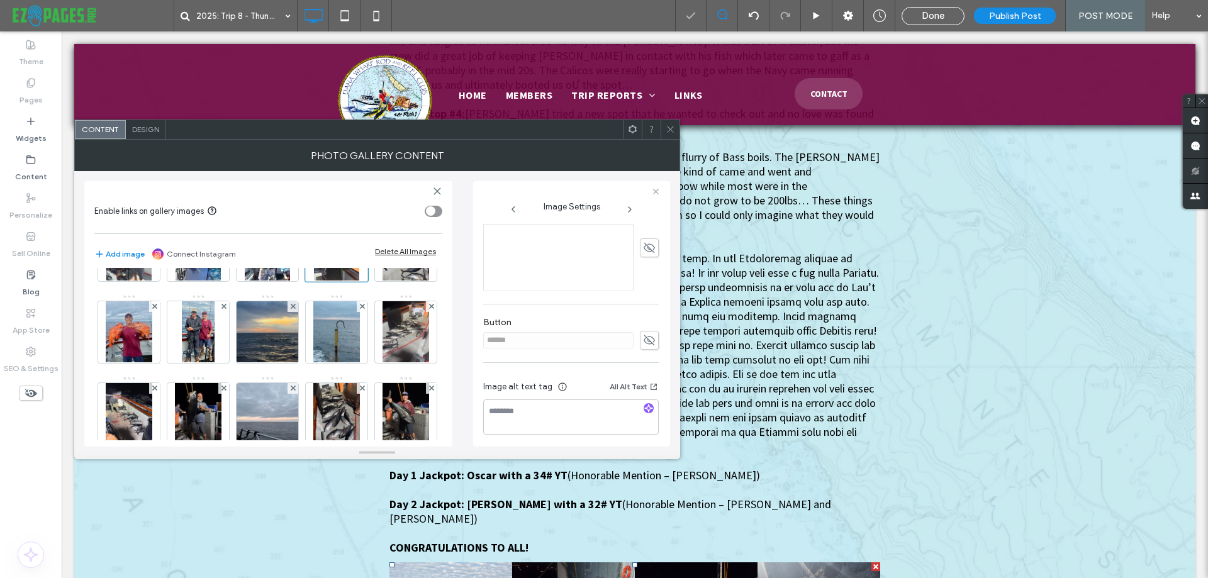
scroll to position [317, 0]
click at [644, 402] on icon "button" at bounding box center [648, 404] width 9 height 9
click at [383, 281] on img at bounding box center [406, 251] width 47 height 62
type textarea "**********"
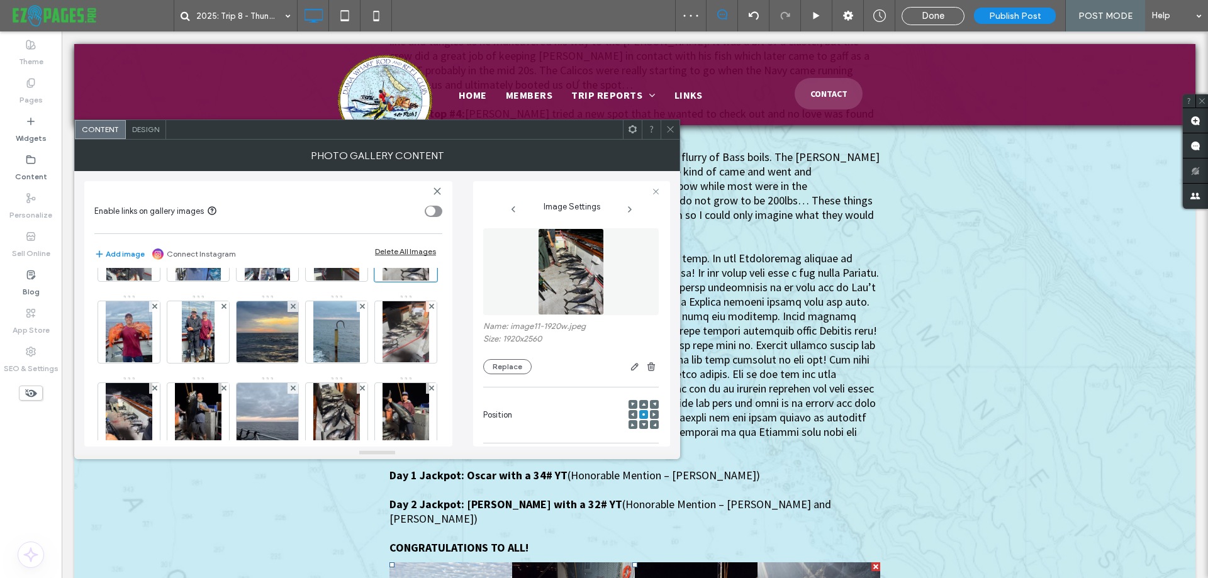
scroll to position [0, 0]
click at [577, 286] on img at bounding box center [570, 273] width 65 height 87
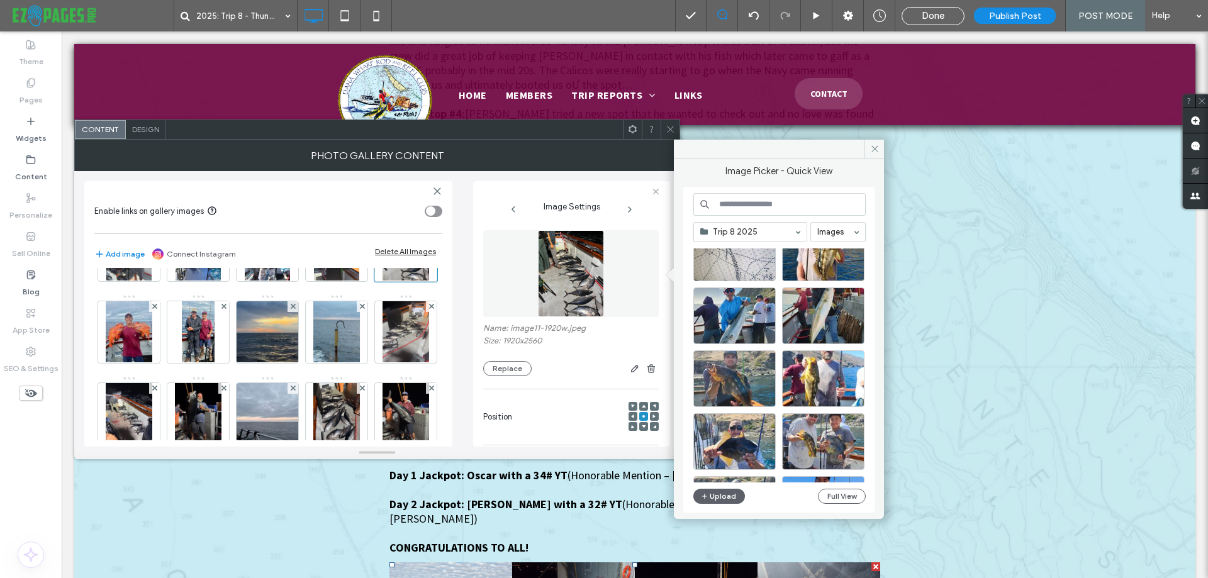
scroll to position [848, 0]
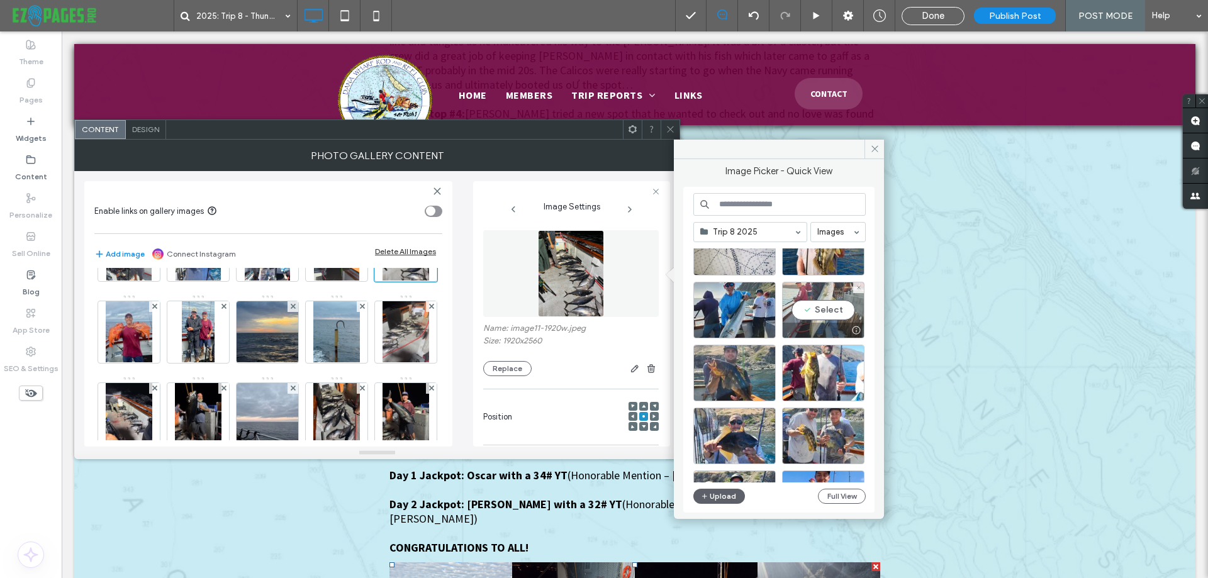
click at [832, 301] on div "Select" at bounding box center [823, 310] width 82 height 57
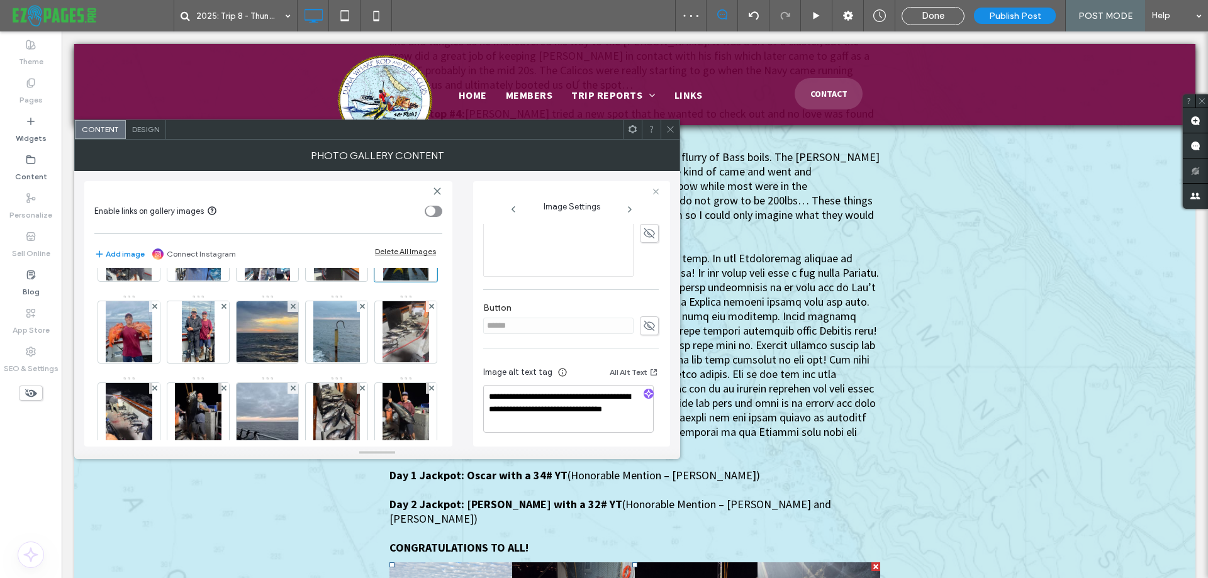
scroll to position [329, 0]
click at [645, 393] on use "button" at bounding box center [649, 392] width 8 height 8
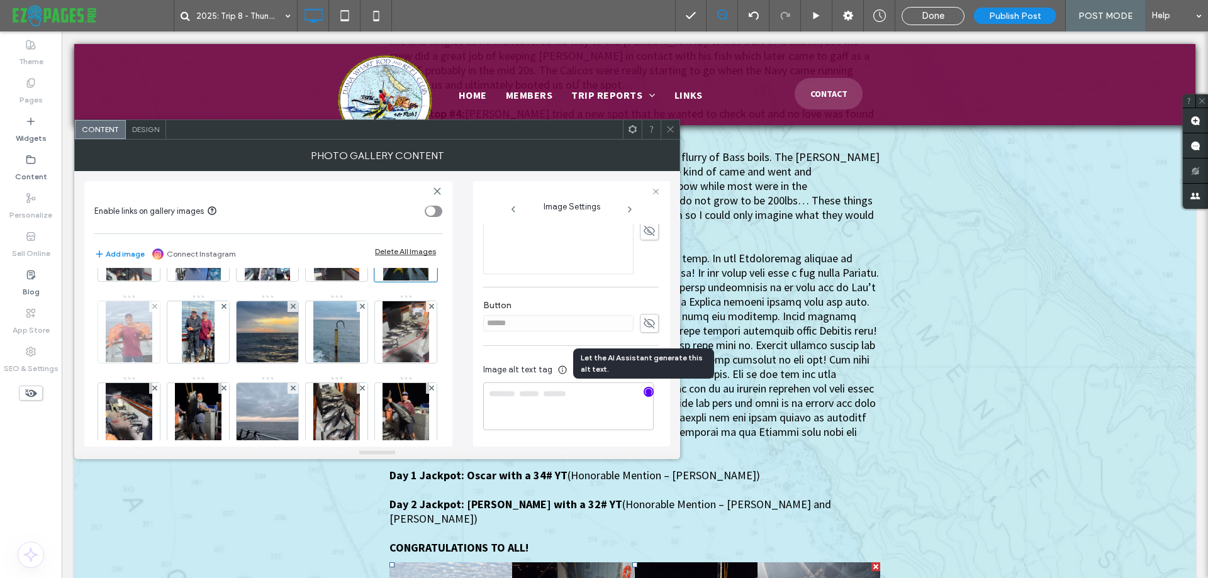
type textarea "**********"
click at [152, 346] on img at bounding box center [129, 332] width 47 height 62
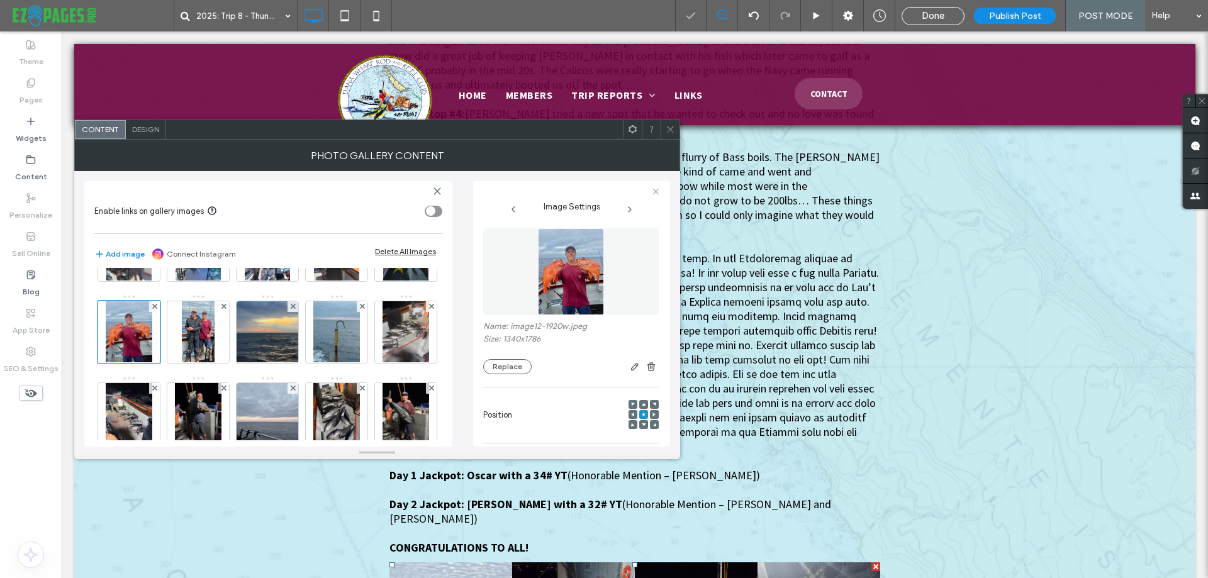
scroll to position [0, 0]
click at [573, 280] on img at bounding box center [570, 273] width 65 height 87
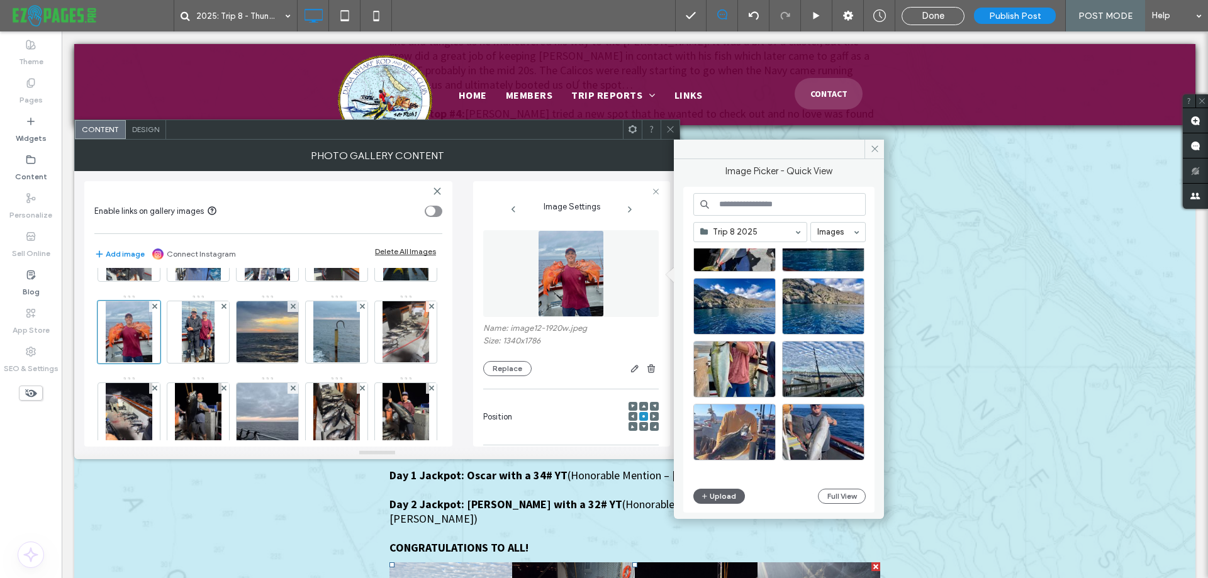
scroll to position [378, 0]
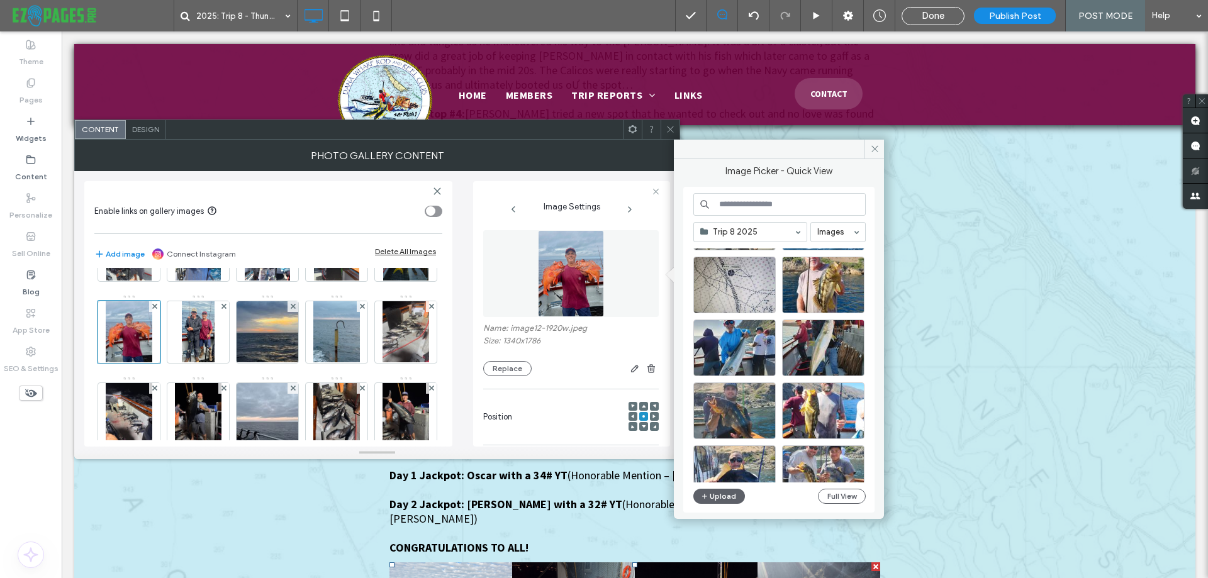
scroll to position [836, 0]
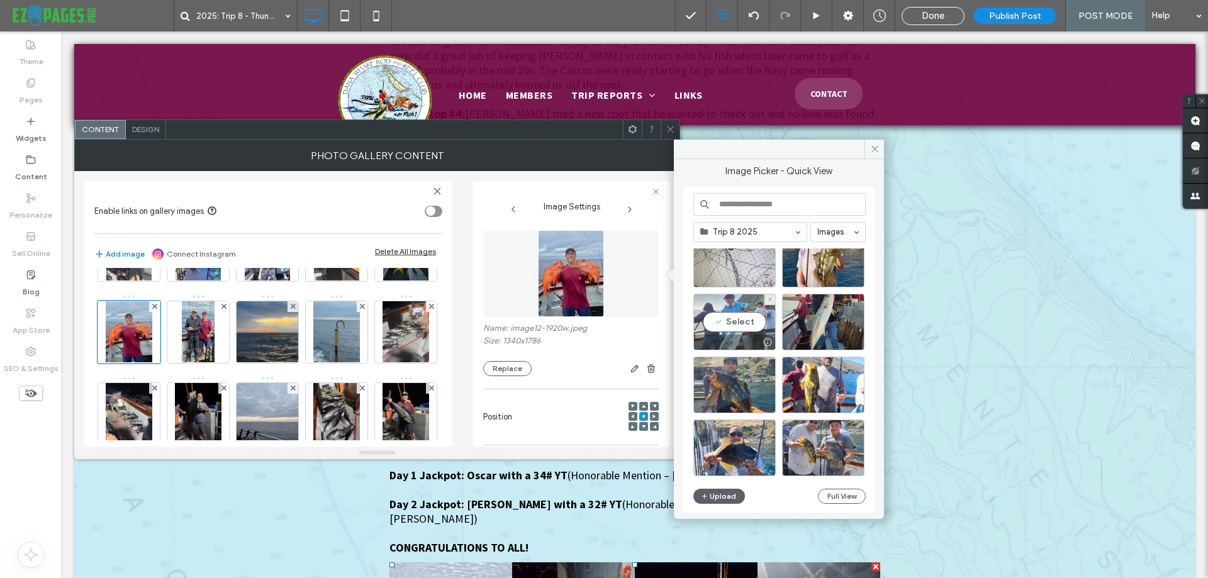
click at [737, 335] on div at bounding box center [734, 342] width 81 height 15
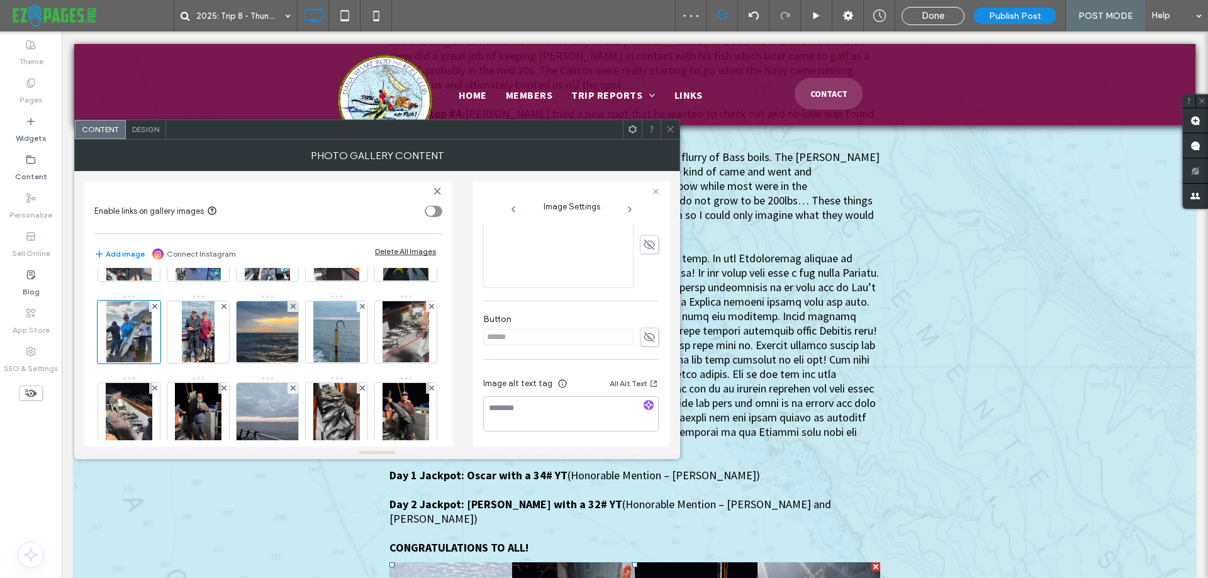
scroll to position [317, 0]
click at [647, 405] on icon "button" at bounding box center [648, 404] width 9 height 9
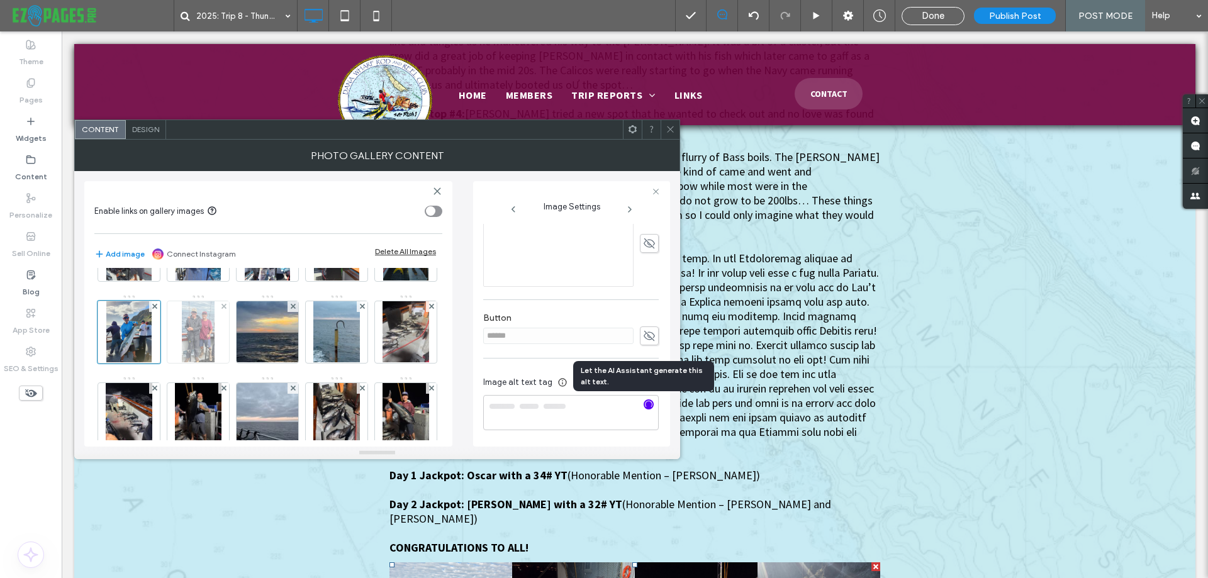
click at [182, 363] on img at bounding box center [198, 332] width 33 height 62
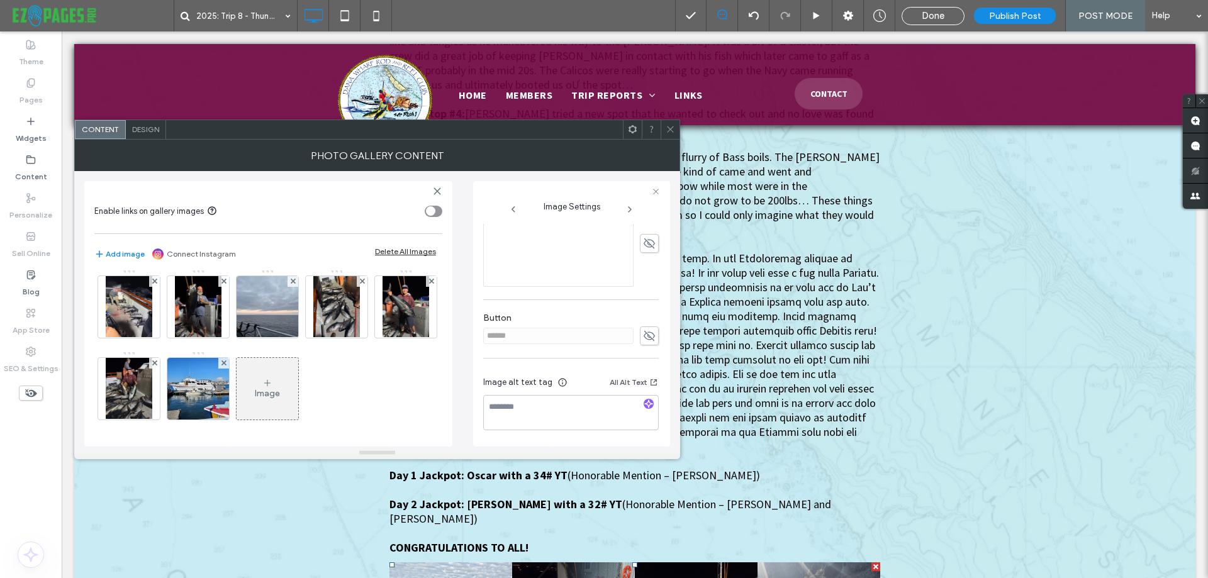
type textarea "**********"
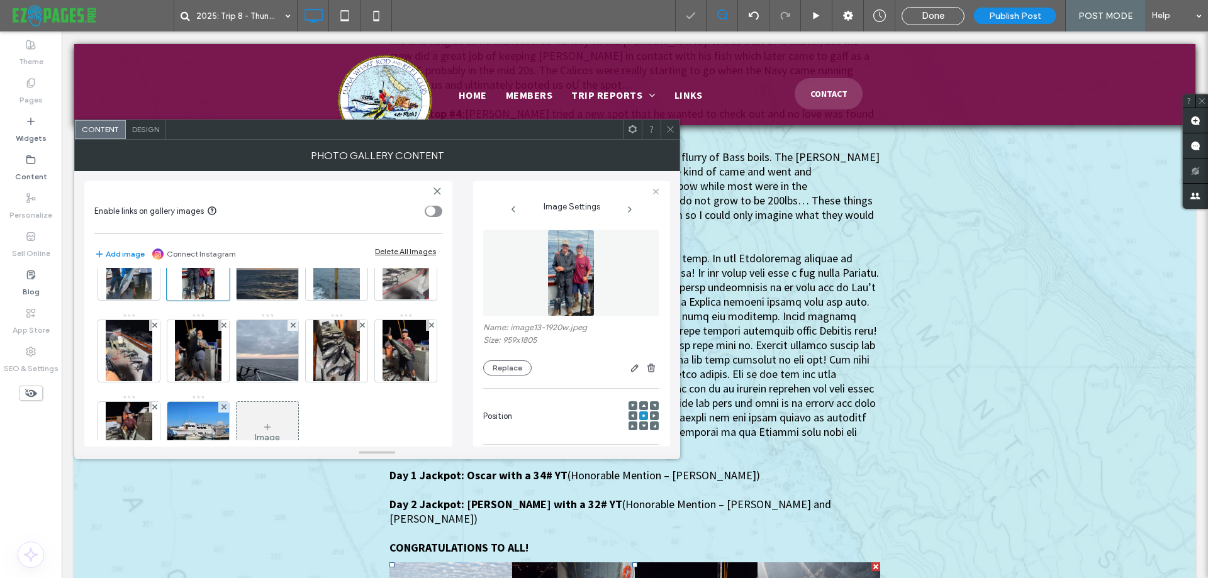
scroll to position [0, 0]
click at [573, 286] on img at bounding box center [571, 273] width 47 height 87
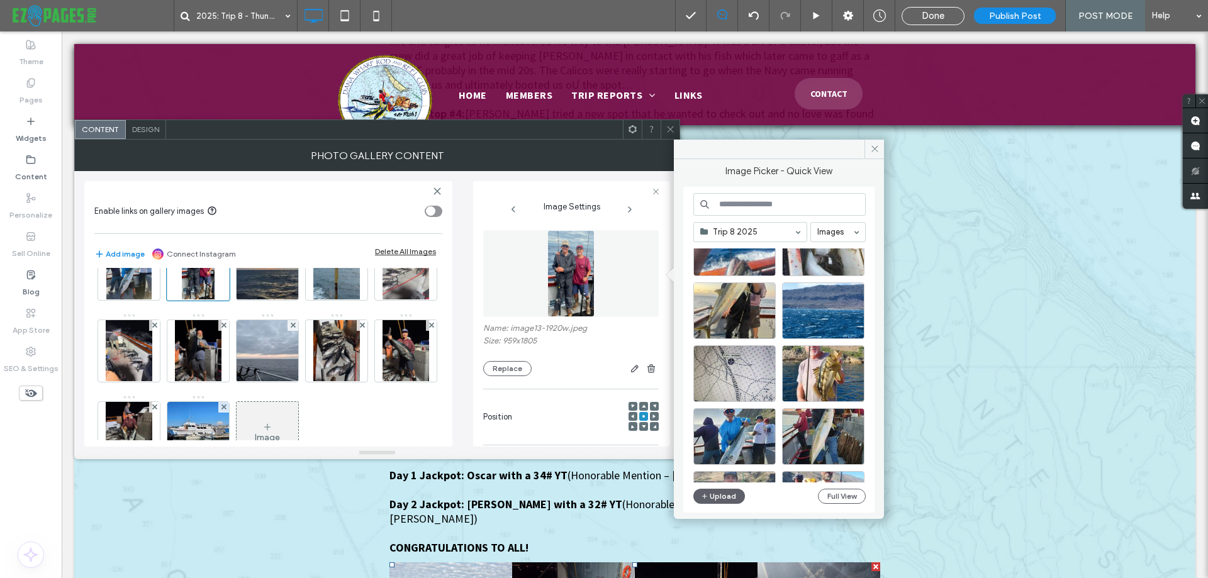
scroll to position [722, 0]
click at [835, 374] on div "Select" at bounding box center [823, 373] width 82 height 57
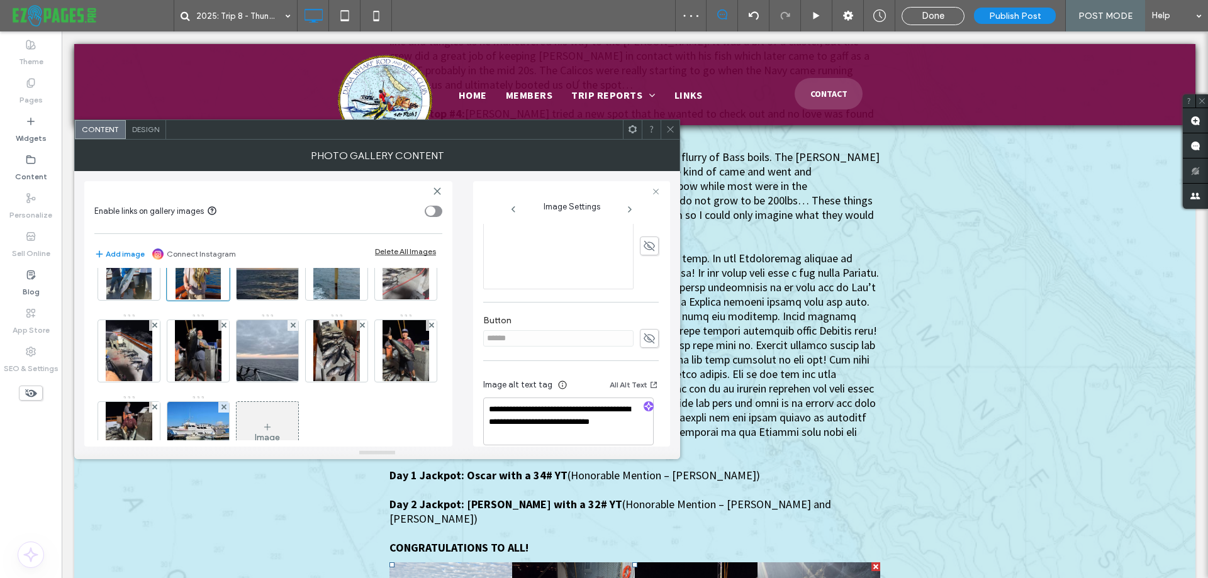
scroll to position [329, 0]
click at [646, 395] on icon "button" at bounding box center [648, 391] width 9 height 9
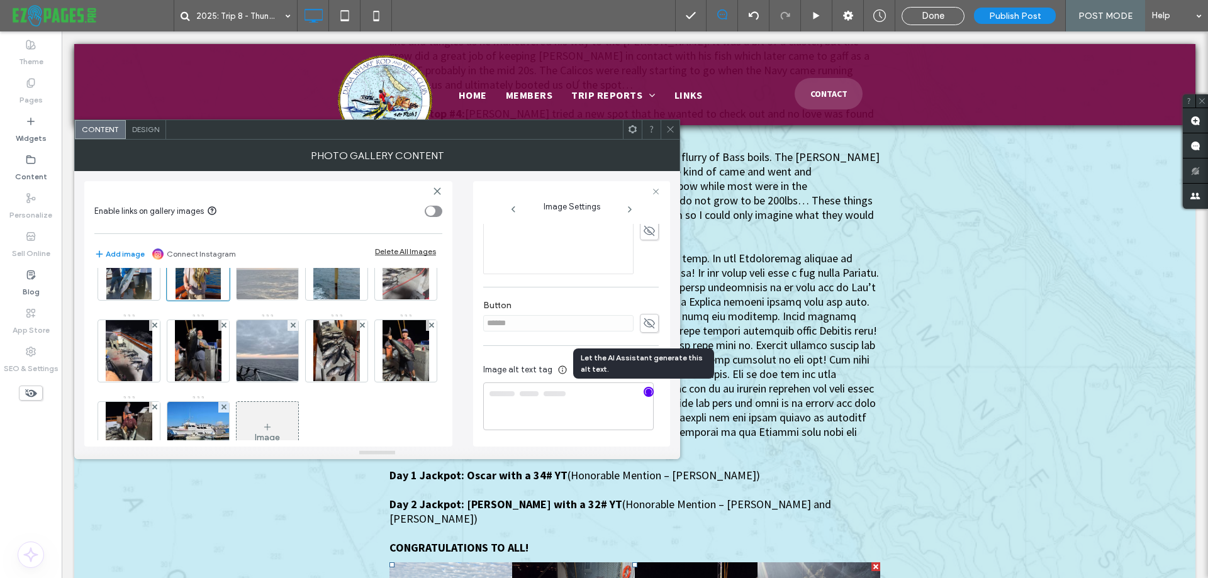
click at [227, 300] on img at bounding box center [268, 270] width 82 height 62
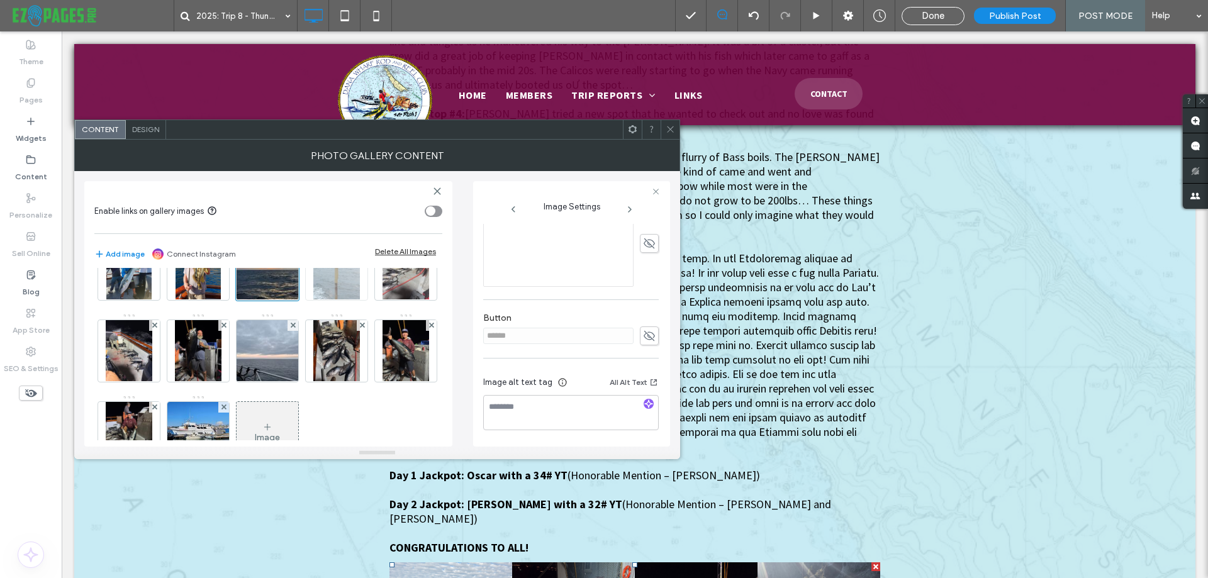
type textarea "**********"
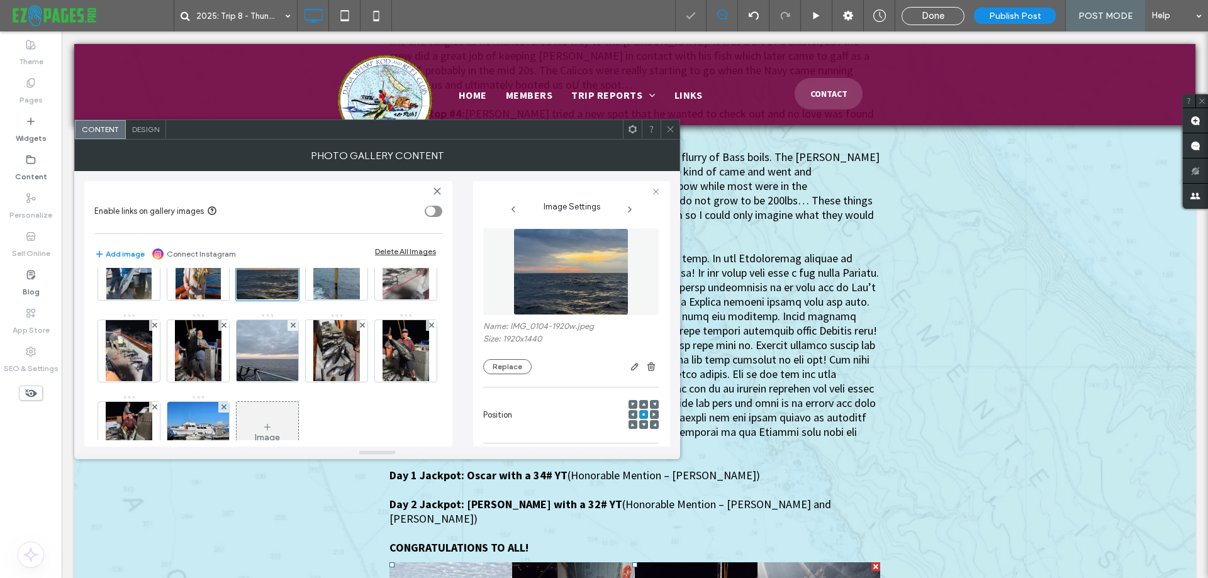
scroll to position [0, 0]
click at [571, 296] on img at bounding box center [571, 273] width 115 height 87
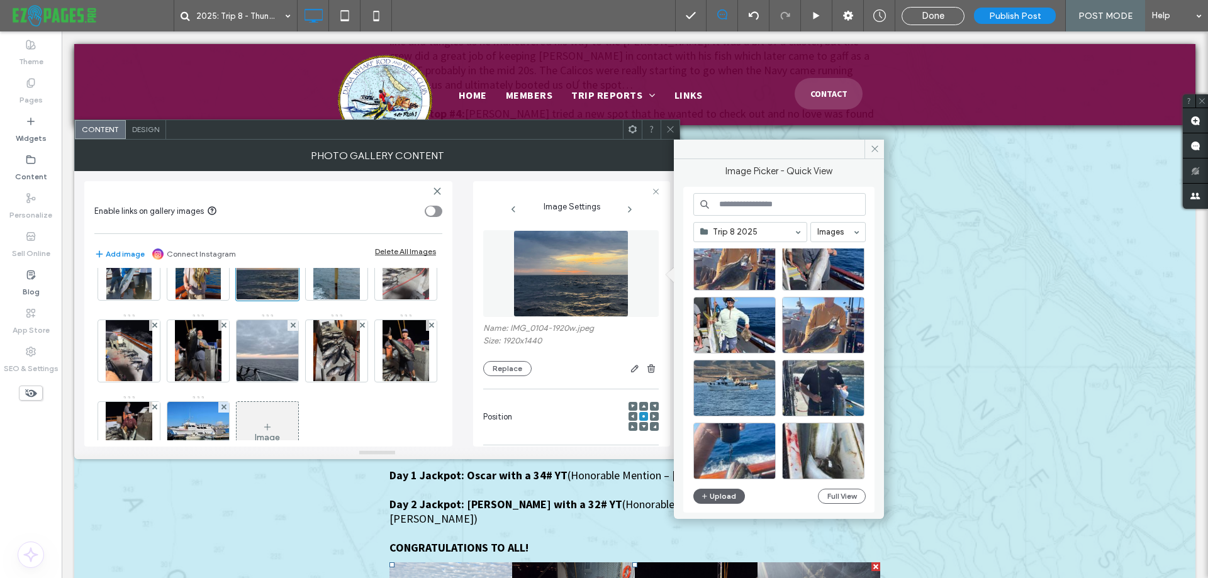
scroll to position [521, 0]
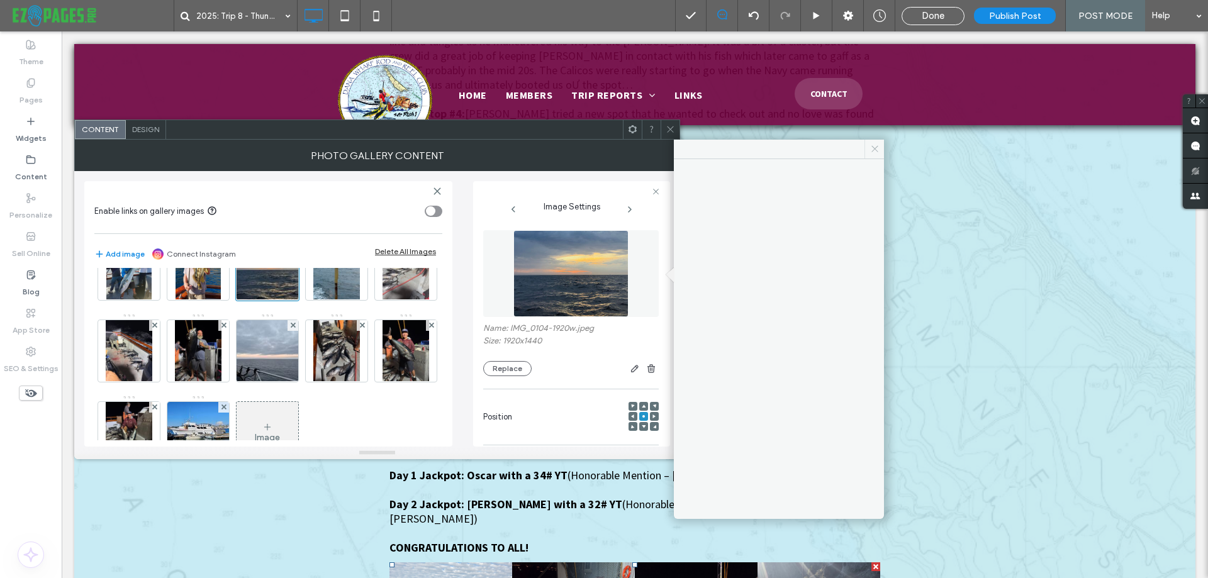
click at [873, 149] on icon at bounding box center [874, 148] width 9 height 9
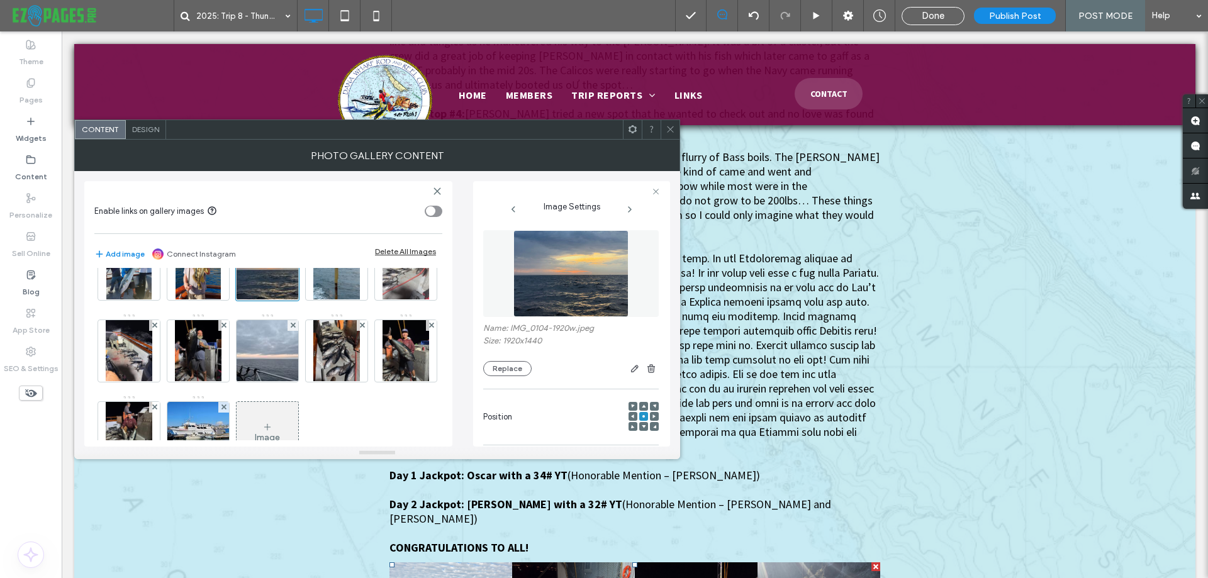
click at [556, 274] on img at bounding box center [571, 273] width 115 height 87
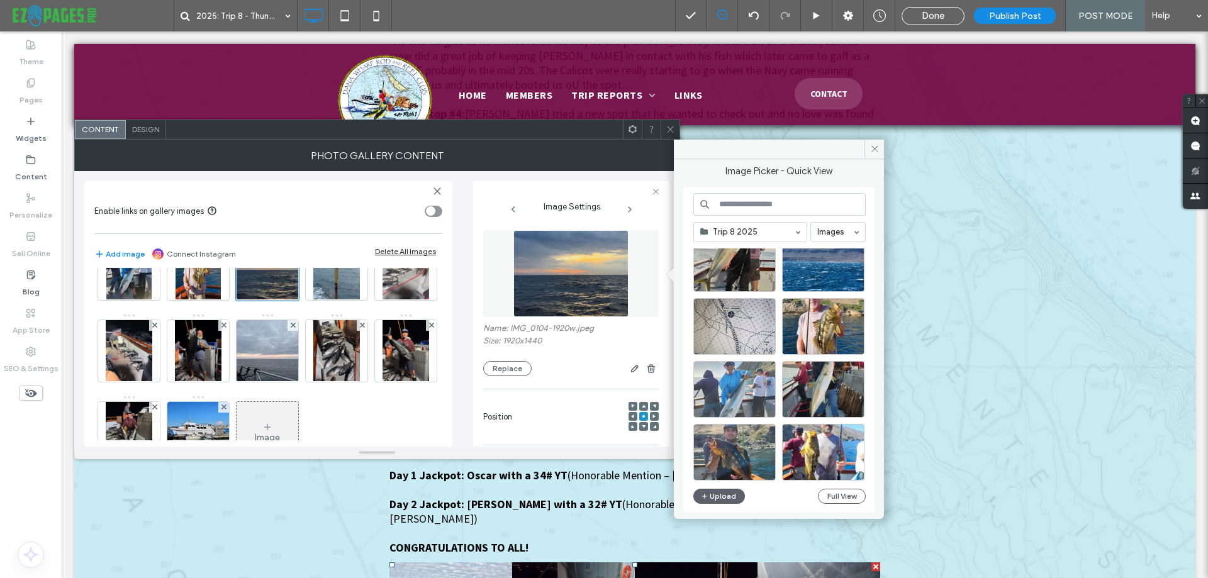
scroll to position [773, 0]
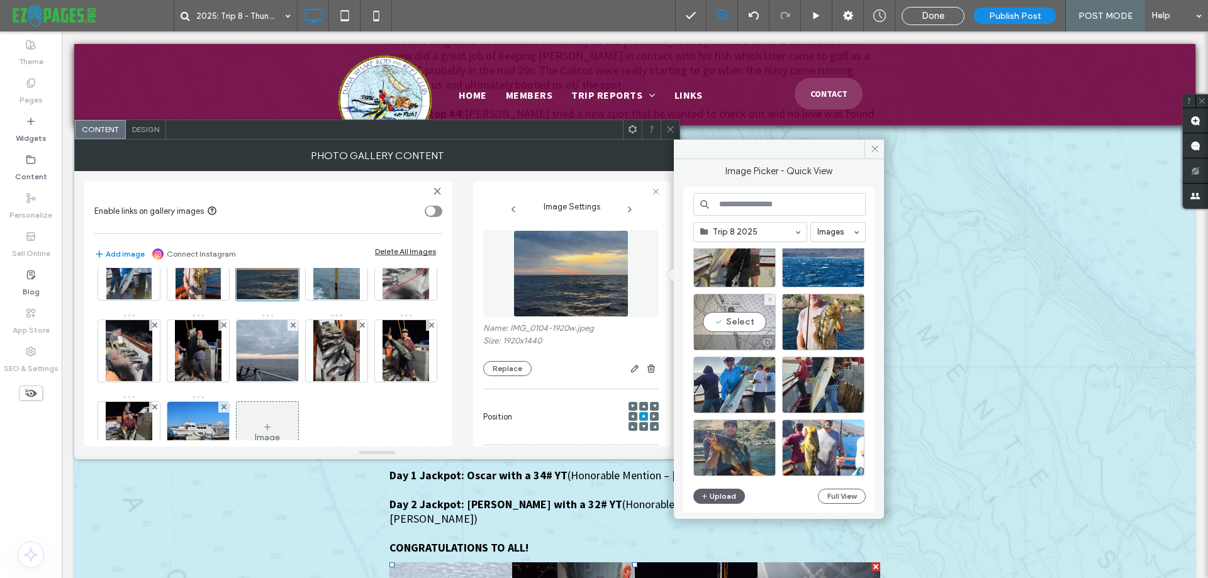
click at [729, 317] on div "Select" at bounding box center [735, 322] width 82 height 57
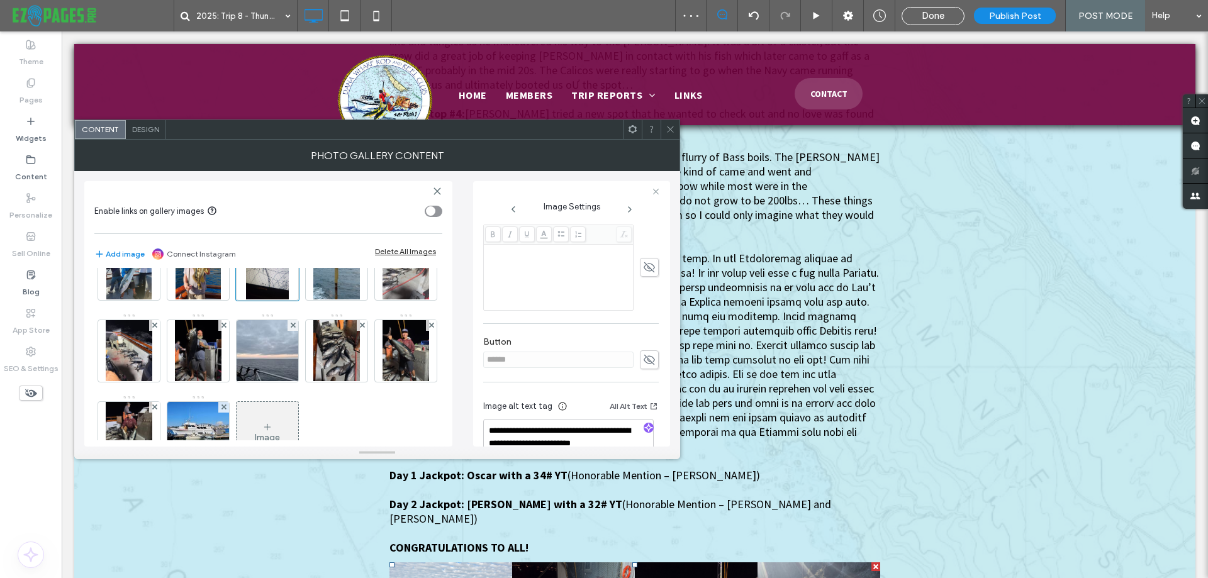
scroll to position [315, 0]
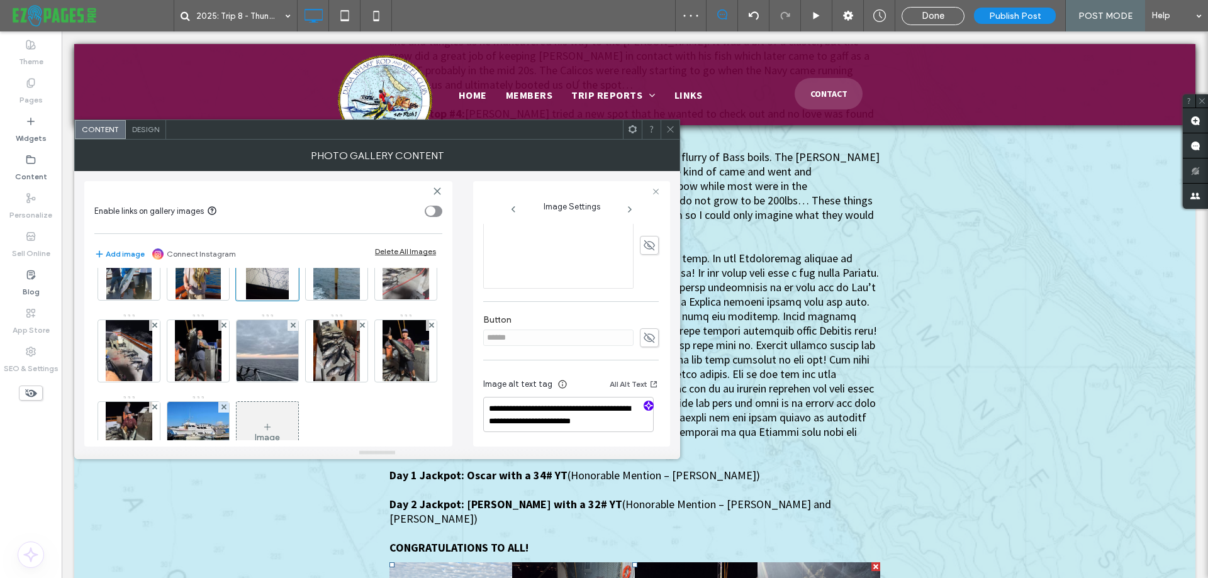
click at [644, 402] on icon "button" at bounding box center [648, 406] width 9 height 9
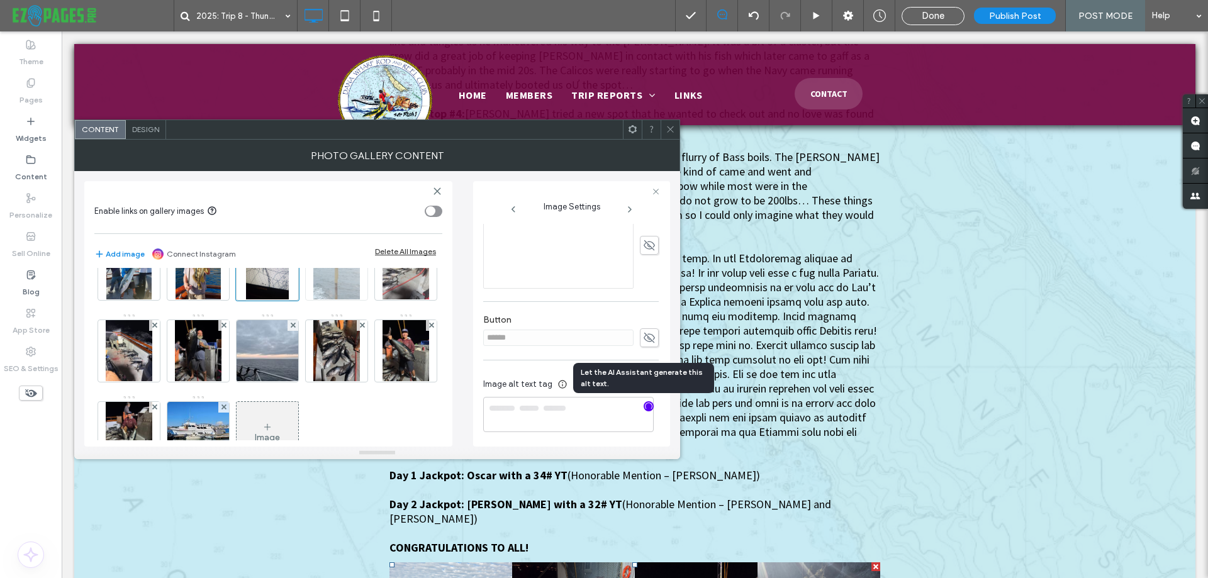
click at [313, 300] on img at bounding box center [336, 270] width 47 height 62
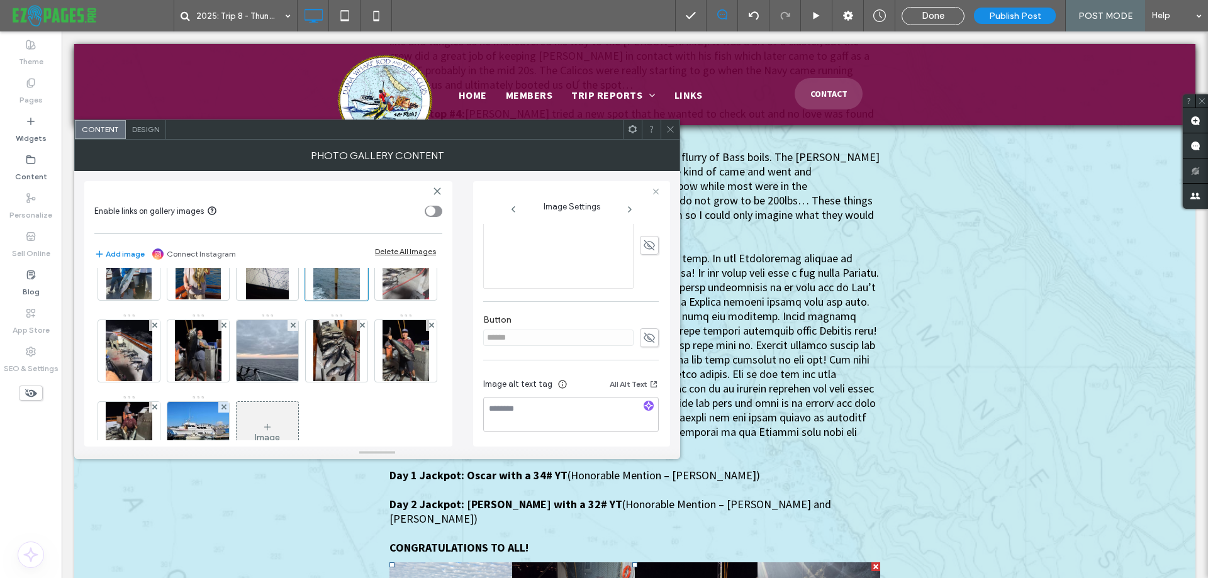
scroll to position [0, 0]
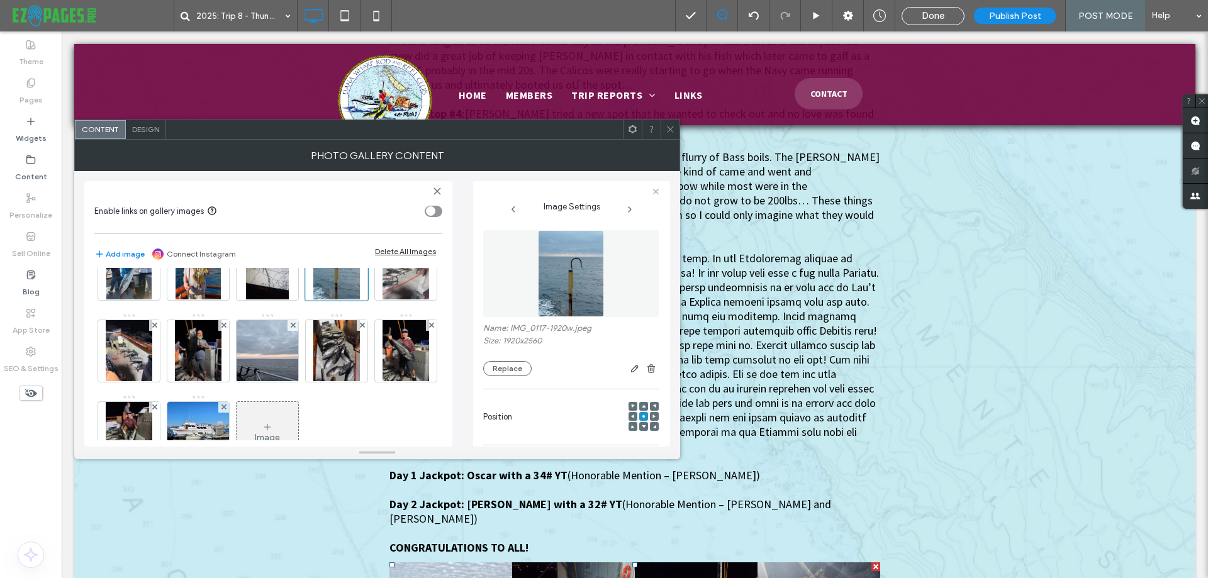
click at [570, 287] on img at bounding box center [570, 273] width 65 height 87
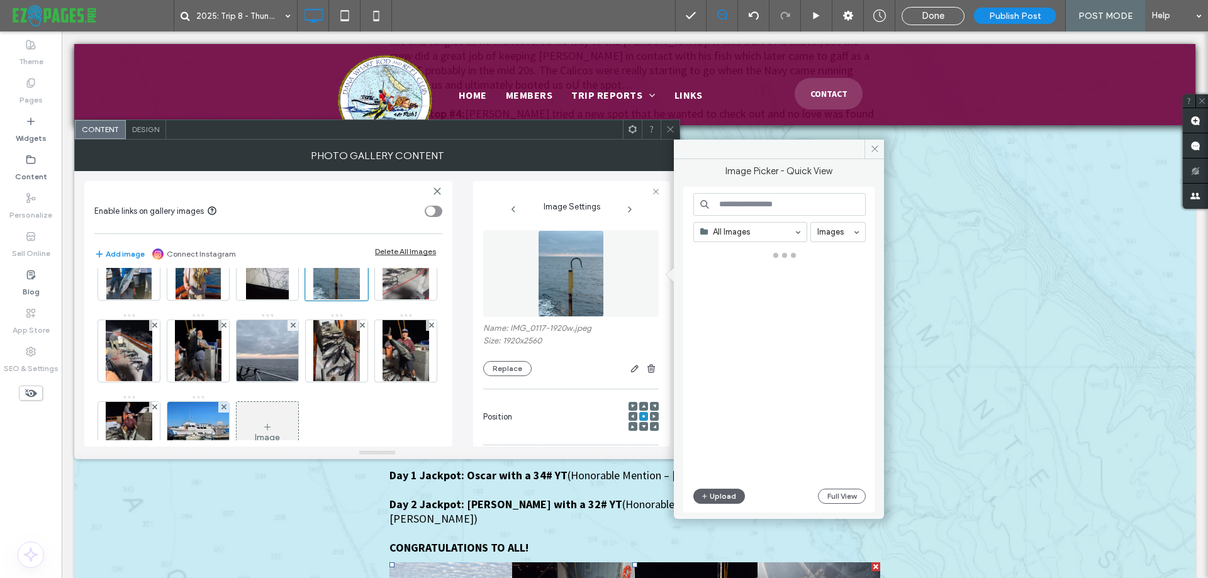
type textarea "**********"
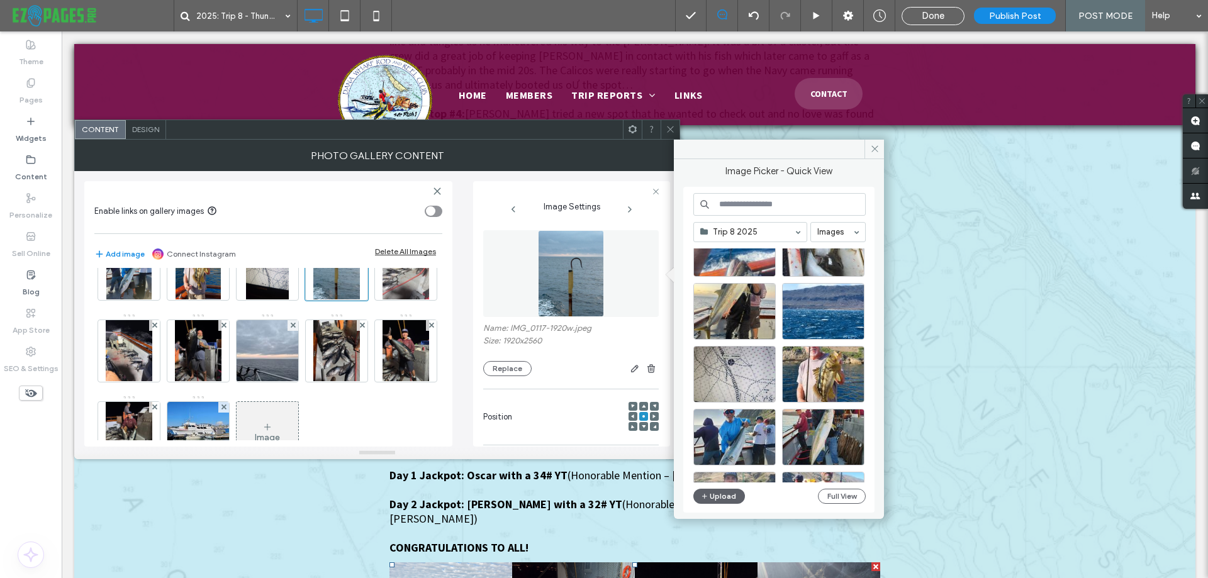
scroll to position [722, 0]
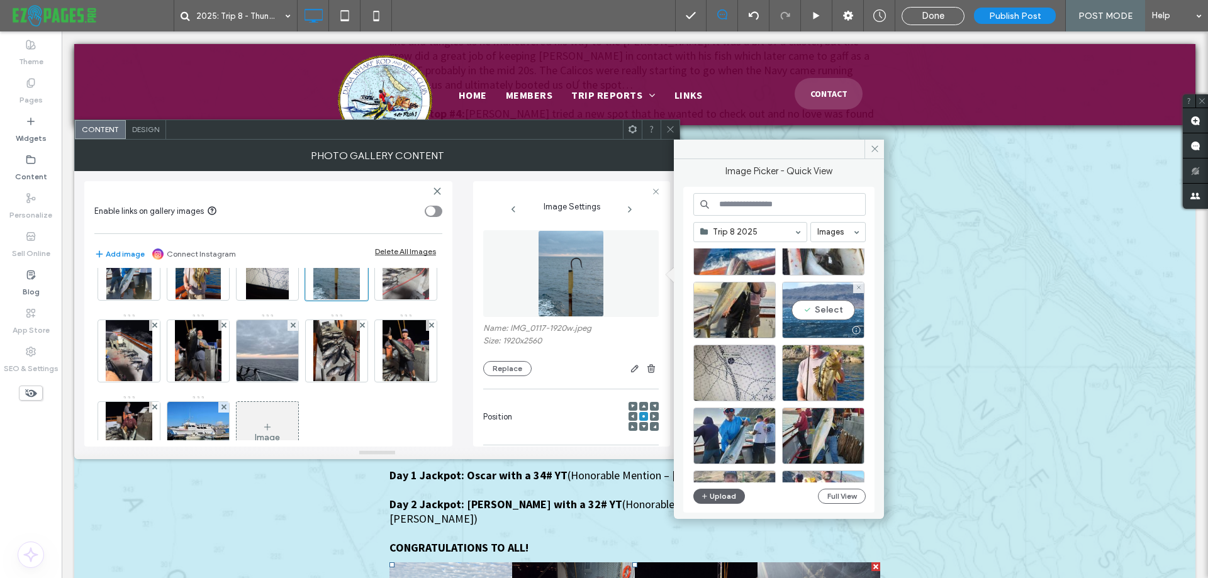
click at [835, 307] on div "Select" at bounding box center [823, 310] width 82 height 57
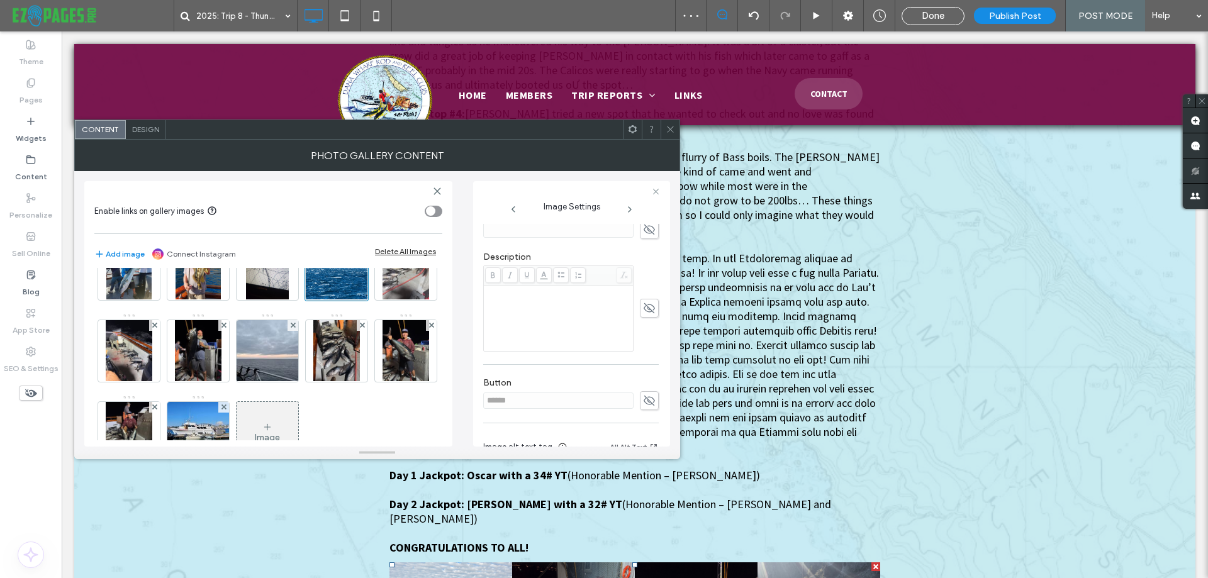
scroll to position [329, 0]
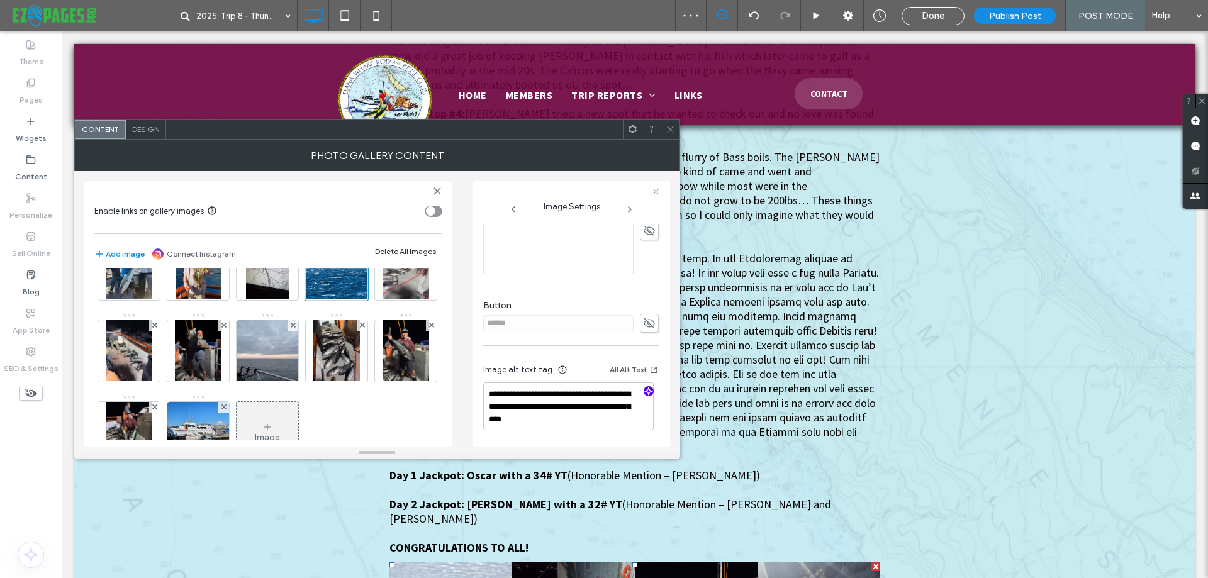
click at [645, 392] on use "button" at bounding box center [649, 392] width 8 height 8
click at [383, 300] on img at bounding box center [406, 270] width 47 height 62
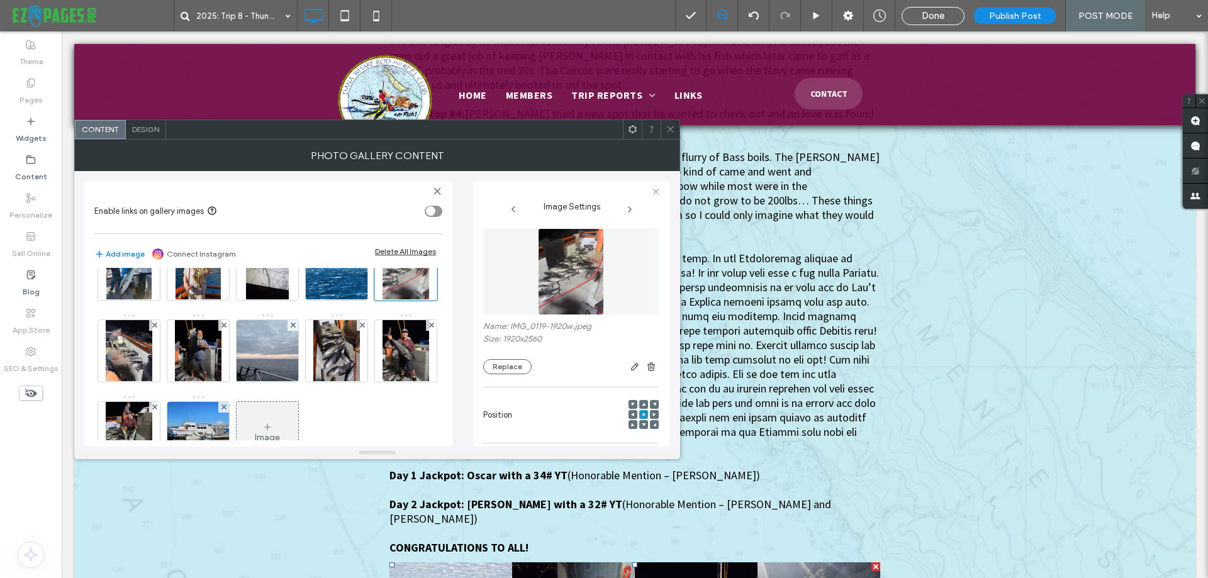
scroll to position [0, 0]
click at [582, 272] on img at bounding box center [570, 273] width 65 height 87
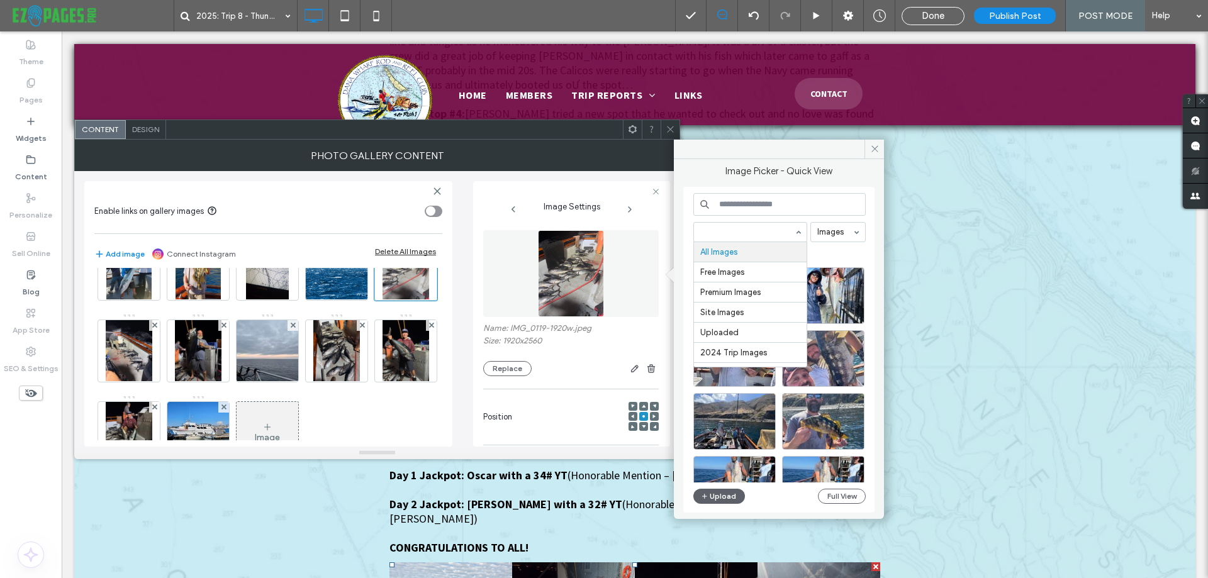
type textarea "**********"
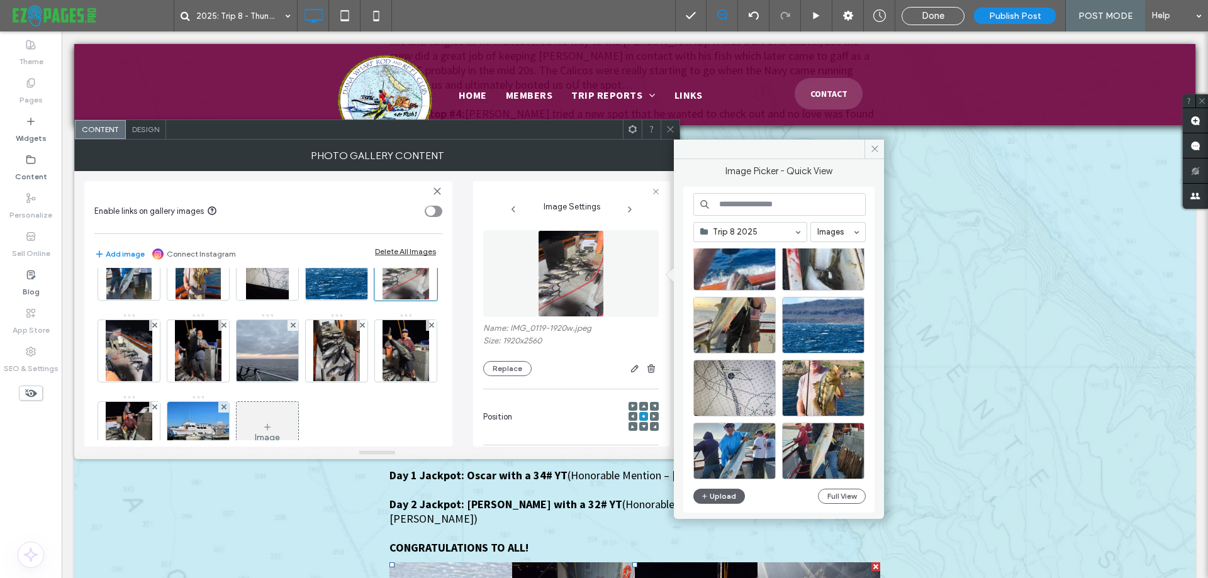
scroll to position [722, 0]
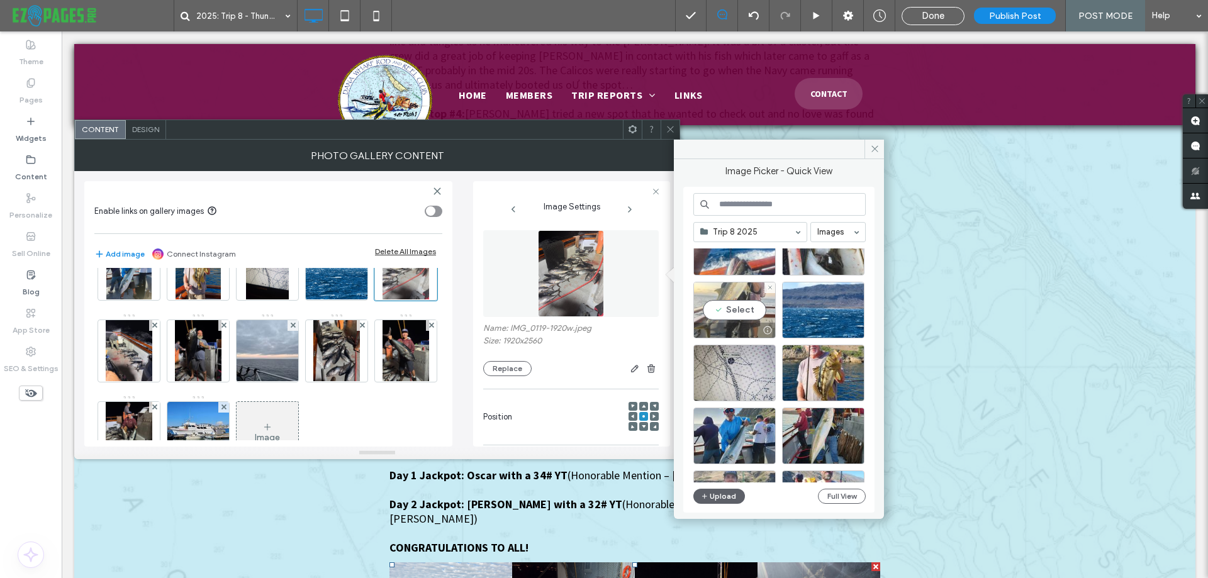
click at [735, 303] on div "Select" at bounding box center [735, 310] width 82 height 57
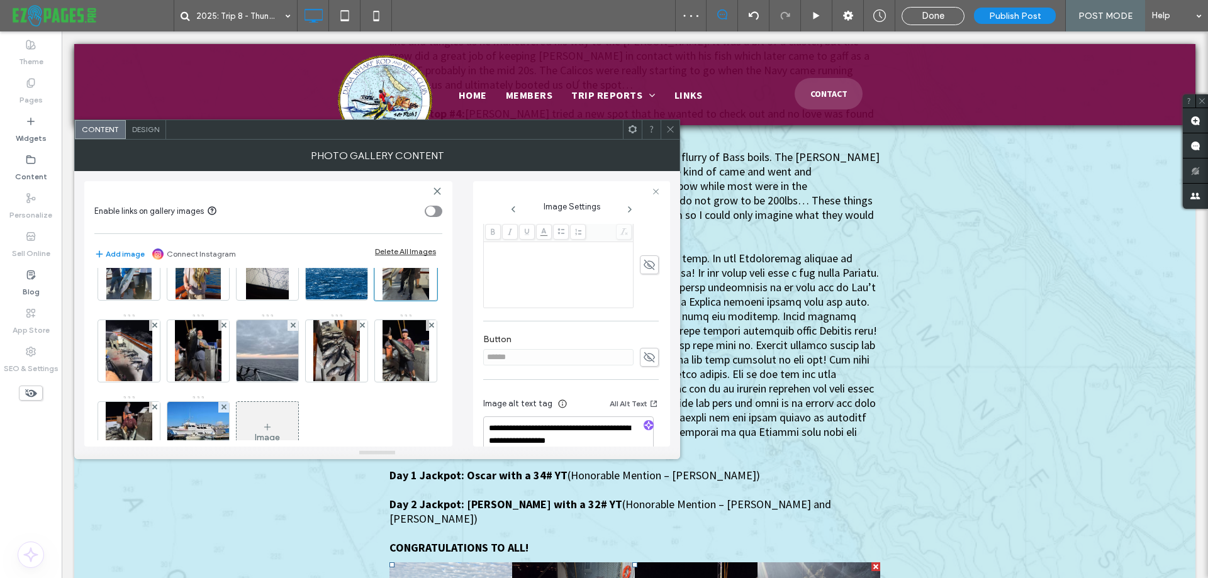
scroll to position [315, 0]
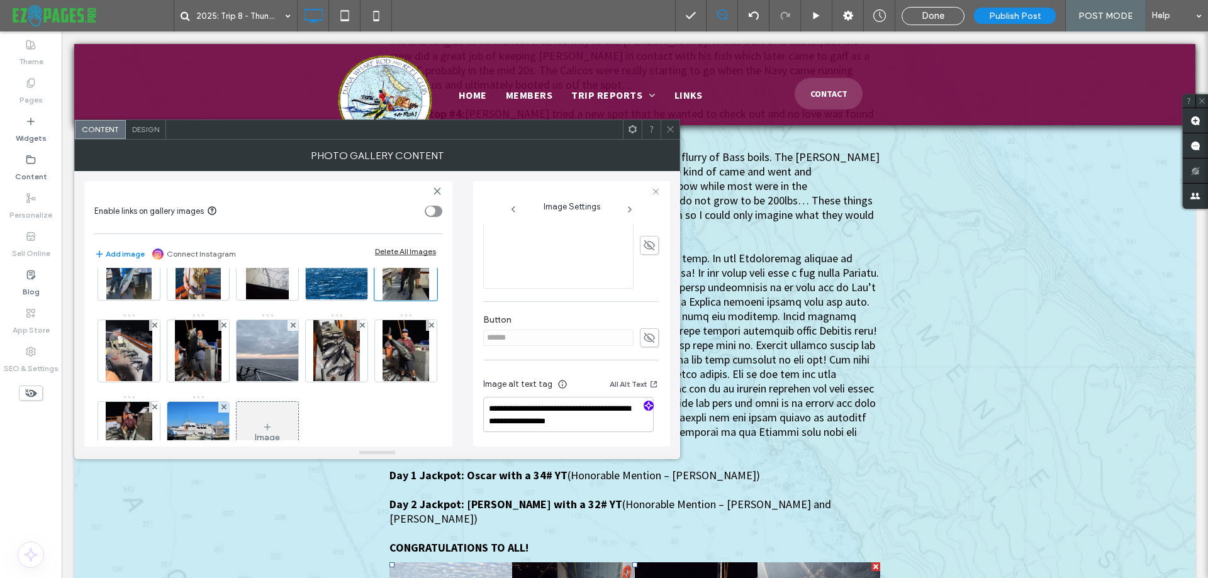
click at [645, 405] on use "button" at bounding box center [649, 406] width 8 height 8
type textarea "**********"
click at [120, 382] on img at bounding box center [129, 351] width 47 height 62
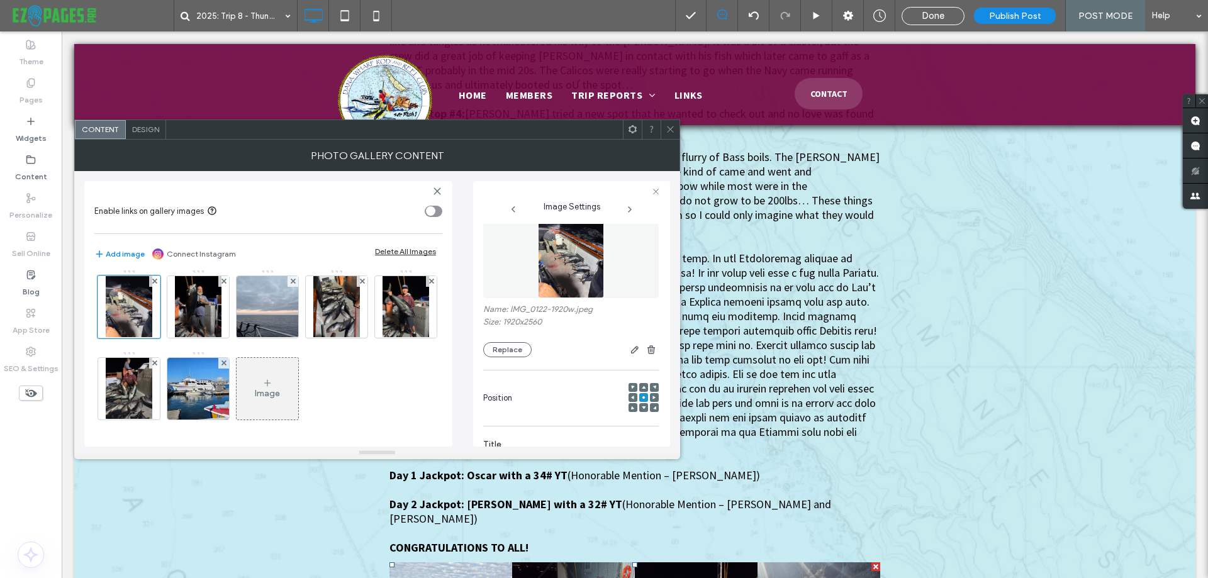
scroll to position [0, 0]
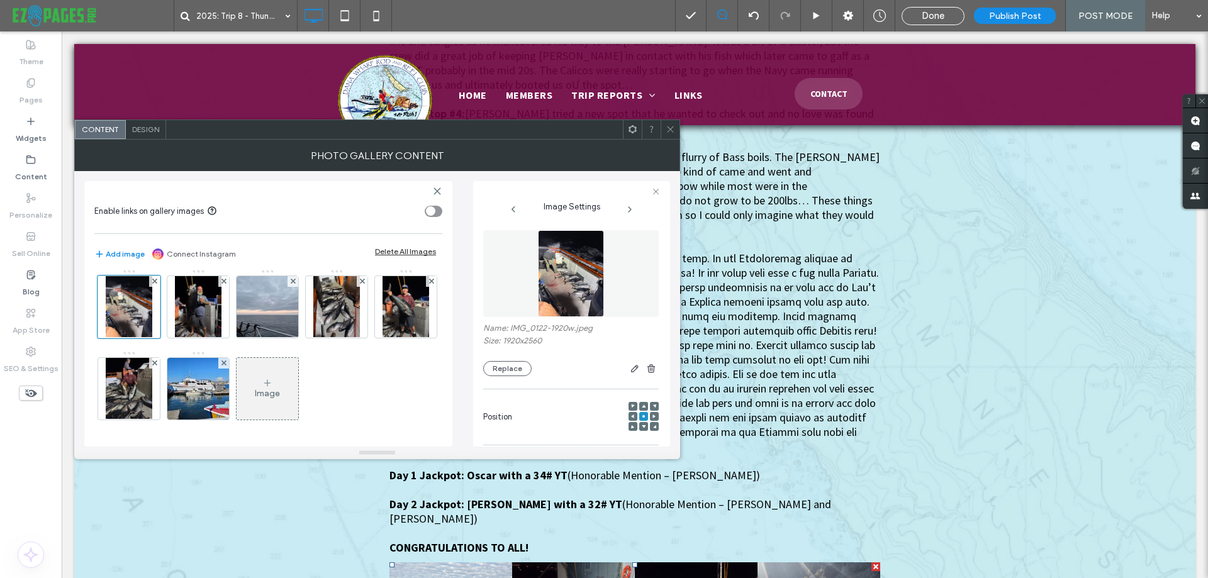
click at [558, 291] on img at bounding box center [570, 273] width 65 height 87
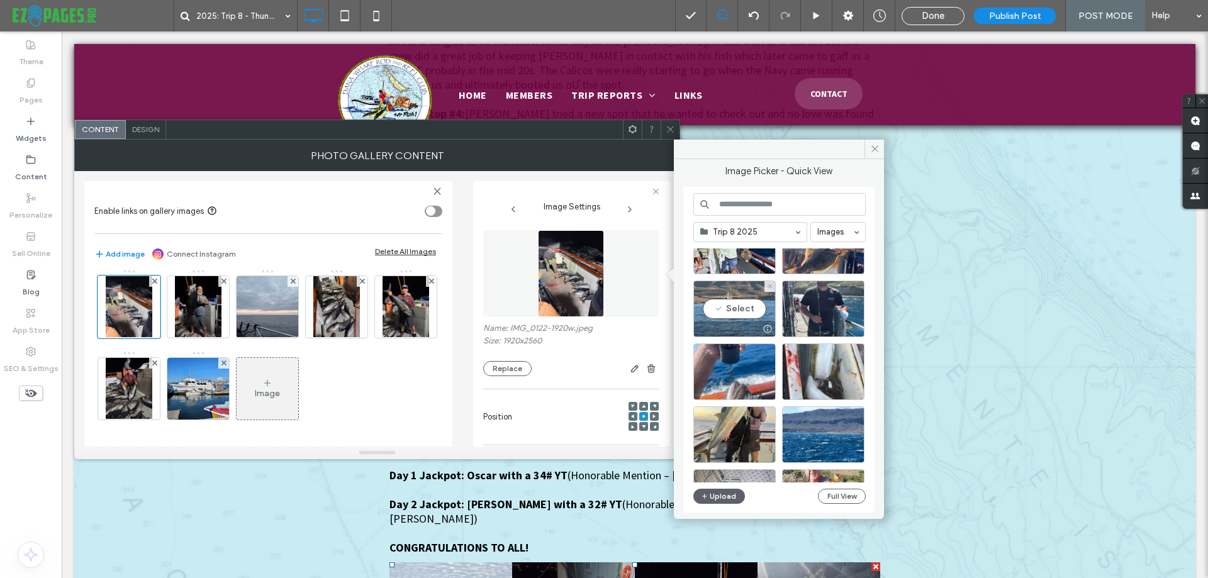
scroll to position [659, 0]
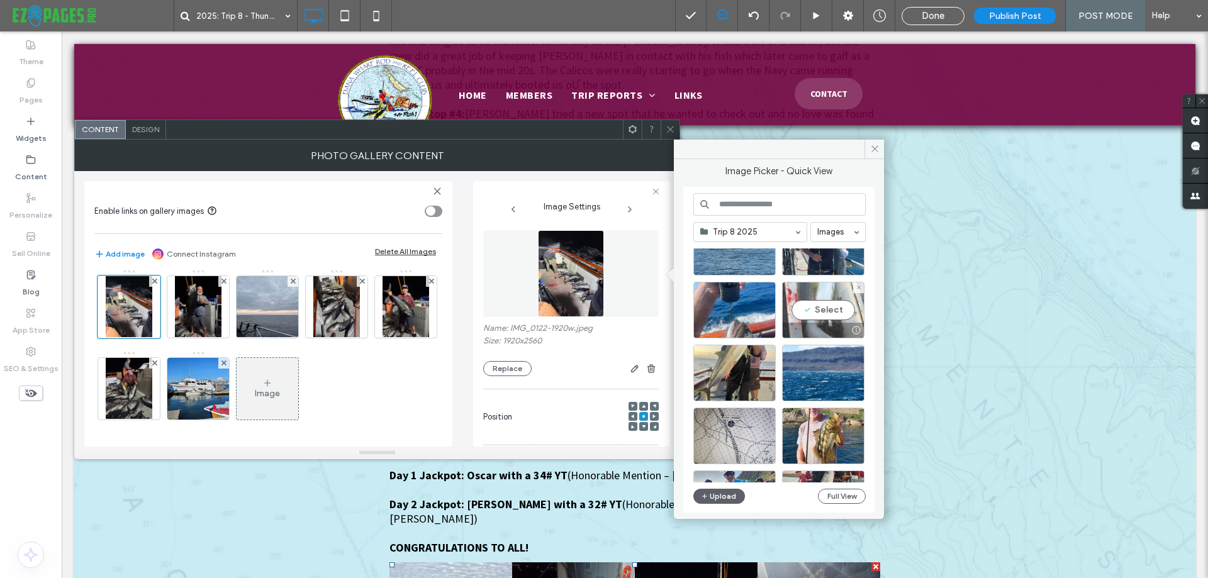
click at [797, 310] on div "Select" at bounding box center [823, 310] width 82 height 57
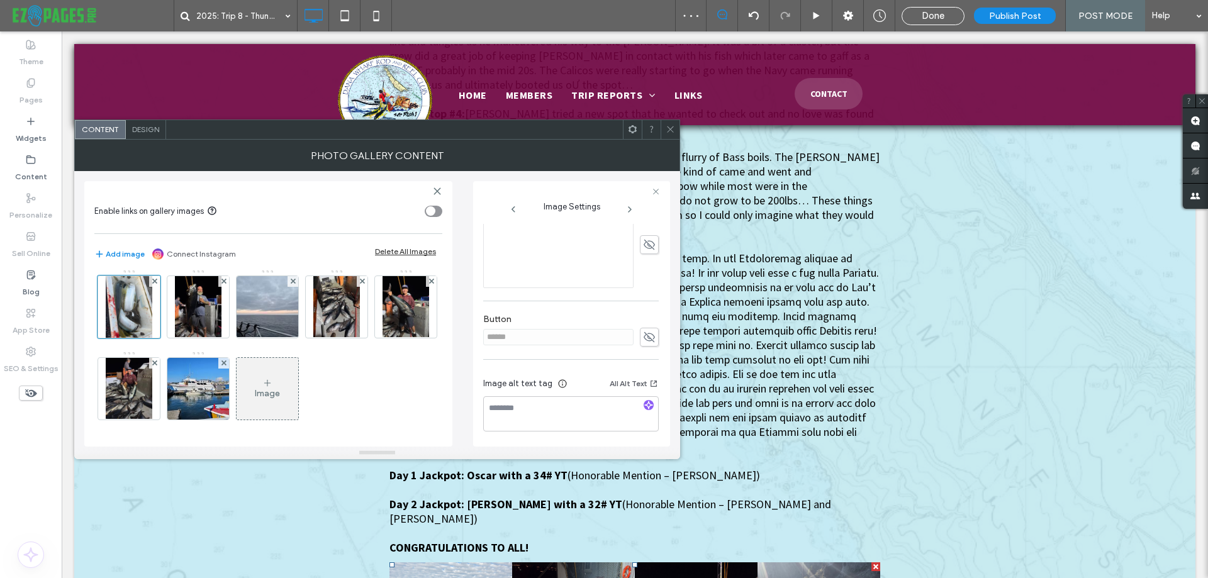
scroll to position [317, 0]
click at [644, 403] on icon "button" at bounding box center [648, 404] width 9 height 9
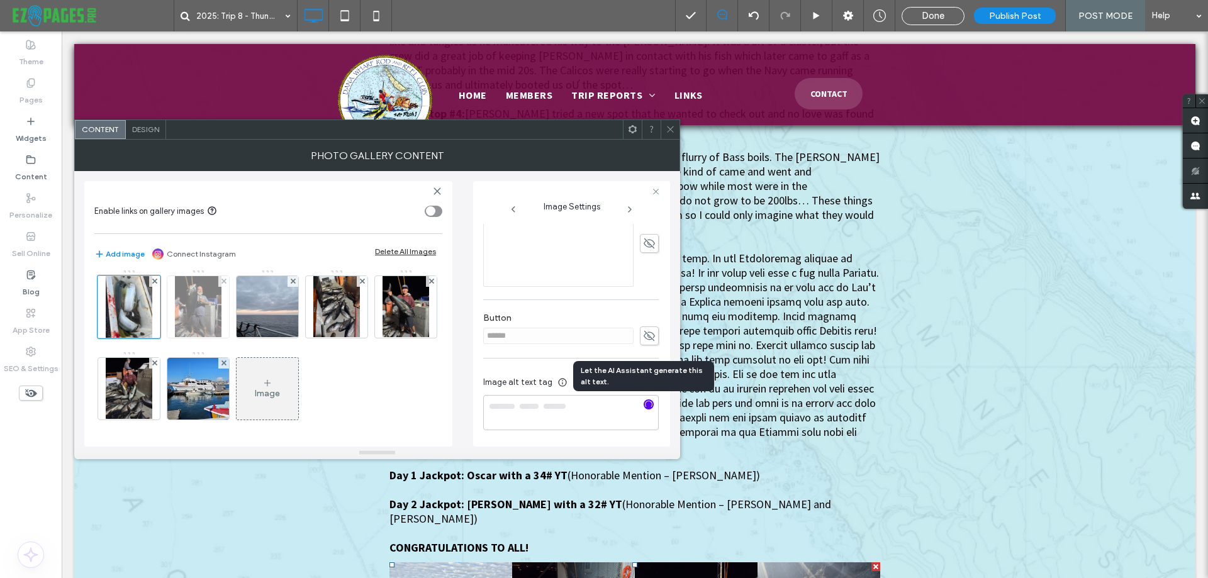
click at [192, 338] on img at bounding box center [198, 307] width 47 height 62
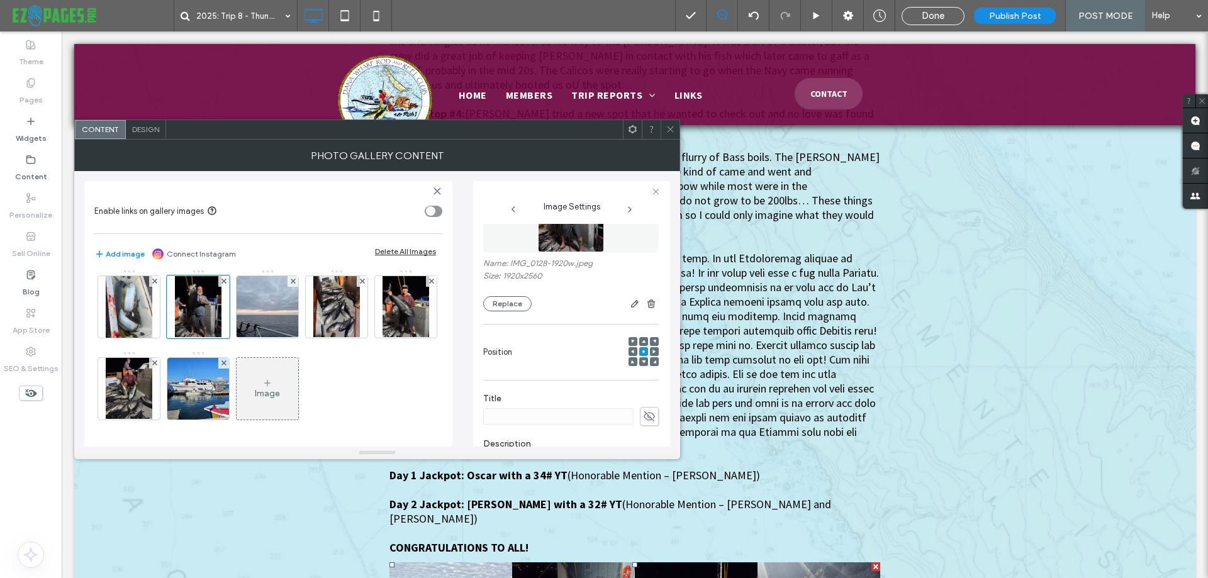
scroll to position [0, 0]
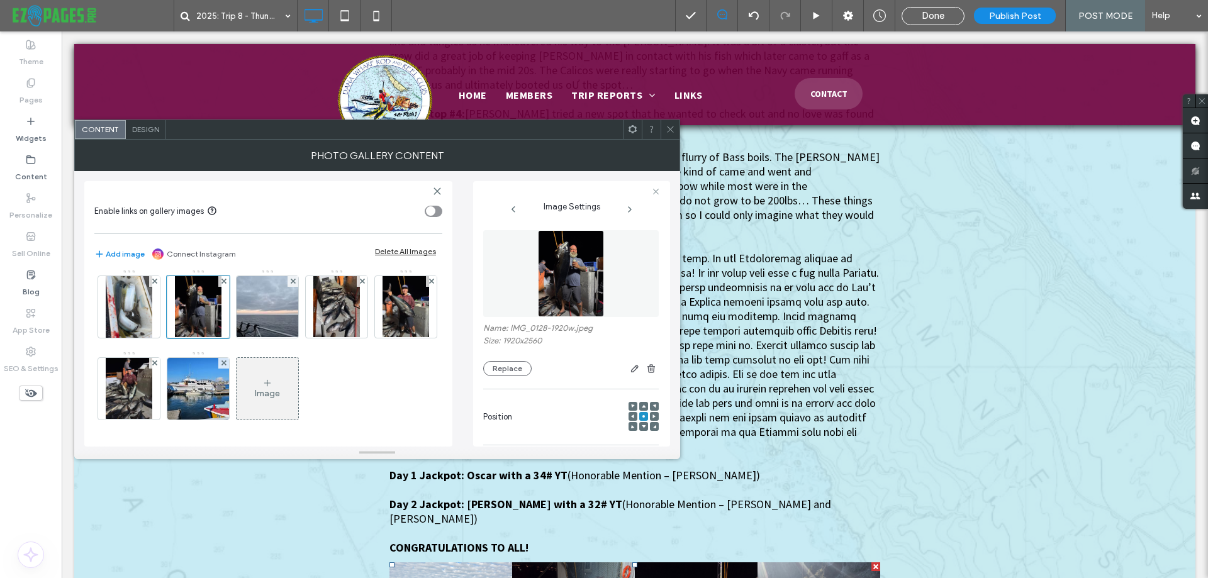
click at [584, 279] on img at bounding box center [570, 273] width 65 height 87
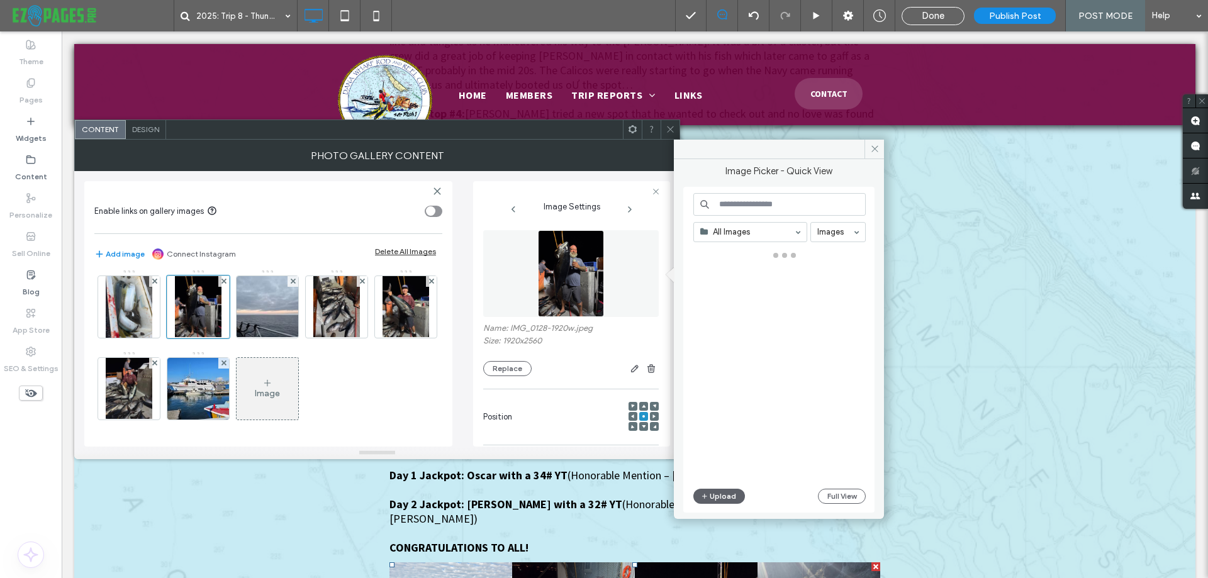
type textarea "**********"
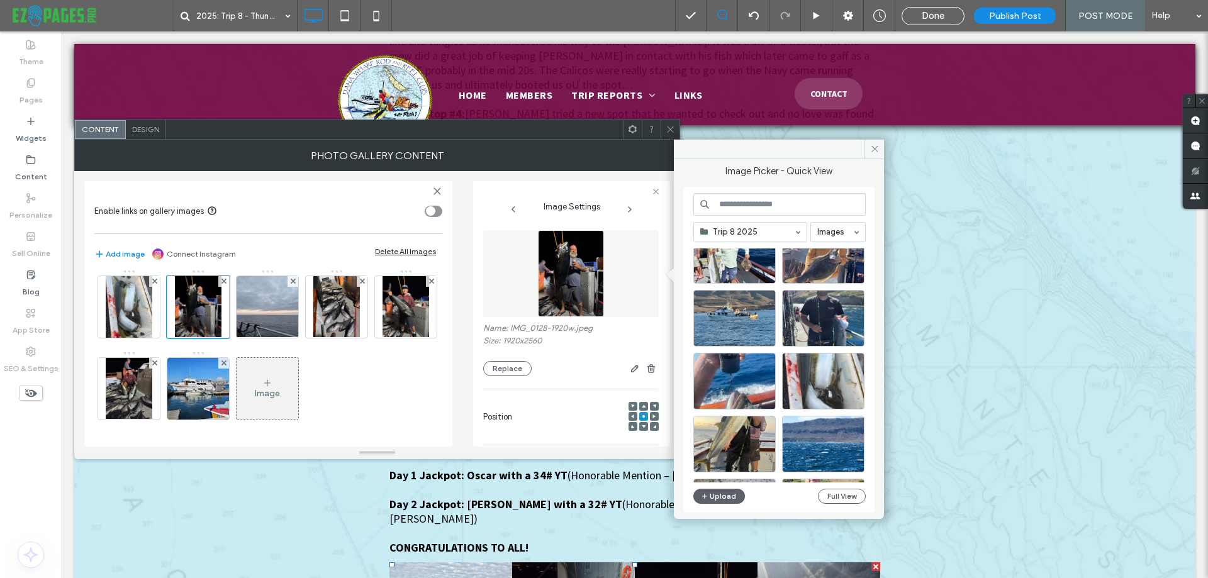
scroll to position [647, 0]
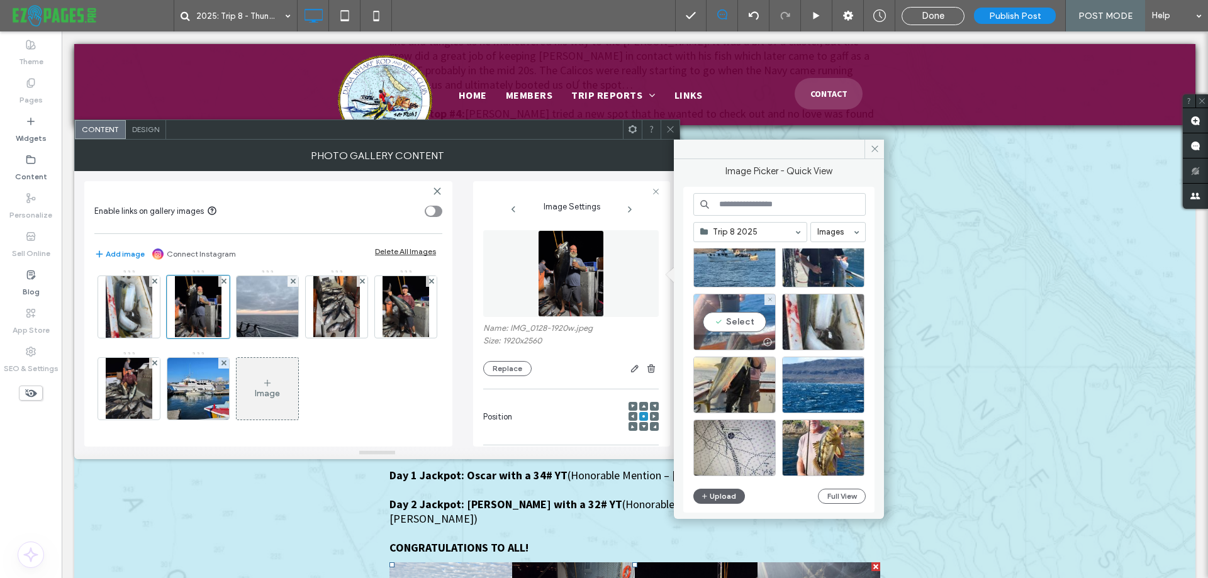
click at [717, 313] on div "Select" at bounding box center [735, 322] width 82 height 57
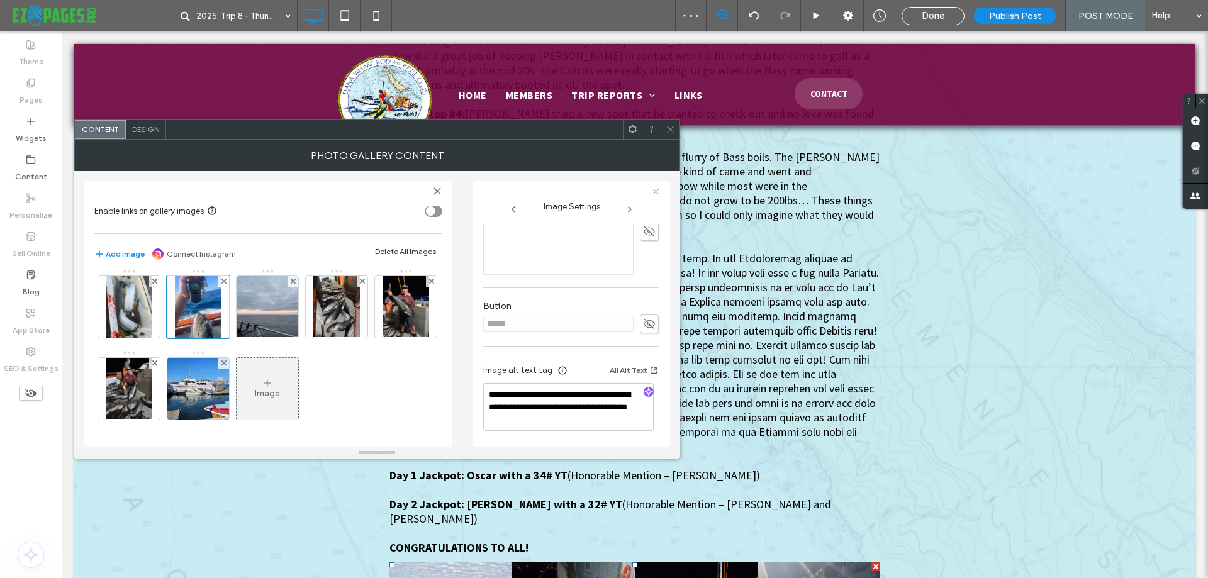
scroll to position [329, 0]
click at [646, 391] on use "button" at bounding box center [649, 392] width 8 height 8
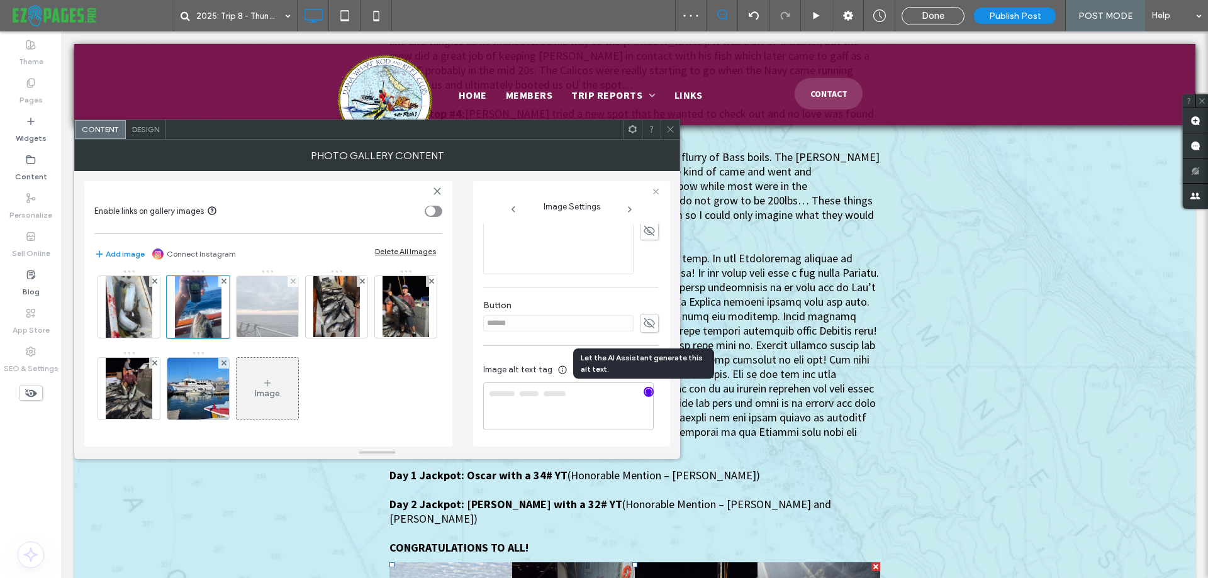
click at [276, 338] on img at bounding box center [268, 307] width 82 height 62
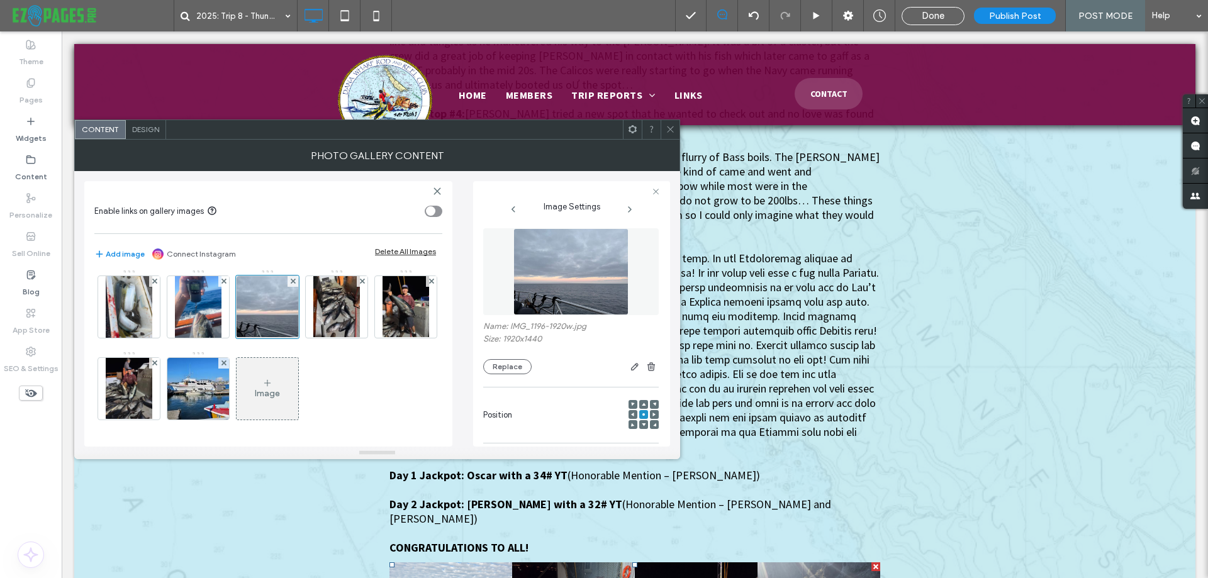
scroll to position [0, 0]
click at [606, 288] on img at bounding box center [571, 273] width 115 height 87
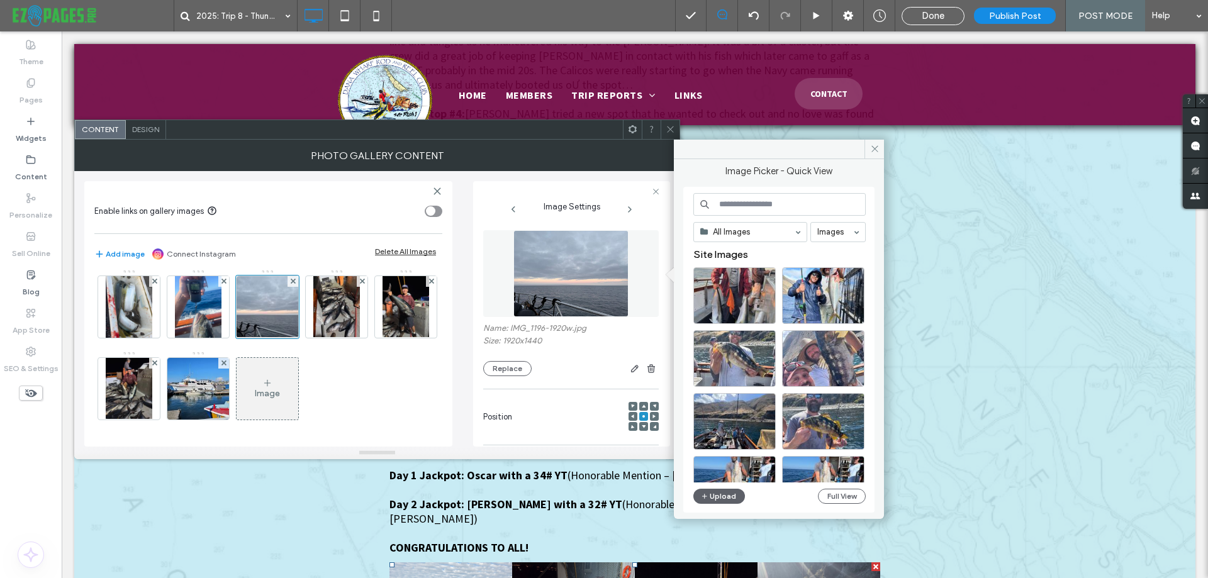
type textarea "**********"
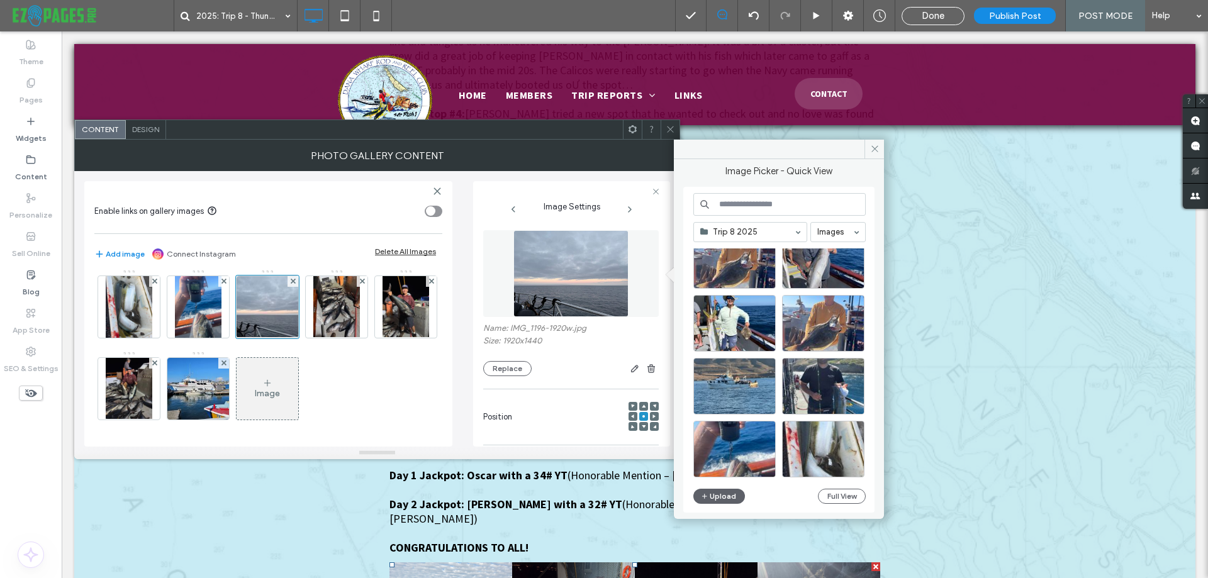
scroll to position [521, 0]
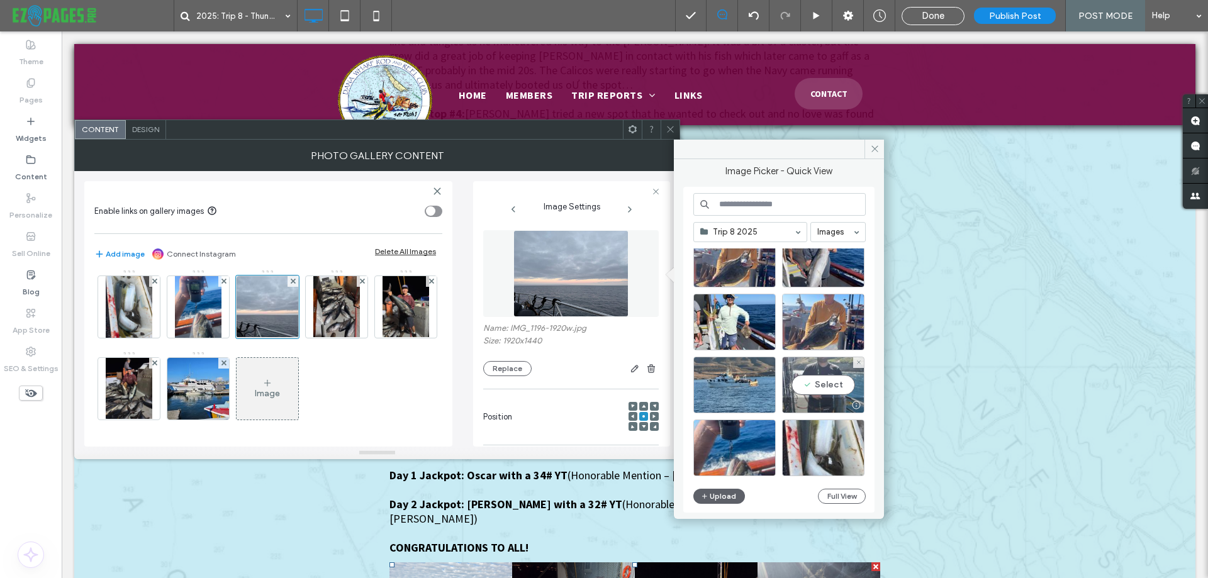
click at [819, 390] on div "Select" at bounding box center [823, 385] width 82 height 57
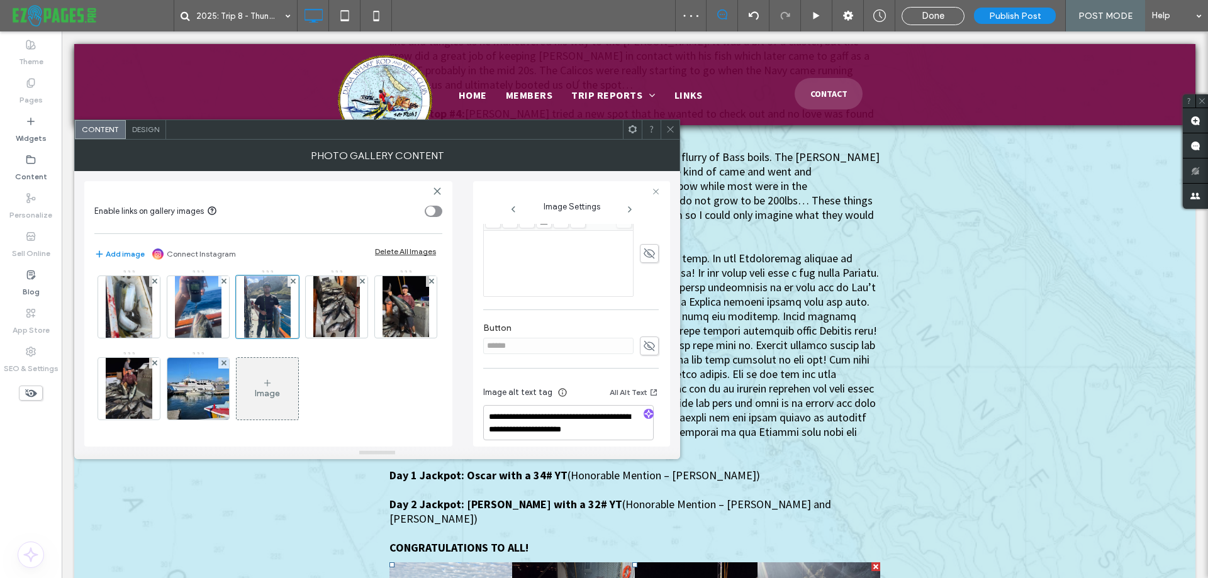
scroll to position [317, 0]
click at [645, 406] on icon "button" at bounding box center [648, 404] width 9 height 9
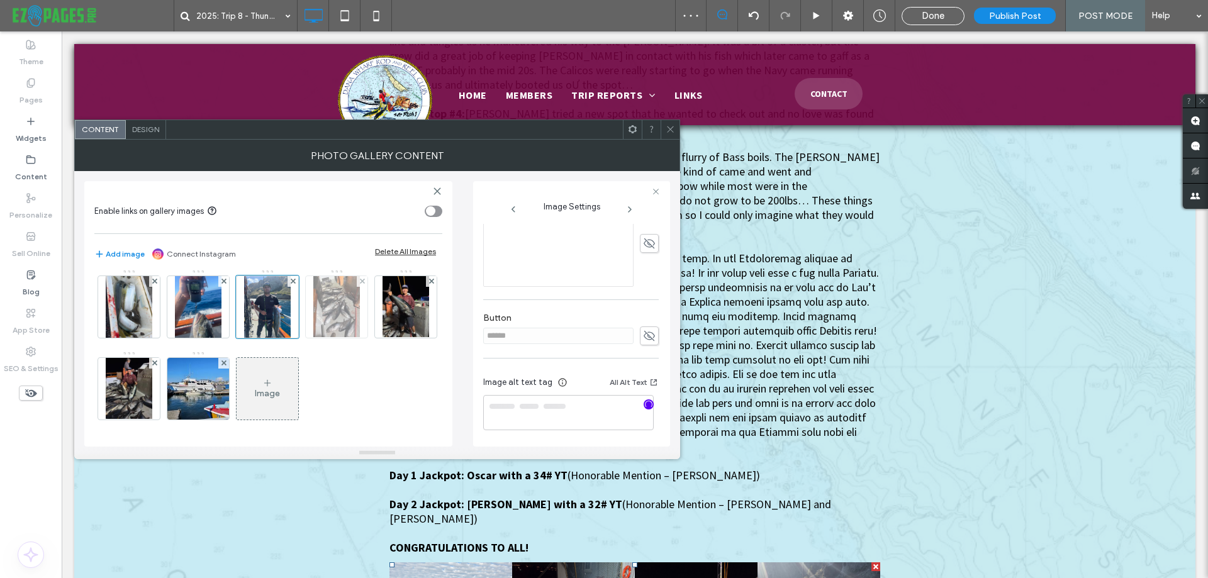
click at [344, 338] on img at bounding box center [336, 307] width 47 height 62
type textarea "**********"
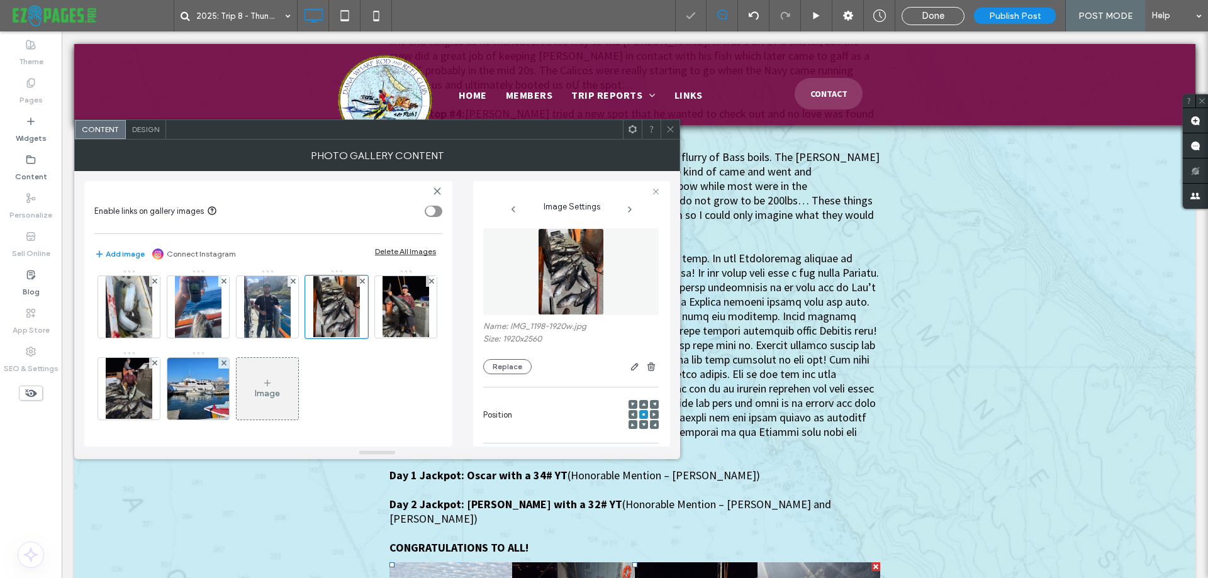
scroll to position [0, 0]
click at [586, 267] on img at bounding box center [570, 273] width 65 height 87
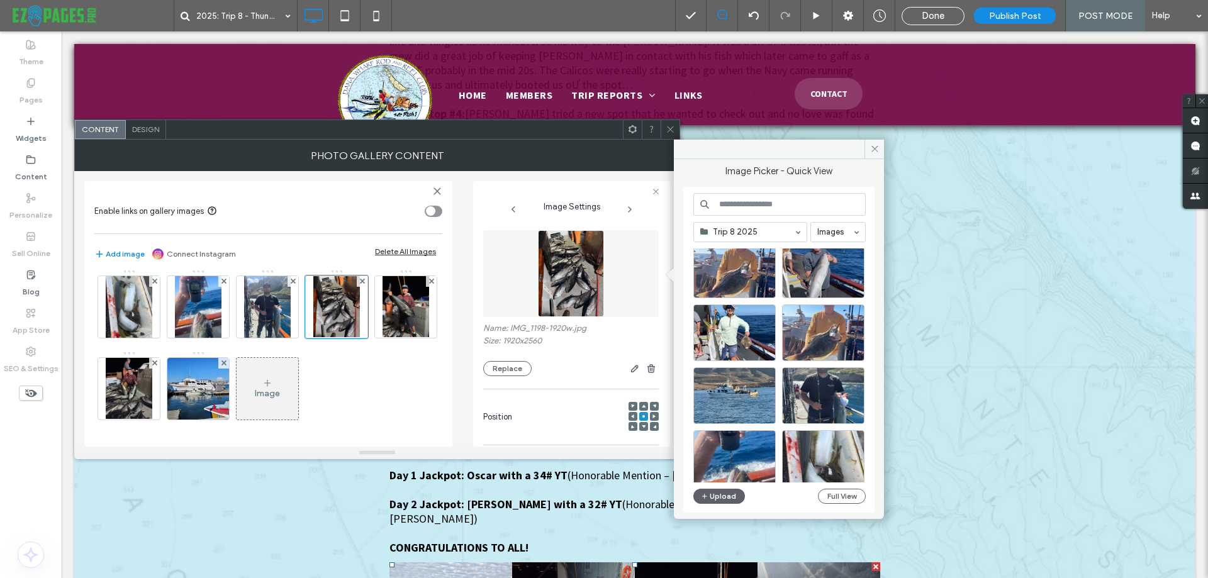
scroll to position [521, 0]
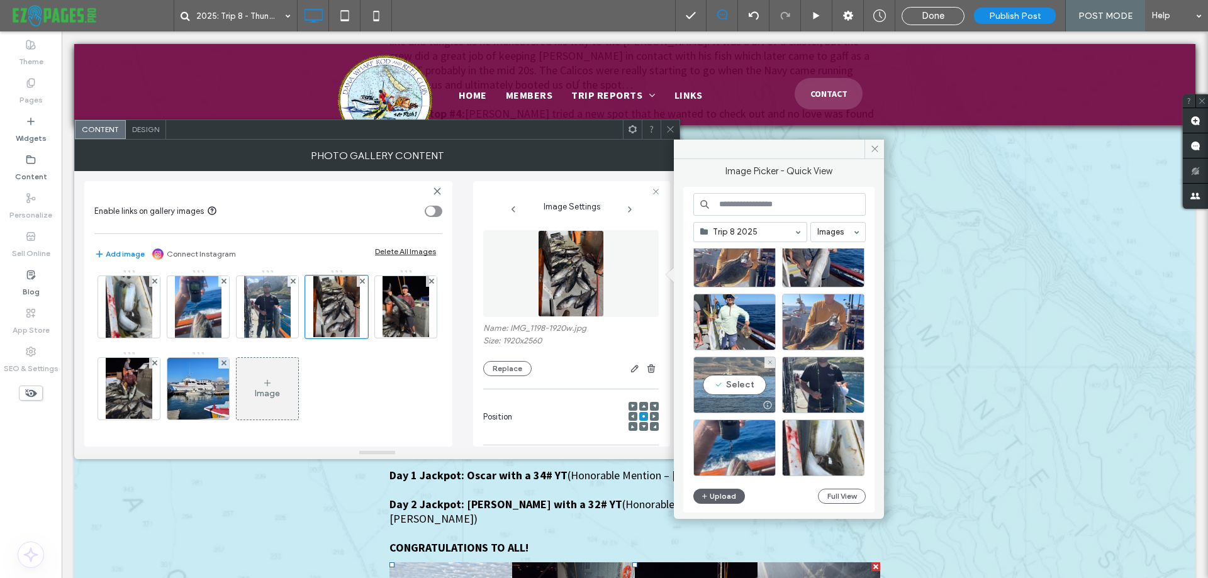
drag, startPoint x: 733, startPoint y: 395, endPoint x: 672, endPoint y: 365, distance: 68.1
click at [733, 395] on div "Select" at bounding box center [735, 385] width 82 height 57
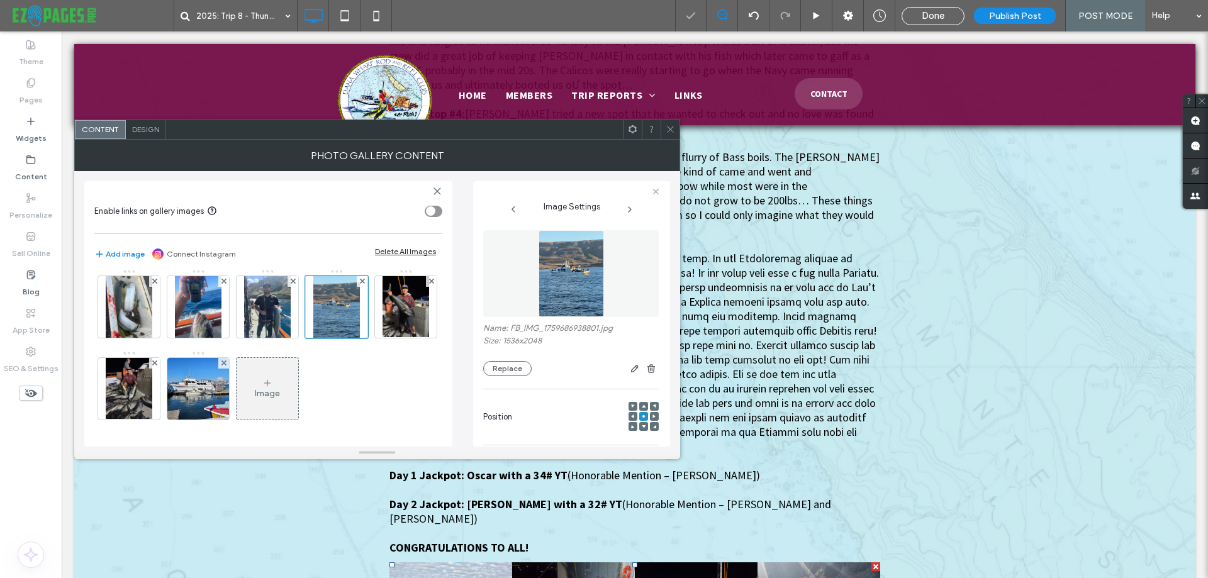
scroll to position [317, 0]
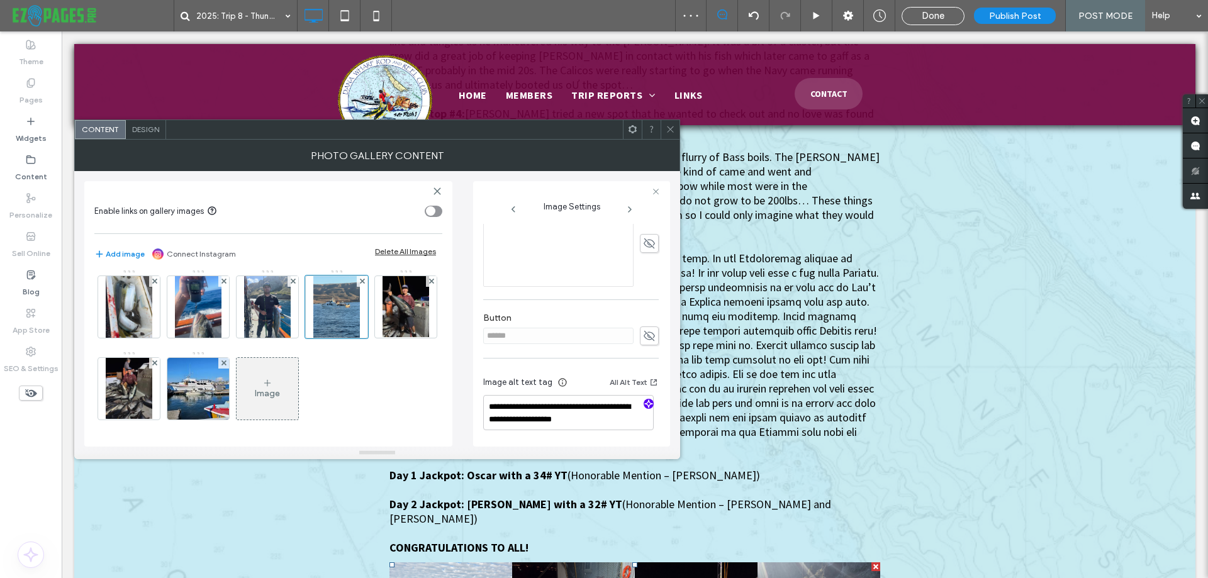
click at [646, 404] on use "button" at bounding box center [649, 404] width 8 height 8
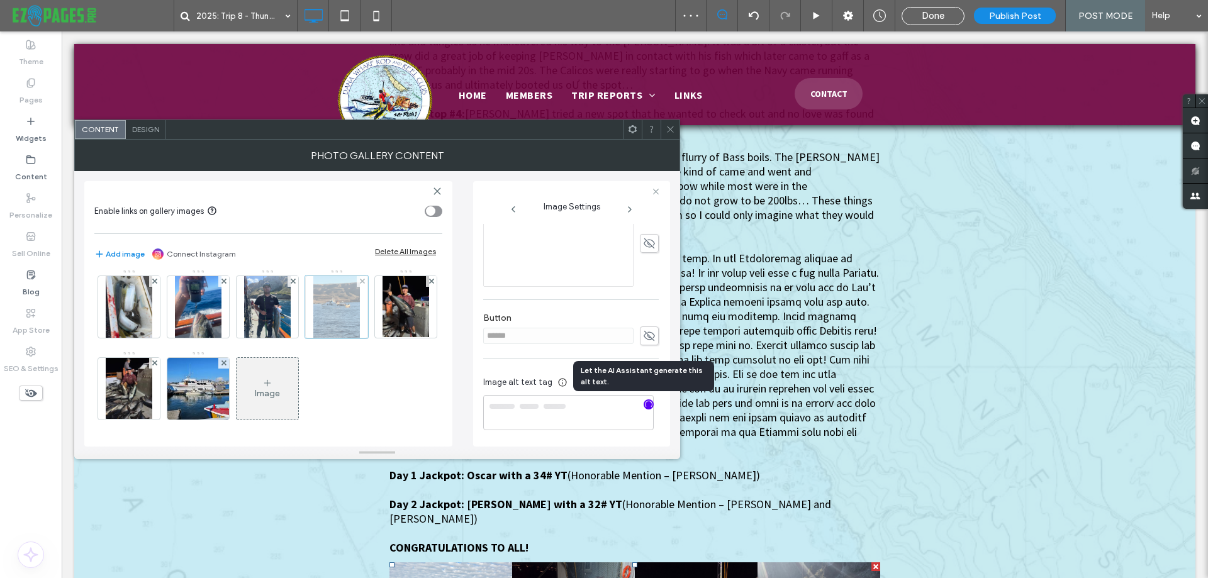
scroll to position [414, 0]
type textarea "**********"
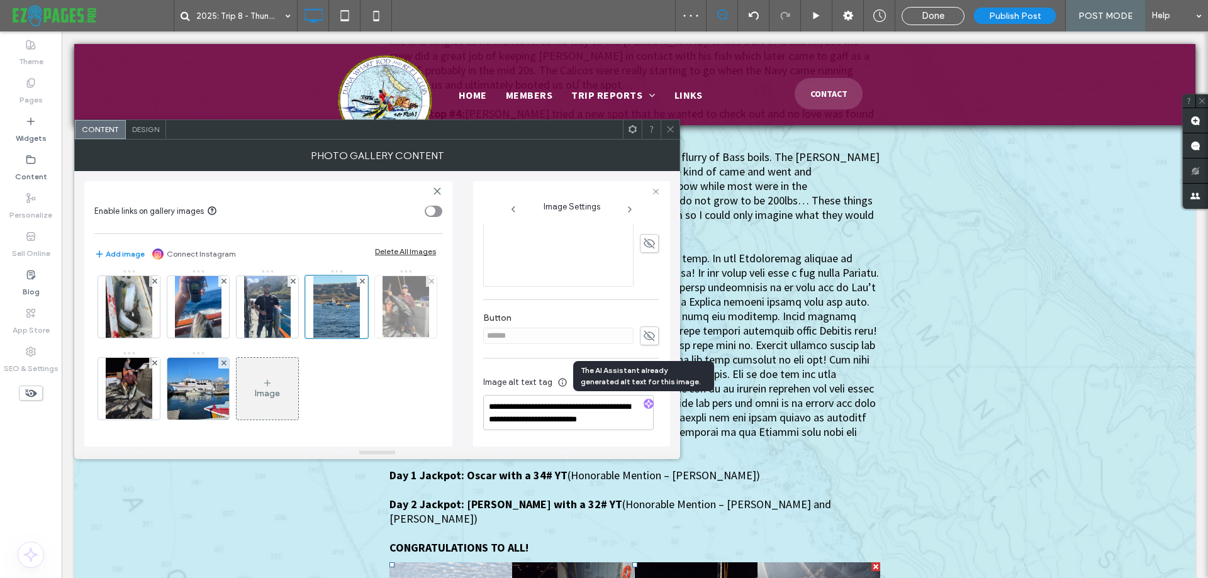
click at [383, 338] on img at bounding box center [406, 307] width 47 height 62
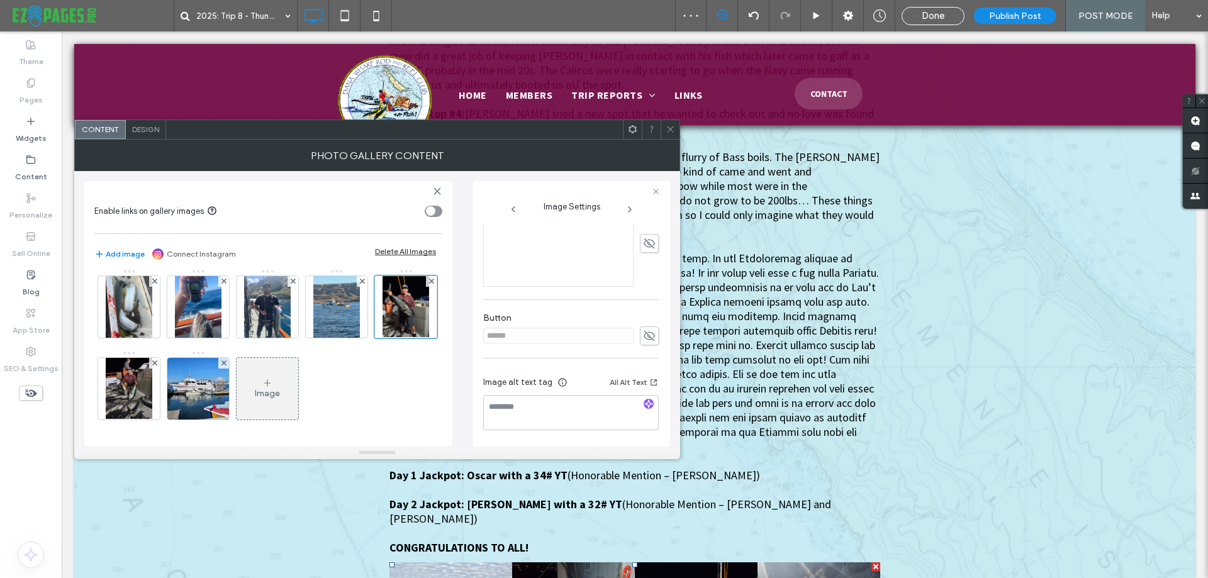
scroll to position [0, 0]
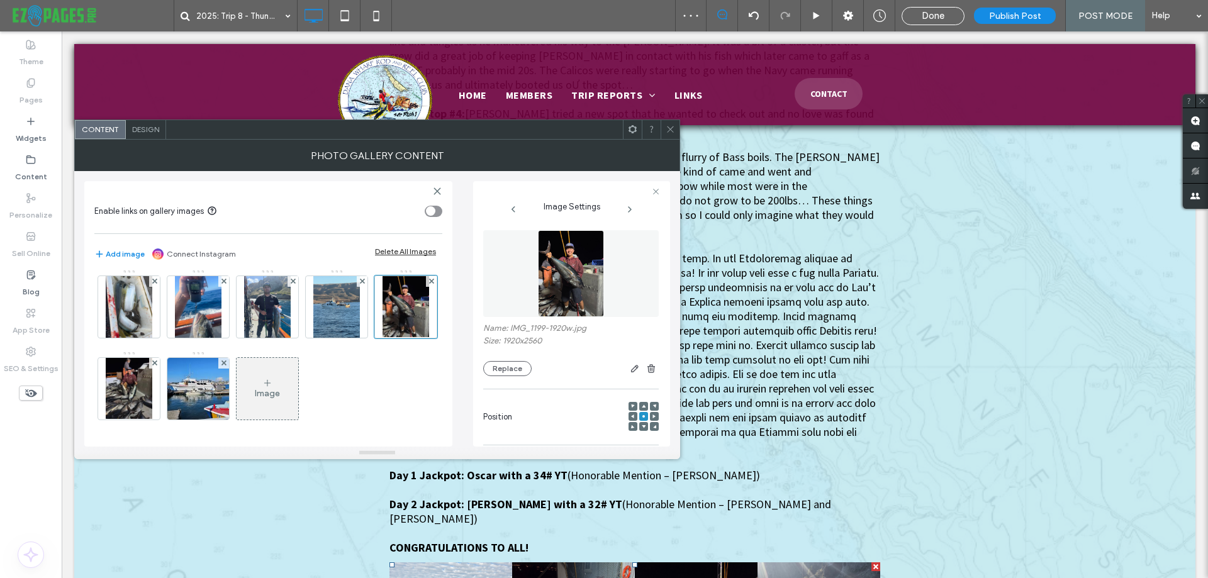
click at [581, 241] on img at bounding box center [570, 273] width 65 height 87
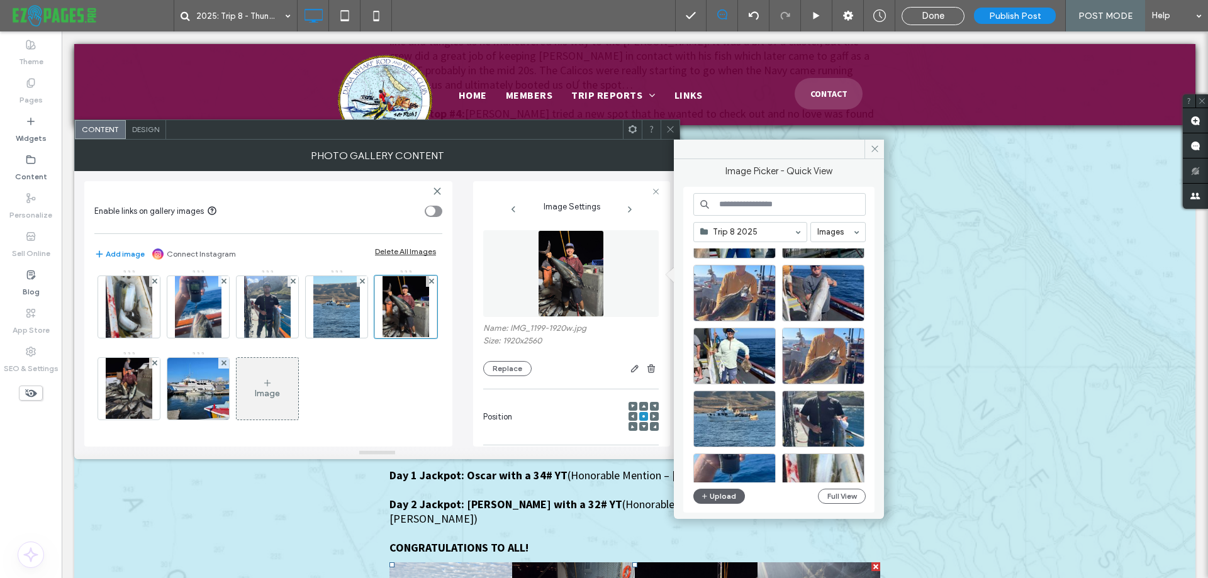
scroll to position [503, 0]
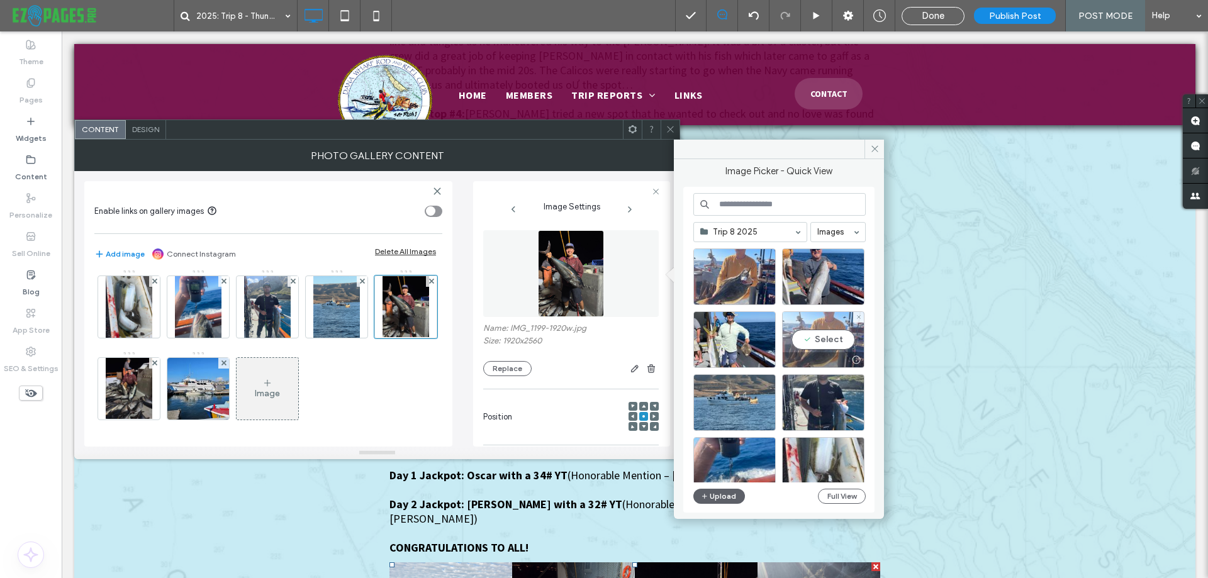
click at [814, 347] on div "Select" at bounding box center [823, 340] width 82 height 57
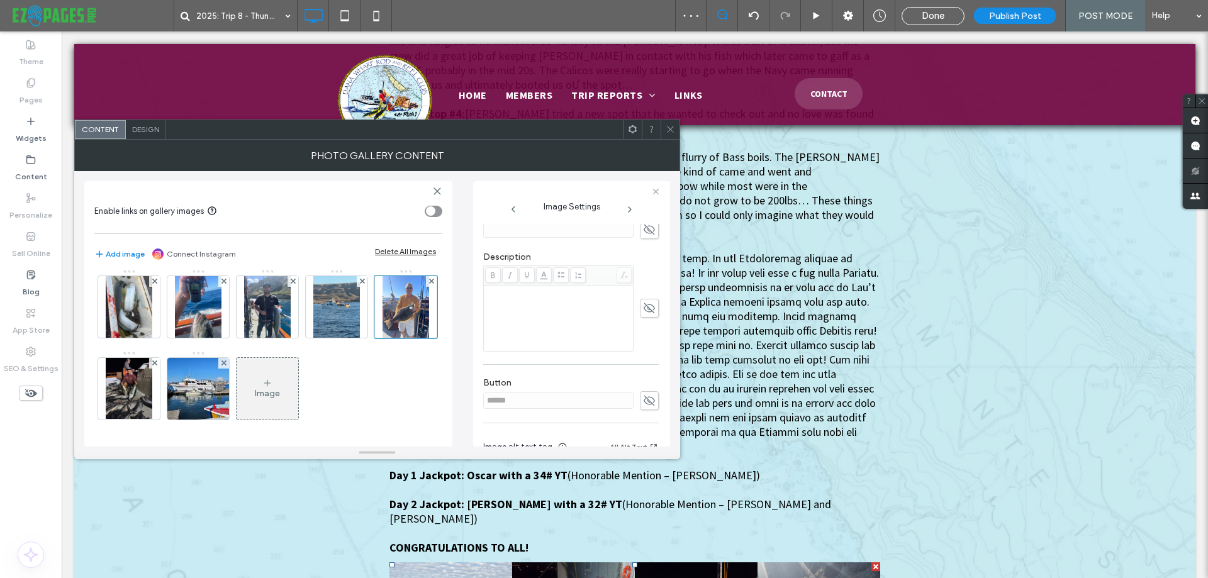
scroll to position [317, 0]
click at [646, 403] on use "button" at bounding box center [649, 404] width 8 height 8
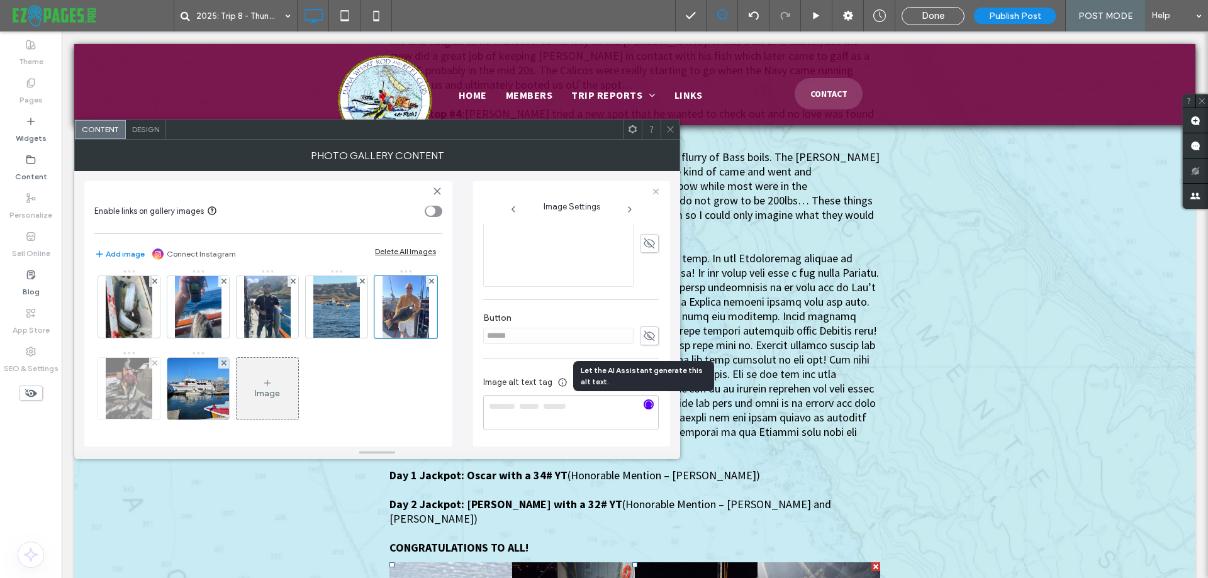
click at [152, 393] on img at bounding box center [129, 389] width 47 height 62
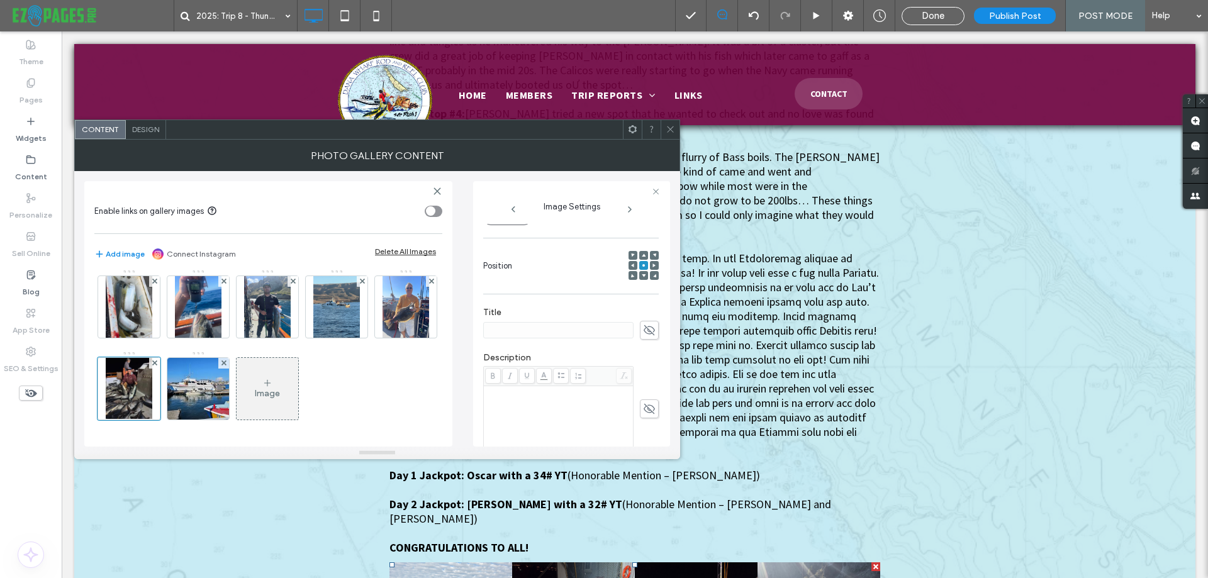
scroll to position [0, 0]
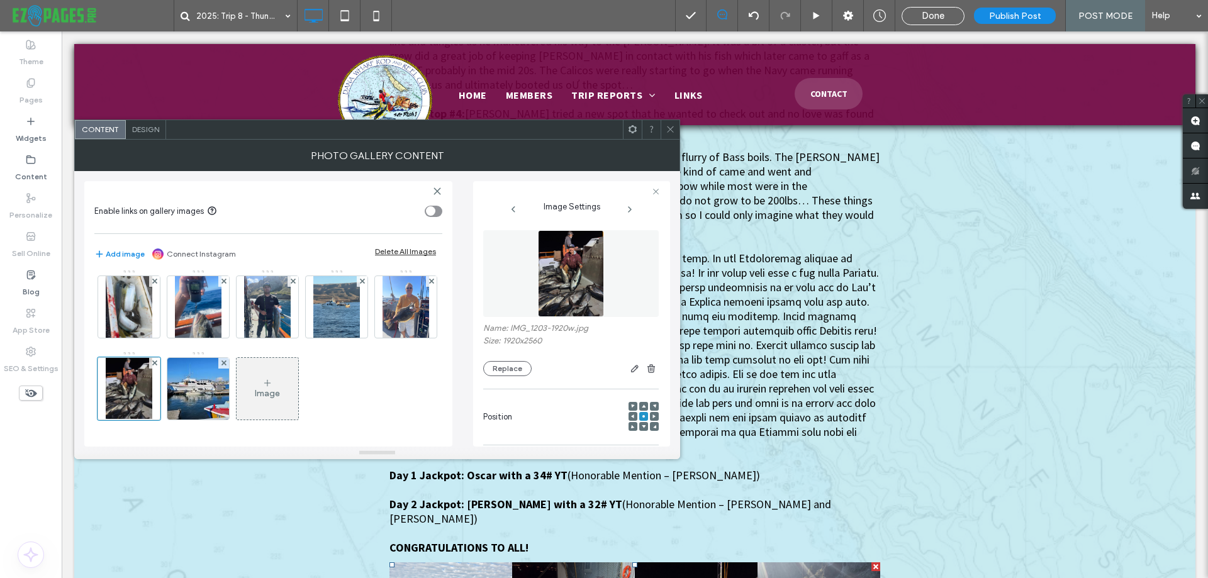
click at [566, 269] on img at bounding box center [570, 273] width 65 height 87
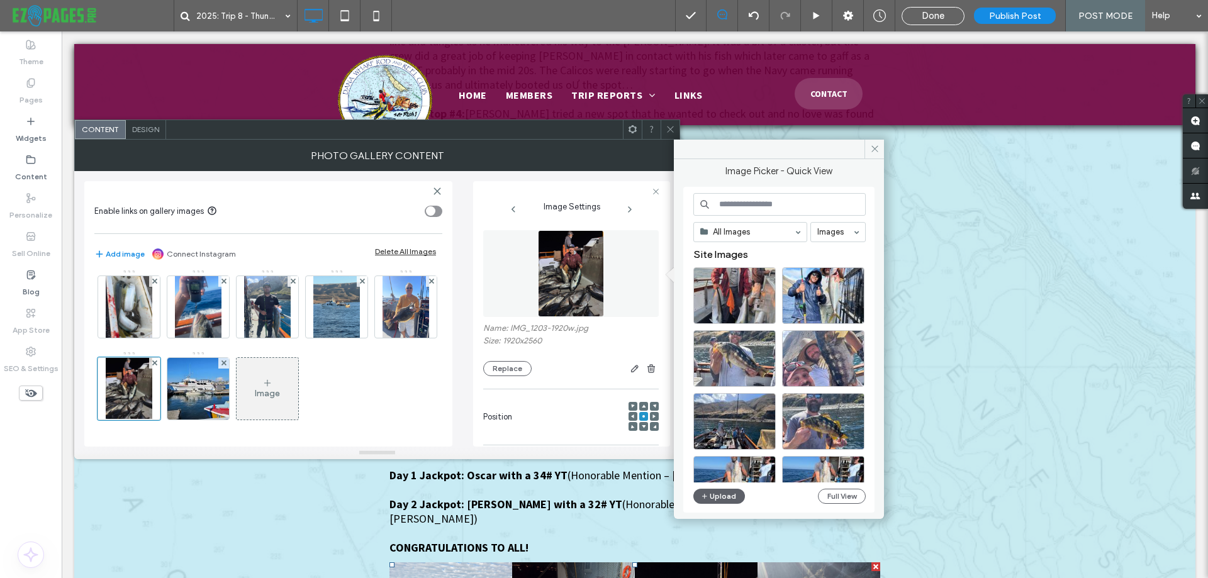
type textarea "**********"
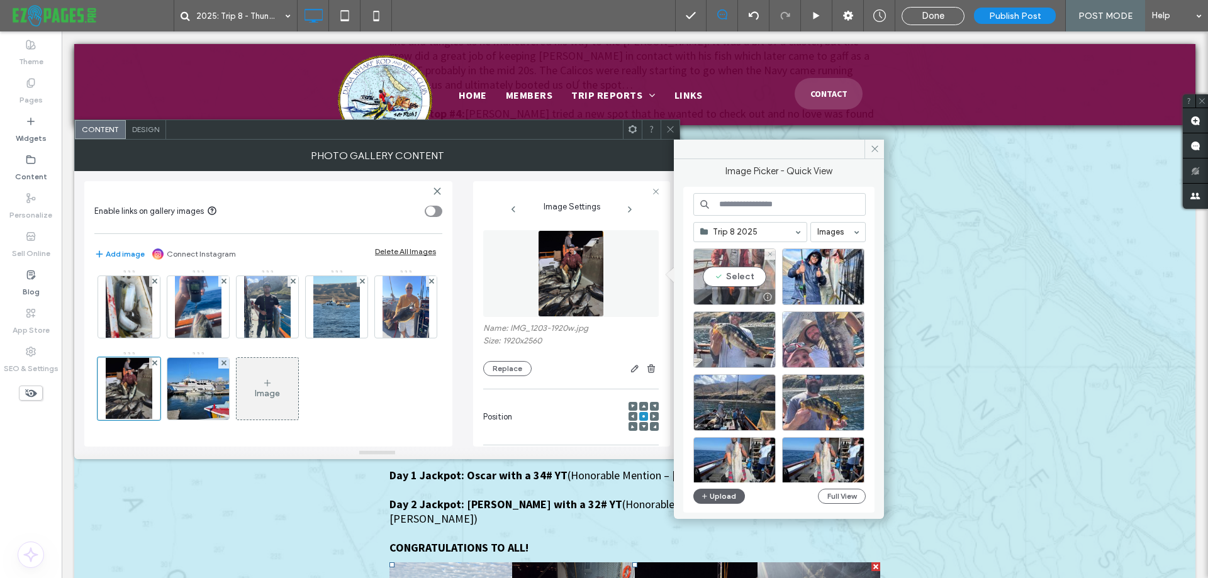
click at [742, 281] on div "Select" at bounding box center [735, 277] width 82 height 57
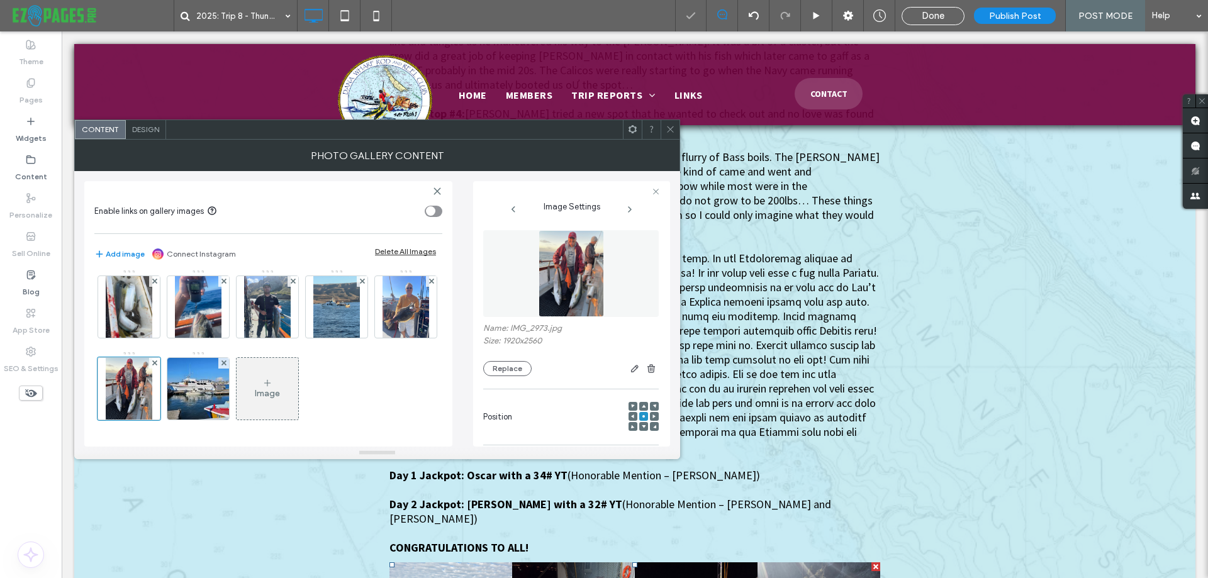
scroll to position [315, 0]
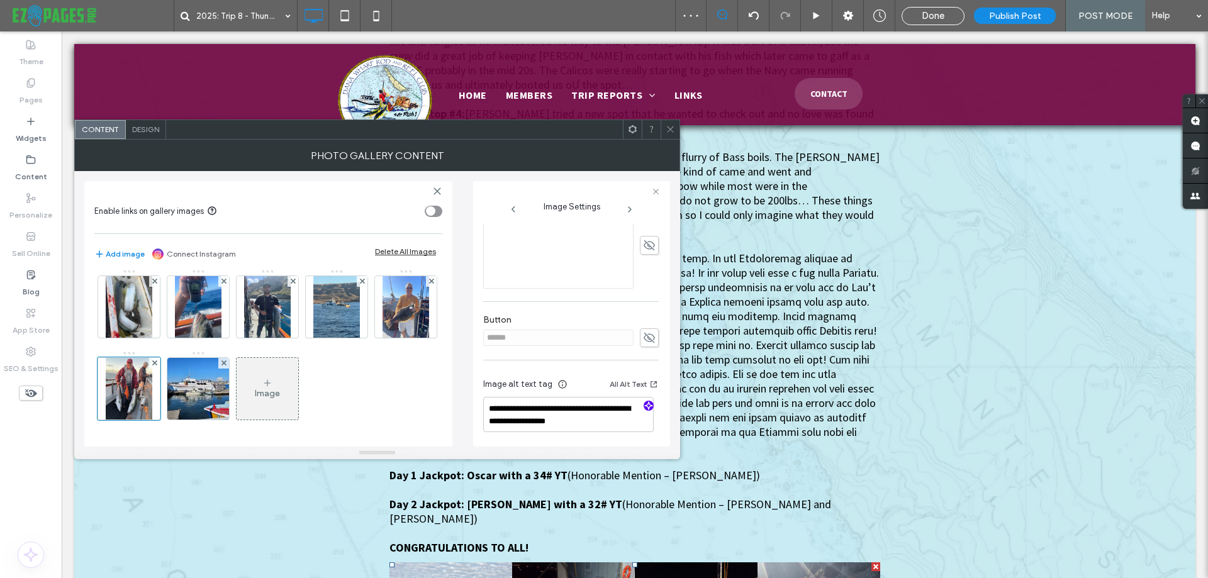
click at [646, 408] on icon "button" at bounding box center [648, 406] width 9 height 9
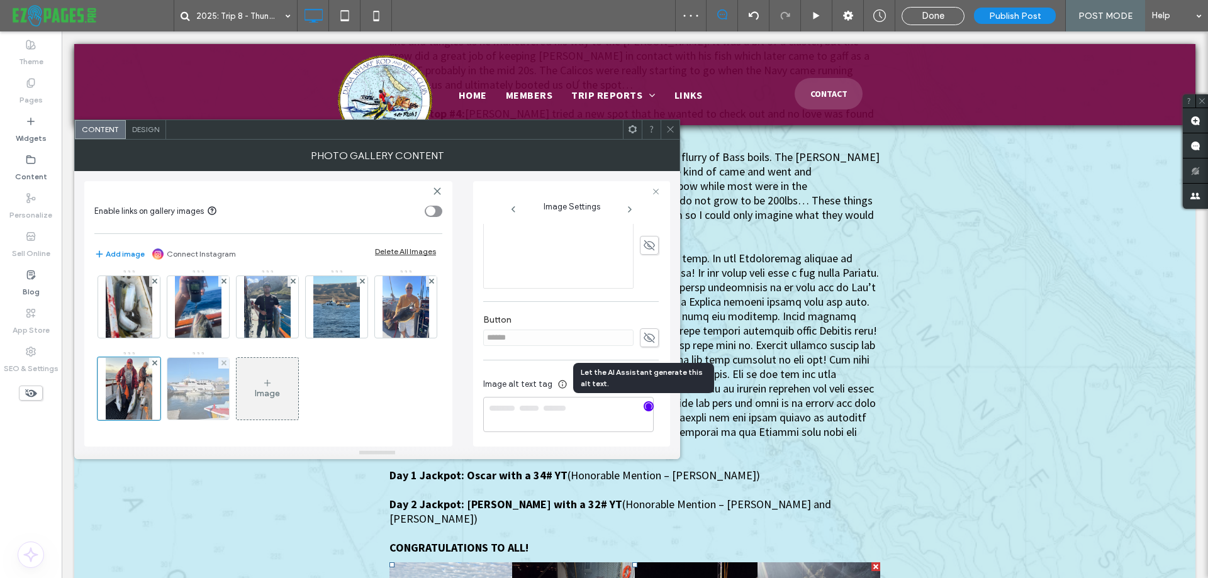
click at [229, 393] on img at bounding box center [198, 389] width 62 height 62
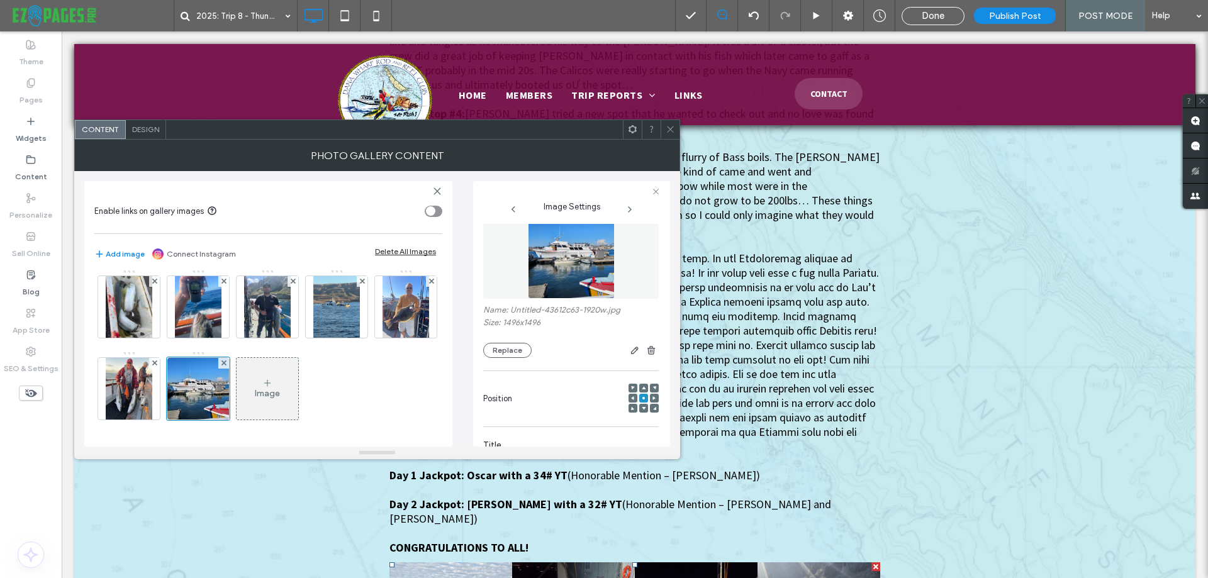
scroll to position [0, 0]
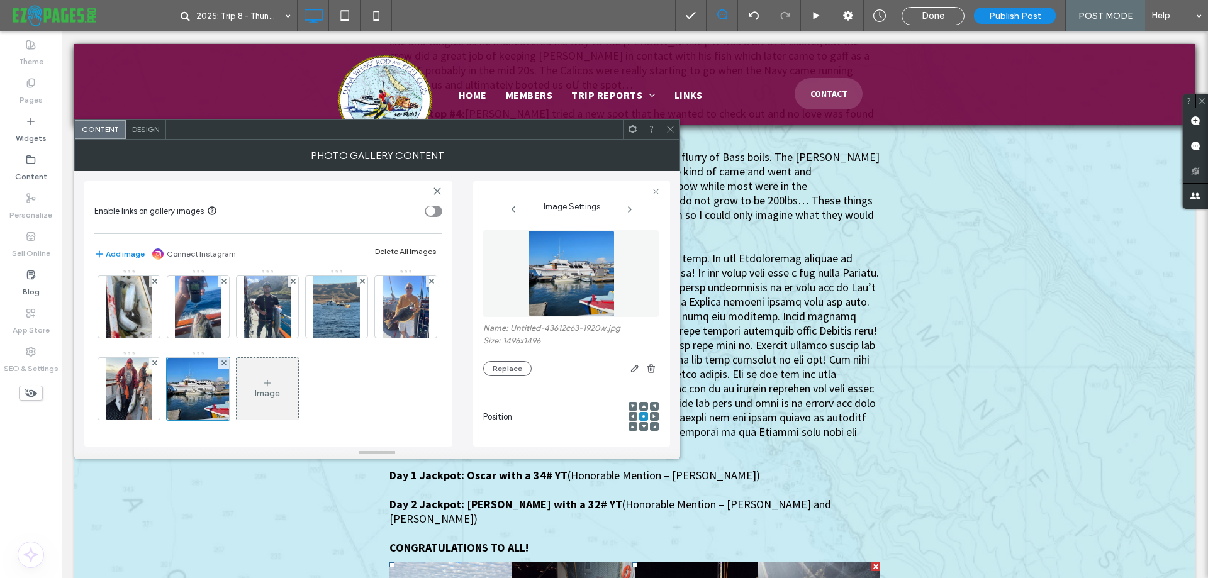
click at [568, 264] on img at bounding box center [571, 273] width 87 height 87
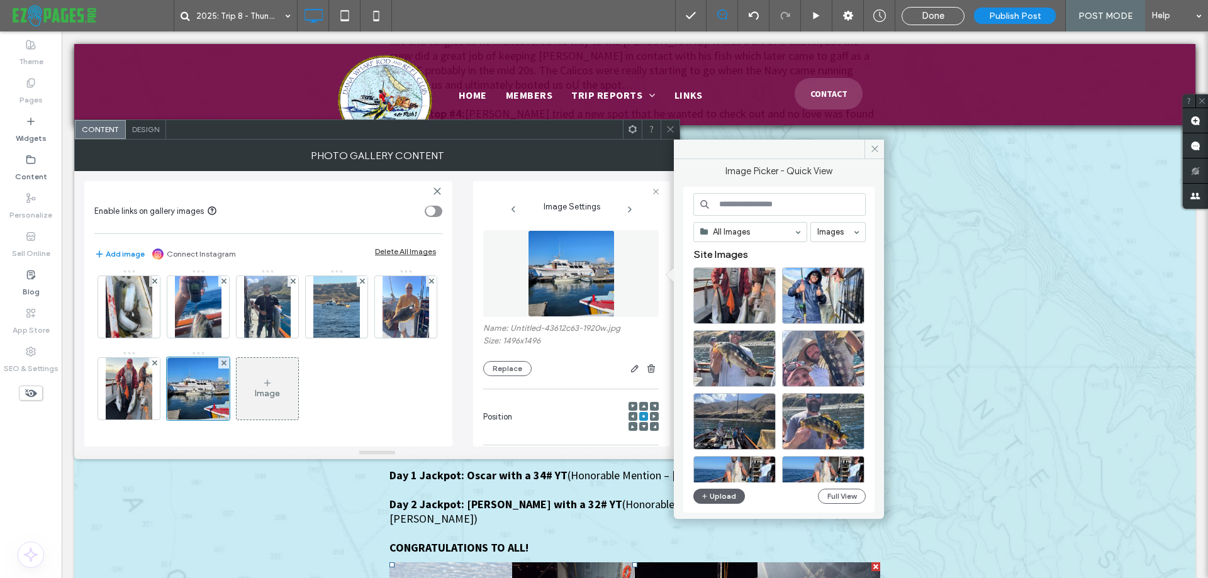
type textarea "**********"
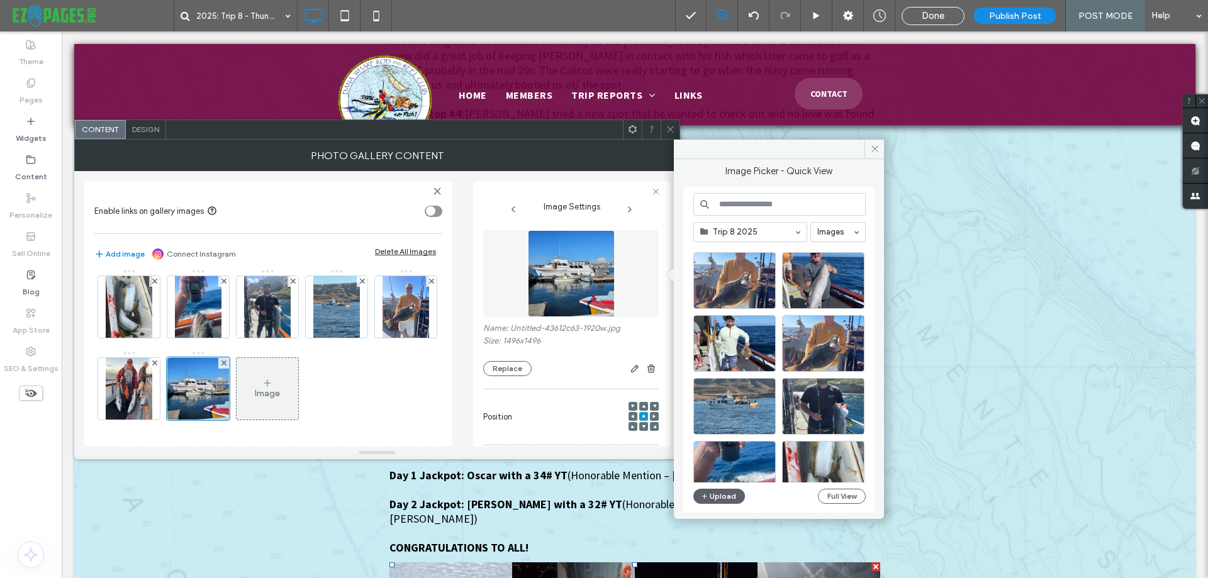
scroll to position [503, 0]
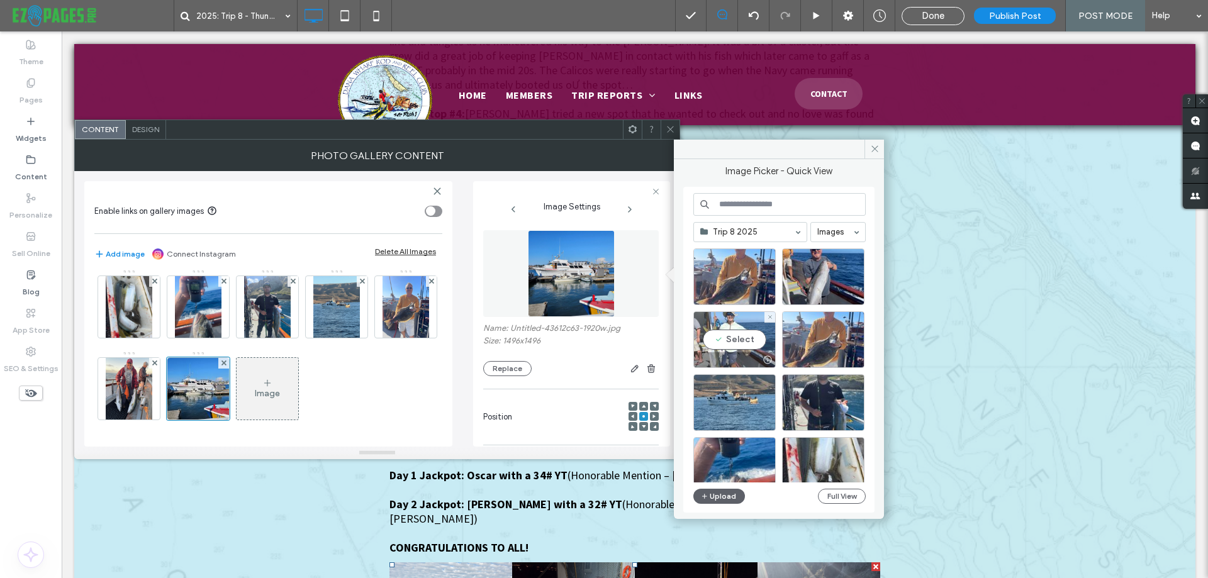
click at [723, 335] on div "Select" at bounding box center [735, 340] width 82 height 57
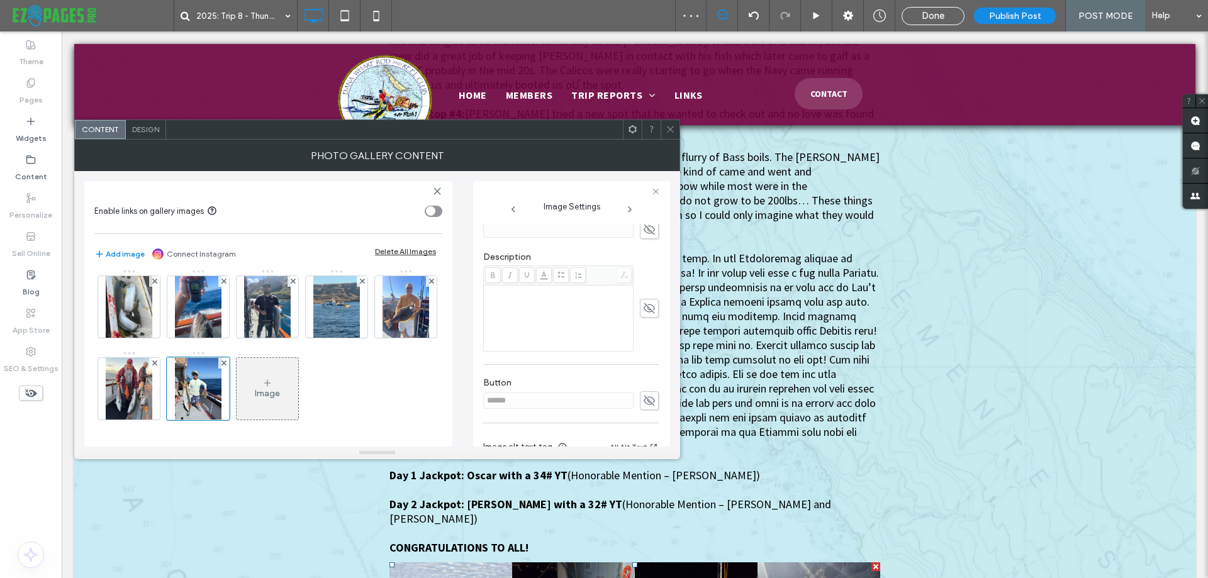
scroll to position [329, 0]
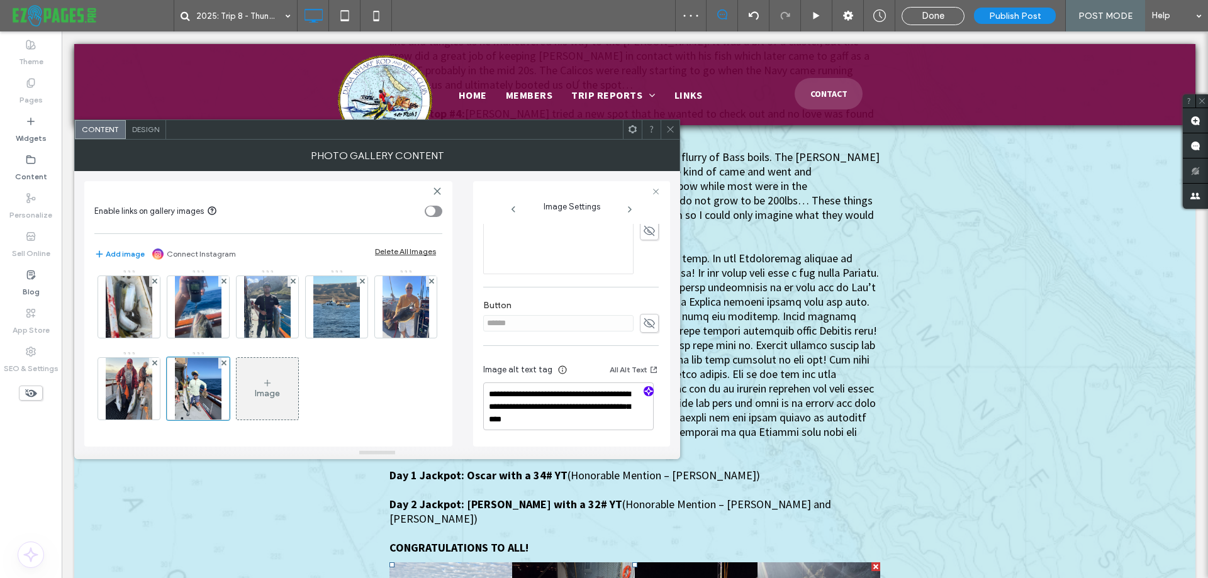
click at [648, 389] on span "button" at bounding box center [649, 391] width 10 height 10
click at [280, 392] on div "Image" at bounding box center [267, 393] width 25 height 11
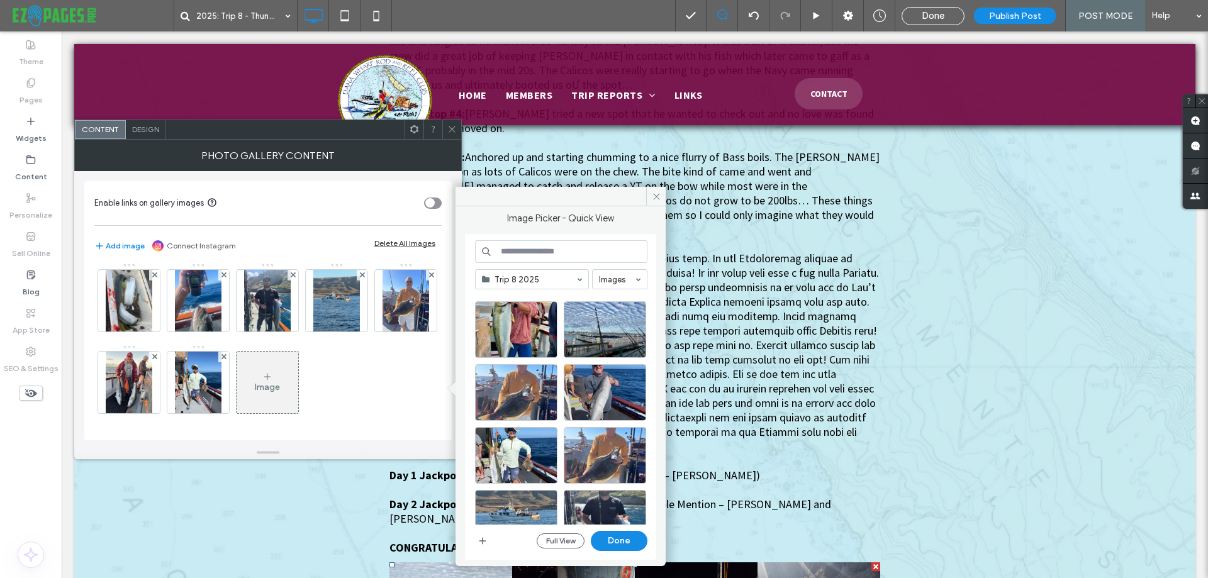
scroll to position [441, 0]
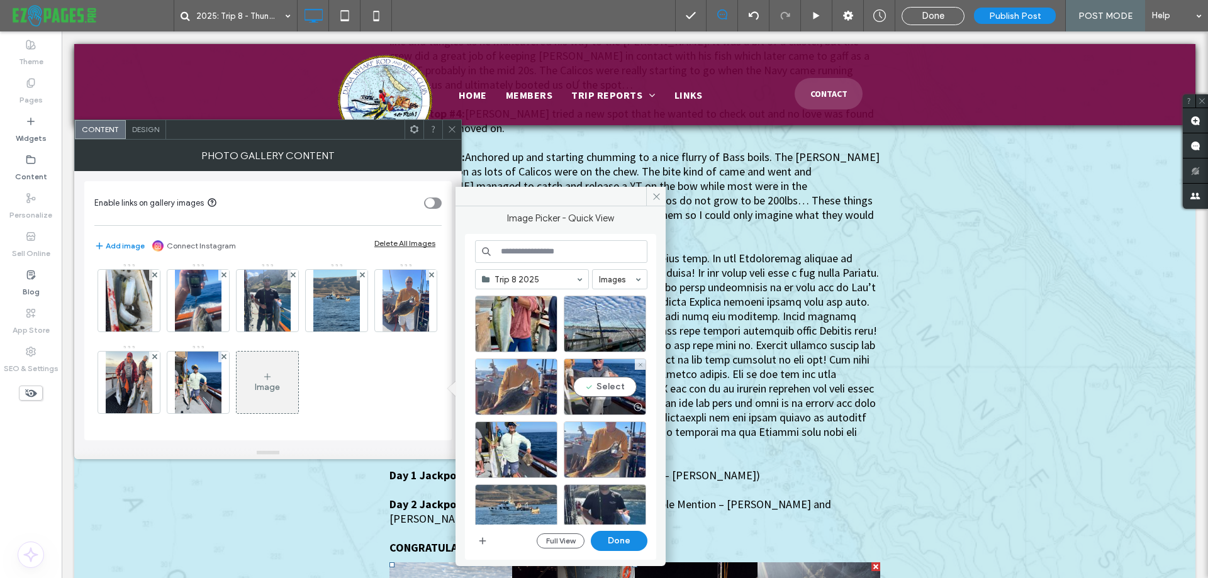
click at [595, 383] on div "Select" at bounding box center [605, 387] width 82 height 57
click at [616, 541] on button "Done" at bounding box center [619, 541] width 57 height 20
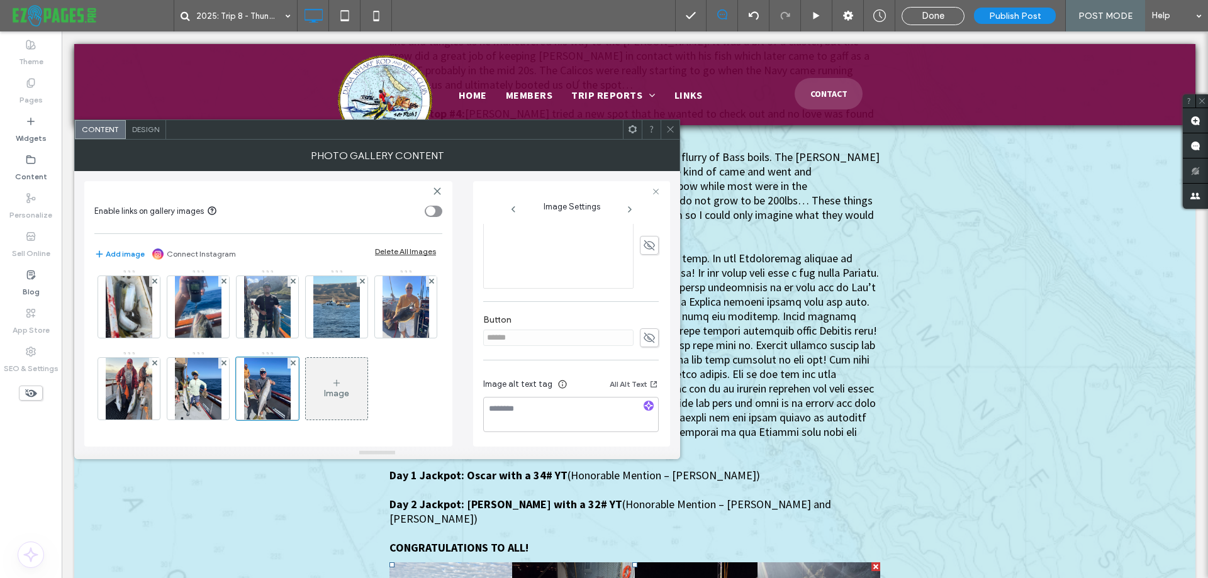
scroll to position [317, 0]
click at [644, 400] on icon "button" at bounding box center [648, 404] width 9 height 9
click at [644, 400] on div at bounding box center [649, 405] width 10 height 12
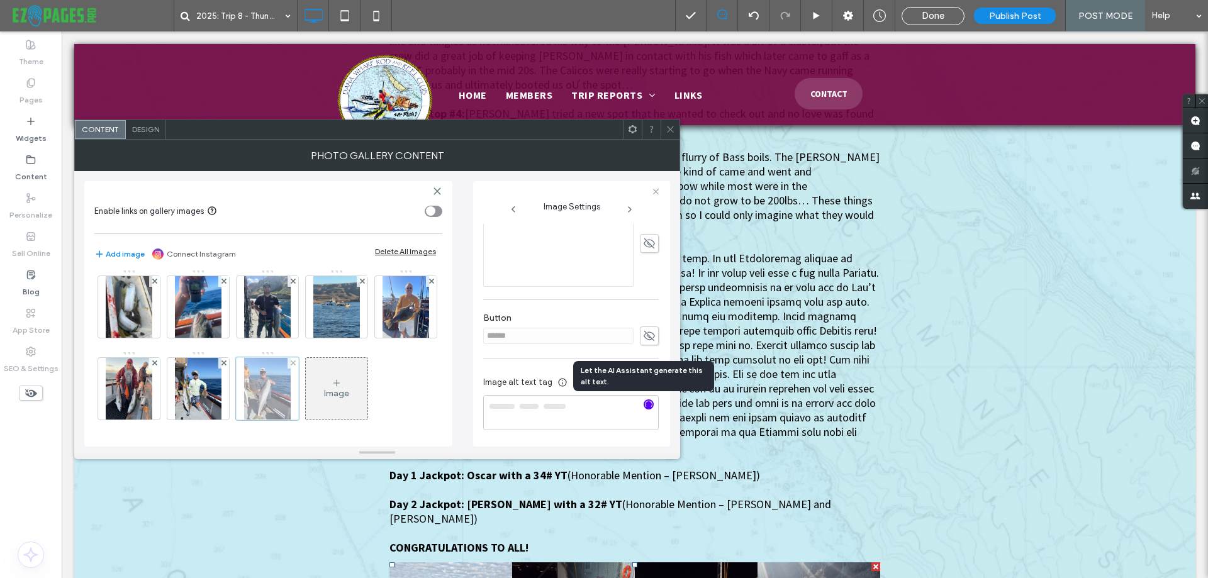
scroll to position [496, 0]
click at [306, 401] on div "Image" at bounding box center [337, 388] width 62 height 59
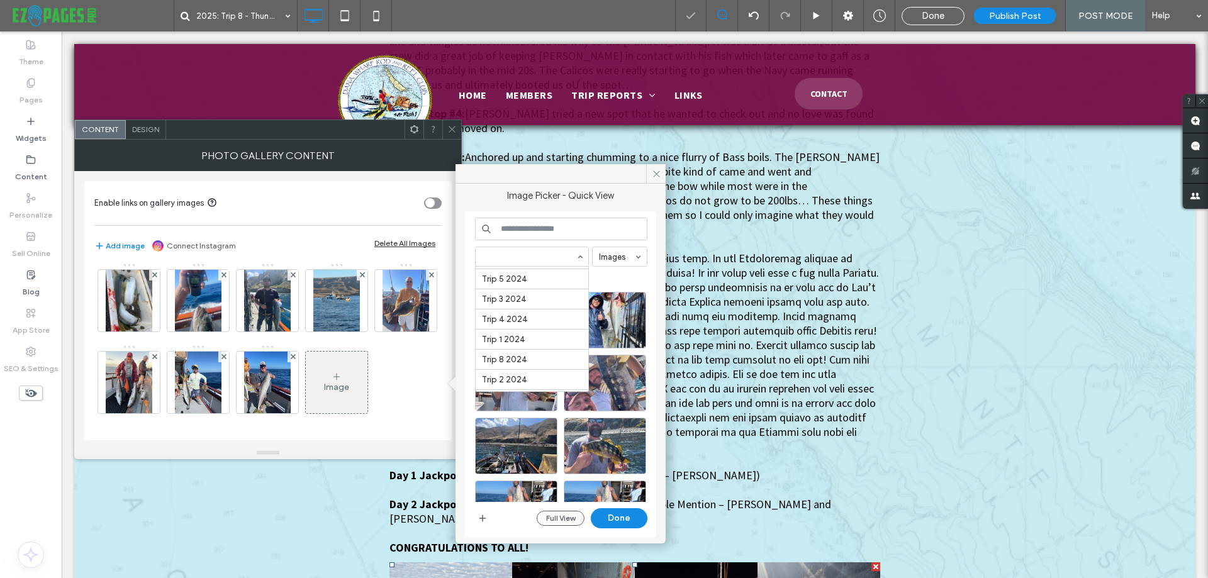
scroll to position [358, 0]
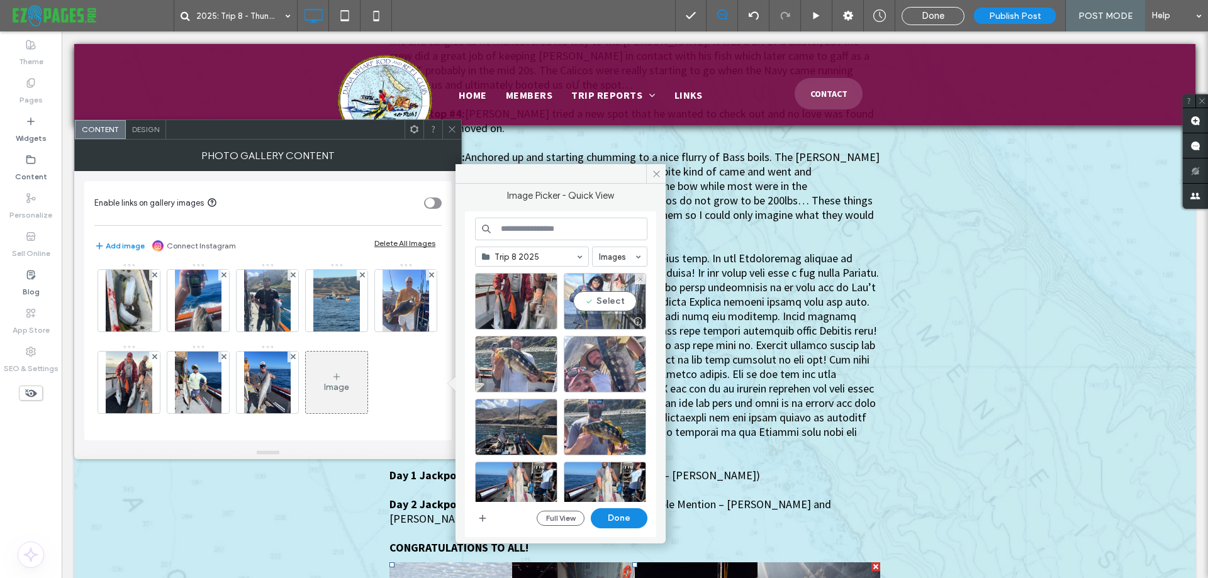
click at [607, 301] on div "Select" at bounding box center [605, 301] width 82 height 57
click at [625, 515] on button "Done" at bounding box center [619, 519] width 57 height 20
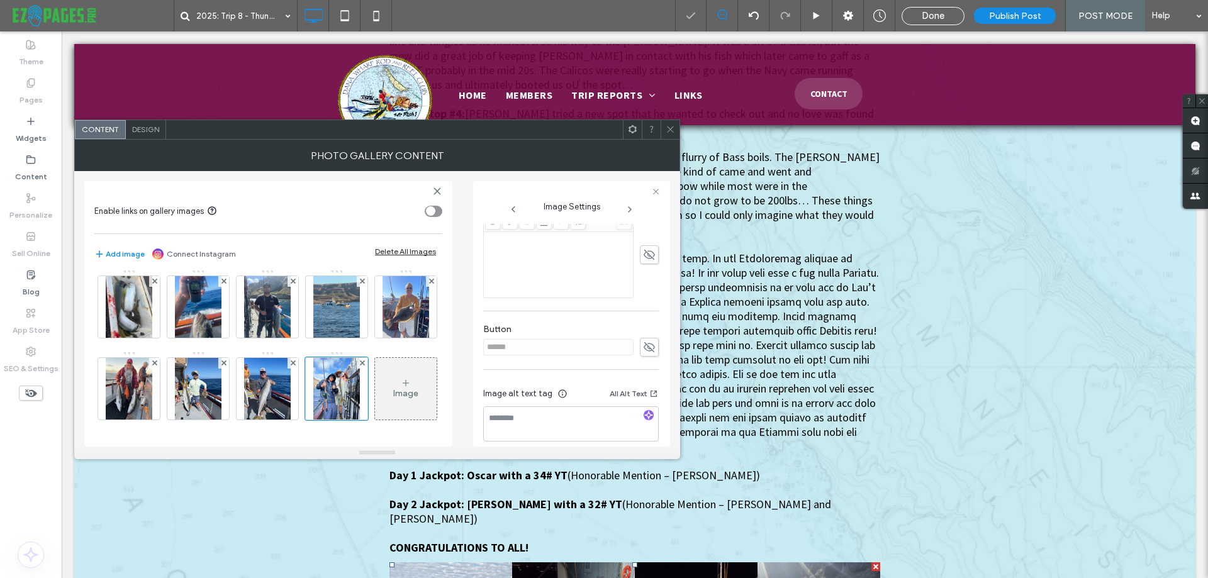
scroll to position [326, 0]
click at [644, 405] on icon "button" at bounding box center [648, 404] width 9 height 9
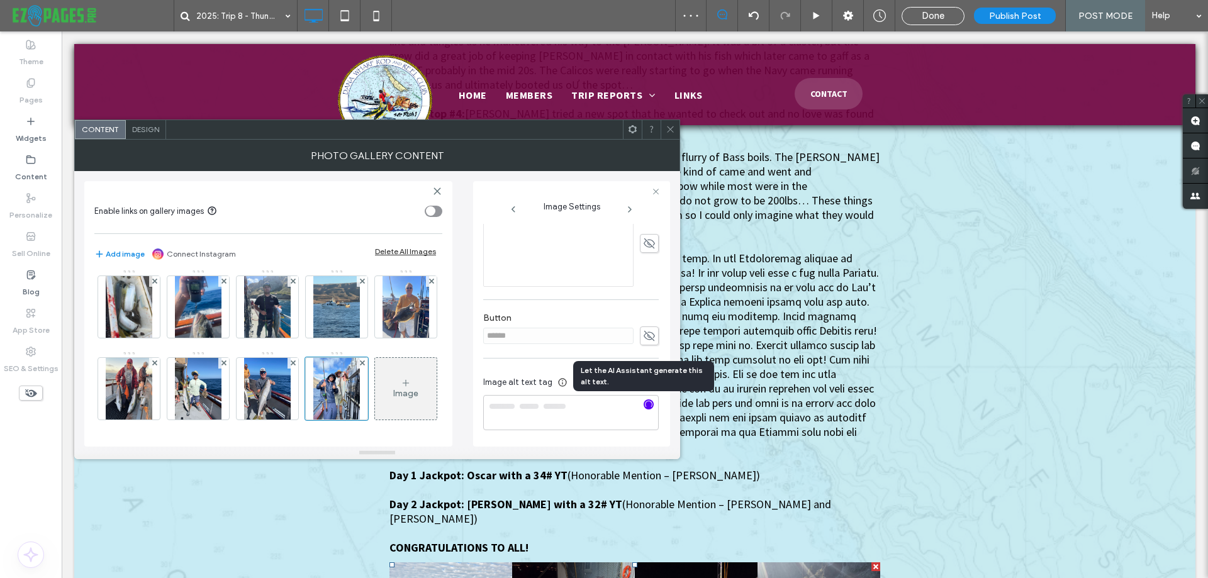
click at [393, 396] on div "Image" at bounding box center [405, 393] width 25 height 11
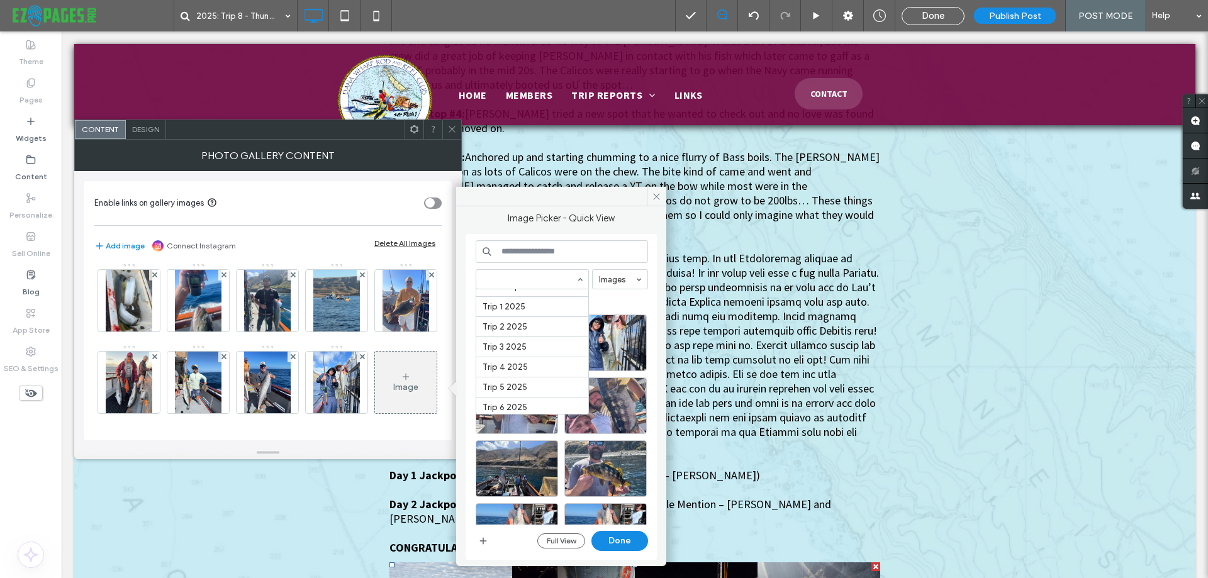
scroll to position [358, 0]
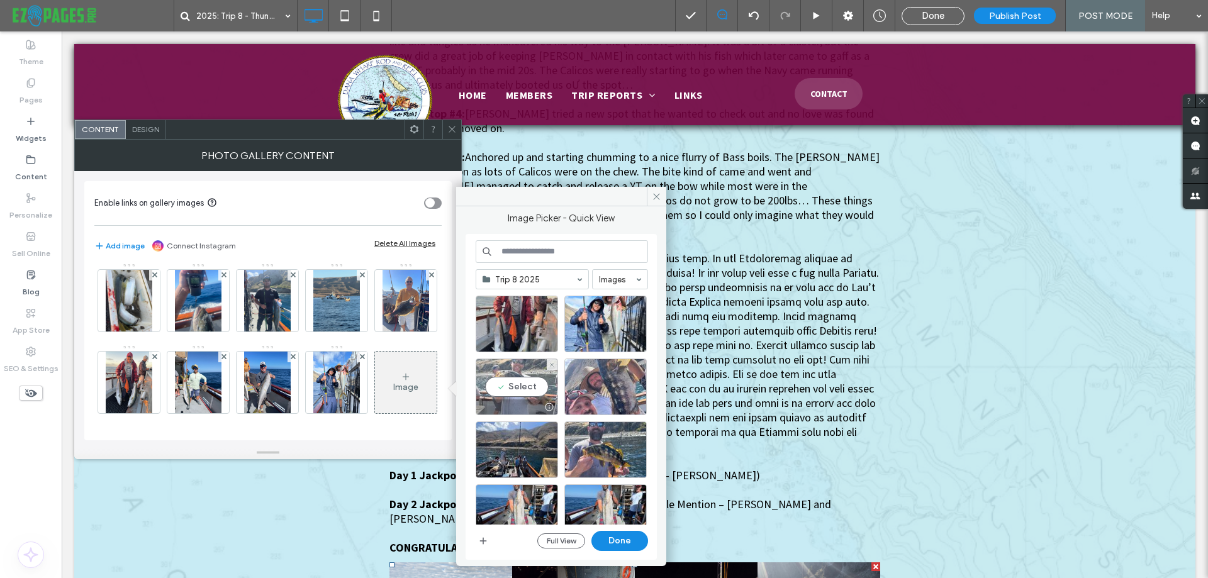
click at [534, 397] on div "Select" at bounding box center [517, 387] width 82 height 57
click at [627, 544] on button "Done" at bounding box center [620, 541] width 57 height 20
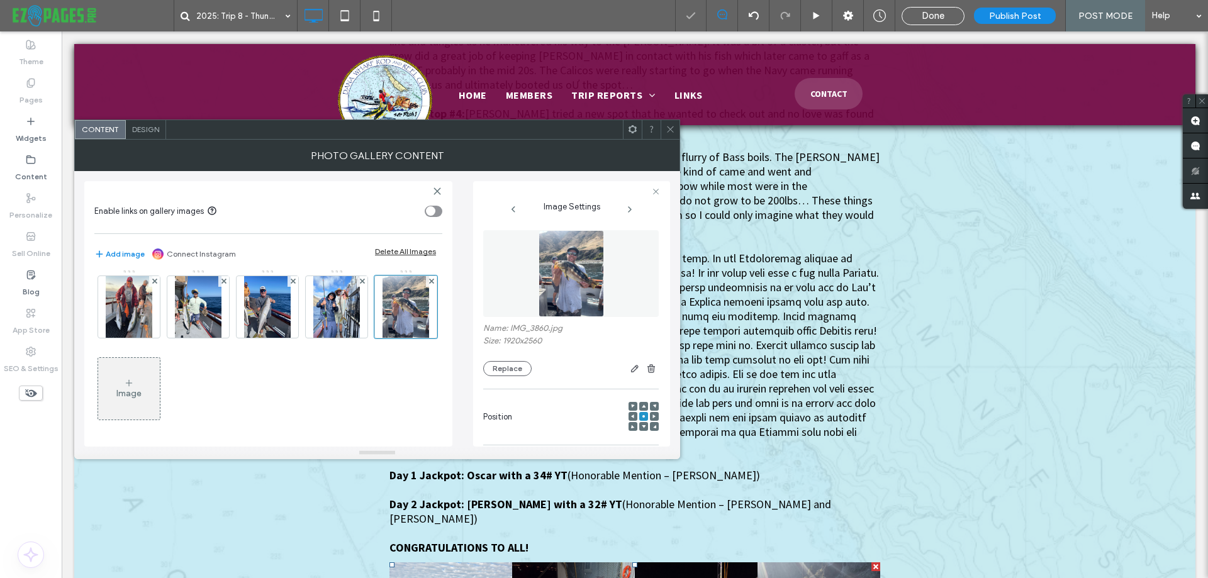
scroll to position [317, 0]
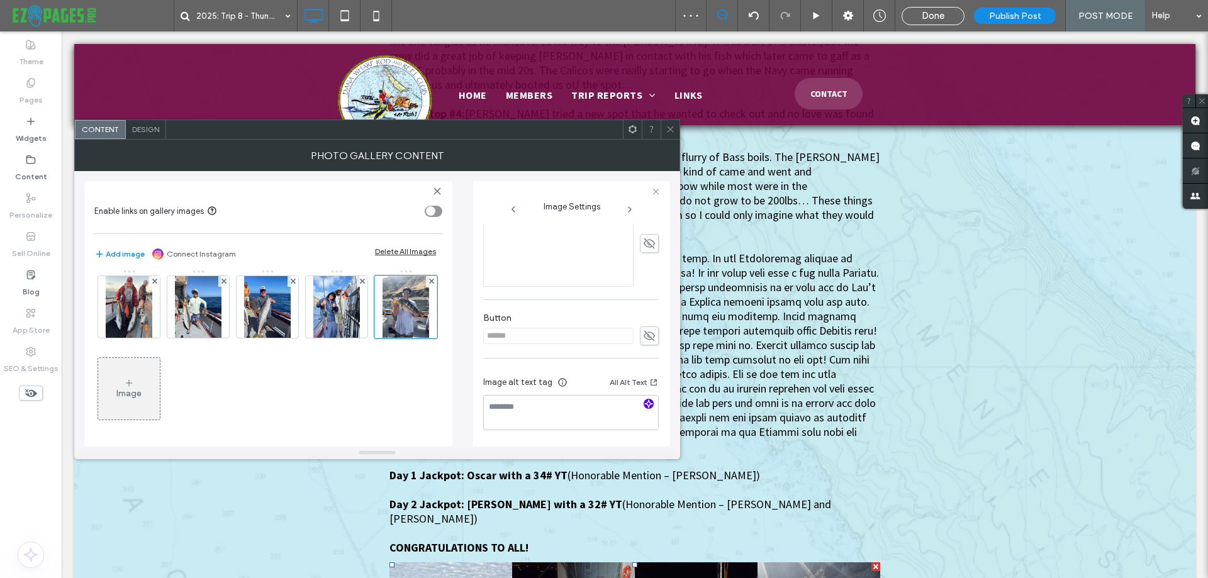
click at [644, 401] on span "button" at bounding box center [649, 404] width 10 height 10
click at [142, 390] on div "Image" at bounding box center [128, 393] width 25 height 11
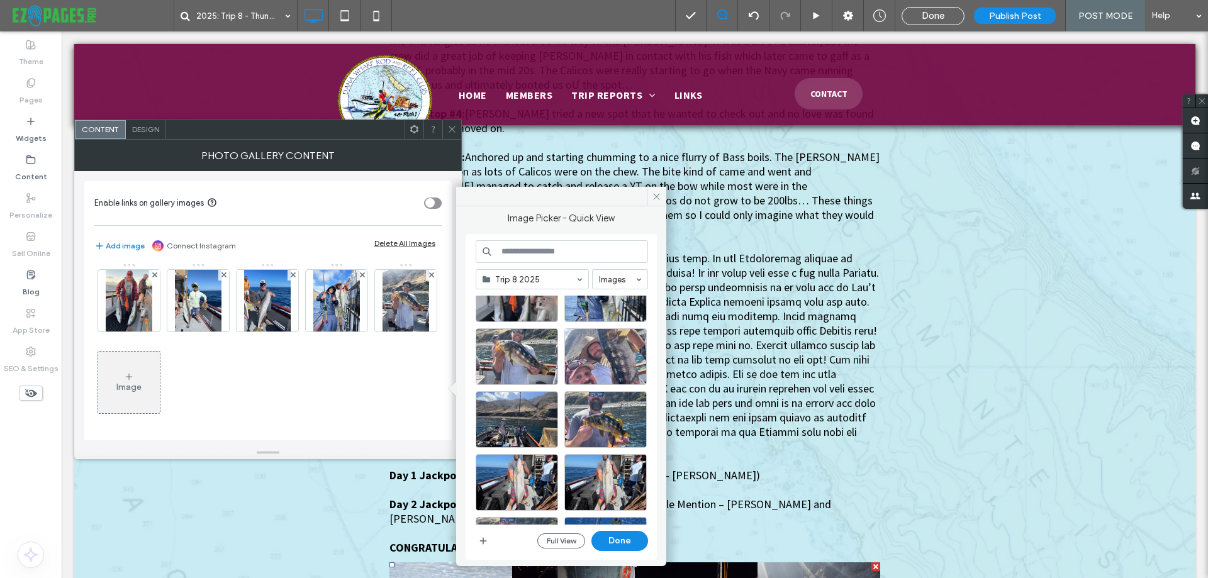
scroll to position [0, 0]
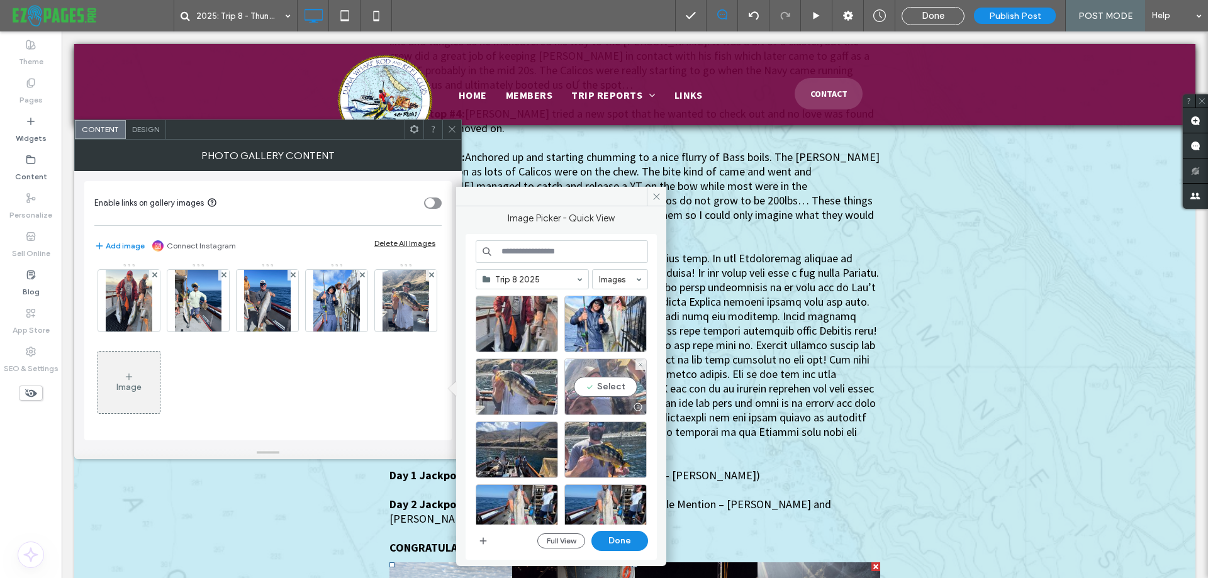
click at [578, 392] on div "Select" at bounding box center [606, 387] width 82 height 57
click at [616, 541] on button "Done" at bounding box center [620, 541] width 57 height 20
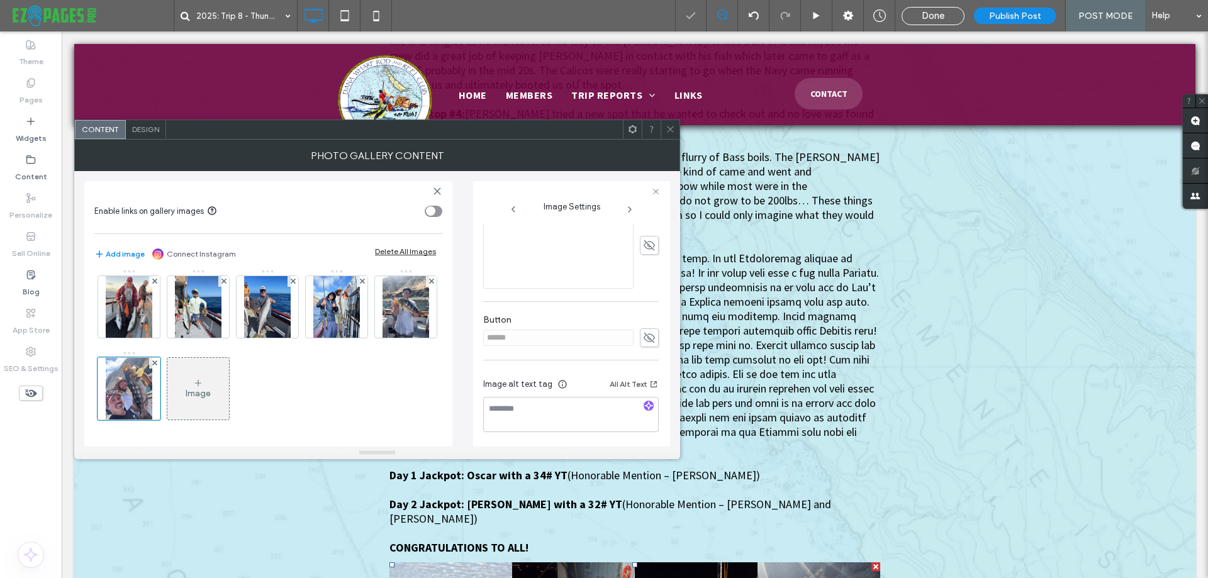
scroll to position [317, 0]
click at [644, 406] on icon "button" at bounding box center [648, 404] width 9 height 9
click at [211, 390] on div "Image" at bounding box center [198, 393] width 25 height 11
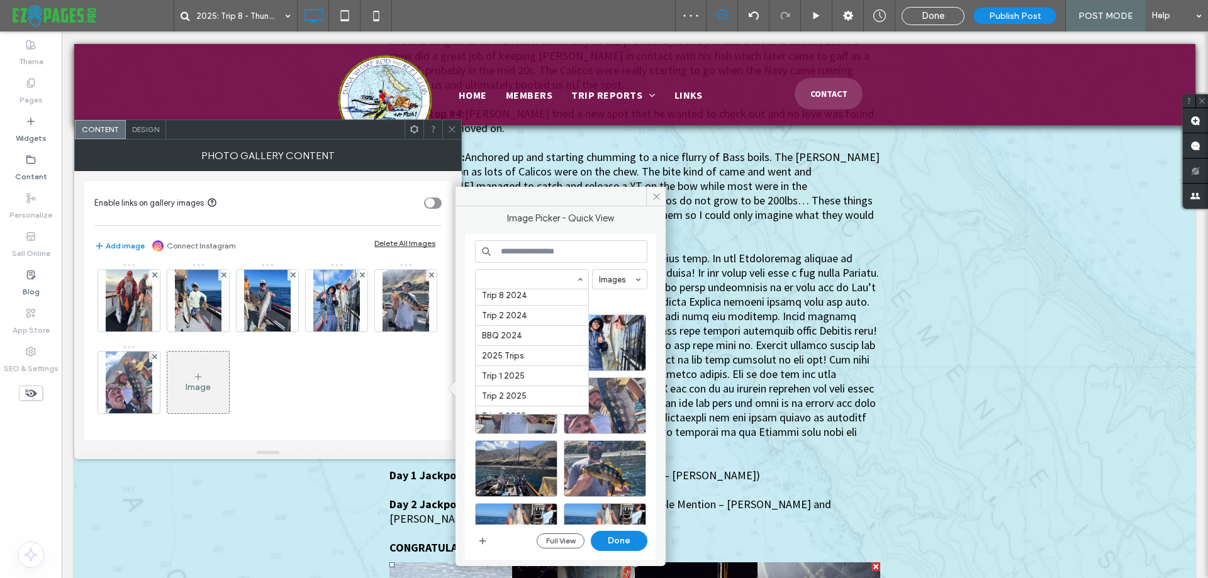
scroll to position [358, 0]
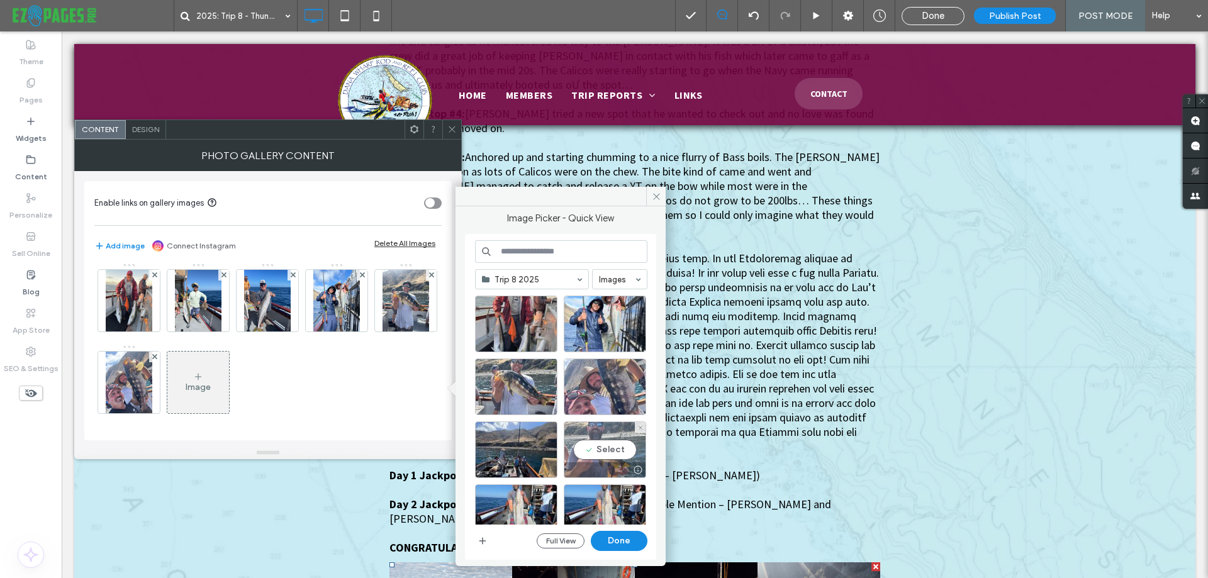
click at [590, 444] on div "Select" at bounding box center [605, 450] width 82 height 57
click at [629, 534] on button "Done" at bounding box center [619, 541] width 57 height 20
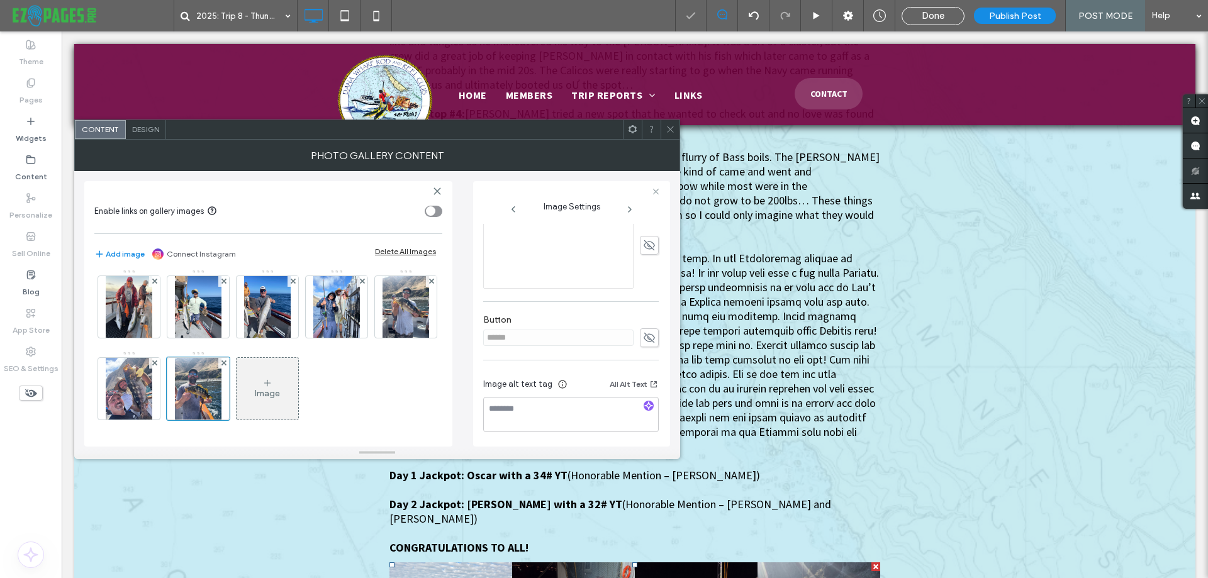
scroll to position [317, 0]
click at [644, 404] on icon "button" at bounding box center [648, 404] width 9 height 9
click at [255, 398] on div "Image" at bounding box center [267, 393] width 25 height 11
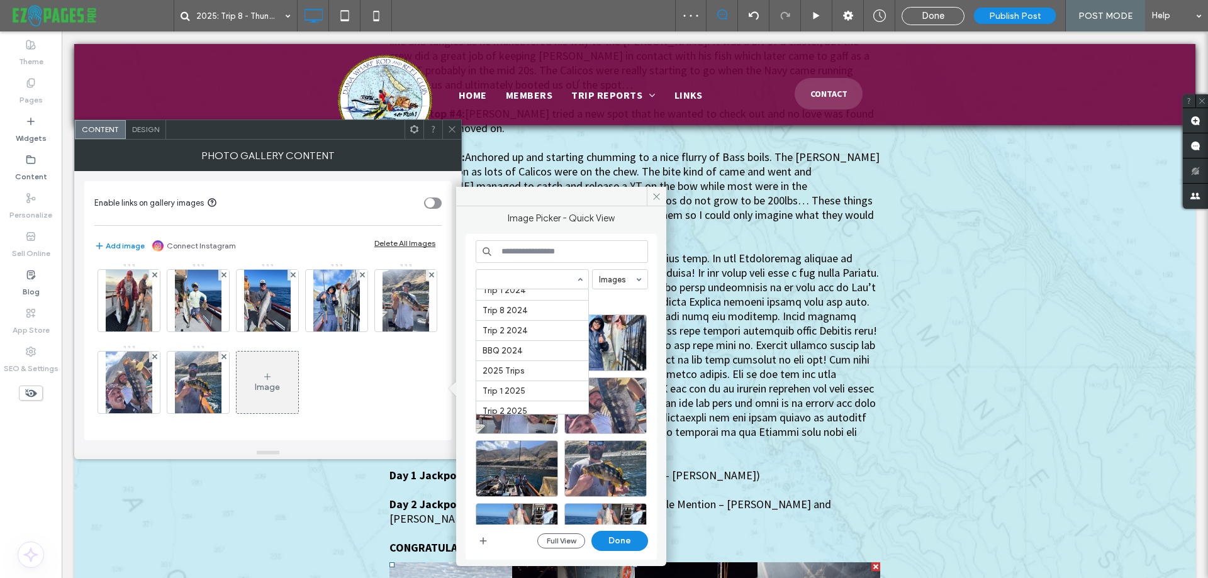
scroll to position [358, 0]
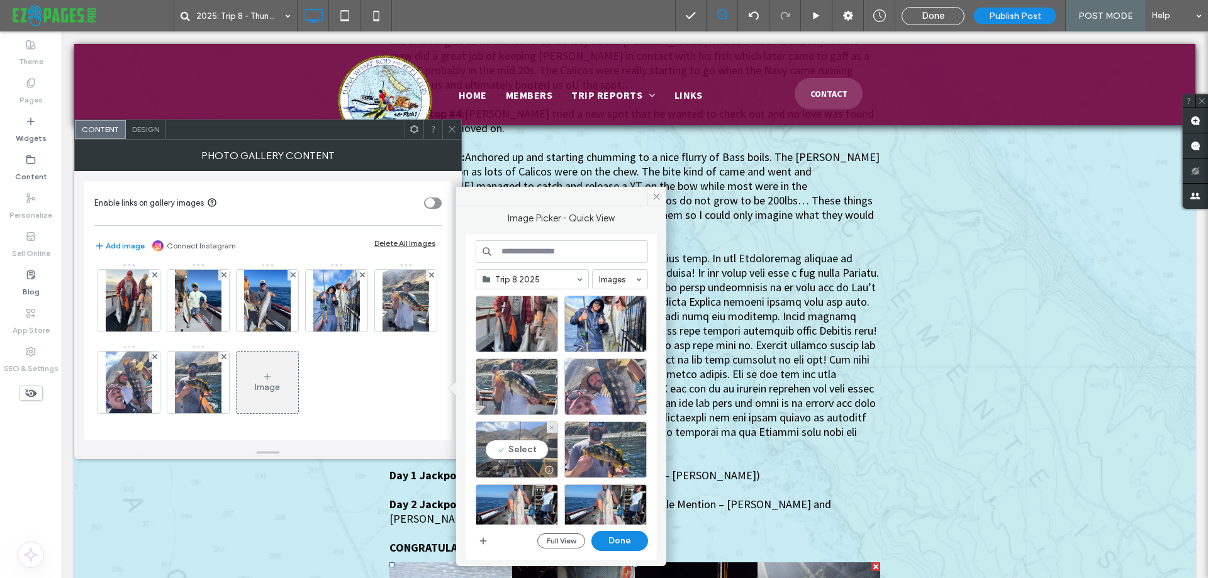
click at [512, 443] on div "Select" at bounding box center [517, 450] width 82 height 57
click at [603, 536] on button "Done" at bounding box center [620, 541] width 57 height 20
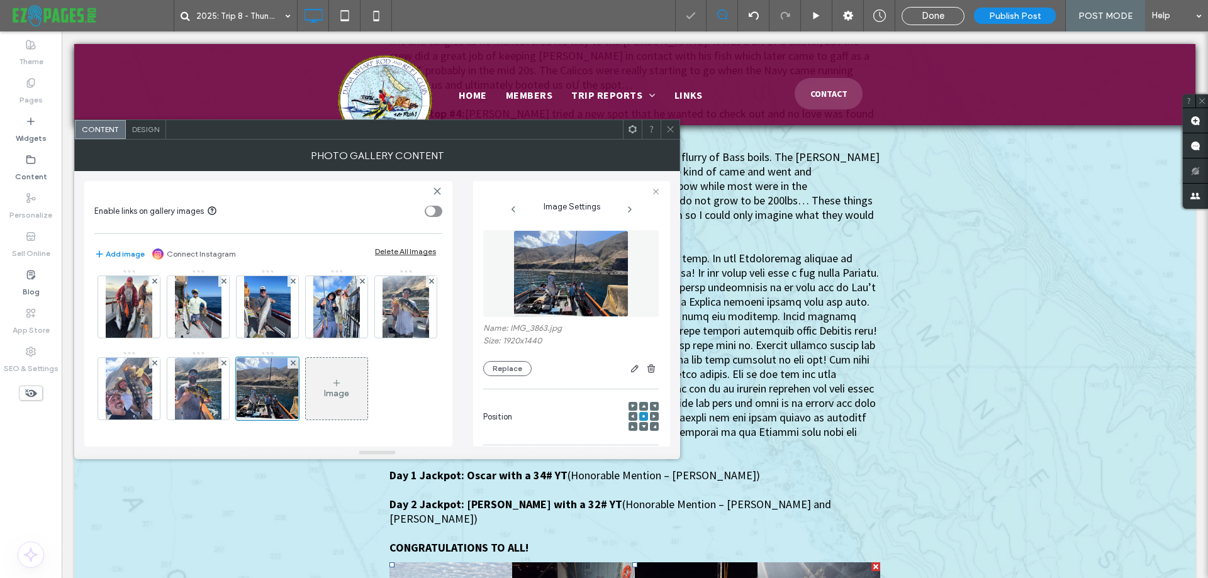
scroll to position [317, 0]
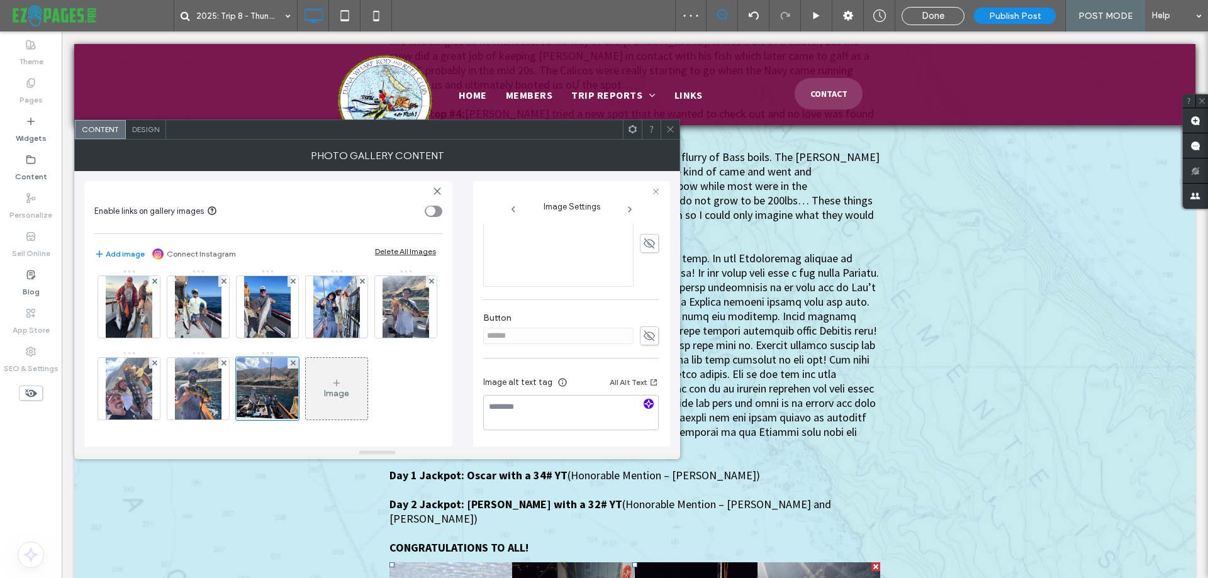
click at [644, 403] on icon "button" at bounding box center [648, 404] width 9 height 9
click at [306, 385] on div "Image" at bounding box center [337, 388] width 62 height 59
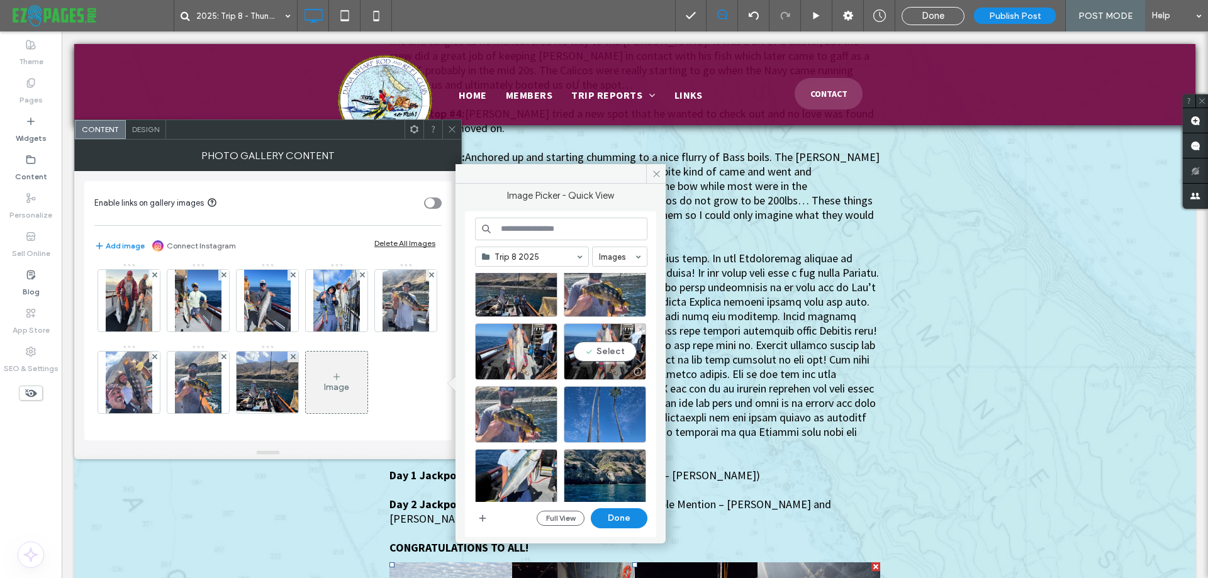
scroll to position [63, 0]
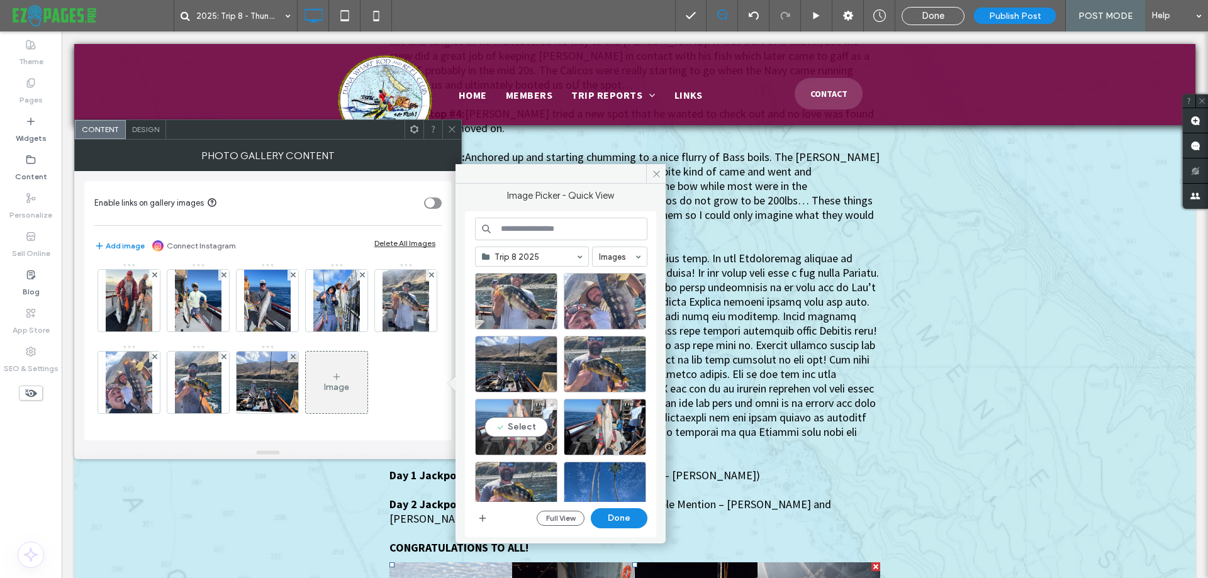
click at [524, 416] on div "Select" at bounding box center [516, 427] width 82 height 57
click at [619, 521] on button "Done" at bounding box center [619, 519] width 57 height 20
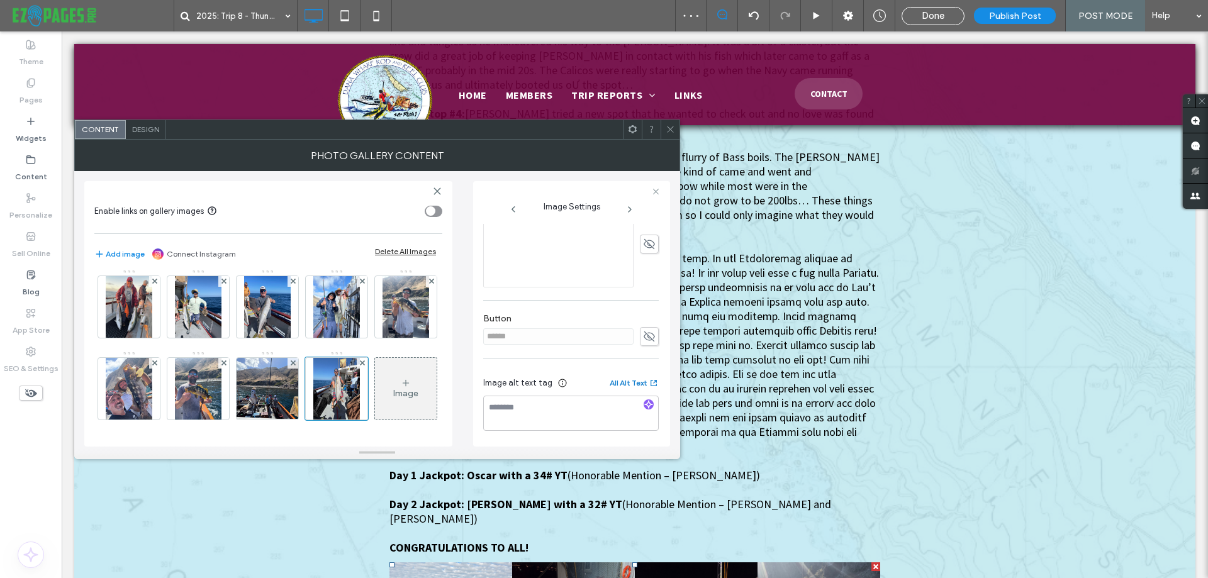
scroll to position [317, 0]
click at [645, 402] on icon "button" at bounding box center [648, 404] width 9 height 9
click at [393, 395] on div "Image" at bounding box center [405, 393] width 25 height 11
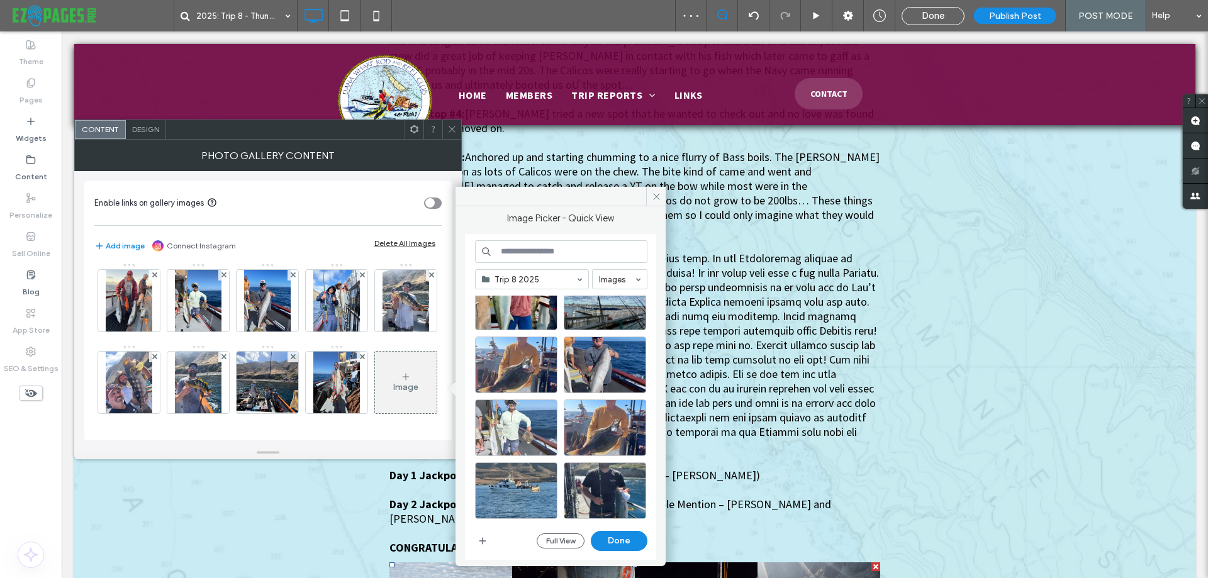
scroll to position [441, 0]
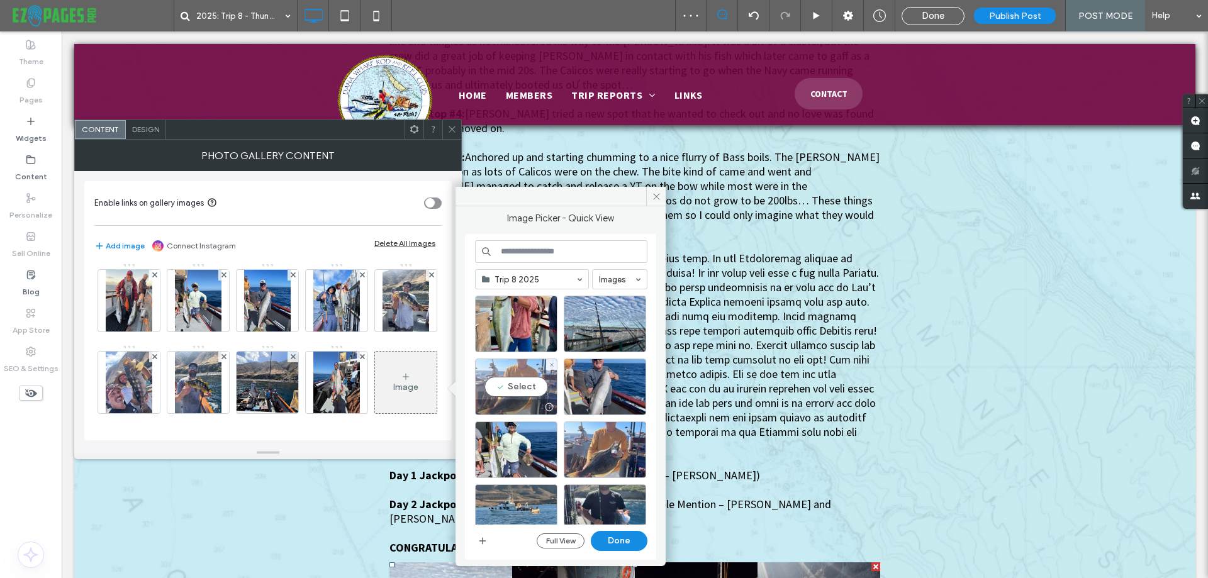
click at [518, 391] on div "Select" at bounding box center [516, 387] width 82 height 57
drag, startPoint x: 622, startPoint y: 546, endPoint x: 251, endPoint y: 436, distance: 387.5
click at [622, 546] on button "Done" at bounding box center [619, 541] width 57 height 20
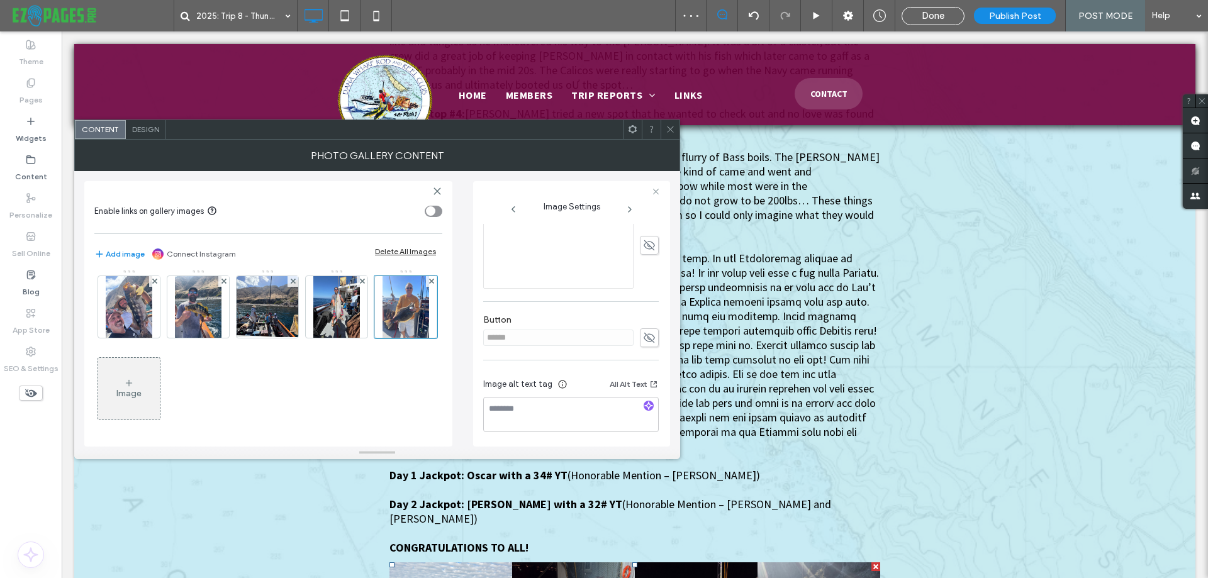
scroll to position [317, 0]
click at [645, 403] on use "button" at bounding box center [649, 404] width 8 height 8
click at [160, 381] on div "Image" at bounding box center [129, 388] width 62 height 59
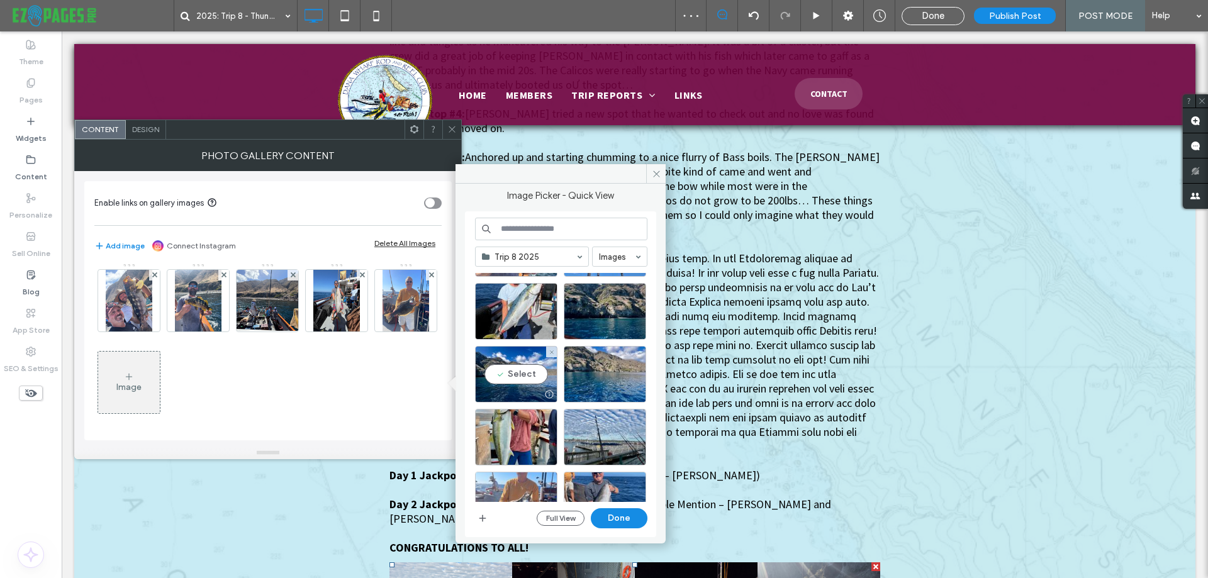
scroll to position [315, 0]
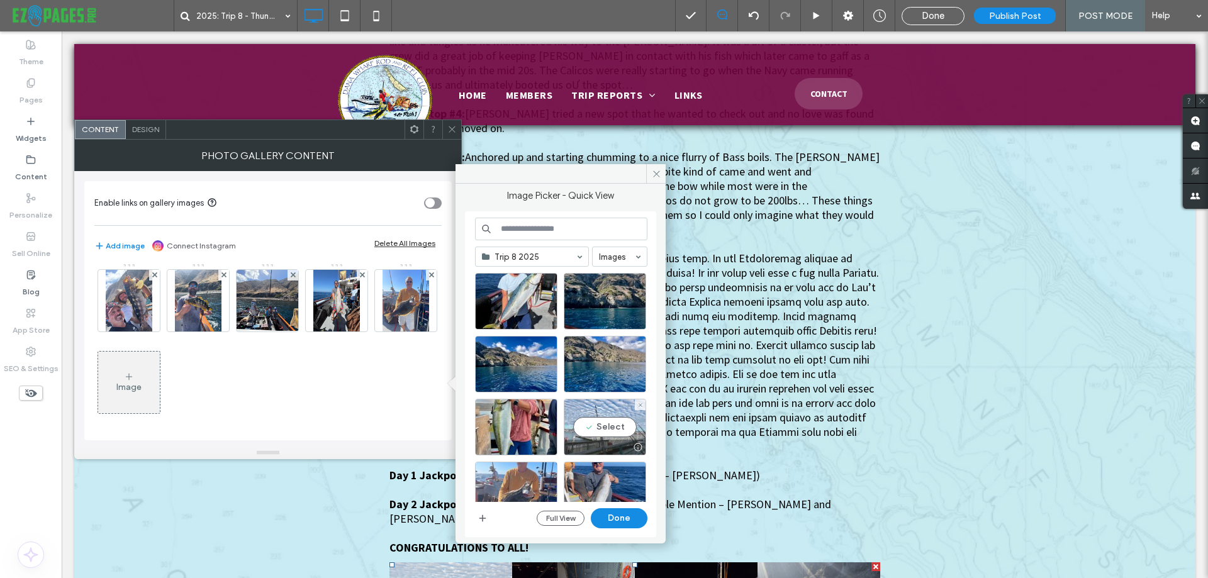
click at [593, 426] on div "Select" at bounding box center [605, 427] width 82 height 57
click at [628, 515] on button "Done" at bounding box center [619, 519] width 57 height 20
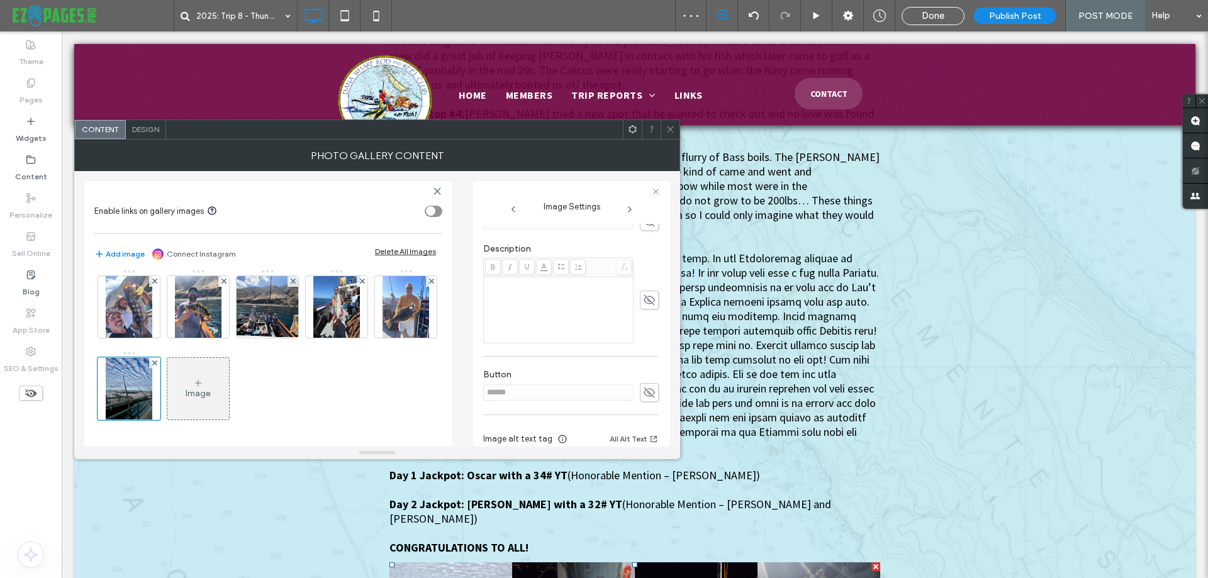
scroll to position [317, 0]
click at [644, 402] on icon "button" at bounding box center [648, 404] width 9 height 9
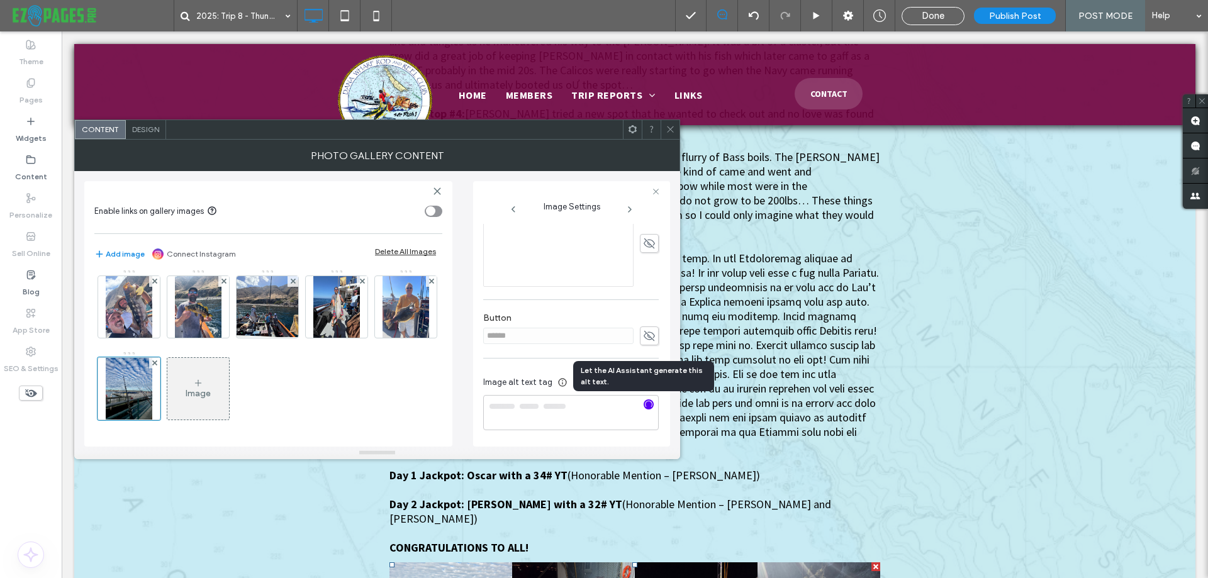
click at [186, 398] on div "Image" at bounding box center [198, 393] width 25 height 11
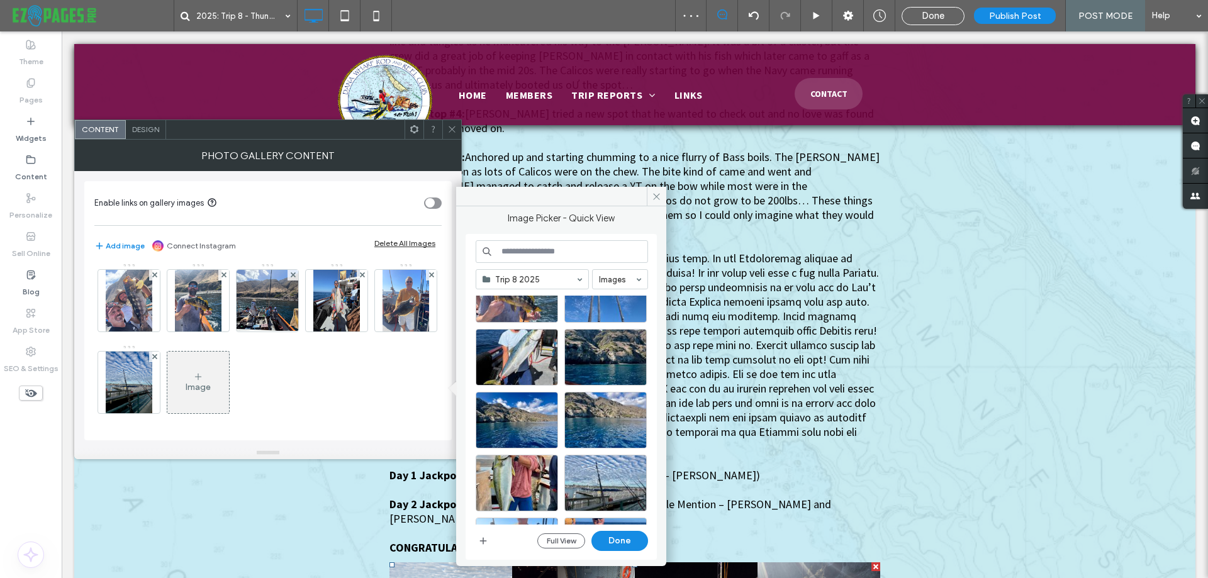
scroll to position [378, 0]
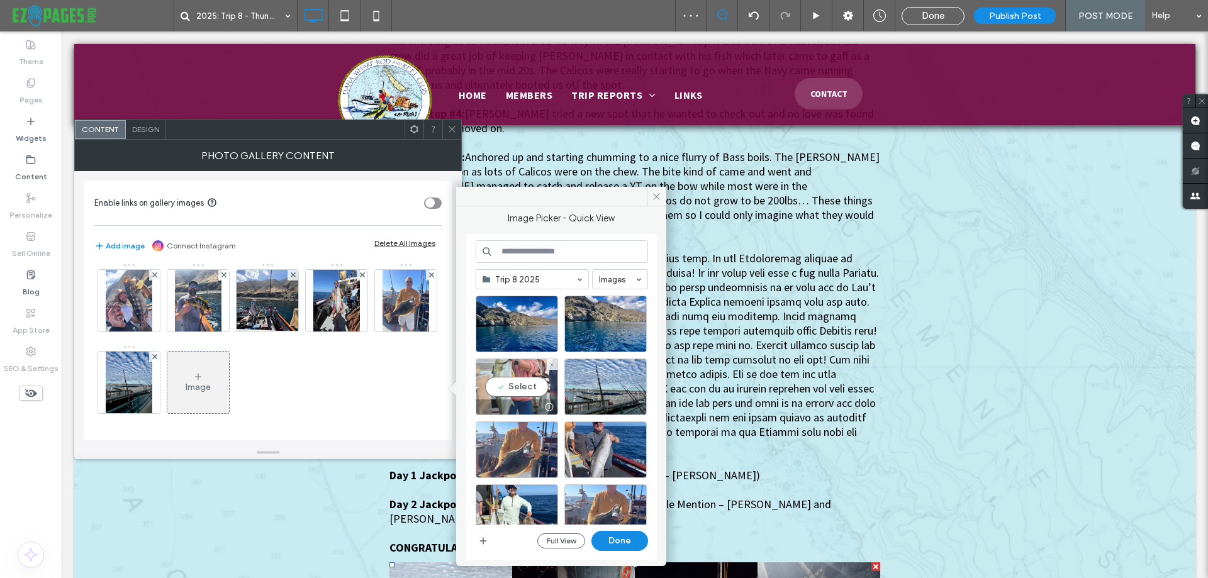
click at [523, 381] on div "Select" at bounding box center [517, 387] width 82 height 57
click at [632, 546] on button "Done" at bounding box center [620, 541] width 57 height 20
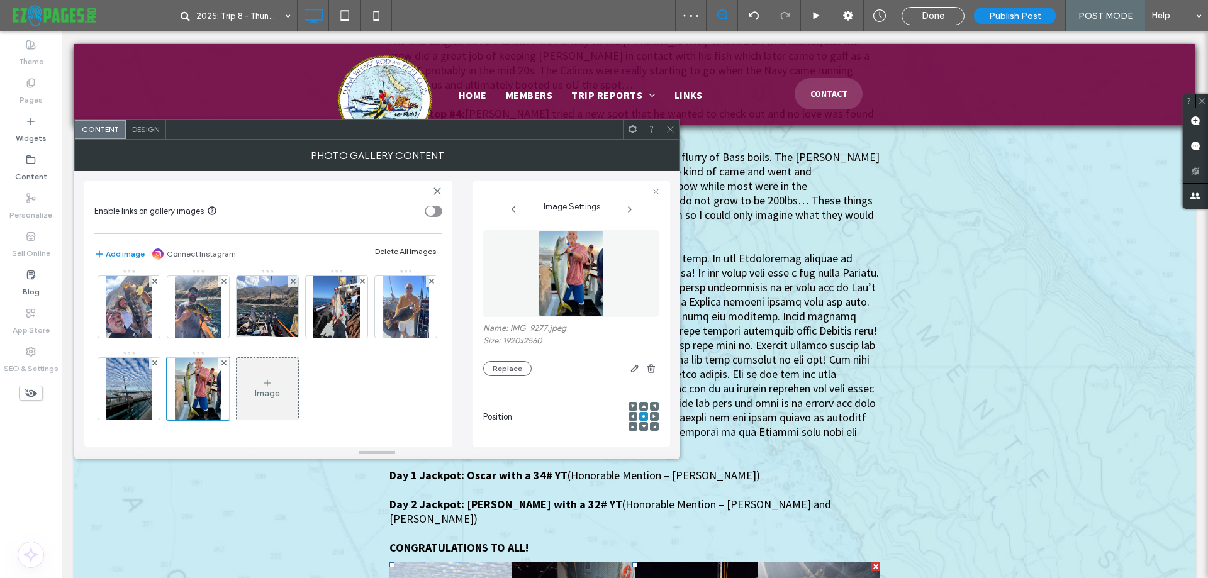
scroll to position [317, 0]
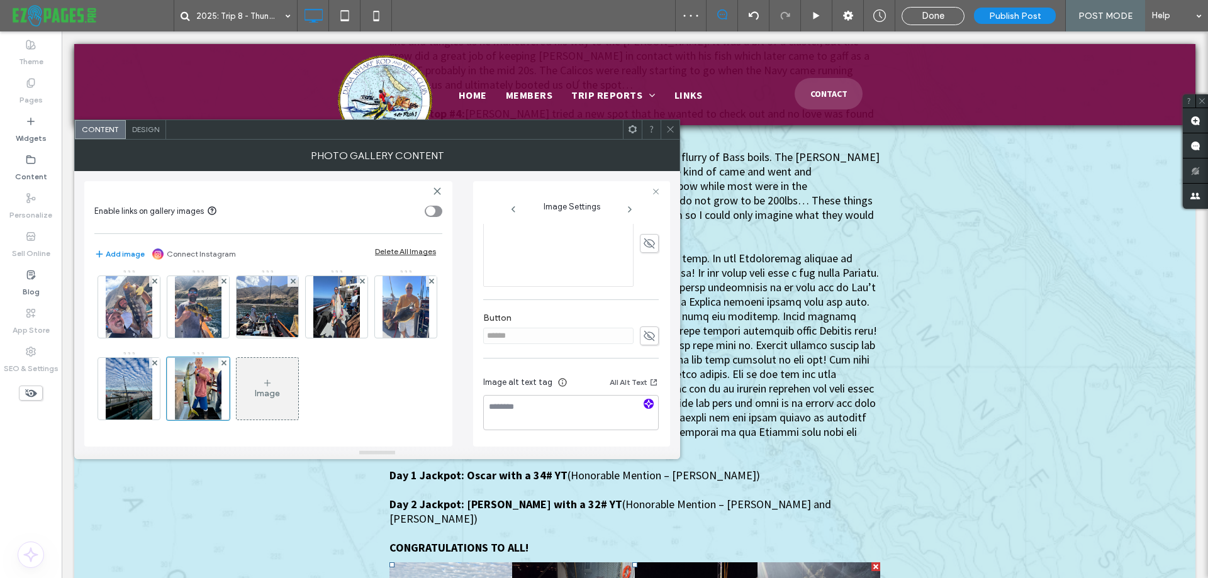
click at [644, 405] on icon "button" at bounding box center [648, 404] width 9 height 9
click at [255, 395] on div "Image" at bounding box center [267, 393] width 25 height 11
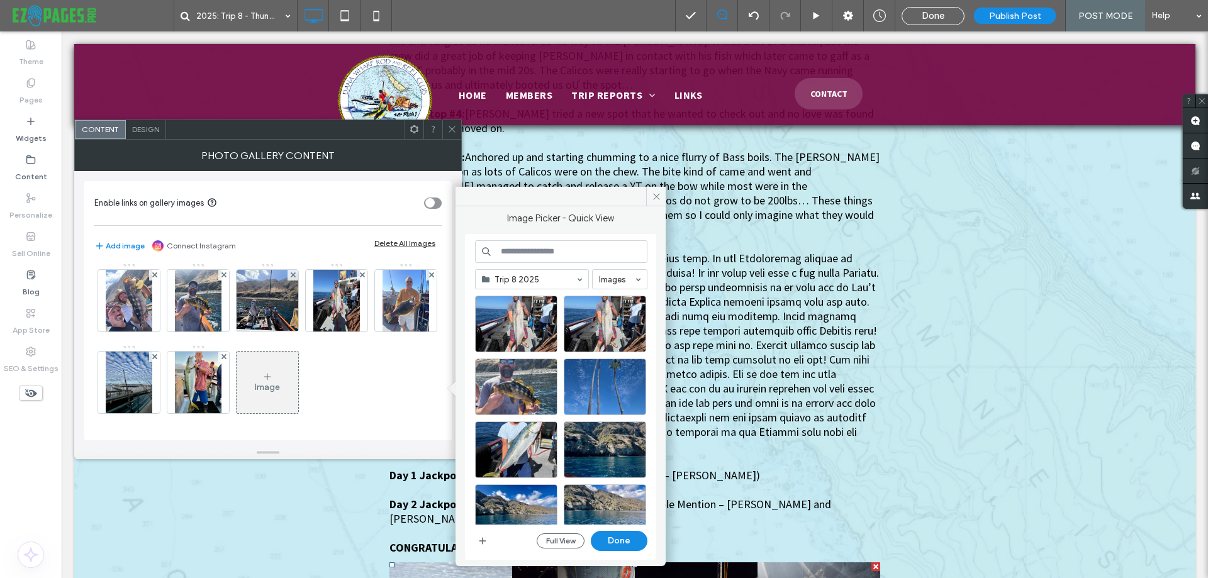
scroll to position [252, 0]
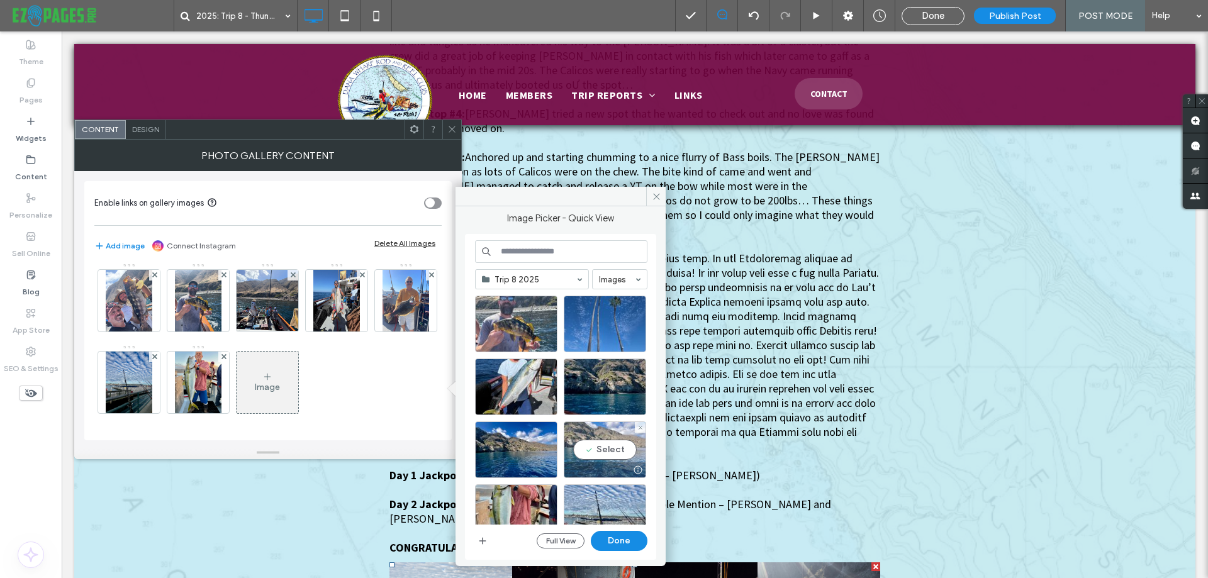
click at [616, 456] on div "Select" at bounding box center [605, 450] width 82 height 57
click at [617, 541] on button "Done" at bounding box center [619, 541] width 57 height 20
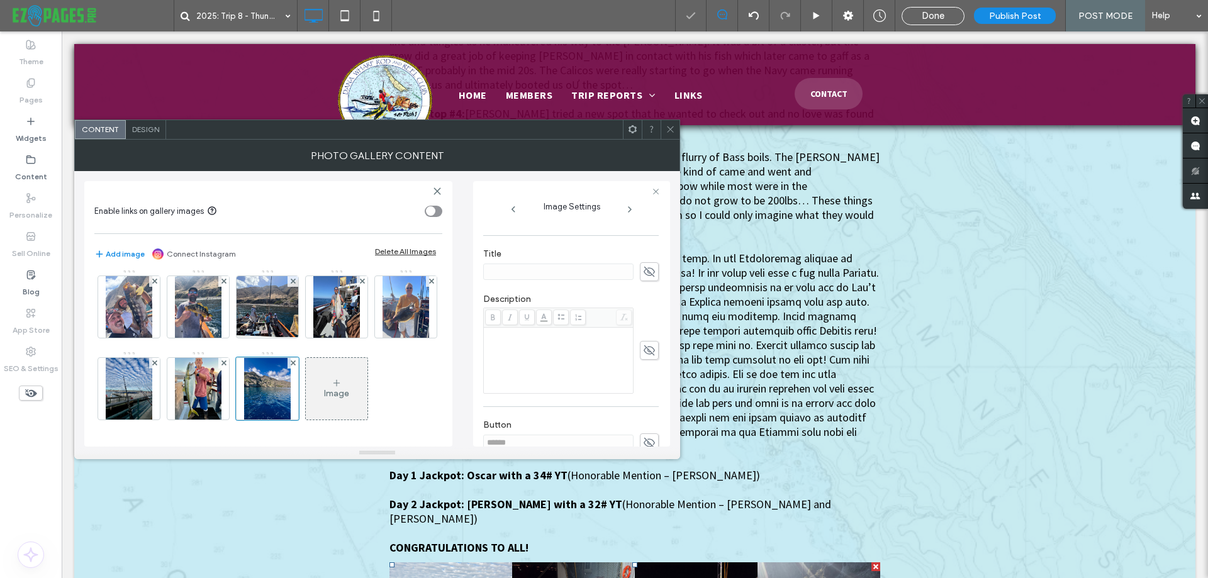
scroll to position [317, 0]
click at [644, 405] on icon "button" at bounding box center [648, 404] width 9 height 9
click at [306, 376] on div "Image" at bounding box center [337, 388] width 62 height 59
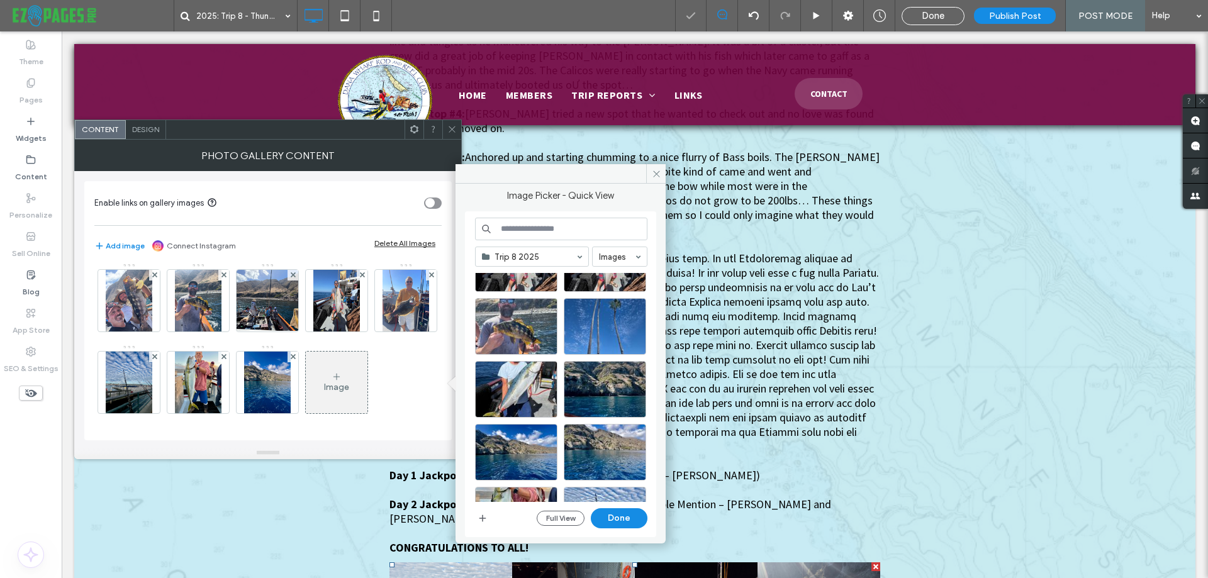
scroll to position [252, 0]
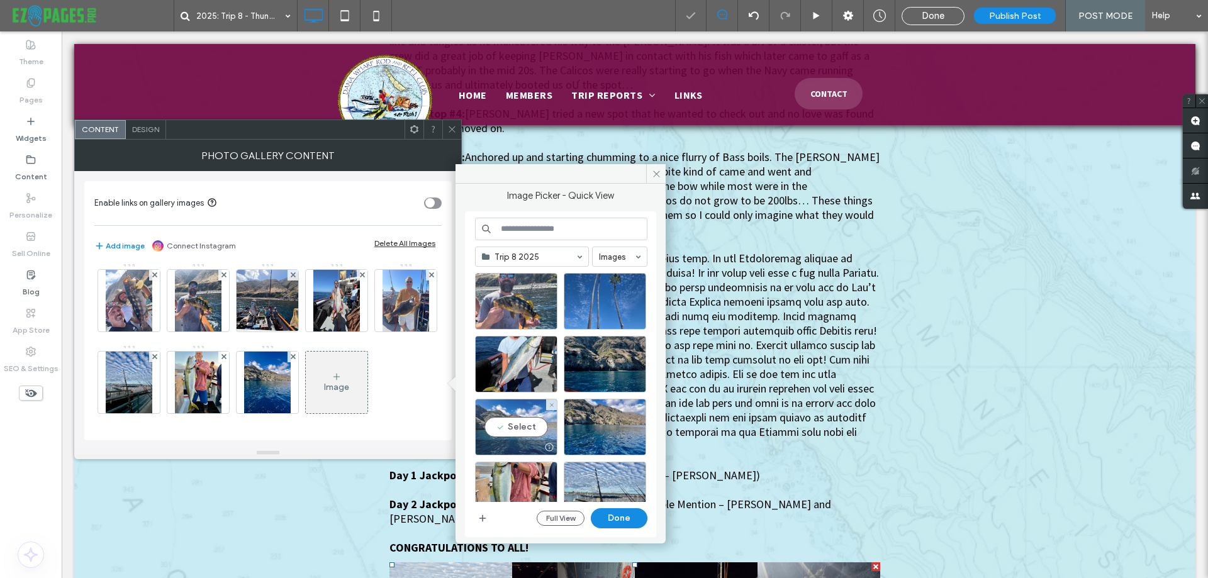
click at [526, 432] on div "Select" at bounding box center [516, 427] width 82 height 57
drag, startPoint x: 611, startPoint y: 516, endPoint x: 550, endPoint y: 485, distance: 68.7
click at [611, 516] on button "Done" at bounding box center [619, 519] width 57 height 20
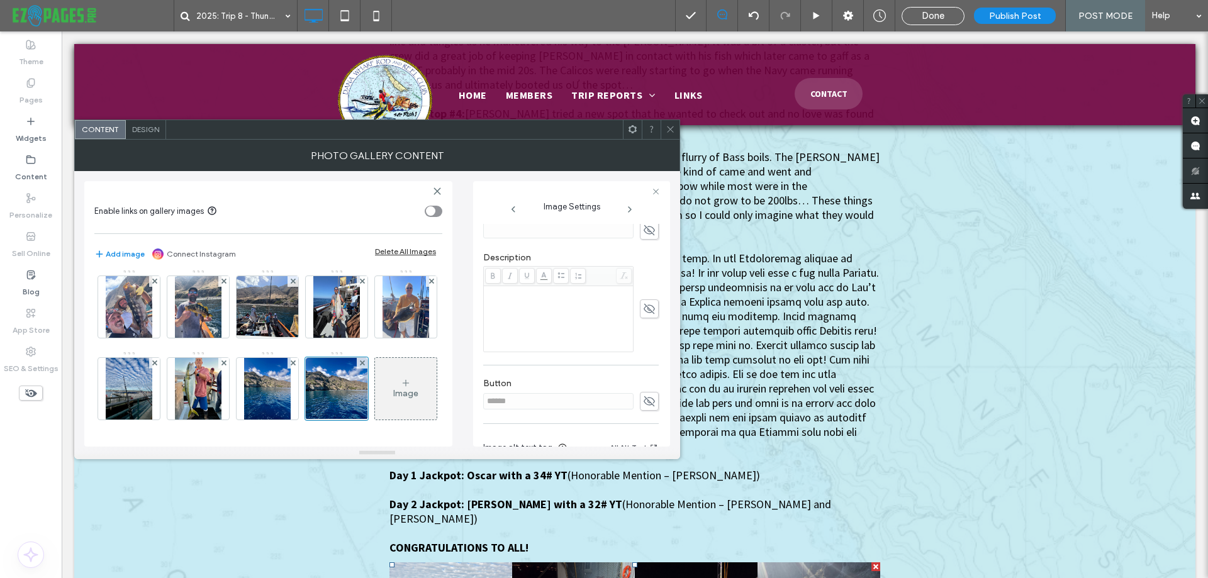
scroll to position [315, 0]
click at [644, 406] on icon "button" at bounding box center [648, 406] width 9 height 9
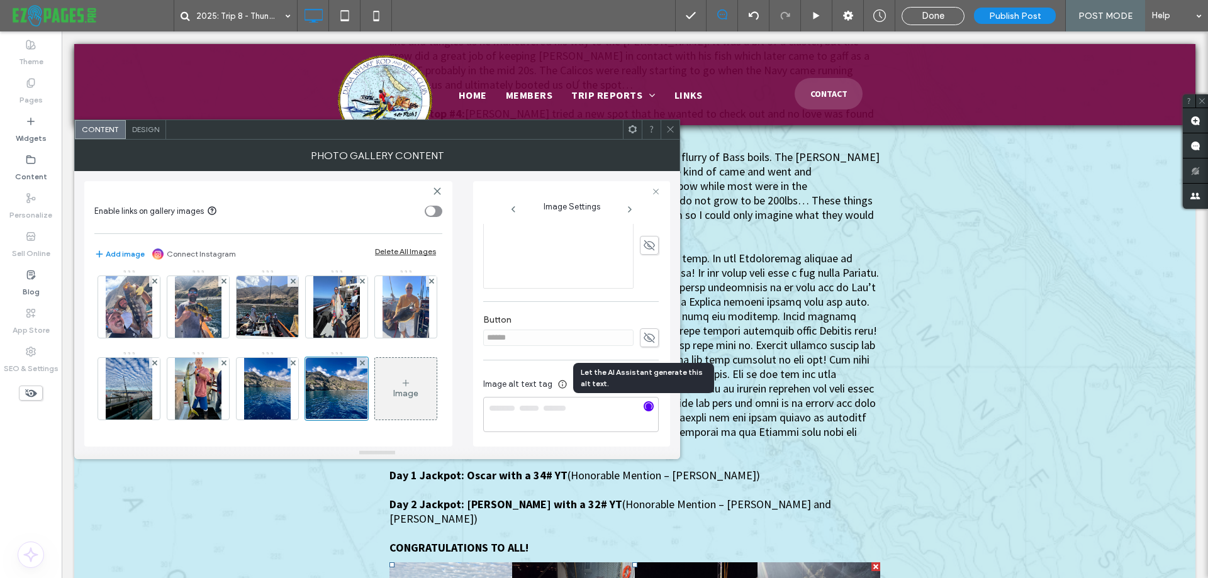
click at [393, 388] on div "Image" at bounding box center [405, 393] width 25 height 11
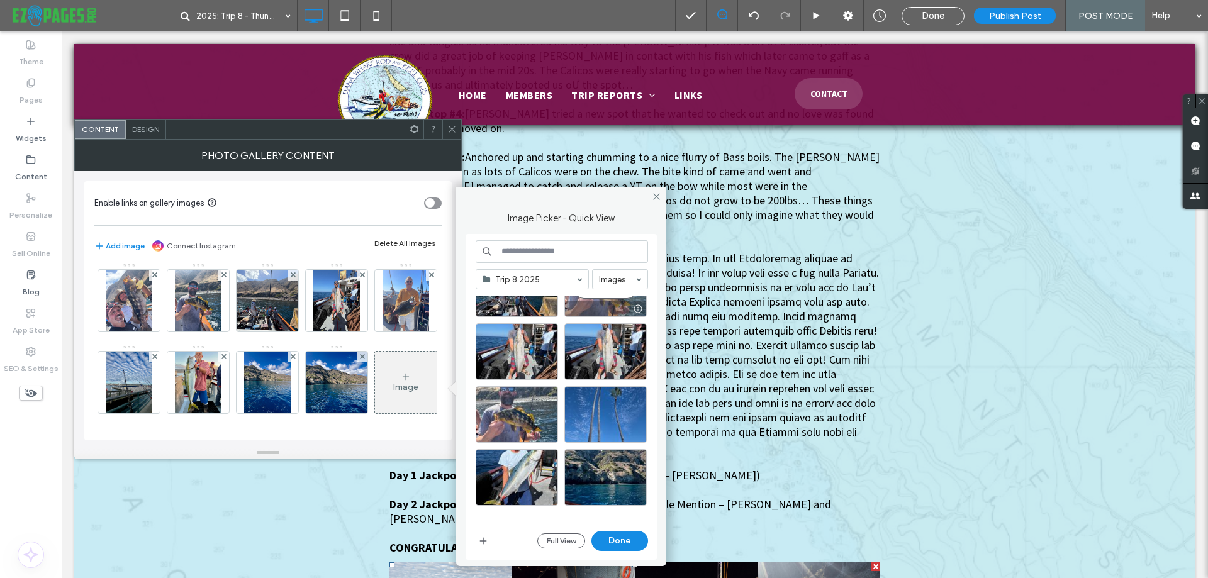
scroll to position [189, 0]
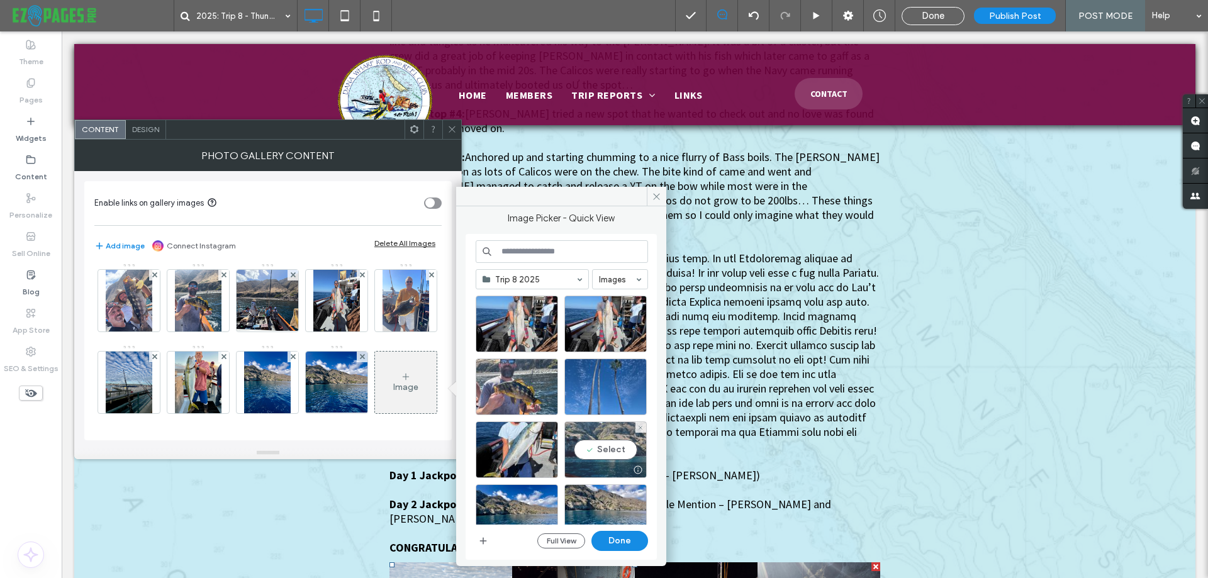
click at [597, 442] on div "Select" at bounding box center [606, 450] width 82 height 57
click at [619, 542] on button "Done" at bounding box center [620, 541] width 57 height 20
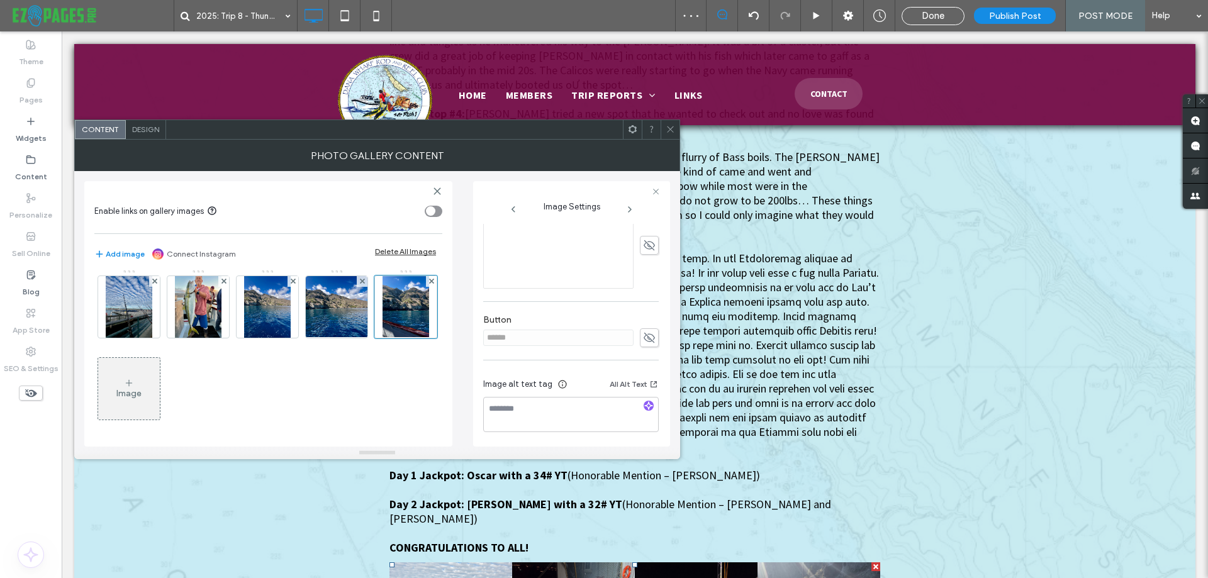
scroll to position [317, 0]
click at [645, 405] on use "button" at bounding box center [649, 404] width 8 height 8
click at [140, 395] on div "Image" at bounding box center [128, 393] width 25 height 11
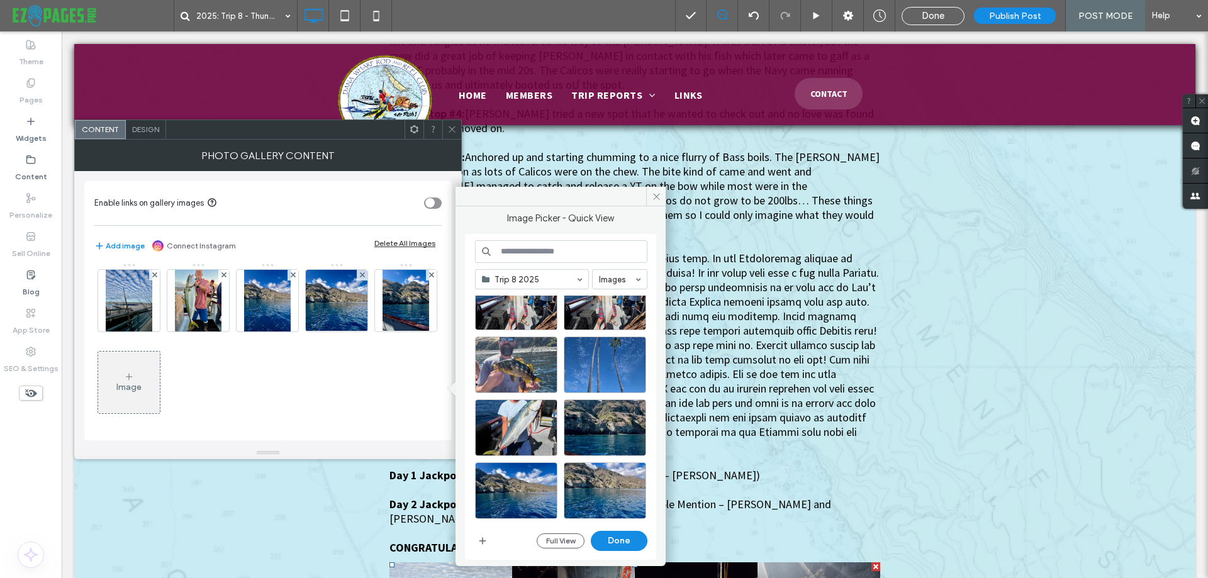
scroll to position [252, 0]
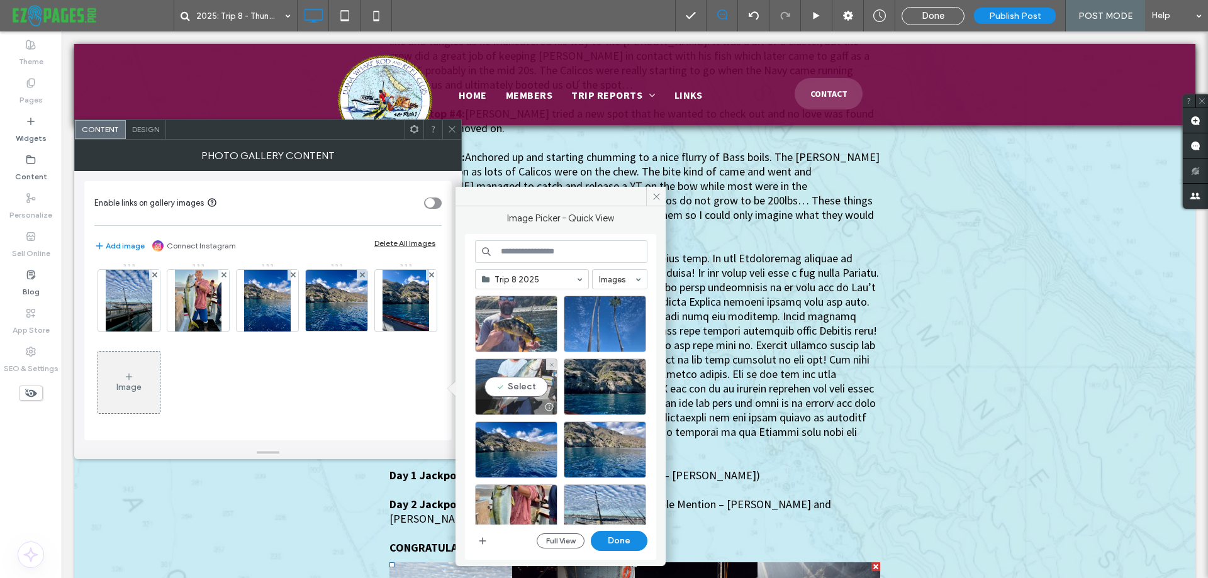
click at [533, 389] on div "Select" at bounding box center [516, 387] width 82 height 57
drag, startPoint x: 619, startPoint y: 541, endPoint x: 558, endPoint y: 509, distance: 69.5
click at [619, 541] on button "Done" at bounding box center [619, 541] width 57 height 20
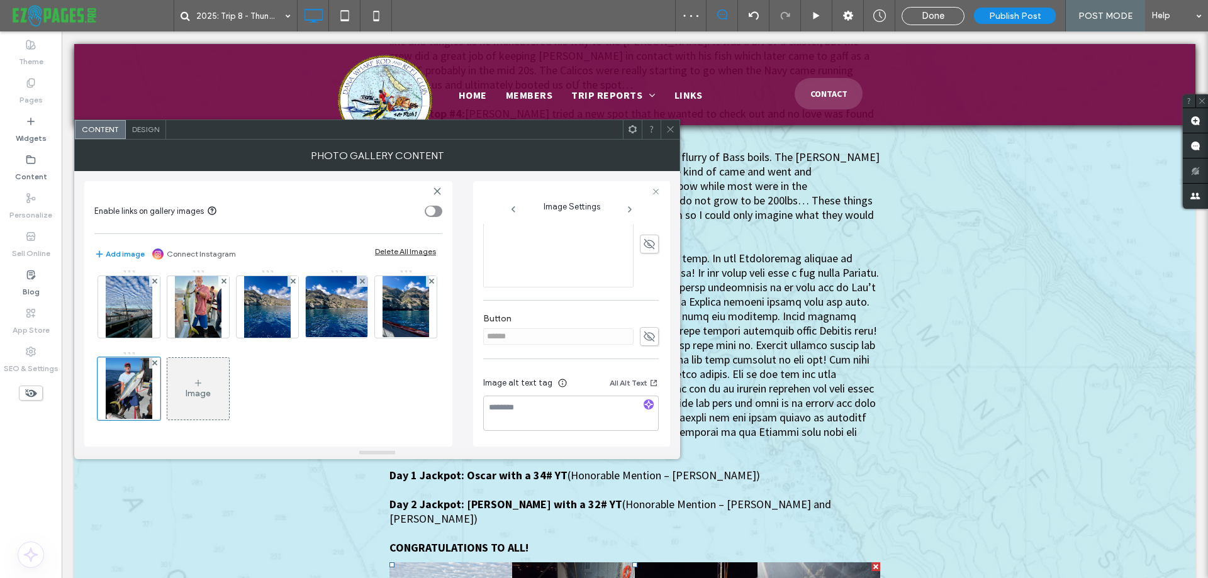
scroll to position [317, 0]
click at [644, 404] on icon "button" at bounding box center [648, 404] width 9 height 9
click at [203, 393] on div "Image" at bounding box center [198, 393] width 25 height 11
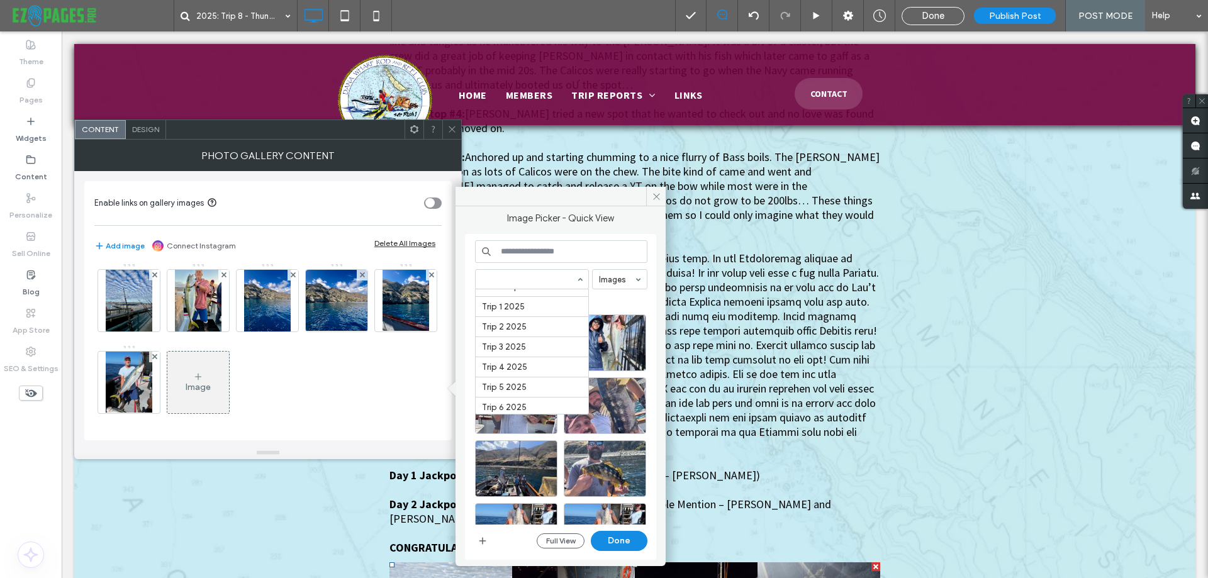
scroll to position [358, 0]
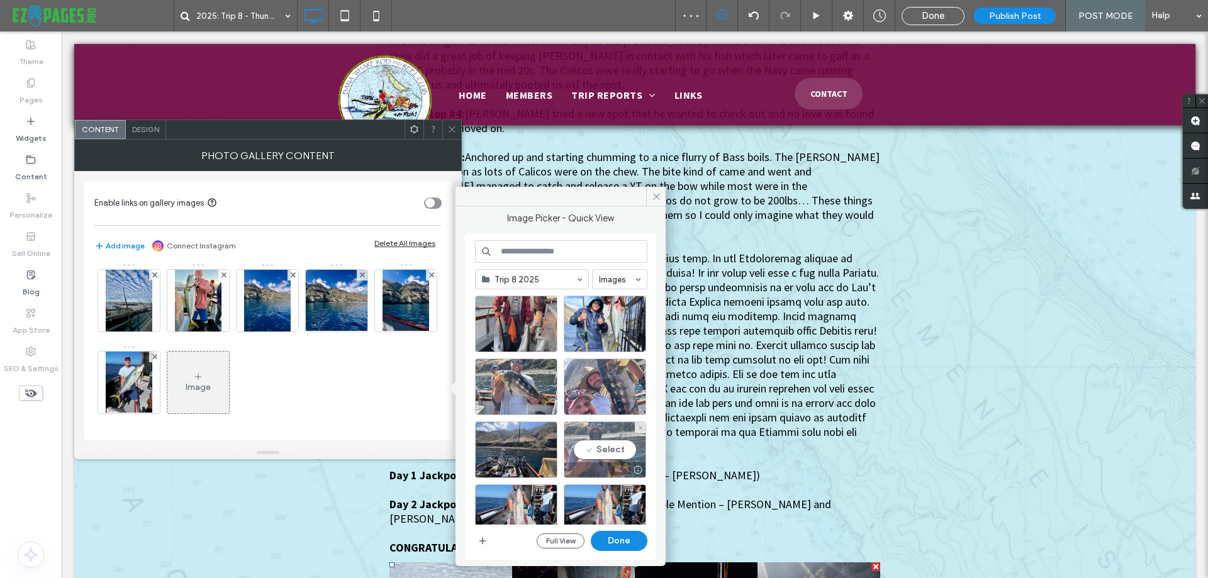
click at [601, 449] on div "Select" at bounding box center [605, 450] width 82 height 57
click at [626, 536] on button "Done" at bounding box center [619, 541] width 57 height 20
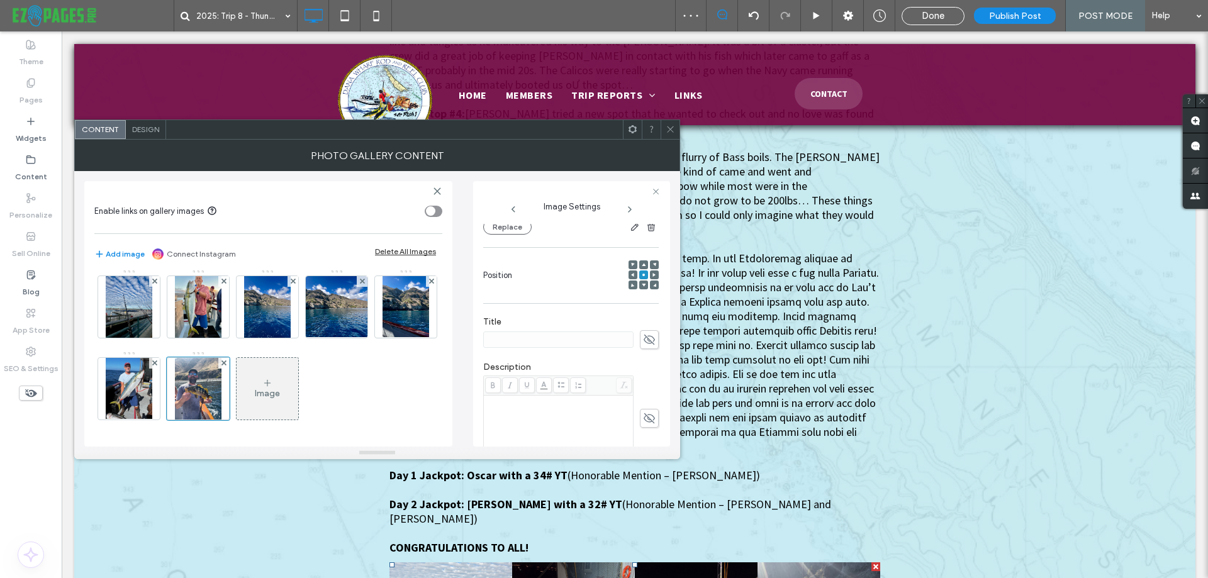
scroll to position [317, 0]
click at [646, 408] on icon "button" at bounding box center [648, 404] width 9 height 9
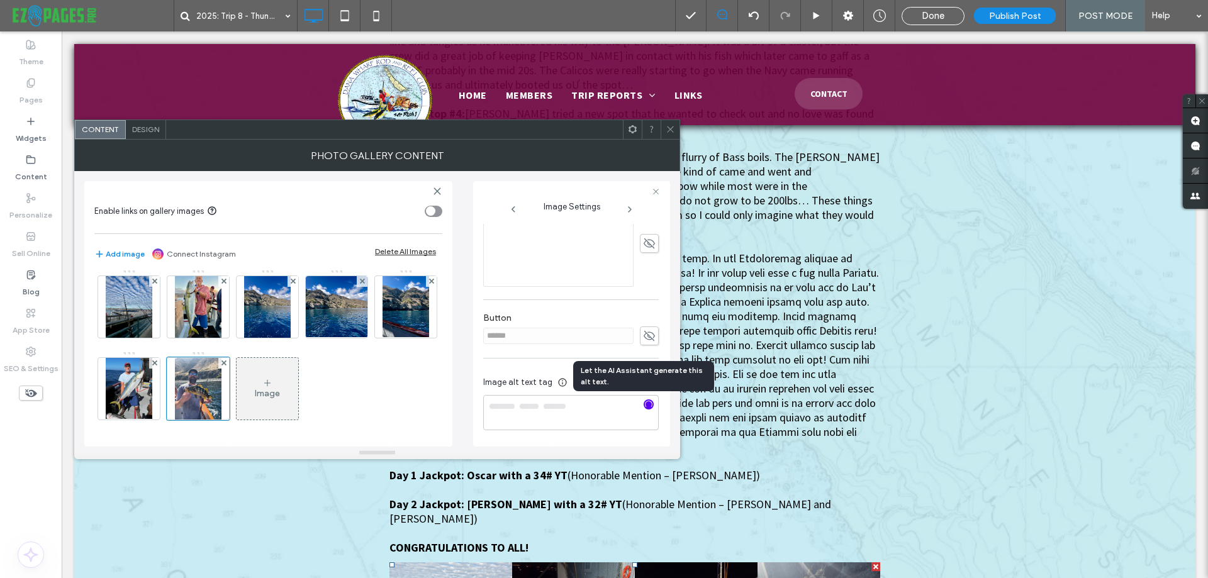
click at [267, 372] on div "Image" at bounding box center [268, 388] width 62 height 59
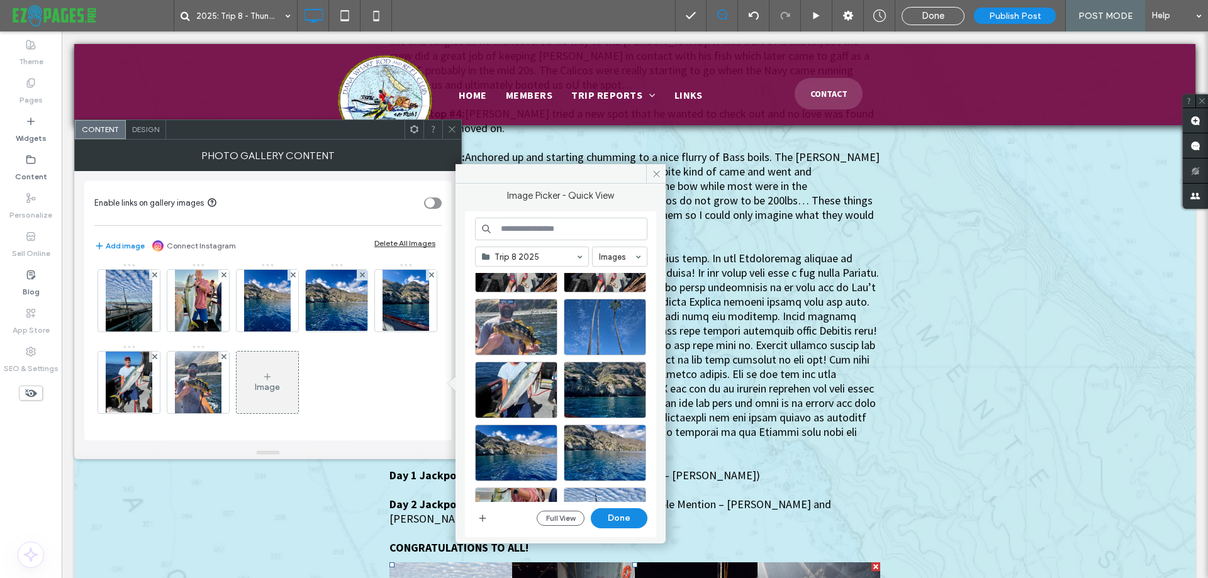
scroll to position [252, 0]
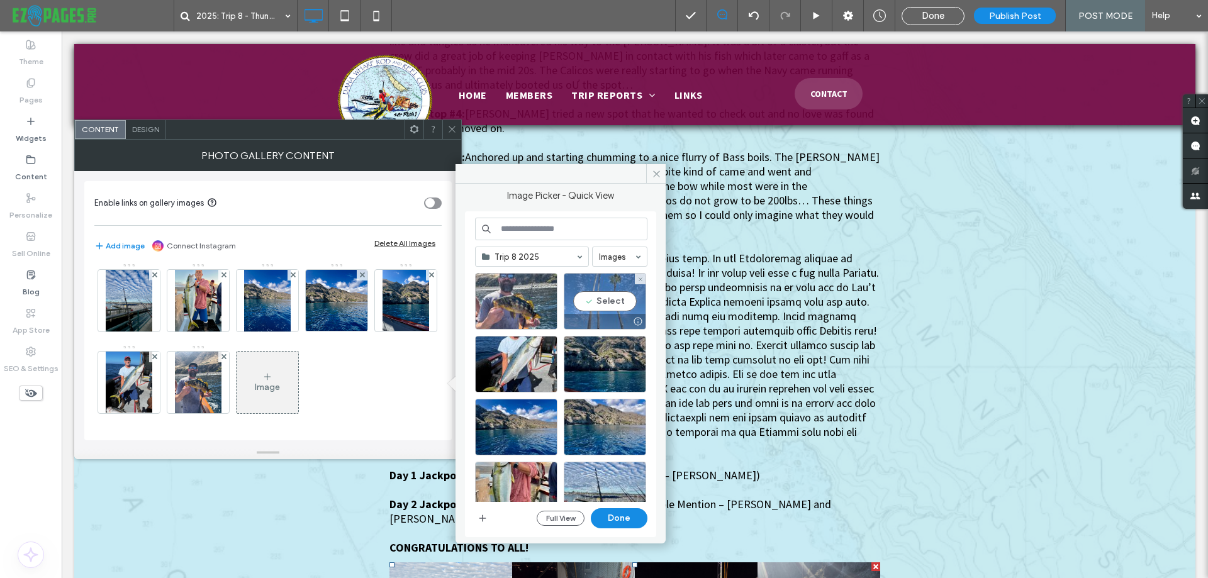
click at [592, 314] on div at bounding box center [605, 321] width 81 height 15
click at [620, 510] on button "Done" at bounding box center [619, 519] width 57 height 20
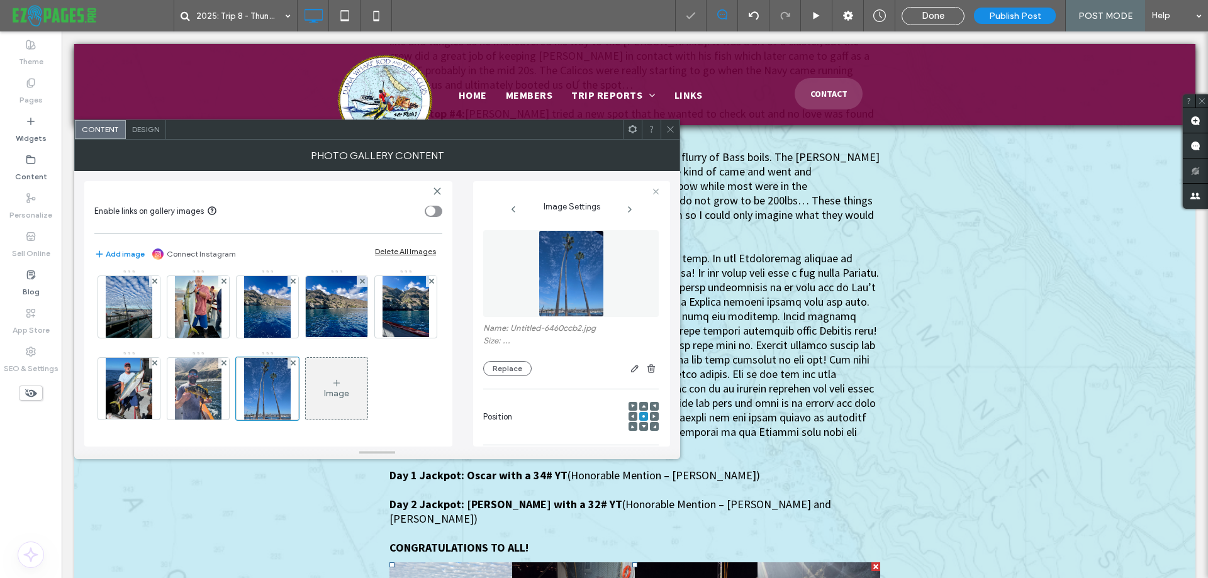
scroll to position [741, 0]
click at [668, 129] on icon at bounding box center [670, 129] width 9 height 9
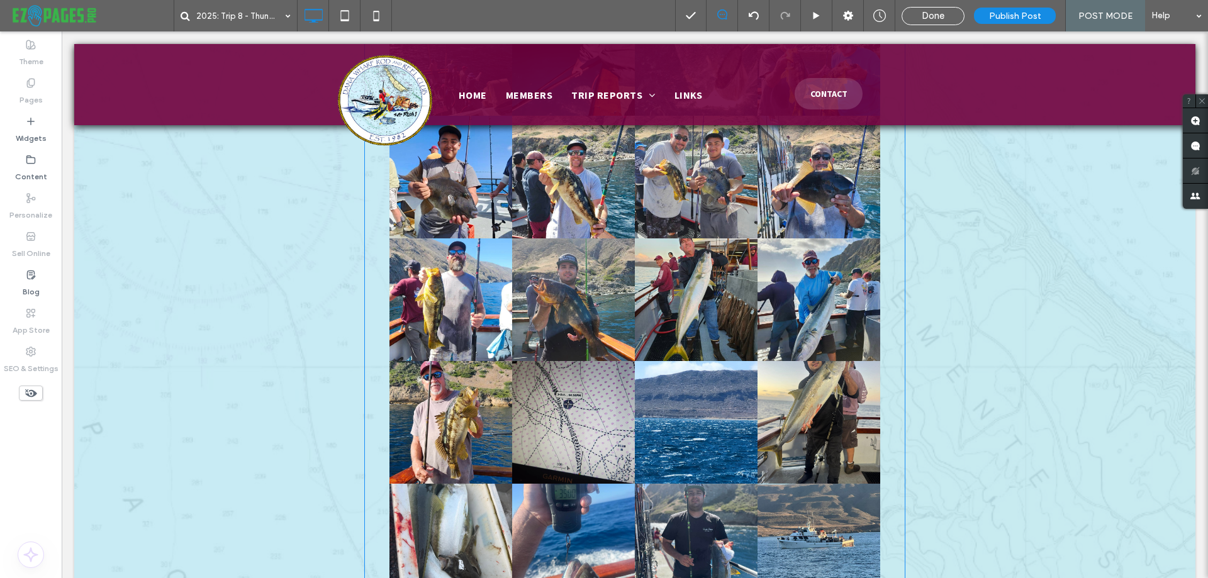
scroll to position [2908, 0]
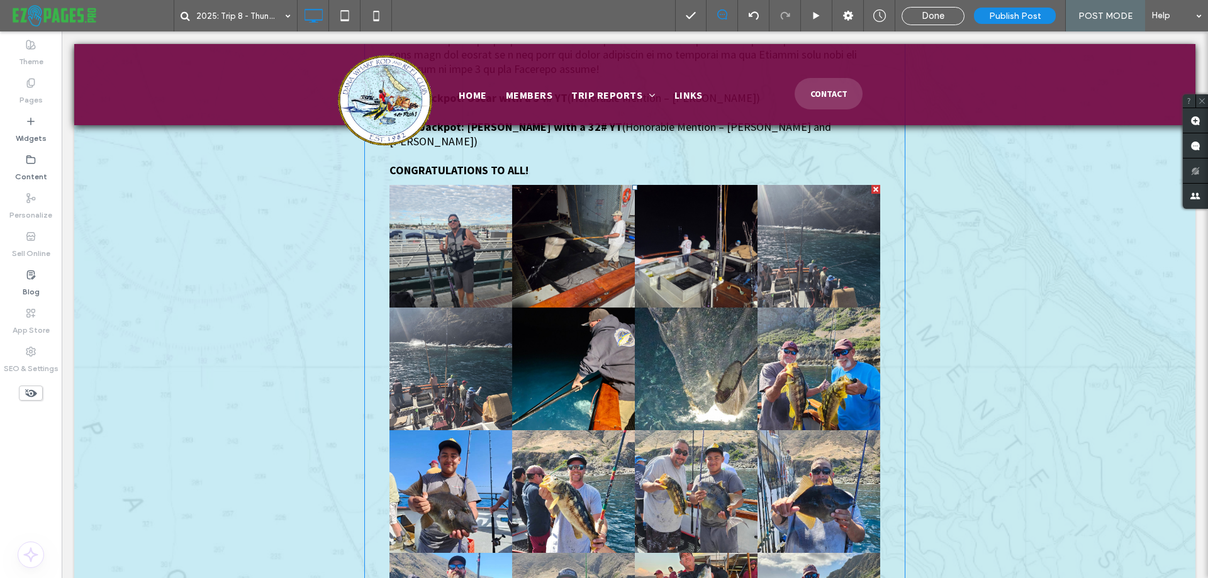
click at [519, 430] on link at bounding box center [573, 491] width 123 height 123
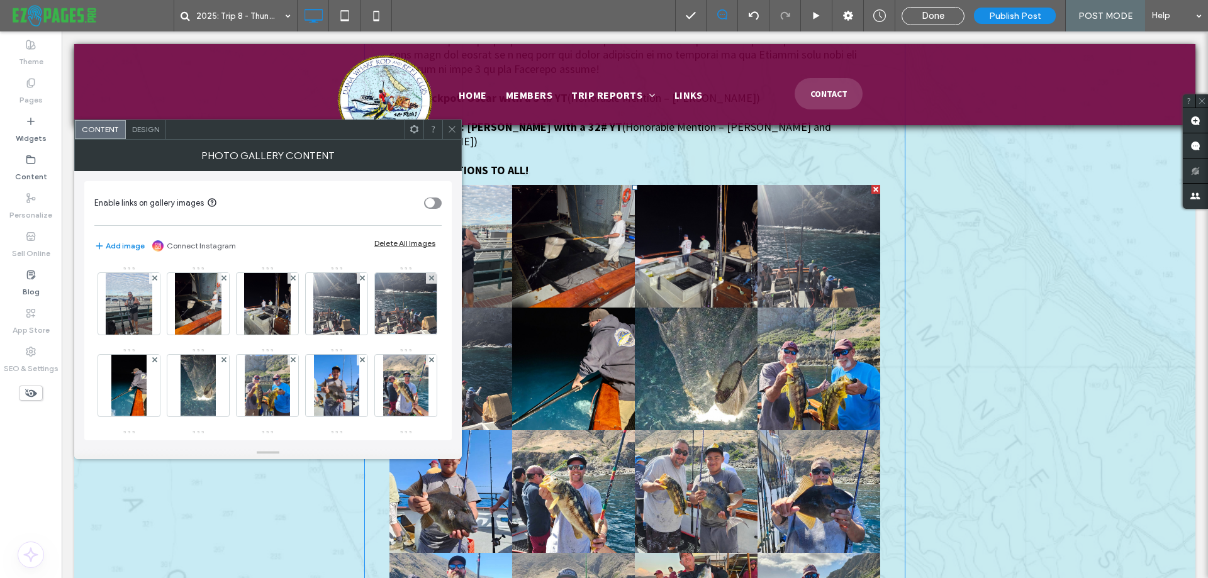
click at [519, 430] on link at bounding box center [573, 491] width 123 height 123
click at [158, 135] on div "Design" at bounding box center [146, 129] width 40 height 19
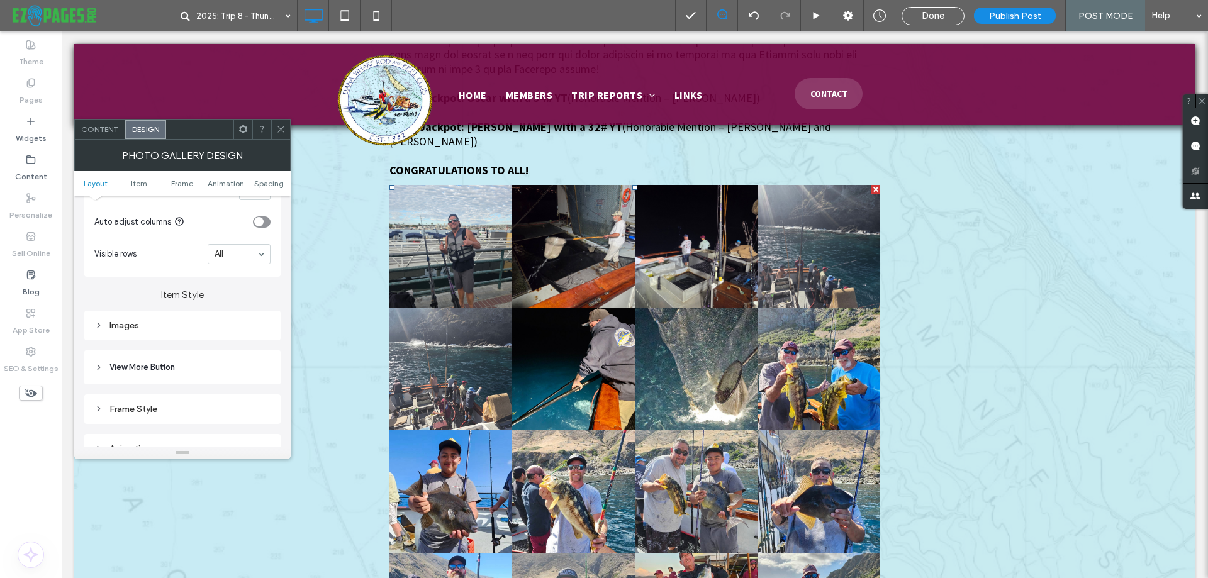
scroll to position [378, 0]
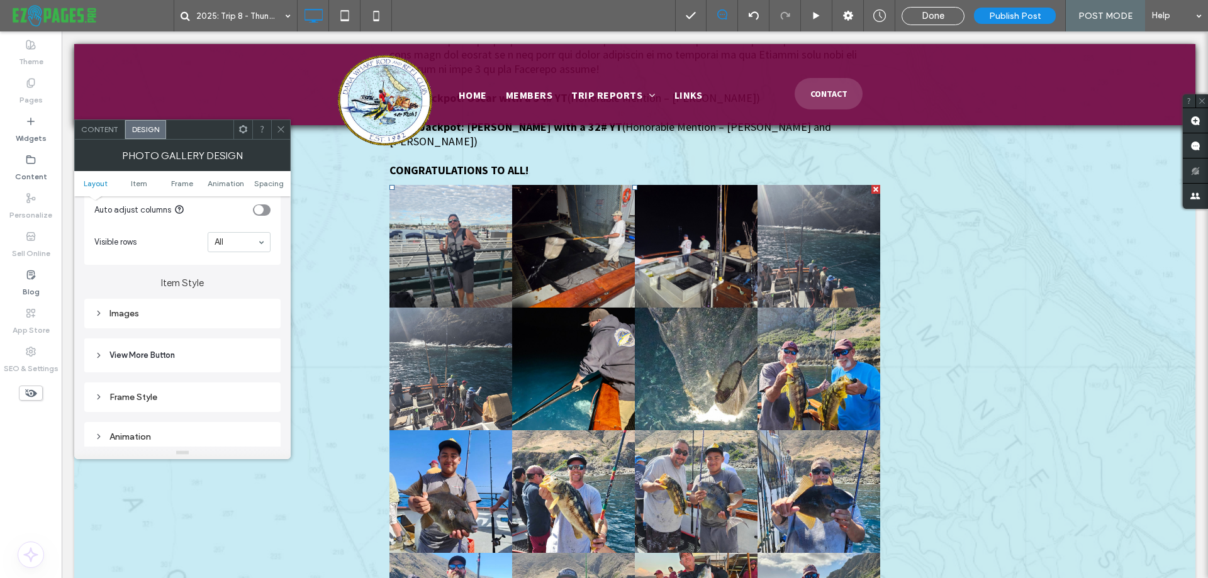
click at [162, 314] on div "Images" at bounding box center [182, 313] width 176 height 11
drag, startPoint x: 251, startPoint y: 367, endPoint x: 245, endPoint y: 368, distance: 6.4
click at [245, 368] on input "***" at bounding box center [254, 372] width 31 height 16
type input "****"
type input "**"
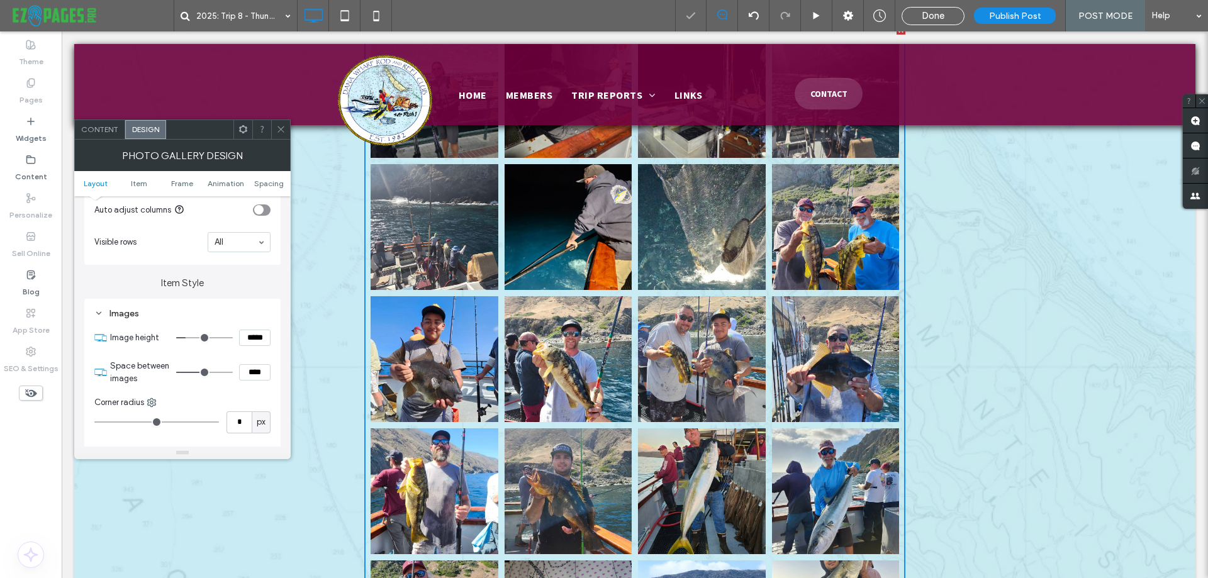
drag, startPoint x: 282, startPoint y: 128, endPoint x: 280, endPoint y: 199, distance: 71.1
click at [282, 128] on icon at bounding box center [280, 129] width 9 height 9
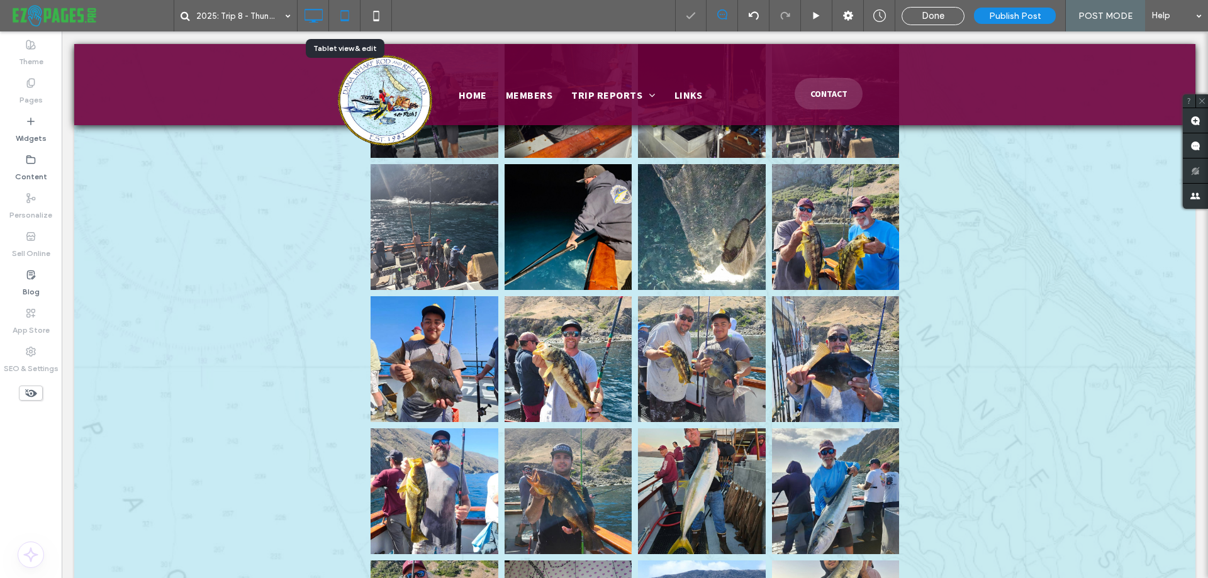
click at [348, 14] on icon at bounding box center [344, 15] width 25 height 25
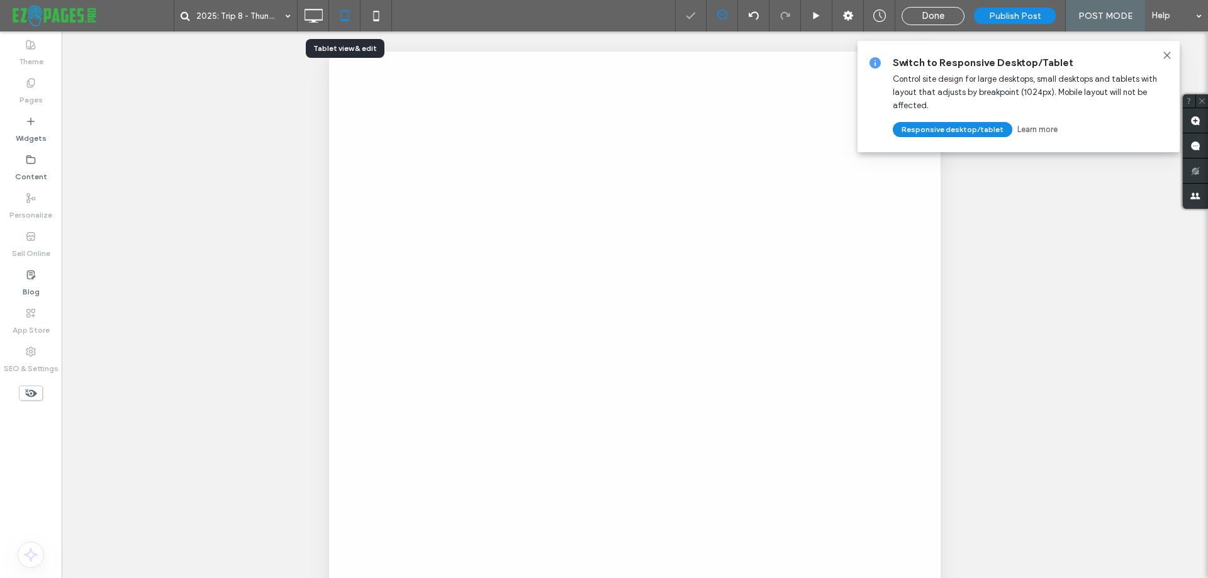
scroll to position [0, 0]
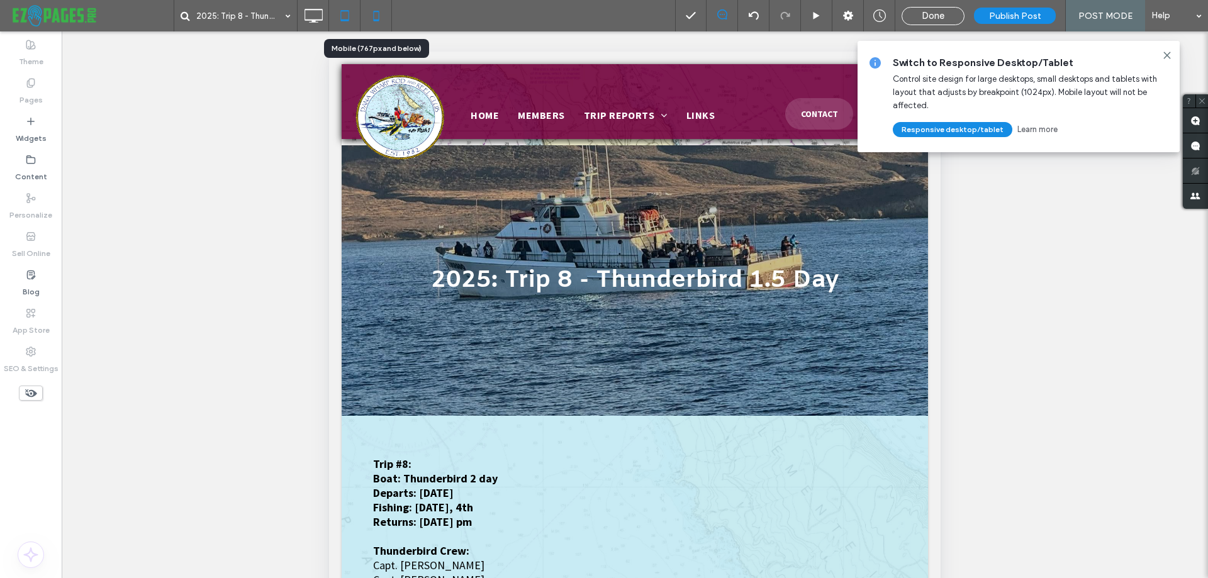
click at [369, 16] on icon at bounding box center [376, 15] width 25 height 25
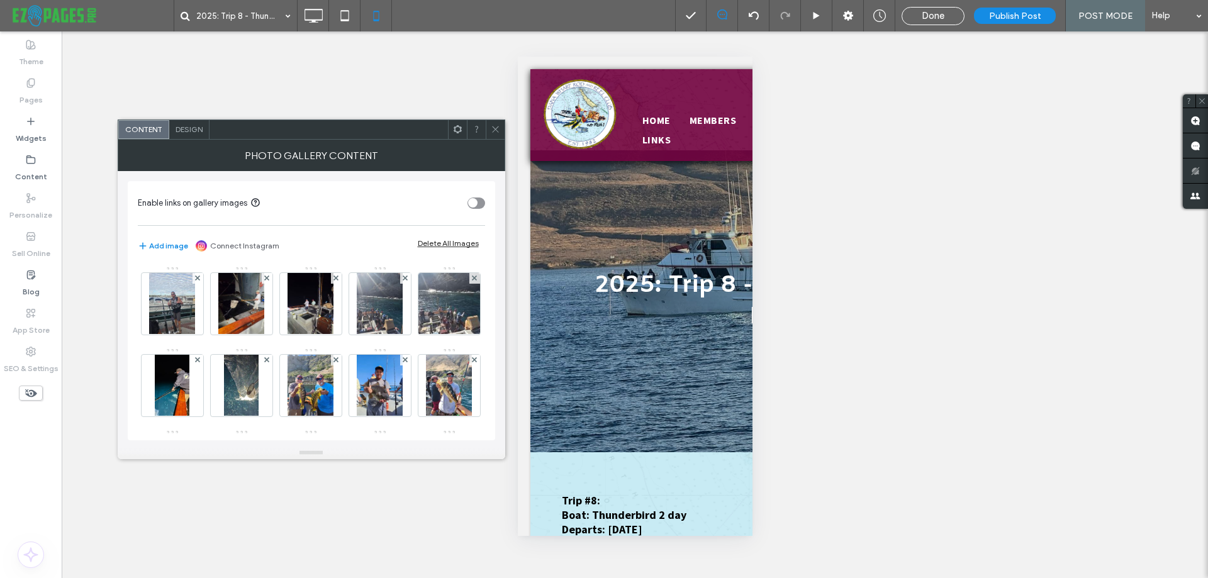
click at [195, 129] on span "Design" at bounding box center [189, 129] width 27 height 9
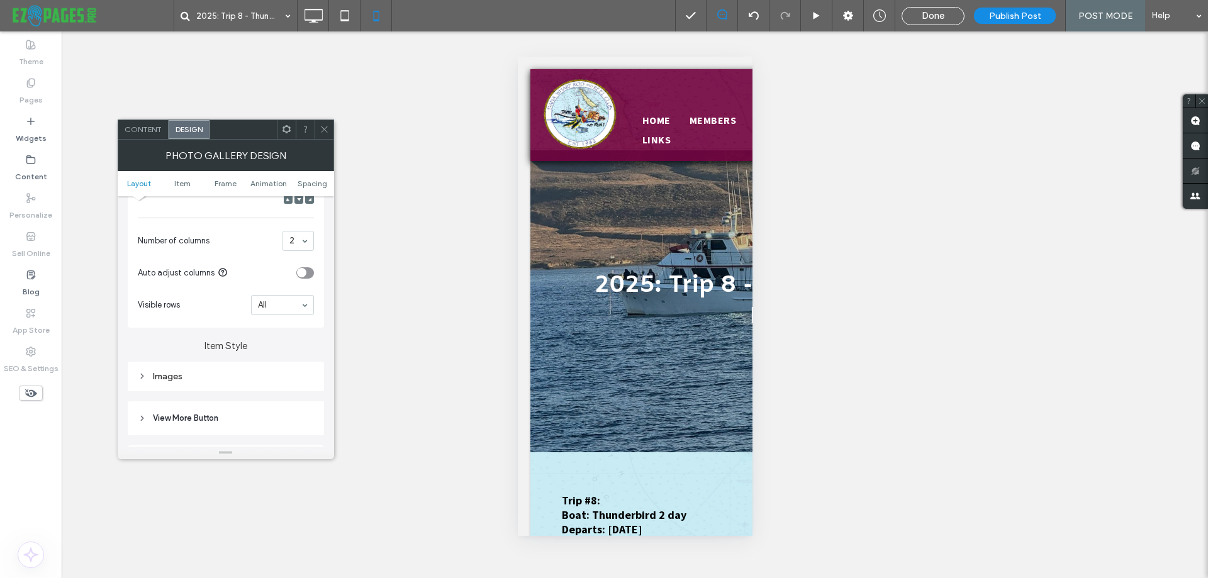
scroll to position [378, 0]
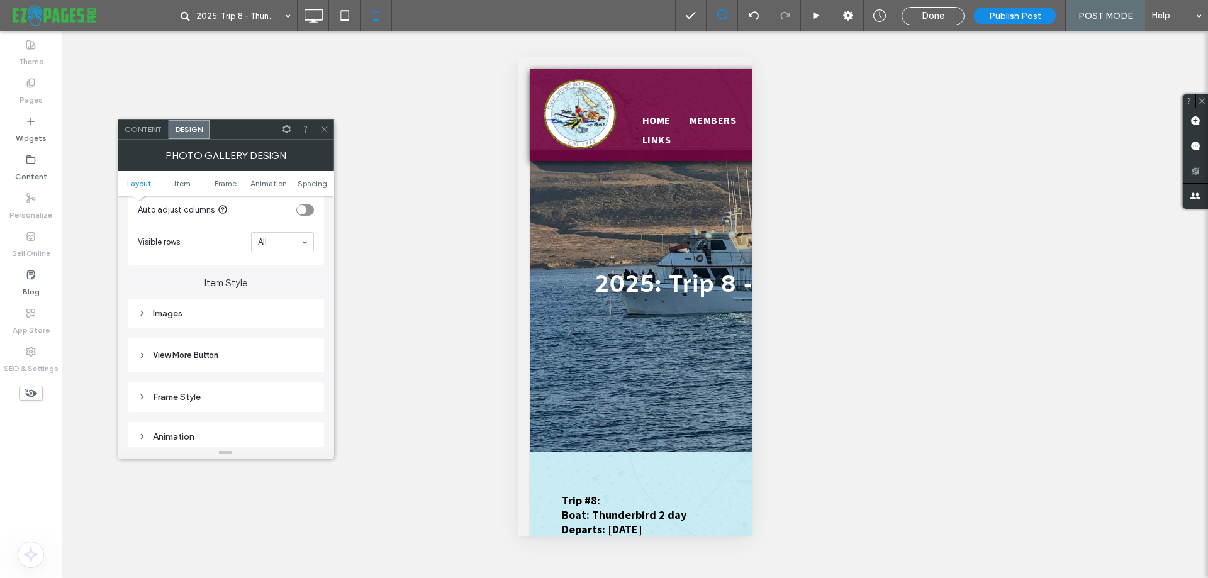
click at [228, 320] on div "Images" at bounding box center [226, 313] width 176 height 17
click at [286, 370] on input "***" at bounding box center [298, 372] width 31 height 16
type input "****"
type input "**"
click at [320, 131] on icon at bounding box center [324, 129] width 9 height 9
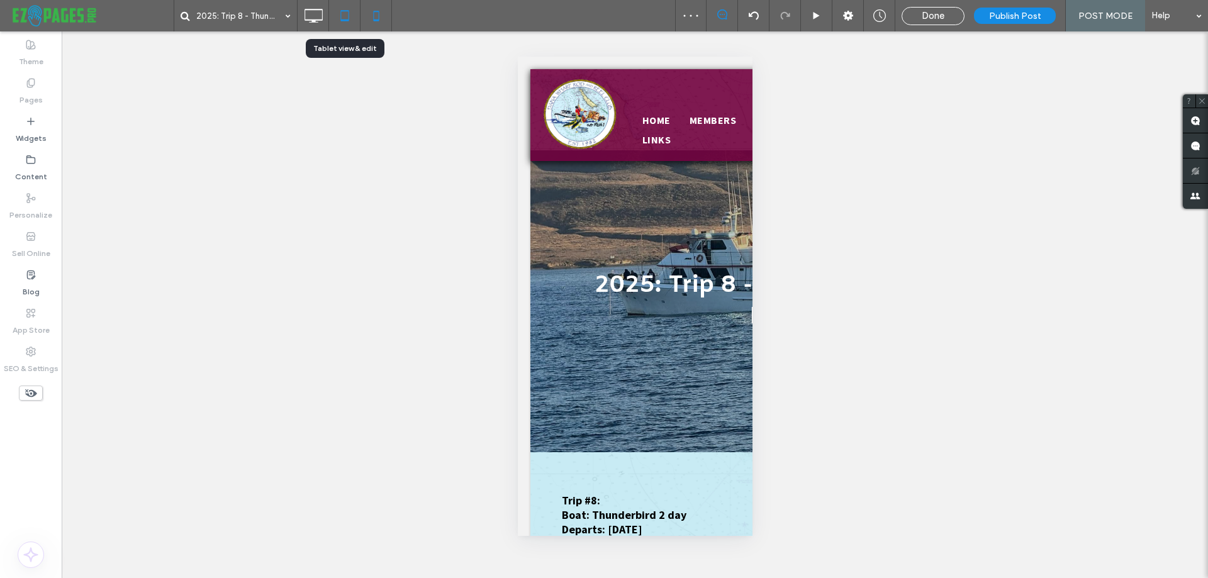
click at [342, 21] on use at bounding box center [344, 15] width 8 height 11
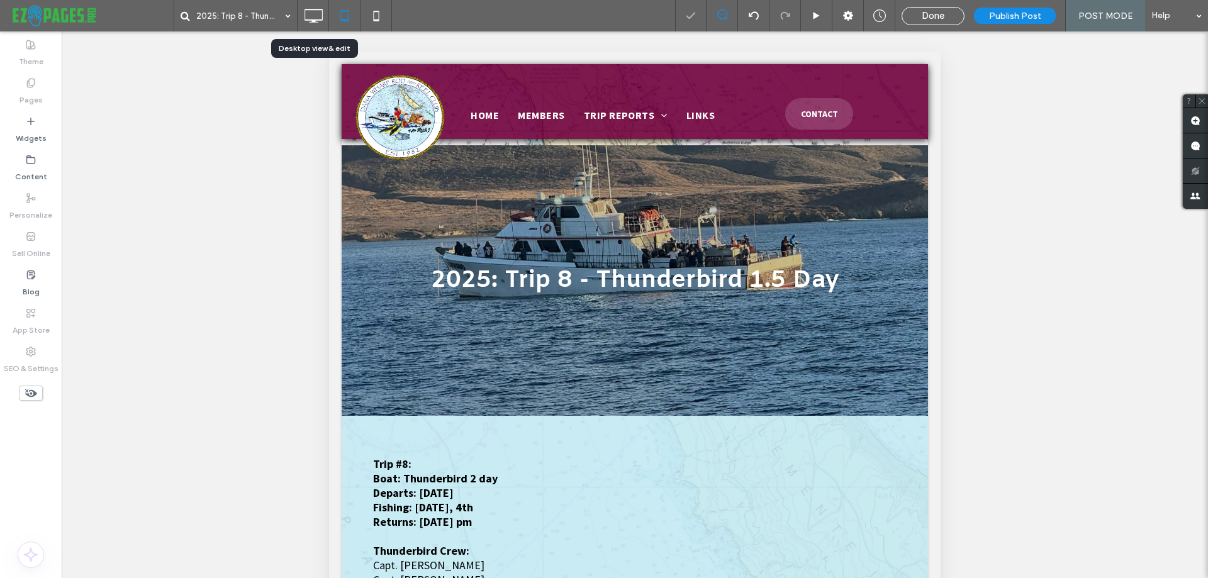
click at [319, 16] on icon at bounding box center [313, 15] width 25 height 25
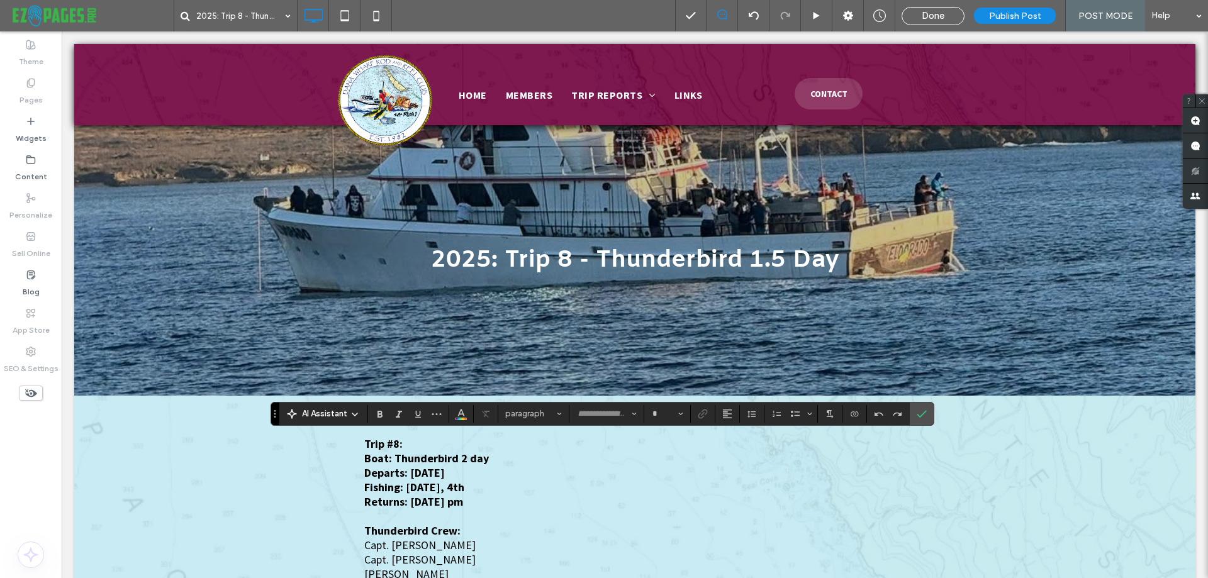
type input "**********"
type input "**"
click at [30, 286] on label "Blog" at bounding box center [31, 289] width 17 height 18
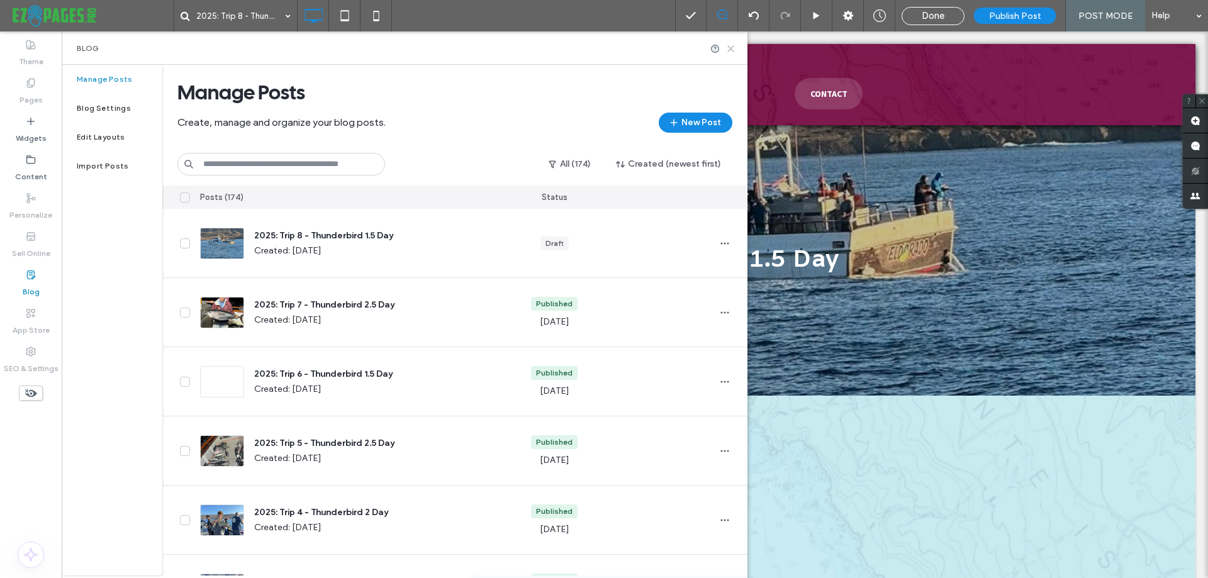
click at [732, 49] on use at bounding box center [731, 49] width 6 height 6
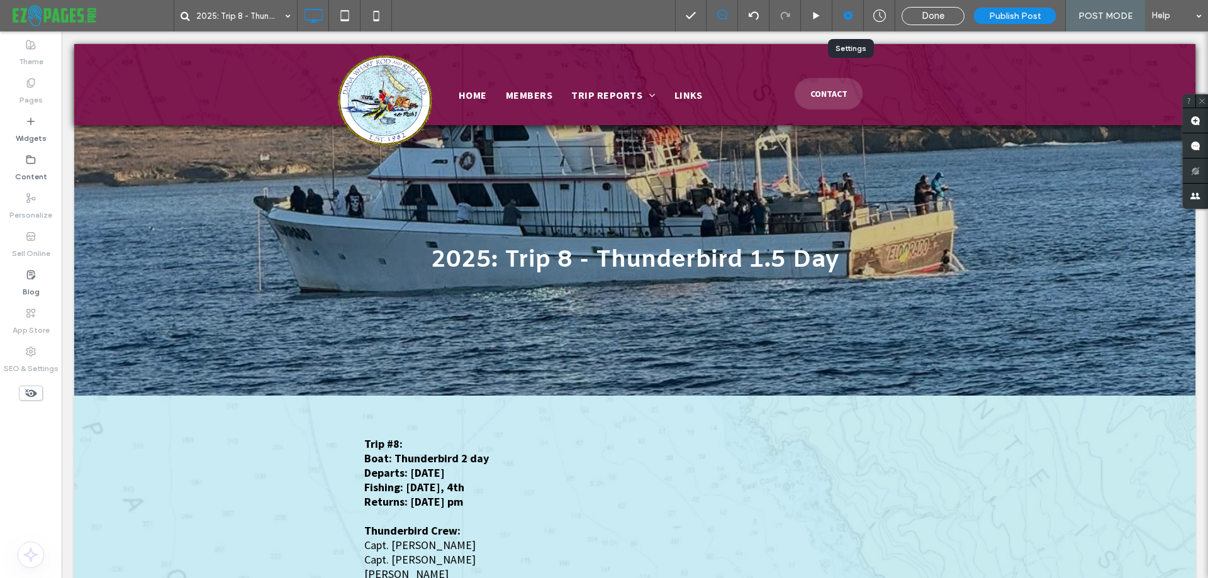
click at [846, 16] on use at bounding box center [848, 16] width 10 height 10
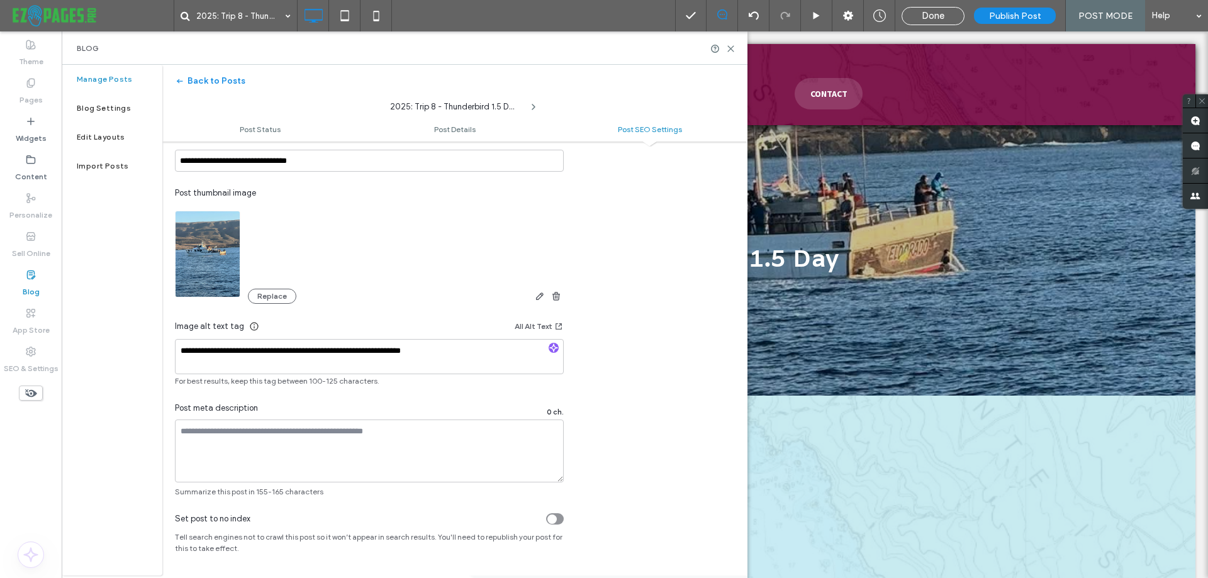
scroll to position [366, 0]
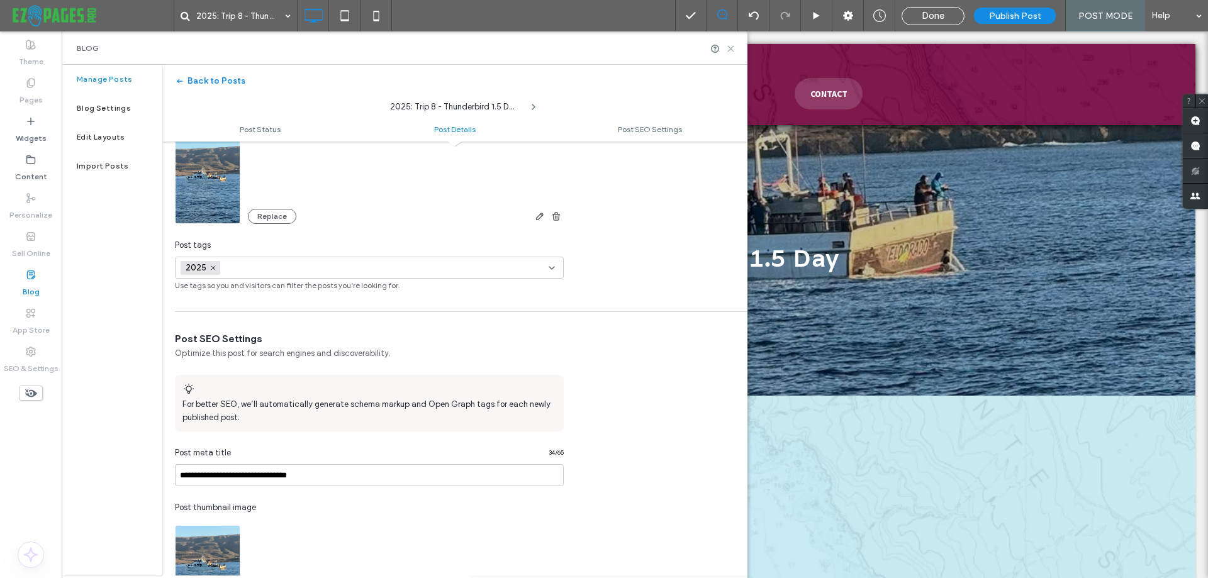
click at [731, 49] on use at bounding box center [731, 49] width 6 height 6
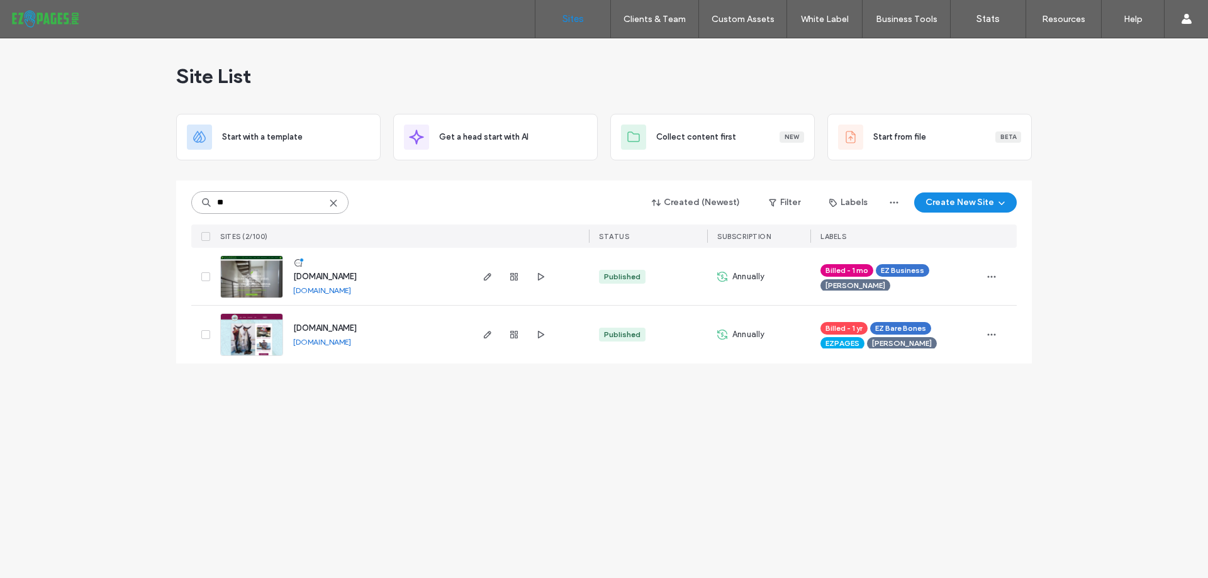
click at [328, 204] on input "**" at bounding box center [269, 202] width 157 height 23
click at [333, 201] on icon at bounding box center [334, 203] width 10 height 10
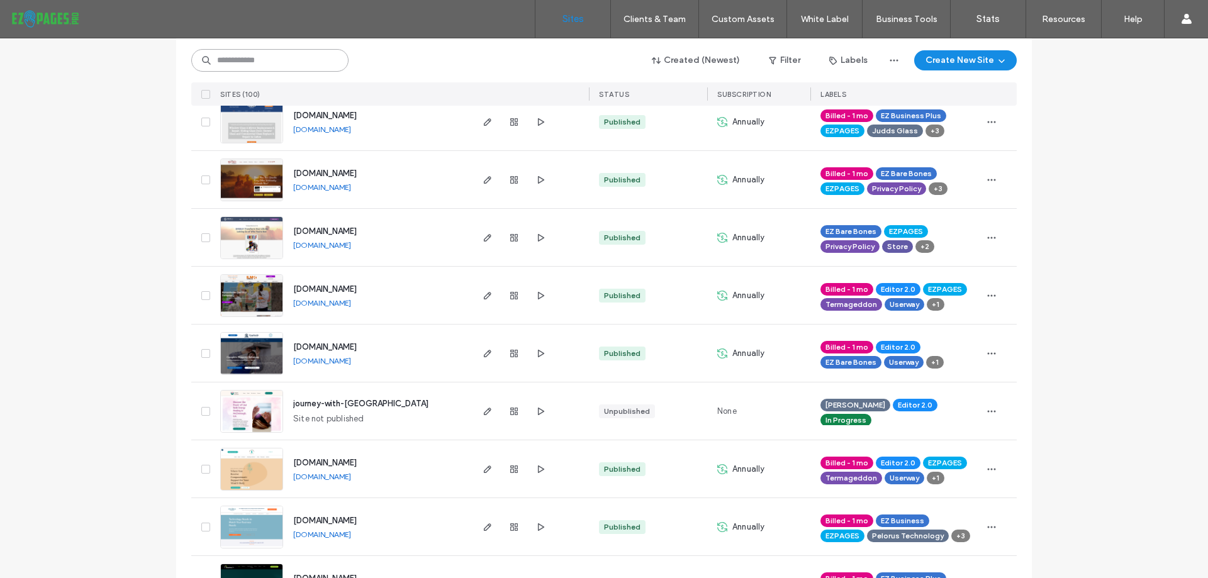
scroll to position [503, 0]
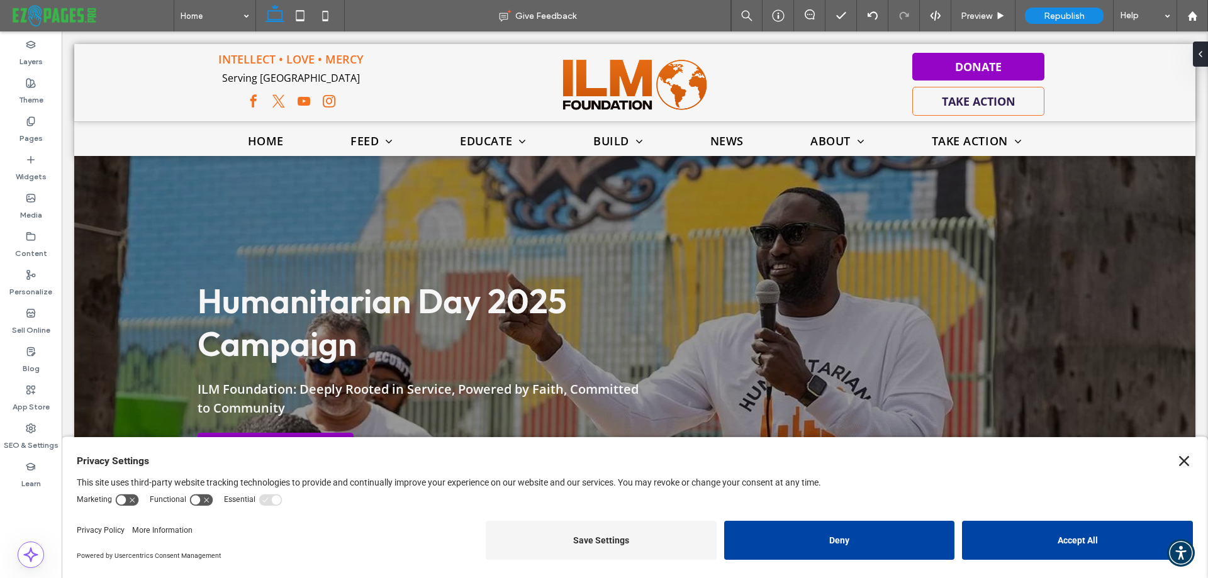
click at [1179, 461] on icon "Close" at bounding box center [1184, 461] width 10 height 10
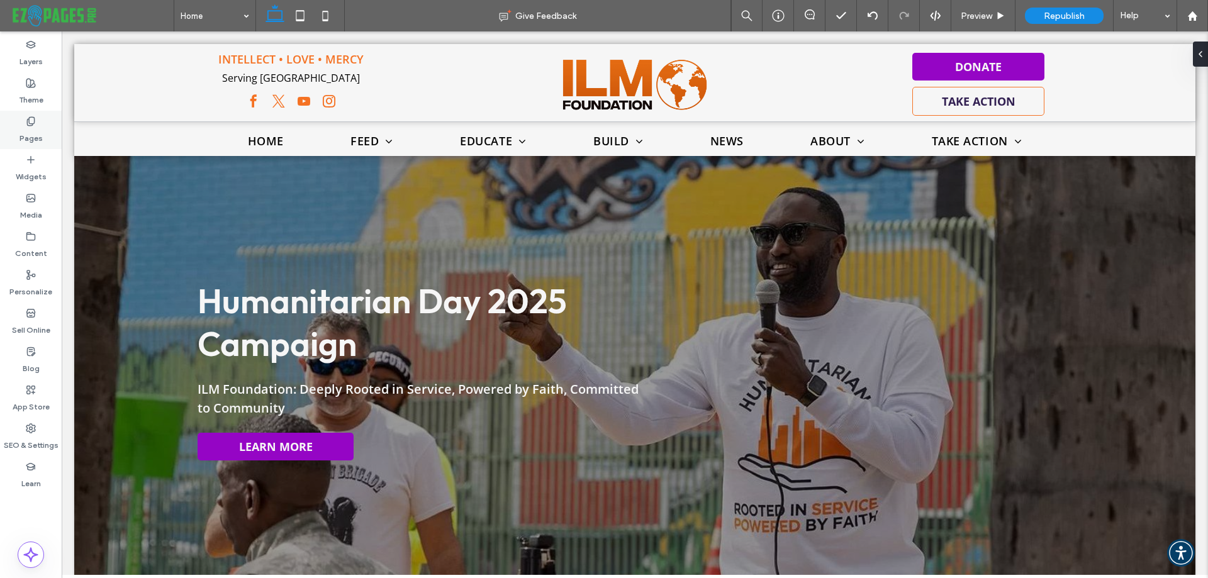
click at [26, 132] on label "Pages" at bounding box center [31, 136] width 23 height 18
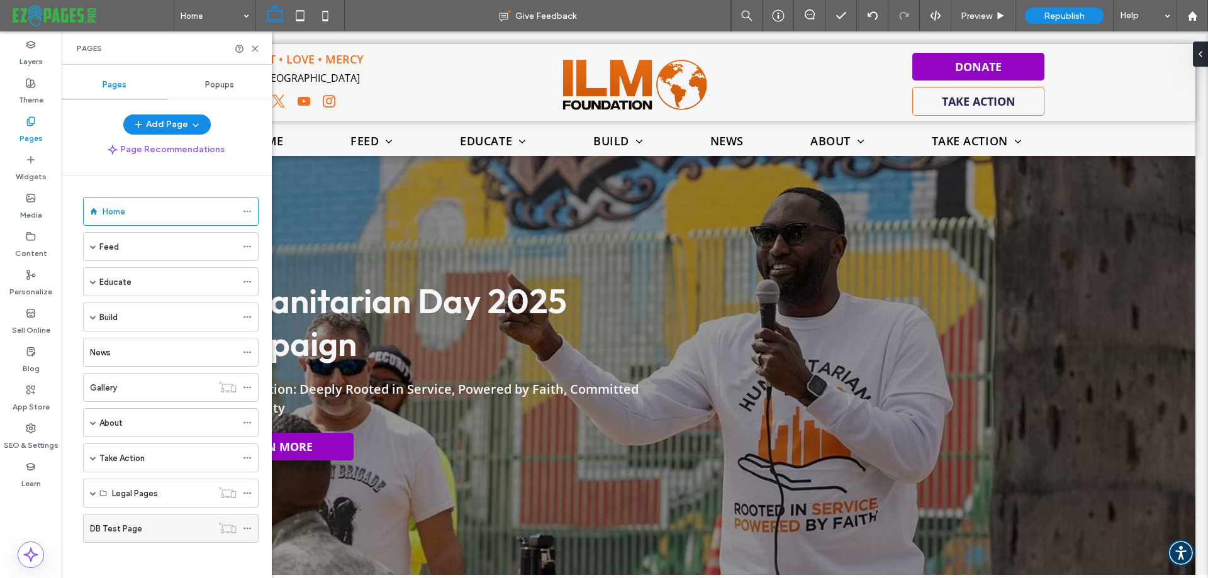
scroll to position [3, 0]
click at [163, 530] on div "DB Test Page" at bounding box center [151, 526] width 122 height 13
click at [256, 45] on icon at bounding box center [254, 48] width 9 height 9
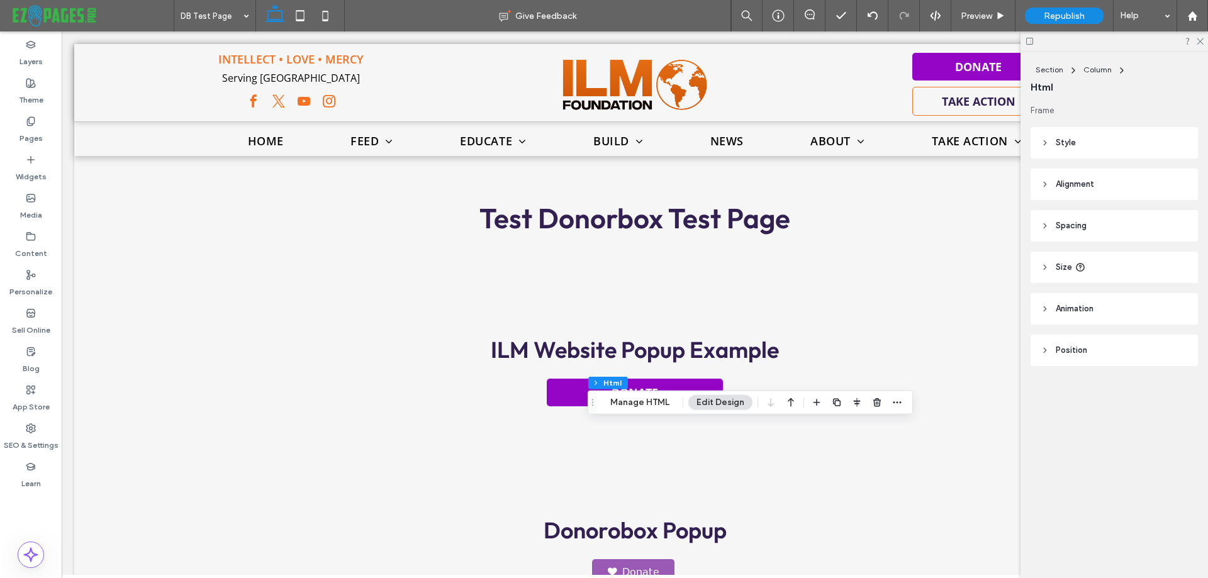
scroll to position [315, 0]
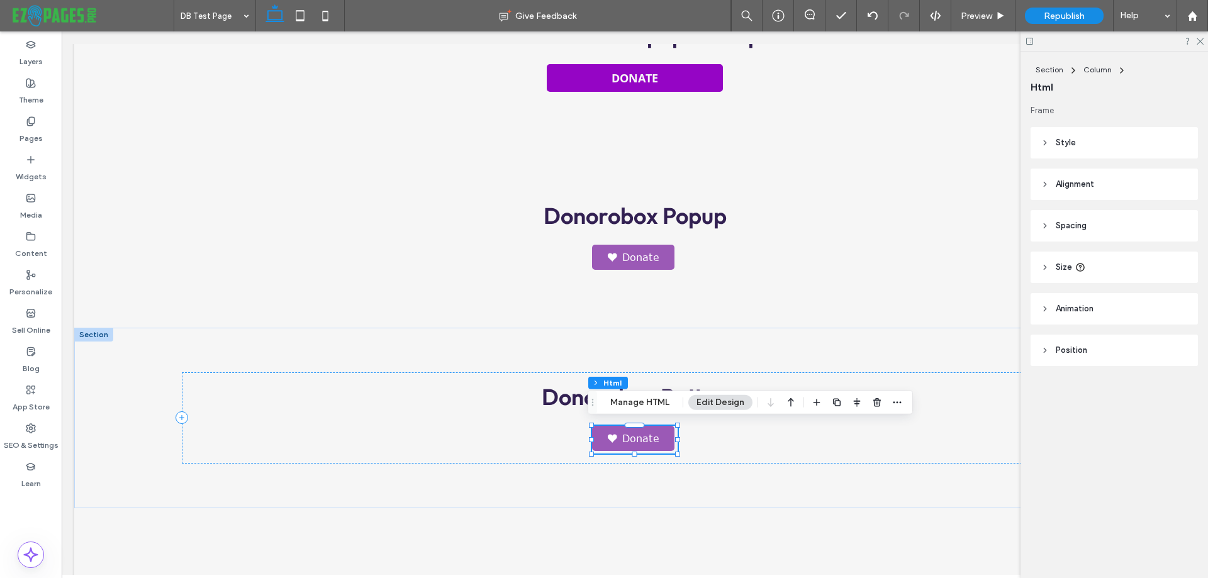
click at [631, 437] on link "Donate" at bounding box center [633, 438] width 82 height 25
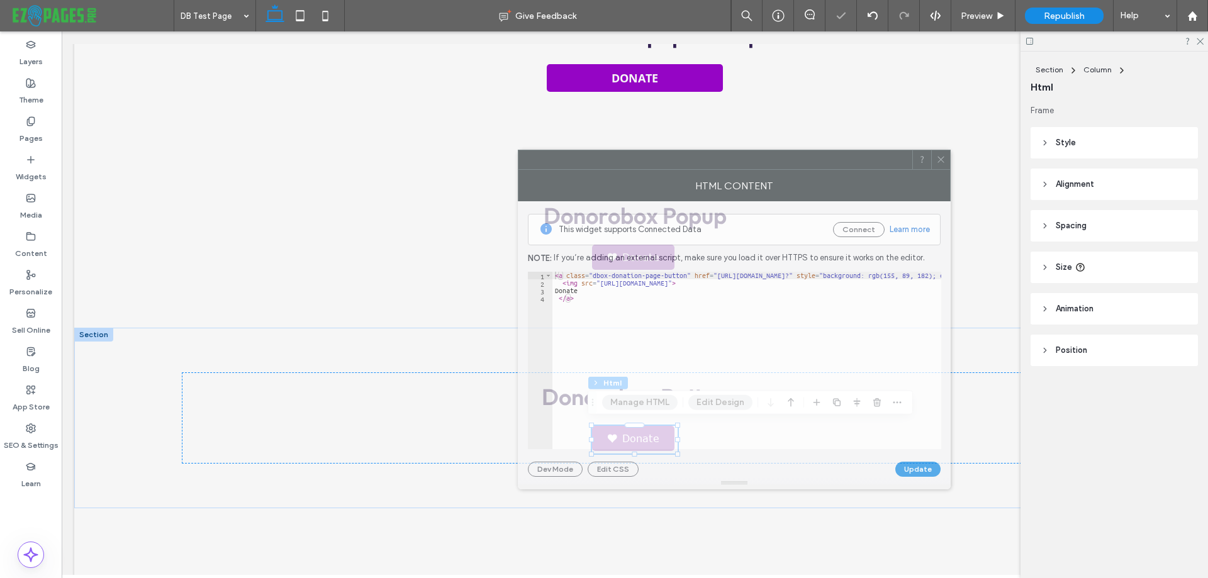
drag, startPoint x: 940, startPoint y: 131, endPoint x: 695, endPoint y: 161, distance: 246.7
click at [695, 161] on div at bounding box center [716, 159] width 394 height 19
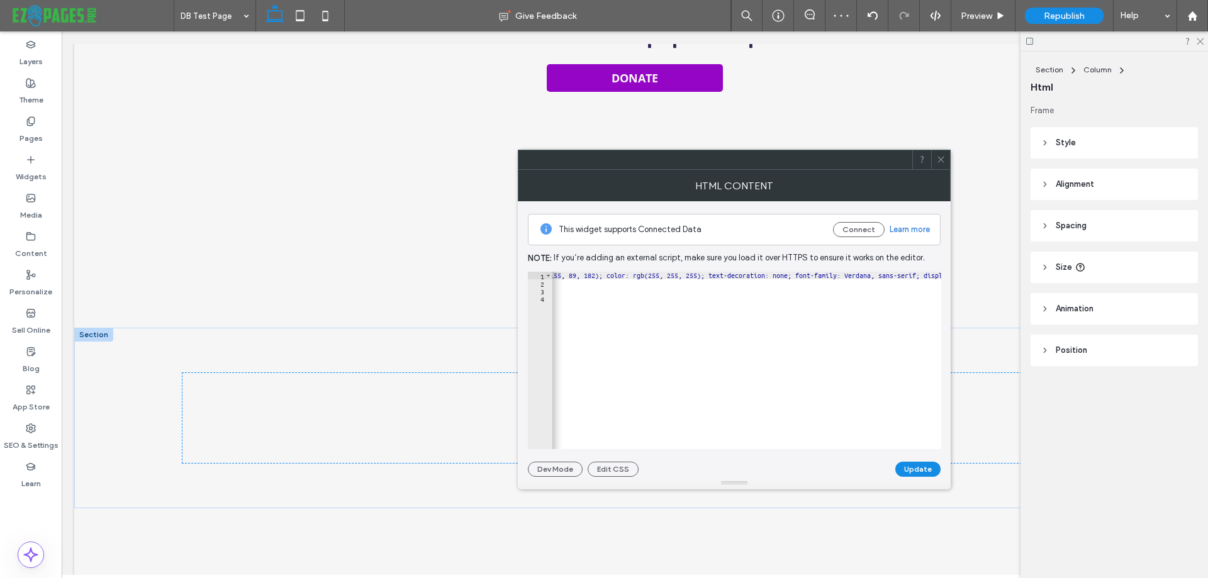
scroll to position [0, 334]
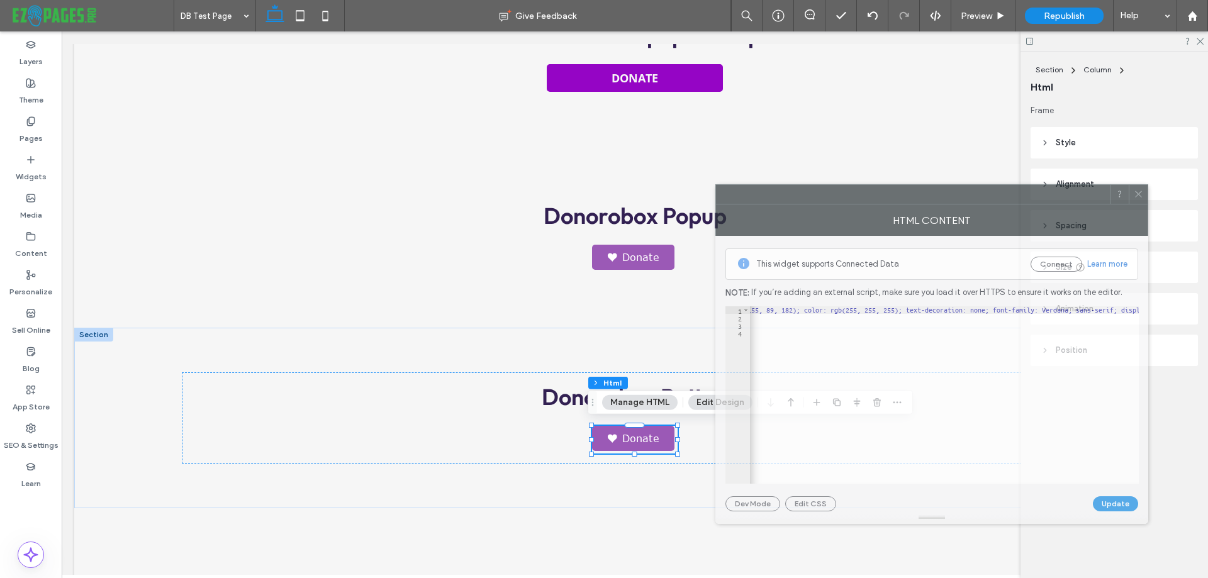
drag, startPoint x: 715, startPoint y: 163, endPoint x: 913, endPoint y: 198, distance: 200.6
click at [913, 198] on div at bounding box center [913, 194] width 394 height 19
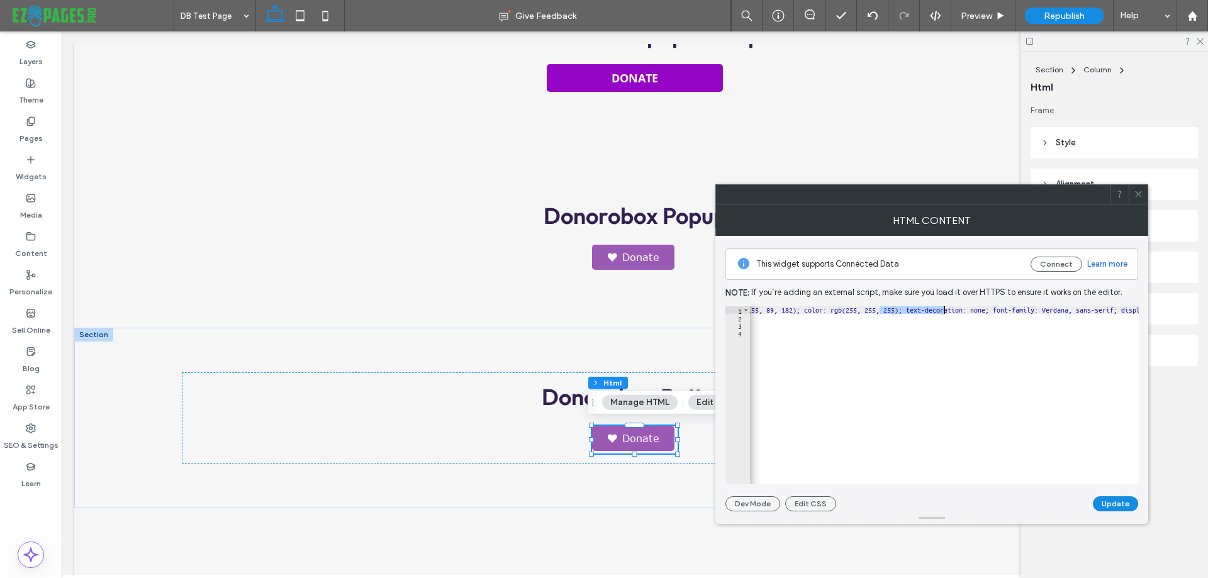
drag, startPoint x: 878, startPoint y: 310, endPoint x: 943, endPoint y: 310, distance: 64.8
click at [943, 310] on div "< a class = "dbox-donation-page-button" href = "[URL][DOMAIN_NAME]?" style = "b…" at bounding box center [1073, 398] width 1312 height 183
paste textarea "Cursor at row 1"
type textarea "**********"
click at [1114, 505] on button "Update" at bounding box center [1115, 504] width 45 height 15
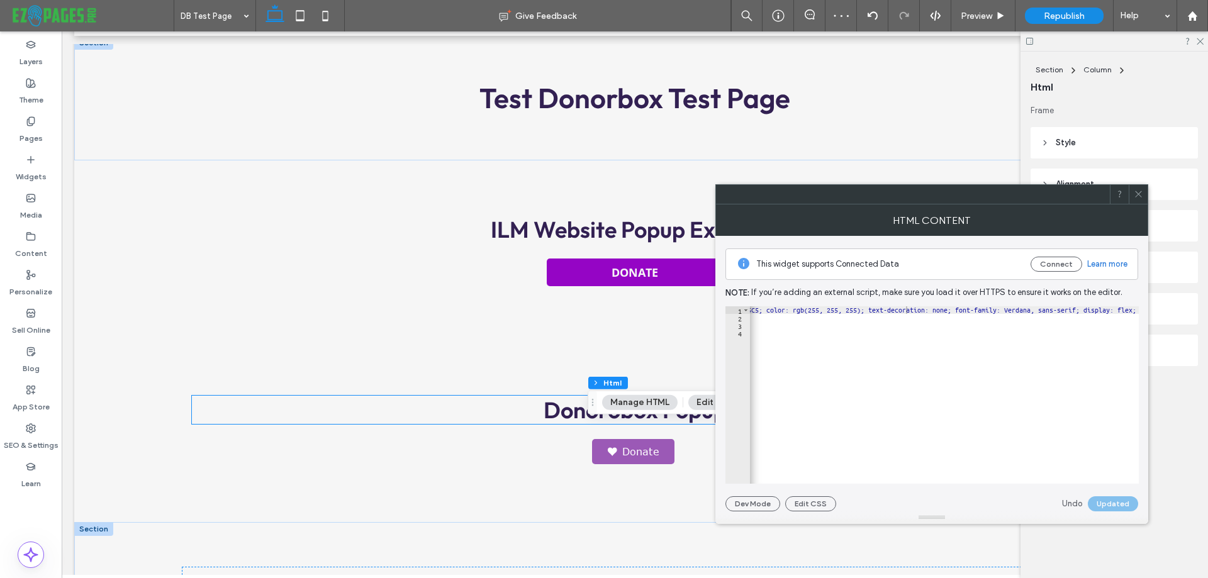
scroll to position [0, 0]
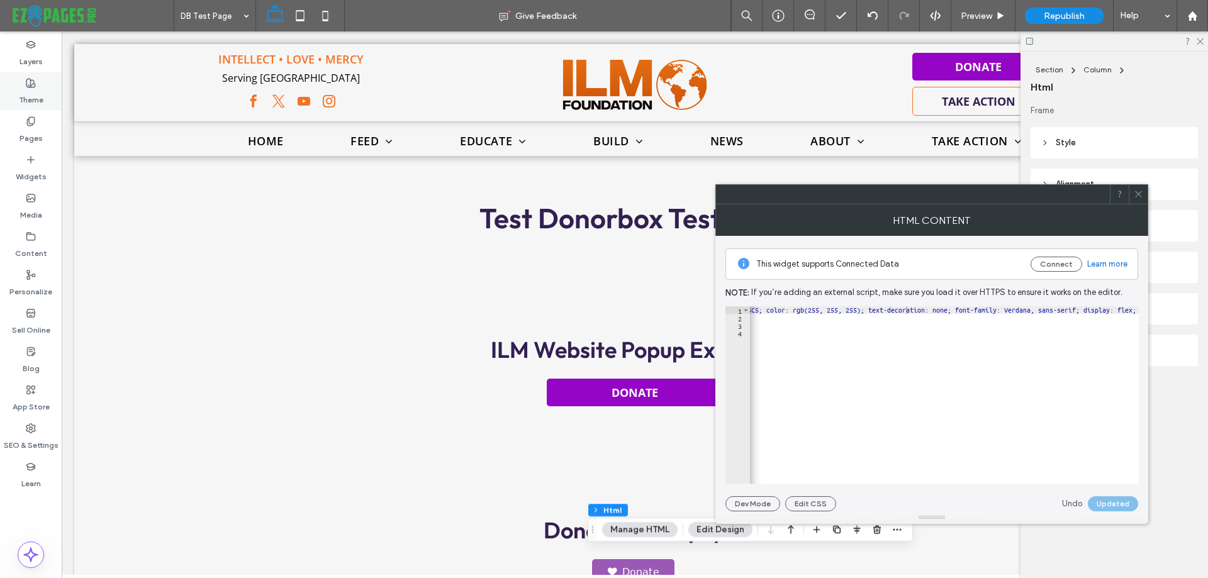
click at [31, 96] on label "Theme" at bounding box center [31, 97] width 25 height 18
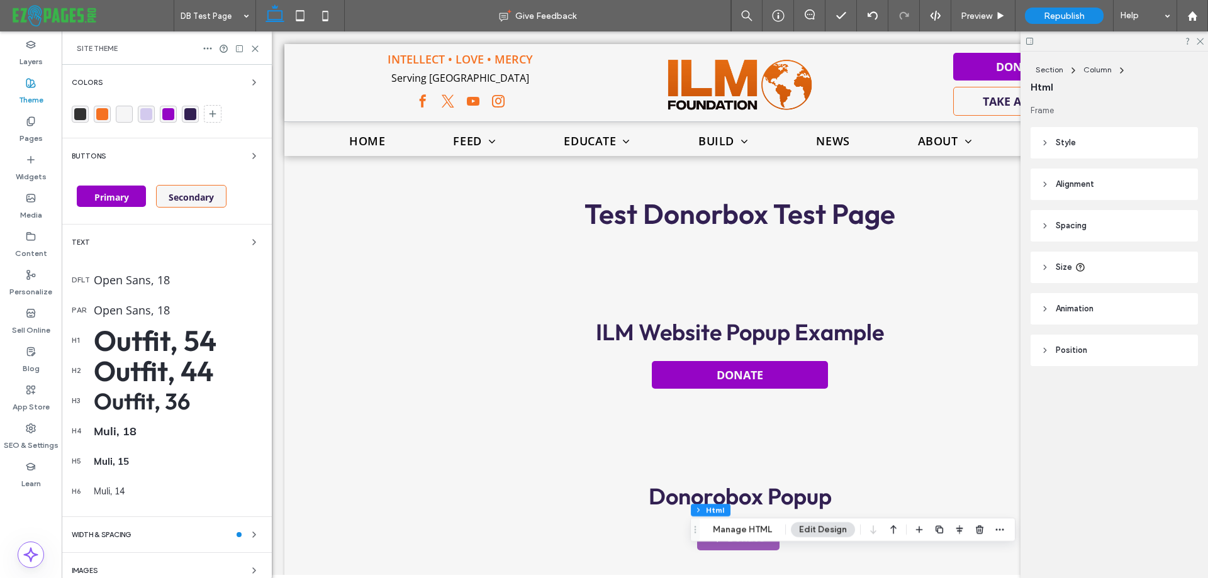
click at [103, 113] on div "rgba(245, 114, 35, 1)" at bounding box center [102, 114] width 12 height 12
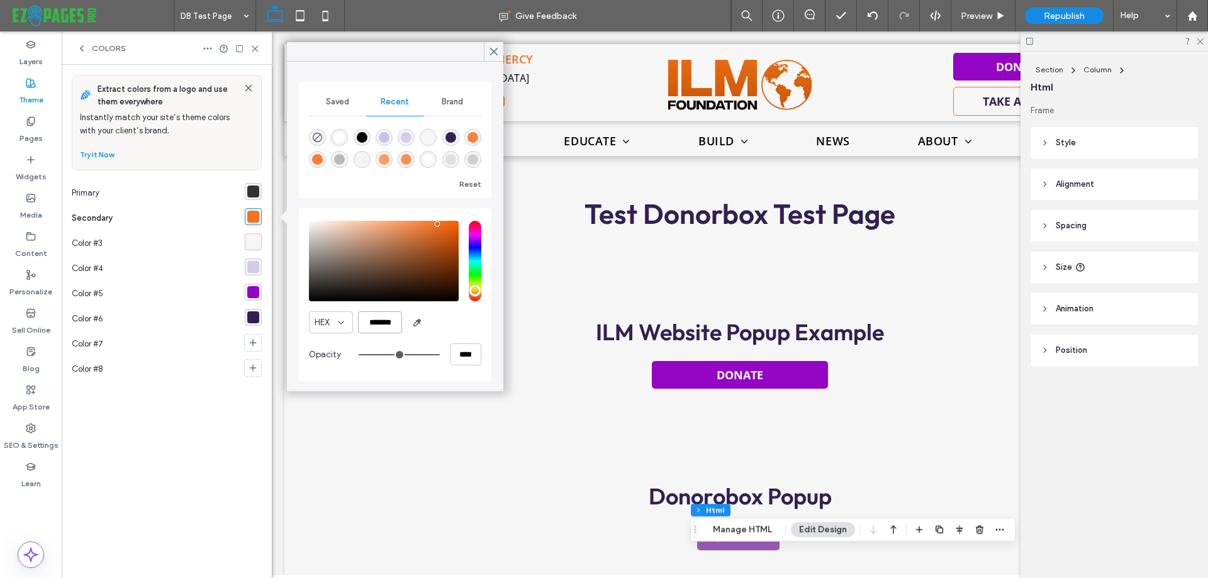
click at [377, 318] on input "*******" at bounding box center [380, 323] width 44 height 22
click at [495, 48] on icon at bounding box center [493, 51] width 11 height 11
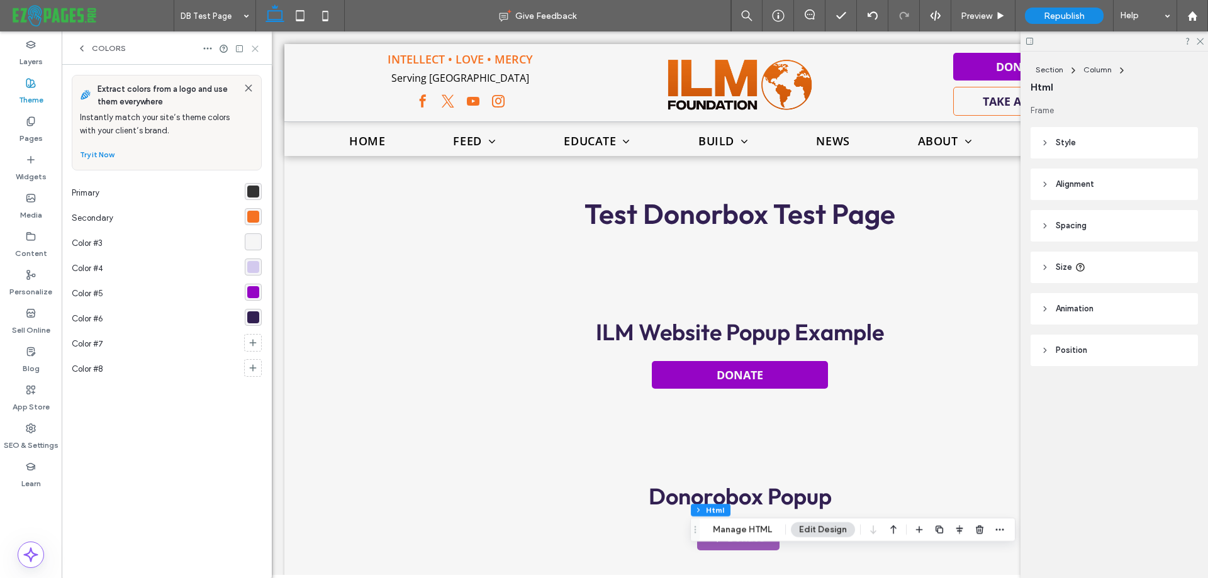
click at [256, 45] on icon at bounding box center [254, 48] width 9 height 9
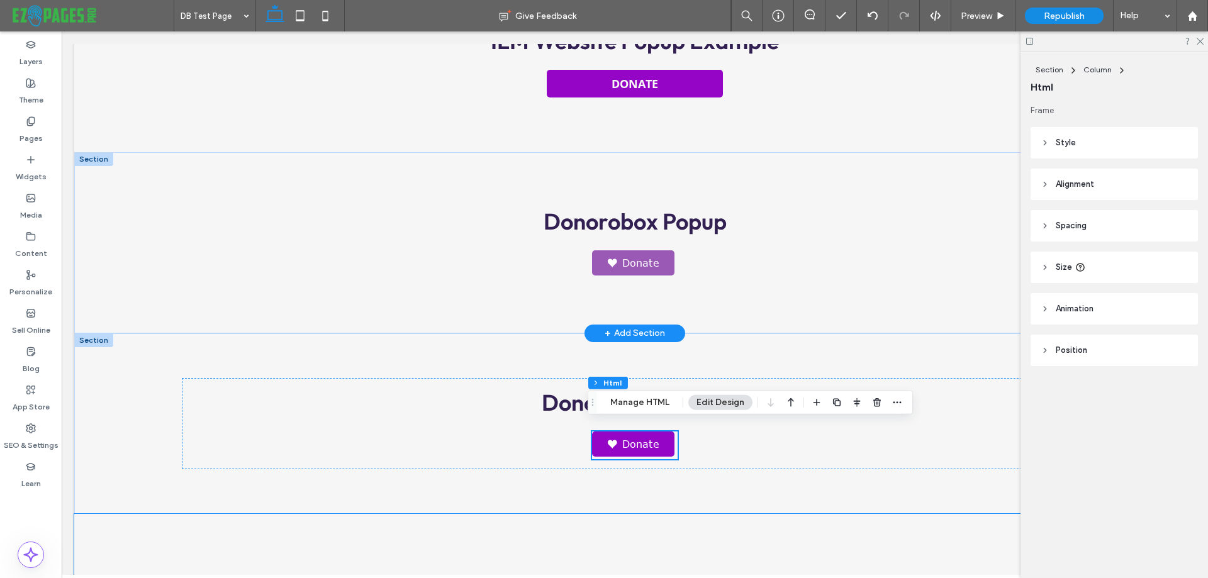
scroll to position [315, 0]
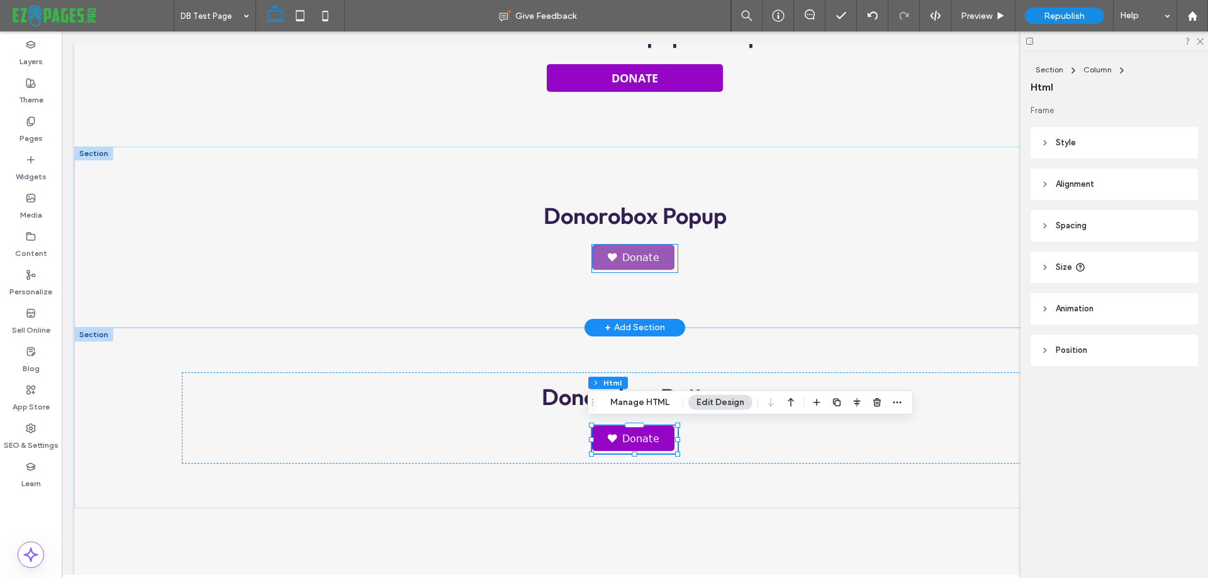
click at [664, 254] on link "Donate" at bounding box center [633, 257] width 82 height 25
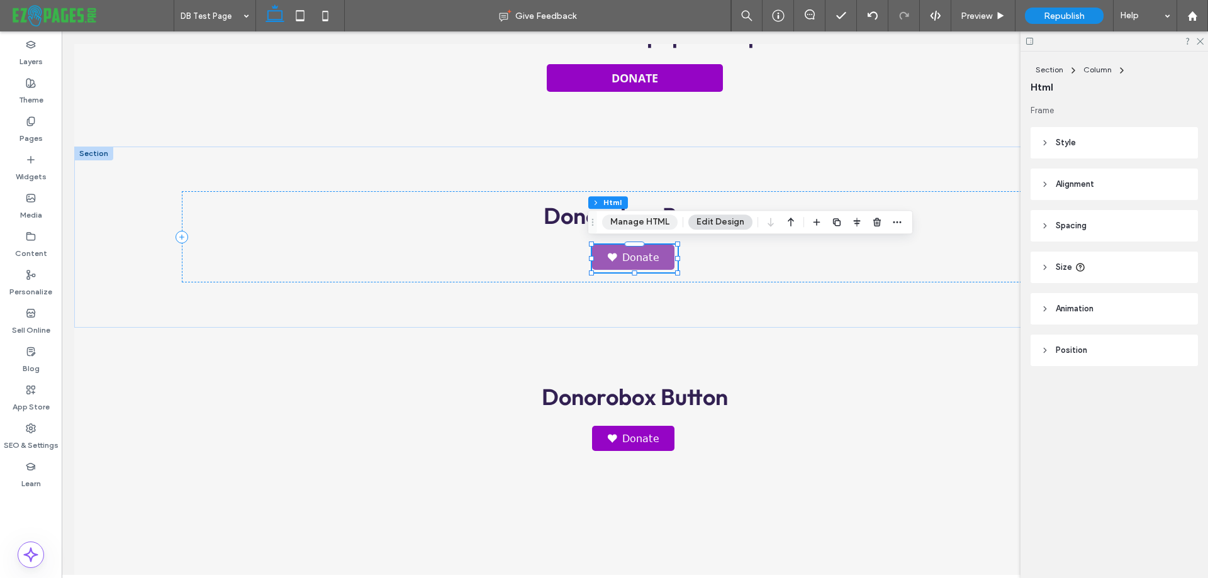
click at [646, 224] on button "Manage HTML" at bounding box center [640, 222] width 76 height 15
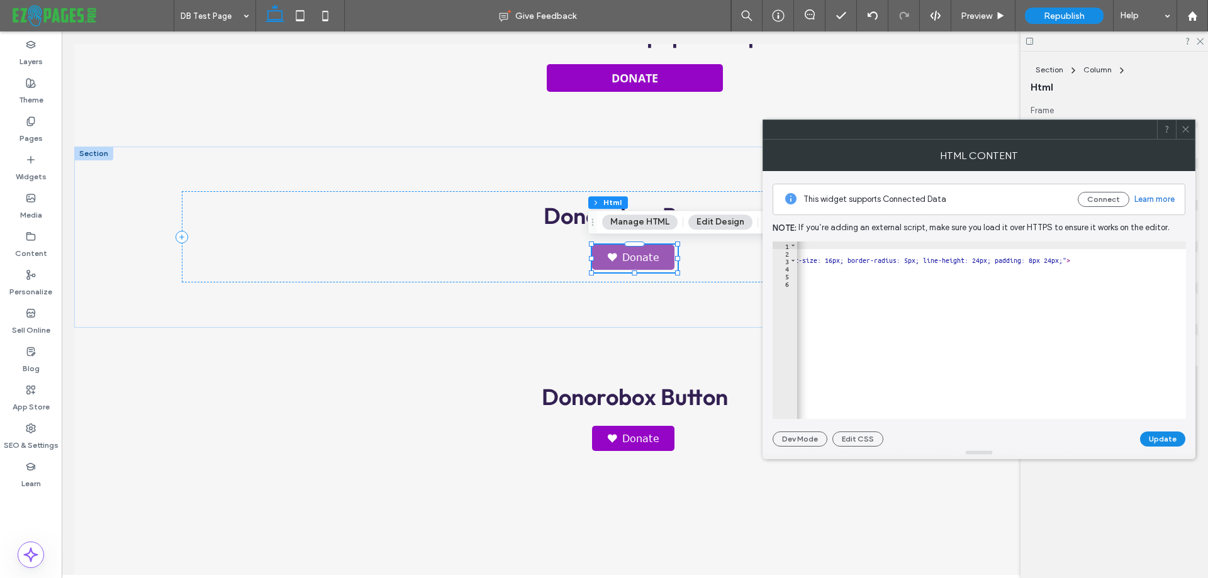
scroll to position [0, 1032]
click at [1188, 131] on use at bounding box center [1186, 130] width 6 height 6
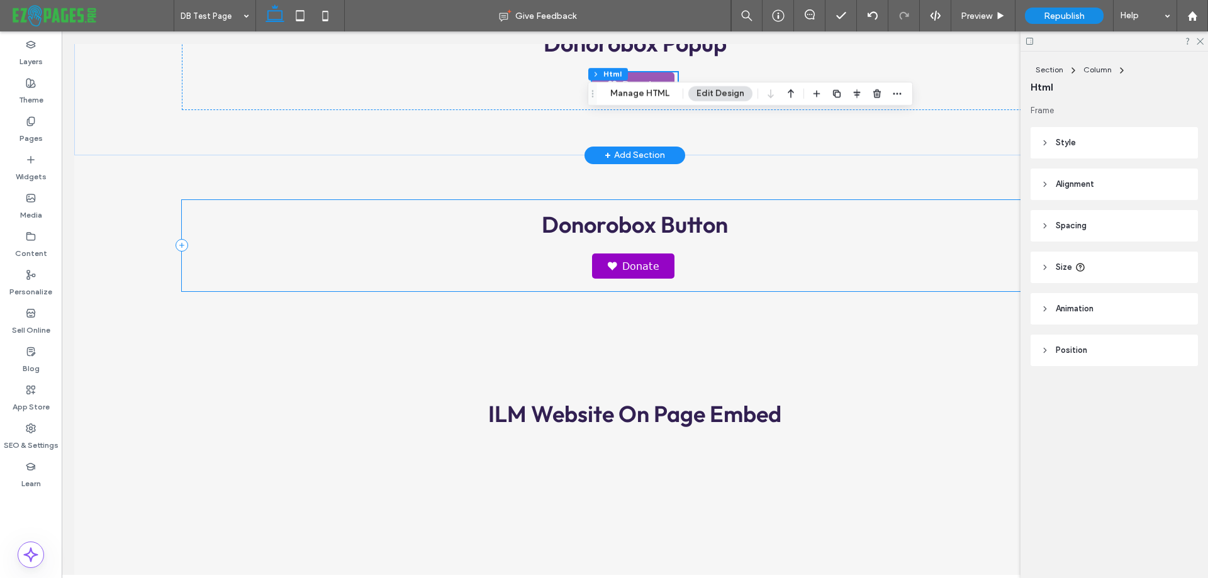
scroll to position [566, 0]
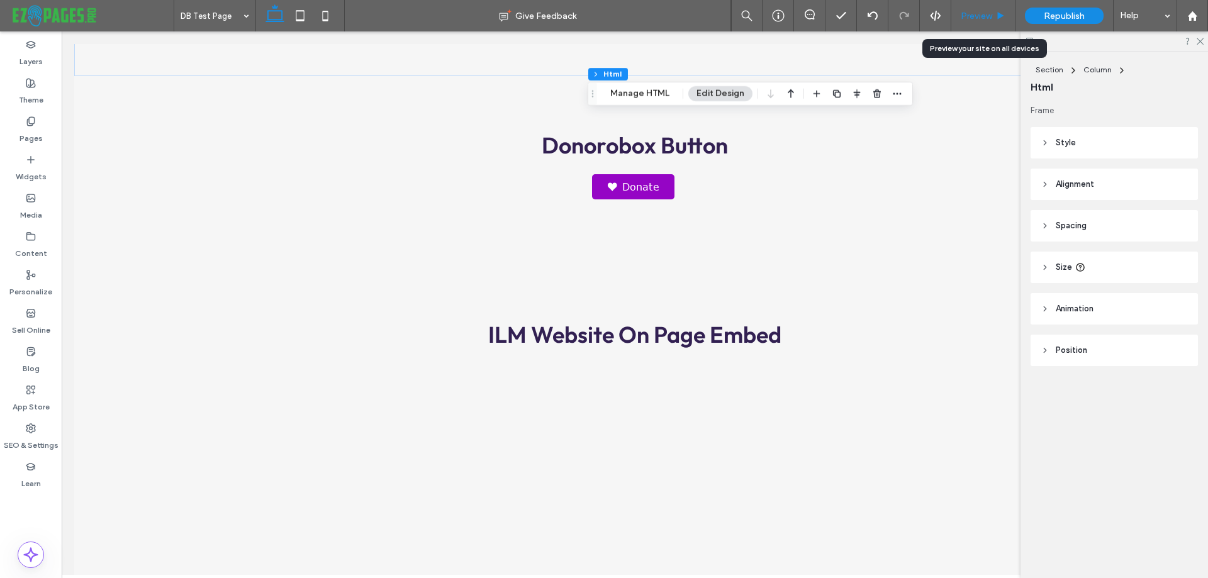
click at [977, 8] on div "Preview" at bounding box center [984, 15] width 64 height 31
click at [974, 12] on span "Preview" at bounding box center [976, 16] width 31 height 11
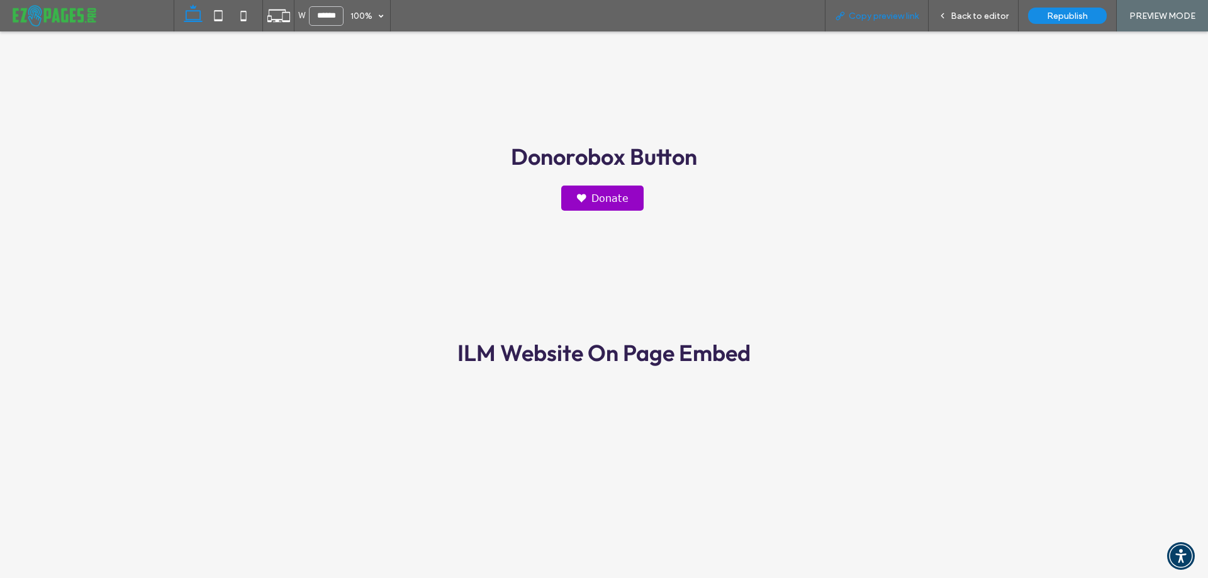
scroll to position [568, 0]
click at [605, 192] on link "Donate" at bounding box center [602, 197] width 82 height 25
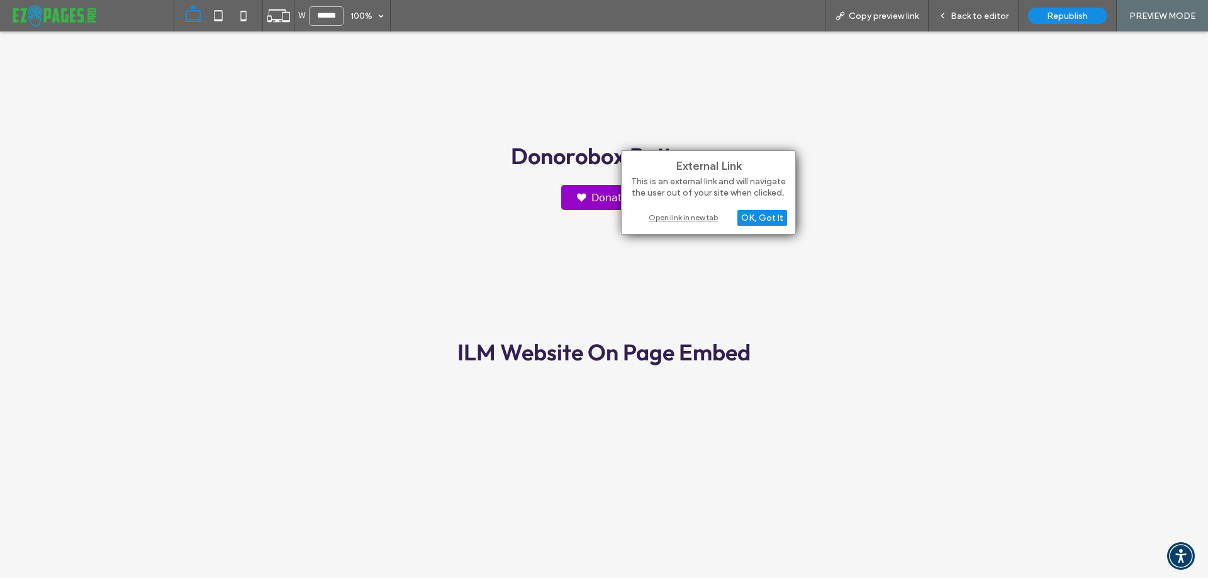
click at [699, 216] on div "Open link in new tab" at bounding box center [708, 217] width 157 height 13
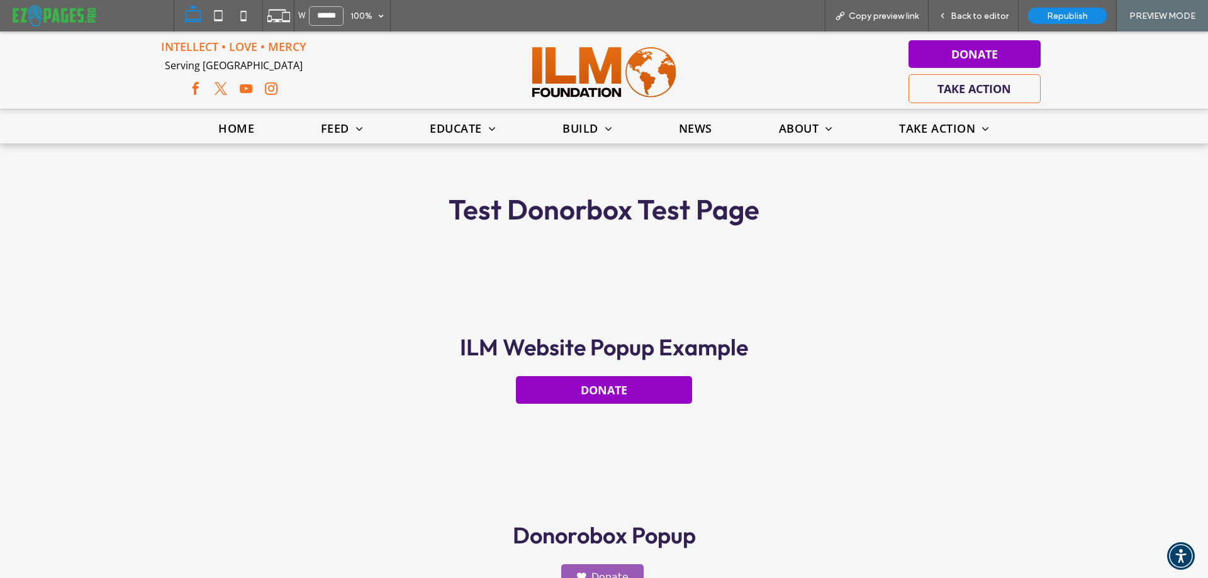
scroll to position [315, 0]
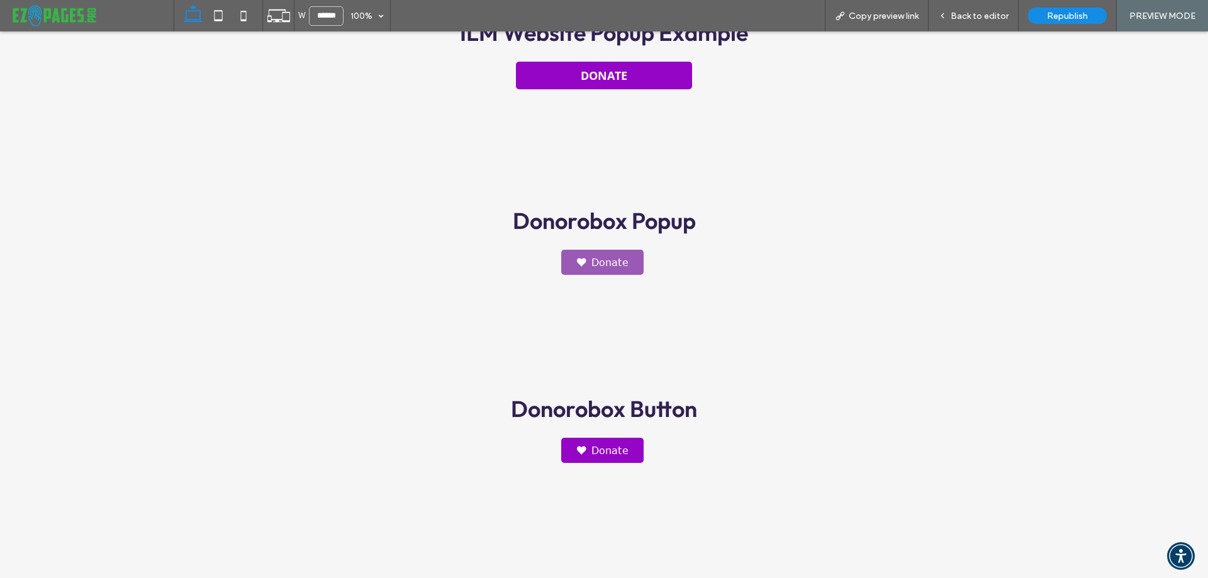
click at [612, 257] on link "Donate" at bounding box center [602, 262] width 82 height 25
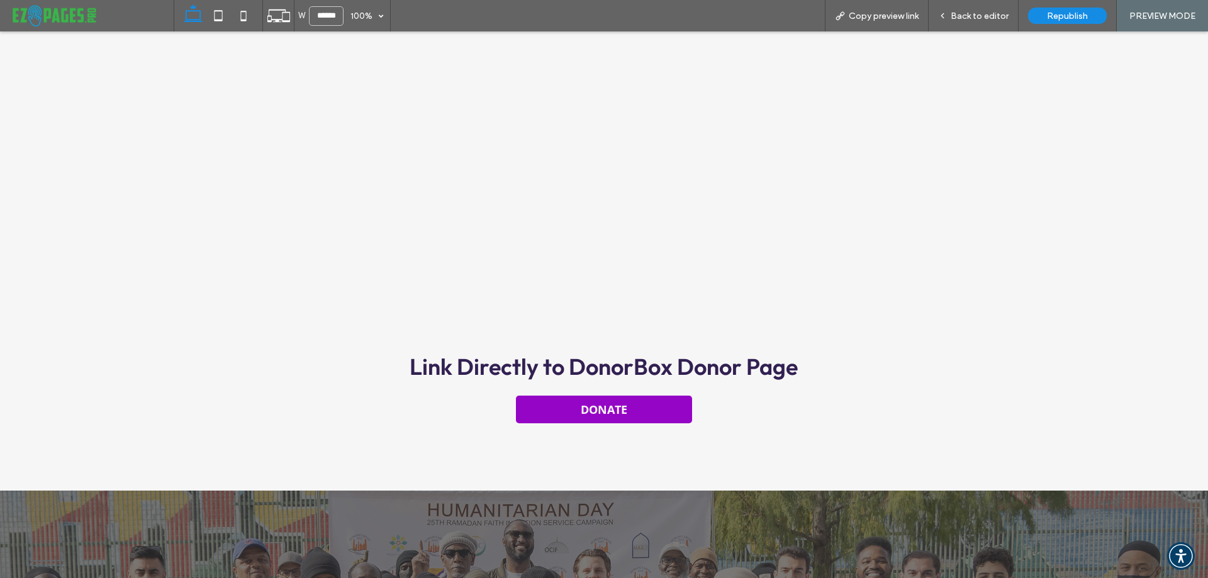
scroll to position [1322, 0]
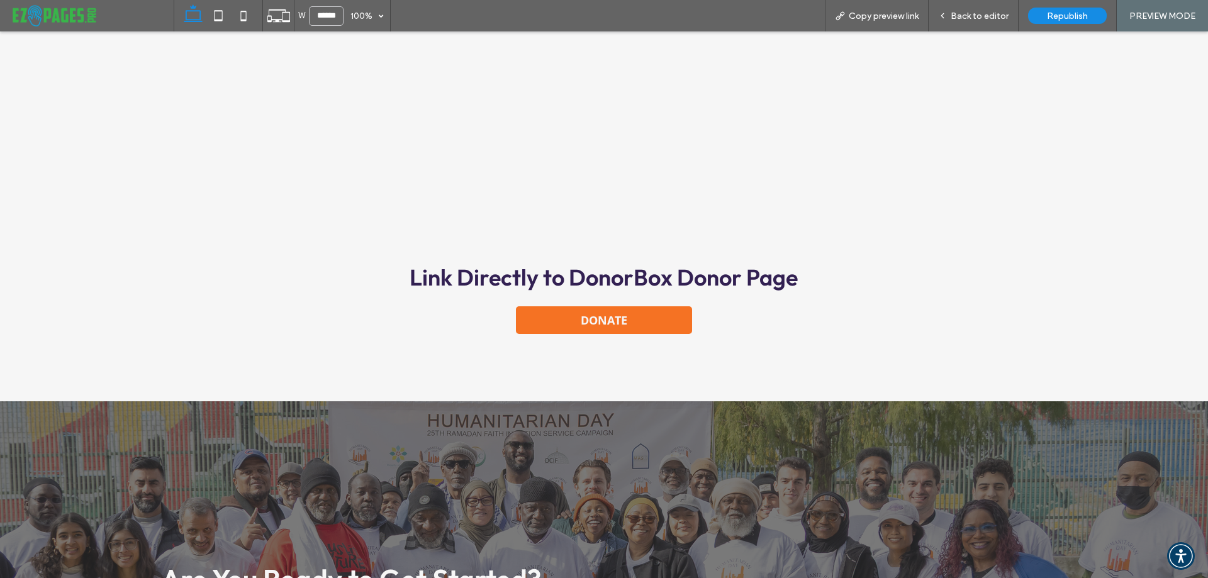
click at [656, 312] on link "DONATE" at bounding box center [604, 321] width 176 height 28
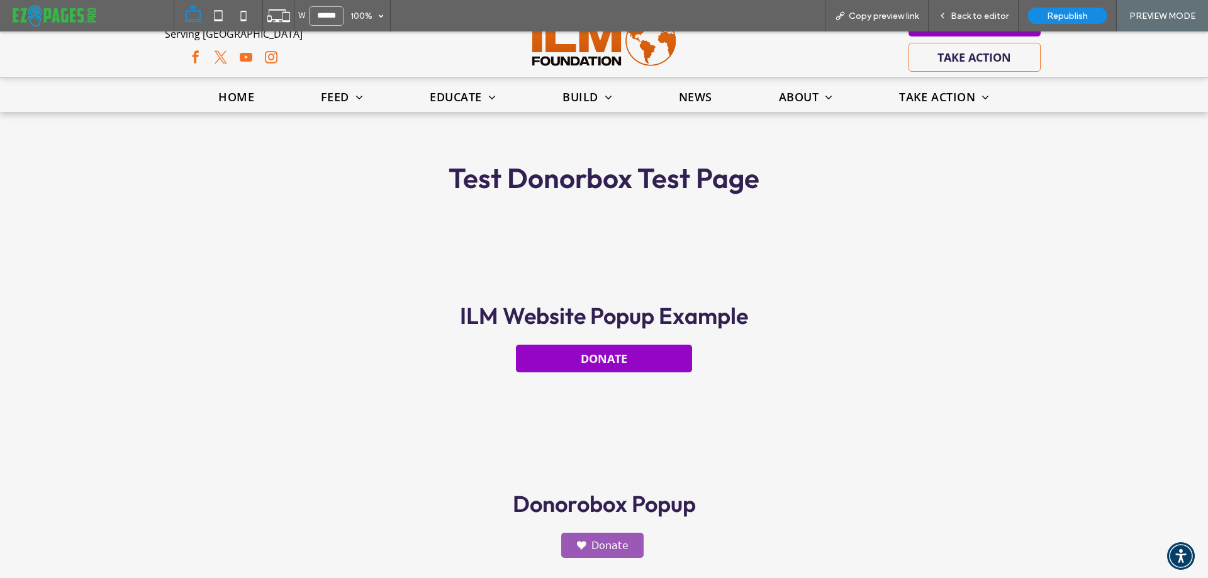
scroll to position [0, 0]
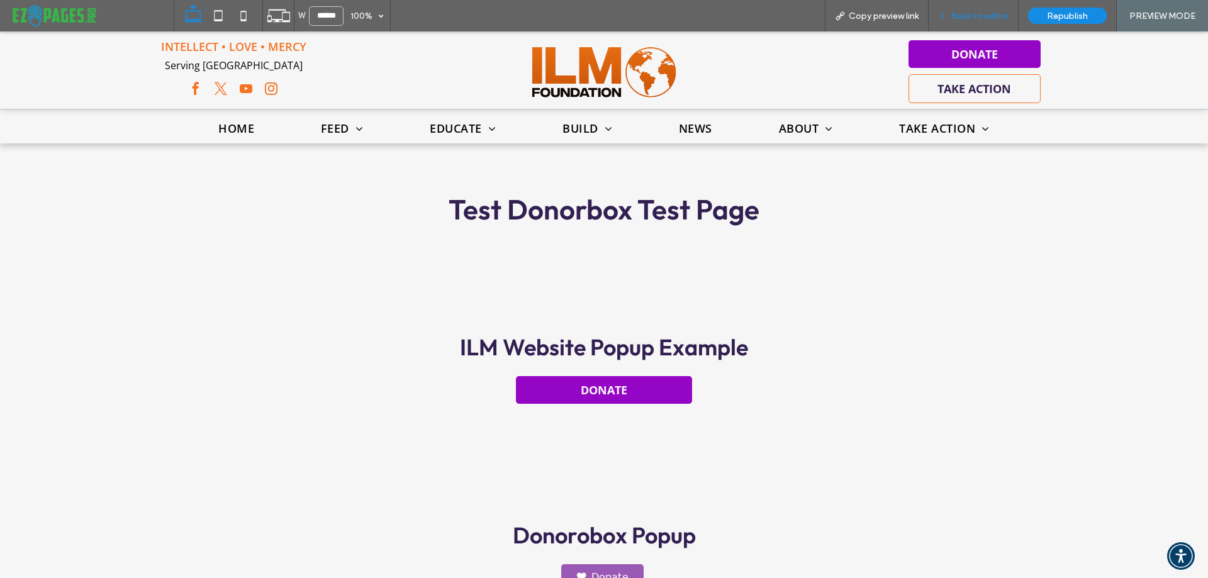
click at [961, 14] on span "Back to editor" at bounding box center [980, 16] width 58 height 11
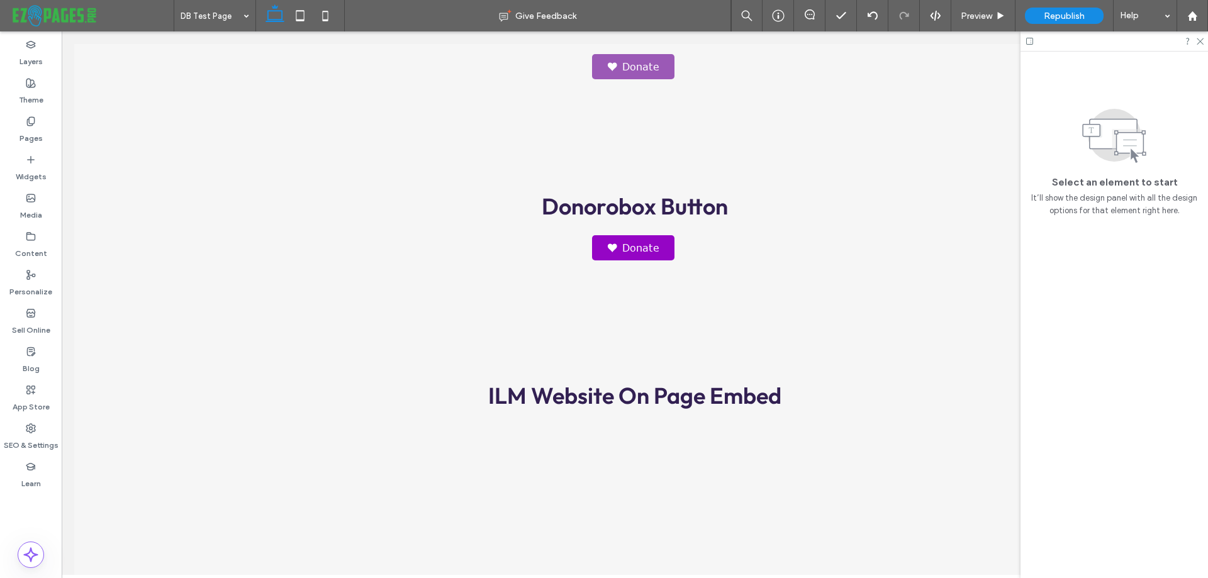
scroll to position [441, 0]
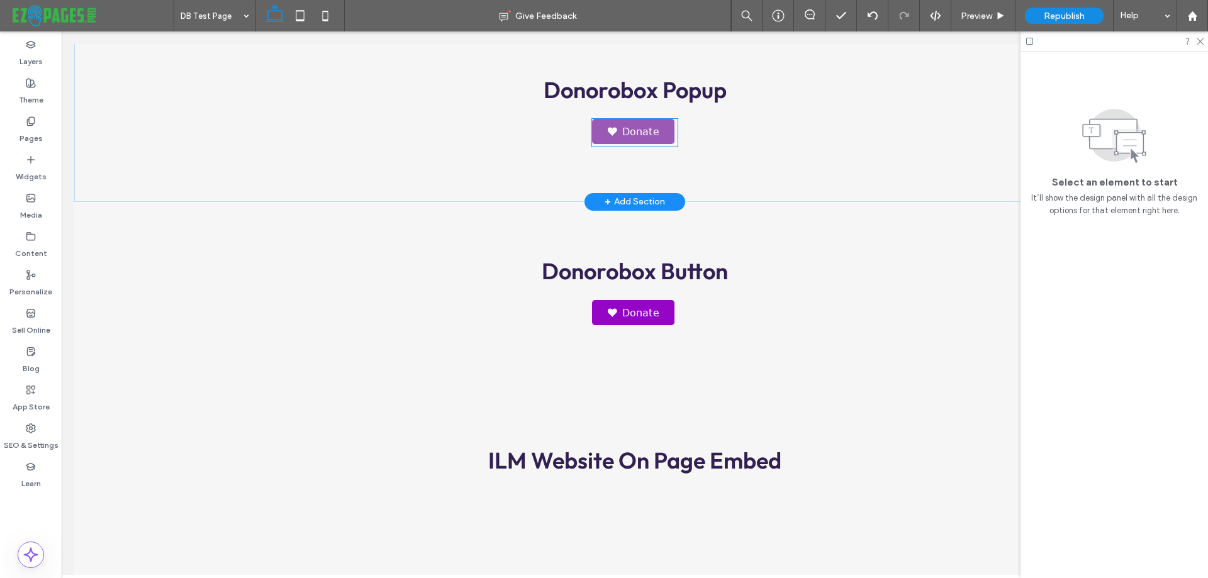
click at [660, 133] on link "Donate" at bounding box center [633, 131] width 82 height 25
click at [62, 31] on iframe at bounding box center [62, 31] width 0 height 0
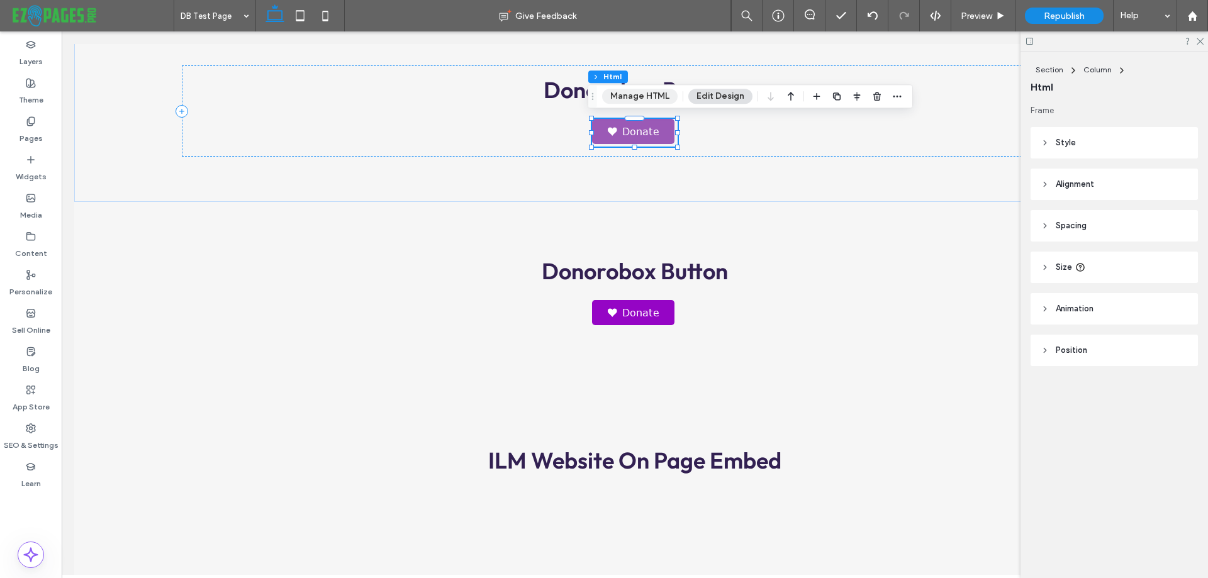
click at [631, 100] on button "Manage HTML" at bounding box center [640, 96] width 76 height 15
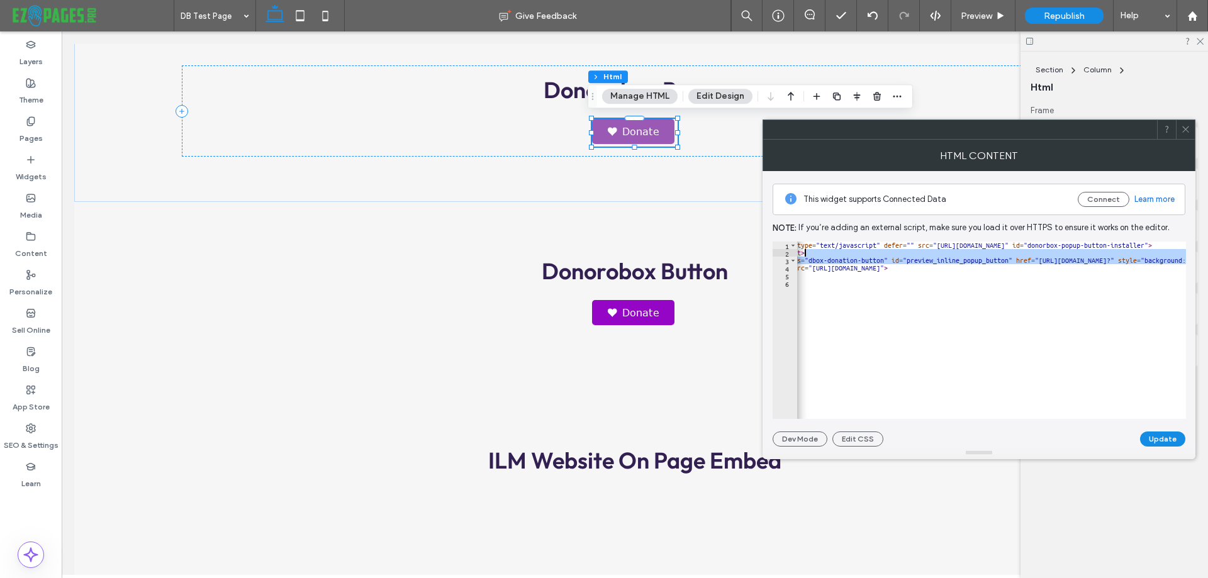
scroll to position [0, 33]
drag, startPoint x: 909, startPoint y: 261, endPoint x: 972, endPoint y: 256, distance: 63.1
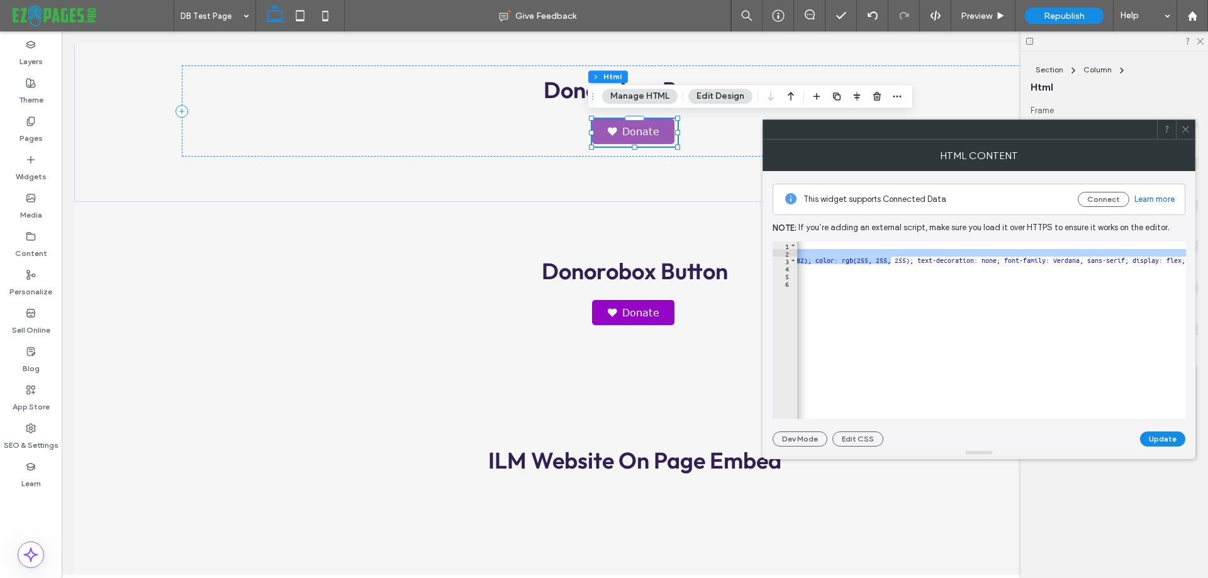
scroll to position [0, 479]
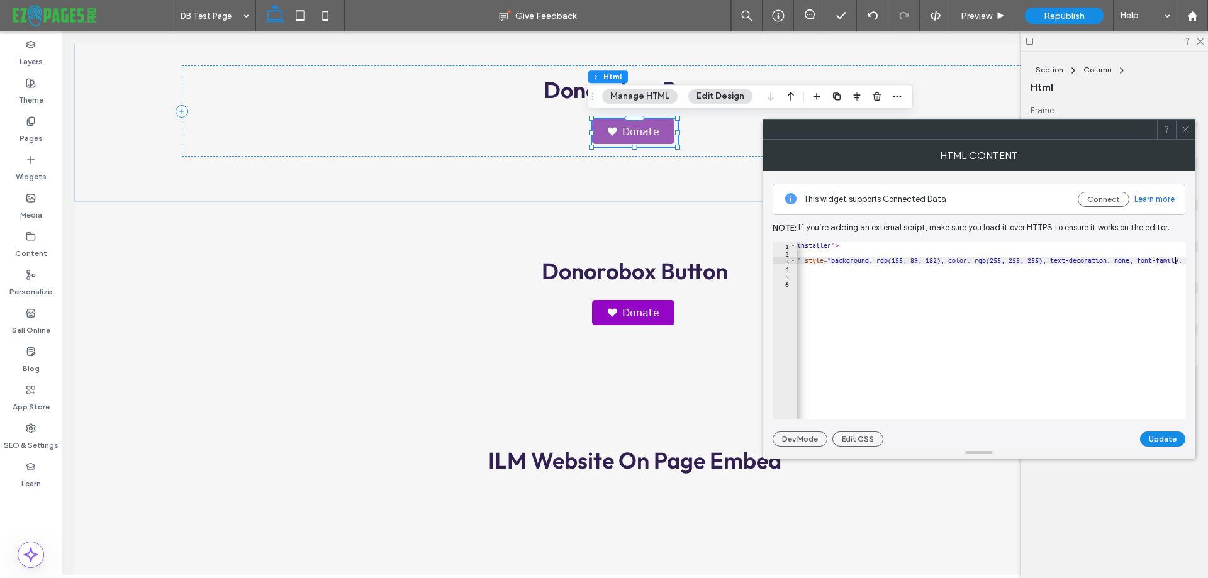
scroll to position [0, 365]
drag, startPoint x: 1004, startPoint y: 263, endPoint x: 1069, endPoint y: 261, distance: 65.5
click at [1069, 261] on div "< script type = "text/javascript" defer = "" src = "[URL][DOMAIN_NAME]" id = "d…" at bounding box center [1142, 333] width 1421 height 183
paste textarea "Cursor at row 3"
type textarea "**********"
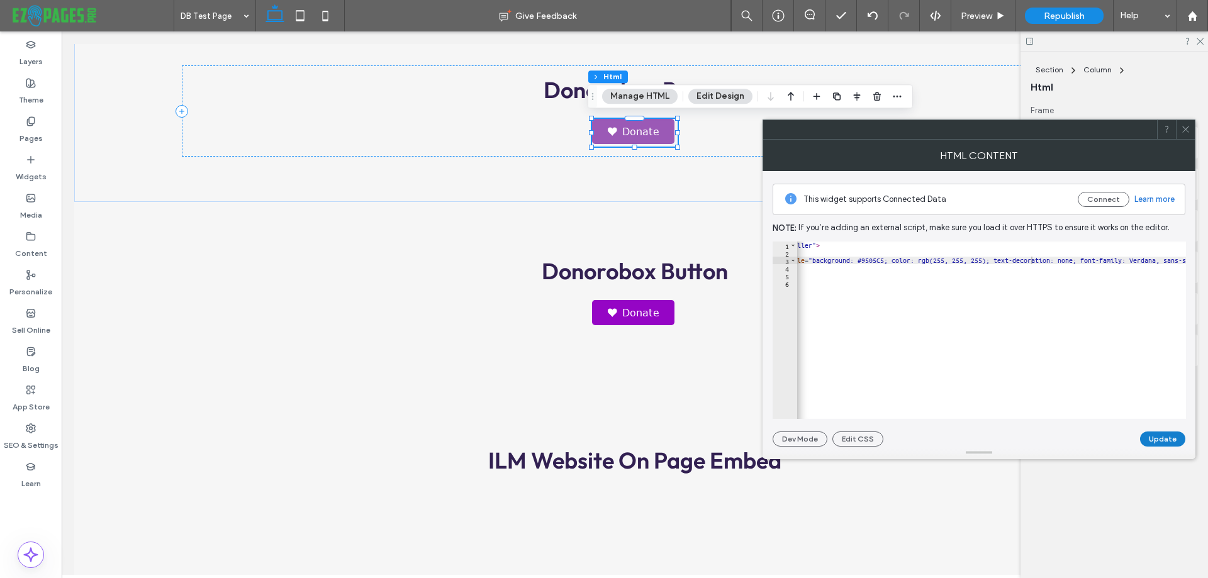
click at [1148, 438] on button "Update" at bounding box center [1162, 439] width 45 height 15
click at [1186, 130] on icon at bounding box center [1185, 129] width 9 height 9
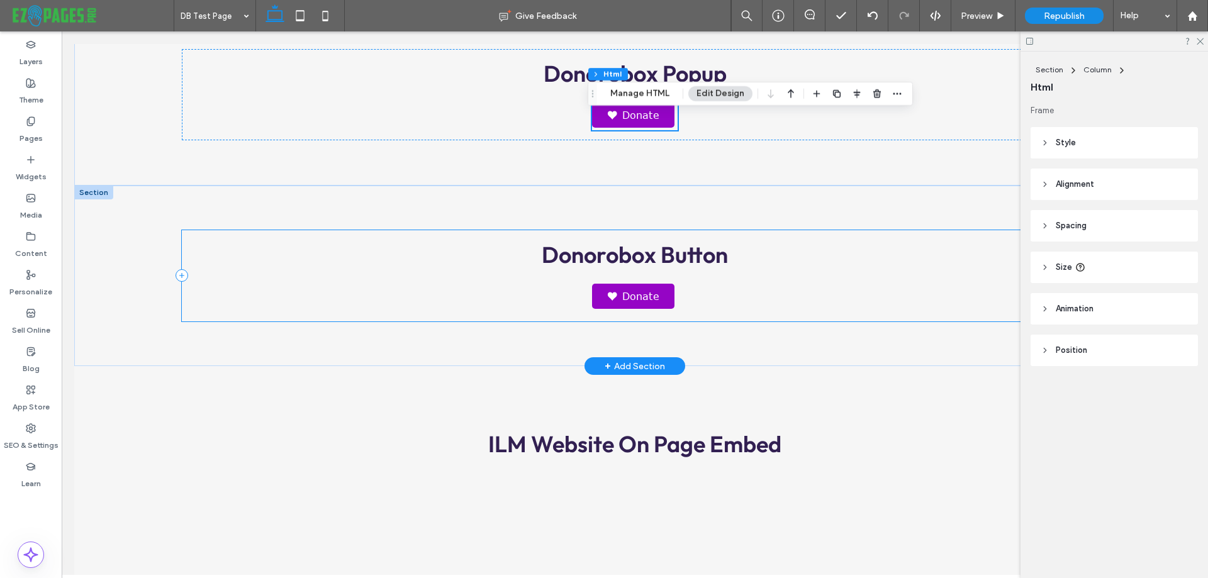
scroll to position [692, 0]
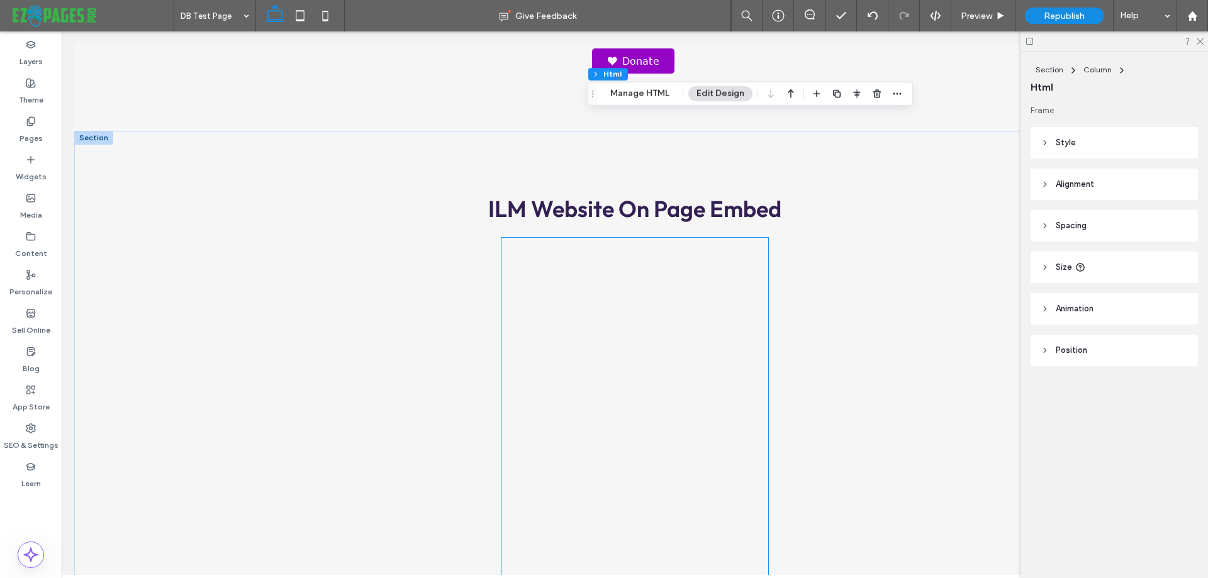
click at [607, 266] on div at bounding box center [635, 488] width 267 height 501
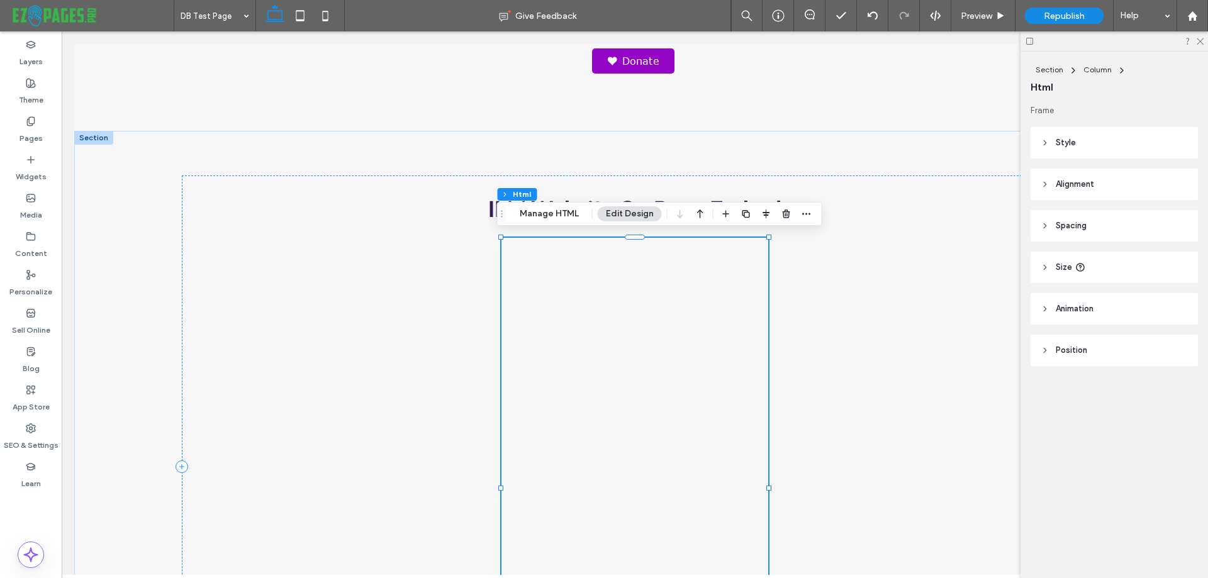
click at [607, 266] on div at bounding box center [635, 488] width 267 height 501
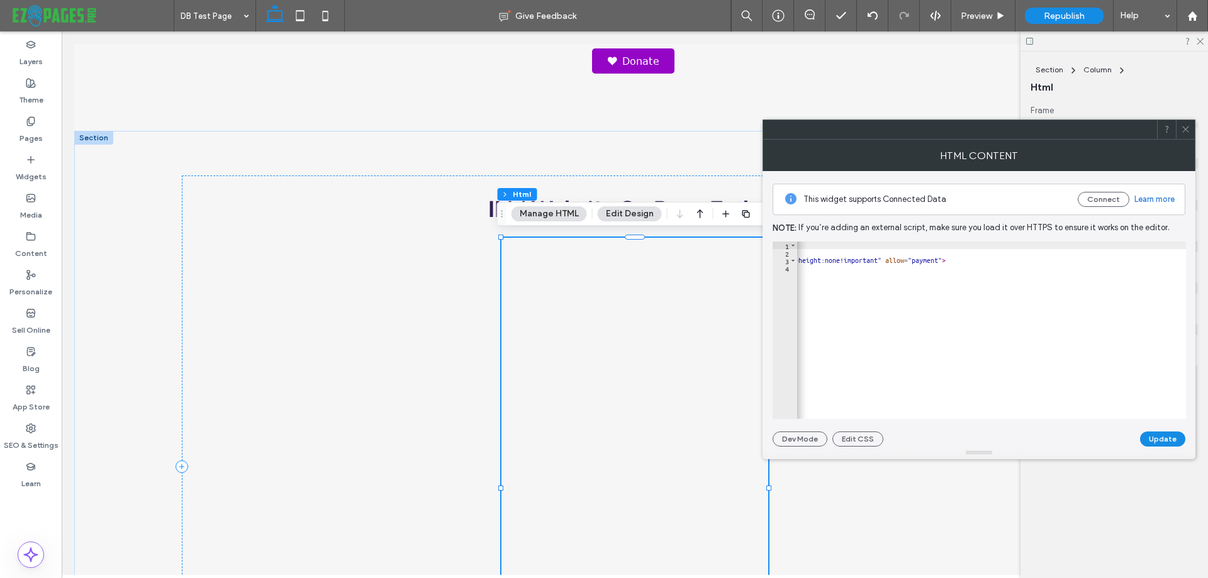
scroll to position [0, 930]
click at [1181, 131] on icon at bounding box center [1185, 129] width 9 height 9
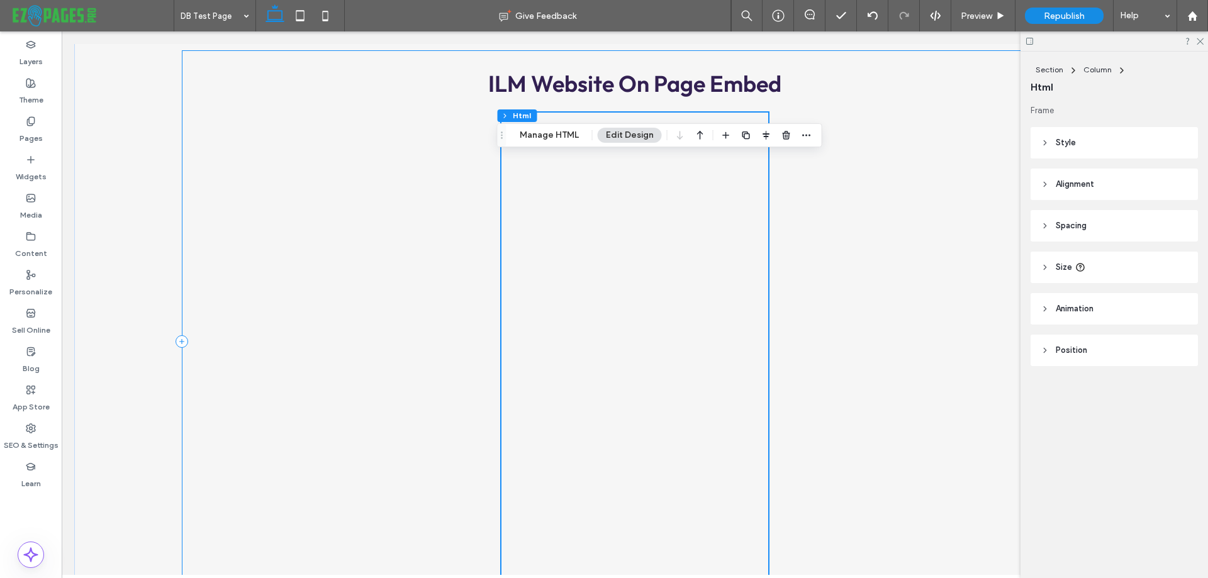
scroll to position [818, 0]
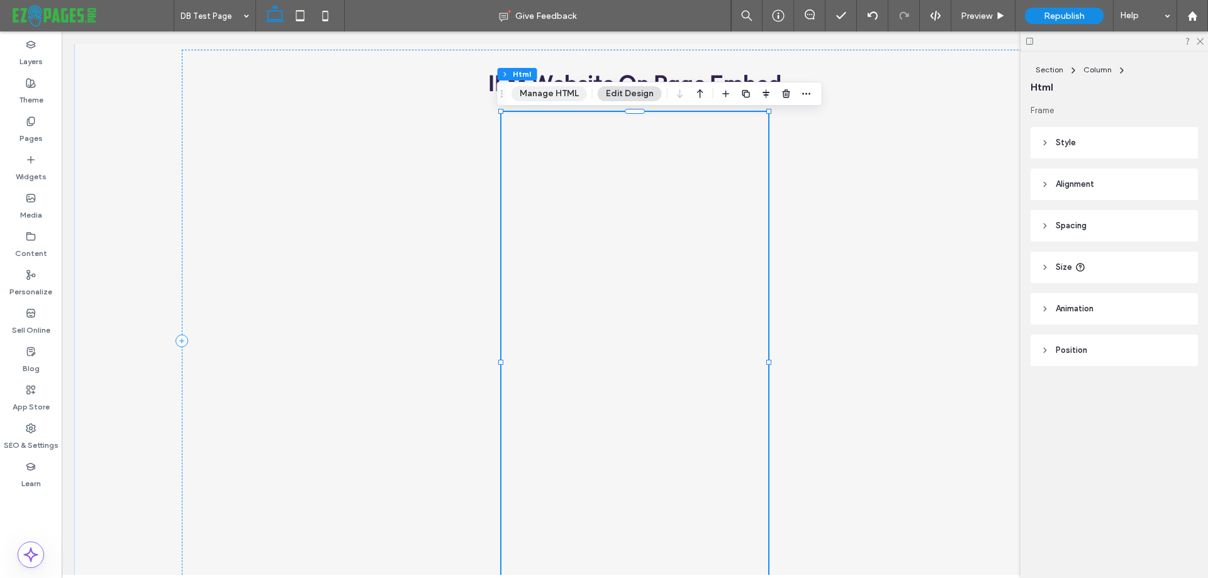
click at [546, 91] on button "Manage HTML" at bounding box center [550, 93] width 76 height 15
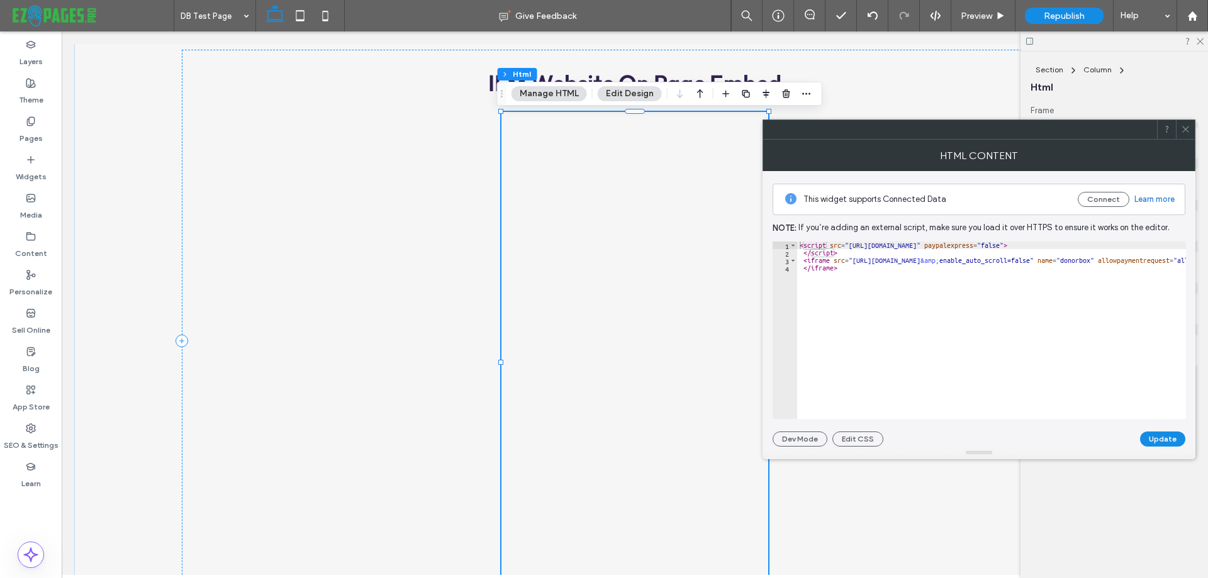
drag, startPoint x: 1185, startPoint y: 130, endPoint x: 1159, endPoint y: 134, distance: 26.8
click at [1185, 130] on icon at bounding box center [1185, 129] width 9 height 9
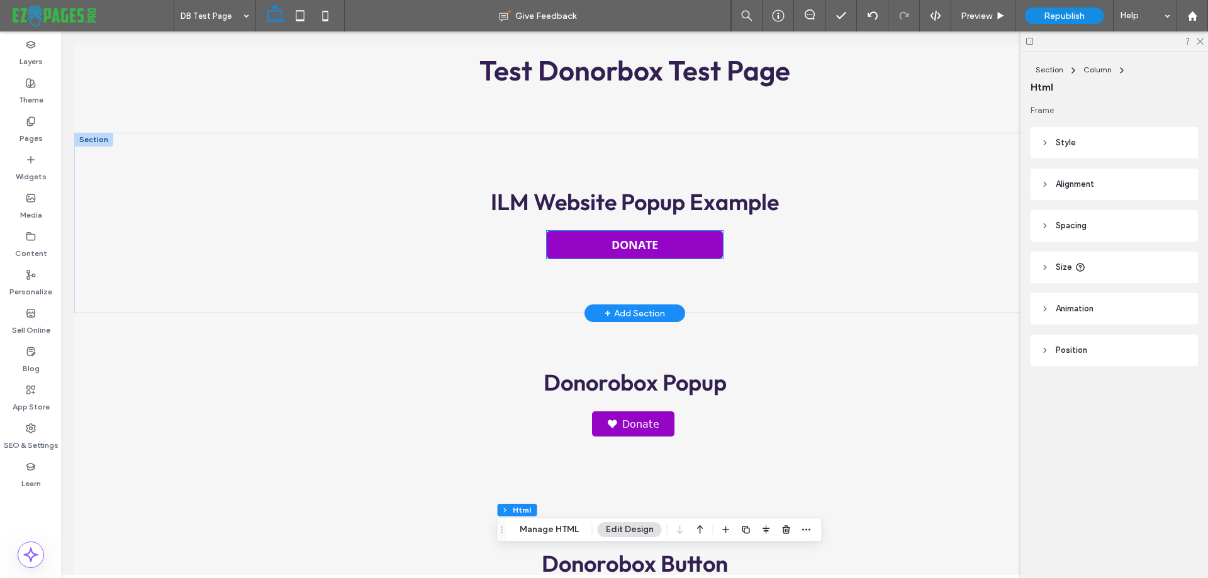
scroll to position [126, 0]
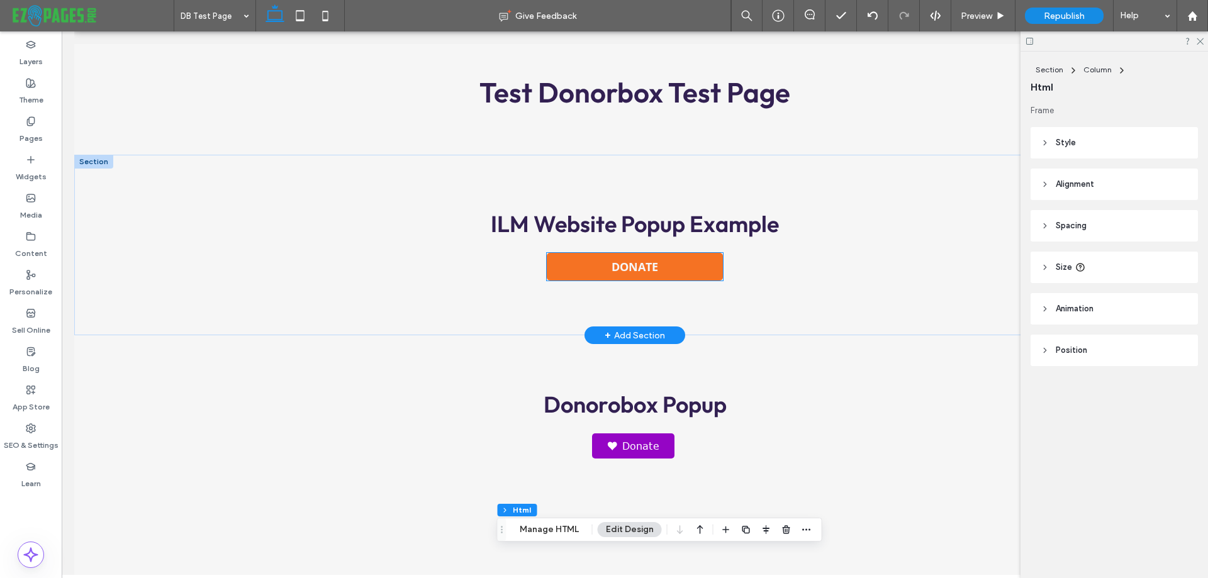
click at [559, 264] on link "DONATE" at bounding box center [635, 267] width 176 height 28
click at [559, 264] on div "DONATE" at bounding box center [635, 267] width 176 height 28
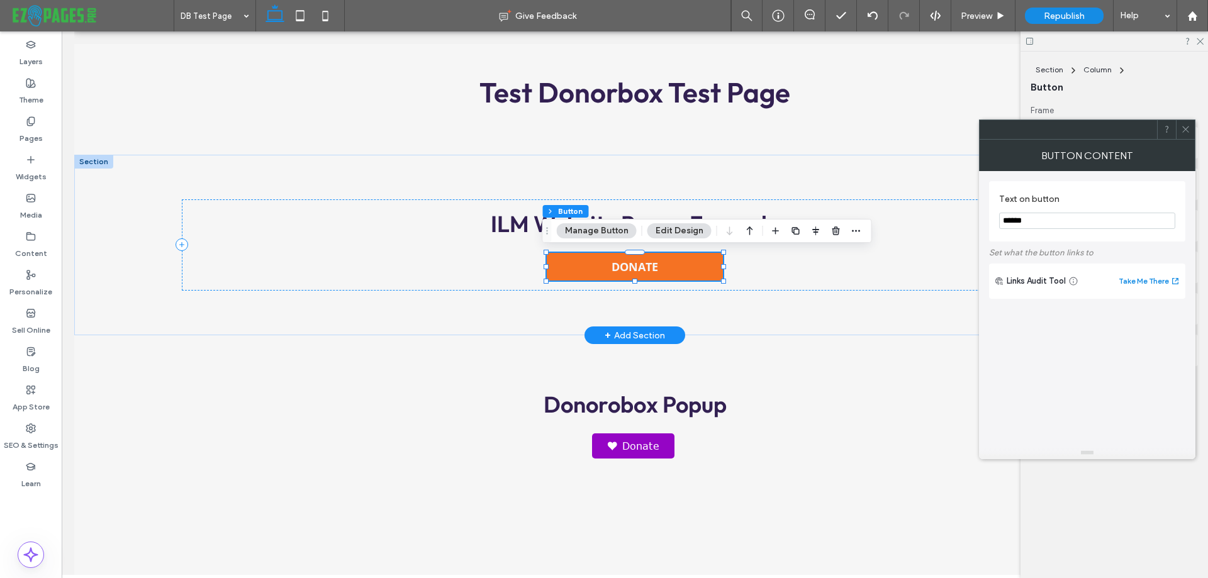
type input "**"
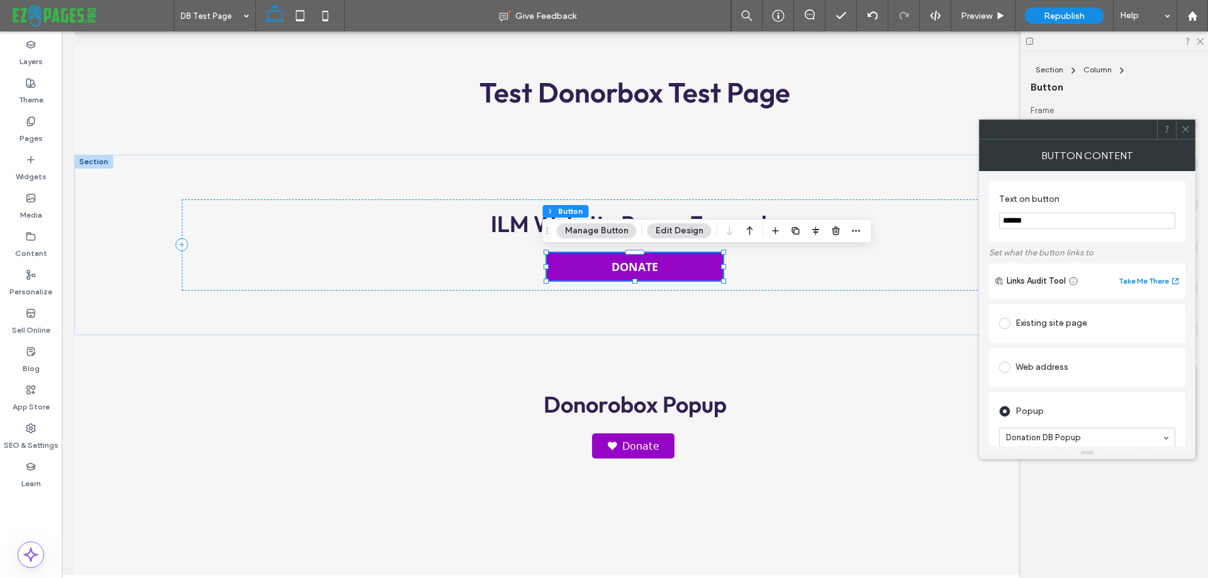
click at [1186, 123] on span at bounding box center [1185, 129] width 9 height 19
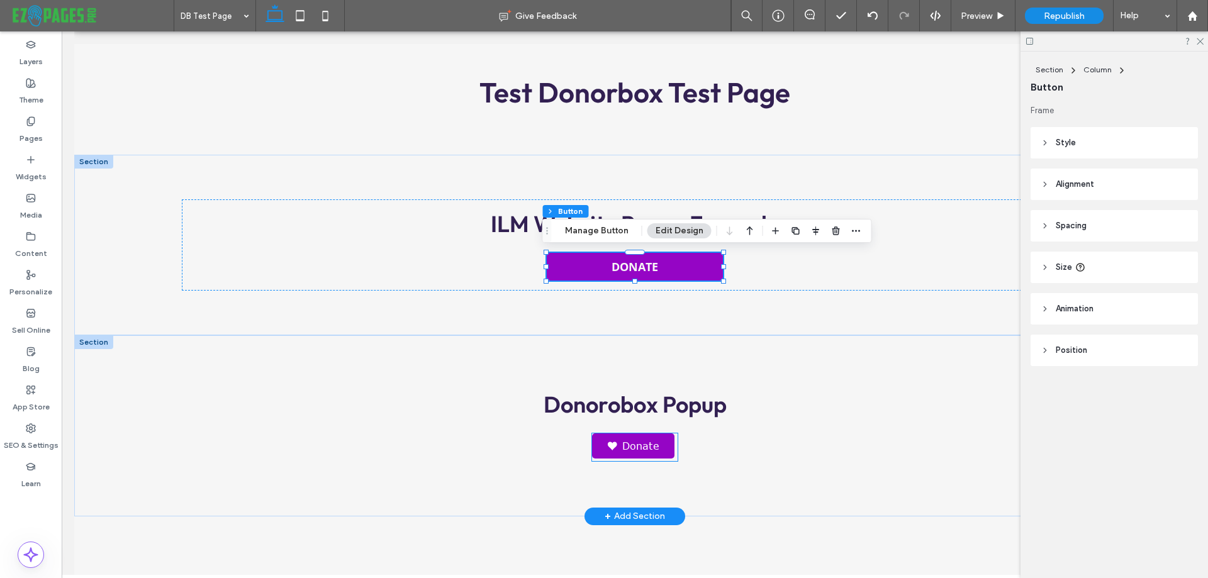
click at [609, 446] on img at bounding box center [612, 446] width 10 height 15
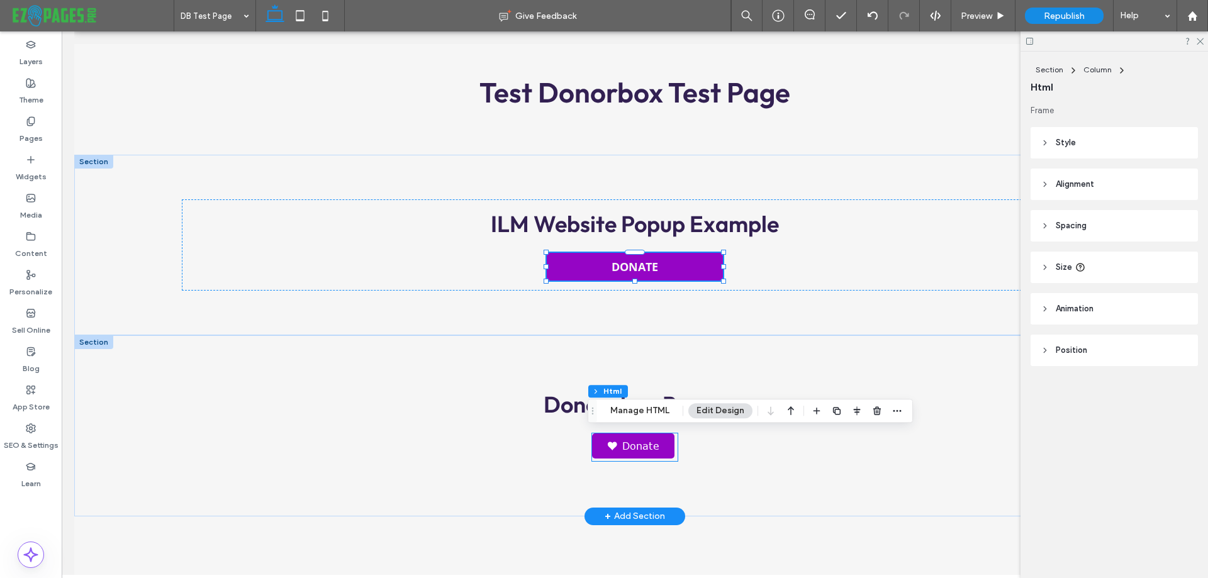
click at [609, 446] on div "Donate" at bounding box center [634, 448] width 85 height 28
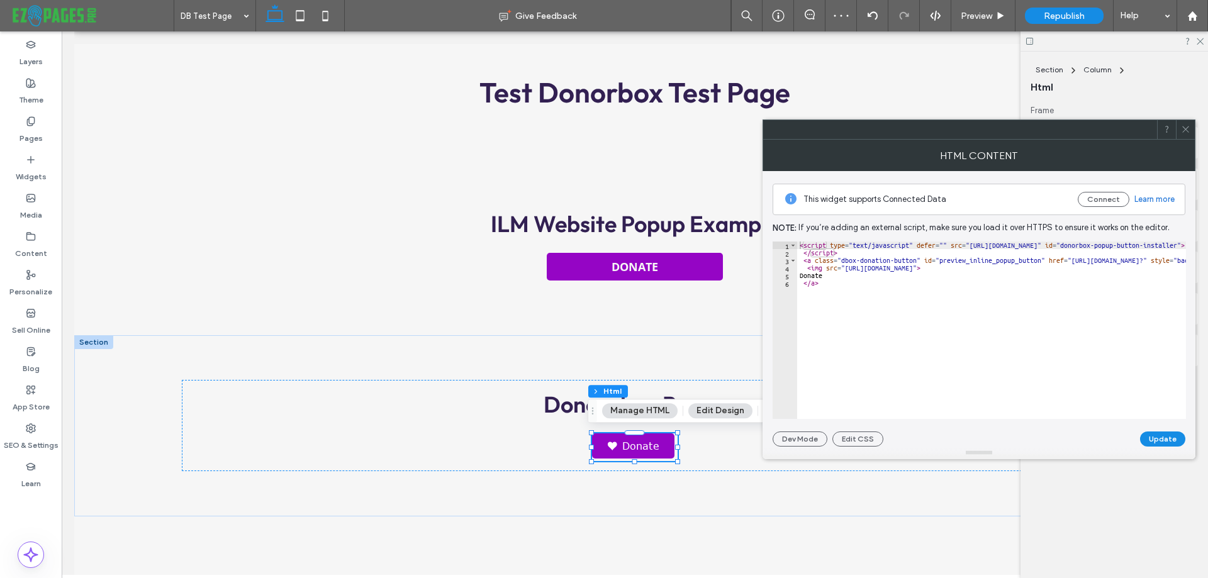
type textarea "****"
paste textarea "********"
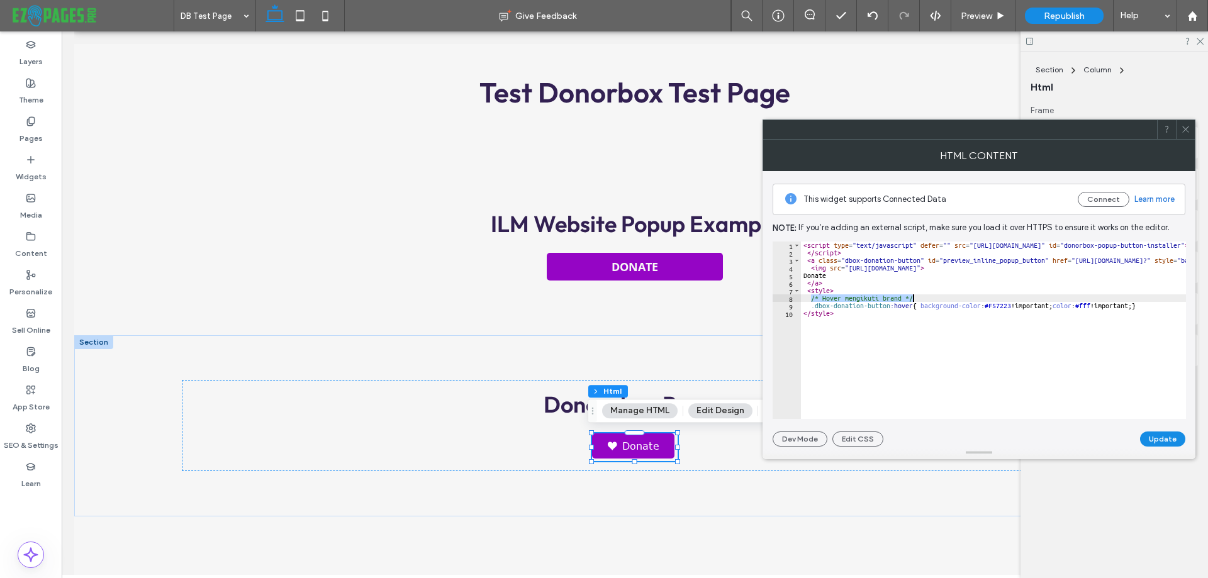
drag, startPoint x: 811, startPoint y: 298, endPoint x: 921, endPoint y: 297, distance: 110.1
type textarea "**********"
type textarea "*******"
click at [1161, 434] on button "Update" at bounding box center [1162, 439] width 45 height 15
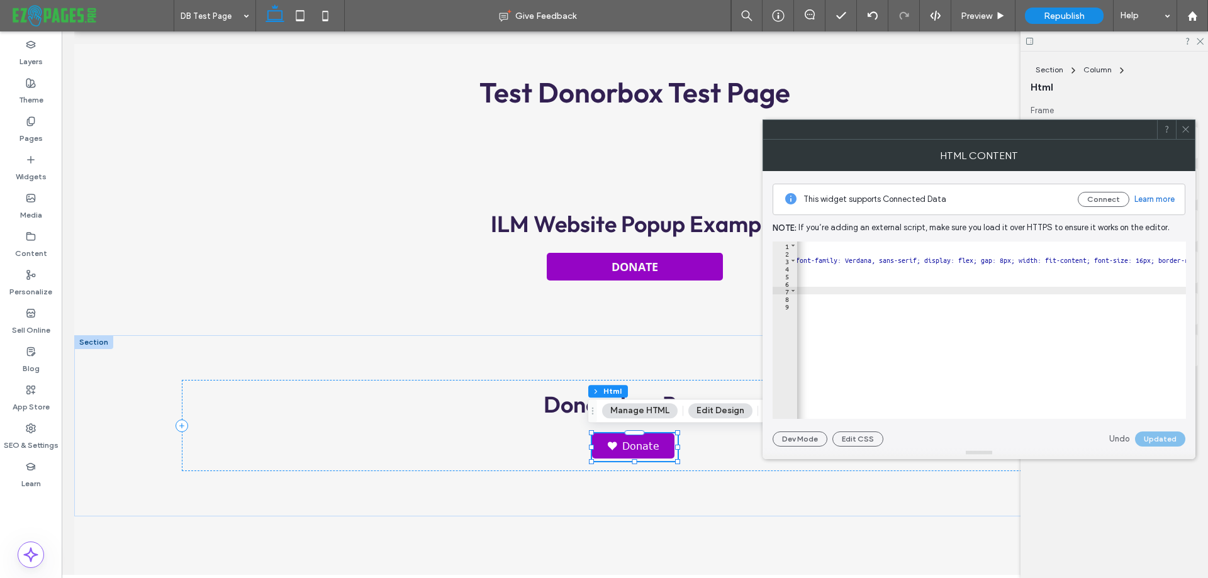
scroll to position [0, 654]
click at [40, 103] on label "Theme" at bounding box center [31, 97] width 25 height 18
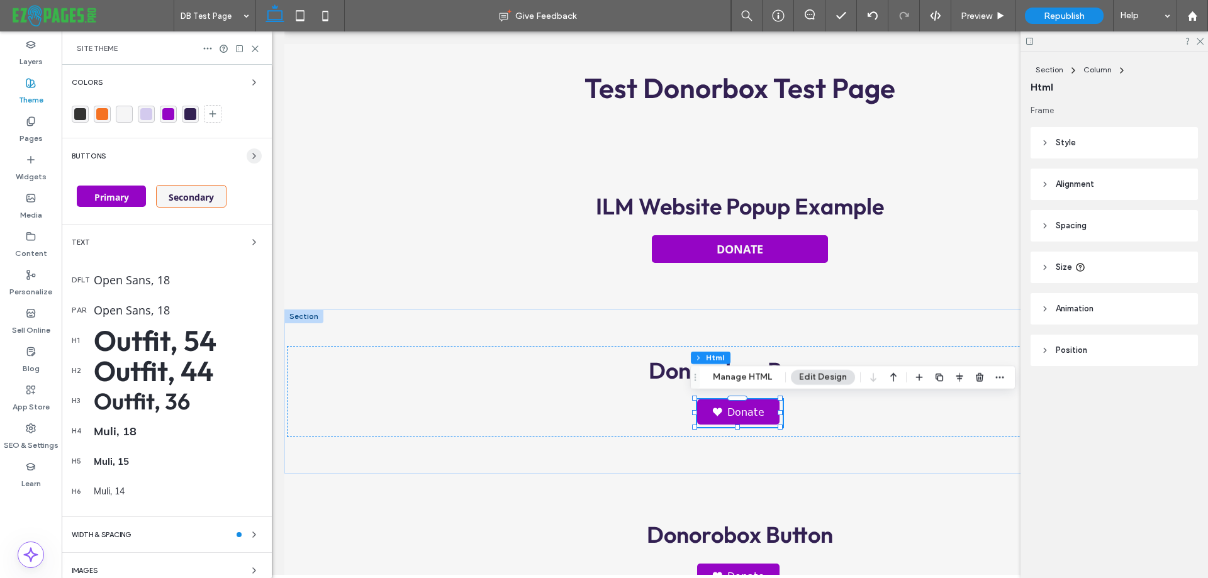
click at [247, 156] on span "button" at bounding box center [254, 156] width 15 height 15
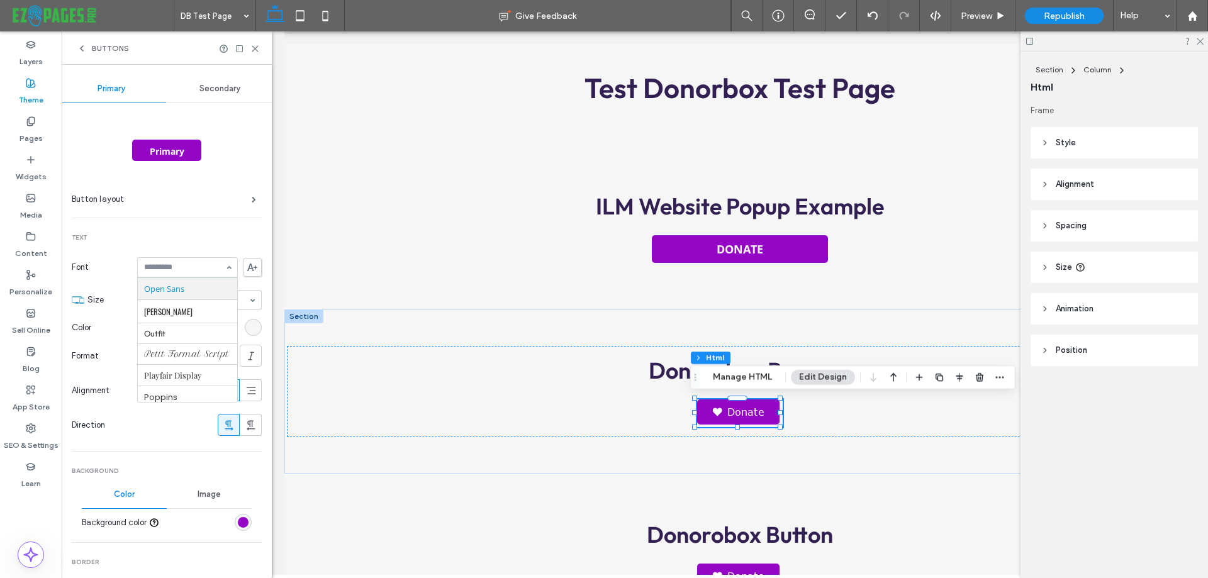
scroll to position [823, 0]
drag, startPoint x: 184, startPoint y: 288, endPoint x: 157, endPoint y: 288, distance: 27.1
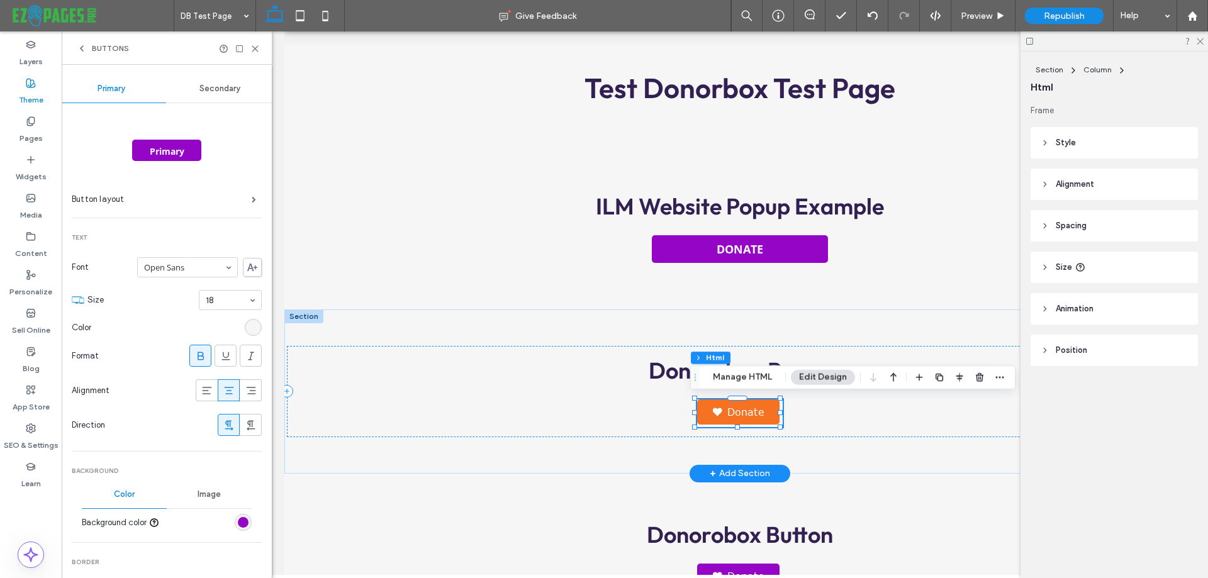
click at [714, 412] on img at bounding box center [717, 412] width 10 height 15
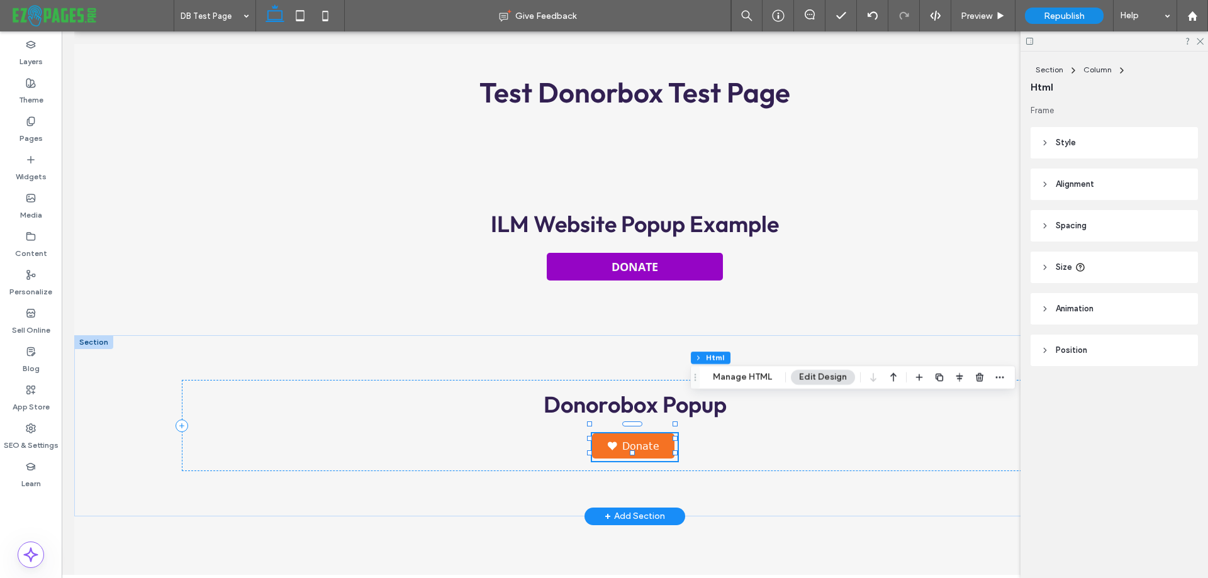
click at [602, 434] on link "Donate" at bounding box center [633, 446] width 82 height 25
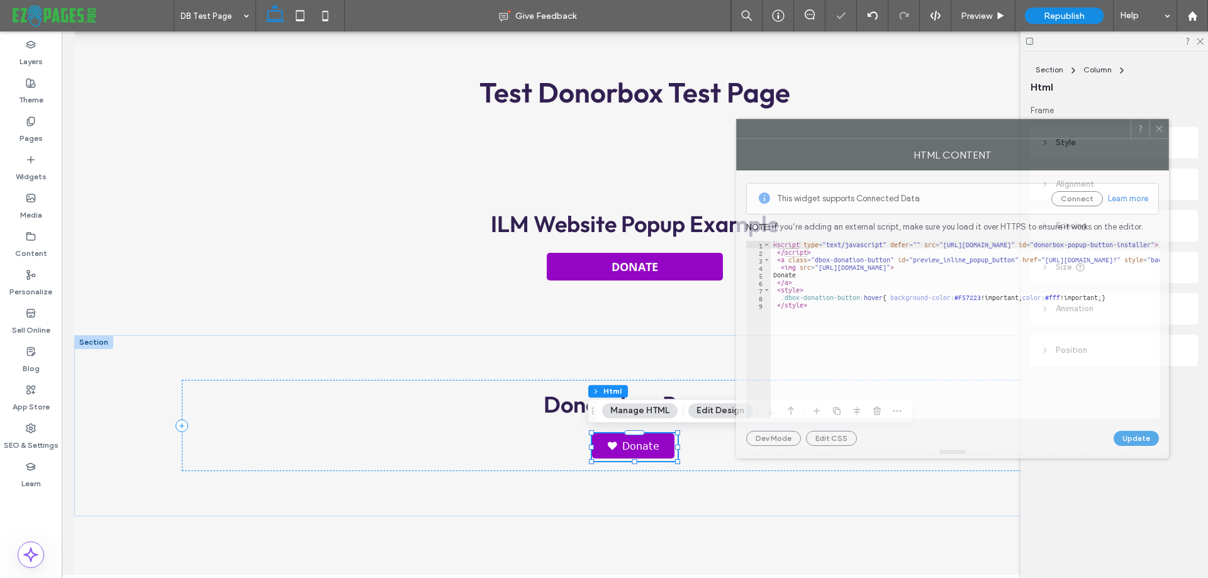
drag, startPoint x: 927, startPoint y: 132, endPoint x: 772, endPoint y: 131, distance: 154.8
click at [772, 131] on div at bounding box center [934, 129] width 394 height 19
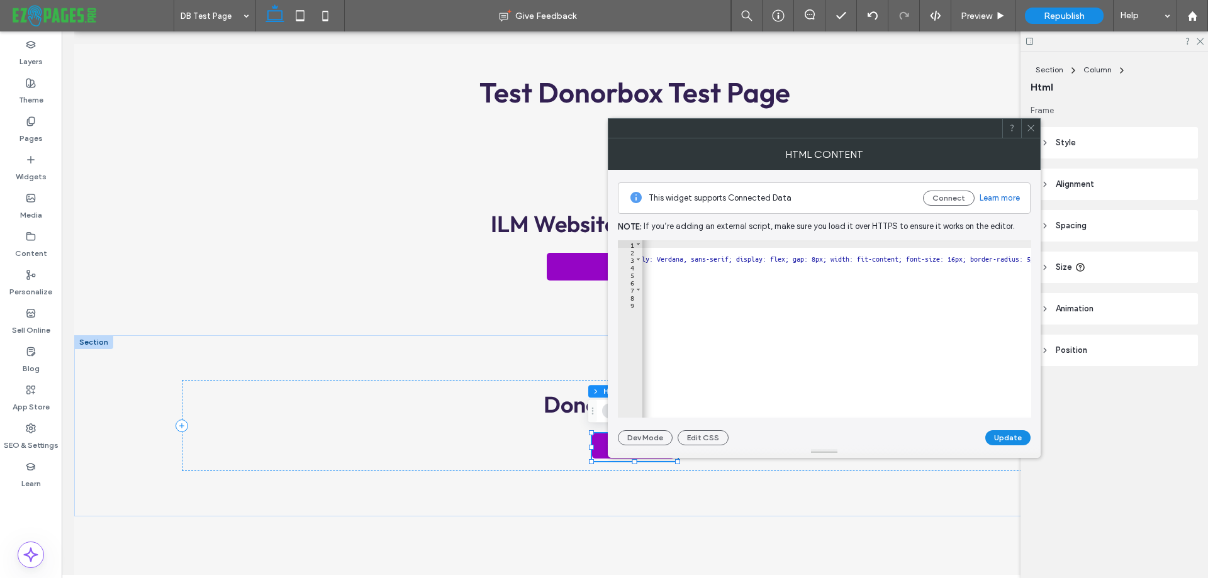
scroll to position [0, 668]
drag, startPoint x: 818, startPoint y: 257, endPoint x: 891, endPoint y: 257, distance: 72.4
click at [891, 257] on div "< script type = "text/javascript" defer = "" src = "[URL][DOMAIN_NAME]" id = "d…" at bounding box center [665, 331] width 1383 height 183
paste textarea "Cursor at row 3"
click at [1004, 437] on button "Update" at bounding box center [1008, 437] width 45 height 15
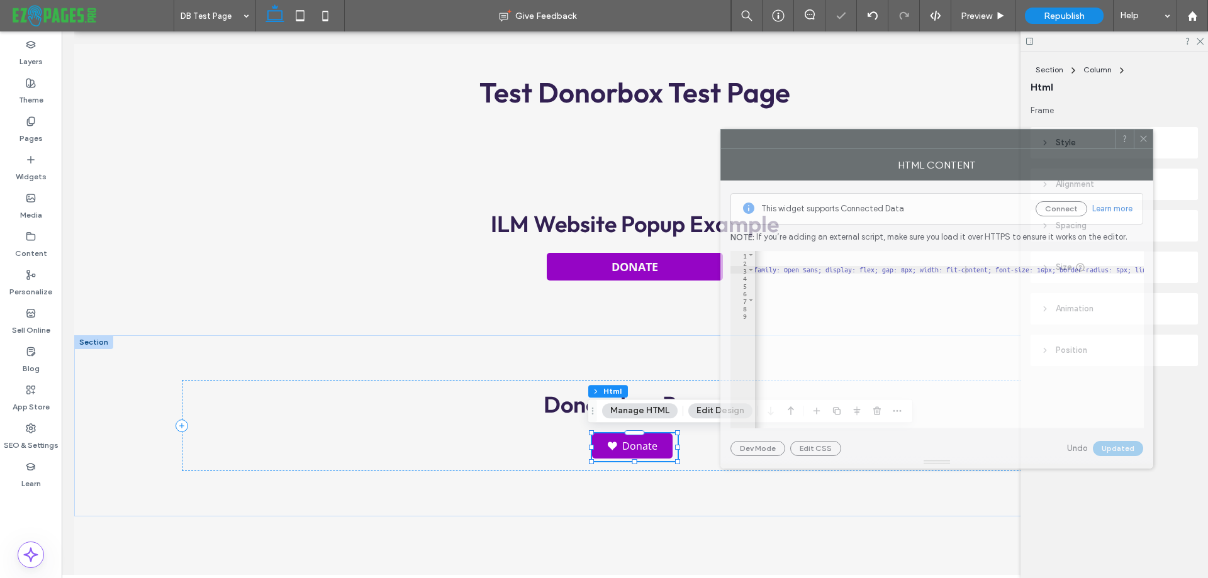
drag, startPoint x: 872, startPoint y: 132, endPoint x: 984, endPoint y: 142, distance: 113.2
click at [984, 142] on div at bounding box center [918, 139] width 394 height 19
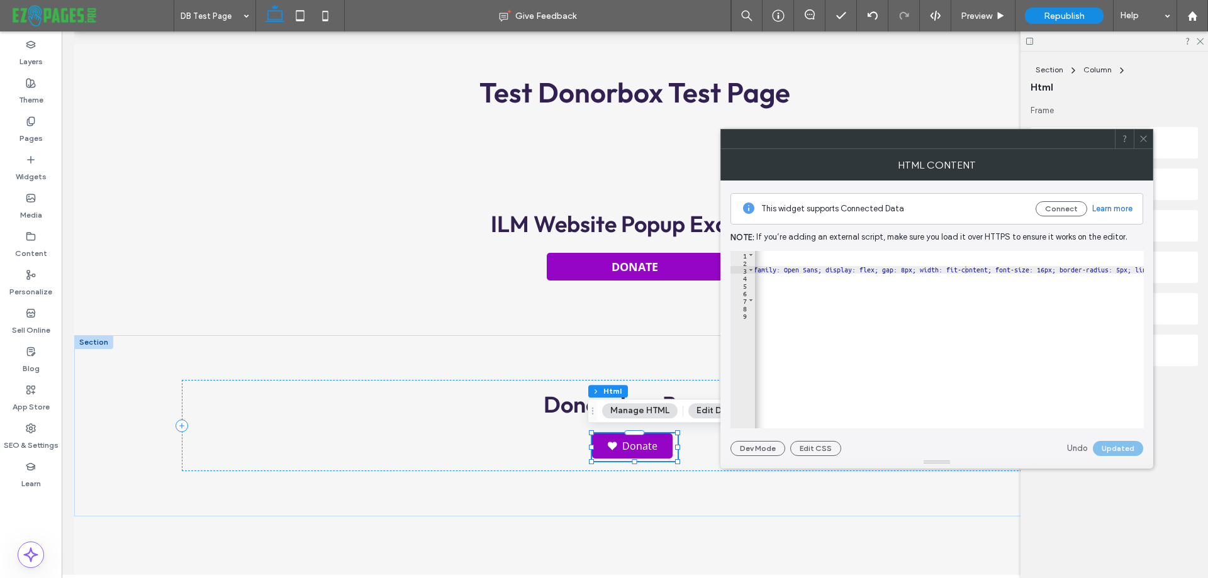
click at [936, 269] on div "< script type = "text/javascript" defer = "" src = "[URL][DOMAIN_NAME]" id = "d…" at bounding box center [760, 342] width 1346 height 183
click at [931, 274] on div "< script type = "text/javascript" defer = "" src = "[URL][DOMAIN_NAME]" id = "d…" at bounding box center [1222, 342] width 1346 height 183
click at [912, 271] on div "< script type = "text/javascript" defer = "" src = "[URL][DOMAIN_NAME]" id = "d…" at bounding box center [730, 342] width 1346 height 183
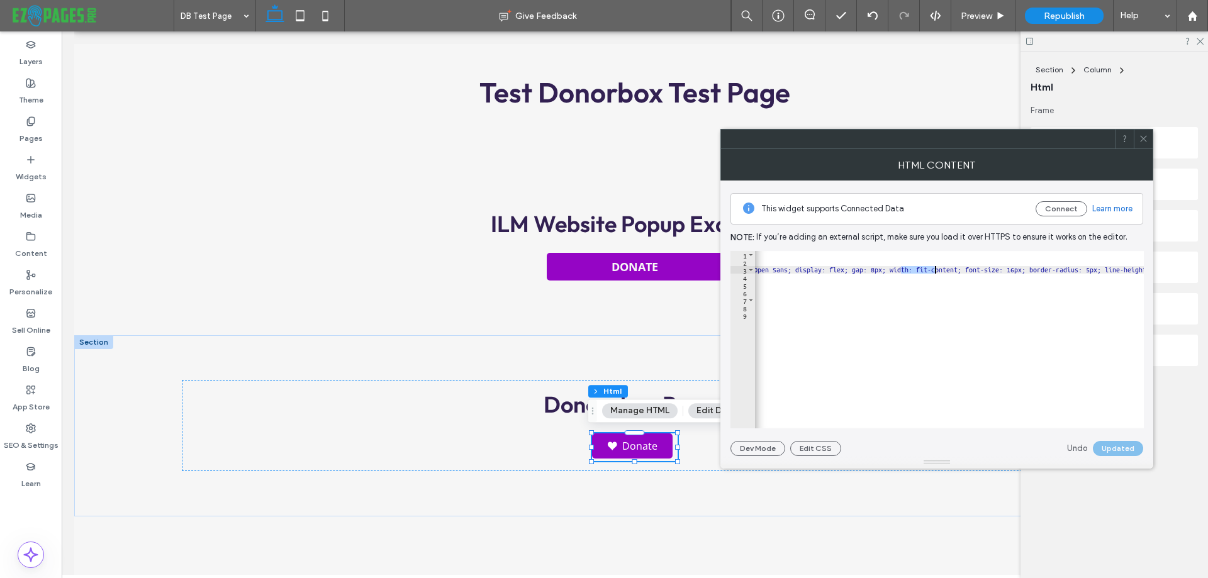
drag, startPoint x: 901, startPoint y: 272, endPoint x: 936, endPoint y: 270, distance: 34.7
click at [936, 270] on div "< script type = "text/javascript" defer = "" src = "[URL][DOMAIN_NAME]" id = "d…" at bounding box center [730, 342] width 1346 height 183
paste textarea "**********"
click at [986, 267] on div "< script type = "text/javascript" defer = "" src = "[URL][DOMAIN_NAME]" id = "d…" at bounding box center [527, 342] width 1398 height 183
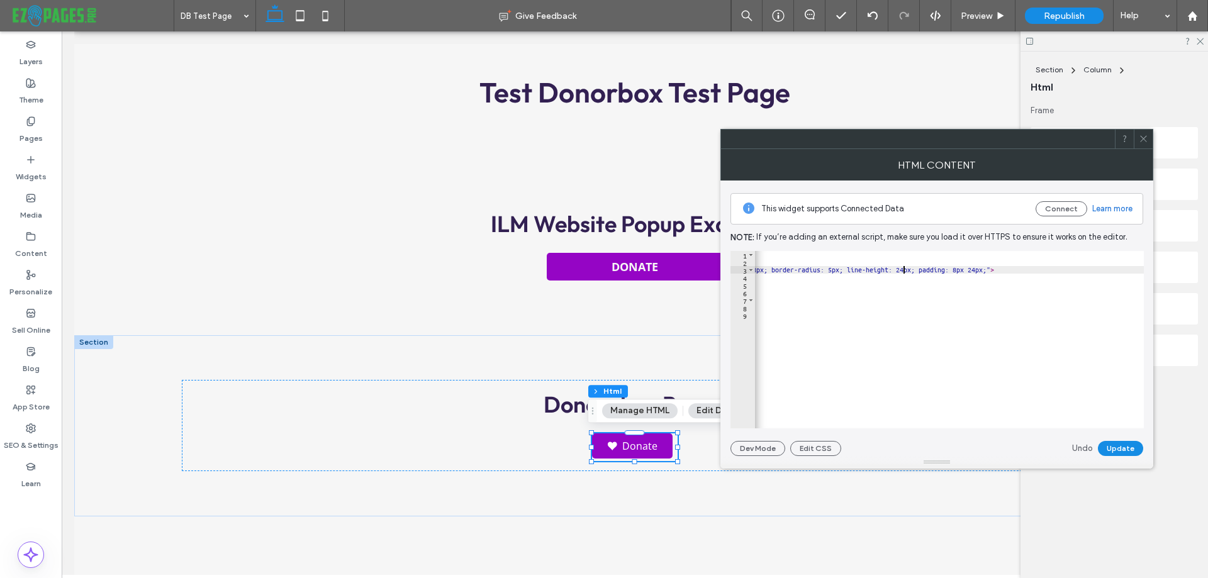
scroll to position [0, 1010]
click at [996, 270] on div "< script type = "text/javascript" defer = "" src = "[URL][DOMAIN_NAME]" id = "d…" at bounding box center [445, 342] width 1398 height 183
click at [918, 268] on div "< script type = "text/javascript" defer = "" src = "[URL][DOMAIN_NAME]" id = "d…" at bounding box center [445, 342] width 1398 height 183
paste textarea "**********"
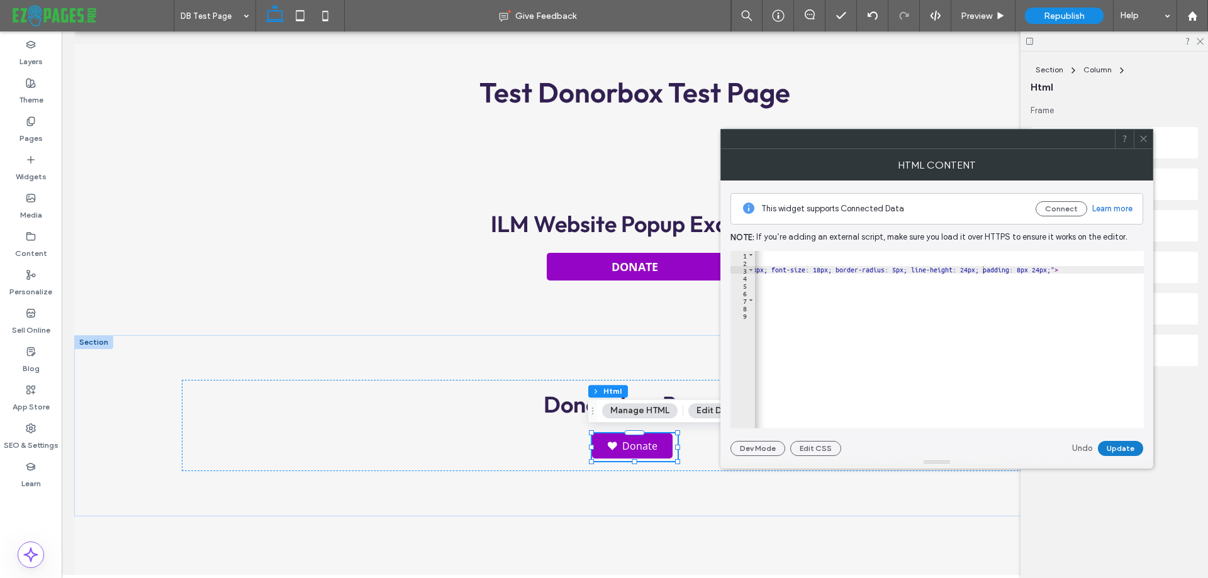
click at [1125, 445] on button "Update" at bounding box center [1120, 448] width 45 height 15
click at [986, 275] on div "< script type = "text/javascript" defer = "" src = "[URL][DOMAIN_NAME]" id = "d…" at bounding box center [477, 342] width 1463 height 183
click at [836, 315] on div "< script type = "text/javascript" defer = "" src = "[URL][DOMAIN_NAME]" id = "d…" at bounding box center [413, 342] width 1463 height 183
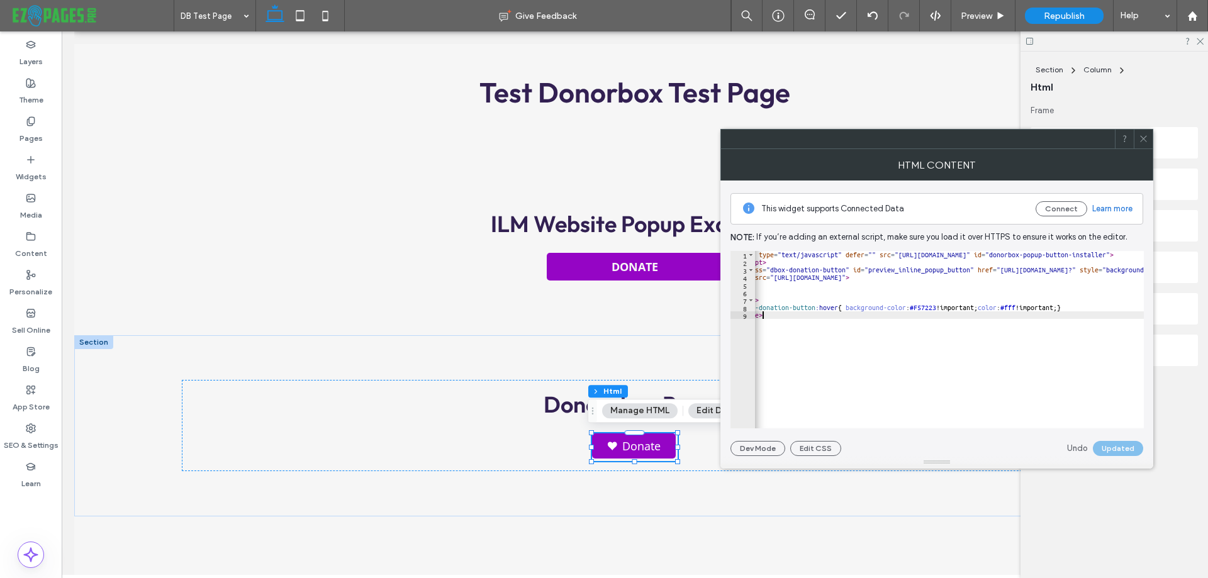
scroll to position [0, 3]
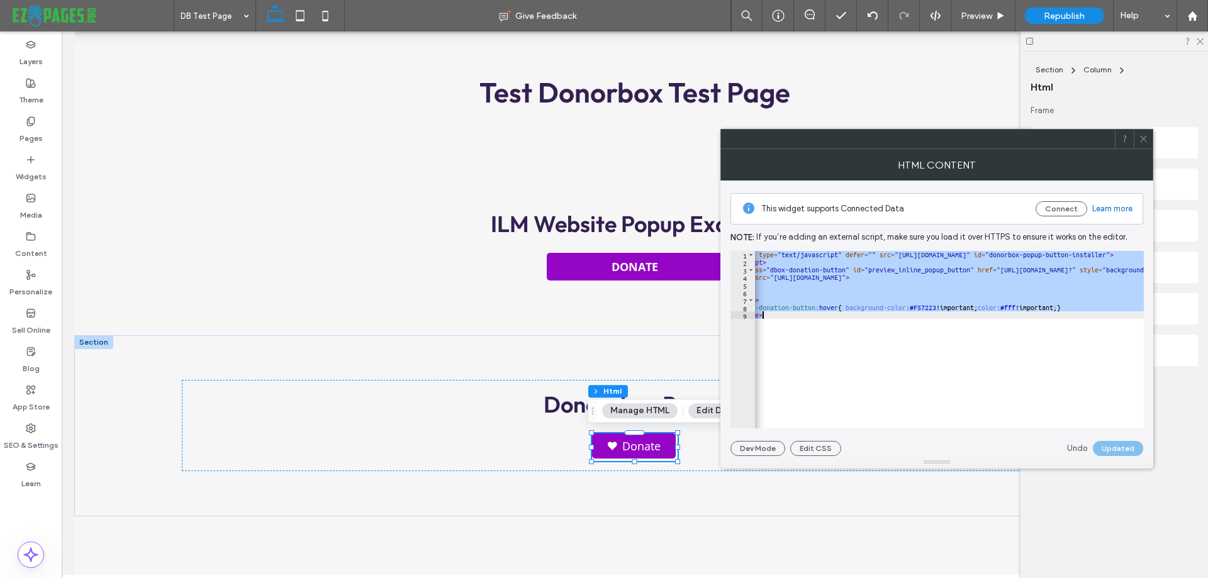
paste textarea "Cursor at row 9"
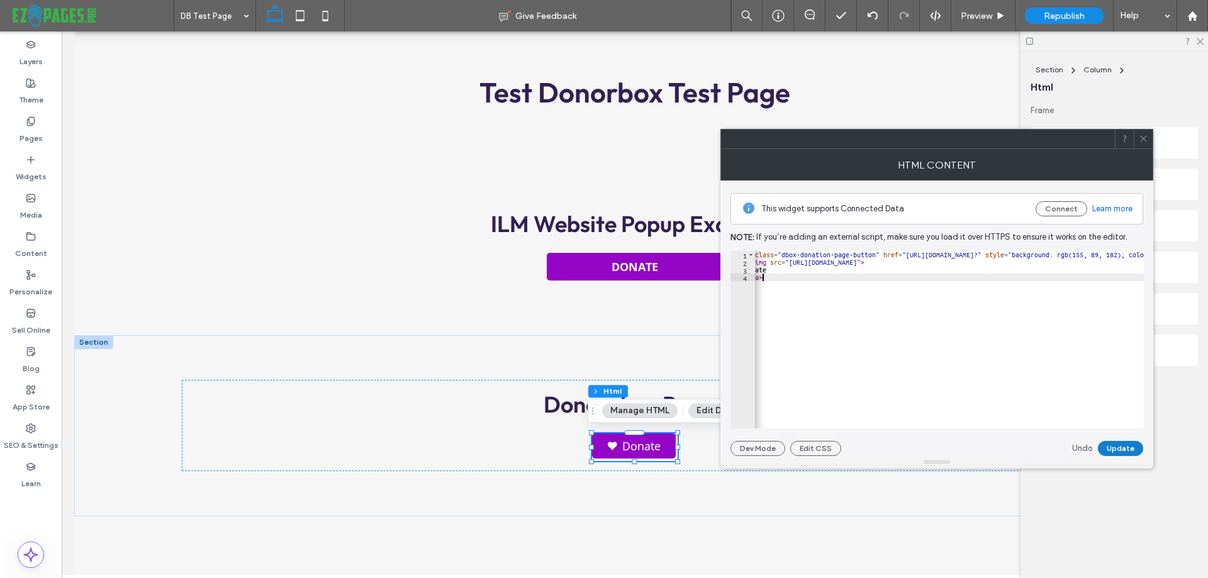
click at [1115, 450] on button "Update" at bounding box center [1120, 448] width 45 height 15
click at [981, 258] on div "< a class = "dbox-donation-page-button" href = "[URL][DOMAIN_NAME]?" style = "b…" at bounding box center [1136, 342] width 1312 height 183
drag, startPoint x: 969, startPoint y: 252, endPoint x: 958, endPoint y: 252, distance: 10.7
click at [958, 252] on div "< a class = "dbox-donation-page-button" href = "[URL][DOMAIN_NAME]?" style = "b…" at bounding box center [1136, 342] width 1312 height 183
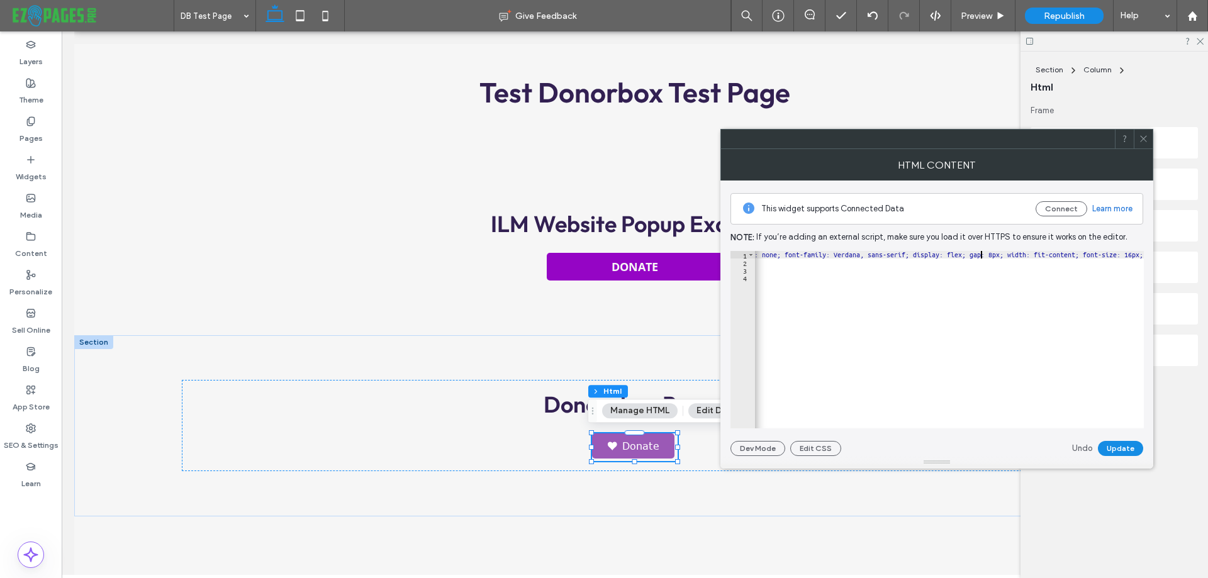
scroll to position [0, 0]
drag, startPoint x: 981, startPoint y: 251, endPoint x: 1041, endPoint y: 250, distance: 59.8
click at [1041, 251] on div "< a class = "dbox-donation-page-button" href = "[URL][DOMAIN_NAME]?" style = "b…" at bounding box center [949, 339] width 389 height 177
click at [1079, 258] on div "< a class = "dbox-donation-page-button" href = "[URL][DOMAIN_NAME]?" style = "b…" at bounding box center [949, 339] width 389 height 177
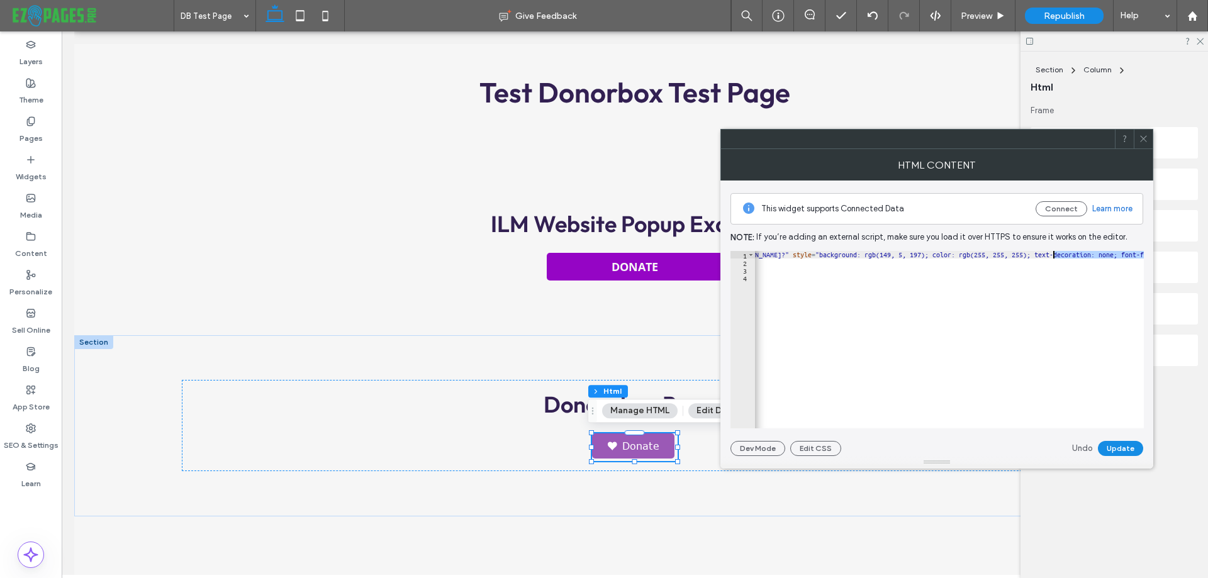
drag, startPoint x: 964, startPoint y: 256, endPoint x: 1053, endPoint y: 258, distance: 89.4
click at [1053, 258] on div "< a class = "dbox-donation-page-button" href = "[URL][DOMAIN_NAME]?" style = "b…" at bounding box center [1203, 342] width 1308 height 183
click at [880, 247] on div "**********" at bounding box center [937, 319] width 413 height 276
click at [877, 257] on div "< a class = "dbox-donation-page-button" href = "[URL][DOMAIN_NAME]?" style = "b…" at bounding box center [949, 339] width 389 height 177
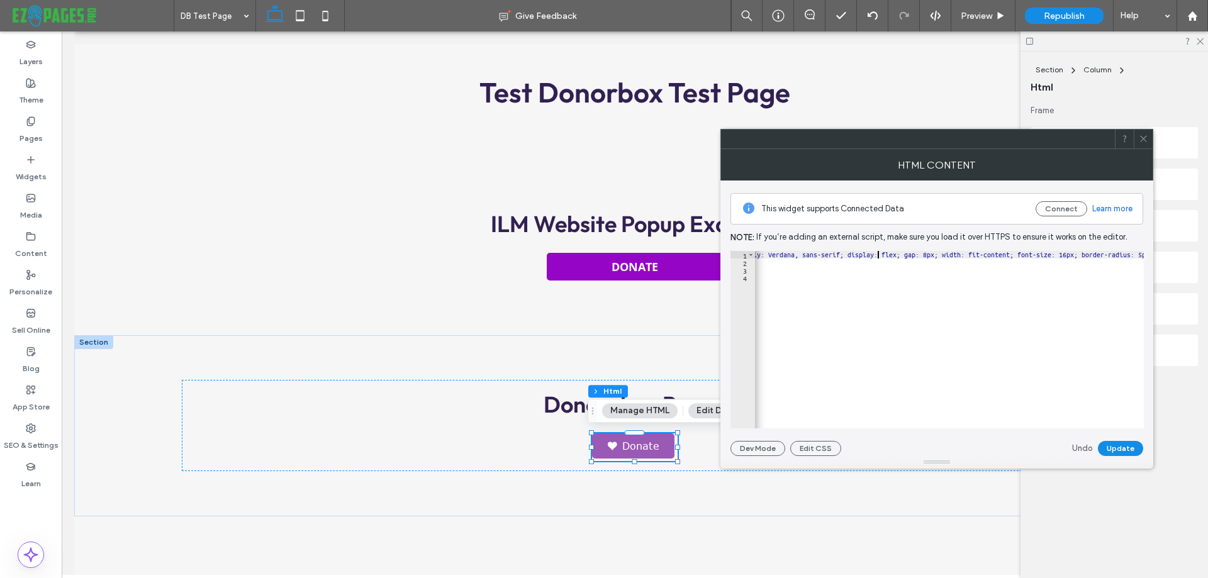
click at [915, 257] on div "< a class = "dbox-donation-page-button" href = "https://donorbox.org/ilm-humani…" at bounding box center [801, 342] width 1308 height 183
drag, startPoint x: 915, startPoint y: 257, endPoint x: 988, endPoint y: 254, distance: 73.1
click at [988, 254] on div "< a class = "dbox-donation-page-button" href = "https://donorbox.org/ilm-humani…" at bounding box center [801, 342] width 1308 height 183
paste textarea "*****"
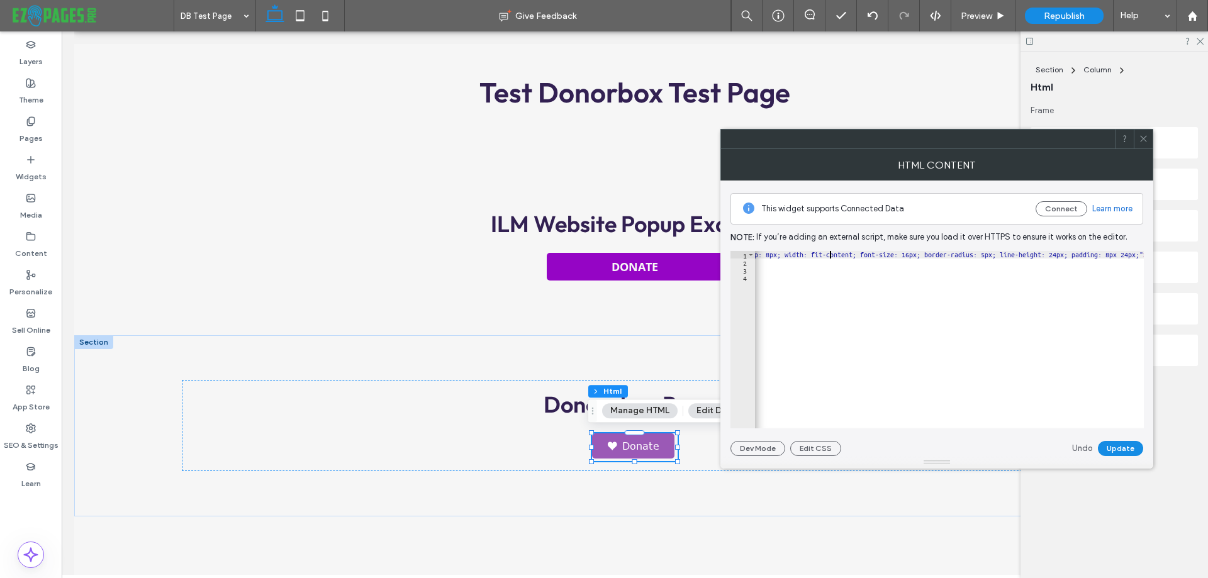
click at [1059, 253] on div "< a class = "dbox-donation-page-button" href = "https://donorbox.org/ilm-humani…" at bounding box center [635, 342] width 1323 height 183
click at [1055, 259] on div "< a class = "dbox-donation-page-button" href = "https://donorbox.org/ilm-humani…" at bounding box center [1210, 342] width 1323 height 183
click at [1076, 256] on div "< a class = "dbox-donation-page-button" href = "https://donorbox.org/ilm-humani…" at bounding box center [644, 342] width 1323 height 183
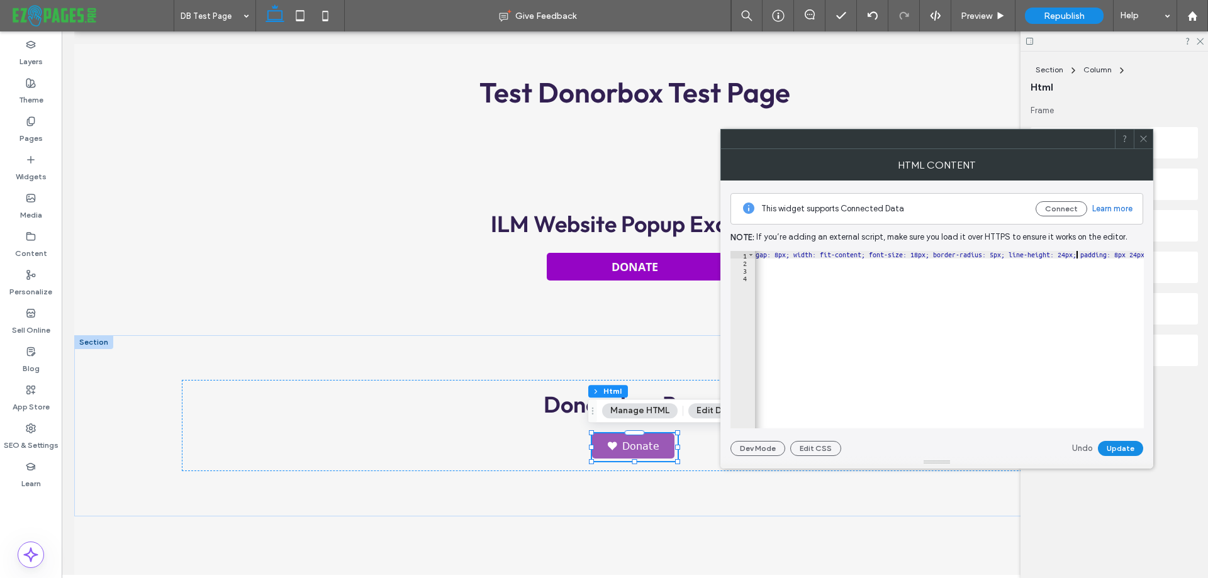
scroll to position [0, 91]
paste textarea "**********"
type textarea "****"
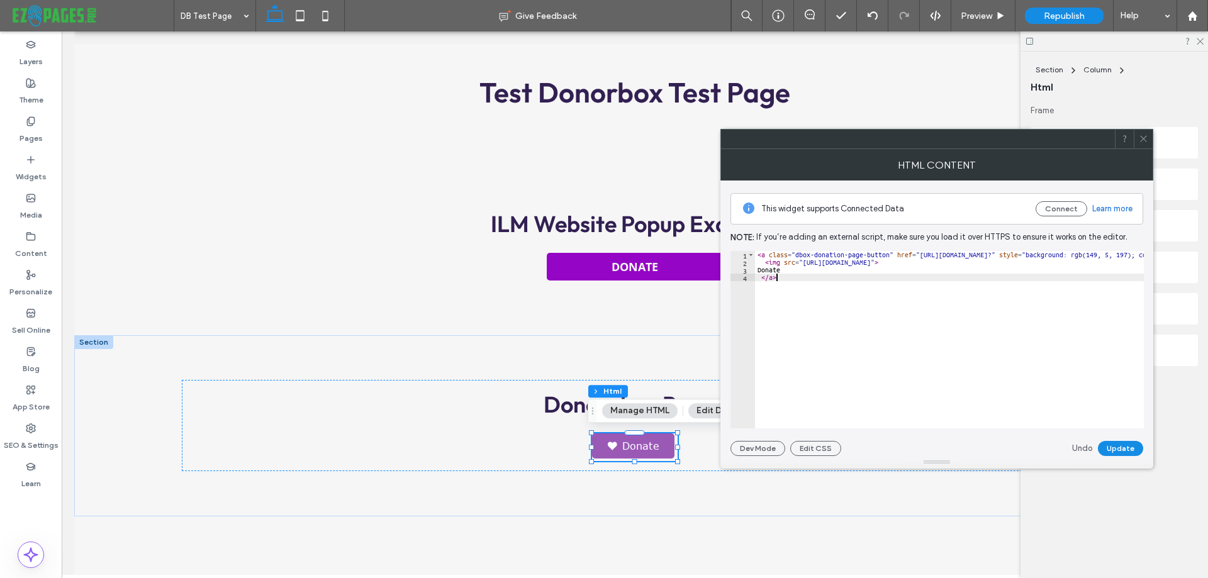
scroll to position [0, 1]
type textarea "****"
paste textarea "********"
click at [1113, 447] on button "Update" at bounding box center [1120, 448] width 45 height 15
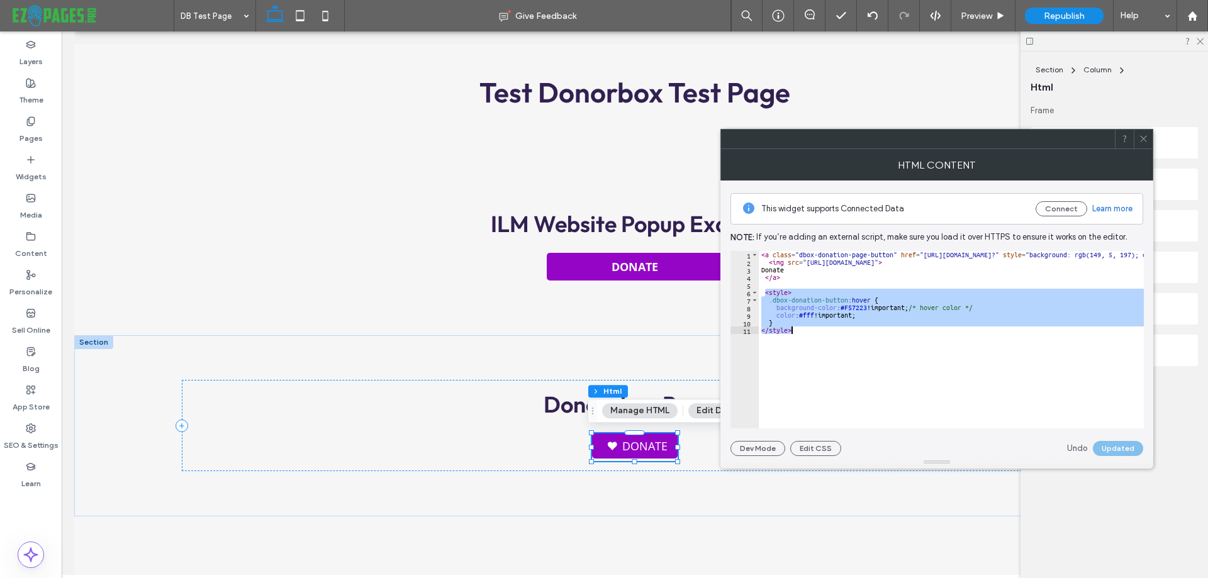
drag, startPoint x: 765, startPoint y: 294, endPoint x: 809, endPoint y: 335, distance: 61.0
paste textarea "Cursor at row 11"
type textarea "********"
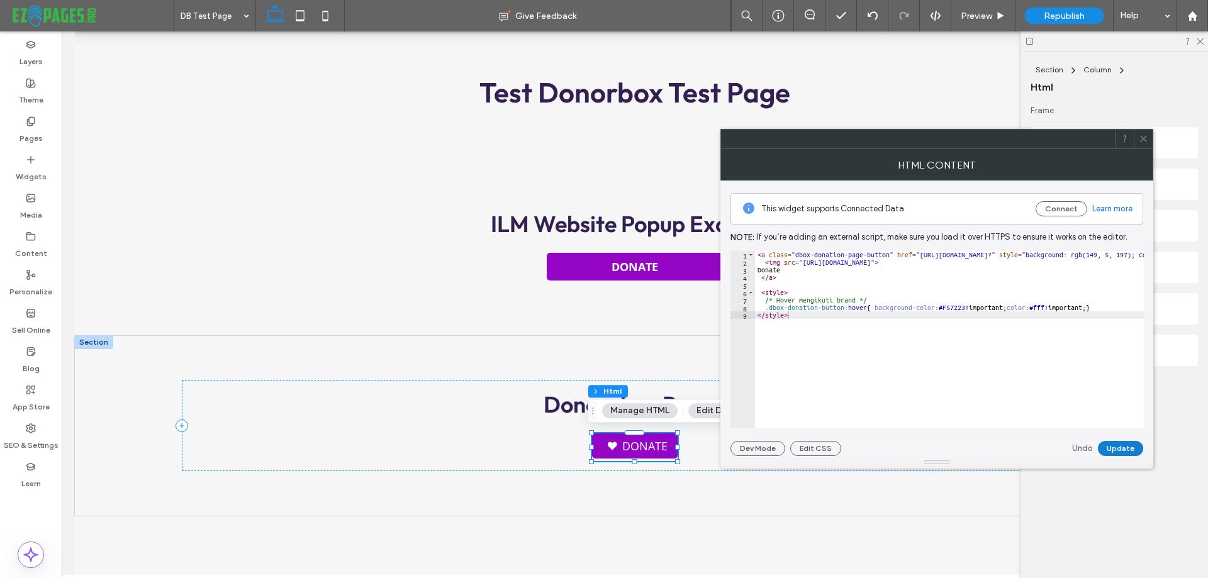
click at [1122, 446] on button "Update" at bounding box center [1120, 448] width 45 height 15
click at [1142, 139] on icon at bounding box center [1143, 138] width 9 height 9
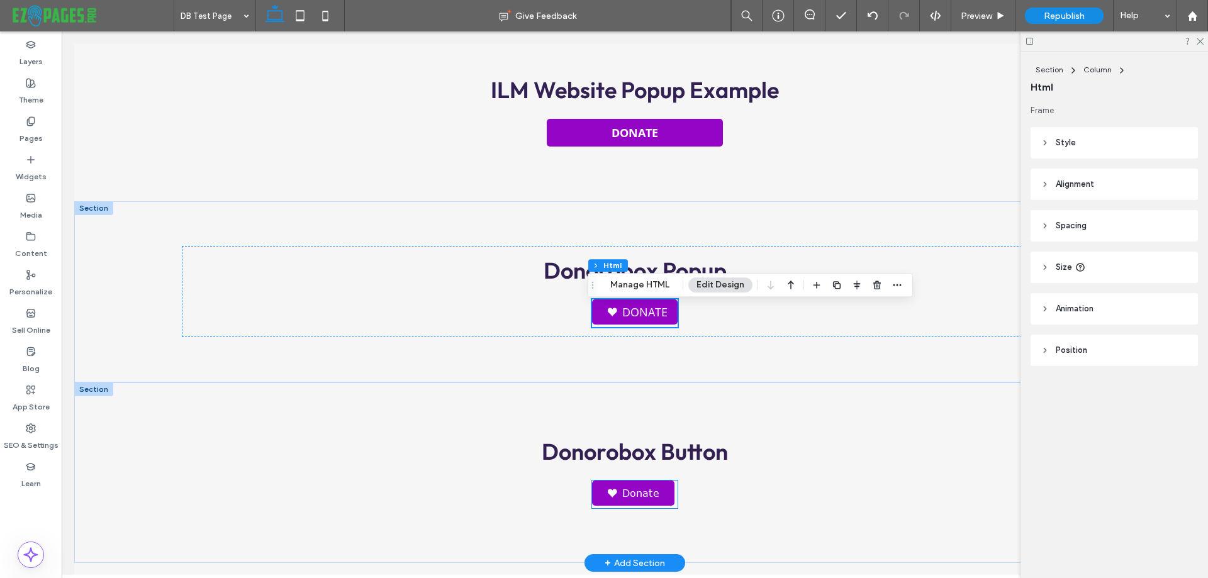
scroll to position [252, 0]
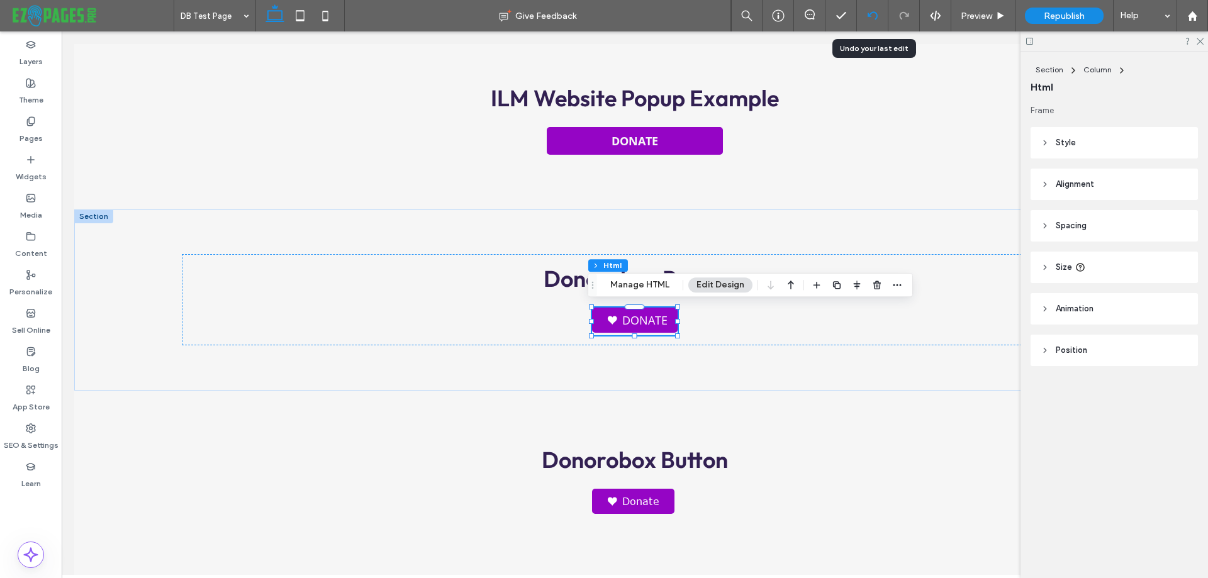
click at [870, 15] on use at bounding box center [872, 15] width 10 height 8
click at [871, 14] on icon at bounding box center [873, 16] width 10 height 10
click at [873, 7] on div at bounding box center [872, 15] width 31 height 31
click at [868, 13] on icon at bounding box center [873, 16] width 10 height 10
click at [870, 14] on use at bounding box center [872, 15] width 10 height 8
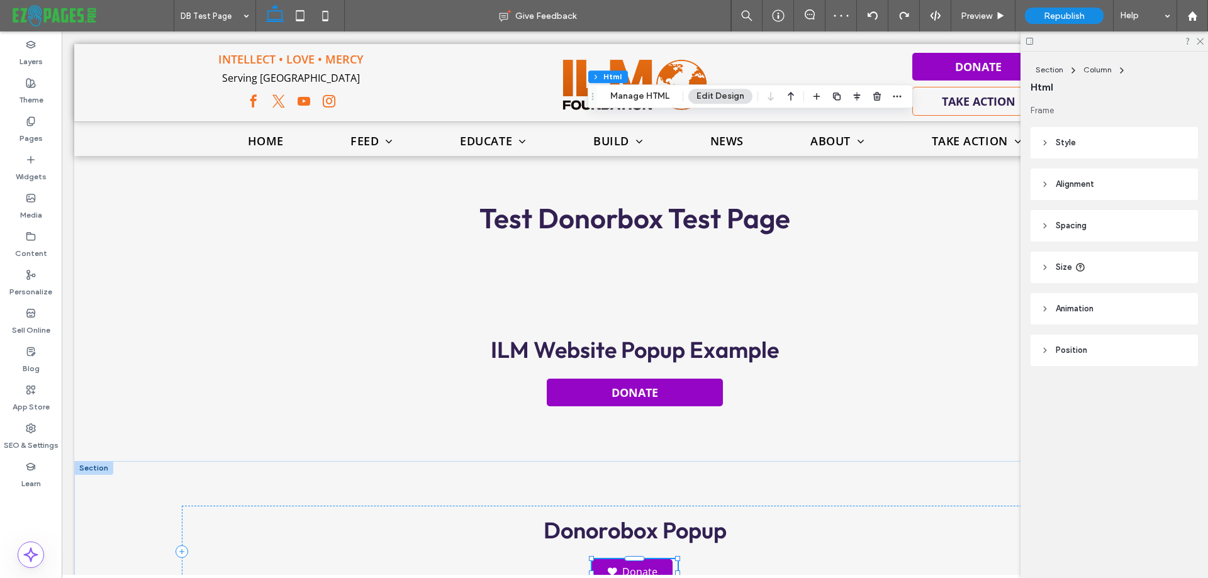
scroll to position [441, 0]
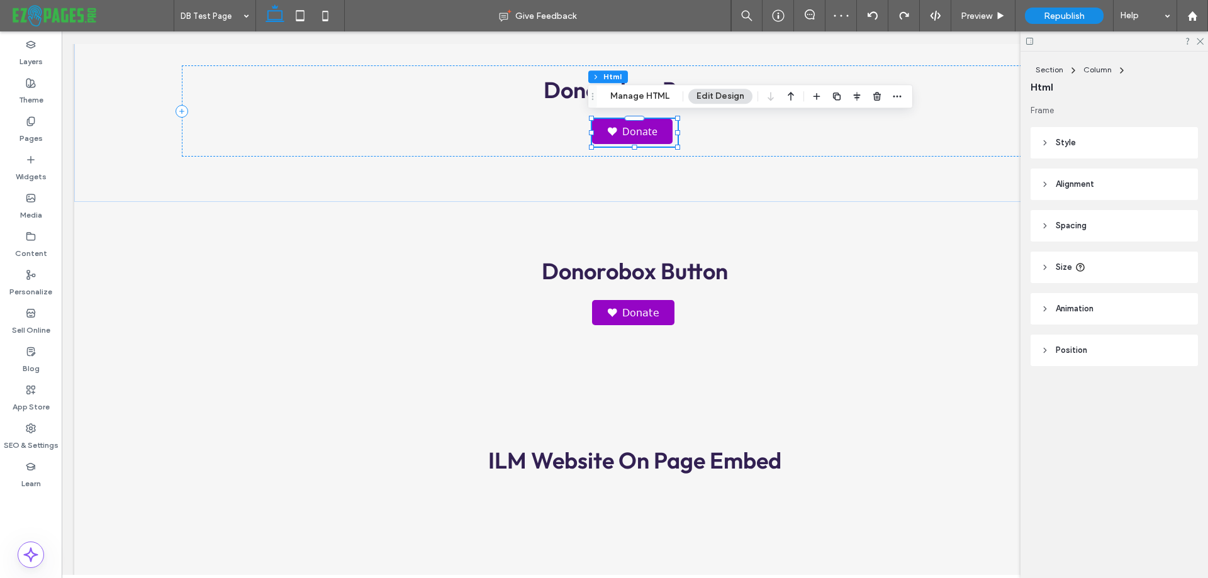
click at [649, 127] on link "Donate" at bounding box center [632, 131] width 81 height 25
click at [656, 97] on button "Manage HTML" at bounding box center [640, 96] width 76 height 15
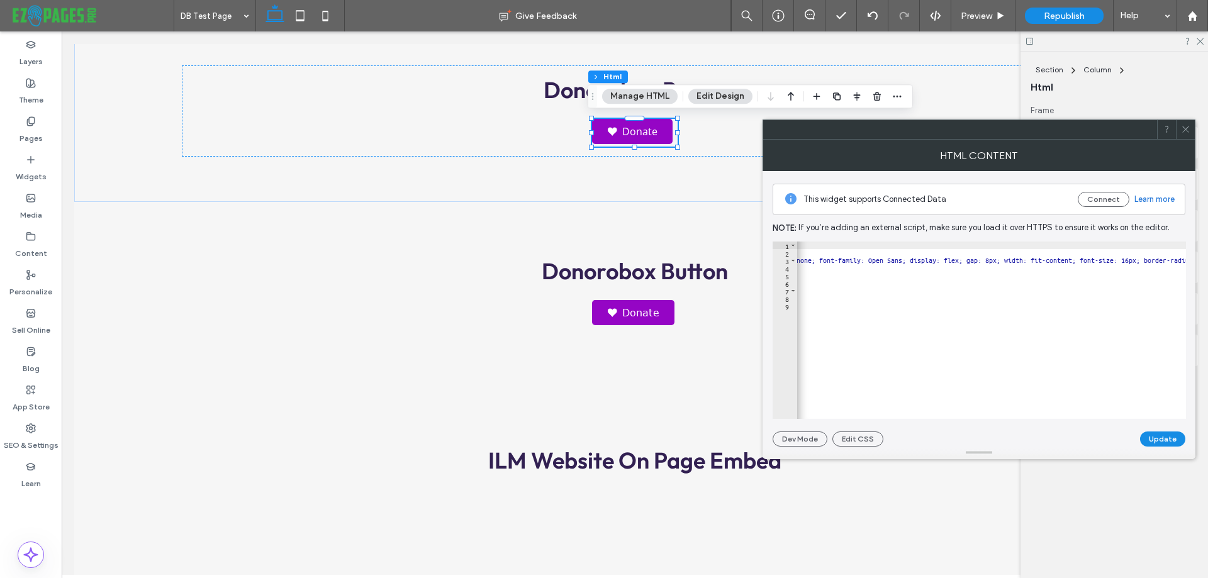
scroll to position [0, 650]
click at [1184, 127] on icon at bounding box center [1185, 129] width 9 height 9
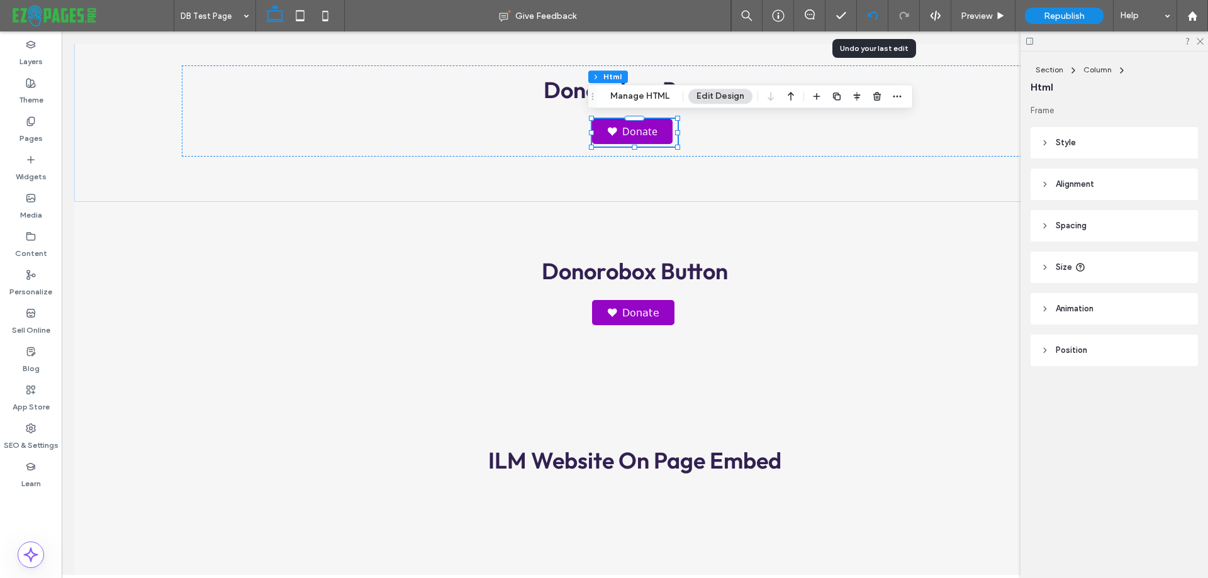
click at [874, 9] on div at bounding box center [872, 15] width 31 height 31
click at [629, 98] on button "Manage HTML" at bounding box center [640, 96] width 76 height 15
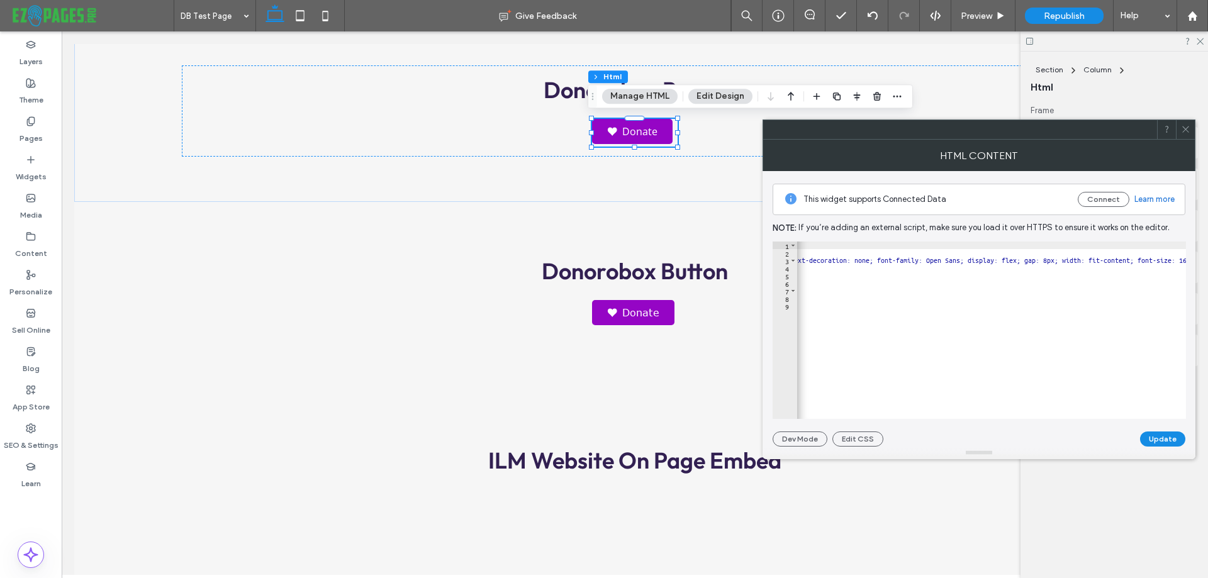
scroll to position [0, 592]
click at [1068, 255] on div "< script type = "text/javascript" defer = "" src = "https://donorbox.org/instal…" at bounding box center [879, 333] width 1346 height 183
type textarea "*********"
drag, startPoint x: 1019, startPoint y: 261, endPoint x: 1045, endPoint y: 265, distance: 26.8
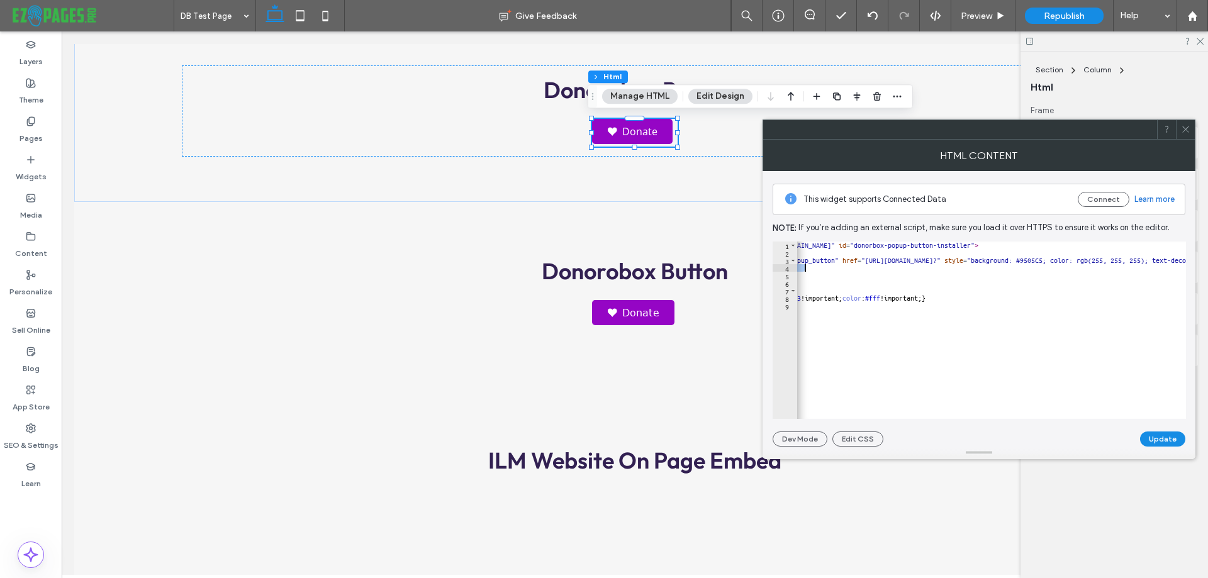
click at [965, 263] on div "< script type = "text/javascript" defer = "" src = "https://donorbox.org/instal…" at bounding box center [991, 330] width 389 height 177
drag, startPoint x: 964, startPoint y: 259, endPoint x: 998, endPoint y: 259, distance: 34.0
click at [998, 259] on div "< script type = "text/javascript" defer = "" src = "https://donorbox.org/instal…" at bounding box center [793, 333] width 1346 height 183
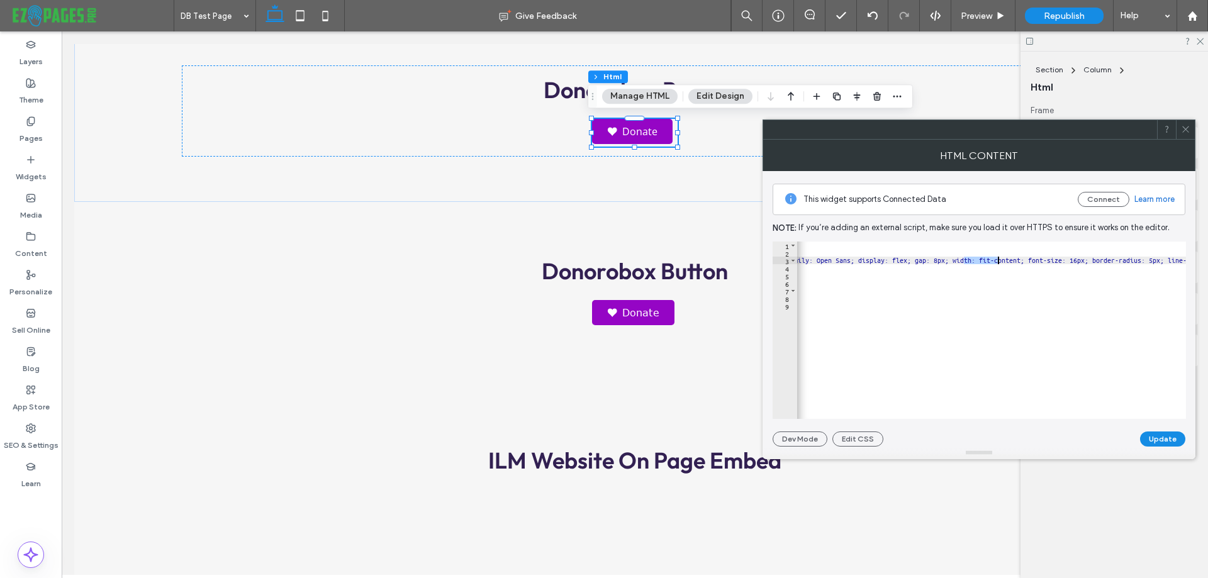
paste textarea "**********"
click at [1150, 438] on button "Update" at bounding box center [1162, 439] width 45 height 15
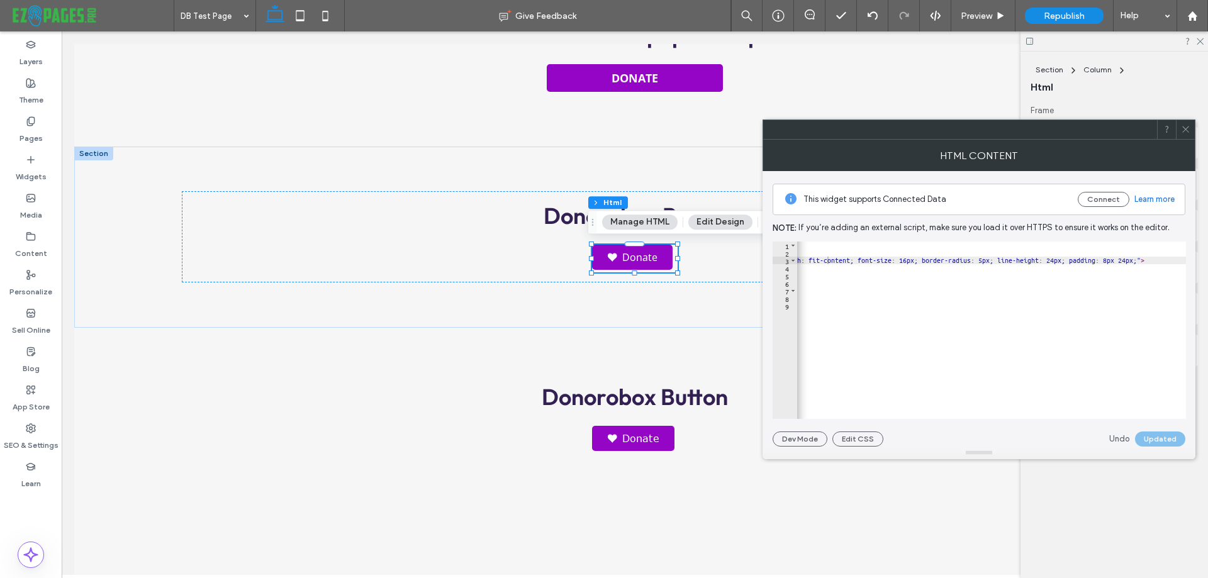
scroll to position [0, 904]
click at [1052, 257] on div "< script type = "text/javascript" defer = "" src = "https://donorbox.org/instal…" at bounding box center [593, 333] width 1398 height 183
click at [1051, 263] on div "< script type = "text/javascript" defer = "" src = "https://donorbox.org/instal…" at bounding box center [593, 333] width 1398 height 183
paste textarea "**********"
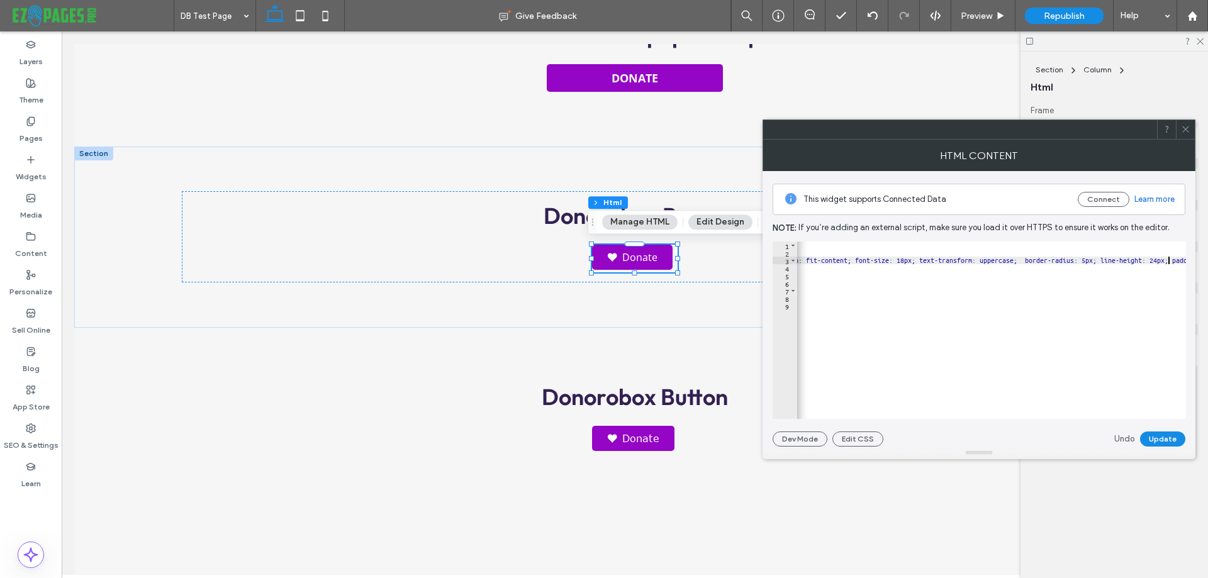
scroll to position [0, 106]
paste textarea "***"
click at [1111, 259] on div "< script type = "text/javascript" defer = "" src = "https://donorbox.org/instal…" at bounding box center [620, 333] width 1568 height 183
click at [1156, 437] on button "Update" at bounding box center [1162, 439] width 45 height 15
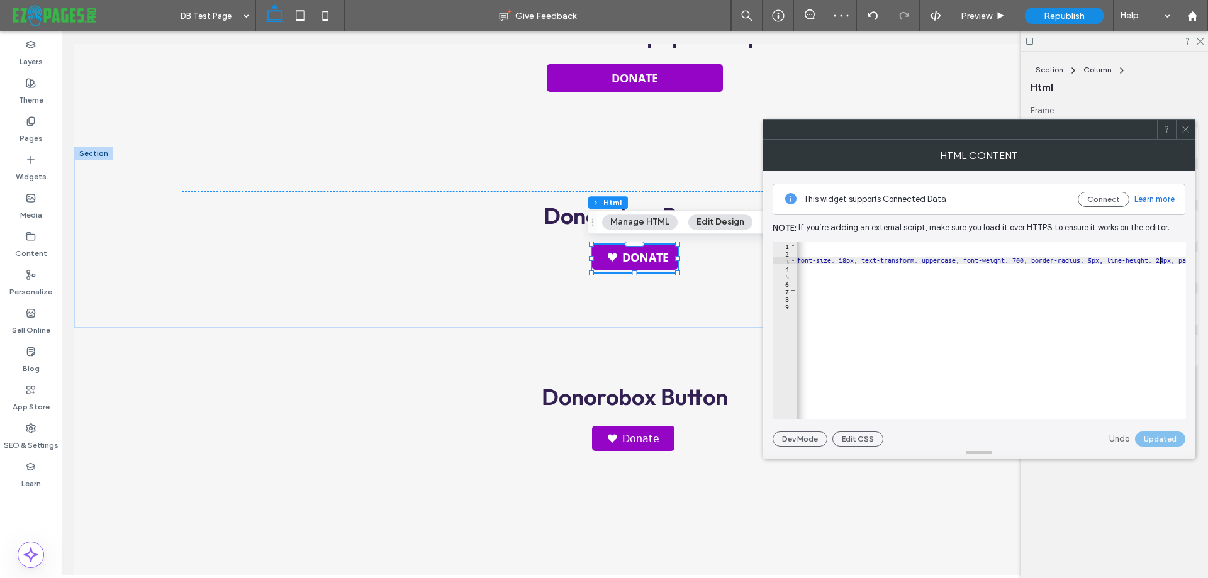
click at [1158, 261] on div "< script type = "text/javascript" defer = "" src = "https://donorbox.org/instal…" at bounding box center [620, 333] width 1568 height 183
click at [1164, 437] on button "Update" at bounding box center [1162, 439] width 45 height 15
click at [1159, 262] on div "< script type = "text/javascript" defer = "" src = "https://donorbox.org/instal…" at bounding box center [620, 333] width 1568 height 183
click at [1156, 438] on button "Update" at bounding box center [1162, 439] width 45 height 15
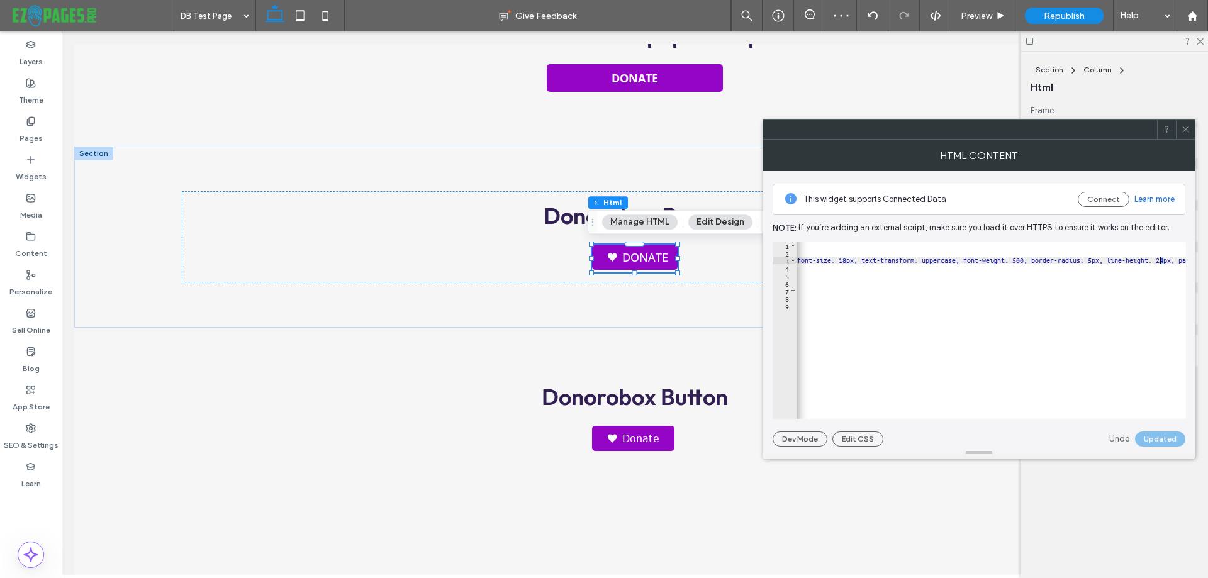
click at [1159, 261] on div "< script type = "text/javascript" defer = "" src = "https://donorbox.org/instal…" at bounding box center [620, 333] width 1568 height 183
click at [1157, 435] on button "Update" at bounding box center [1162, 439] width 45 height 15
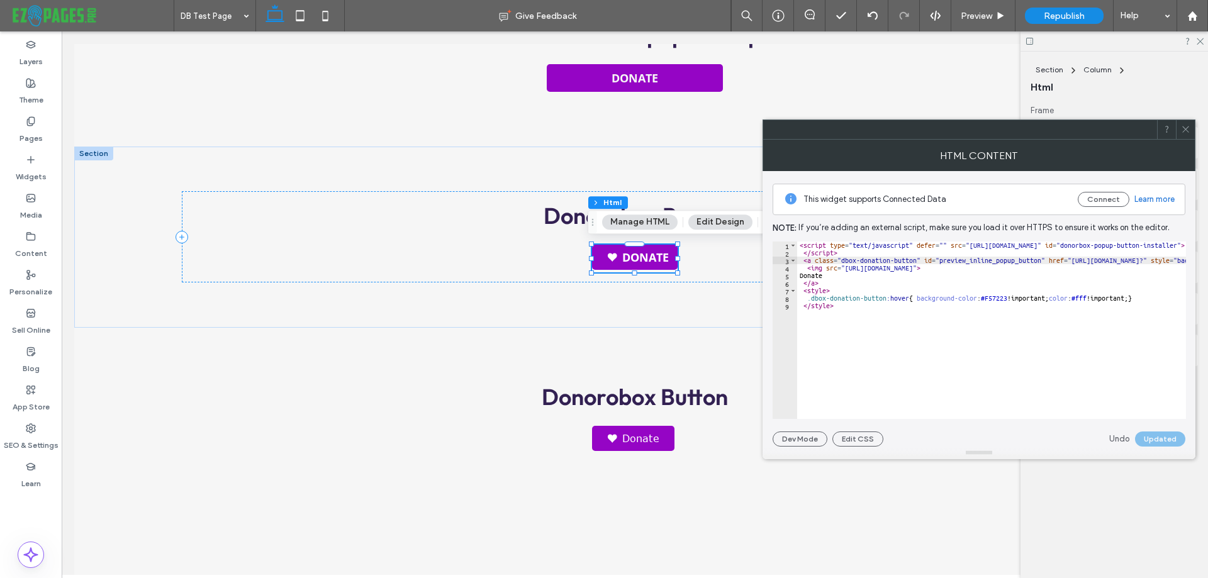
type textarea "**********"
drag, startPoint x: 806, startPoint y: 266, endPoint x: 1015, endPoint y: 267, distance: 208.3
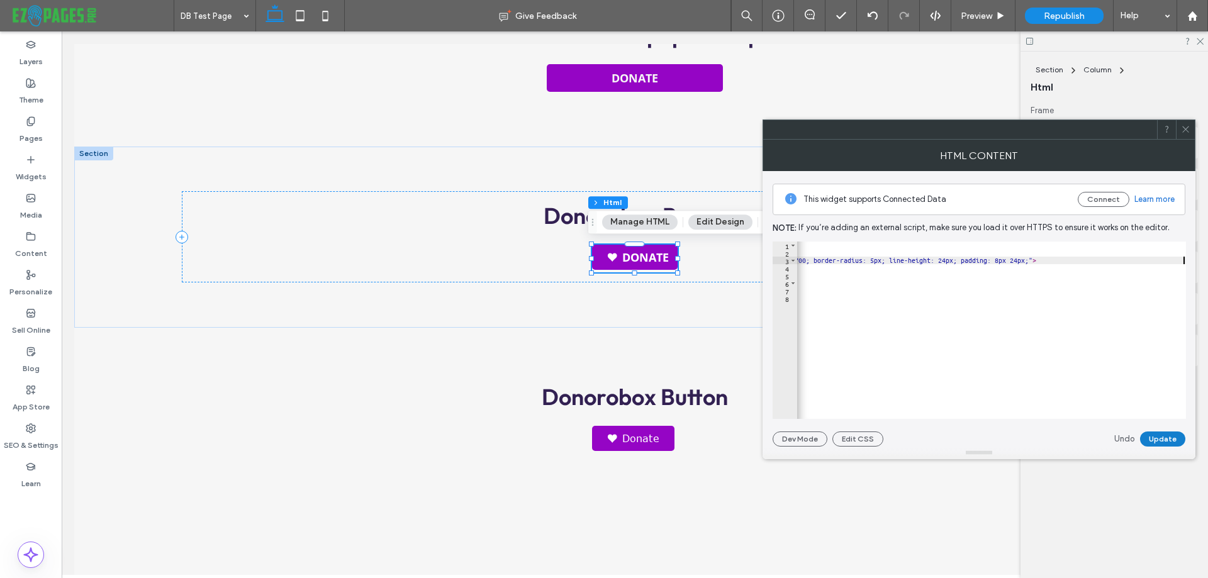
click at [1151, 437] on button "Update" at bounding box center [1162, 439] width 45 height 15
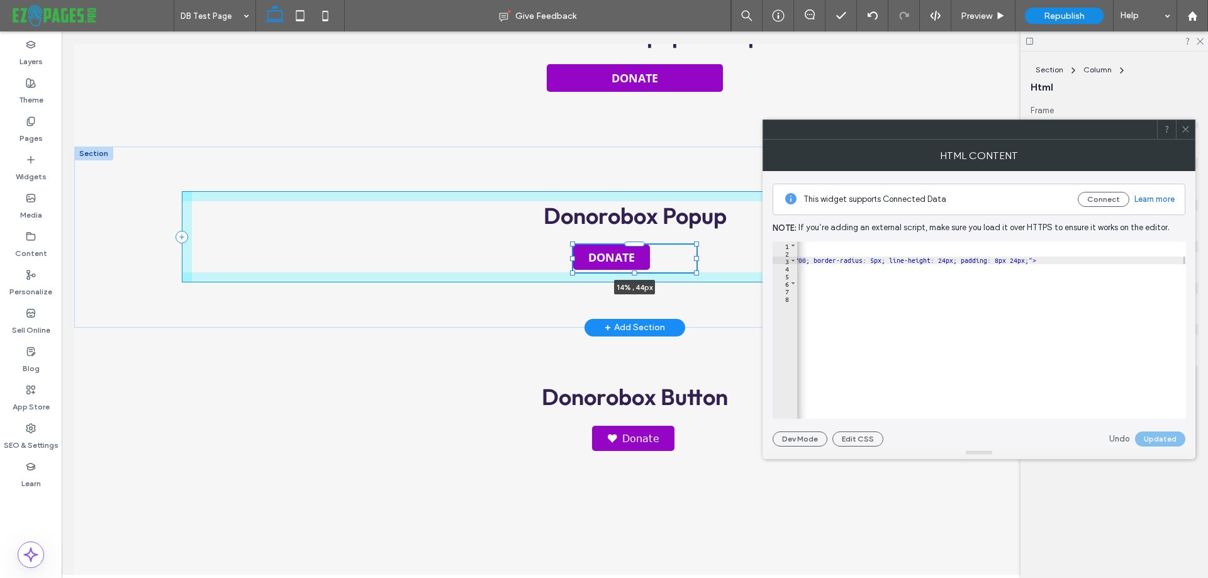
drag, startPoint x: 674, startPoint y: 258, endPoint x: 693, endPoint y: 257, distance: 18.9
click at [694, 257] on div at bounding box center [696, 258] width 5 height 5
type input "**"
type input "****"
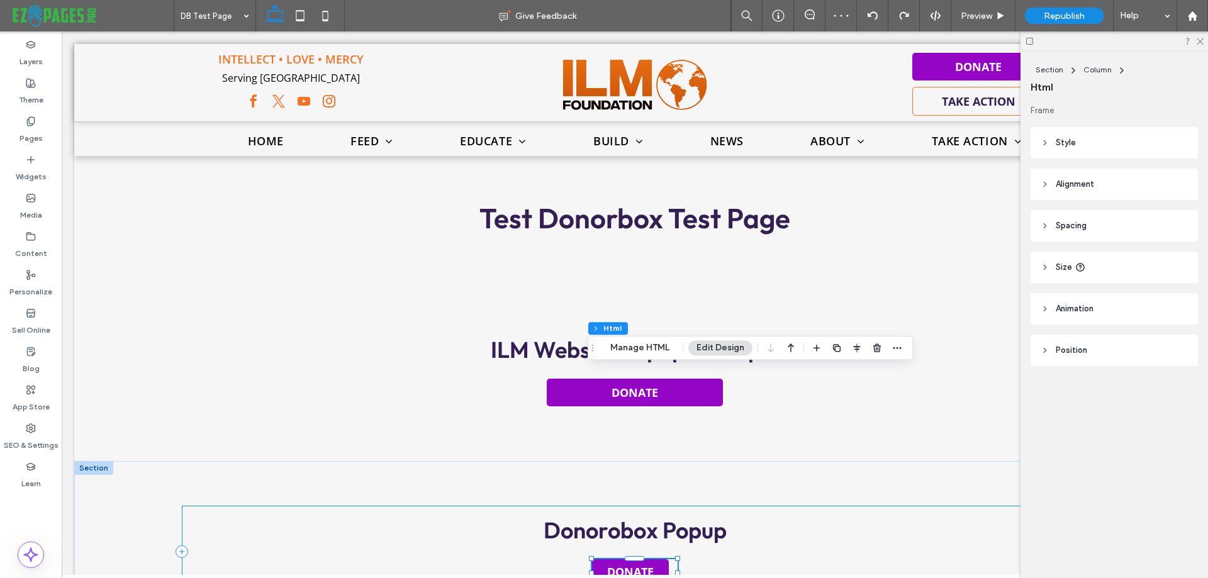
scroll to position [189, 0]
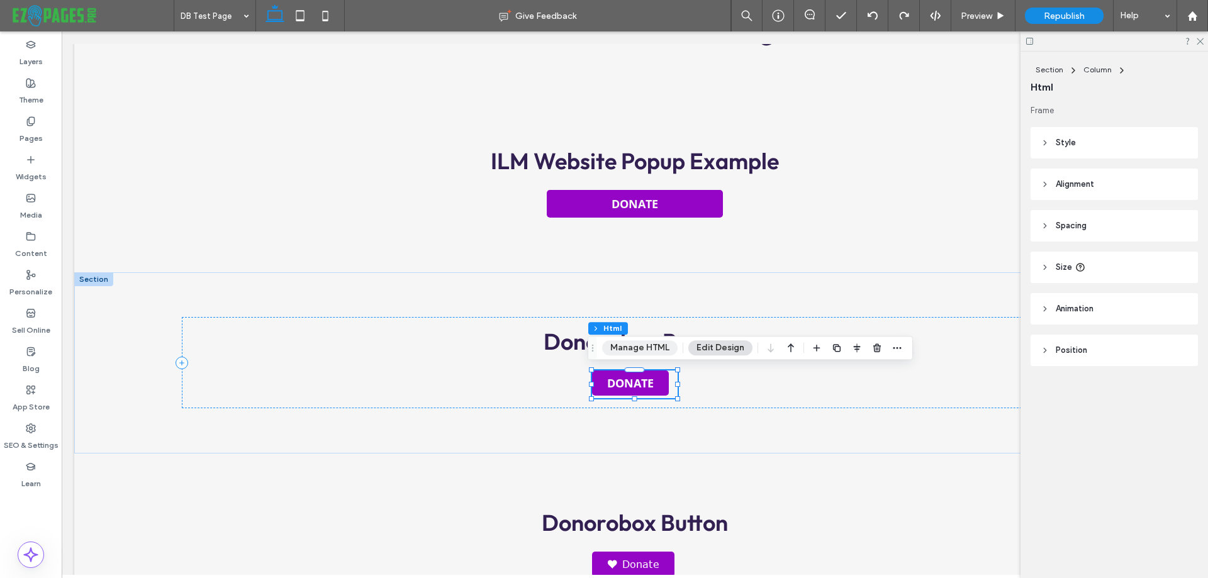
click at [656, 346] on button "Manage HTML" at bounding box center [640, 347] width 76 height 15
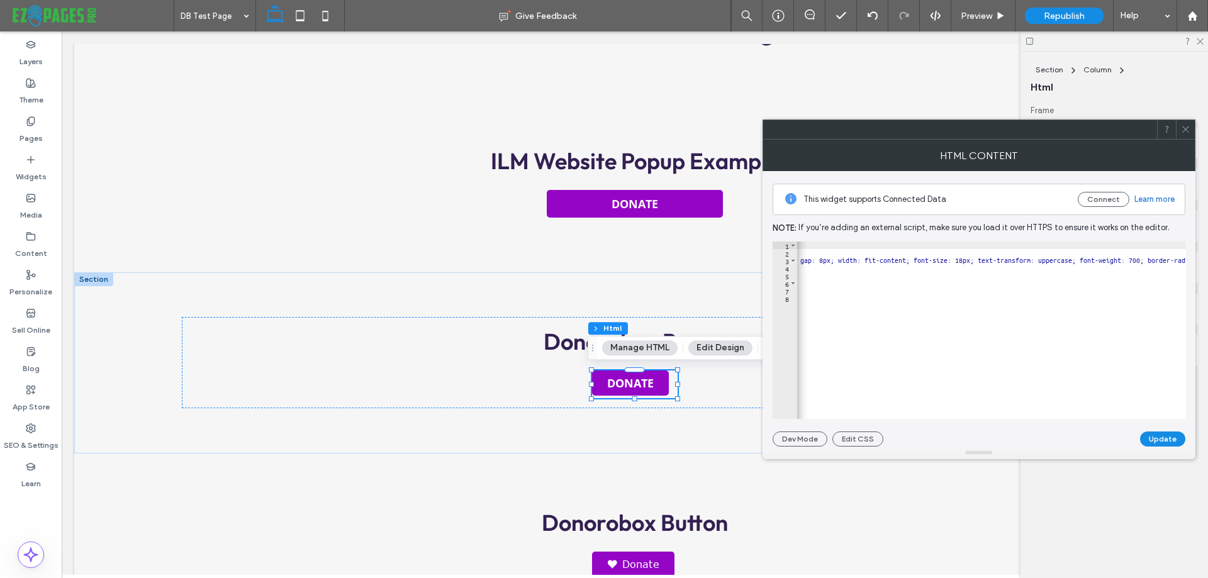
scroll to position [0, 845]
drag, startPoint x: 1011, startPoint y: 262, endPoint x: 1052, endPoint y: 258, distance: 41.1
click at [1052, 258] on div "< script type = "text/javascript" defer = "" src = "https://donorbox.org/instal…" at bounding box center [736, 333] width 1568 height 183
click at [1147, 435] on button "Update" at bounding box center [1162, 439] width 45 height 15
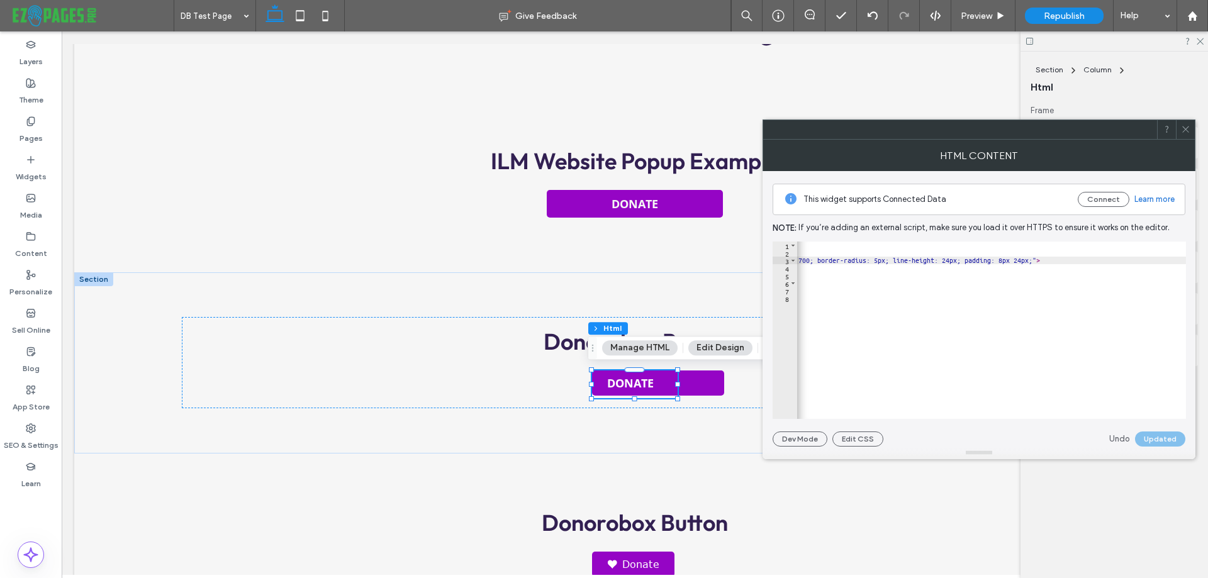
scroll to position [0, 1157]
click at [959, 259] on div "< script type = "text/javascript" defer = "" src = "https://donorbox.org/instal…" at bounding box center [414, 333] width 1546 height 183
type textarea "**********"
click at [1150, 435] on button "Update" at bounding box center [1162, 439] width 45 height 15
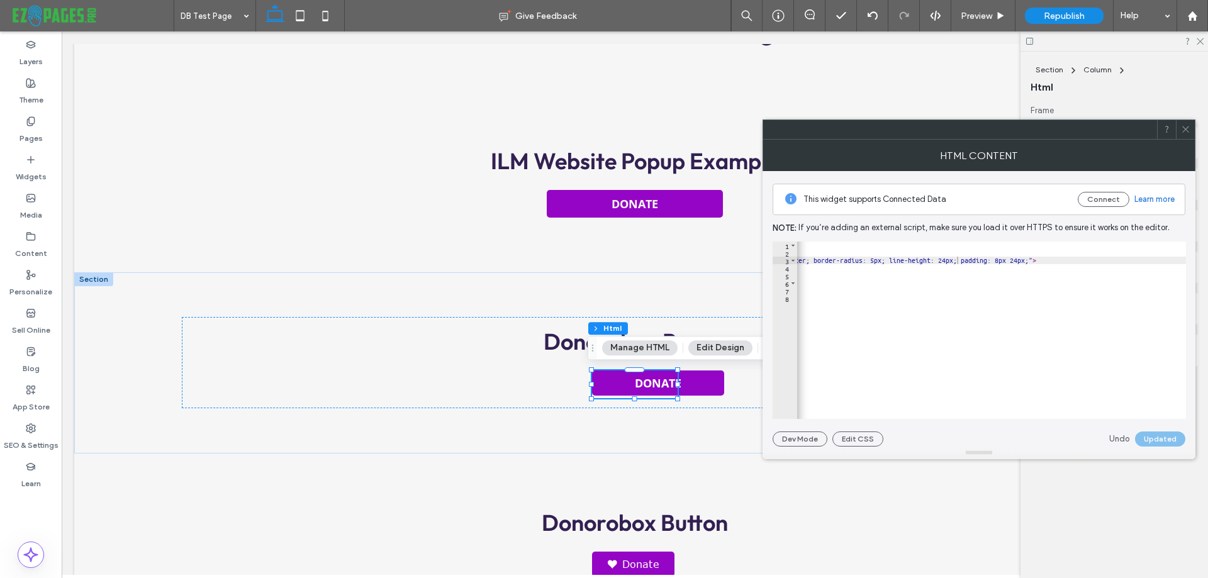
scroll to position [0, 1251]
click at [1093, 260] on div "< script type = "text/javascript" defer = "" src = "https://donorbox.org/instal…" at bounding box center [366, 333] width 1640 height 183
type textarea "*"
click at [1153, 437] on button "Update" at bounding box center [1162, 439] width 45 height 15
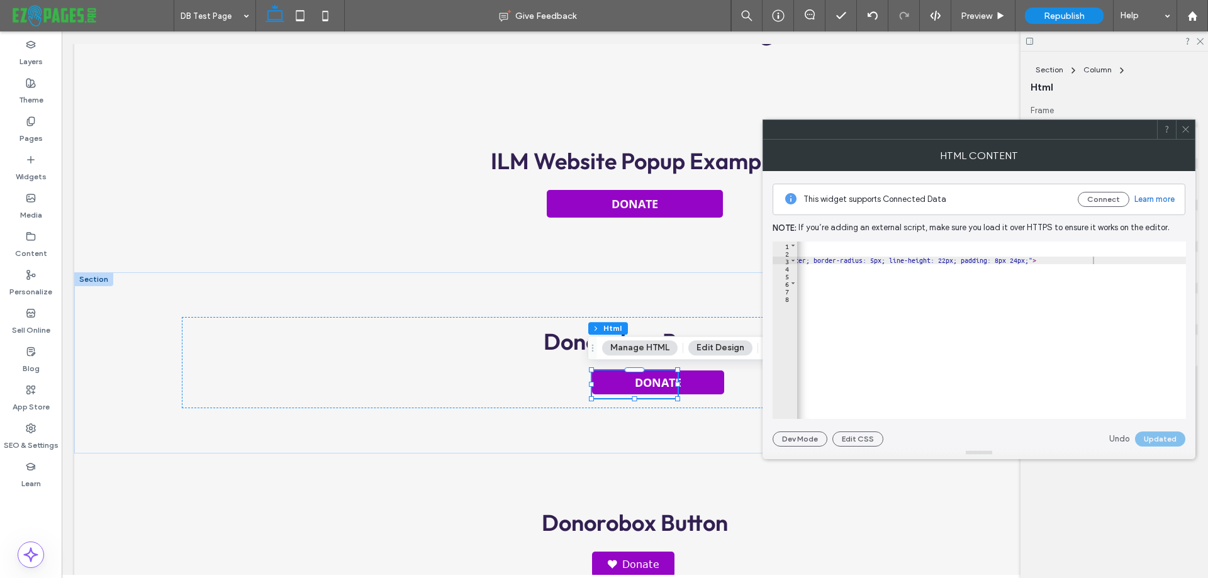
scroll to position [0, 1251]
click at [1145, 262] on div "< script type = "text/javascript" defer = "" src = "https://donorbox.org/instal…" at bounding box center [366, 333] width 1640 height 183
click at [1141, 262] on div "< script type = "text/javascript" defer = "" src = "https://donorbox.org/instal…" at bounding box center [366, 333] width 1640 height 183
click at [1143, 262] on div "< script type = "text/javascript" defer = "" src = "https://donorbox.org/instal…" at bounding box center [991, 330] width 389 height 177
click at [1145, 261] on div "< script type = "text/javascript" defer = "" src = "https://donorbox.org/instal…" at bounding box center [366, 333] width 1640 height 183
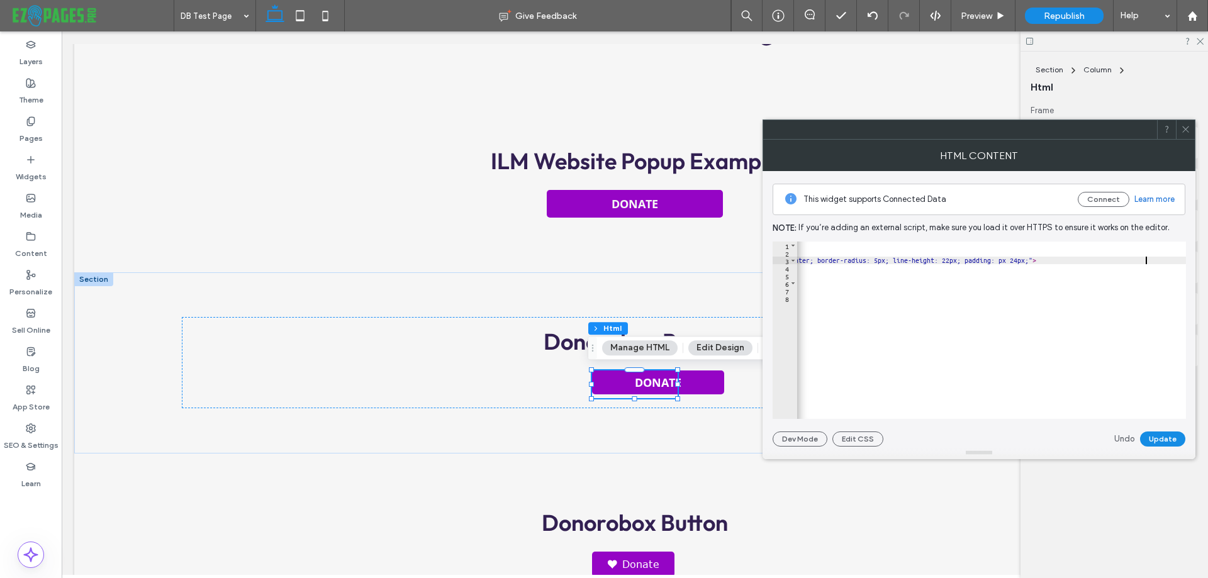
scroll to position [0, 1247]
type textarea "*"
type textarea "**"
click at [1167, 436] on button "Update" at bounding box center [1162, 439] width 45 height 15
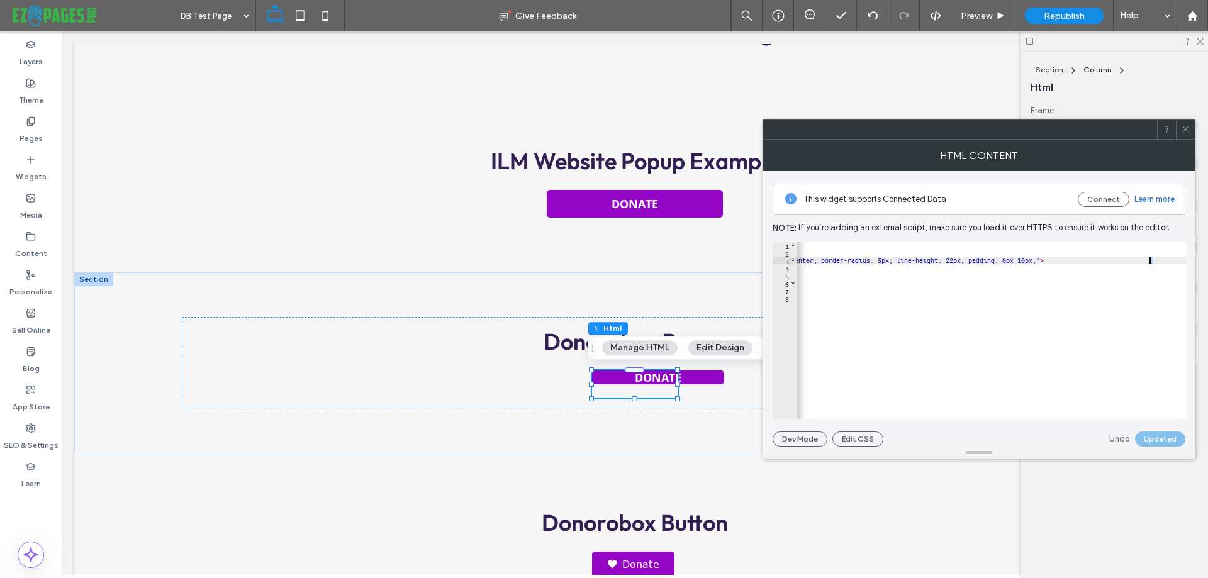
click at [1149, 261] on div "< script type = "text/javascript" defer = "" src = "https://donorbox.org/instal…" at bounding box center [374, 333] width 1640 height 183
type textarea "*"
drag, startPoint x: 1171, startPoint y: 262, endPoint x: 1165, endPoint y: 261, distance: 6.3
click at [1165, 261] on div "< script type = "text/javascript" defer = "" src = "https://donorbox.org/instal…" at bounding box center [374, 333] width 1640 height 183
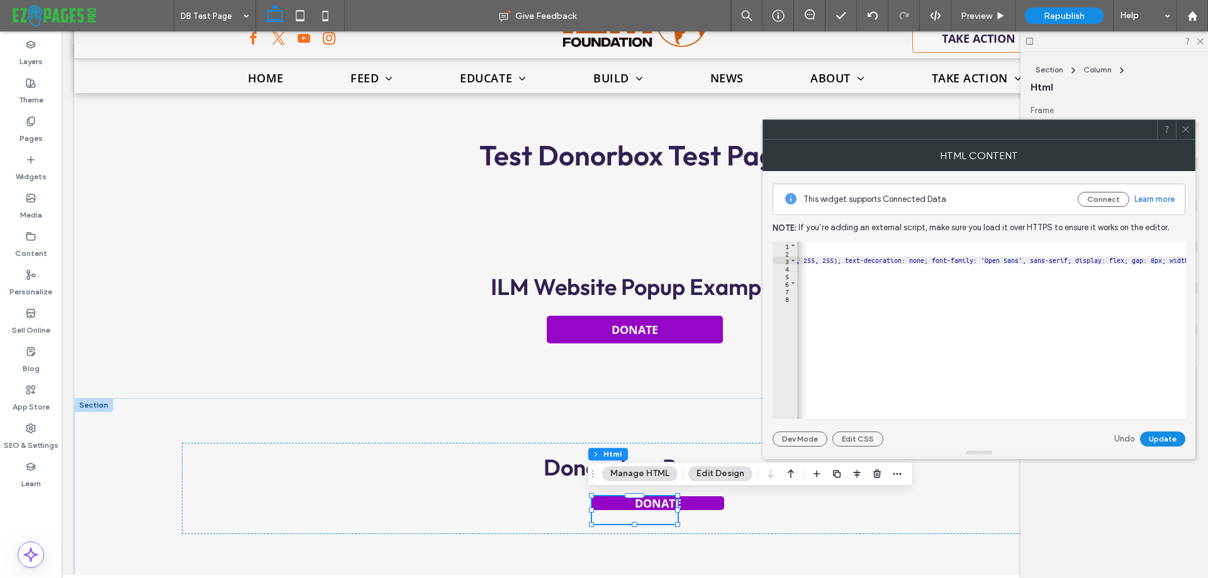
scroll to position [0, 514]
type textarea "**"
click at [1156, 440] on button "Update" at bounding box center [1162, 439] width 45 height 15
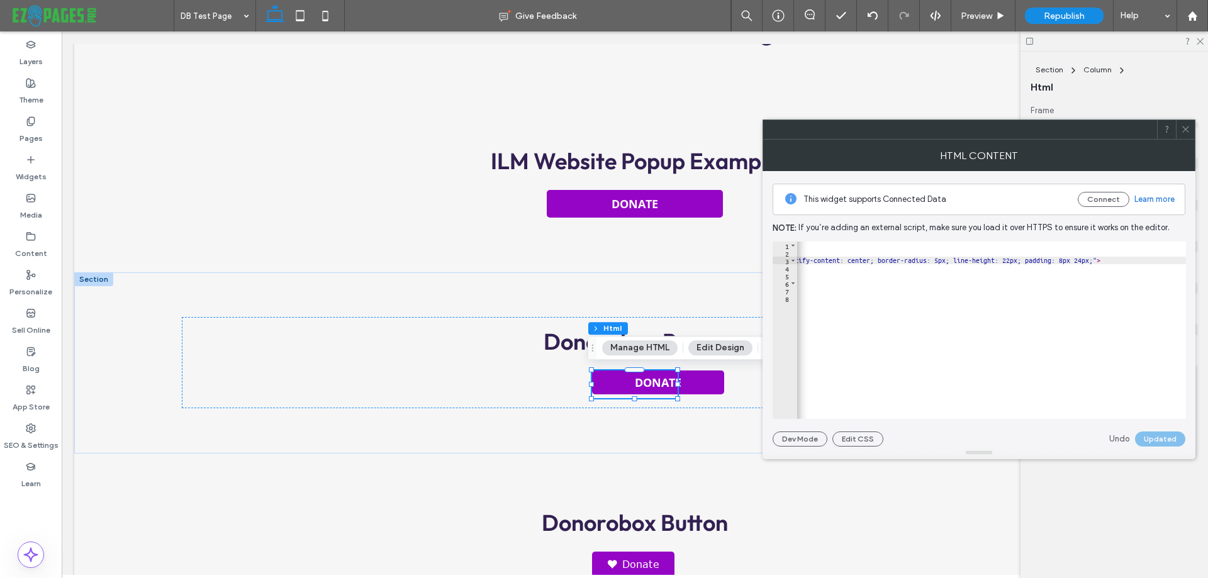
scroll to position [0, 1204]
click at [1138, 257] on div "< script type = "text/javascript" defer = "" src = "https://donorbox.org/instal…" at bounding box center [413, 333] width 1640 height 183
type textarea "*"
click at [1168, 437] on button "Update" at bounding box center [1162, 439] width 45 height 15
click at [1181, 128] on icon at bounding box center [1185, 129] width 9 height 9
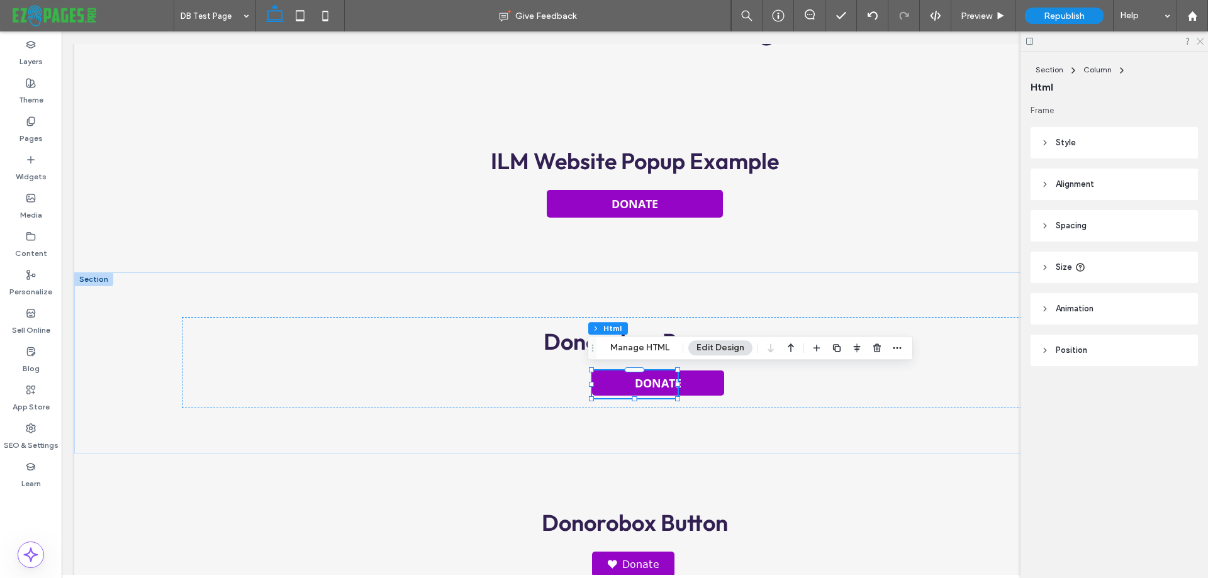
click at [1198, 39] on use at bounding box center [1200, 41] width 7 height 7
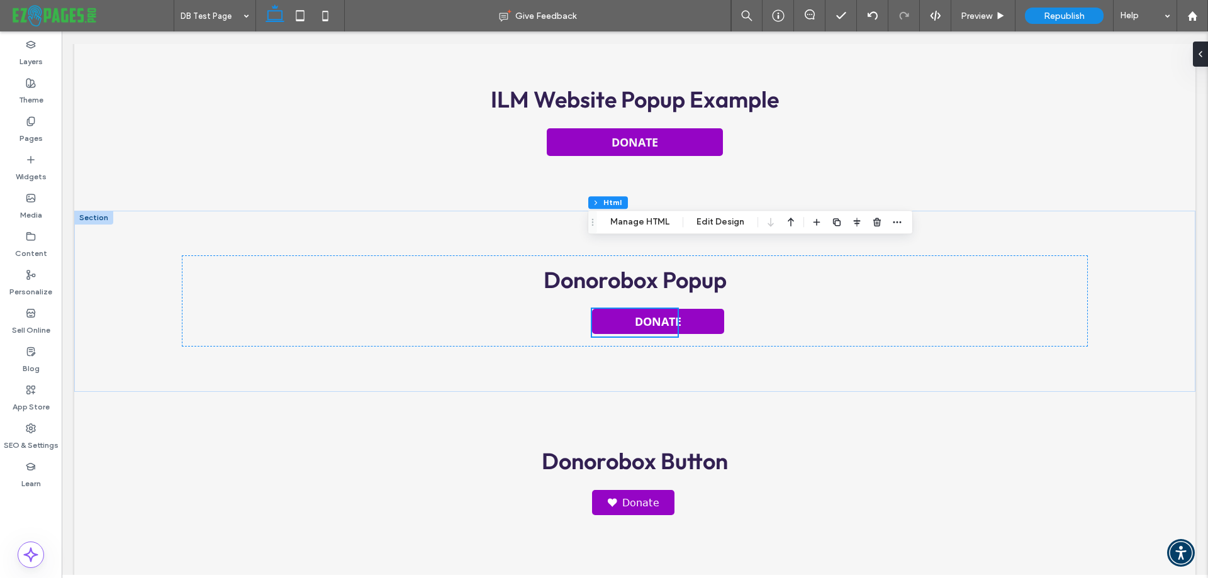
scroll to position [315, 0]
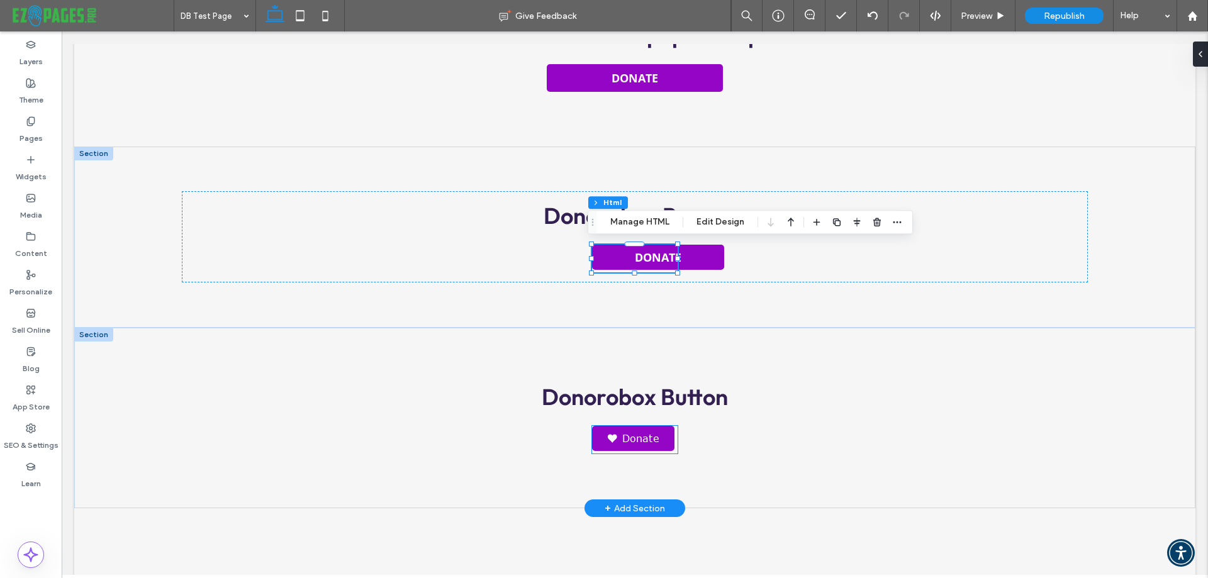
click at [651, 438] on link "Donate" at bounding box center [633, 438] width 82 height 25
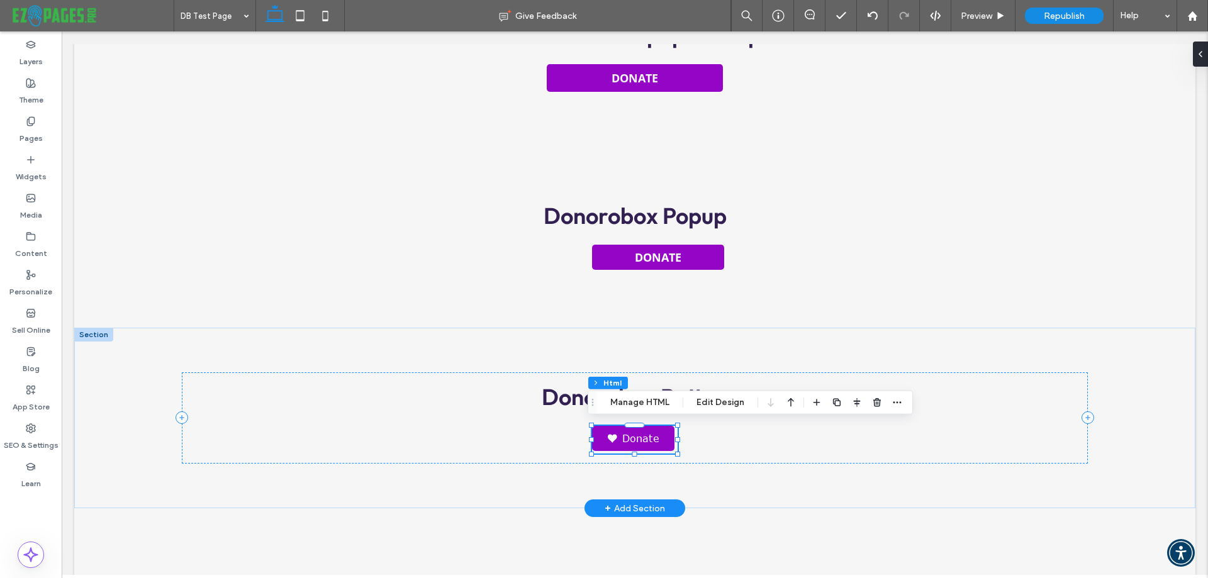
click at [651, 438] on div "Donate" at bounding box center [634, 440] width 85 height 28
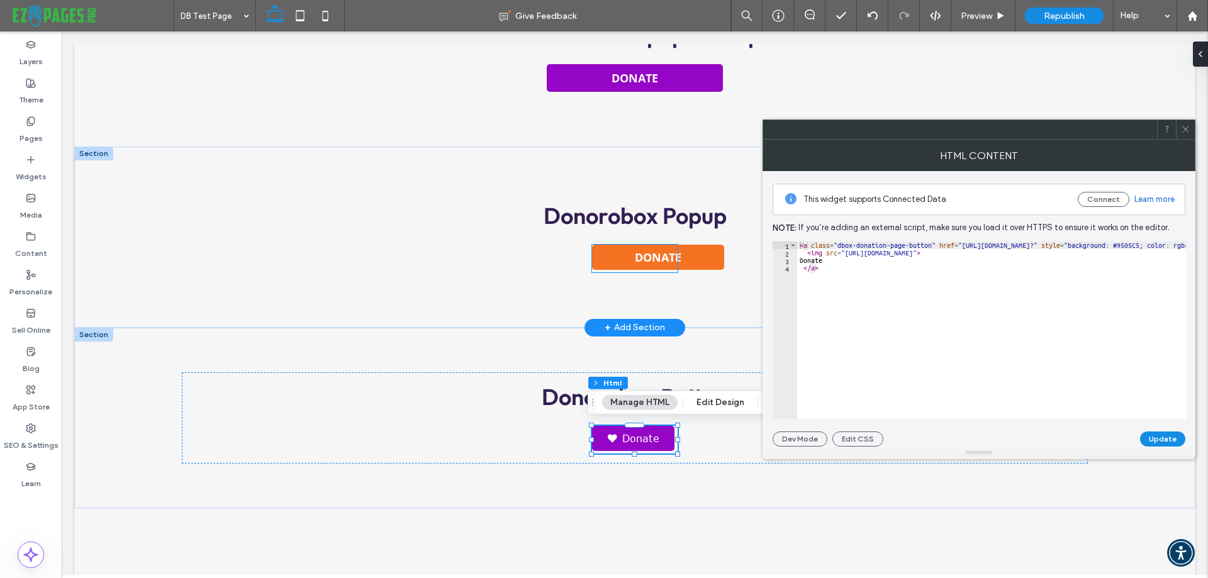
click at [692, 256] on link "Donate" at bounding box center [658, 257] width 132 height 25
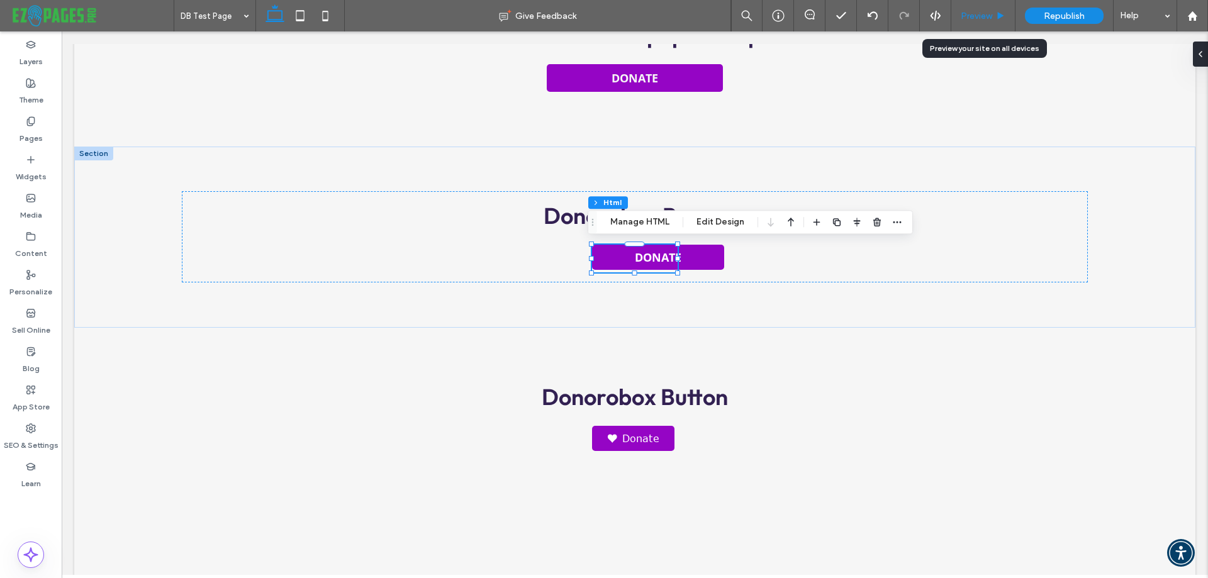
click at [976, 13] on span "Preview" at bounding box center [976, 16] width 31 height 11
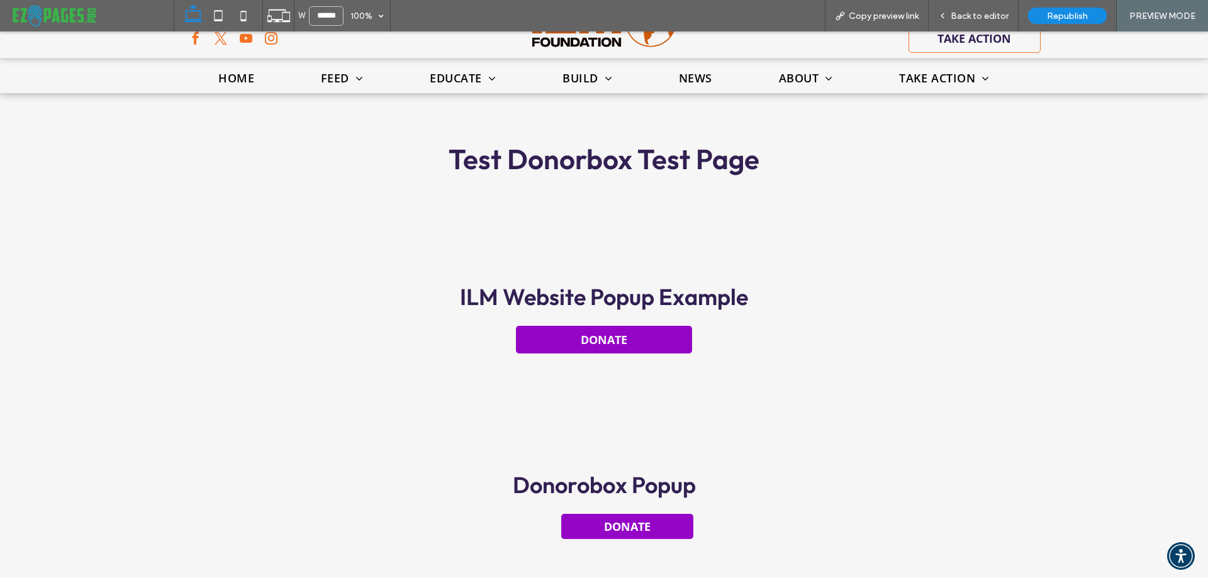
scroll to position [252, 0]
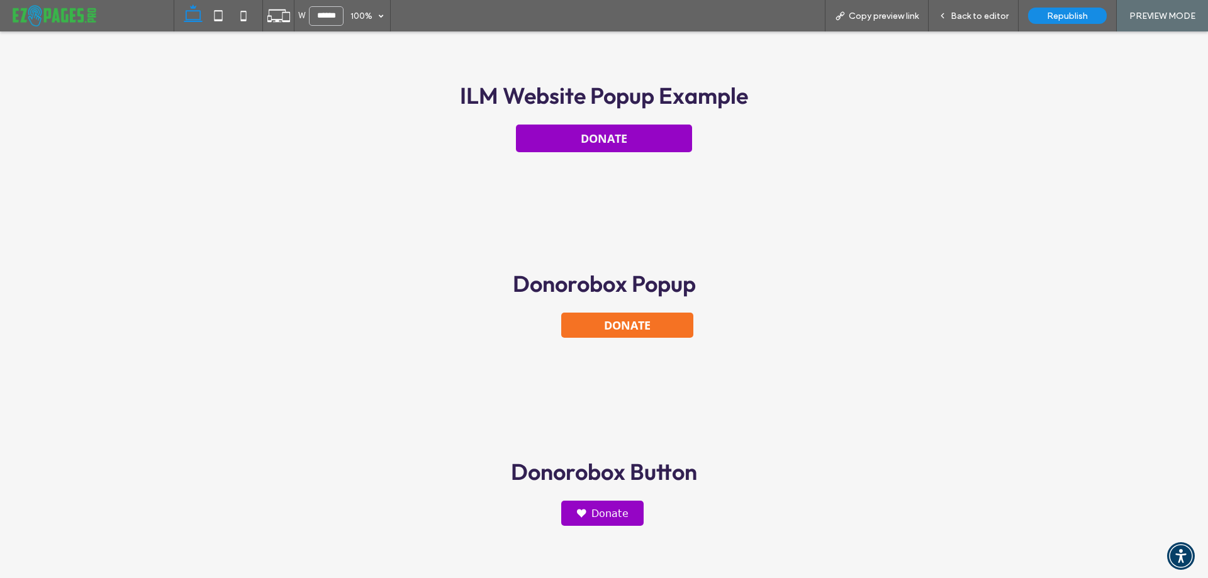
click at [679, 317] on link "Donate" at bounding box center [627, 325] width 132 height 25
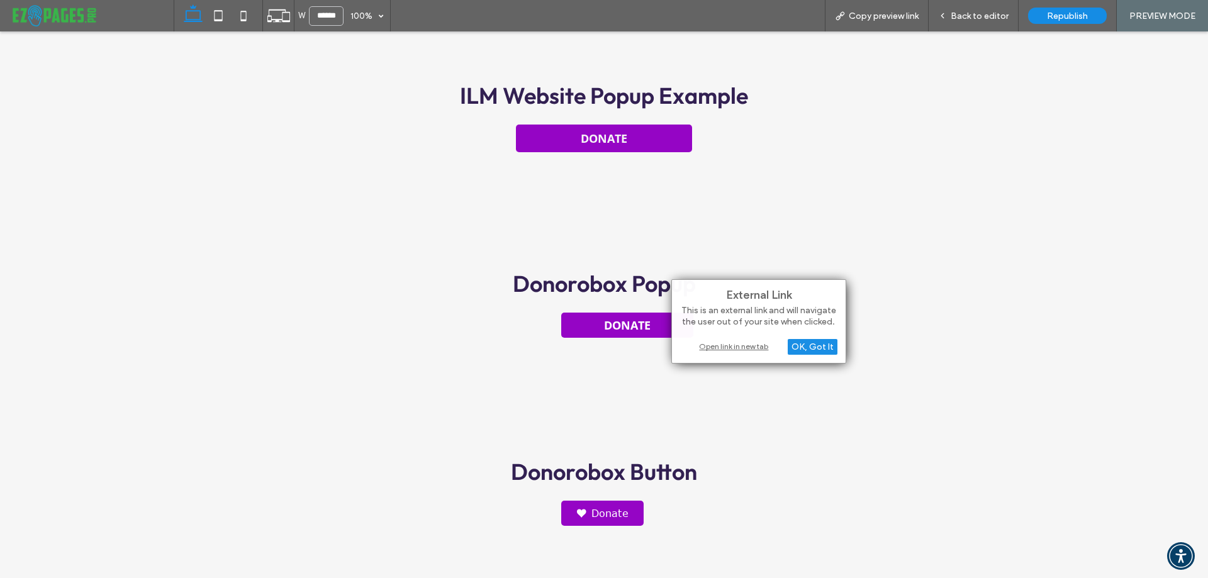
click at [590, 383] on div "Donorobox Popup Donate" at bounding box center [604, 305] width 906 height 188
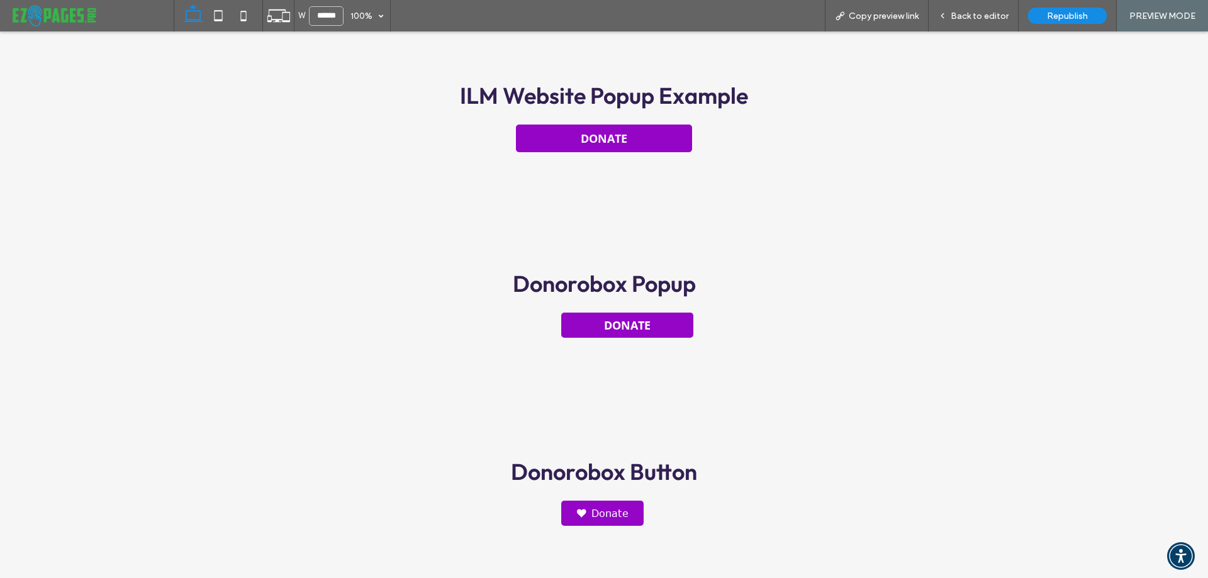
click at [616, 512] on link "Donate" at bounding box center [602, 513] width 82 height 25
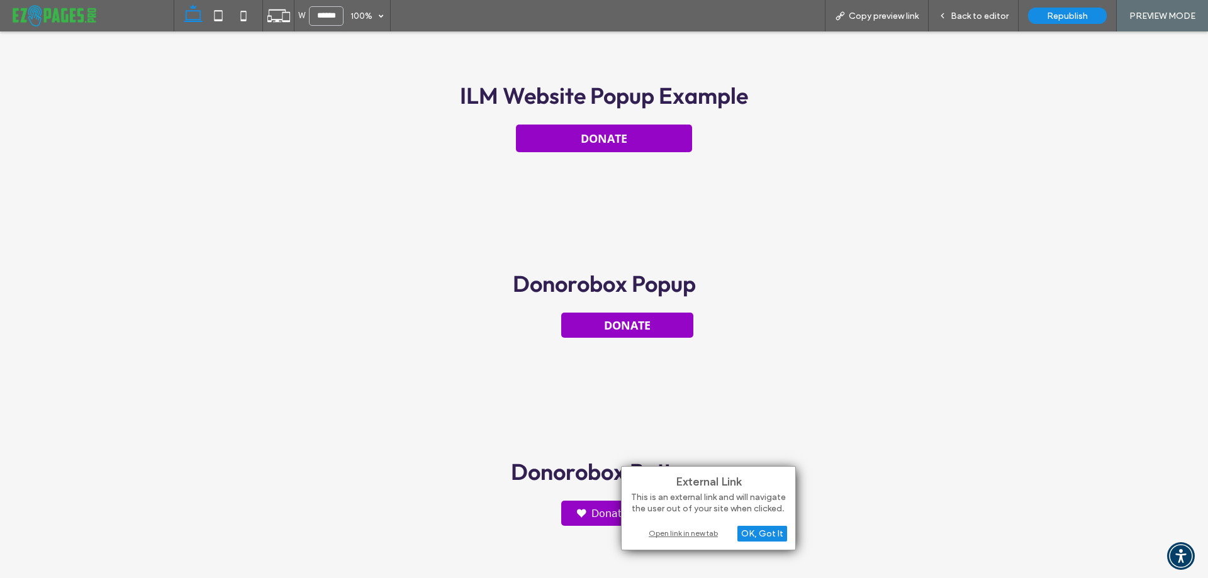
drag, startPoint x: 707, startPoint y: 387, endPoint x: 711, endPoint y: 276, distance: 110.9
click at [707, 386] on div "Donorobox Popup Donate" at bounding box center [604, 305] width 906 height 188
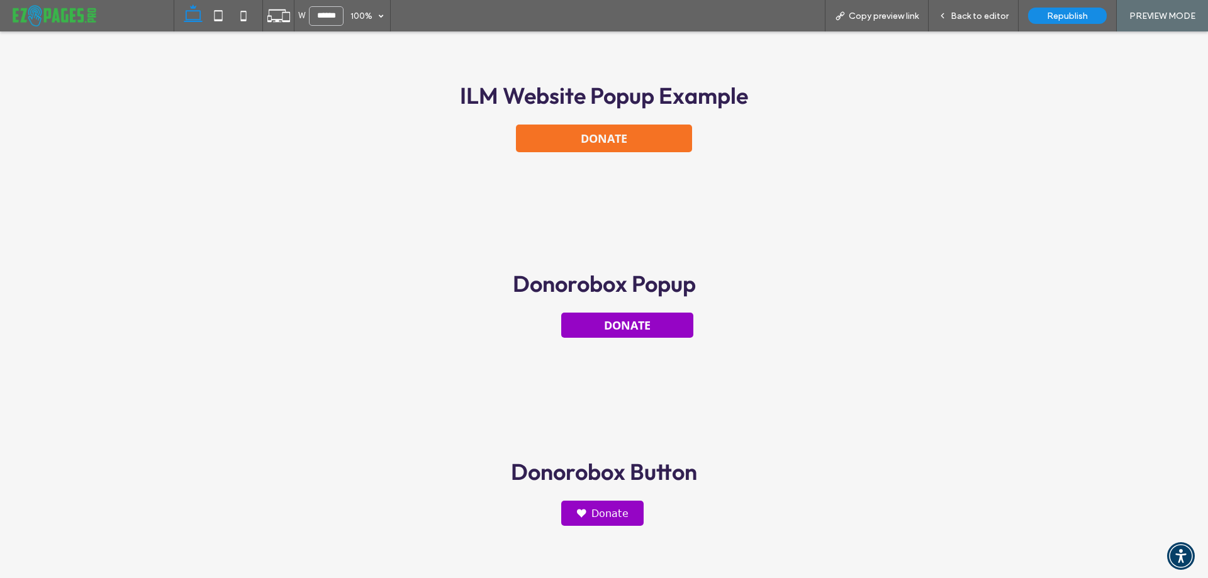
click at [660, 132] on link "DONATE" at bounding box center [604, 139] width 176 height 28
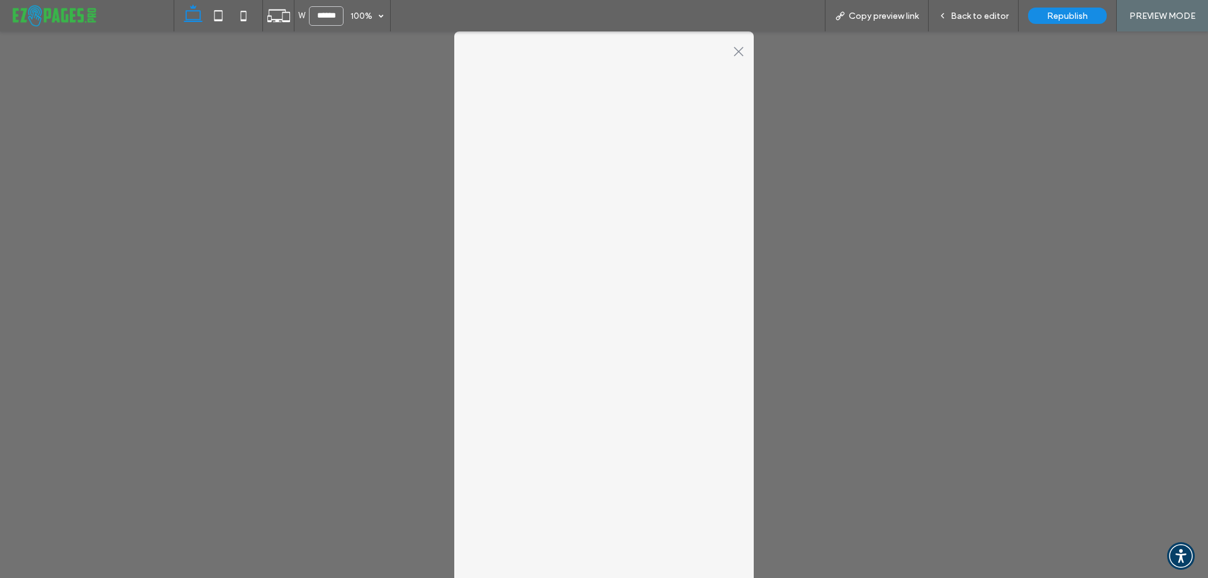
click at [734, 48] on icon ".st0-1091118977{fill-rule:evenodd;clip-rule:evenodd;}" at bounding box center [739, 52] width 10 height 10
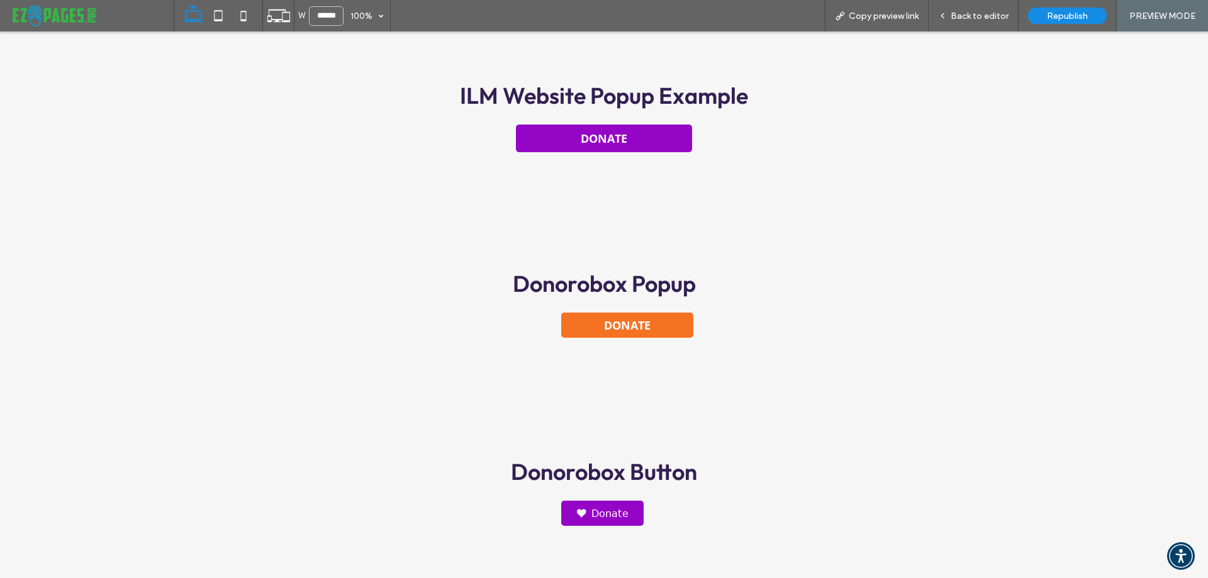
click at [662, 327] on link "Donate" at bounding box center [627, 325] width 132 height 25
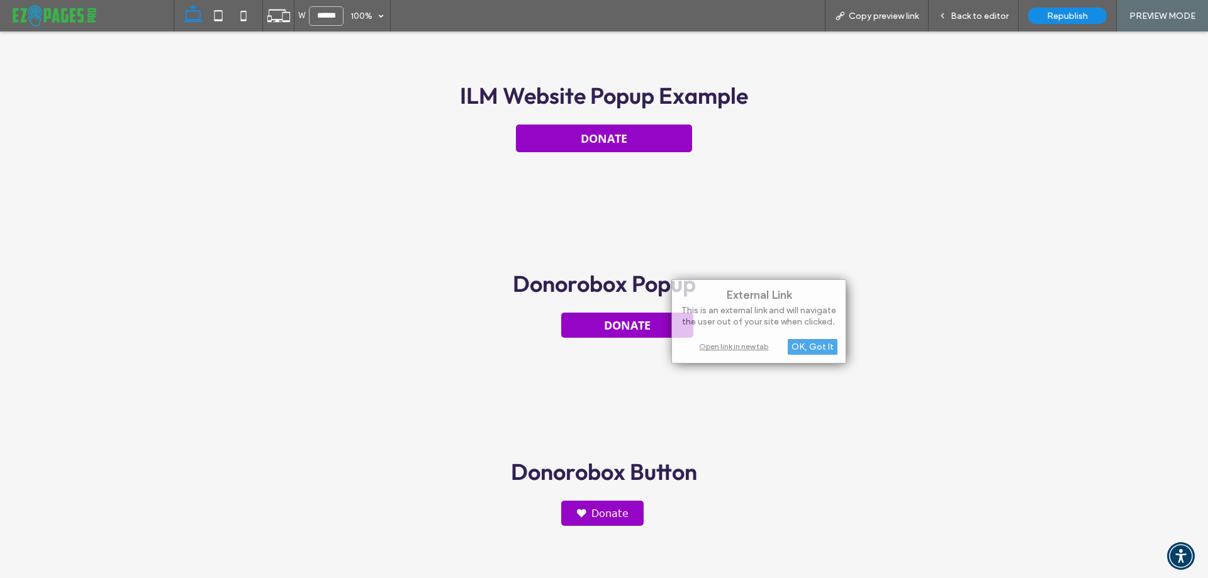
click at [957, 242] on div "Donorobox Popup Donate" at bounding box center [604, 305] width 906 height 188
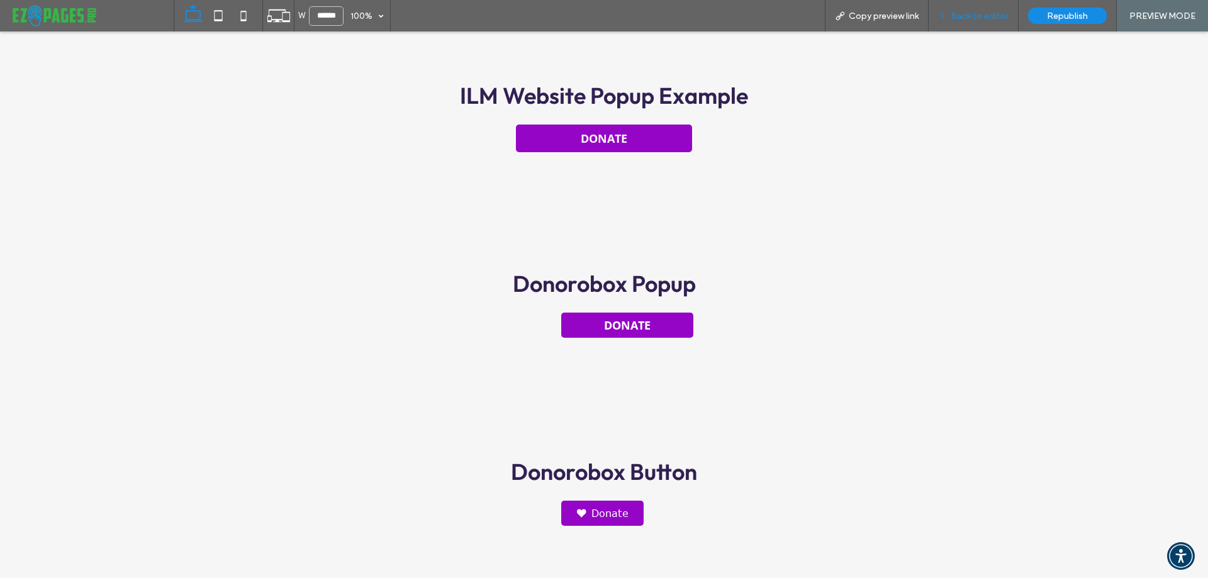
click at [977, 18] on span "Back to editor" at bounding box center [980, 16] width 58 height 11
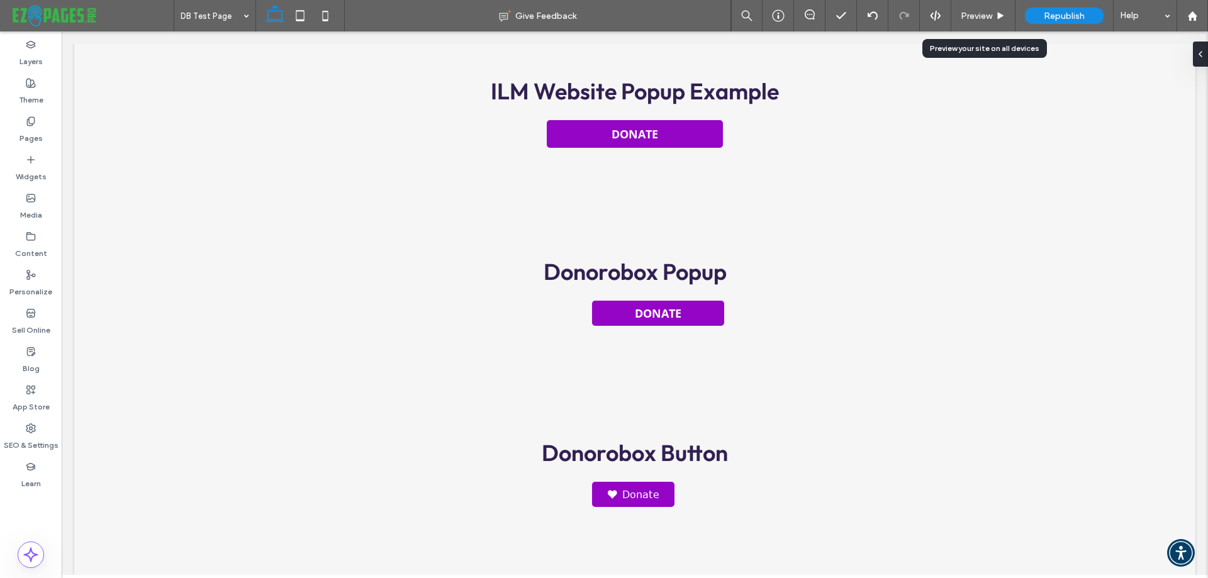
scroll to position [254, 0]
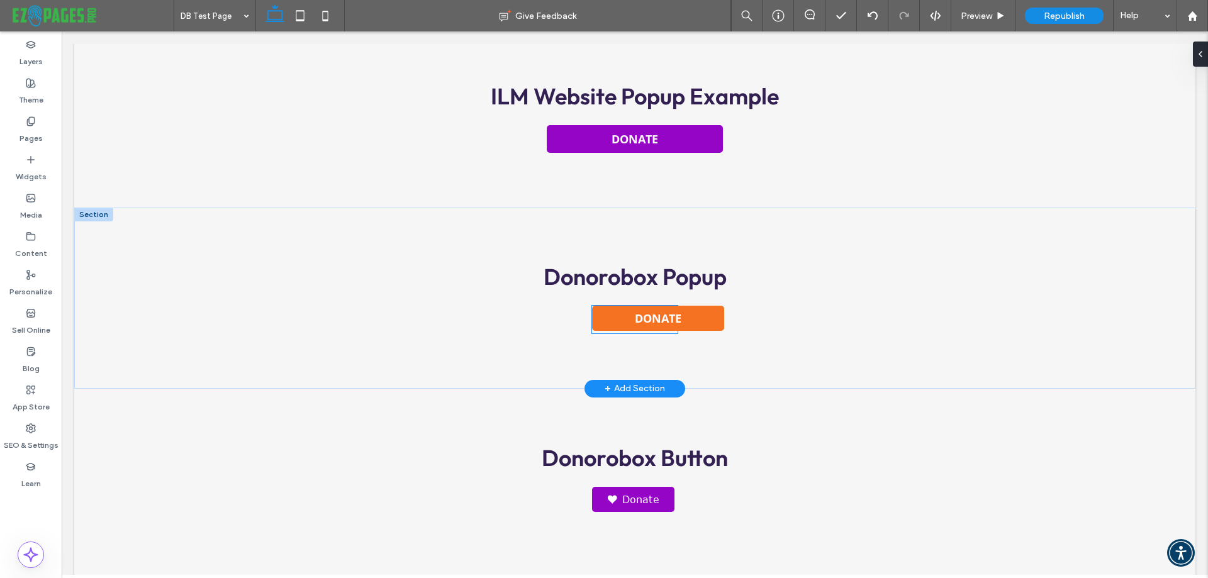
click at [621, 320] on link "Donate" at bounding box center [658, 318] width 132 height 25
click at [621, 320] on div "Donate" at bounding box center [634, 320] width 85 height 28
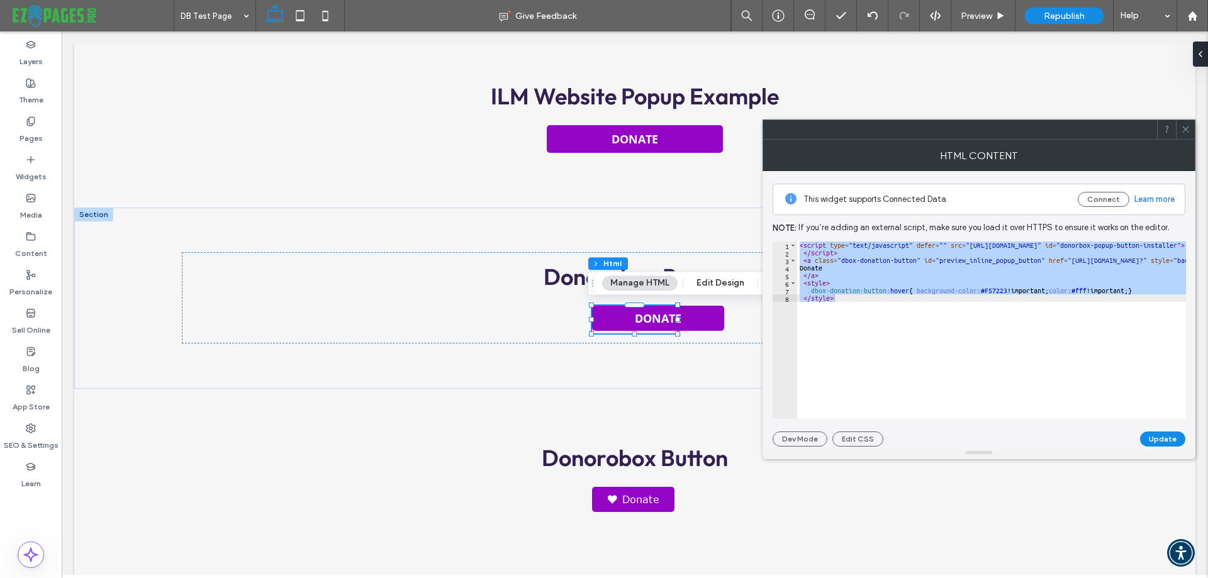
click at [843, 305] on div "< script type = "text/javascript" defer = "" src = "https://donorbox.org/instal…" at bounding box center [991, 330] width 389 height 177
paste textarea "Cursor at row 8"
type textarea "****"
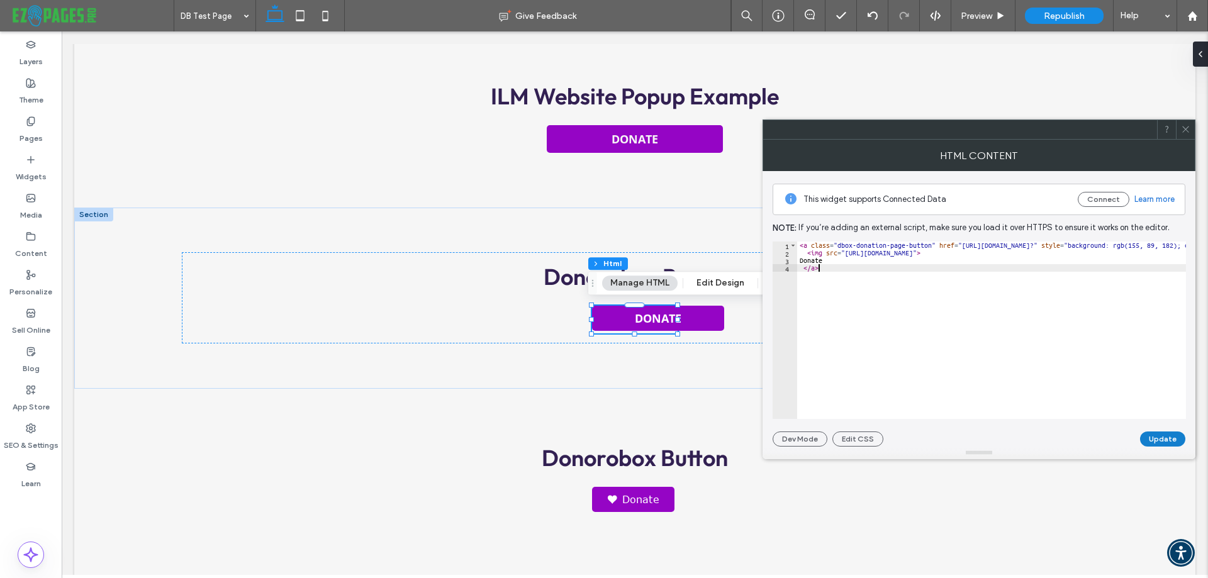
click at [1168, 439] on button "Update" at bounding box center [1162, 439] width 45 height 15
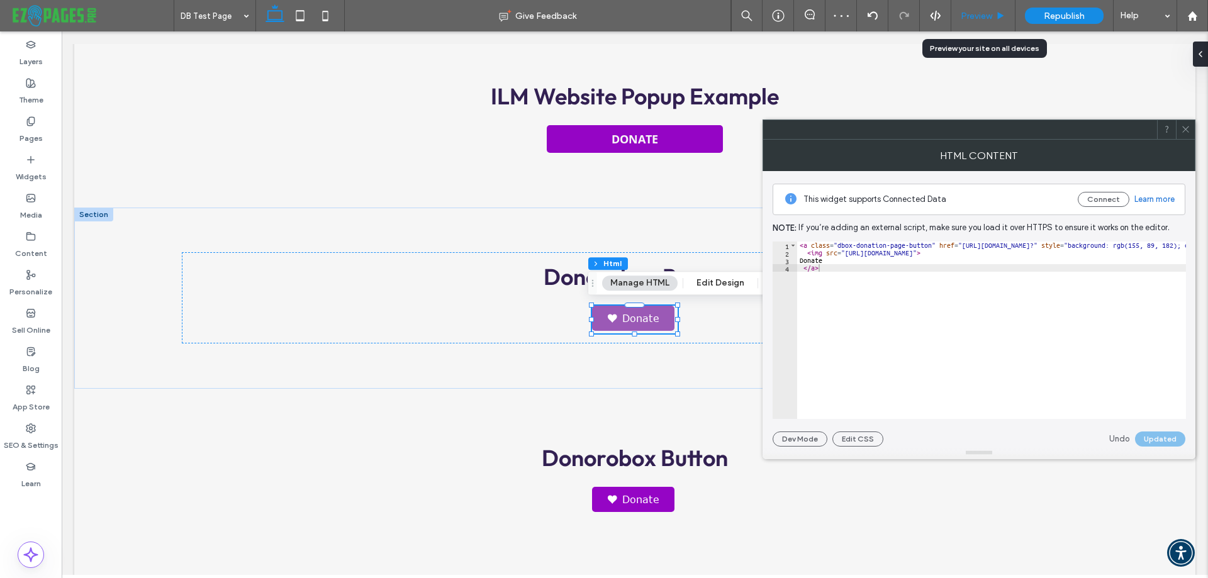
click at [976, 19] on span "Preview" at bounding box center [976, 16] width 31 height 11
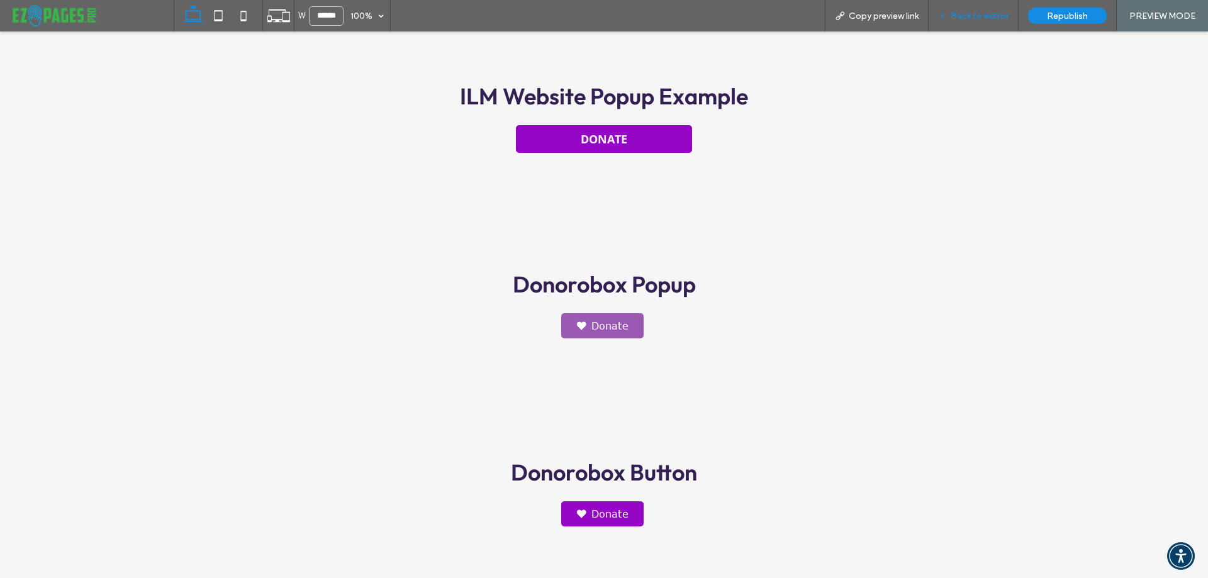
scroll to position [252, 0]
click at [622, 317] on link "Donate" at bounding box center [602, 325] width 82 height 25
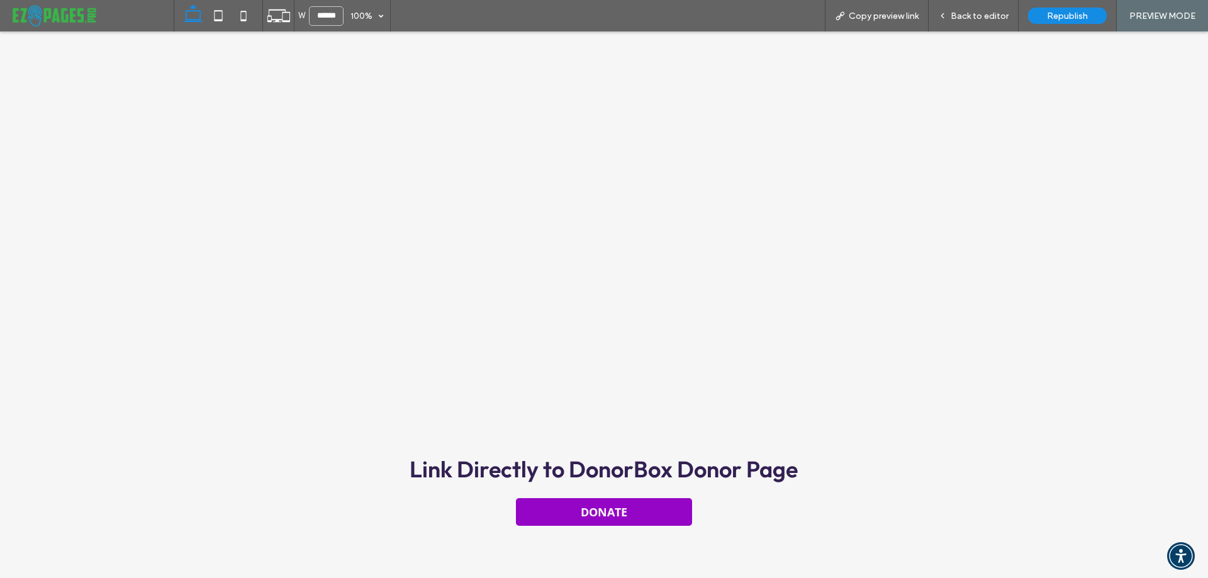
scroll to position [1259, 0]
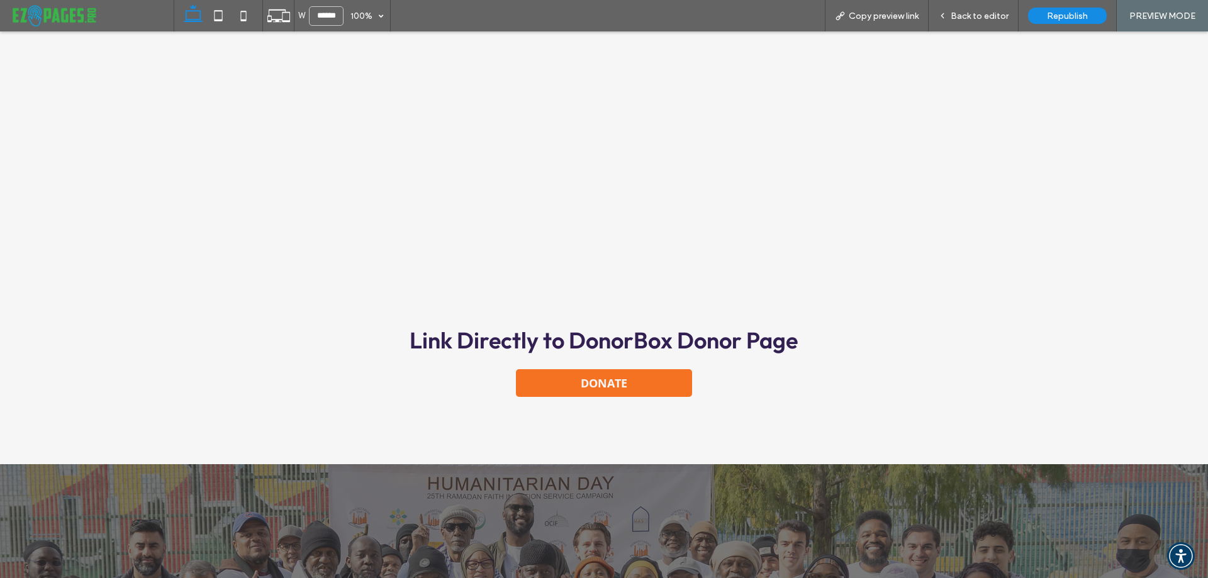
click at [625, 373] on link "DONATE" at bounding box center [604, 383] width 176 height 28
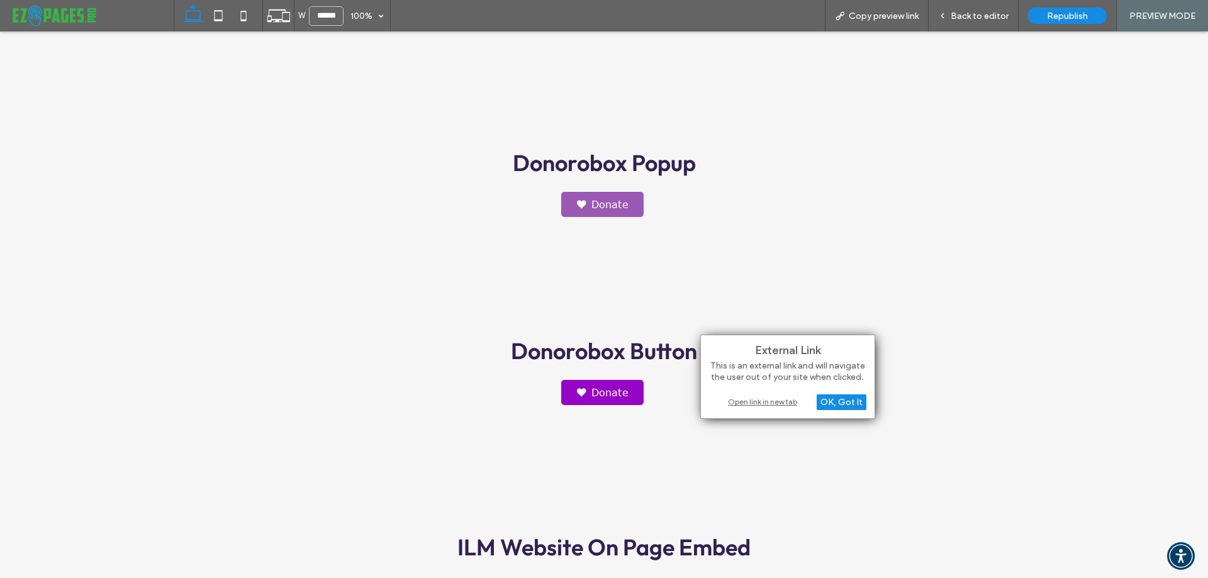
scroll to position [189, 0]
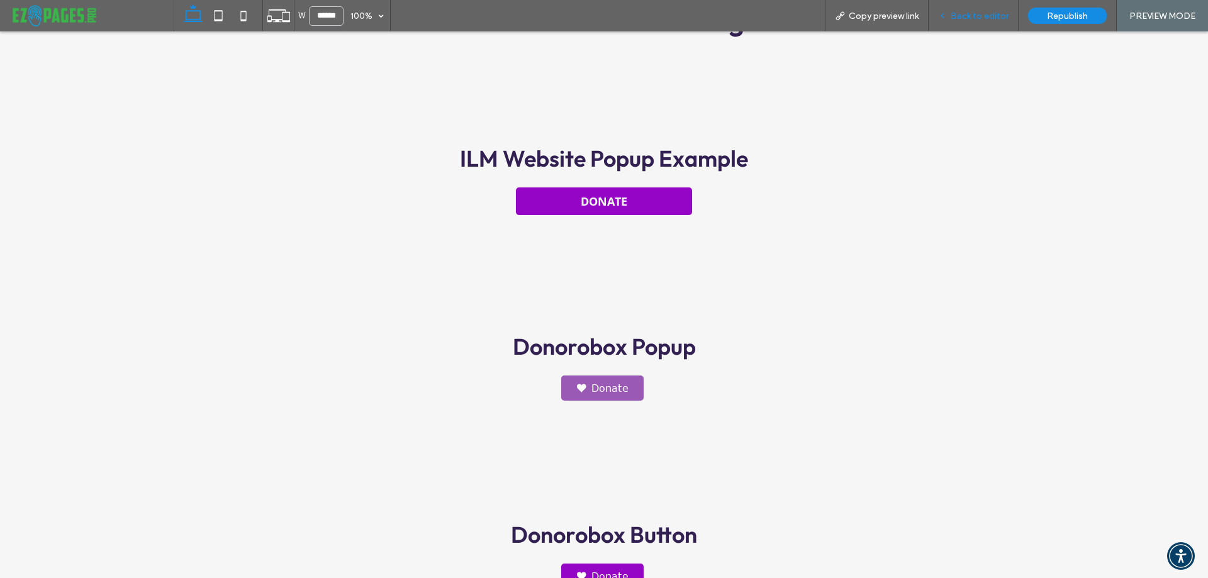
click at [987, 16] on span "Back to editor" at bounding box center [980, 16] width 58 height 11
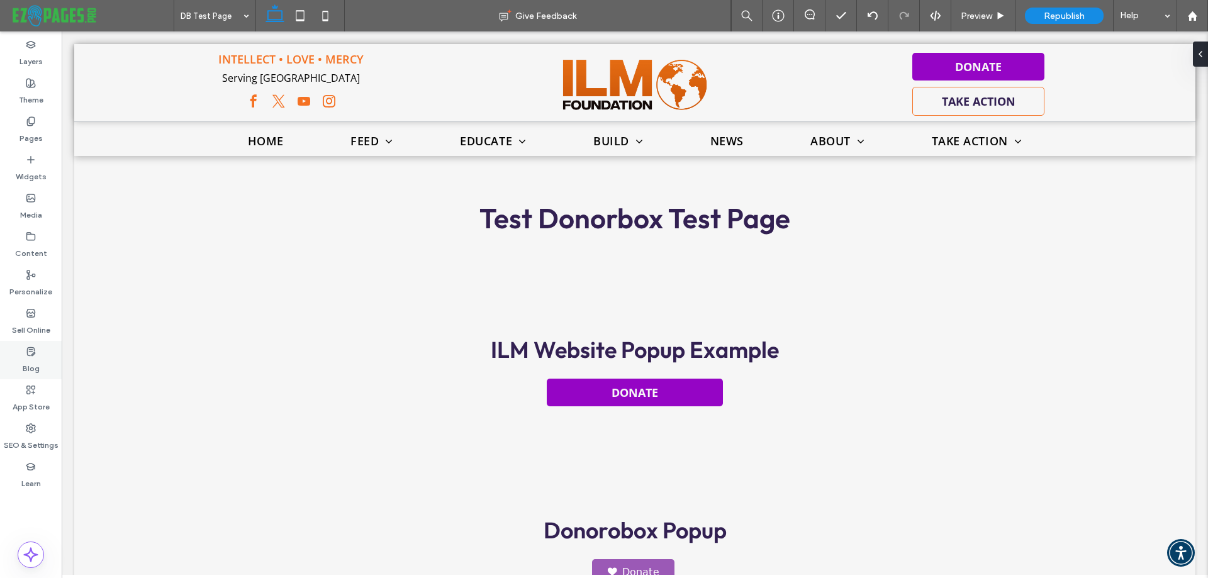
click at [38, 362] on label "Blog" at bounding box center [31, 366] width 17 height 18
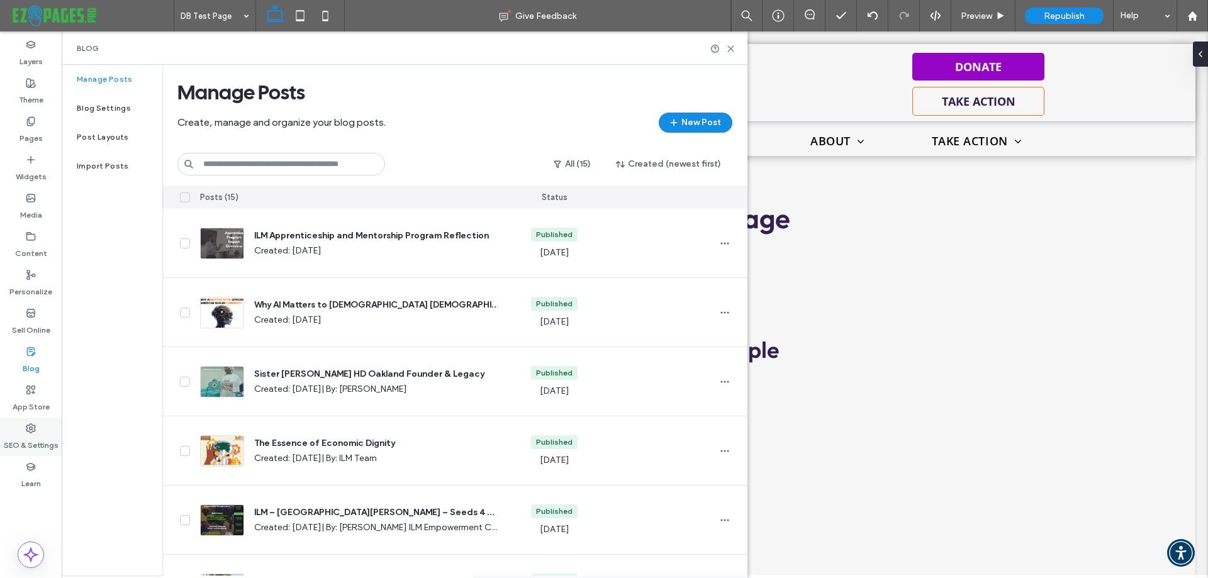
click at [30, 434] on label "SEO & Settings" at bounding box center [31, 443] width 55 height 18
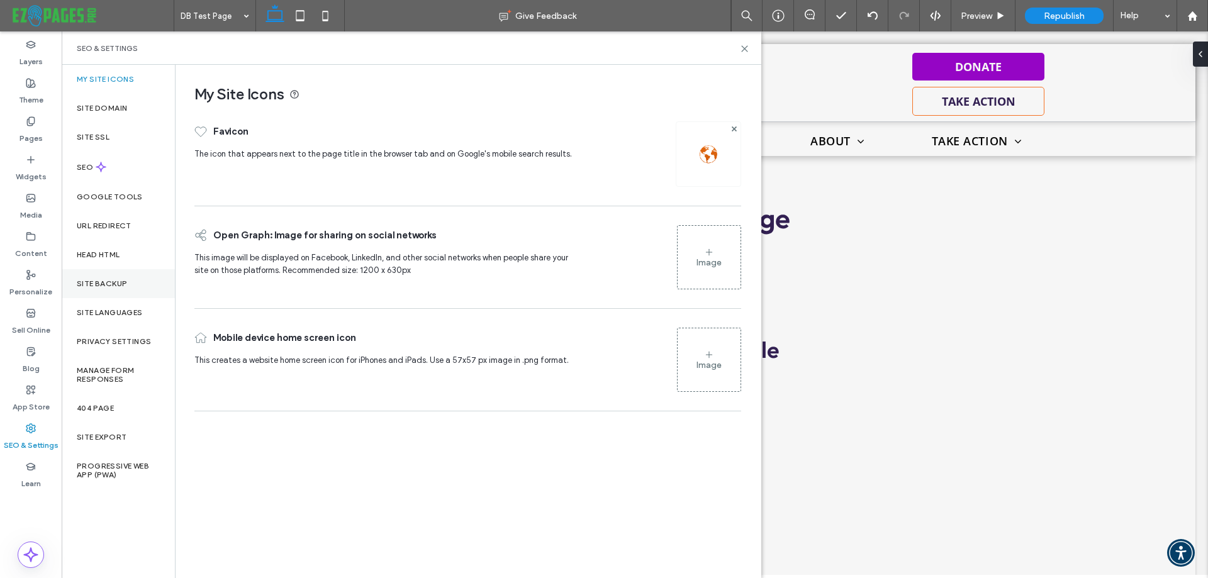
click at [101, 277] on div "Site Backup" at bounding box center [118, 283] width 113 height 29
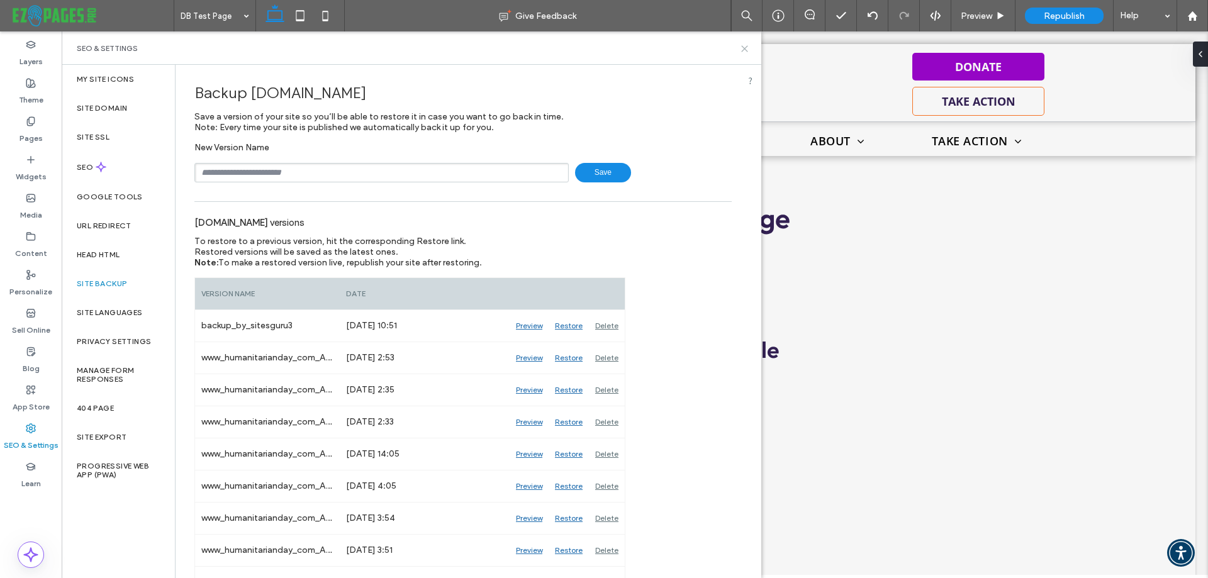
click at [746, 47] on icon at bounding box center [744, 48] width 9 height 9
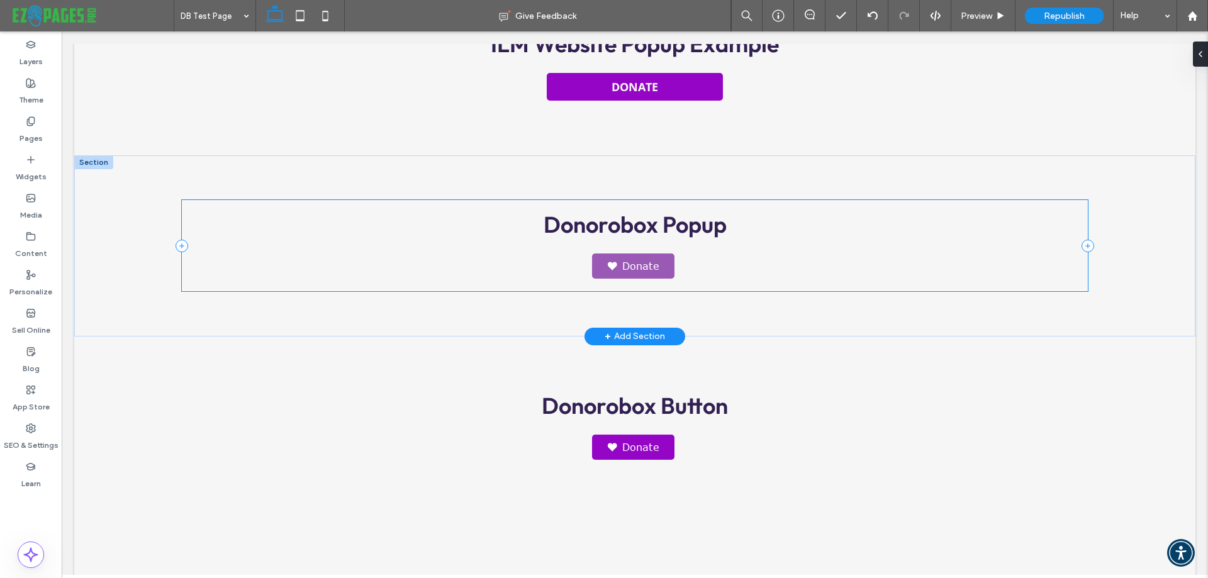
scroll to position [315, 0]
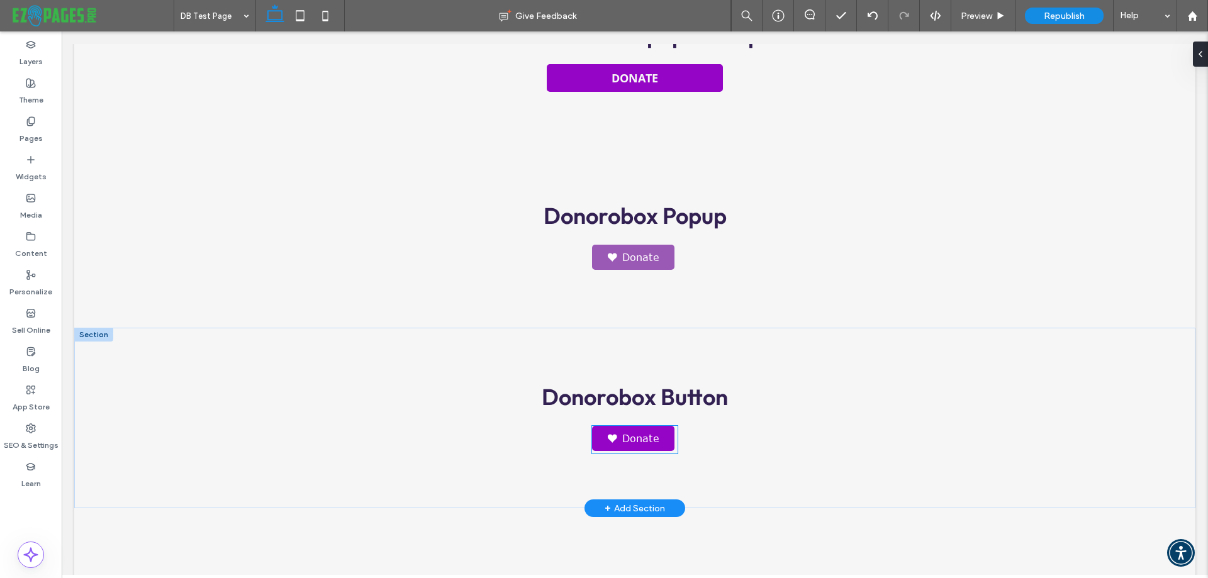
click at [646, 432] on link "Donate" at bounding box center [633, 438] width 82 height 25
click at [646, 432] on div "Donate" at bounding box center [634, 440] width 85 height 28
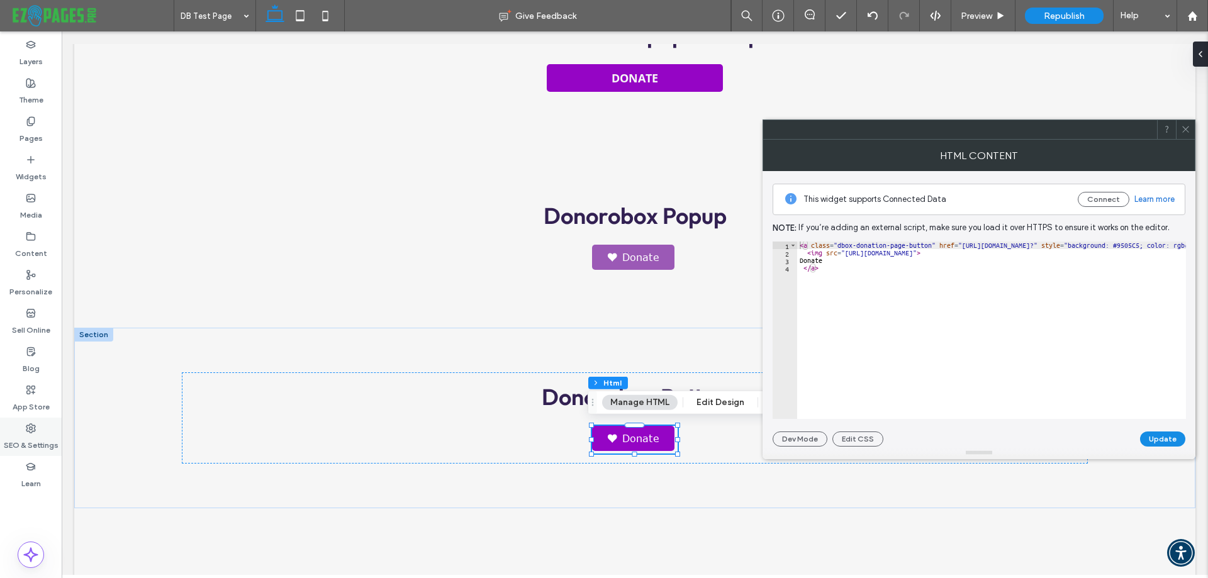
click at [23, 443] on label "SEO & Settings" at bounding box center [31, 443] width 55 height 18
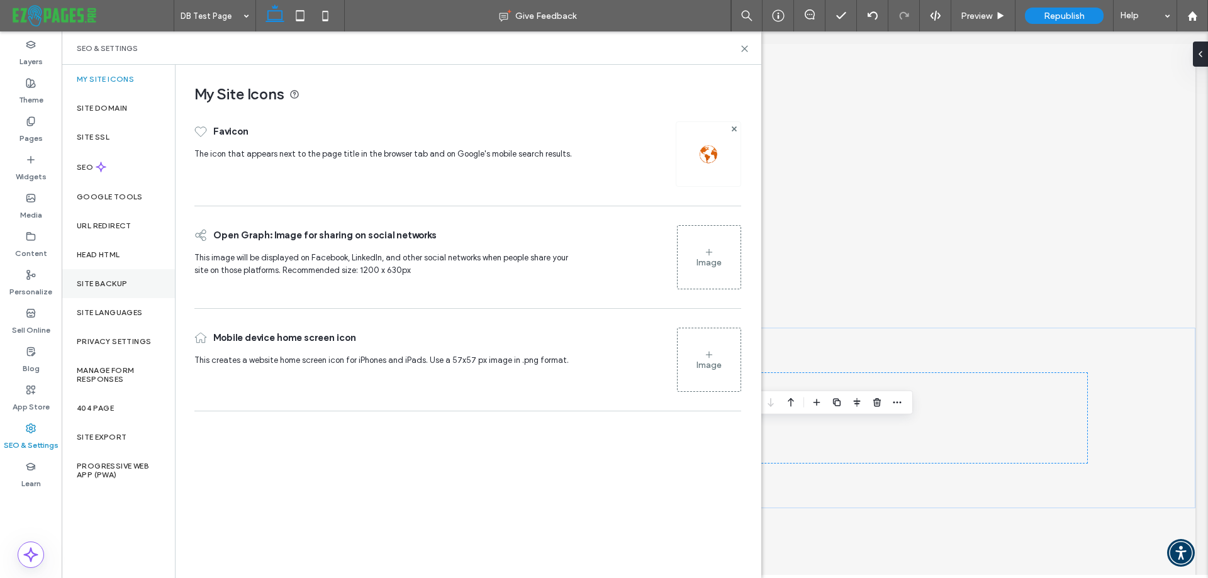
click at [118, 281] on label "Site Backup" at bounding box center [102, 283] width 50 height 9
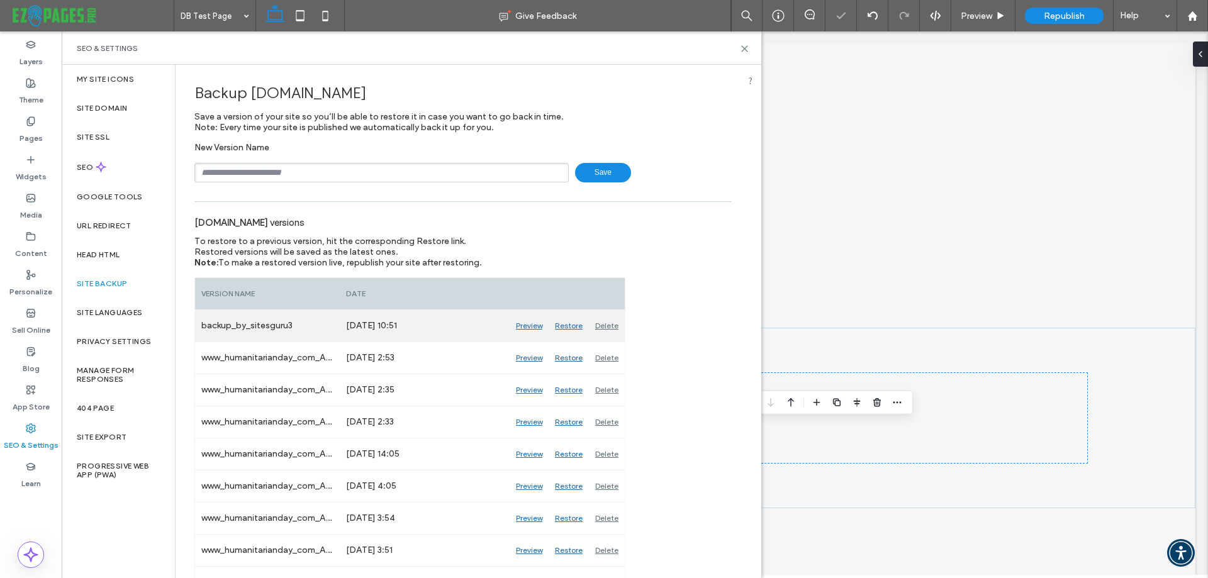
click at [573, 324] on div "Restore" at bounding box center [569, 325] width 40 height 31
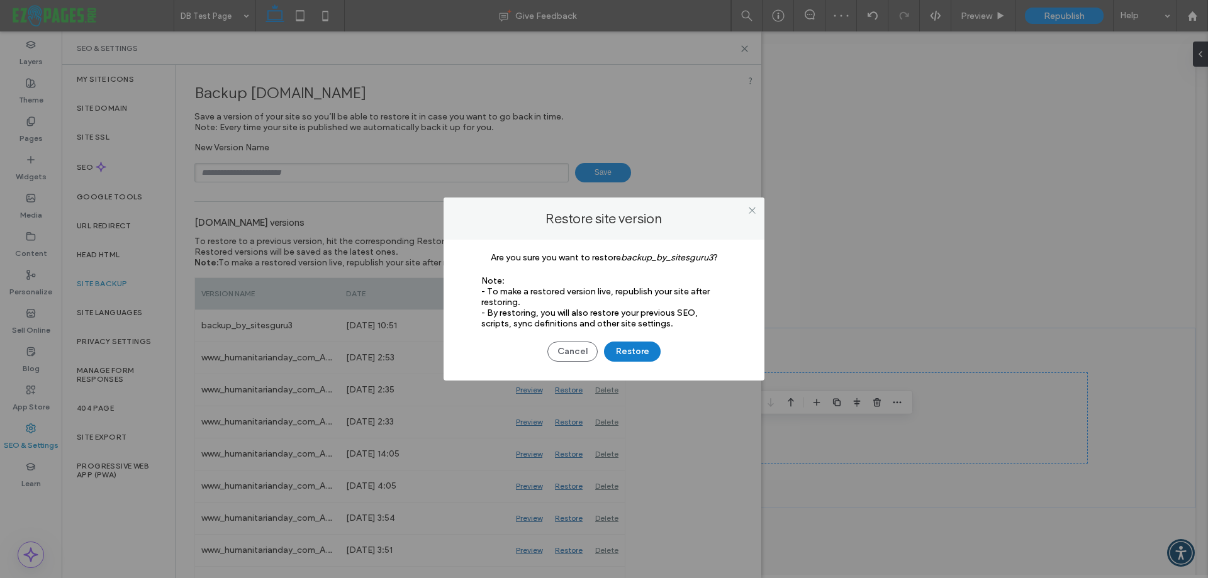
click at [629, 349] on button "Restore" at bounding box center [632, 352] width 57 height 20
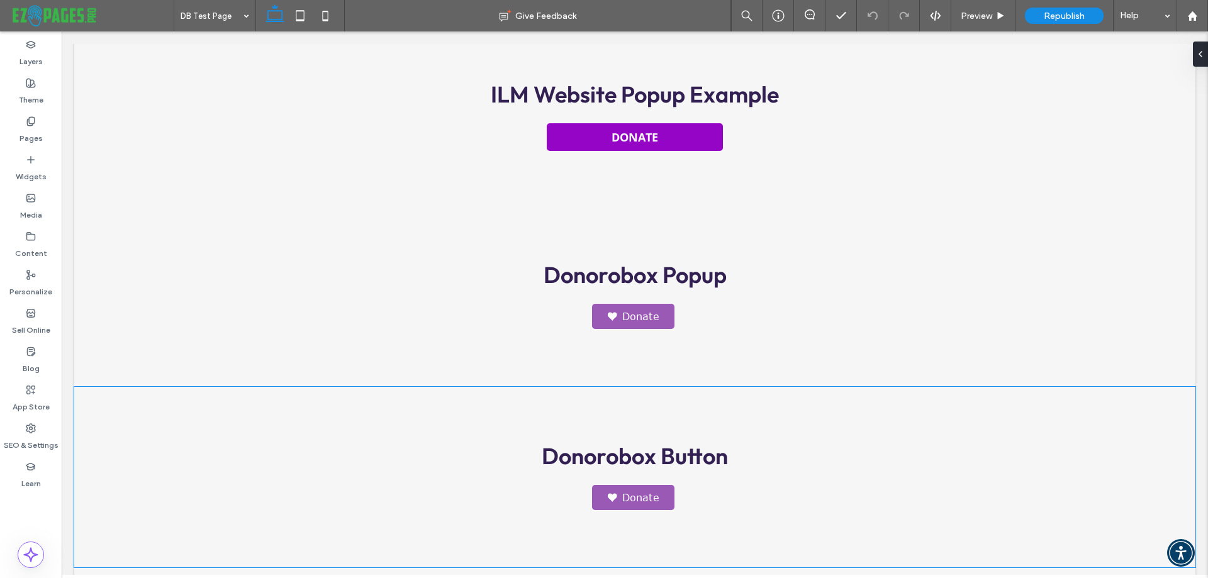
scroll to position [252, 0]
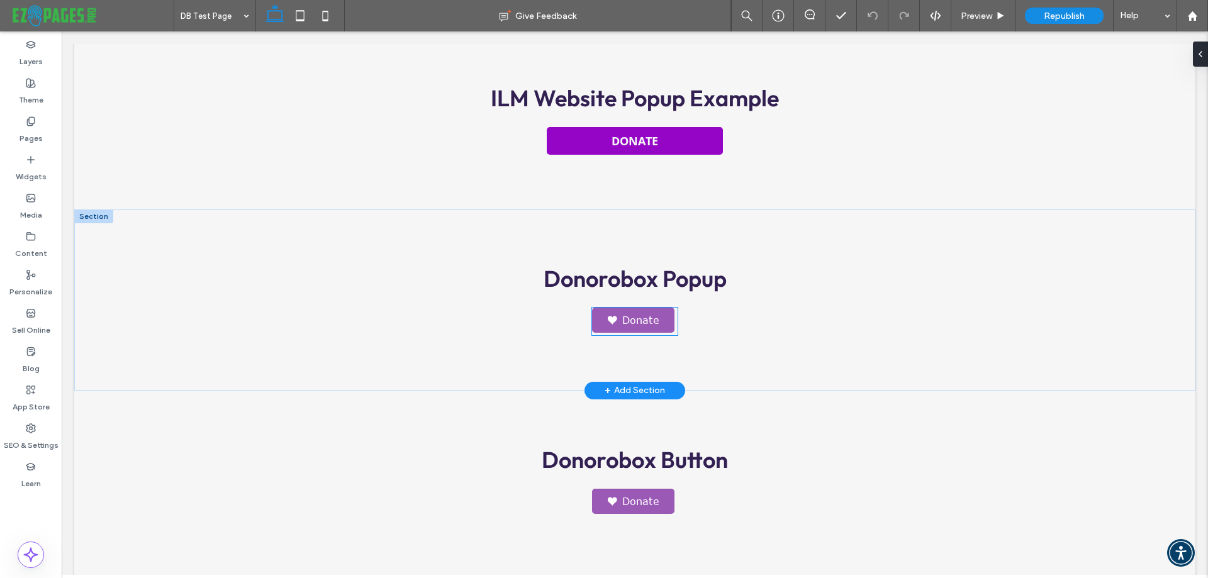
click at [643, 315] on link "Donate" at bounding box center [633, 320] width 82 height 25
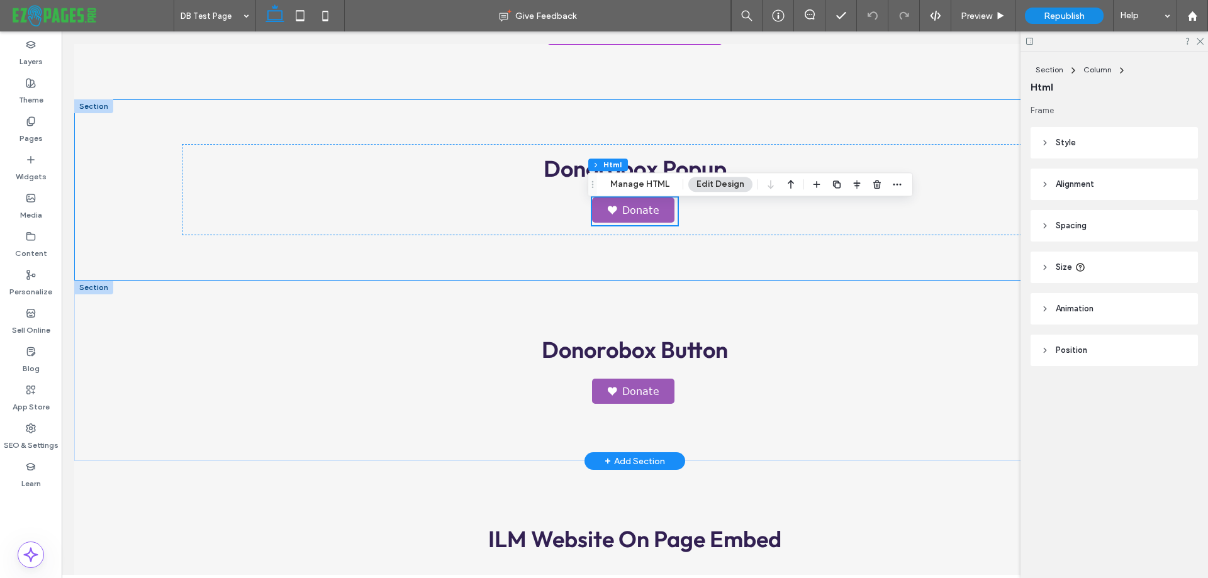
scroll to position [378, 0]
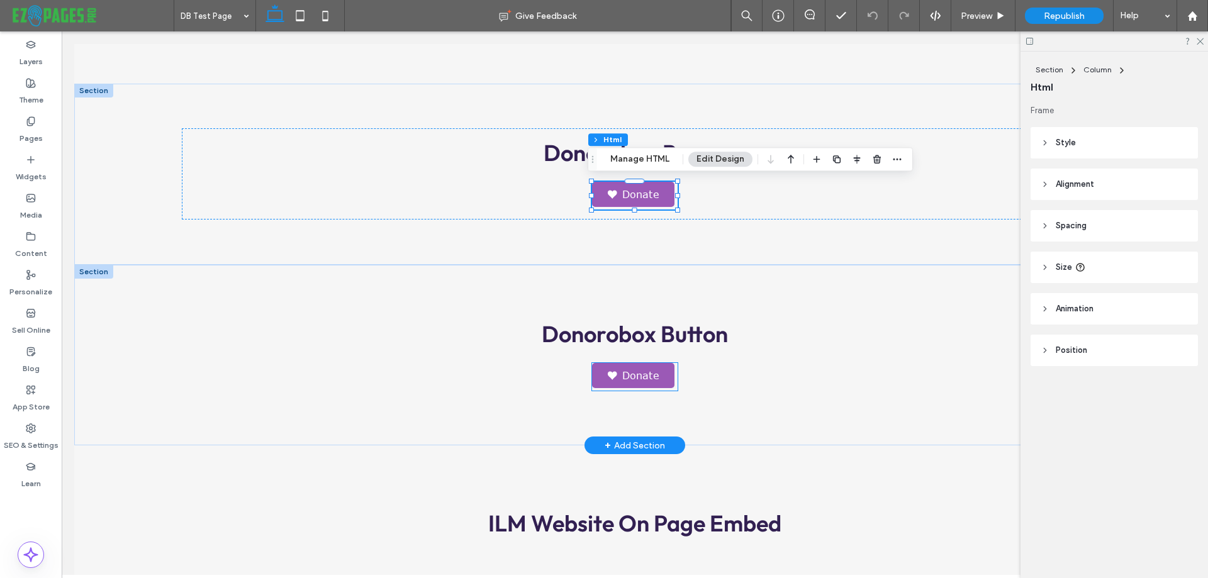
click at [653, 365] on link "Donate" at bounding box center [633, 375] width 82 height 25
click at [653, 365] on div "Donate" at bounding box center [634, 377] width 85 height 28
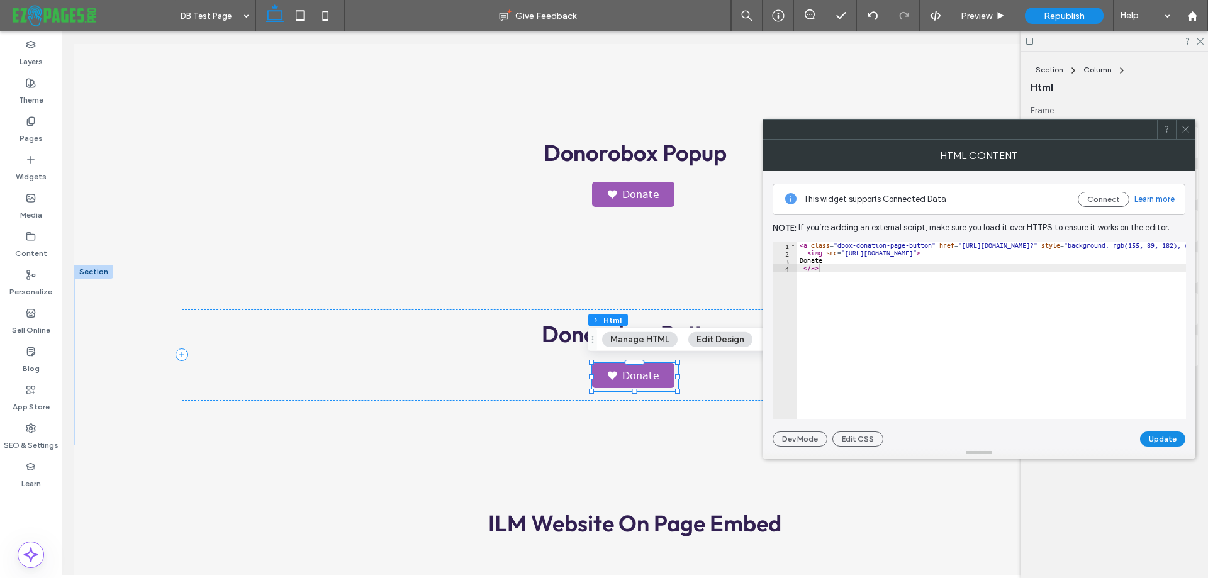
click at [1185, 129] on icon at bounding box center [1185, 129] width 9 height 9
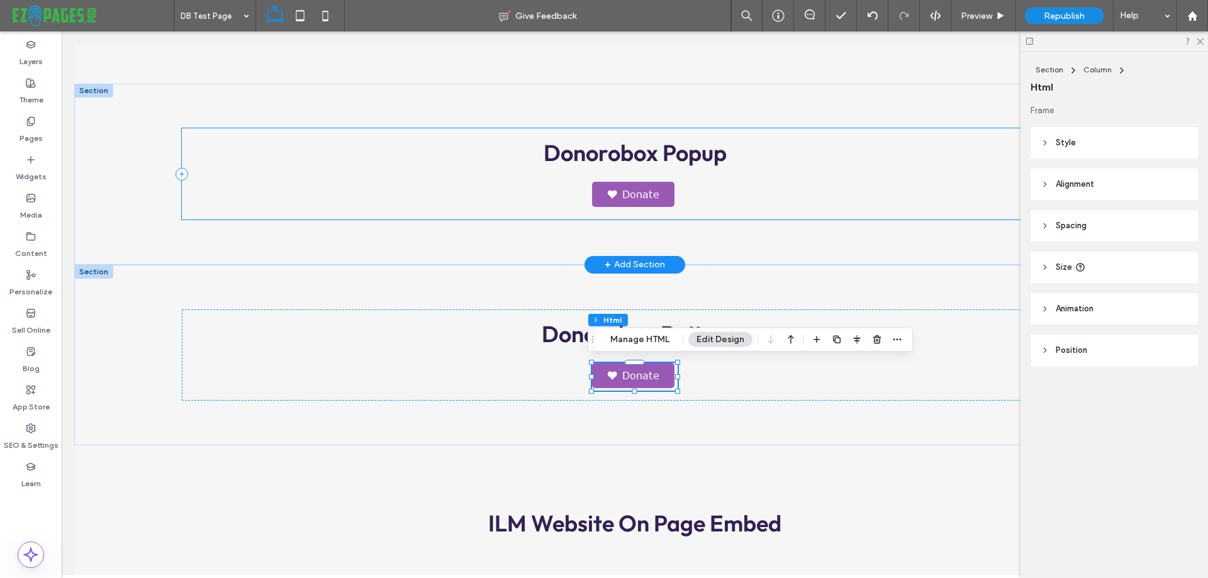
click at [449, 198] on div "Donorobox Popup Donate" at bounding box center [635, 173] width 906 height 91
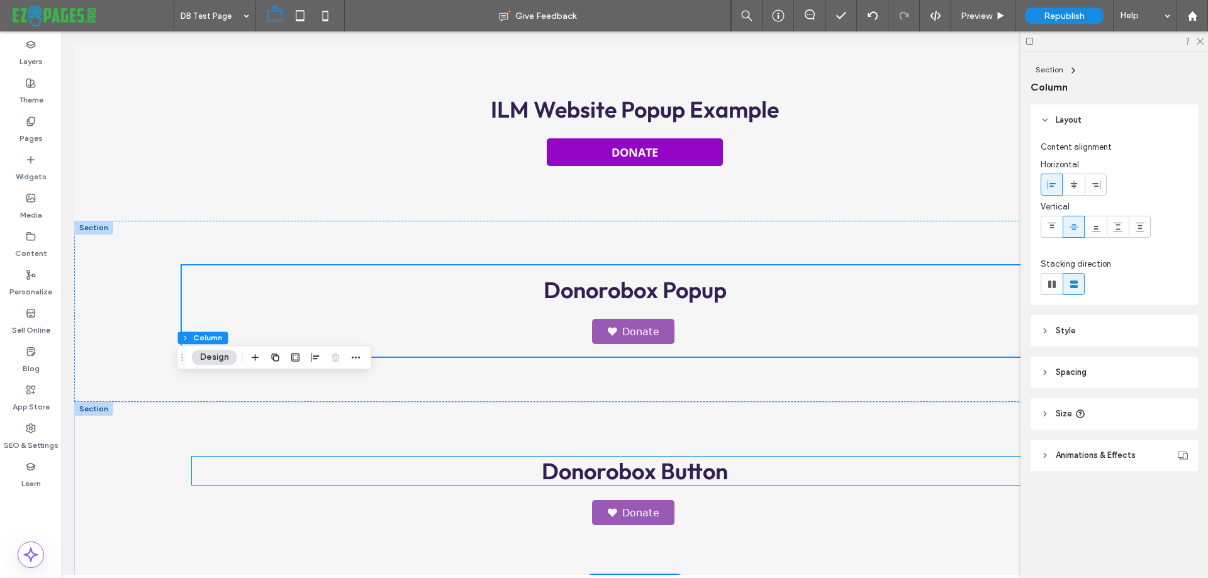
scroll to position [126, 0]
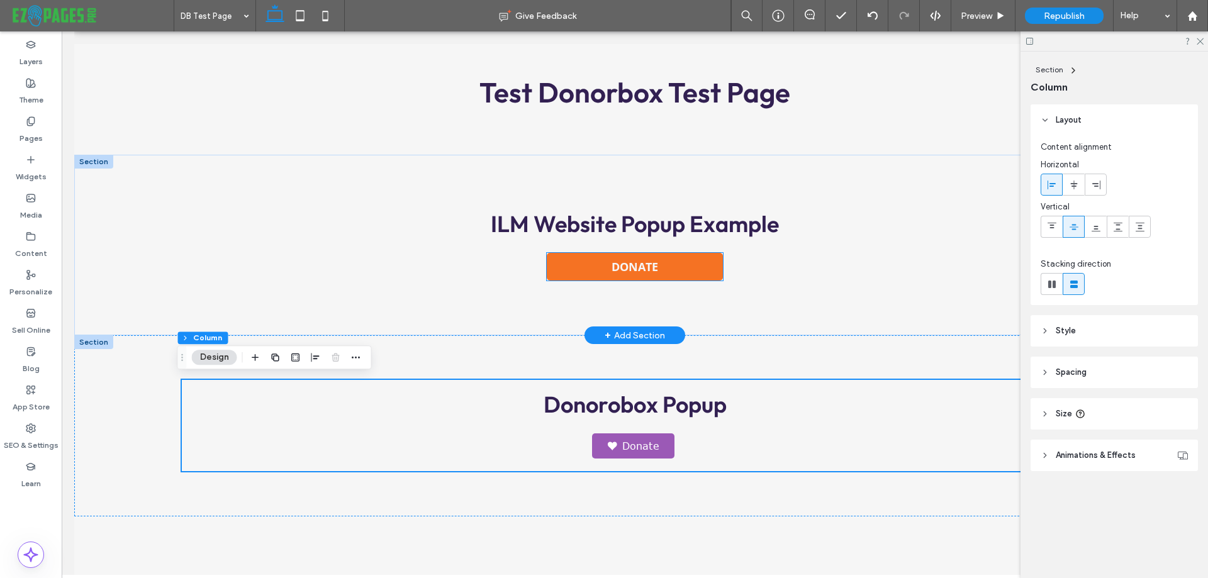
click at [692, 263] on link "DONATE" at bounding box center [635, 267] width 176 height 28
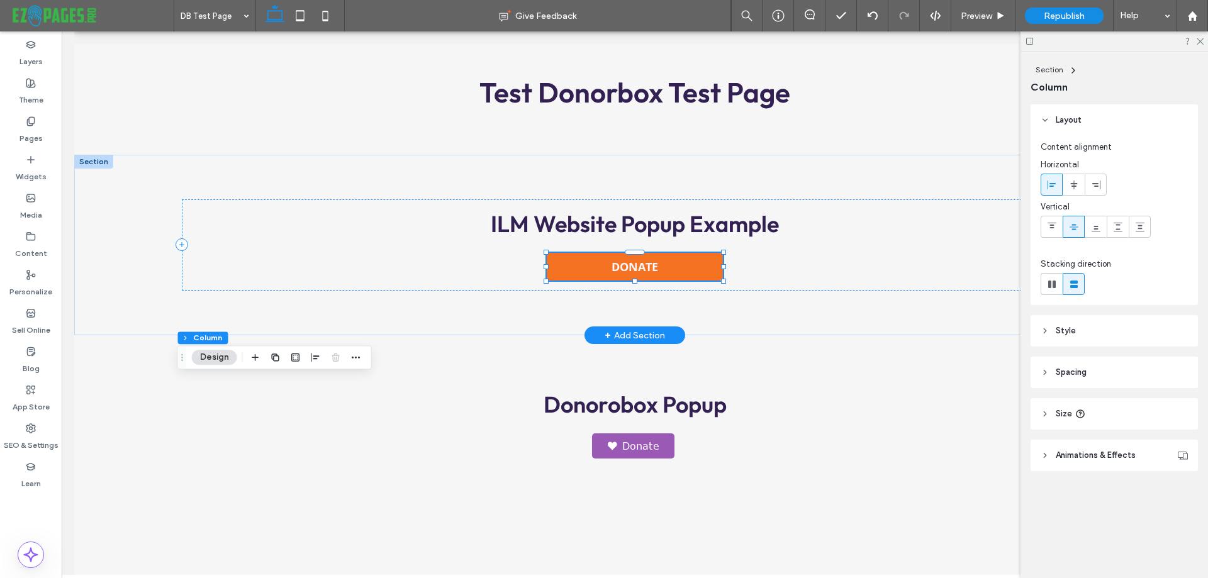
click at [692, 263] on div "DONATE" at bounding box center [635, 267] width 176 height 28
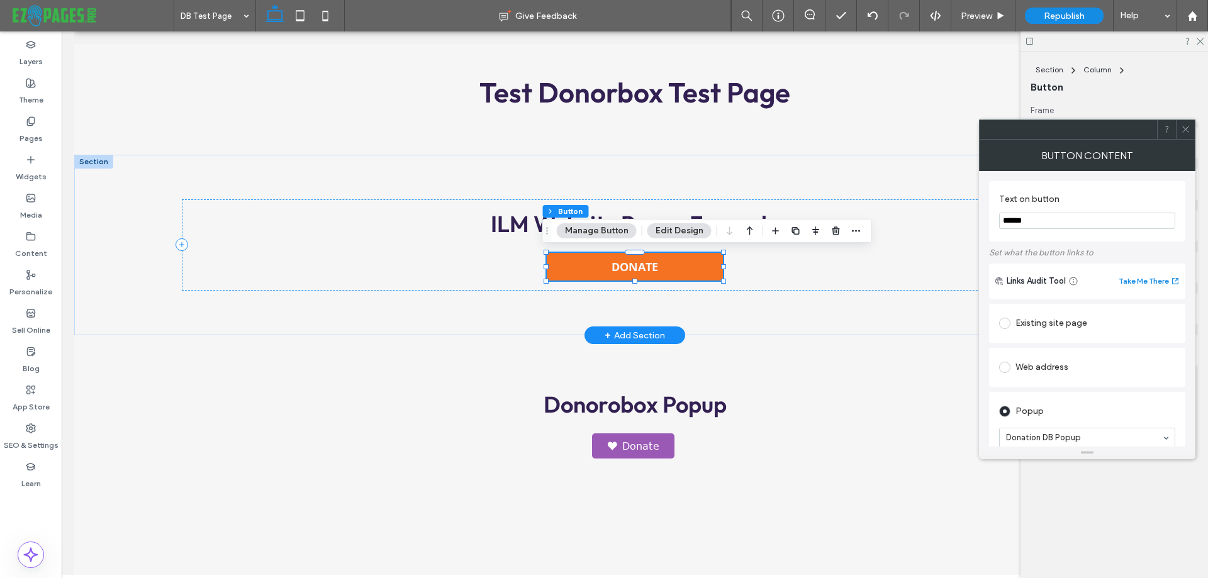
type input "**"
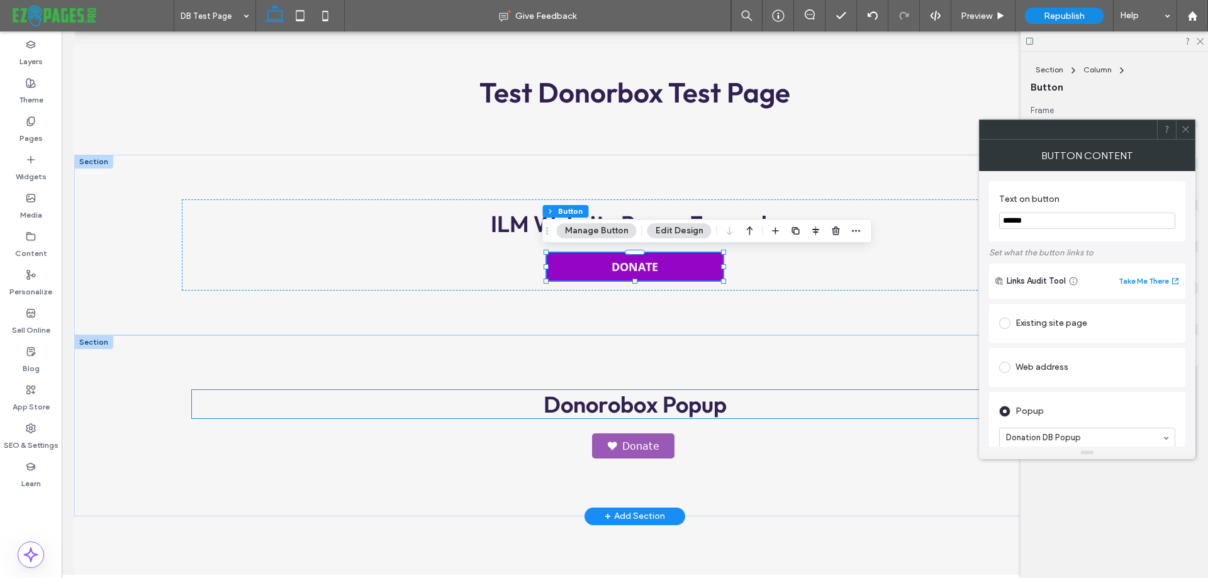
click at [385, 403] on h3 "Donorobox Popup" at bounding box center [635, 404] width 886 height 28
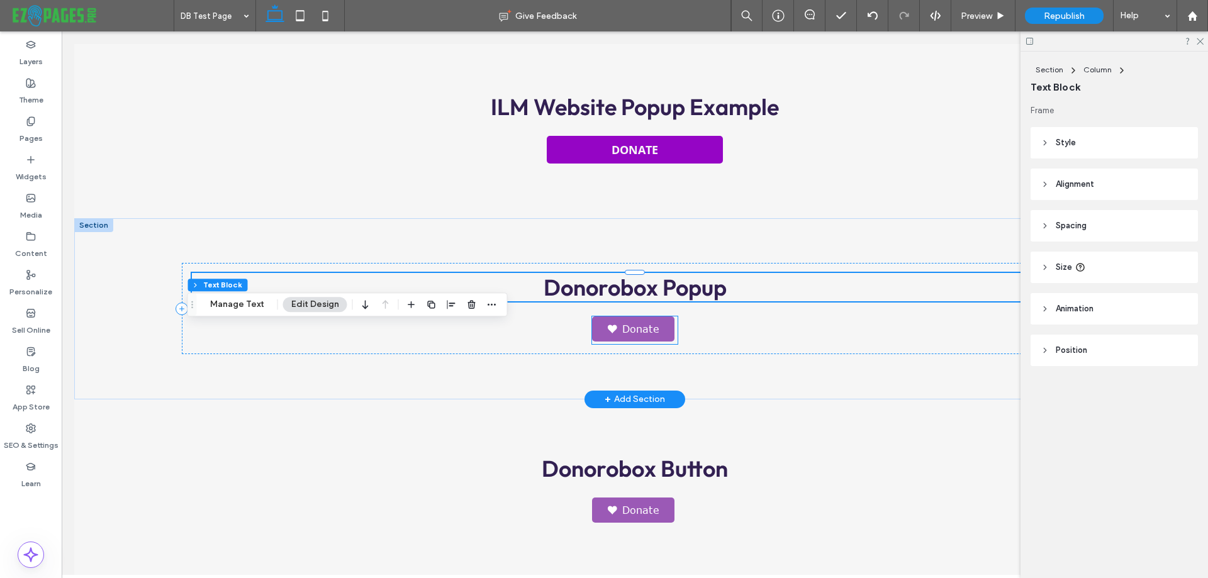
scroll to position [378, 0]
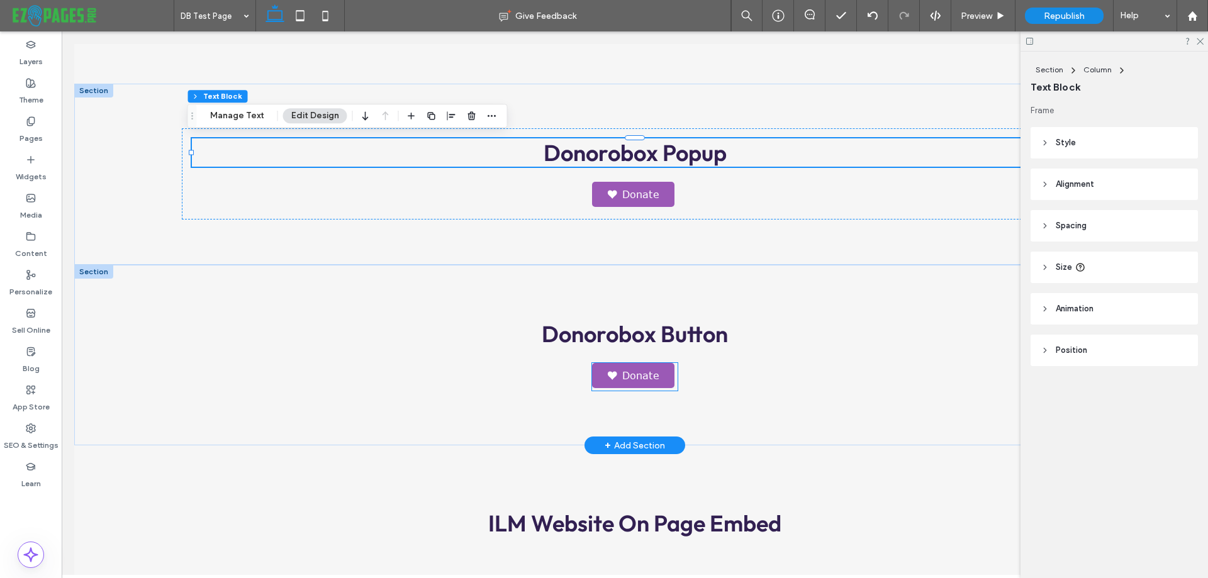
click at [626, 376] on link "Donate" at bounding box center [633, 375] width 82 height 25
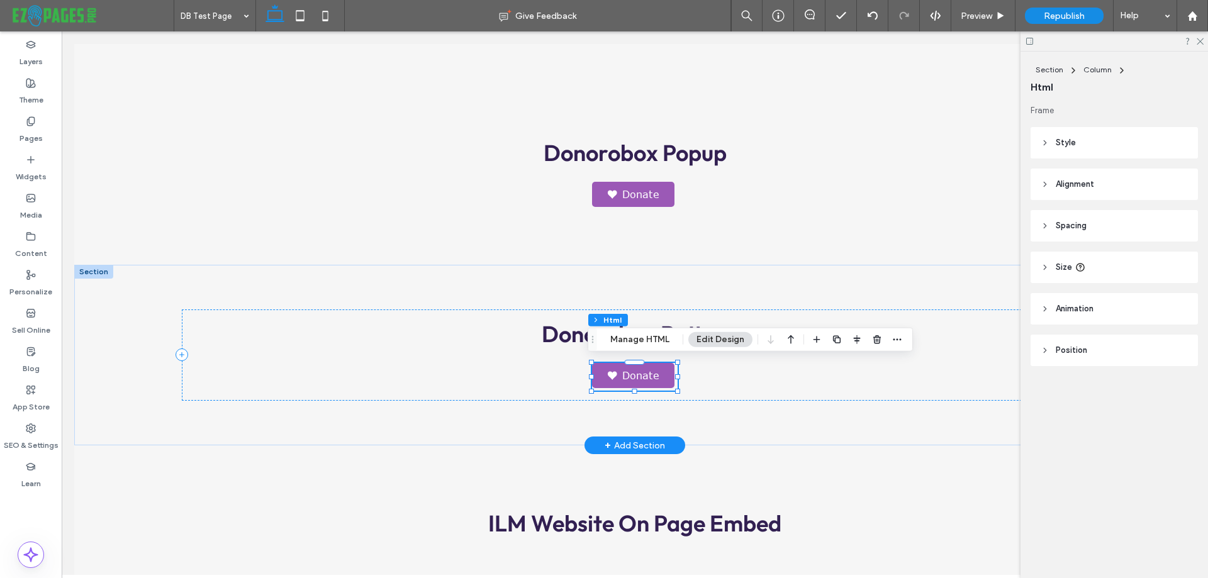
click at [626, 376] on div "Donate" at bounding box center [634, 377] width 85 height 28
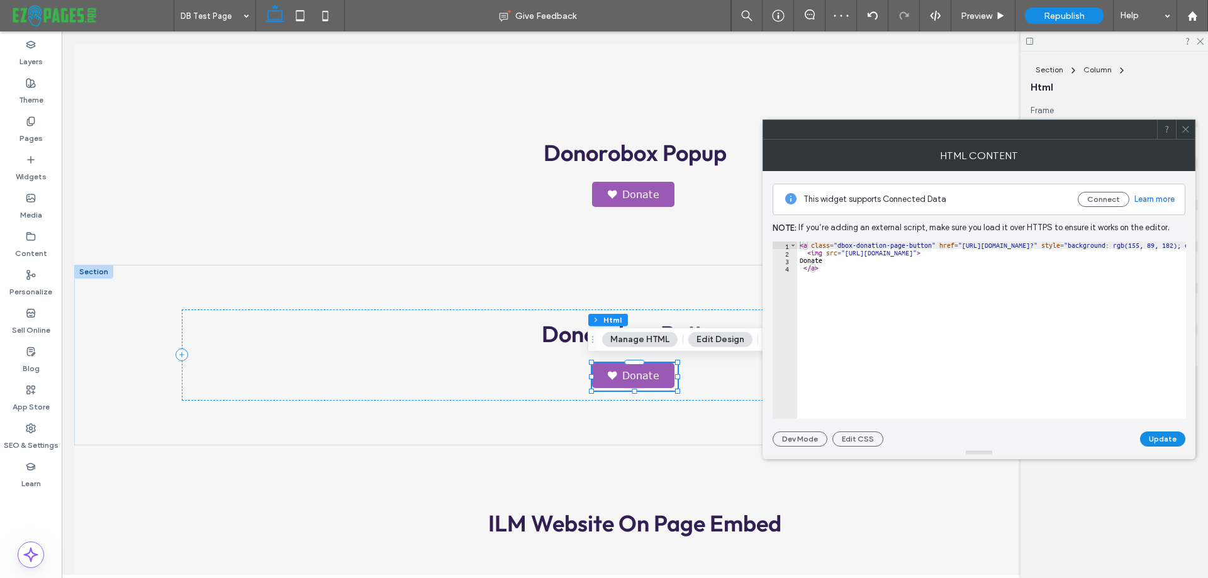
click at [1186, 128] on icon at bounding box center [1185, 129] width 9 height 9
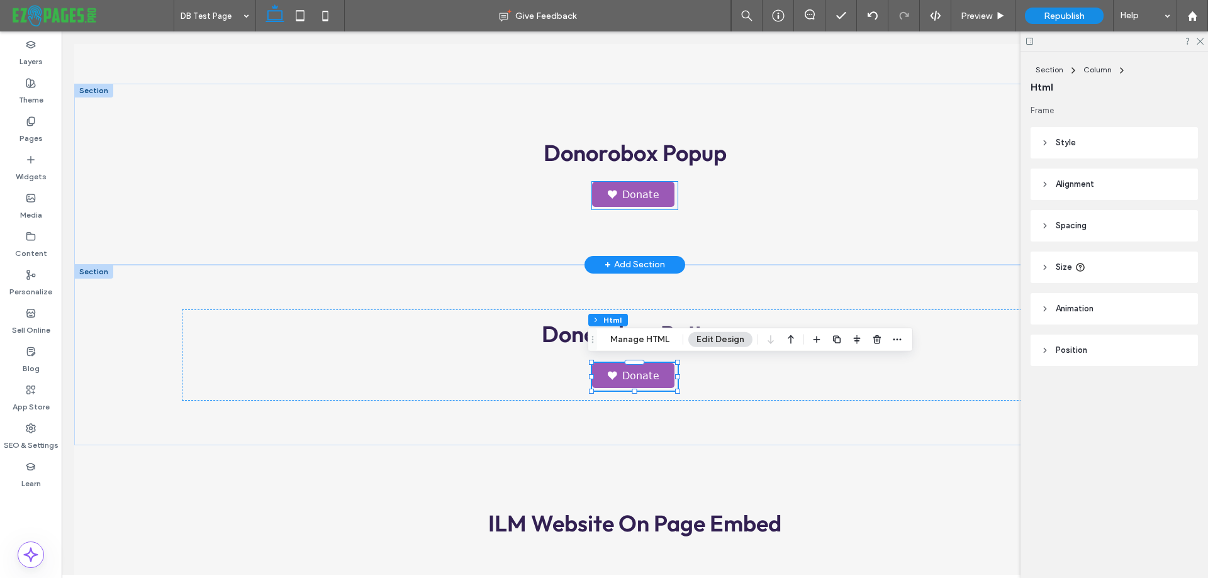
click at [626, 184] on link "Donate" at bounding box center [633, 194] width 82 height 25
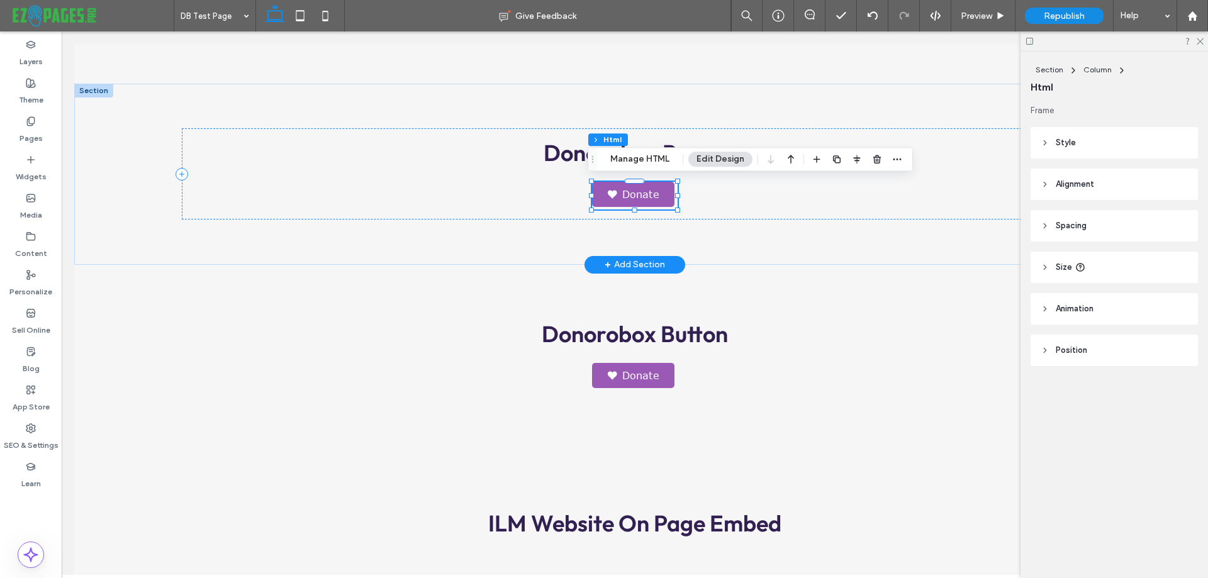
click at [643, 193] on link "Donate" at bounding box center [633, 194] width 82 height 25
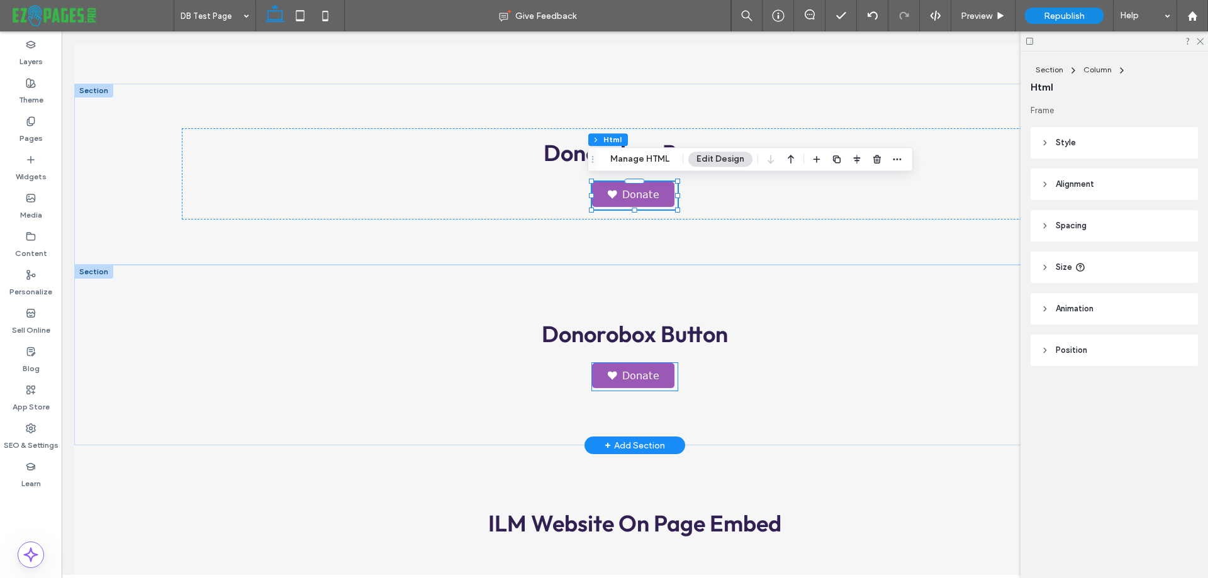
click at [634, 365] on link "Donate" at bounding box center [633, 375] width 82 height 25
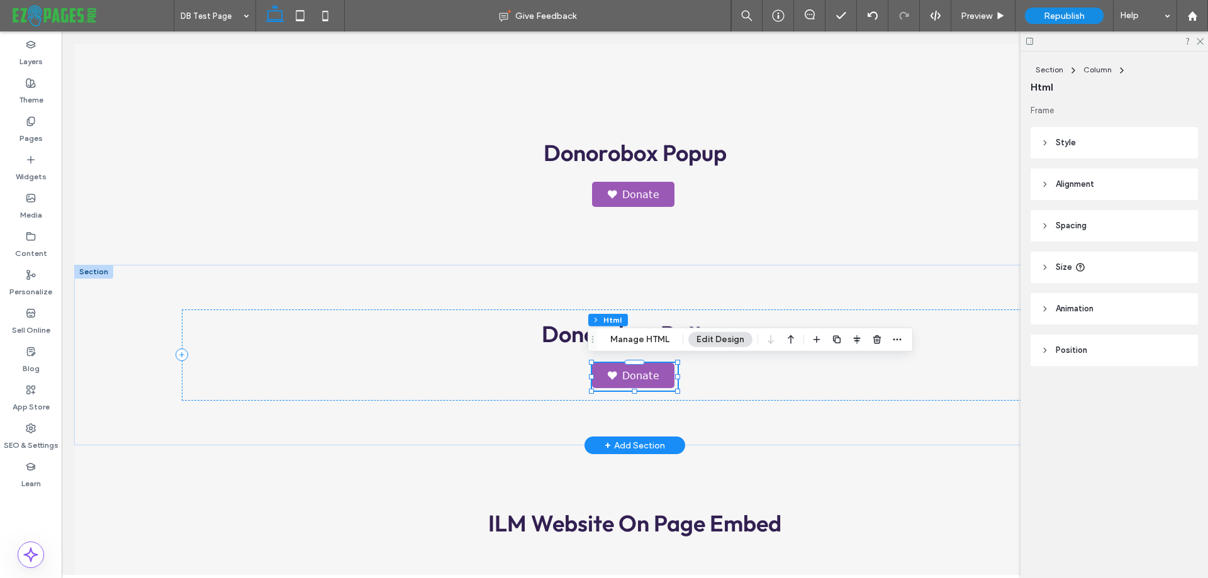
click at [599, 371] on link "Donate" at bounding box center [633, 375] width 82 height 25
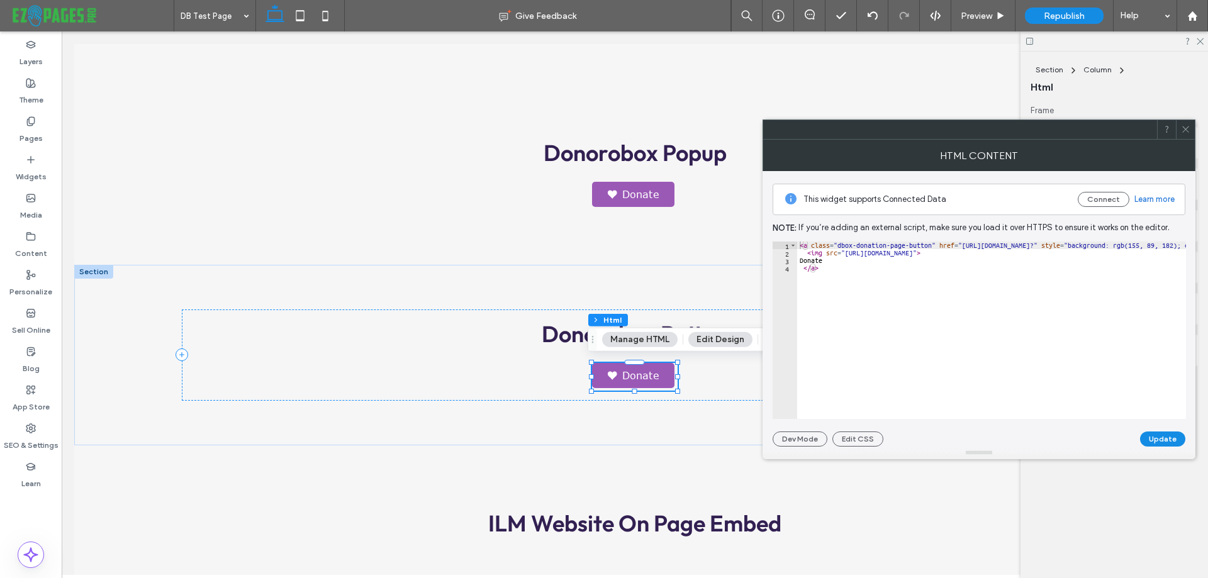
click at [1185, 128] on icon at bounding box center [1185, 129] width 9 height 9
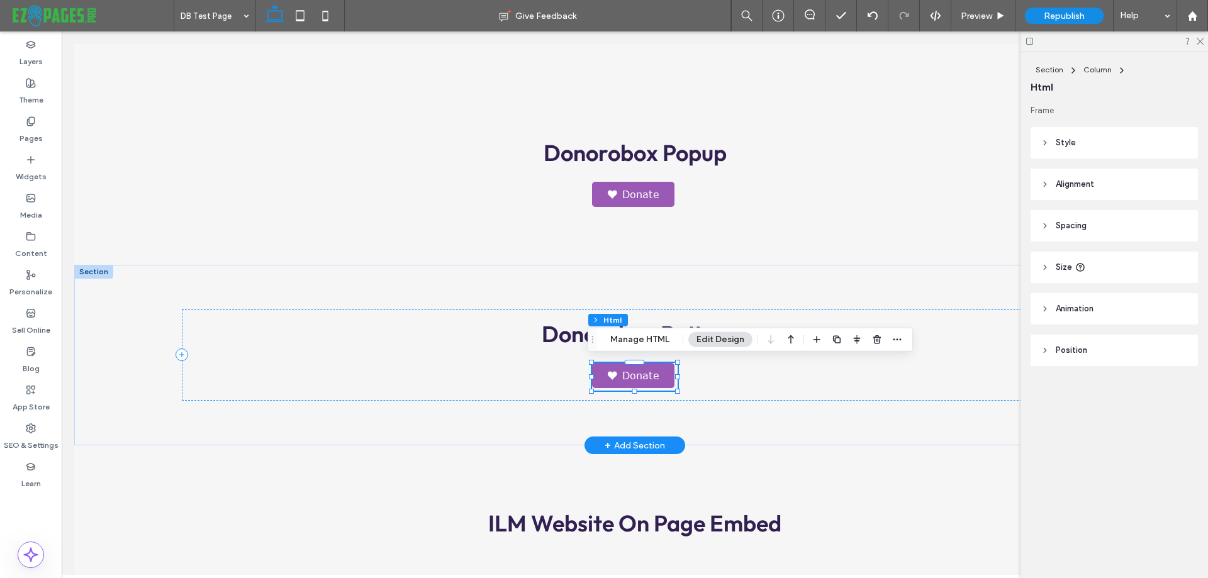
click at [633, 371] on link "Donate" at bounding box center [633, 375] width 82 height 25
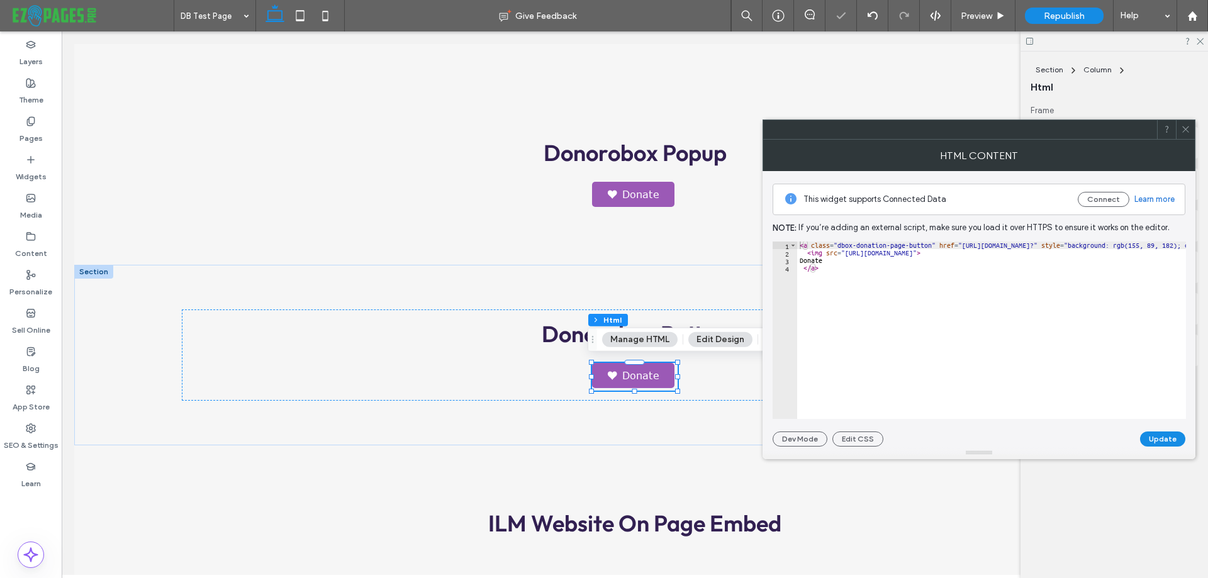
click at [1188, 126] on icon at bounding box center [1185, 129] width 9 height 9
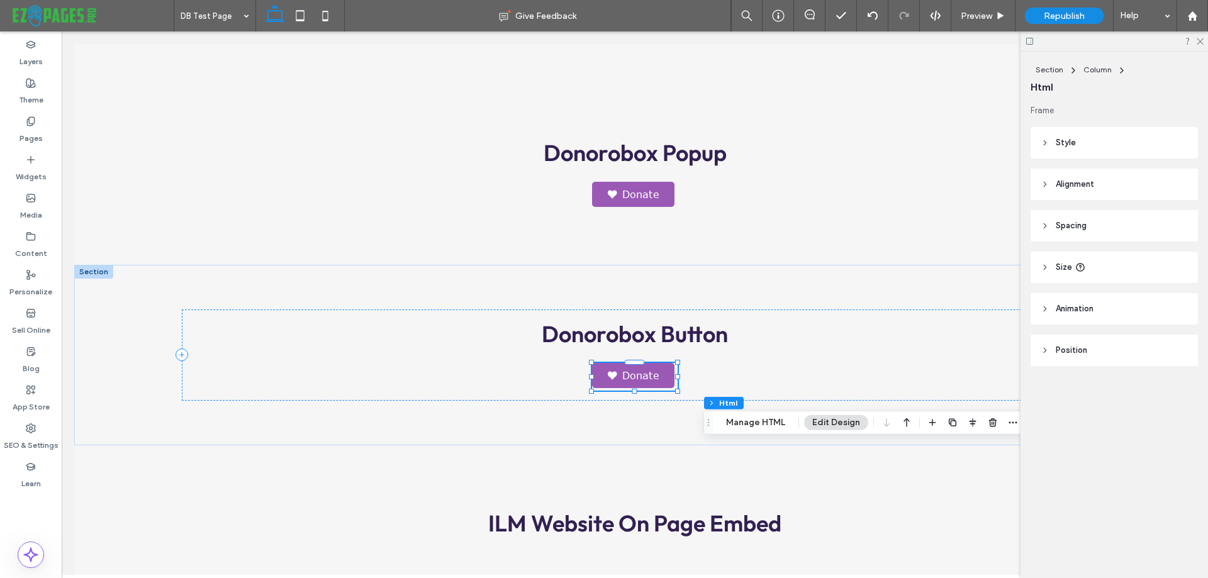
drag, startPoint x: 592, startPoint y: 344, endPoint x: 707, endPoint y: 427, distance: 142.5
click at [707, 427] on icon "Drag" at bounding box center [709, 423] width 10 height 9
click at [629, 368] on link "Donate" at bounding box center [633, 375] width 82 height 25
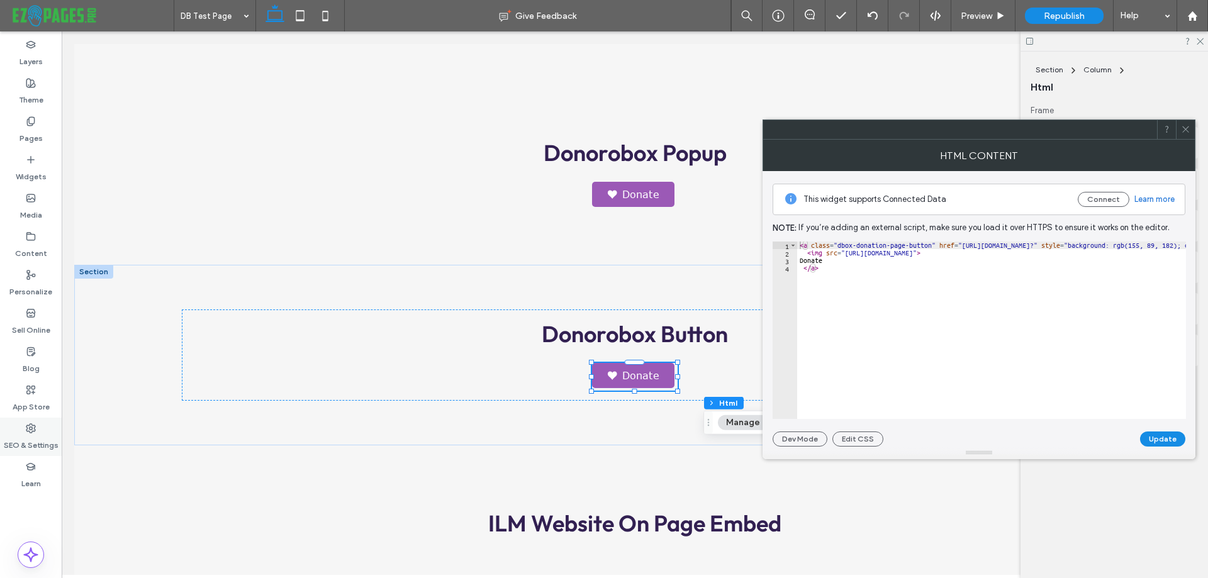
click at [29, 436] on label "SEO & Settings" at bounding box center [31, 443] width 55 height 18
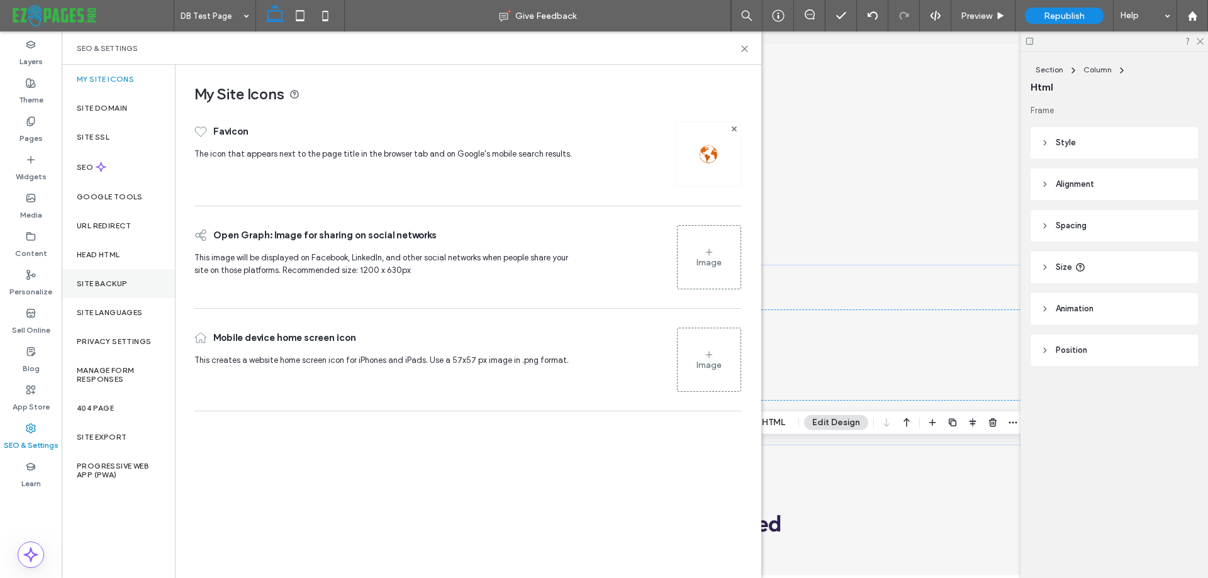
click at [133, 281] on div "Site Backup" at bounding box center [118, 283] width 113 height 29
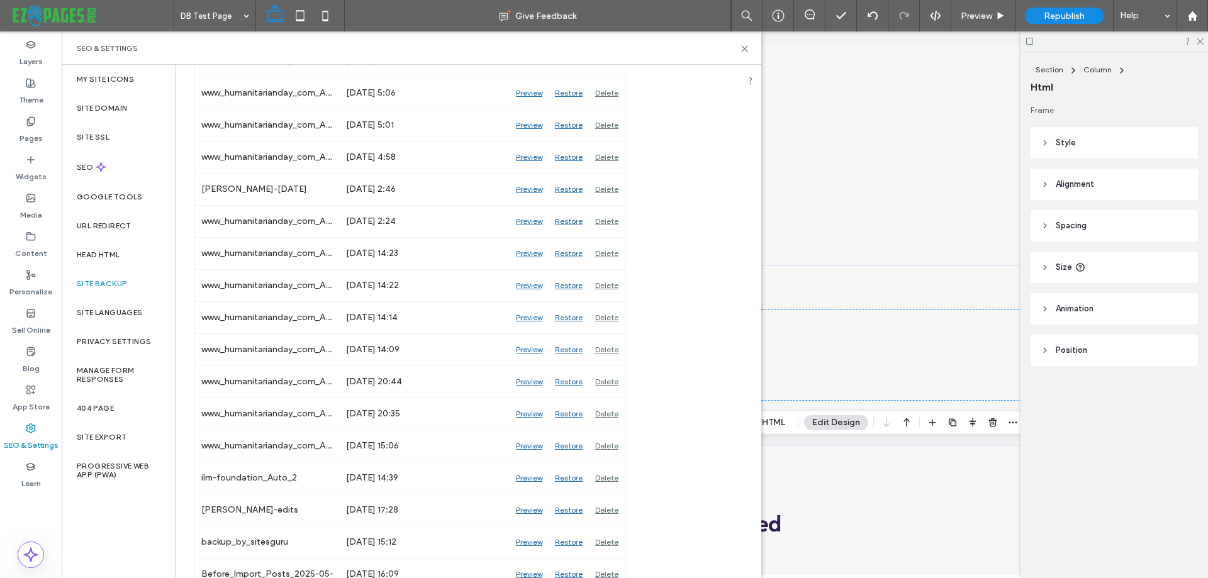
scroll to position [1007, 0]
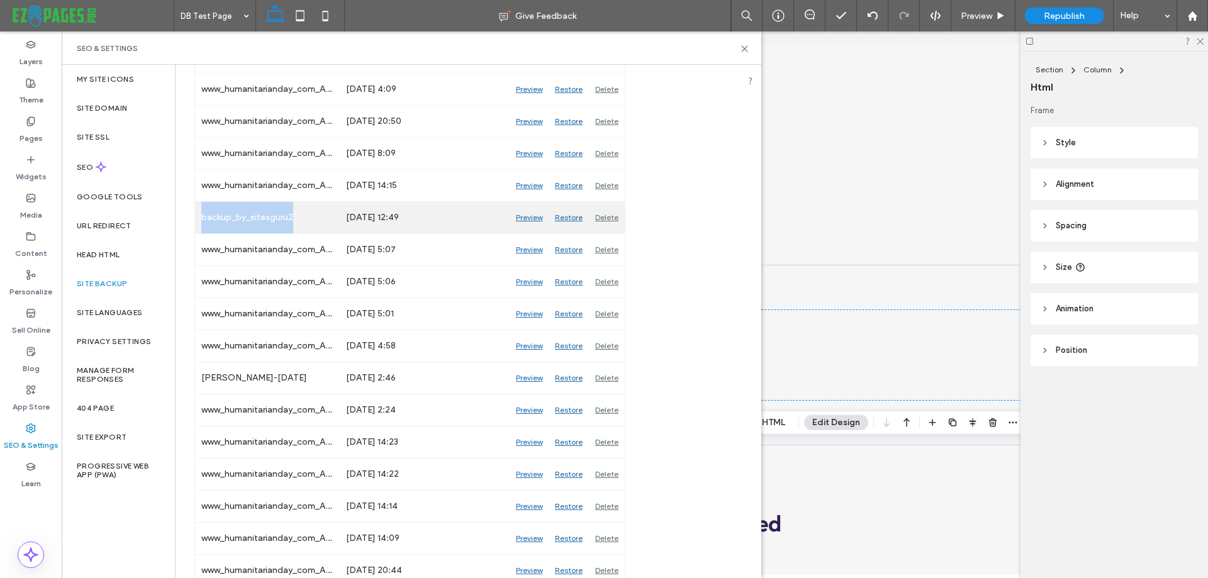
drag, startPoint x: 303, startPoint y: 212, endPoint x: 200, endPoint y: 220, distance: 102.9
click at [200, 220] on div "backup_by_sitesguru2" at bounding box center [267, 217] width 145 height 31
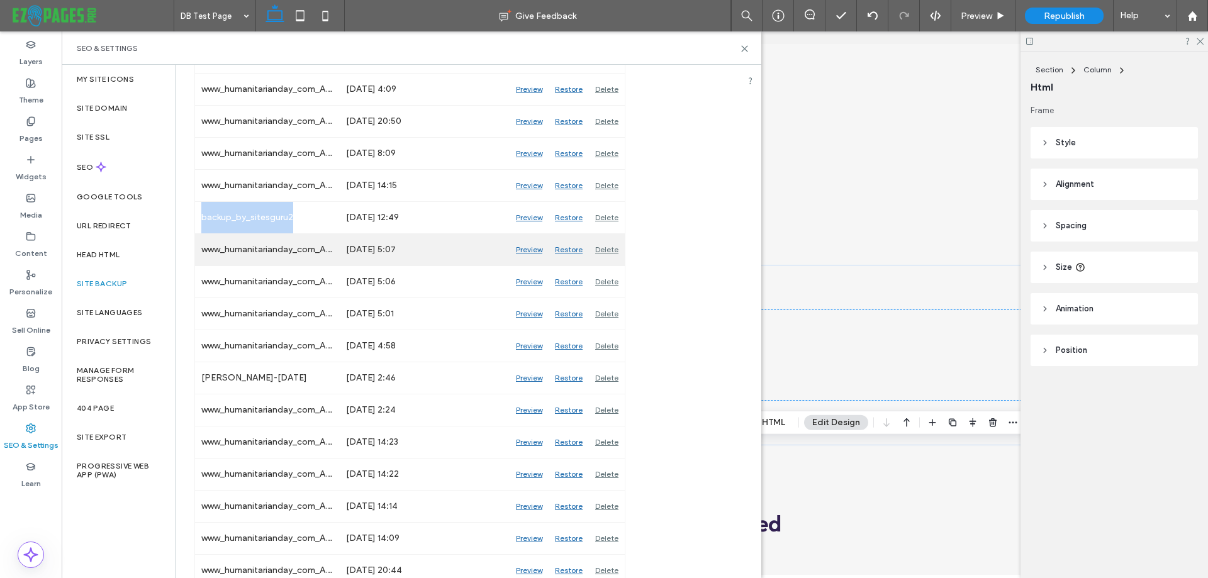
copy div "backup_by_sitesguru2"
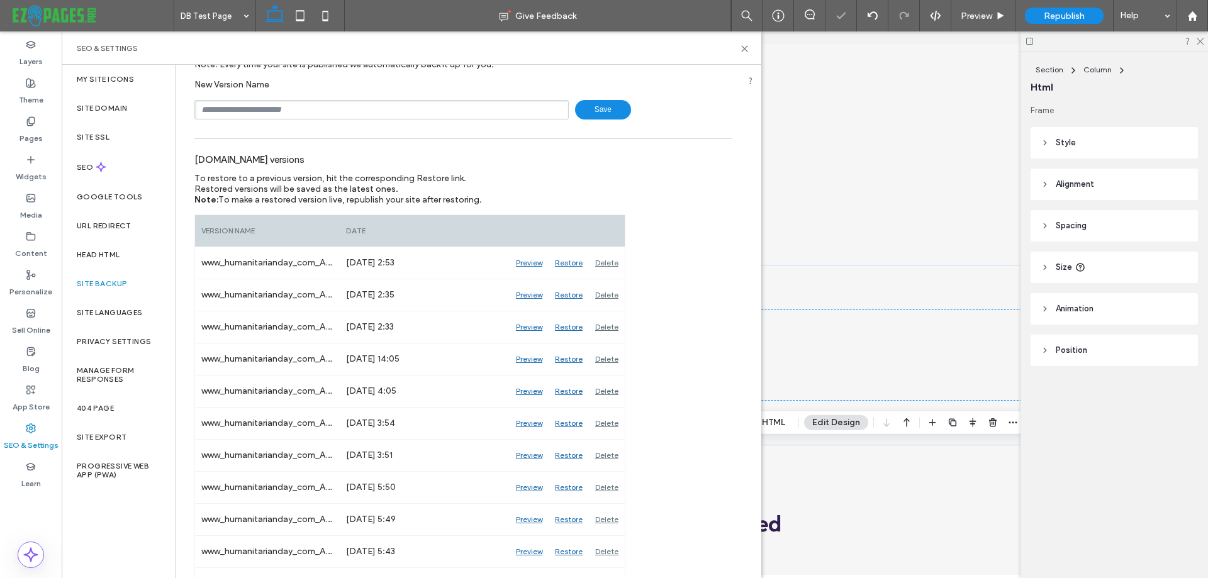
scroll to position [0, 0]
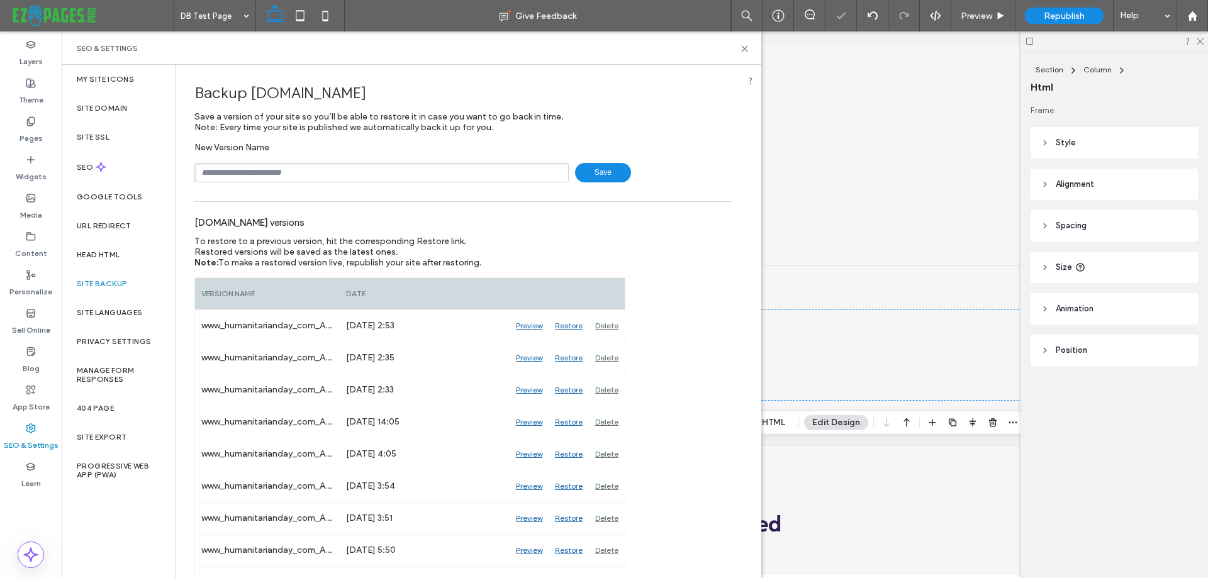
click at [340, 174] on input "text" at bounding box center [381, 173] width 374 height 20
paste input "**********"
type input "**********"
click at [601, 171] on span "Save" at bounding box center [603, 173] width 56 height 20
click at [742, 44] on icon at bounding box center [744, 48] width 9 height 9
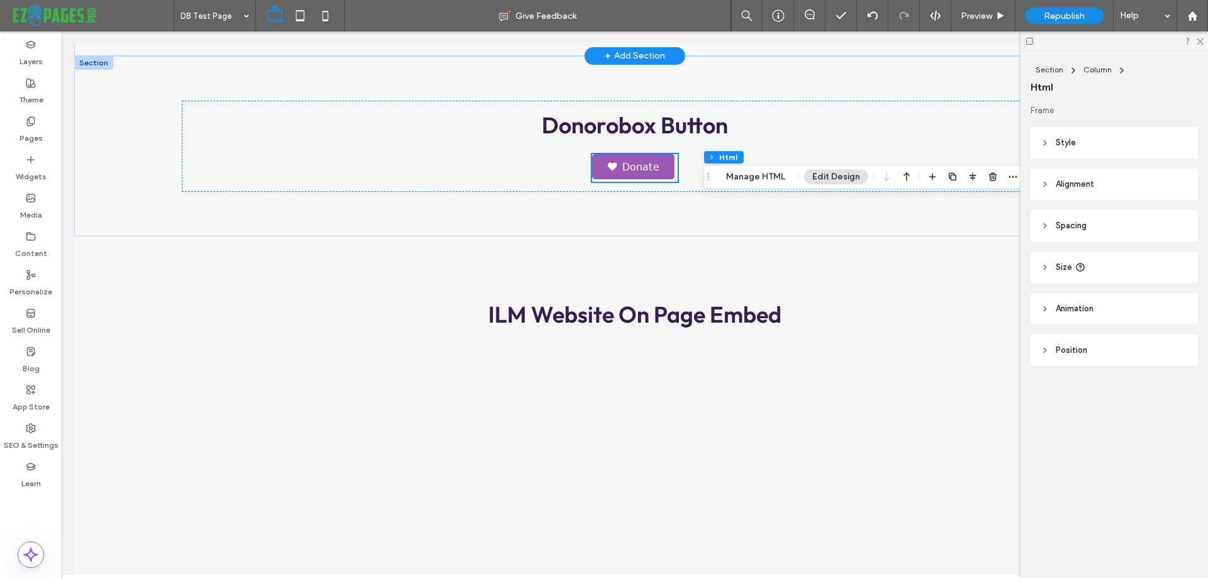
scroll to position [566, 0]
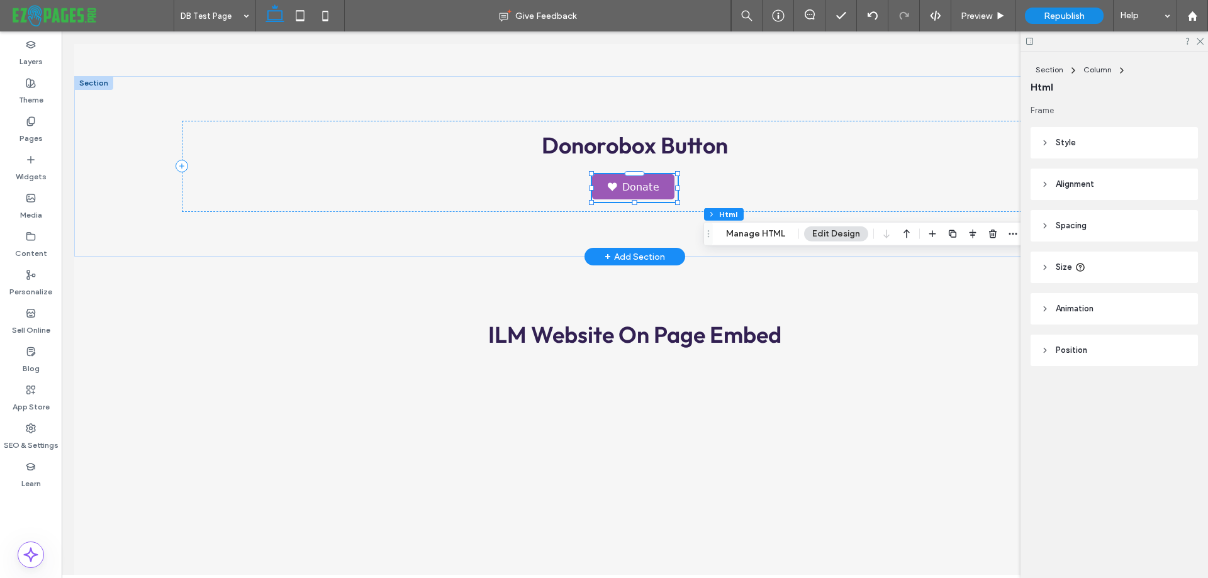
click at [600, 191] on link "Donate" at bounding box center [633, 186] width 82 height 25
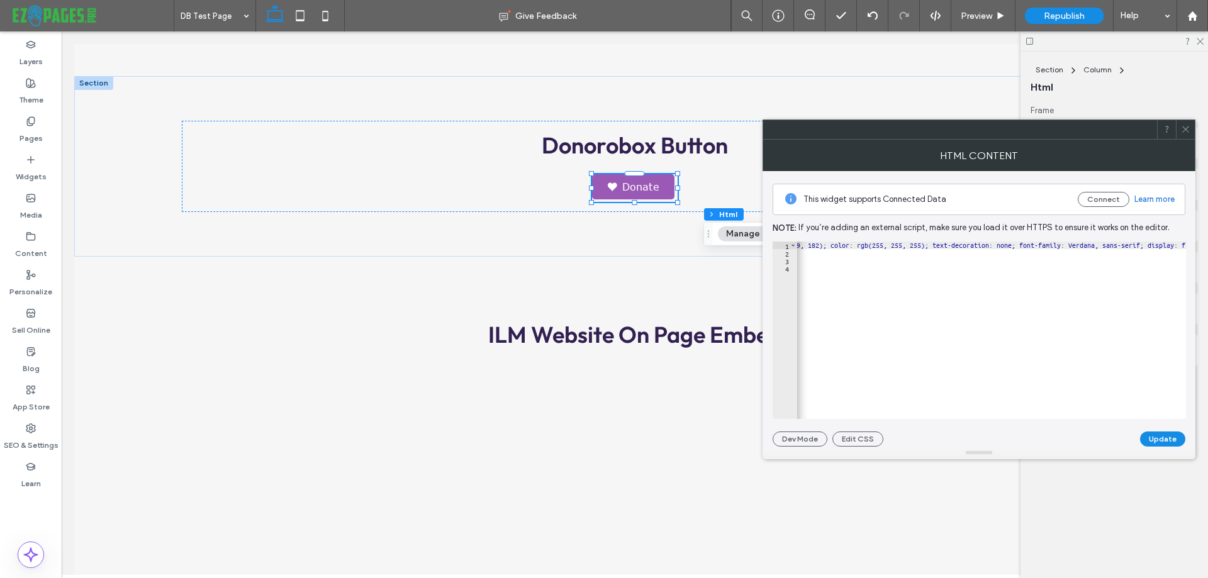
scroll to position [0, 354]
click at [852, 279] on div "< a class = "dbox-donation-page-button" href = "[URL][DOMAIN_NAME]?" style = "b…" at bounding box center [1099, 333] width 1312 height 183
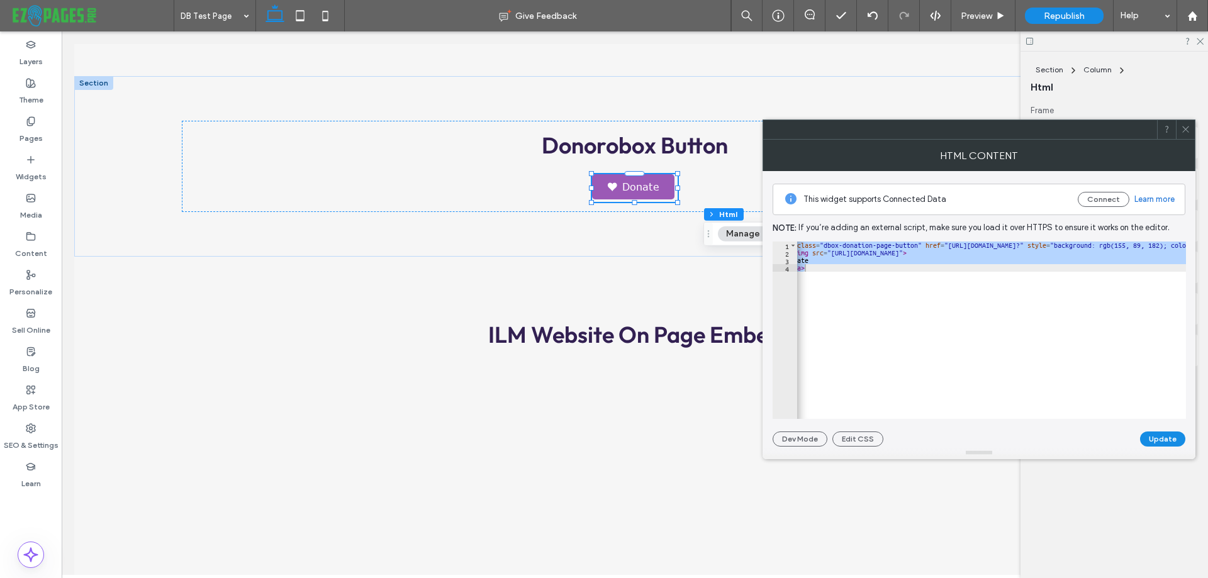
click at [899, 352] on div "< a class = "dbox-donation-page-button" href = "[URL][DOMAIN_NAME]?" style = "b…" at bounding box center [991, 330] width 389 height 177
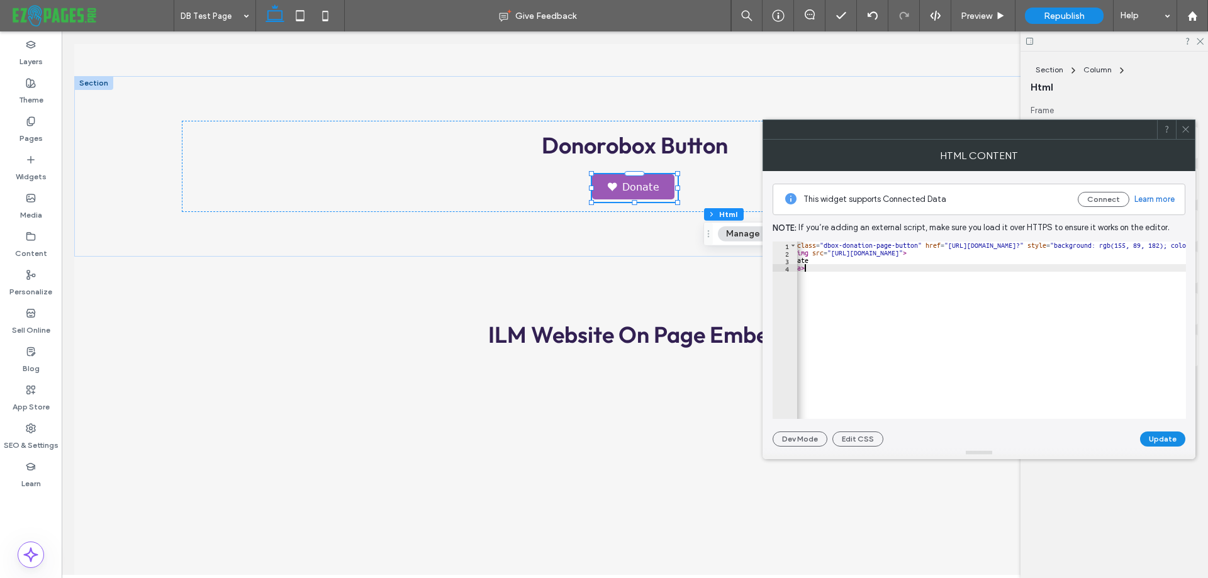
scroll to position [0, 0]
type textarea "****** *****"
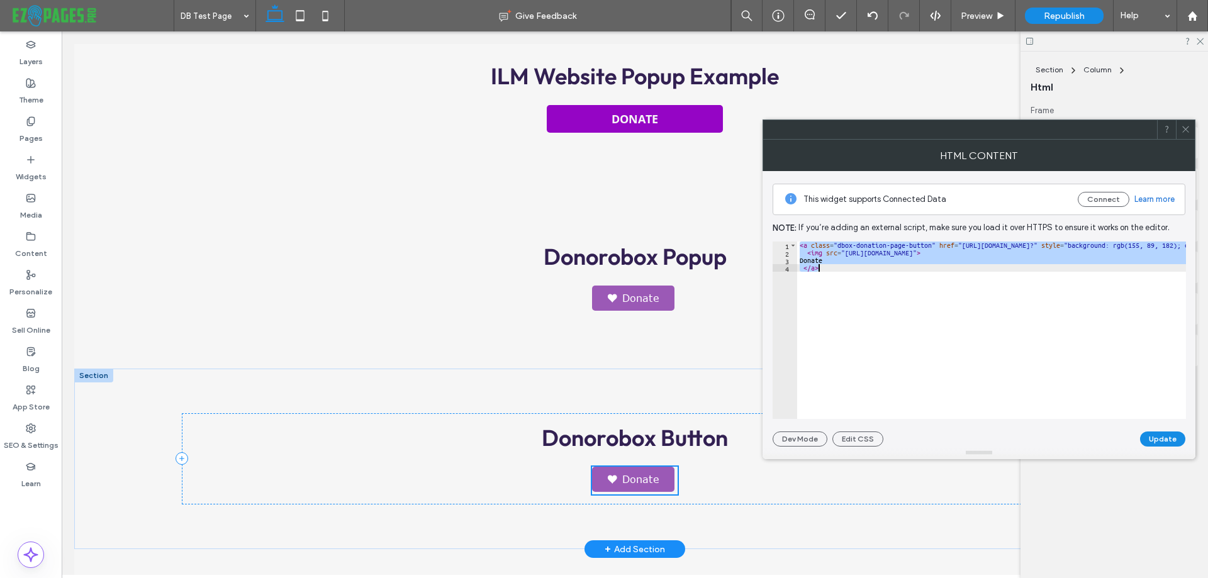
scroll to position [126, 0]
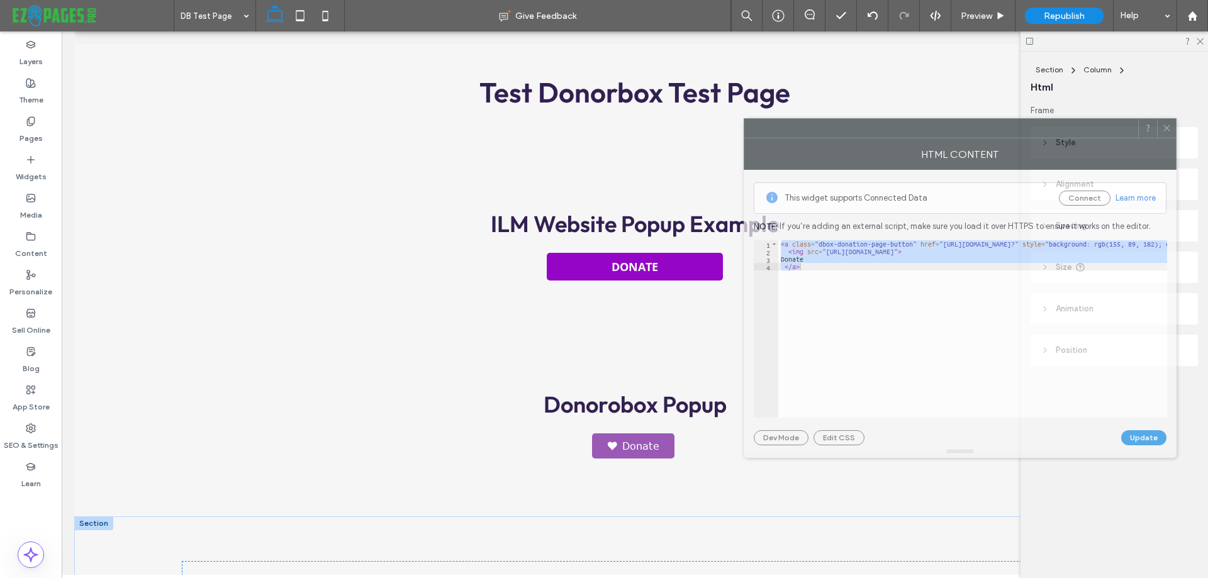
drag, startPoint x: 969, startPoint y: 131, endPoint x: 906, endPoint y: 123, distance: 62.8
click at [906, 123] on div at bounding box center [942, 128] width 394 height 19
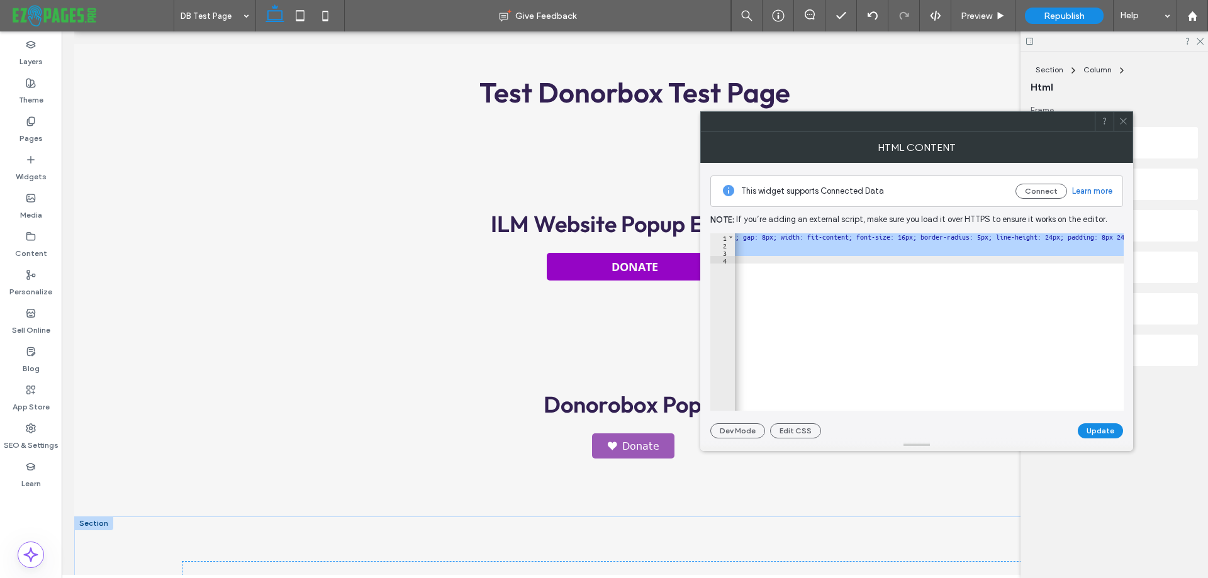
scroll to position [0, 751]
